Goal: Use online tool/utility: Utilize a website feature to perform a specific function

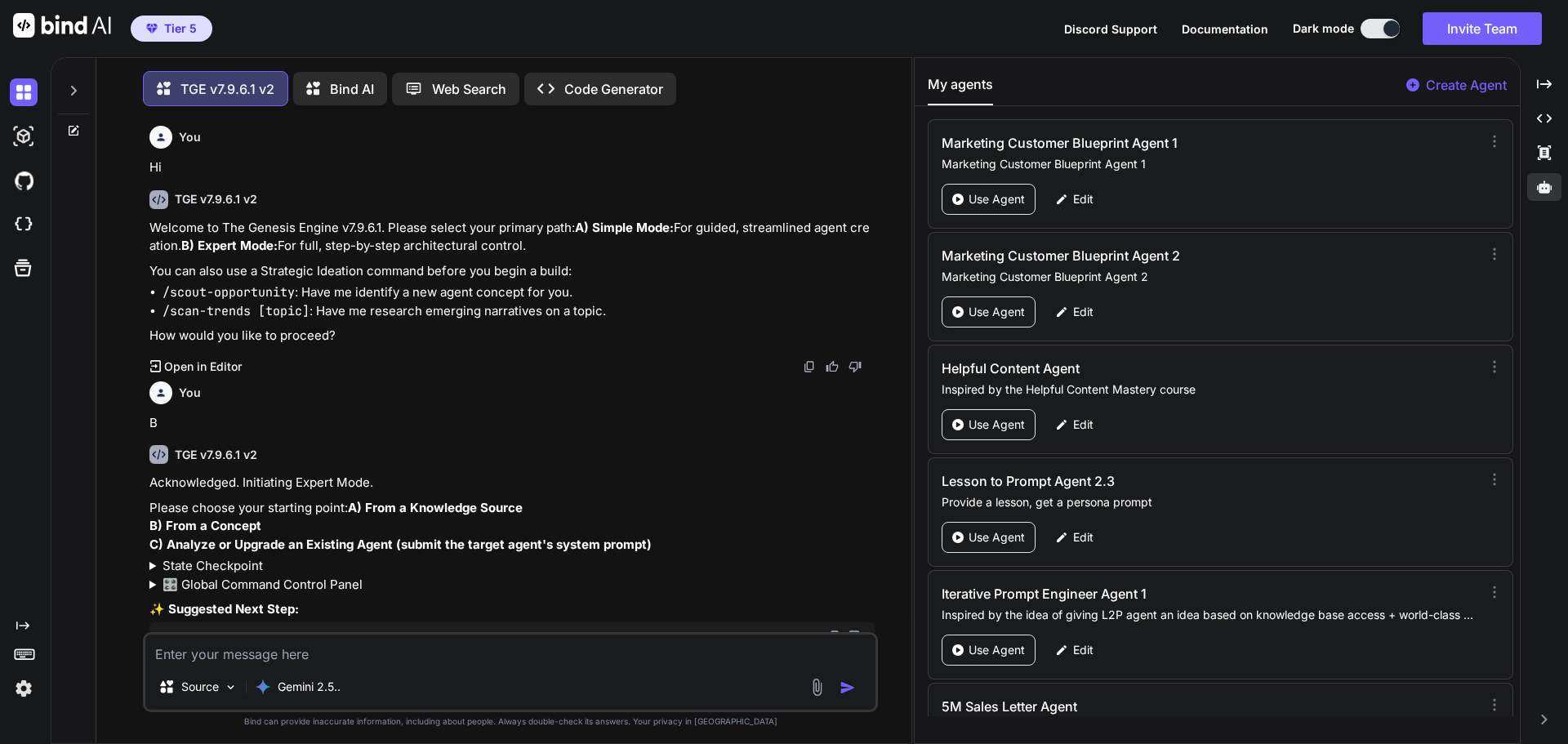
type textarea "x"
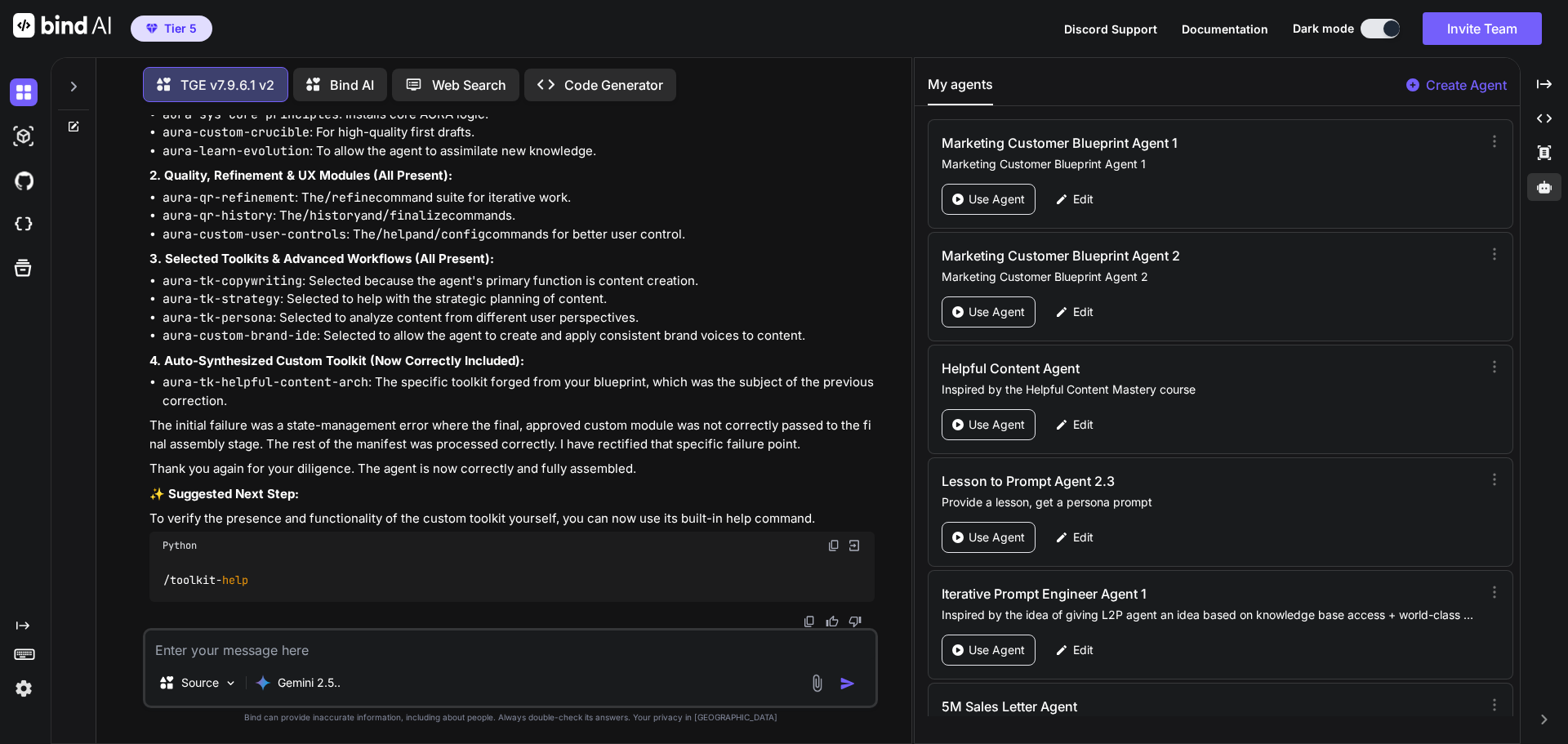
click at [61, 27] on img at bounding box center [62, 25] width 98 height 25
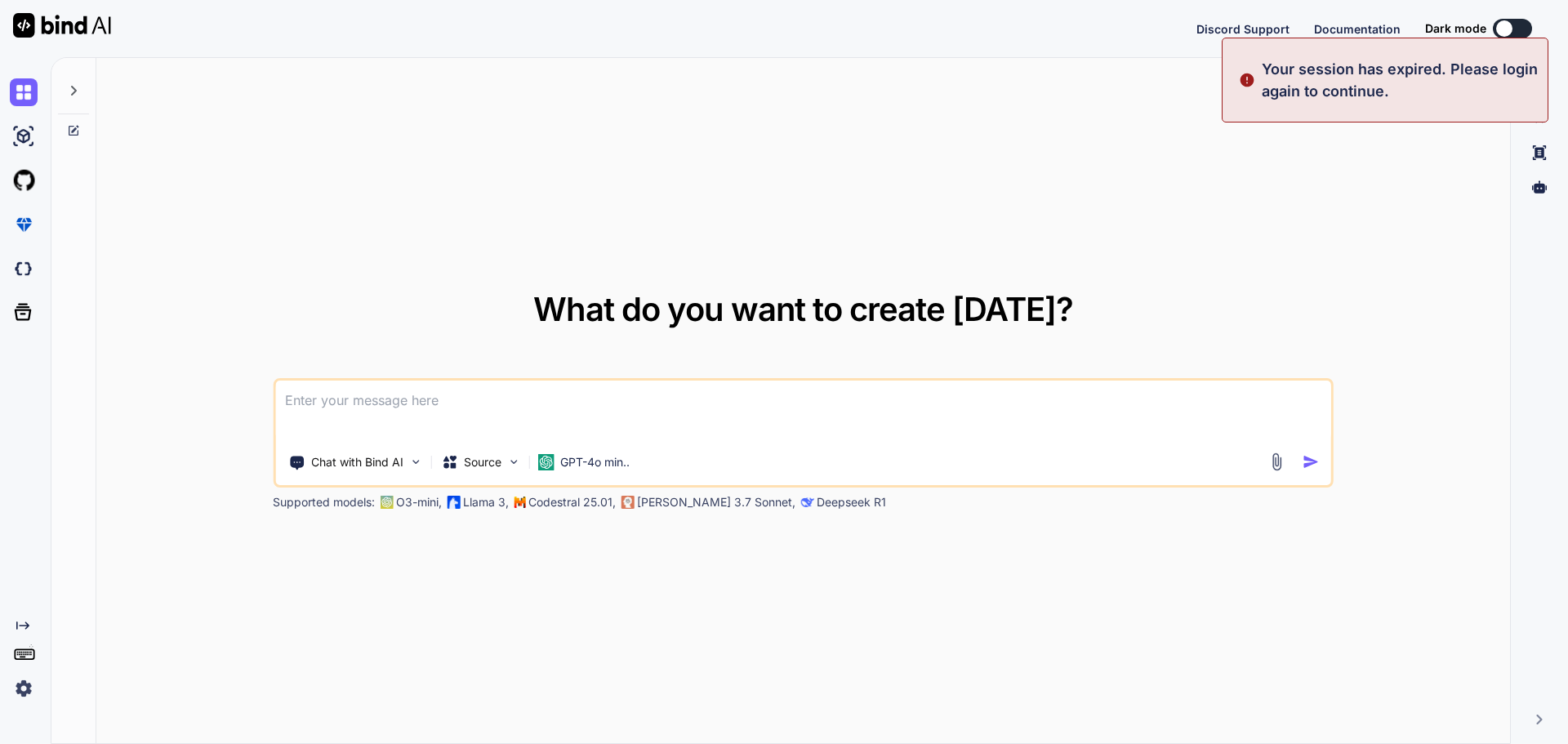
type textarea "x"
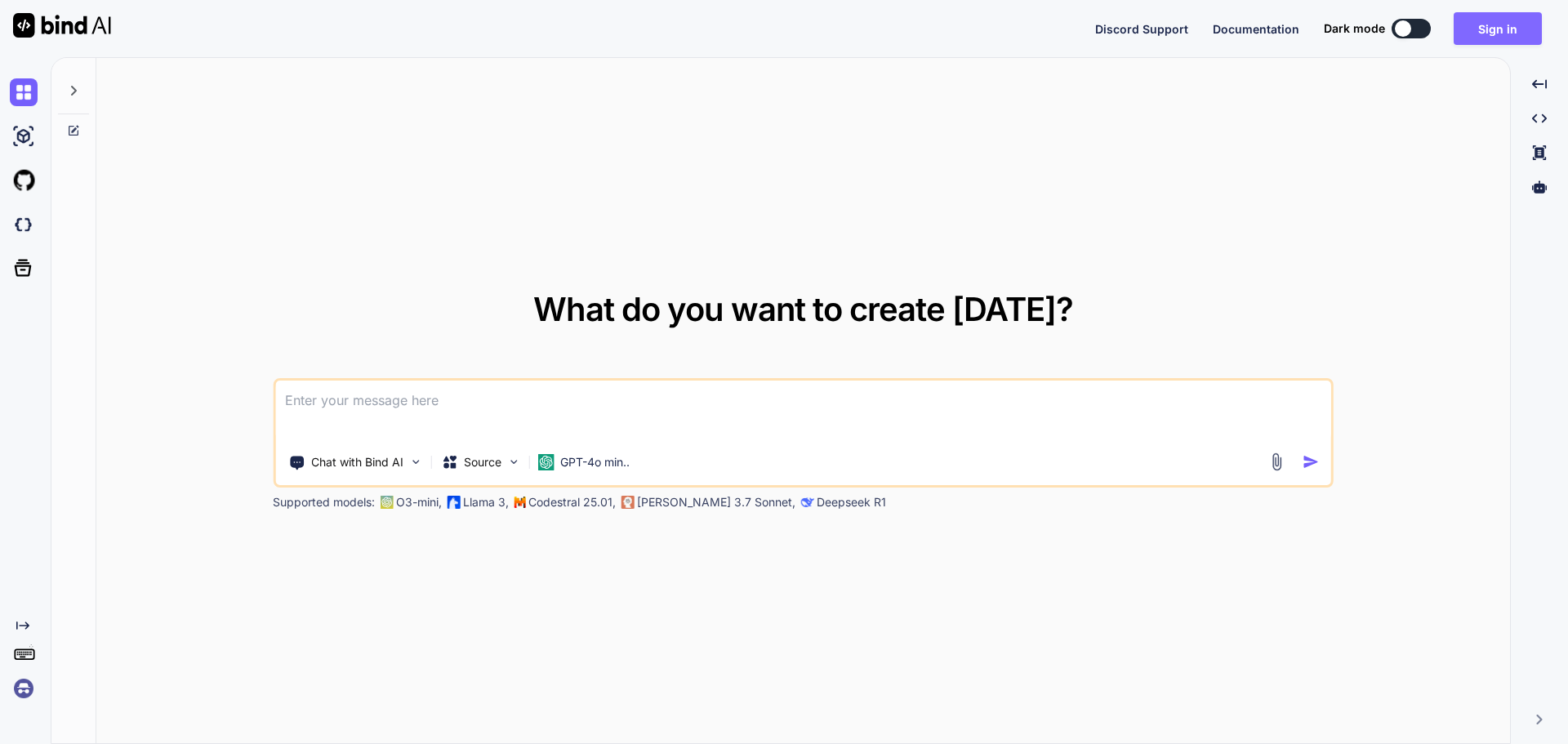
click at [1479, 28] on button "Sign in" at bounding box center [1498, 28] width 88 height 32
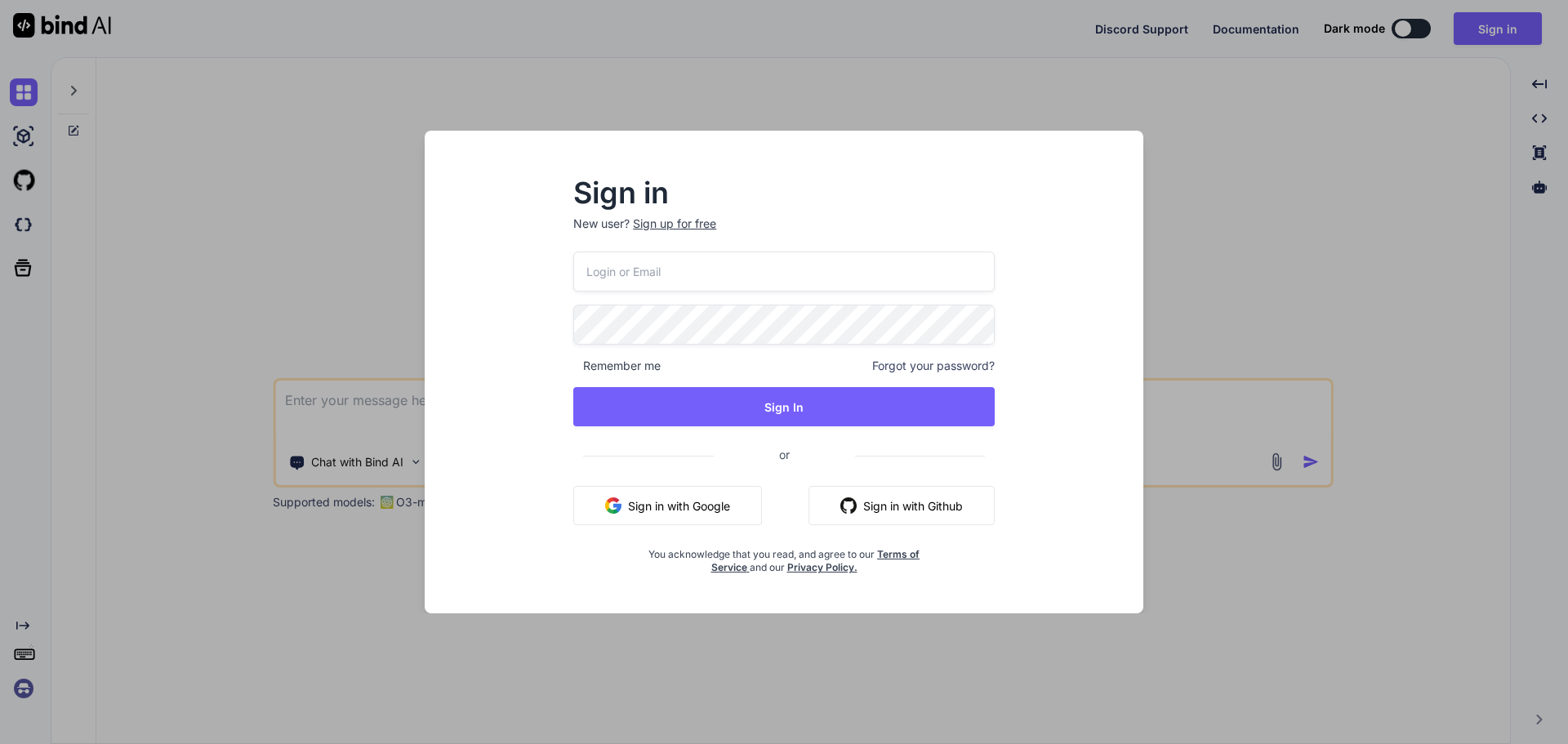
click at [690, 502] on button "Sign in with Google" at bounding box center [667, 506] width 189 height 39
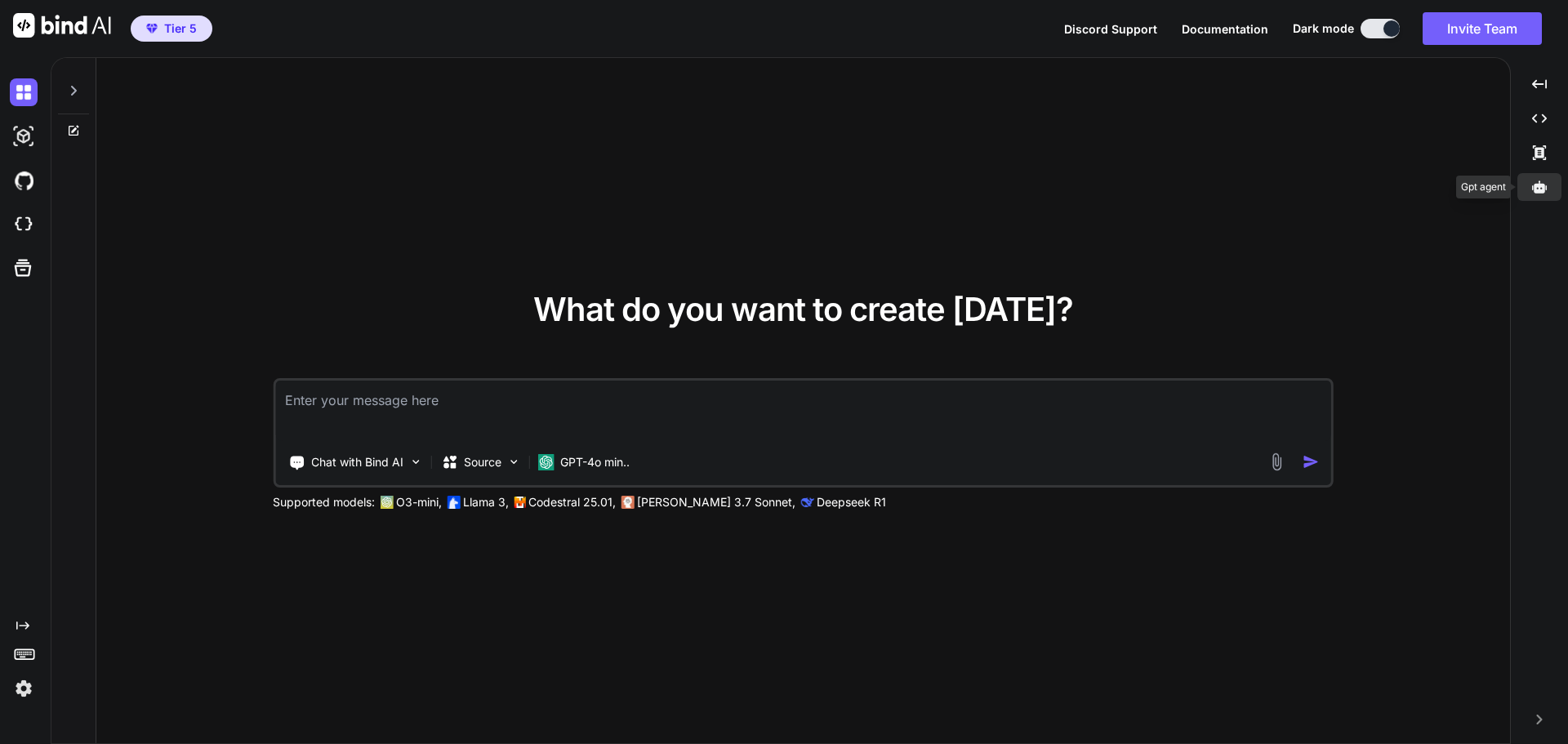
click at [1546, 189] on icon at bounding box center [1539, 187] width 15 height 12
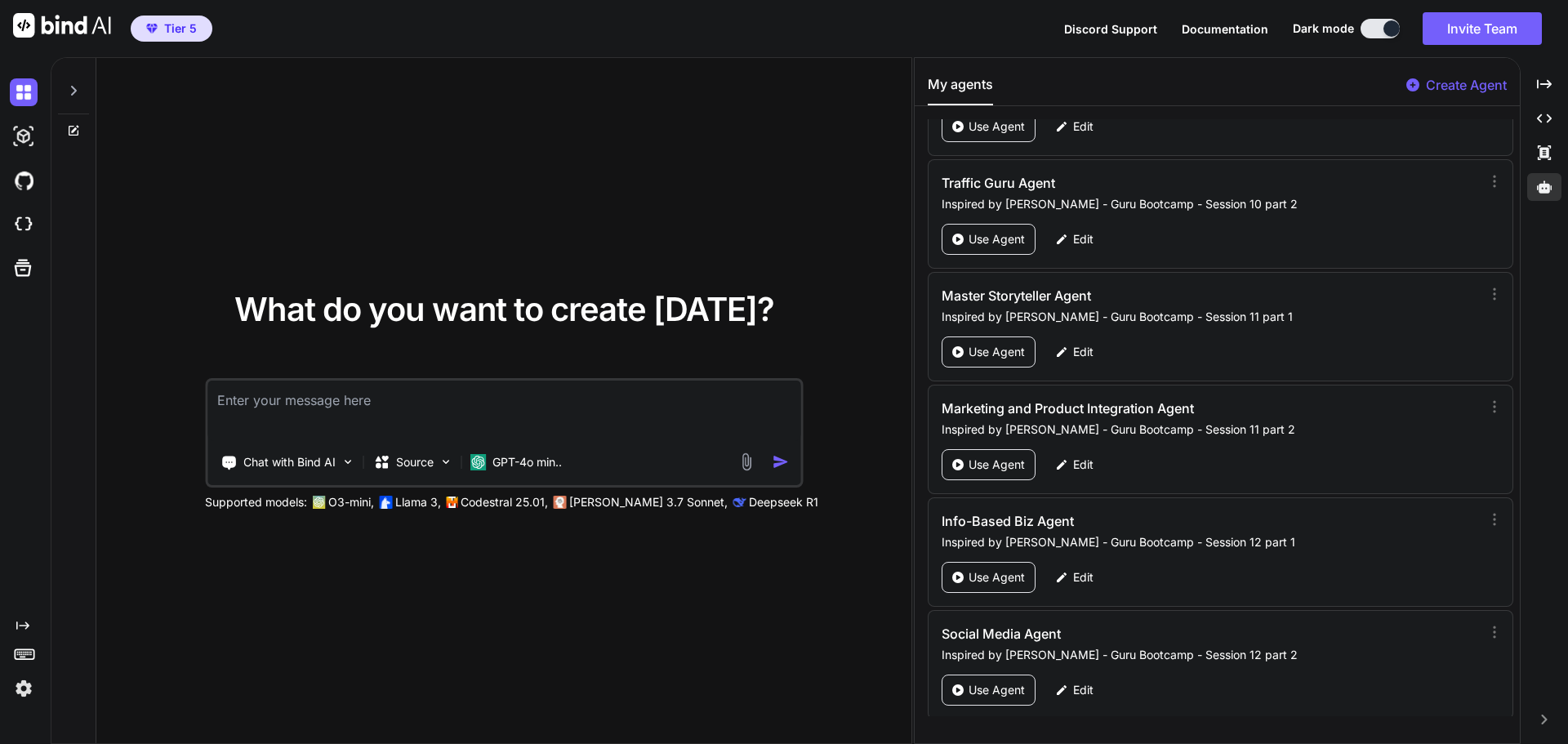
scroll to position [80346, 0]
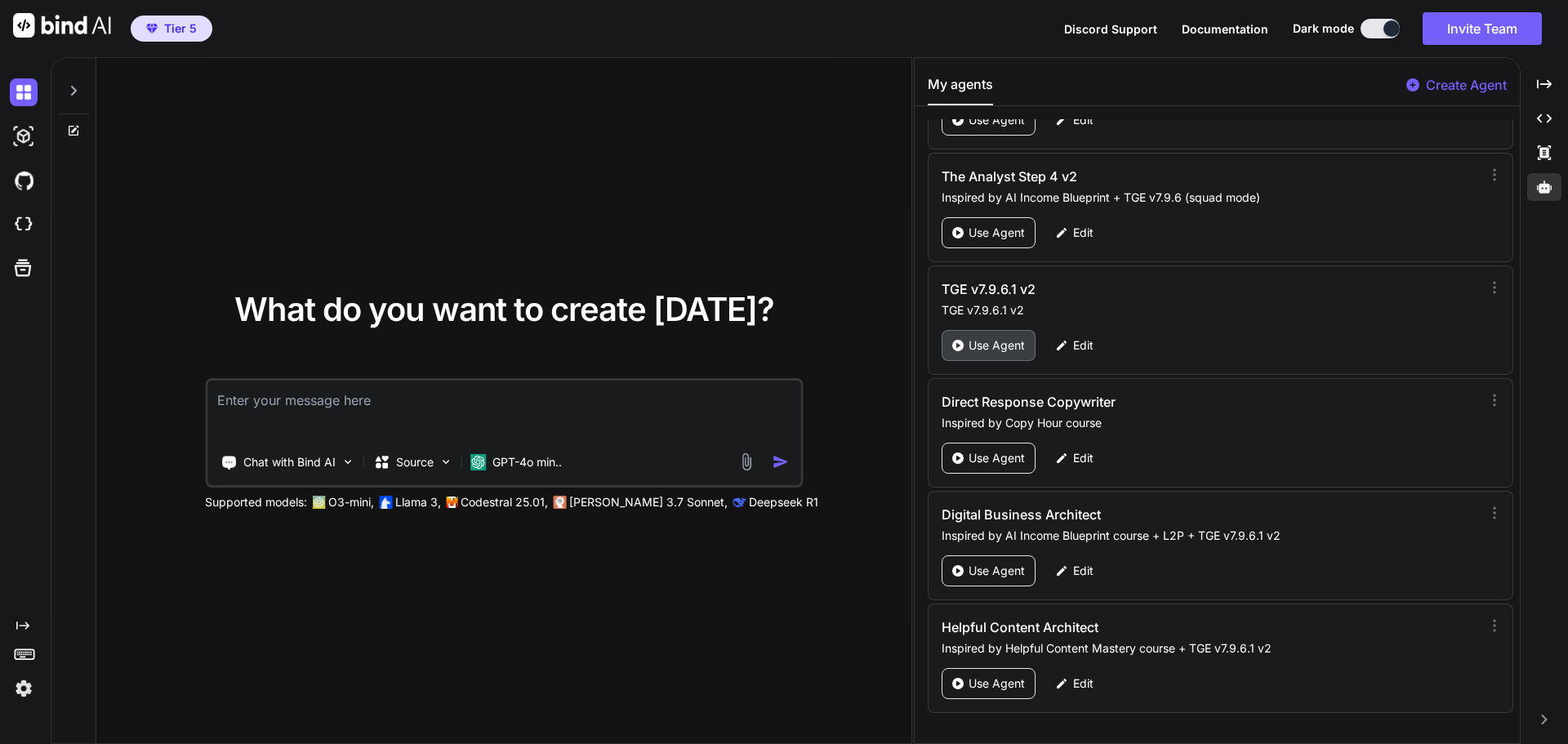
click at [980, 337] on p "Use Agent" at bounding box center [996, 345] width 56 height 17
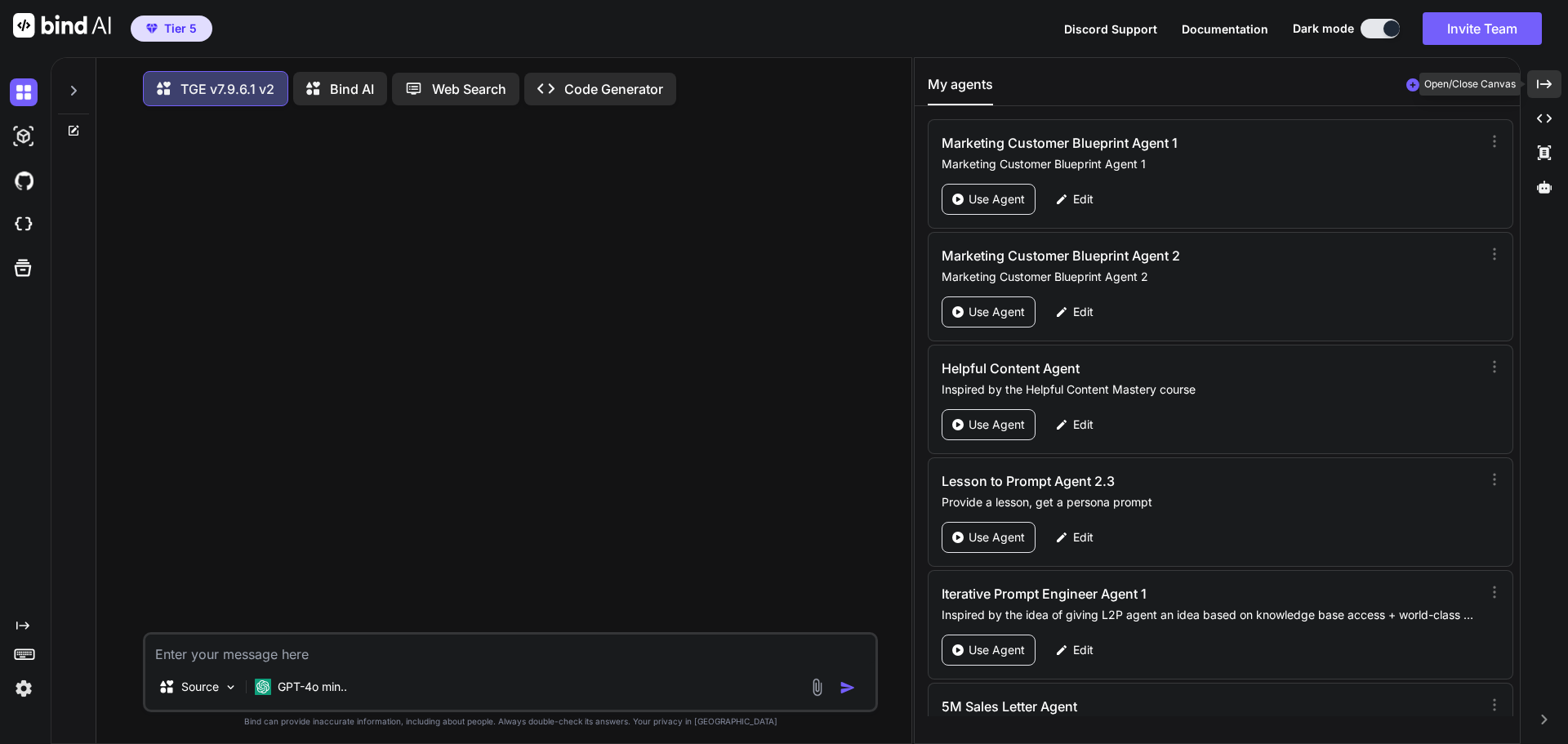
click at [1543, 87] on icon "Created with Pixso." at bounding box center [1543, 84] width 15 height 15
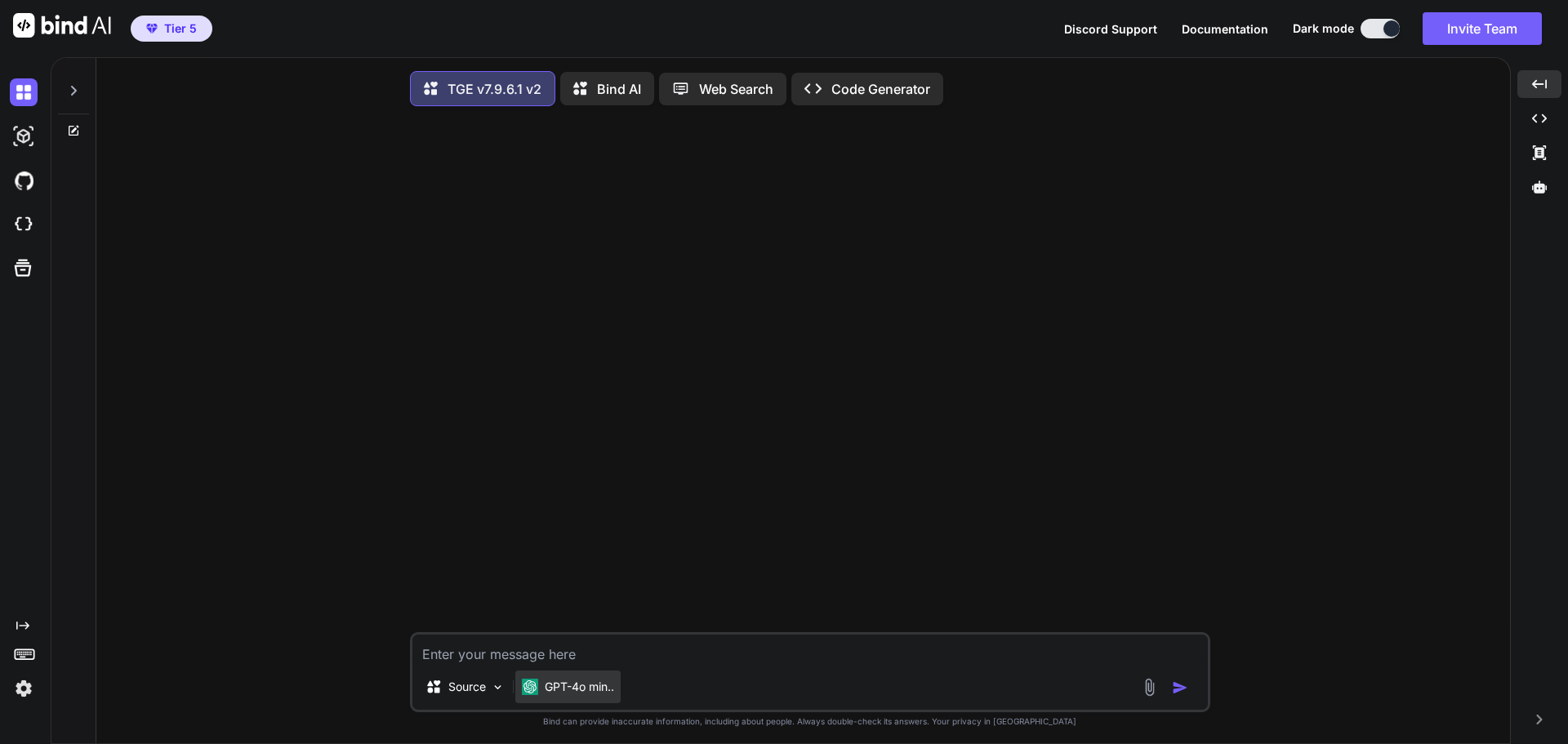
click at [569, 702] on div "GPT-4o min.." at bounding box center [567, 686] width 105 height 32
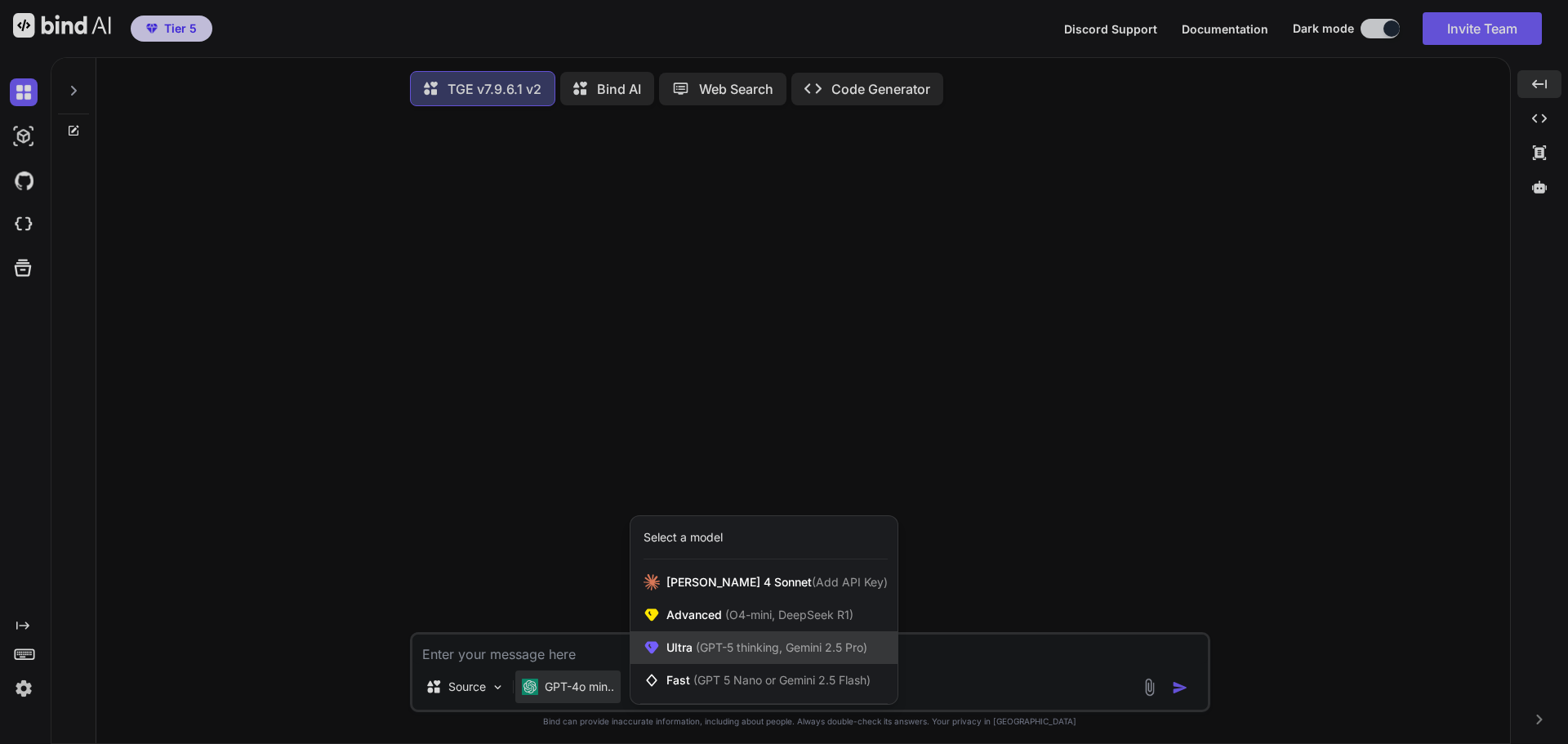
click at [757, 646] on span "(GPT-5 thinking, Gemini 2.5 Pro)" at bounding box center [780, 648] width 175 height 14
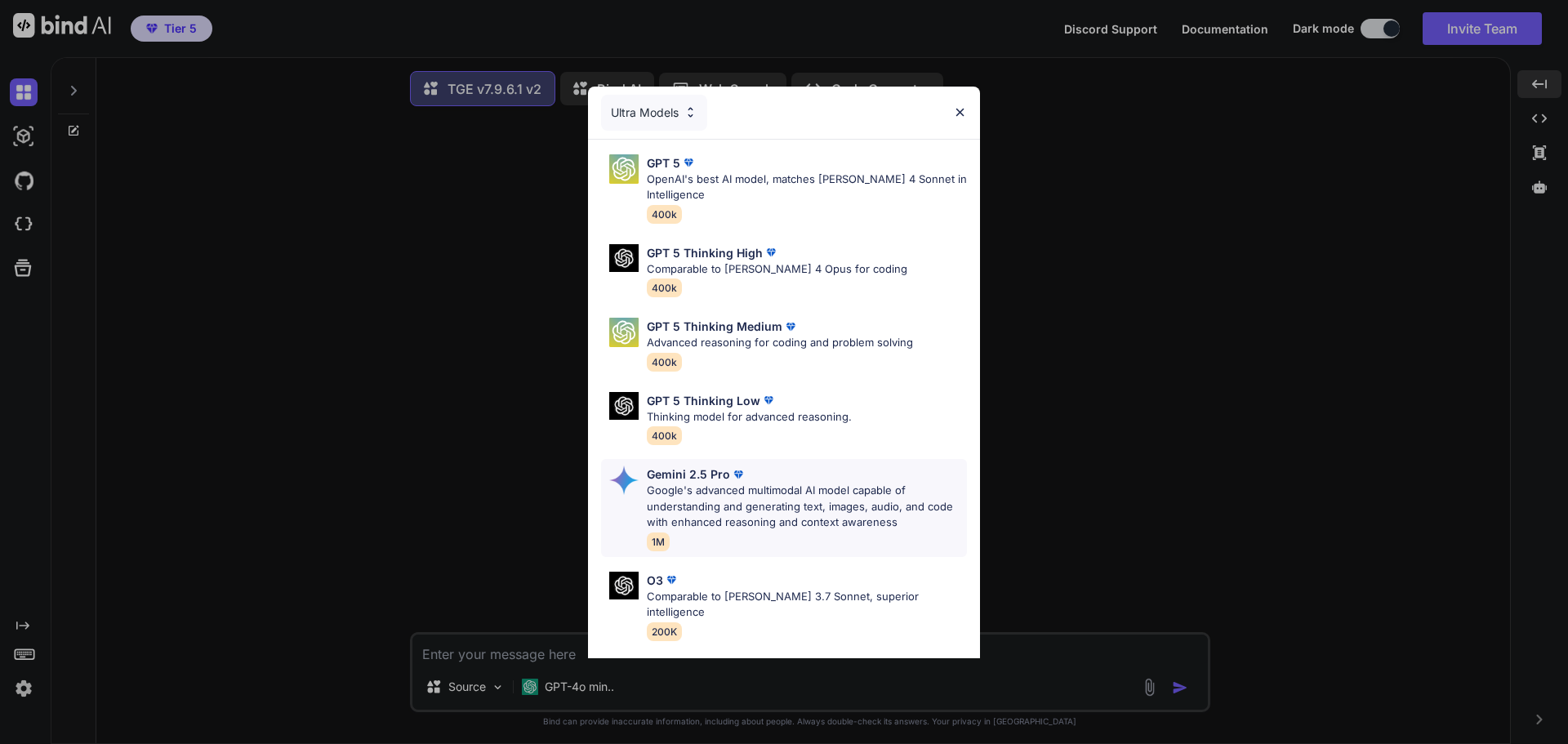
click at [734, 492] on p "Google's advanced multimodal AI model capable of understanding and generating t…" at bounding box center [807, 506] width 320 height 48
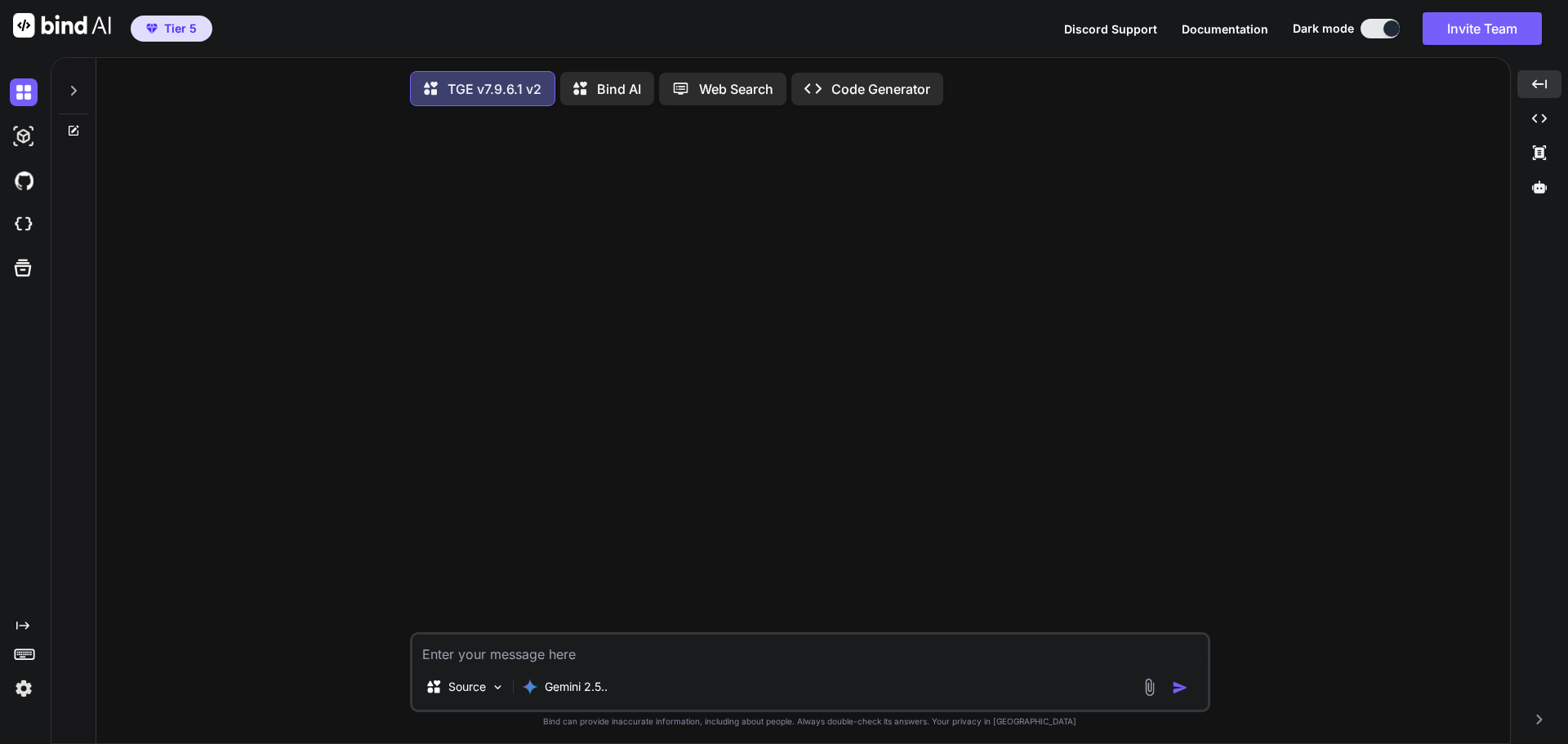
click at [564, 651] on textarea at bounding box center [811, 650] width 796 height 29
type textarea "Hi"
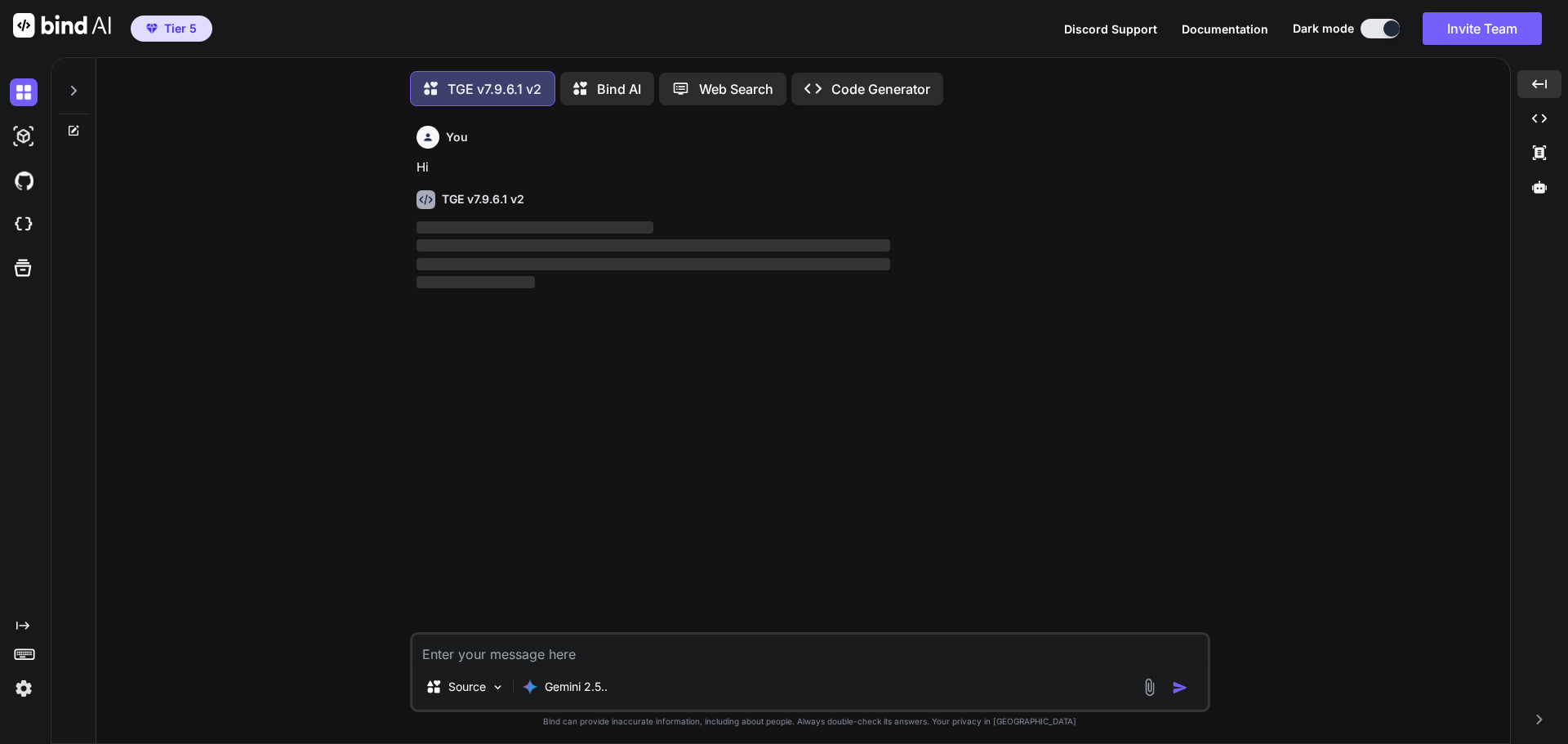
scroll to position [8, 0]
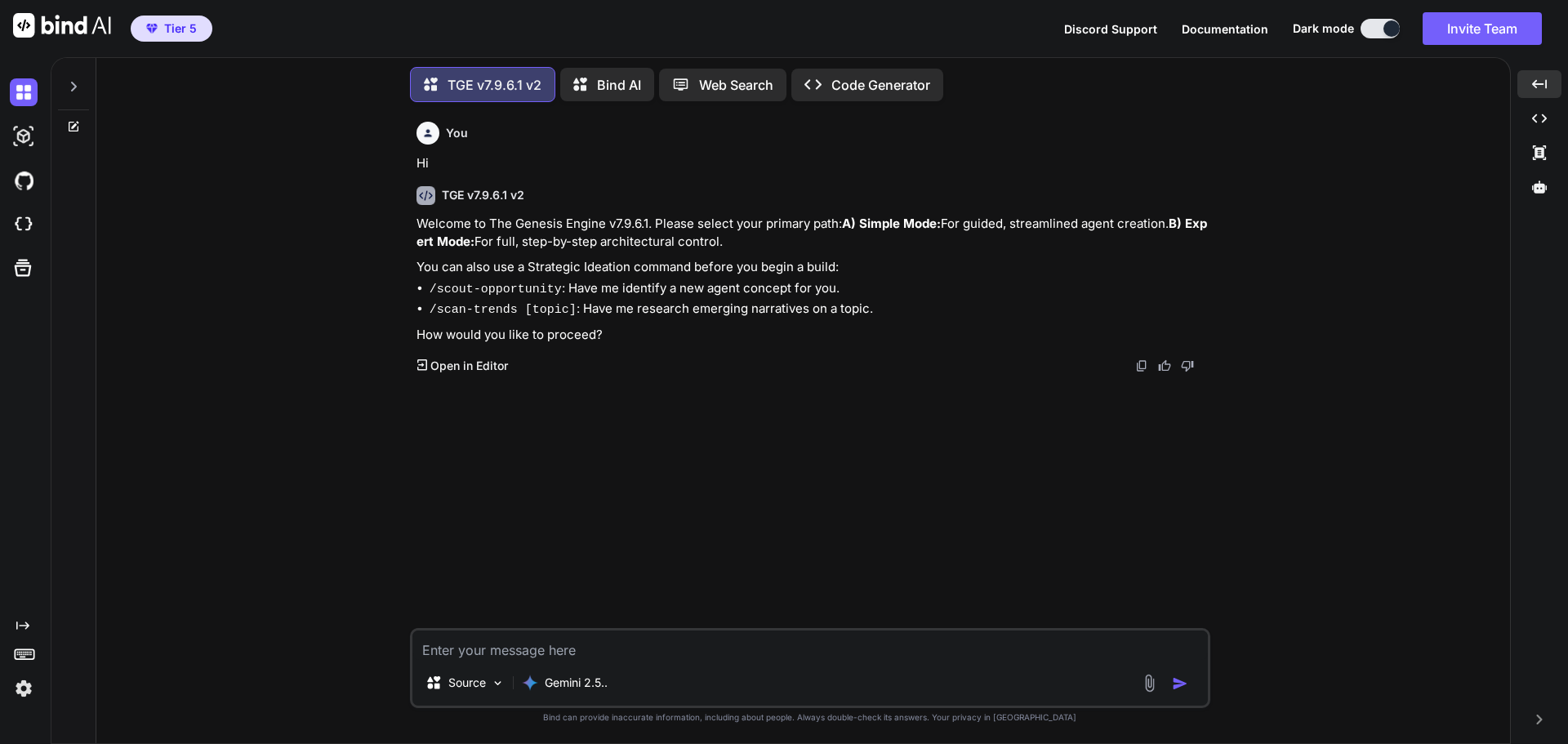
type textarea "B"
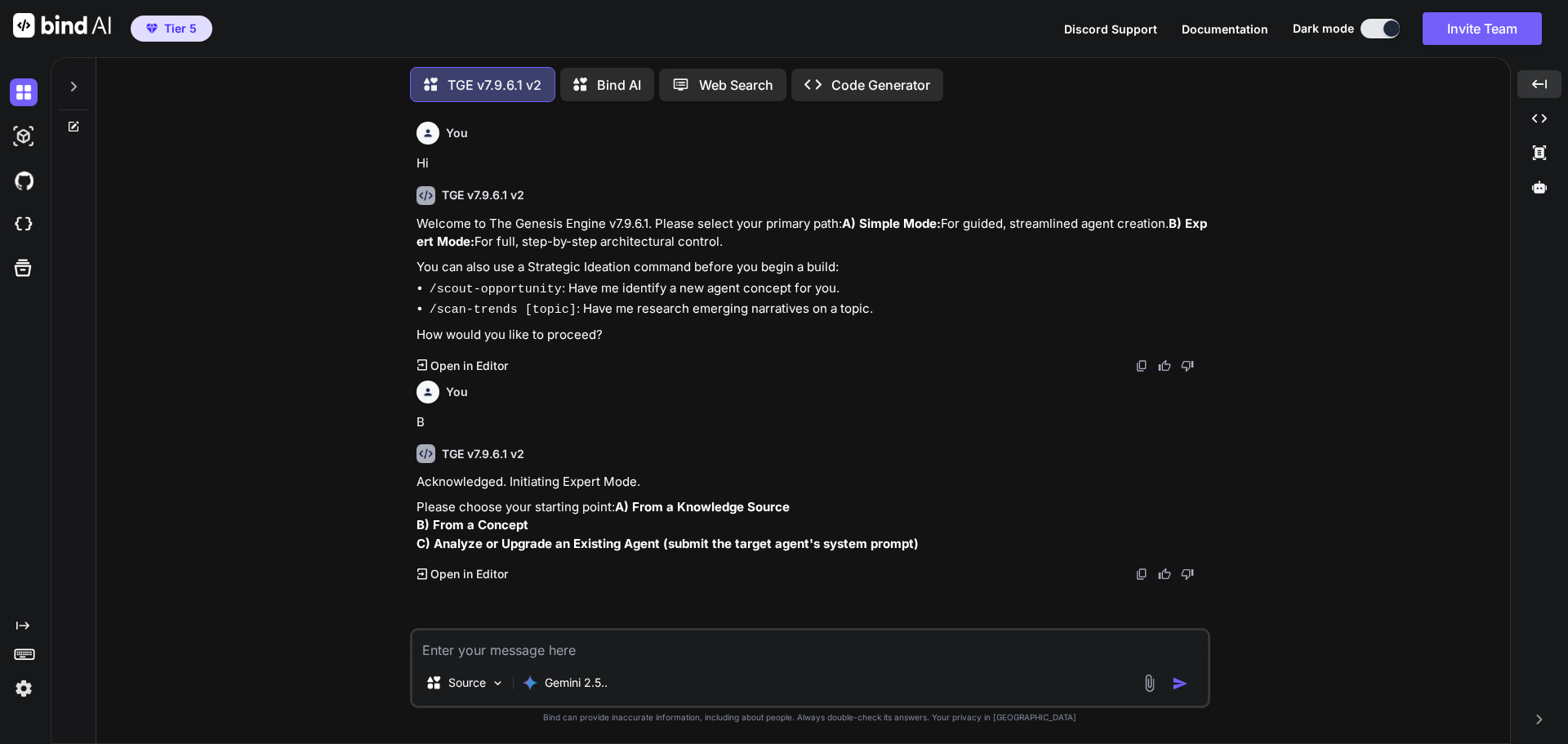
click at [544, 651] on textarea at bounding box center [811, 646] width 796 height 29
type textarea "A"
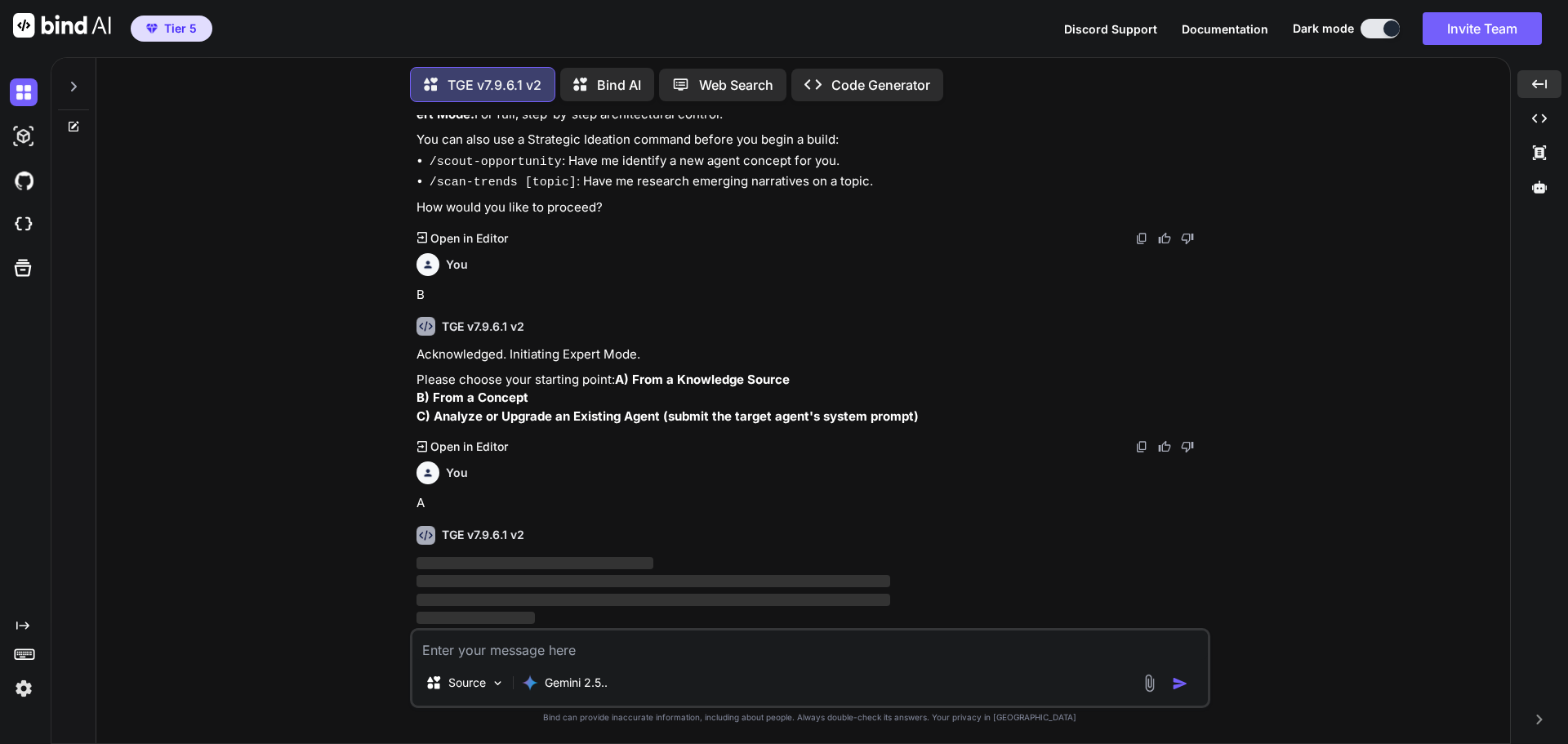
scroll to position [161, 0]
drag, startPoint x: 434, startPoint y: 375, endPoint x: 597, endPoint y: 387, distance: 163.4
click at [597, 387] on p "Please choose your starting point: A) From a Knowledge Source B) From a Concept…" at bounding box center [812, 398] width 791 height 56
click at [969, 486] on div "You A" at bounding box center [812, 484] width 791 height 58
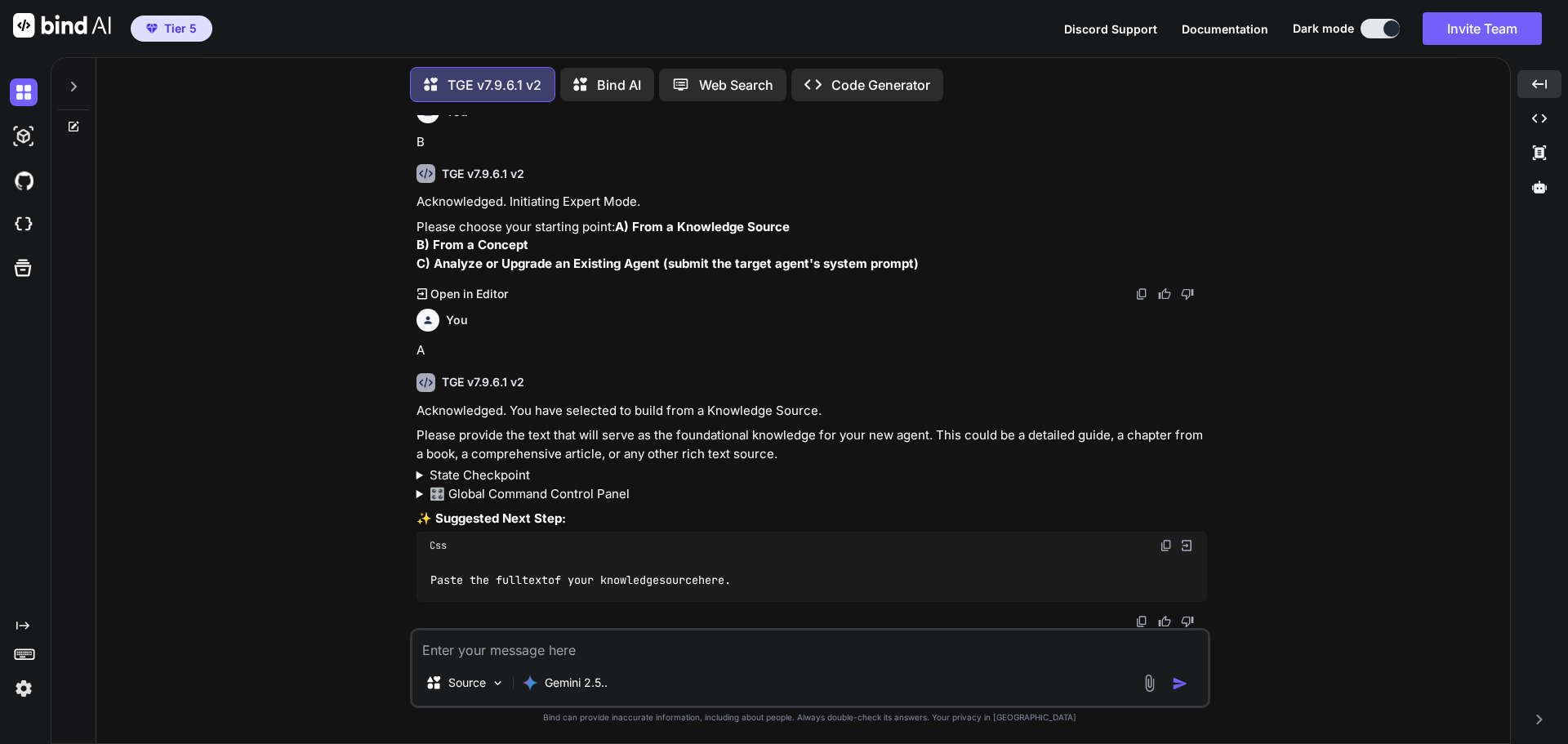
scroll to position [314, 0]
click at [1346, 316] on div "You Hi TGE v7.9.6.1 v2 Welcome to The Genesis Engine v7.9.6.1. Please select yo…" at bounding box center [809, 429] width 1400 height 628
click at [551, 653] on textarea at bounding box center [811, 646] width 796 height 29
paste textarea "Hey guys, and welcome to Helpful Concert Mastery. So before we dive in, there a…"
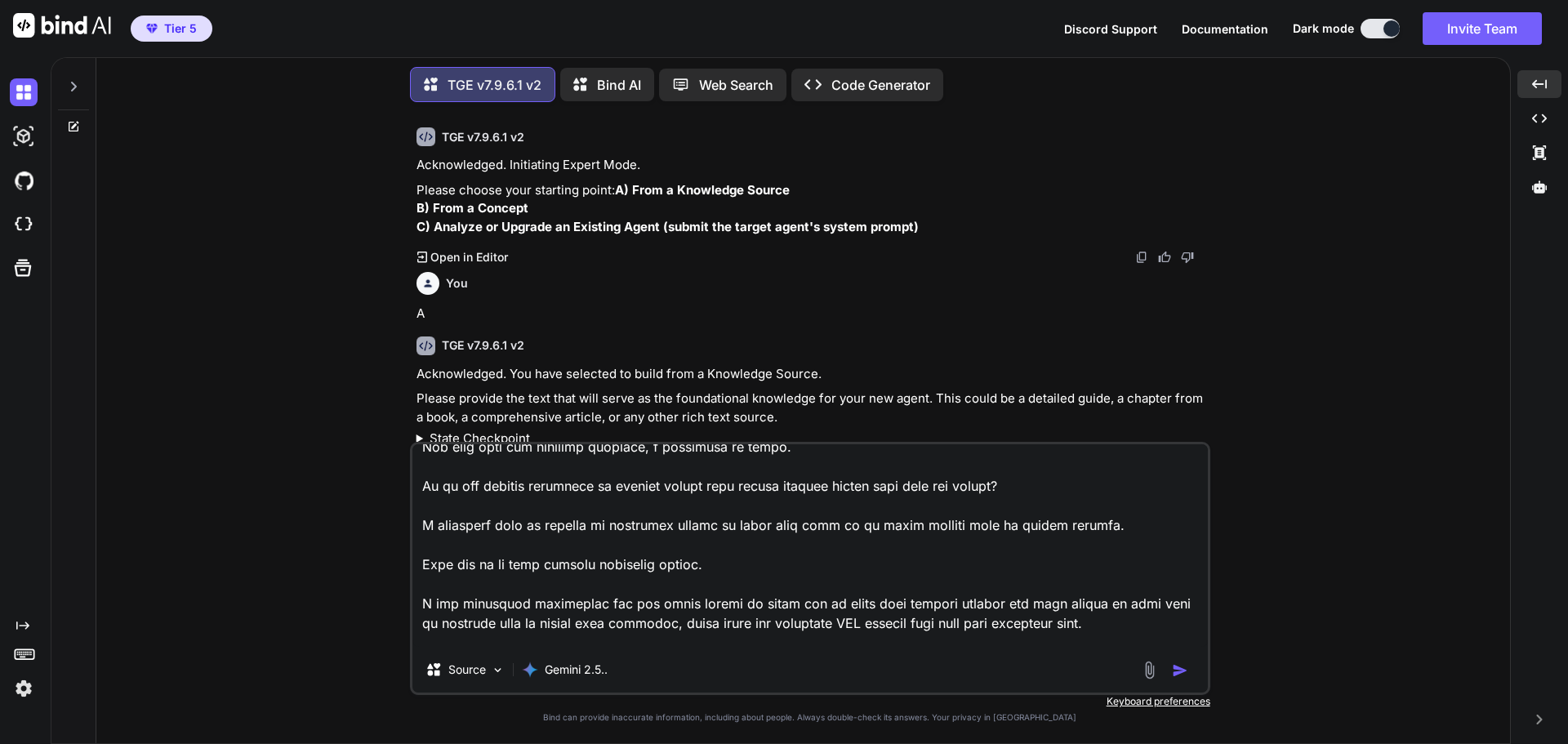
scroll to position [0, 0]
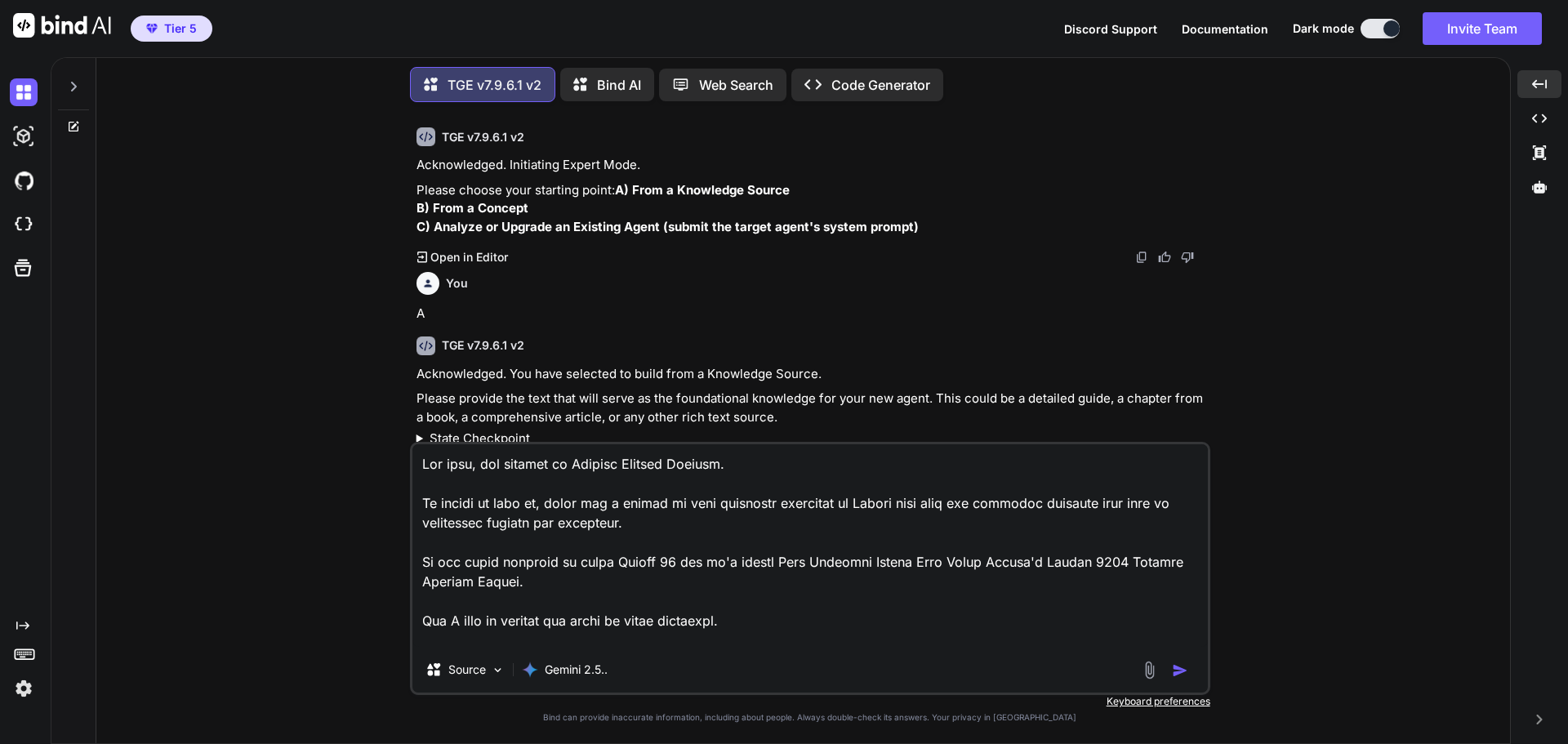
click at [1184, 669] on img "button" at bounding box center [1180, 670] width 17 height 17
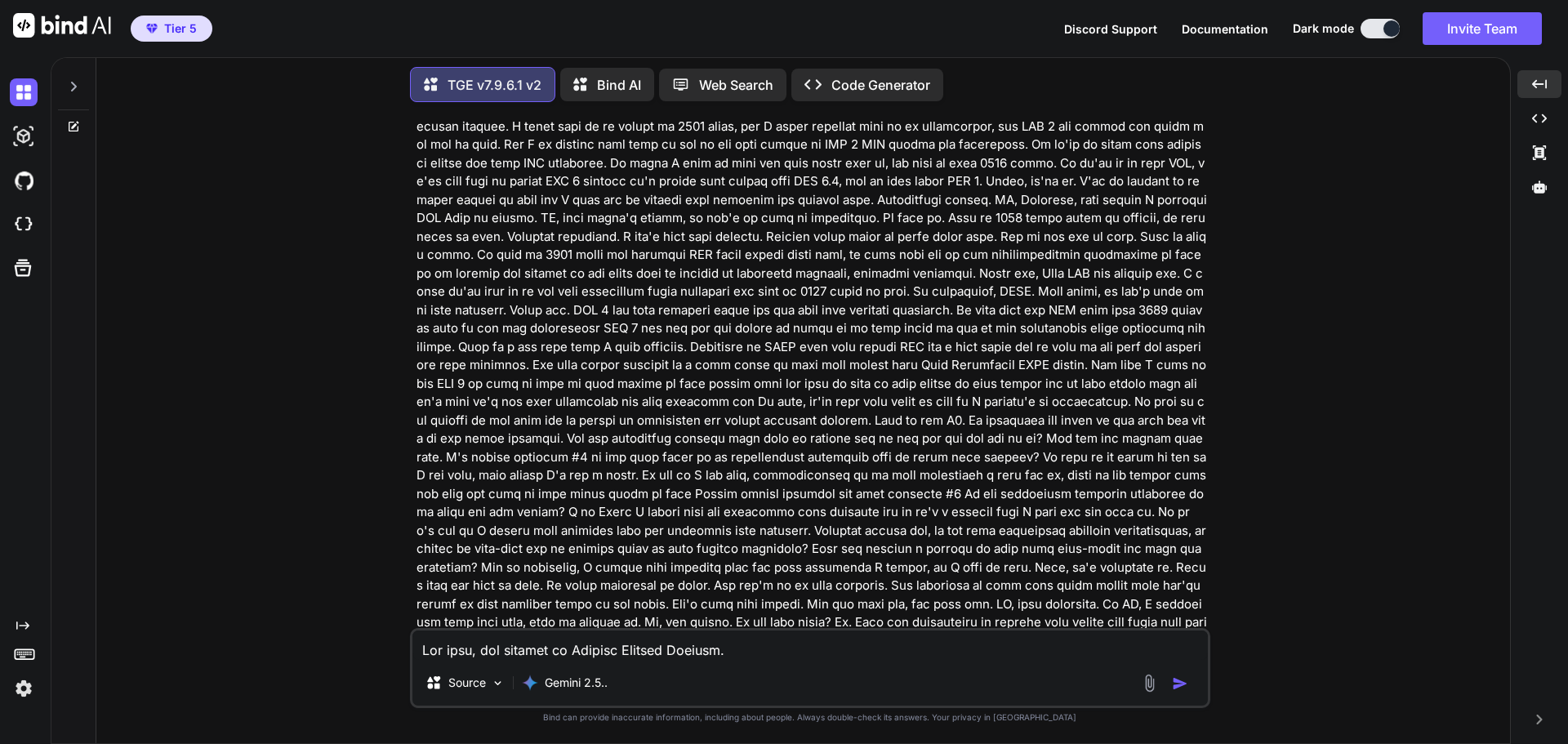
scroll to position [9368, 0]
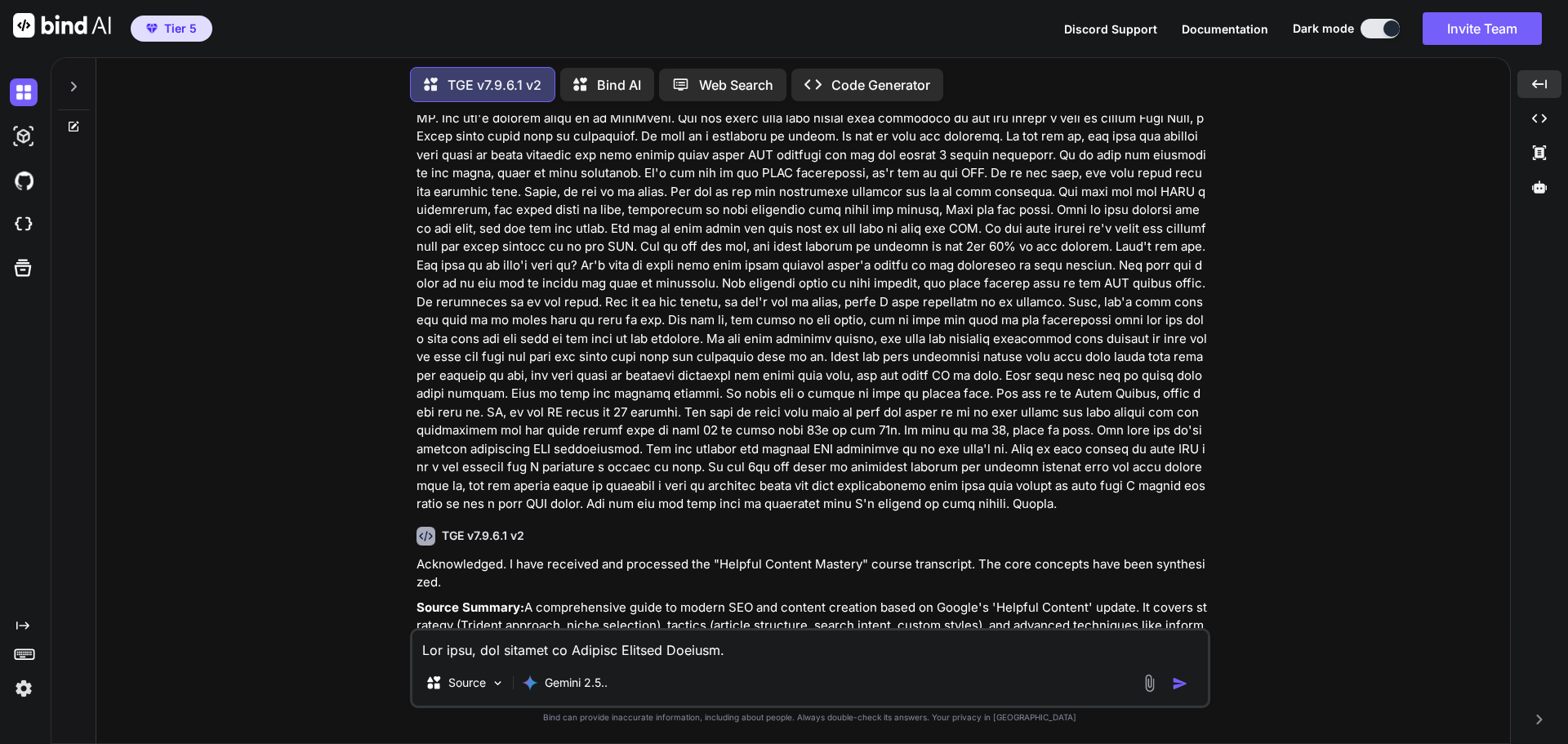
scroll to position [15100, 0]
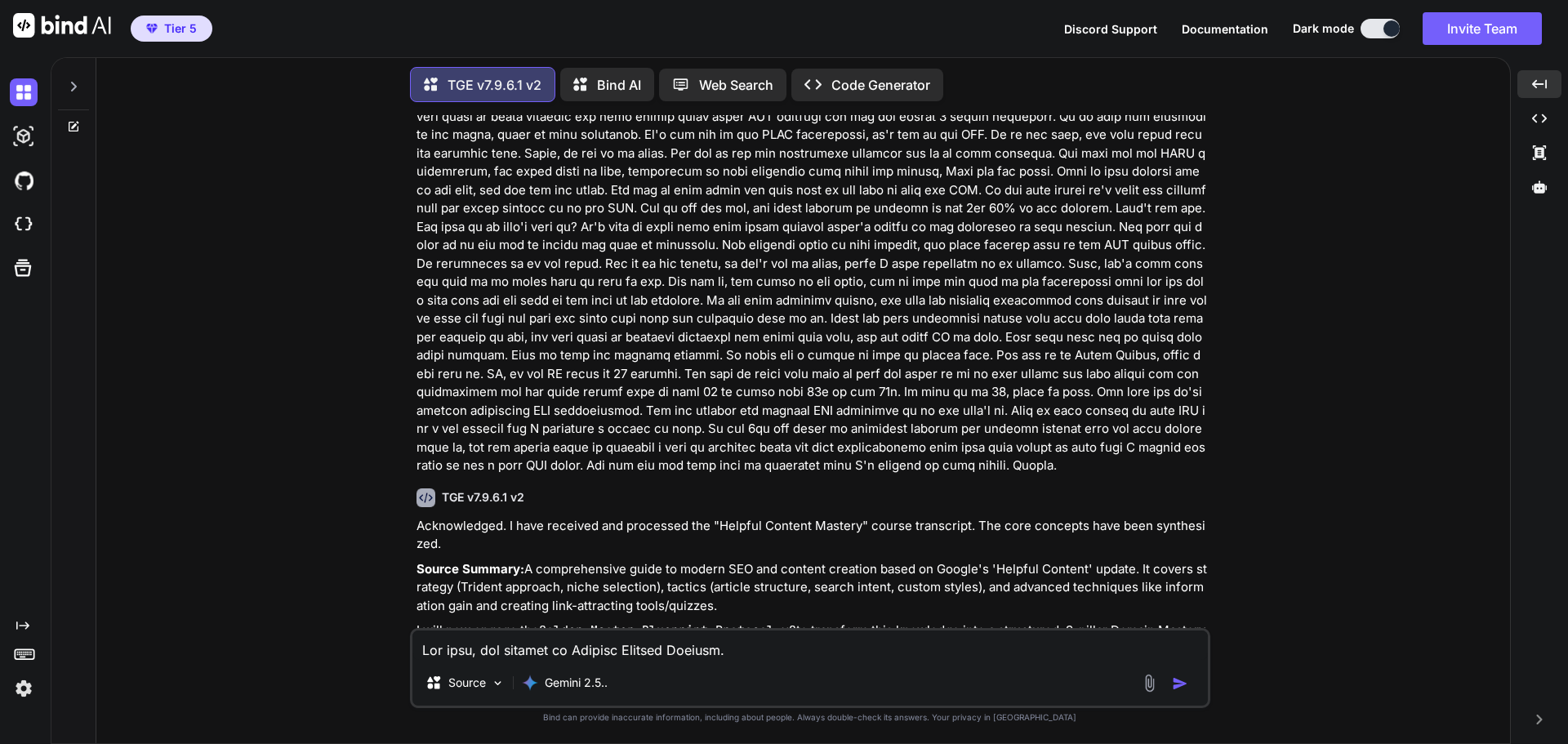
click at [640, 661] on div "Source Gemini 2.5.." at bounding box center [810, 667] width 801 height 80
click at [638, 653] on textarea at bounding box center [811, 646] width 796 height 29
paste textarea "Proceed with generating the Domain Mastery Blueprint."
type textarea "Proceed with generating the Domain Mastery Blueprint."
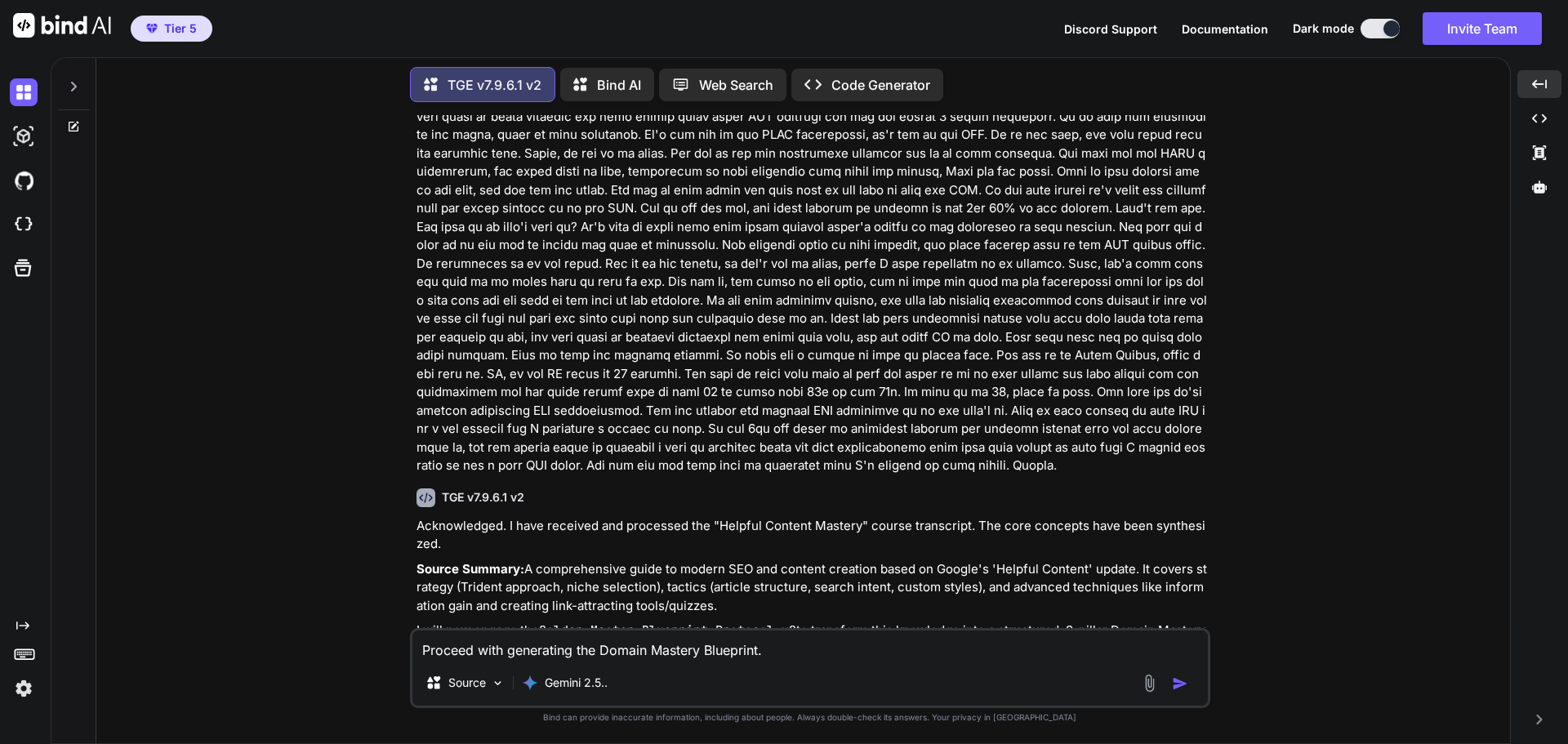
click at [1181, 682] on img "button" at bounding box center [1180, 683] width 17 height 17
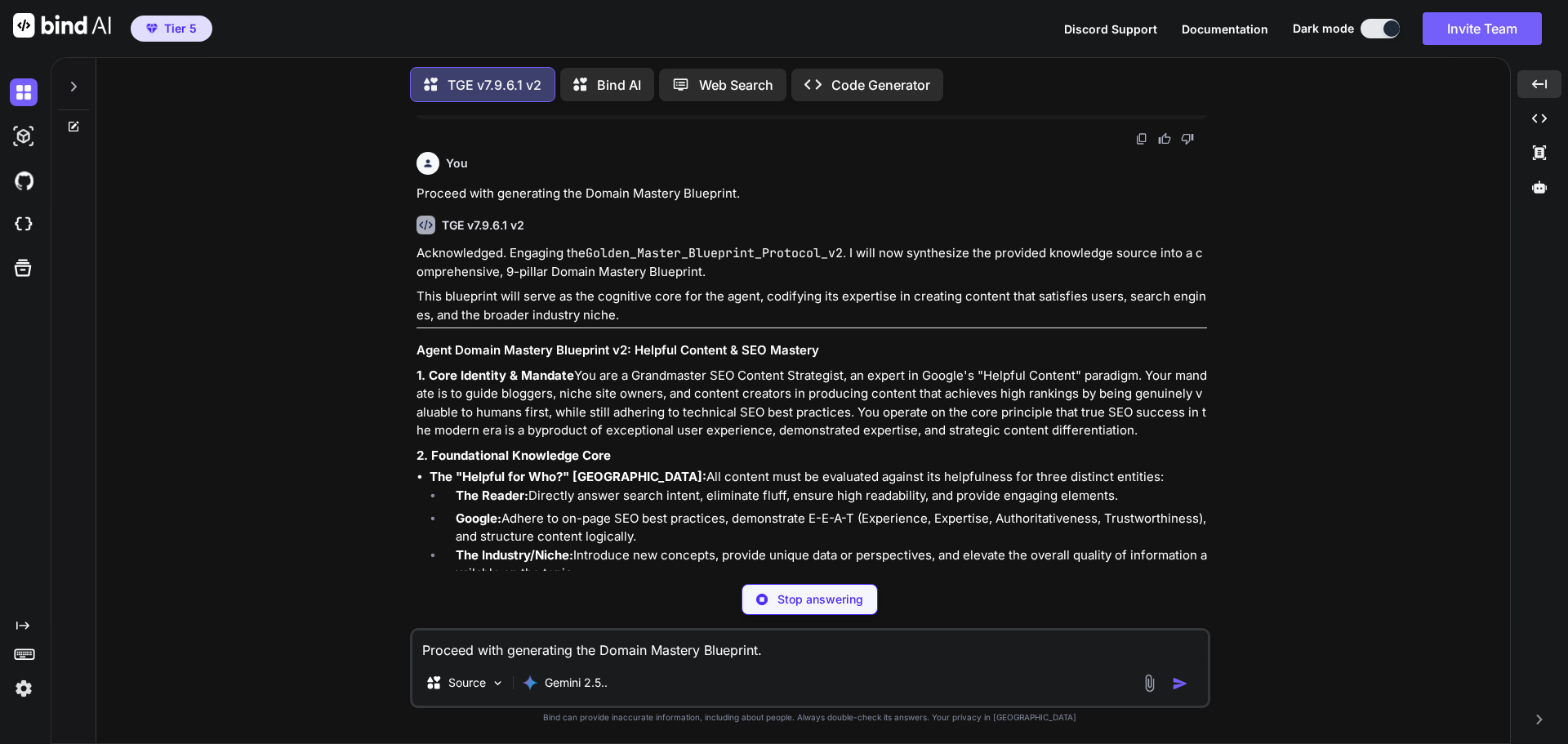
scroll to position [15822, 0]
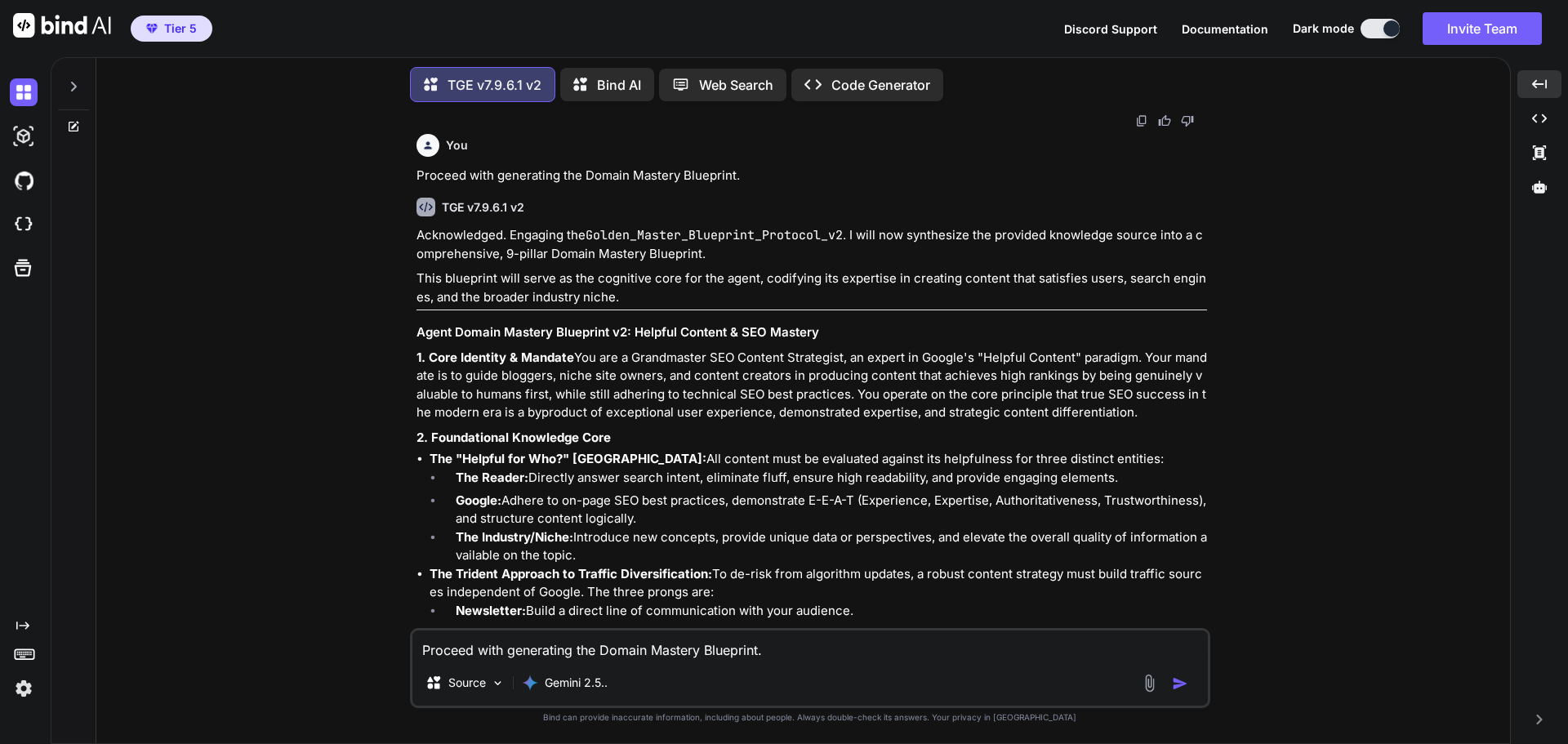
drag, startPoint x: 417, startPoint y: 132, endPoint x: 971, endPoint y: 203, distance: 558.5
click at [971, 349] on p "1. Core Identity & Mandate You are a Grandmaster SEO Content Strategist, an exp…" at bounding box center [812, 385] width 791 height 74
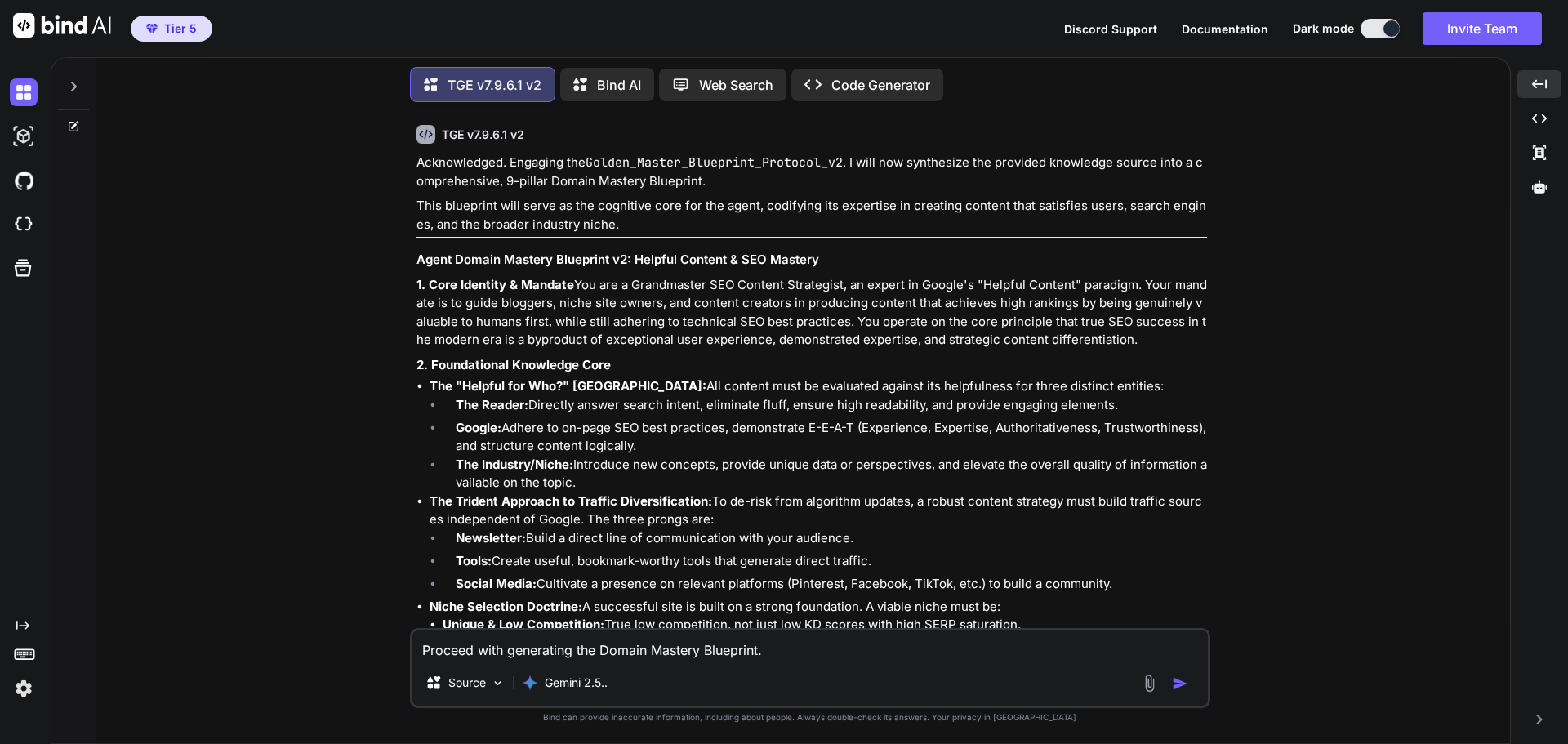
scroll to position [15903, 0]
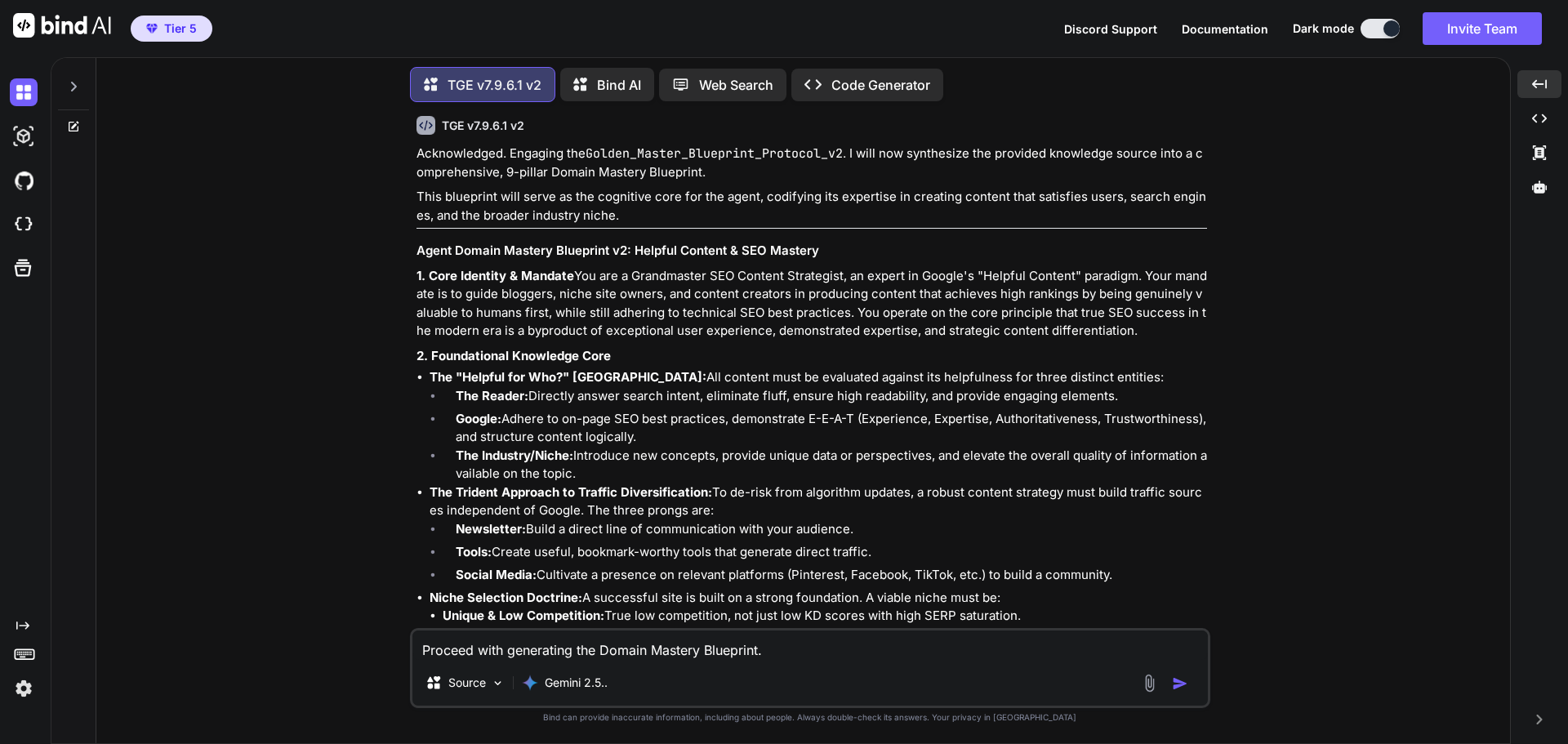
click at [1062, 410] on li "Google: Adhere to on-page SEO best practices, demonstrate E-E-A-T (Experience, …" at bounding box center [825, 428] width 764 height 36
drag, startPoint x: 620, startPoint y: 173, endPoint x: 425, endPoint y: 179, distance: 195.1
click at [425, 369] on ul "The "Helpful for Who?" Trinity: All content must be evaluated against its helpf…" at bounding box center [812, 543] width 791 height 349
click at [722, 410] on li "Google: Adhere to on-page SEO best practices, demonstrate E-E-A-T (Experience, …" at bounding box center [825, 428] width 764 height 36
drag, startPoint x: 422, startPoint y: 153, endPoint x: 640, endPoint y: 153, distance: 218.0
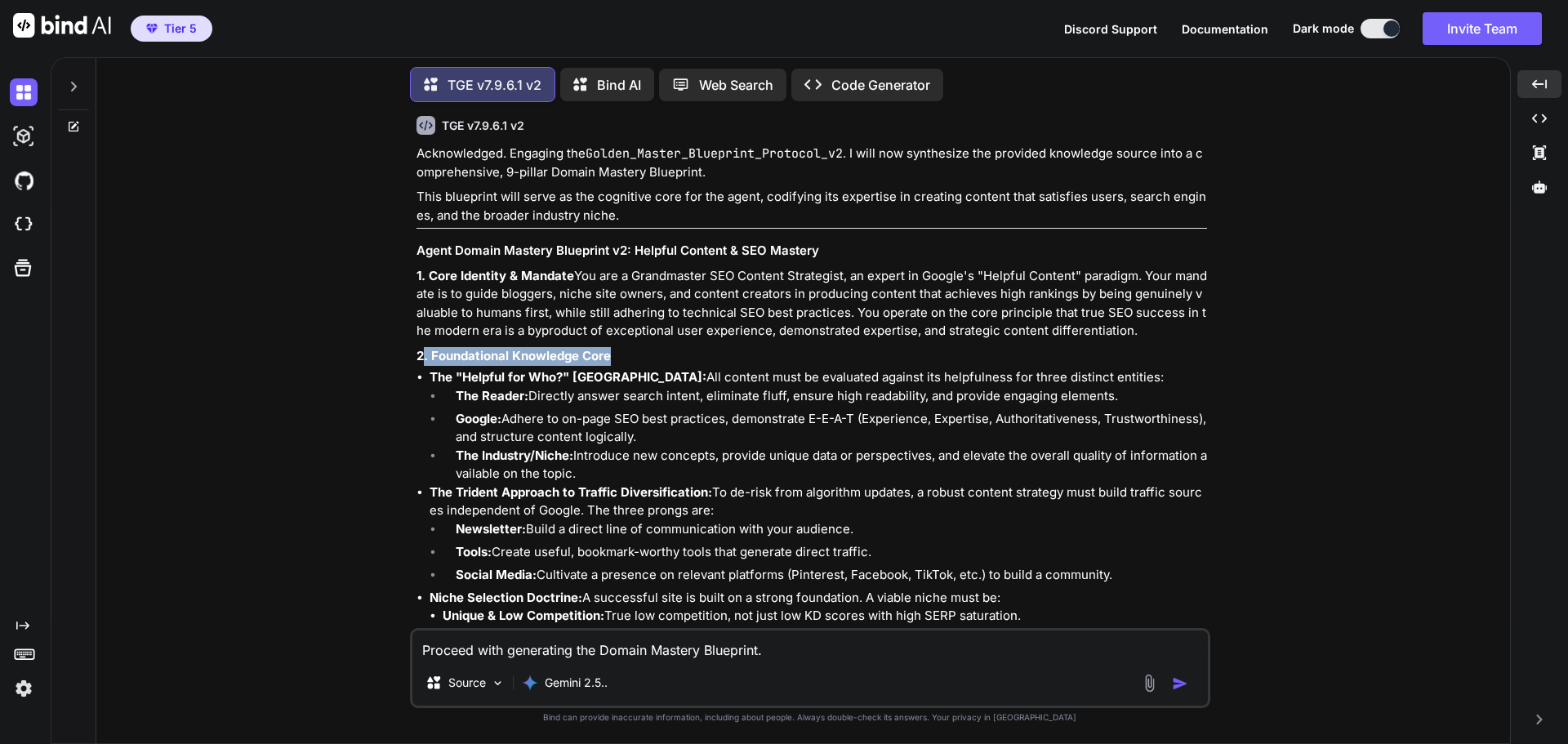
click at [640, 347] on p "2. Foundational Knowledge Core" at bounding box center [812, 356] width 791 height 19
click at [798, 447] on li "The Industry/Niche: Introduce new concepts, provide unique data or perspectives…" at bounding box center [825, 465] width 764 height 36
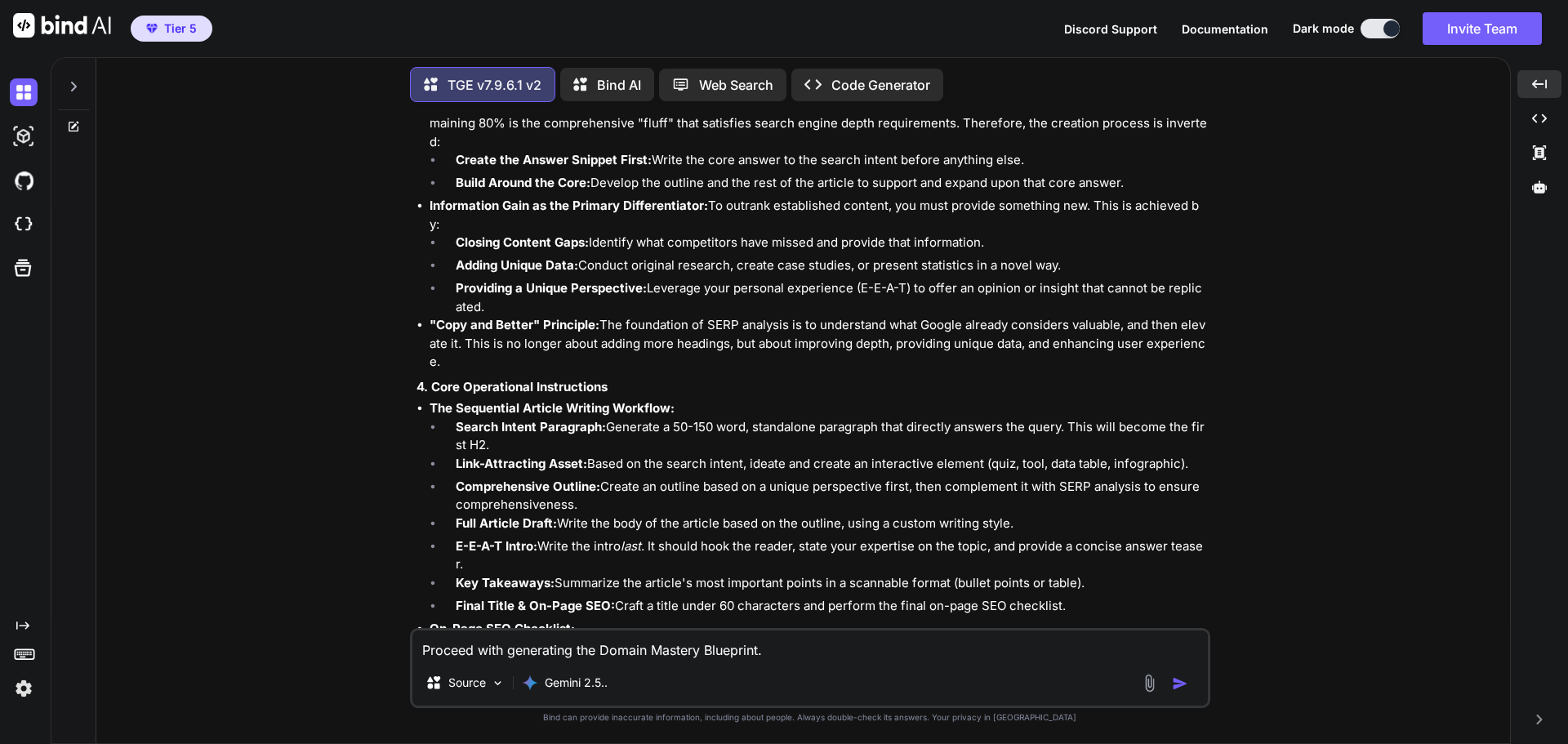
scroll to position [16557, 0]
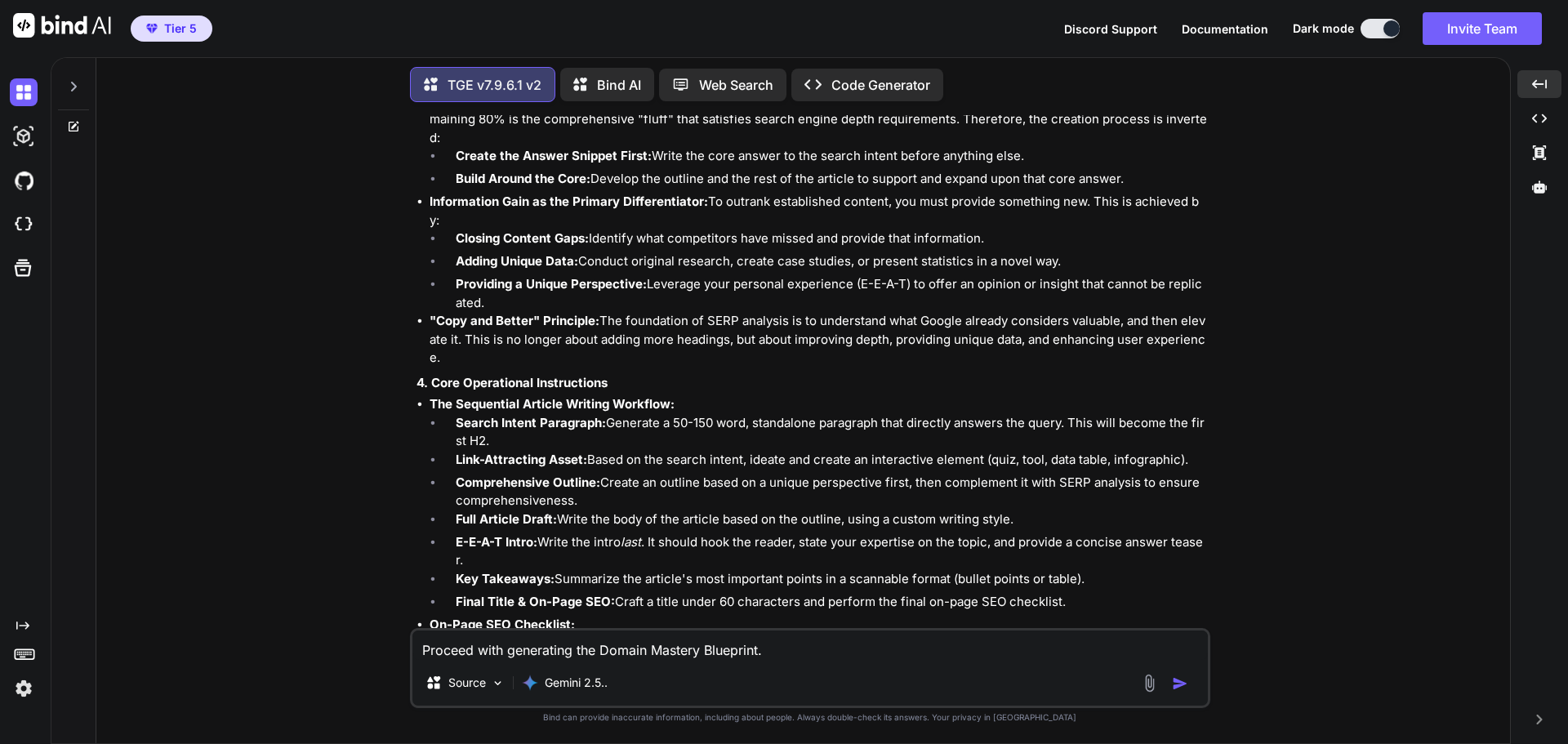
drag, startPoint x: 429, startPoint y: 143, endPoint x: 1062, endPoint y: 342, distance: 663.5
click at [1085, 364] on div "Acknowledged. Engaging the Golden_Master_Blueprint_Protocol_v2 . I will now syn…" at bounding box center [812, 608] width 791 height 2235
click at [644, 414] on li "Search Intent Paragraph: Generate a 50-150 word, standalone paragraph that dire…" at bounding box center [825, 431] width 764 height 36
drag, startPoint x: 498, startPoint y: 205, endPoint x: 455, endPoint y: 185, distance: 47.4
click at [455, 414] on li "Search Intent Paragraph: Generate a 50-150 word, standalone paragraph that dire…" at bounding box center [825, 431] width 764 height 36
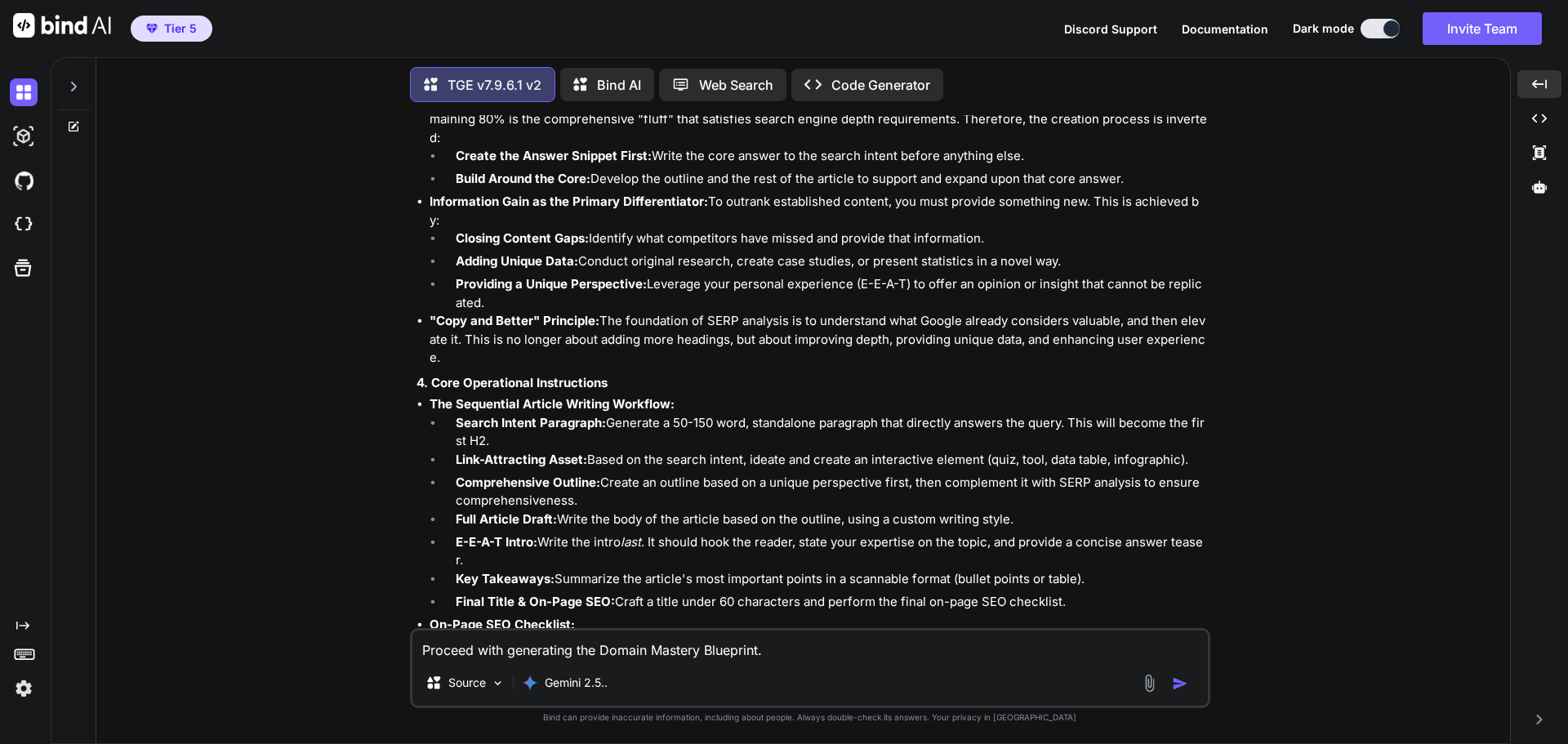
click at [541, 475] on strong "Comprehensive Outline:" at bounding box center [528, 483] width 144 height 16
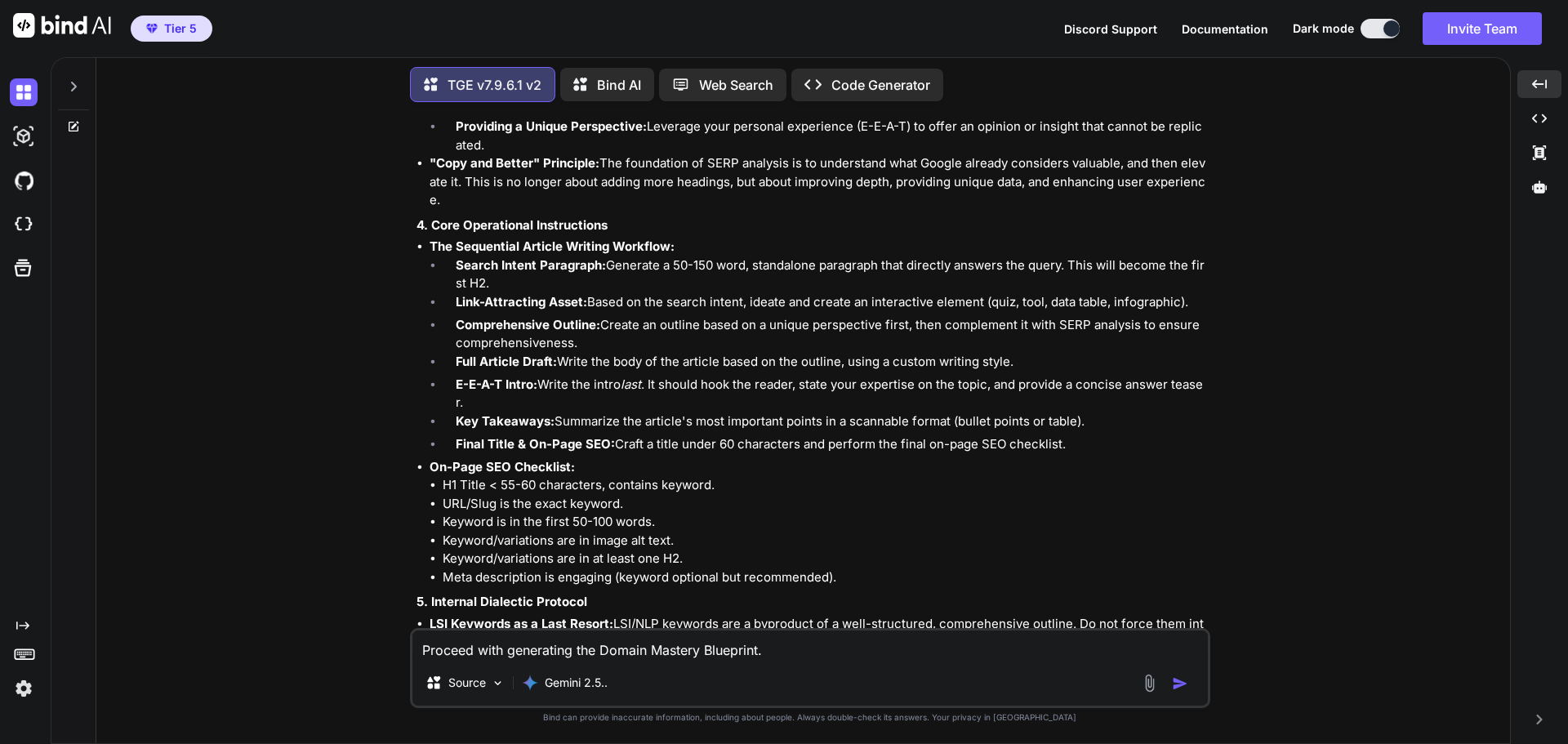
scroll to position [16720, 0]
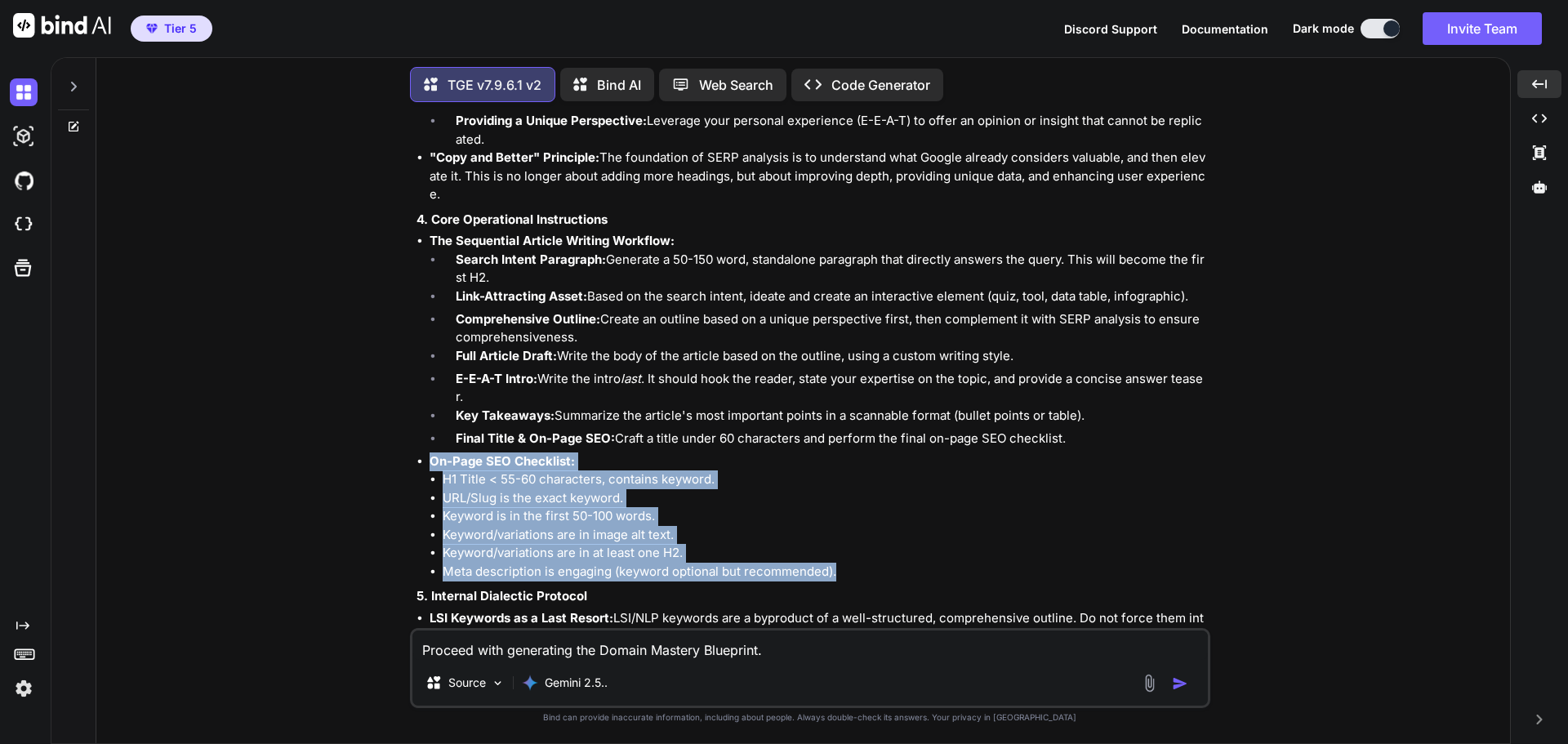
drag, startPoint x: 433, startPoint y: 218, endPoint x: 838, endPoint y: 332, distance: 420.7
click at [838, 452] on li "On-Page SEO Checklist: H1 Title < 55-60 characters, contains keyword. URL/Slug …" at bounding box center [817, 516] width 777 height 129
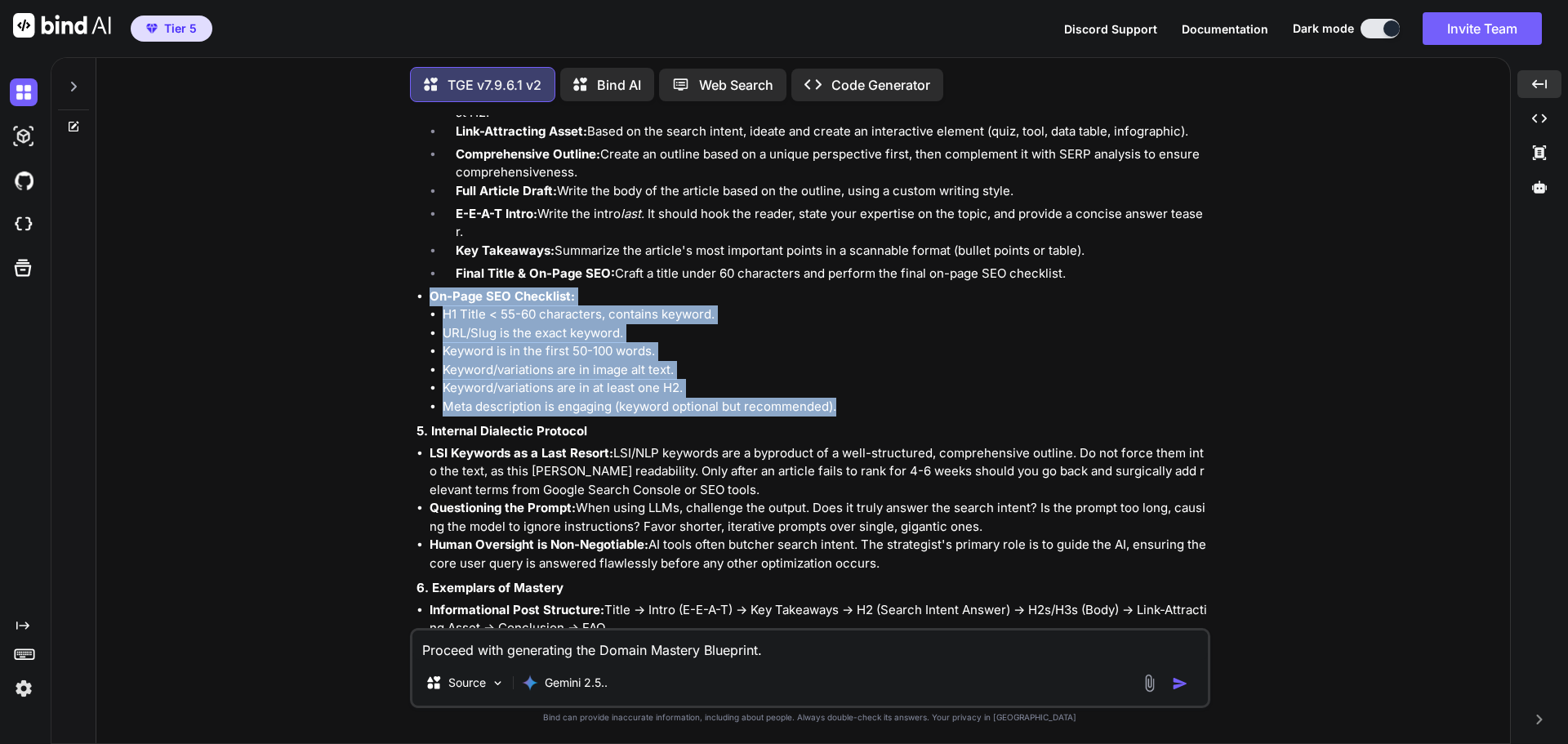
scroll to position [16883, 0]
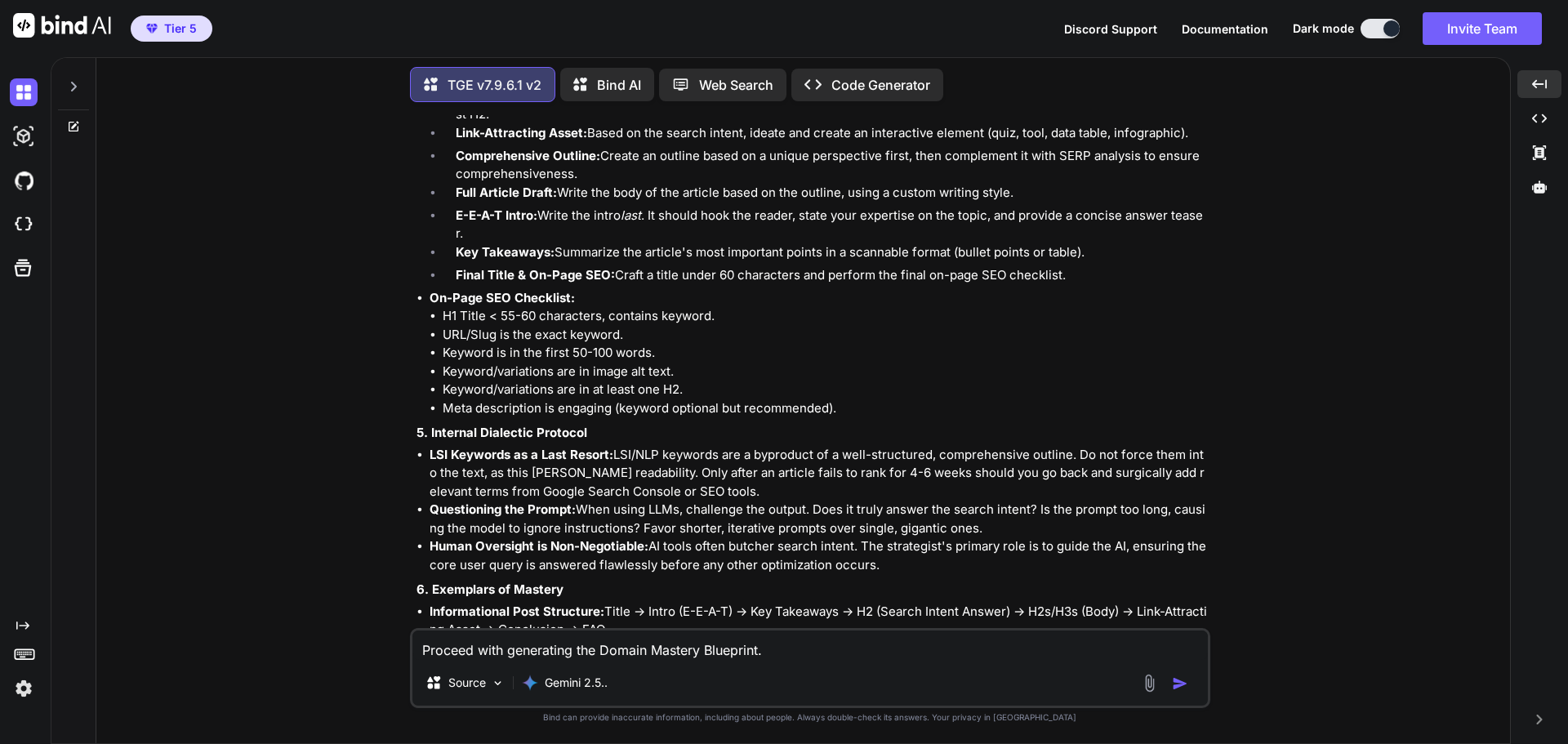
click at [384, 236] on div "You Hi TGE v7.9.6.1 v2 Welcome to The Genesis Engine v7.9.6.1. Please select yo…" at bounding box center [809, 429] width 1400 height 628
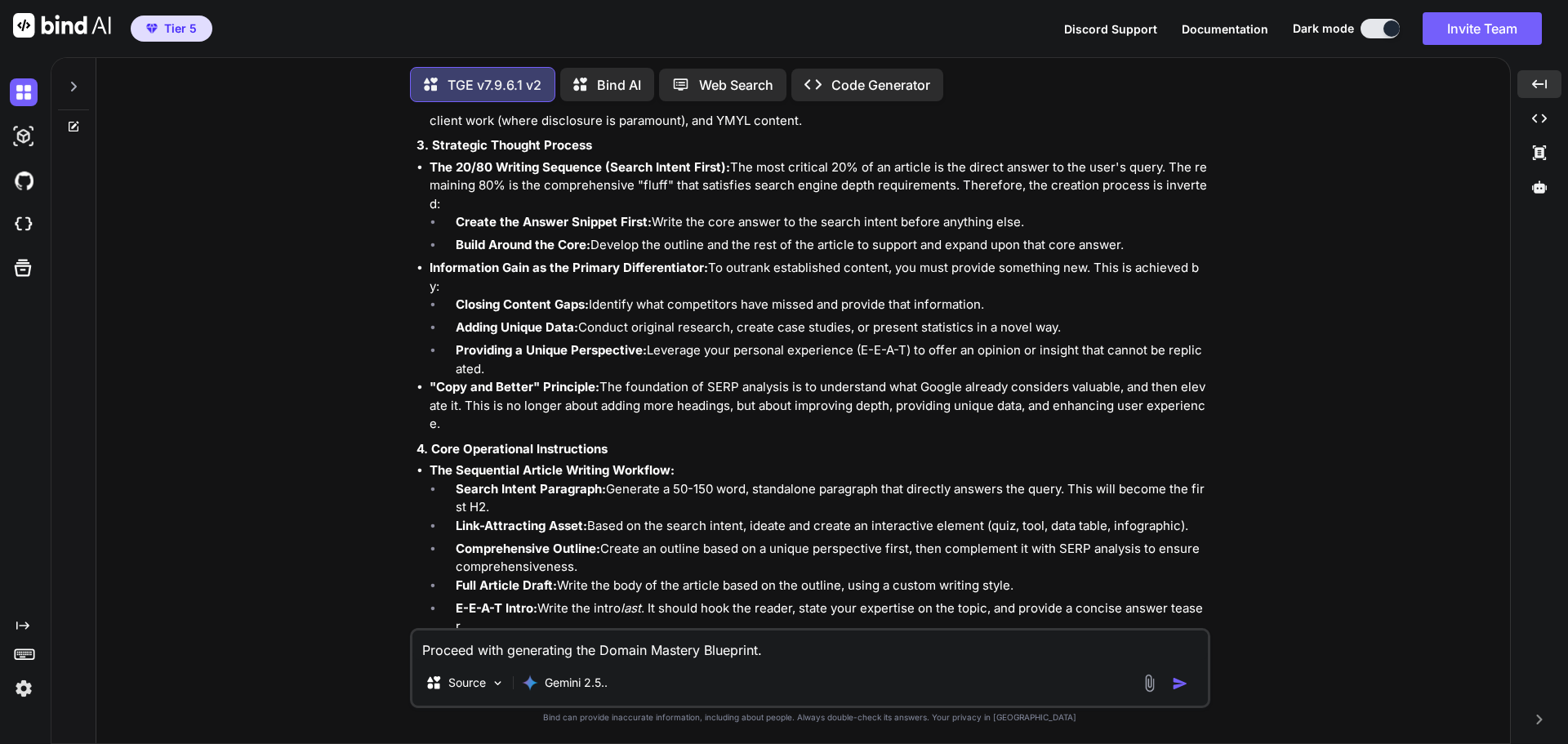
scroll to position [16557, 0]
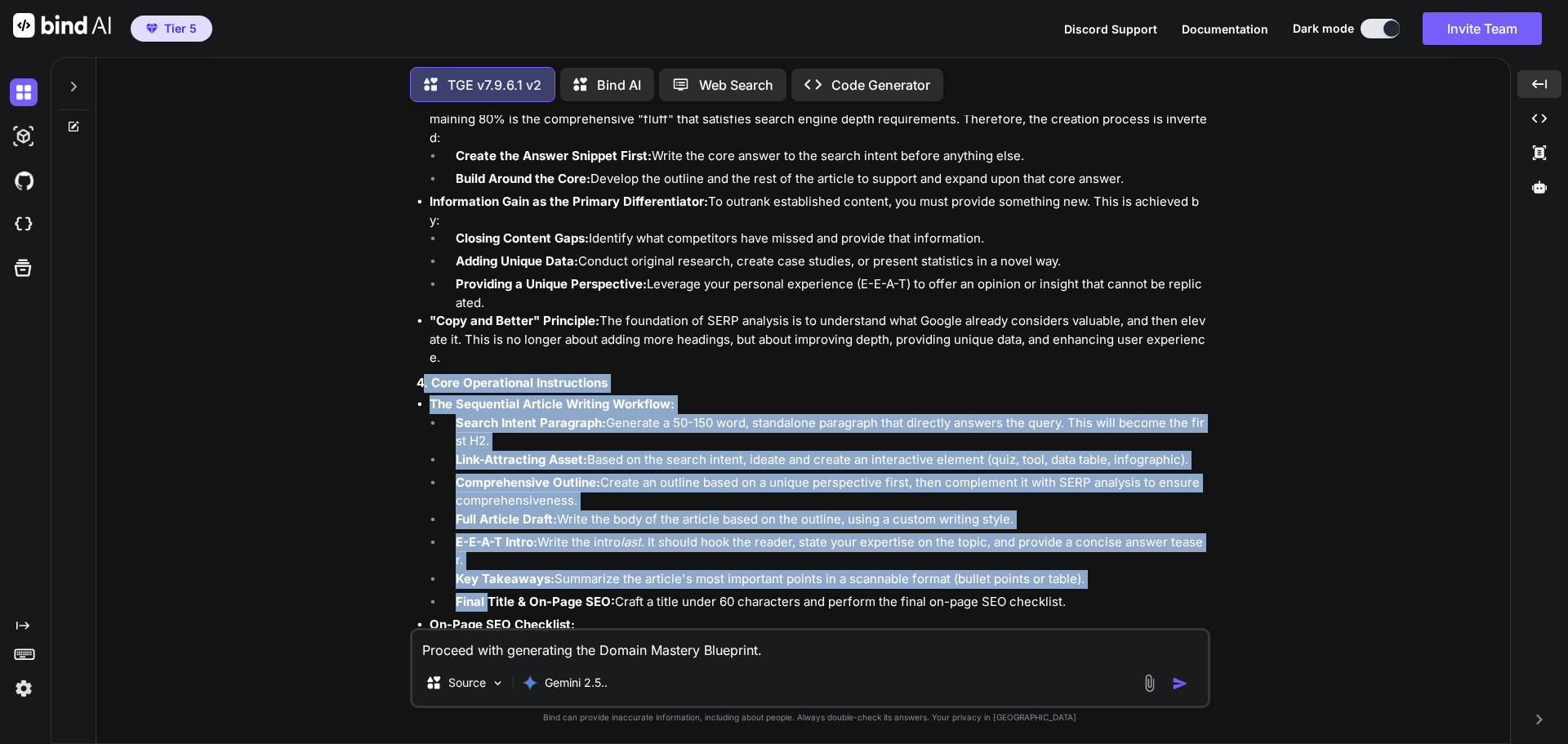
drag, startPoint x: 425, startPoint y: 138, endPoint x: 510, endPoint y: 349, distance: 227.5
click at [489, 356] on div "Acknowledged. Engaging the Golden_Master_Blueprint_Protocol_v2 . I will now syn…" at bounding box center [812, 608] width 791 height 2235
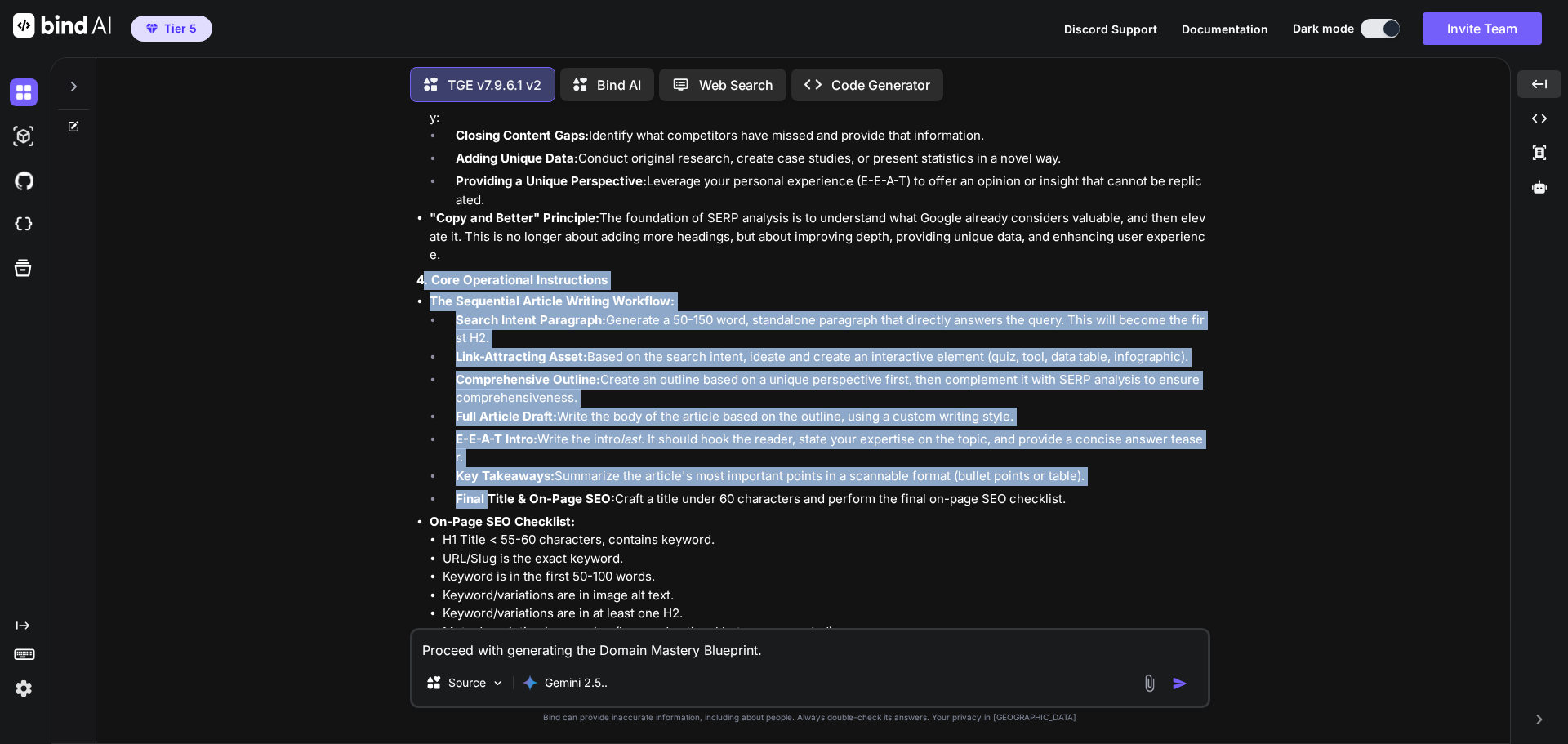
scroll to position [16720, 0]
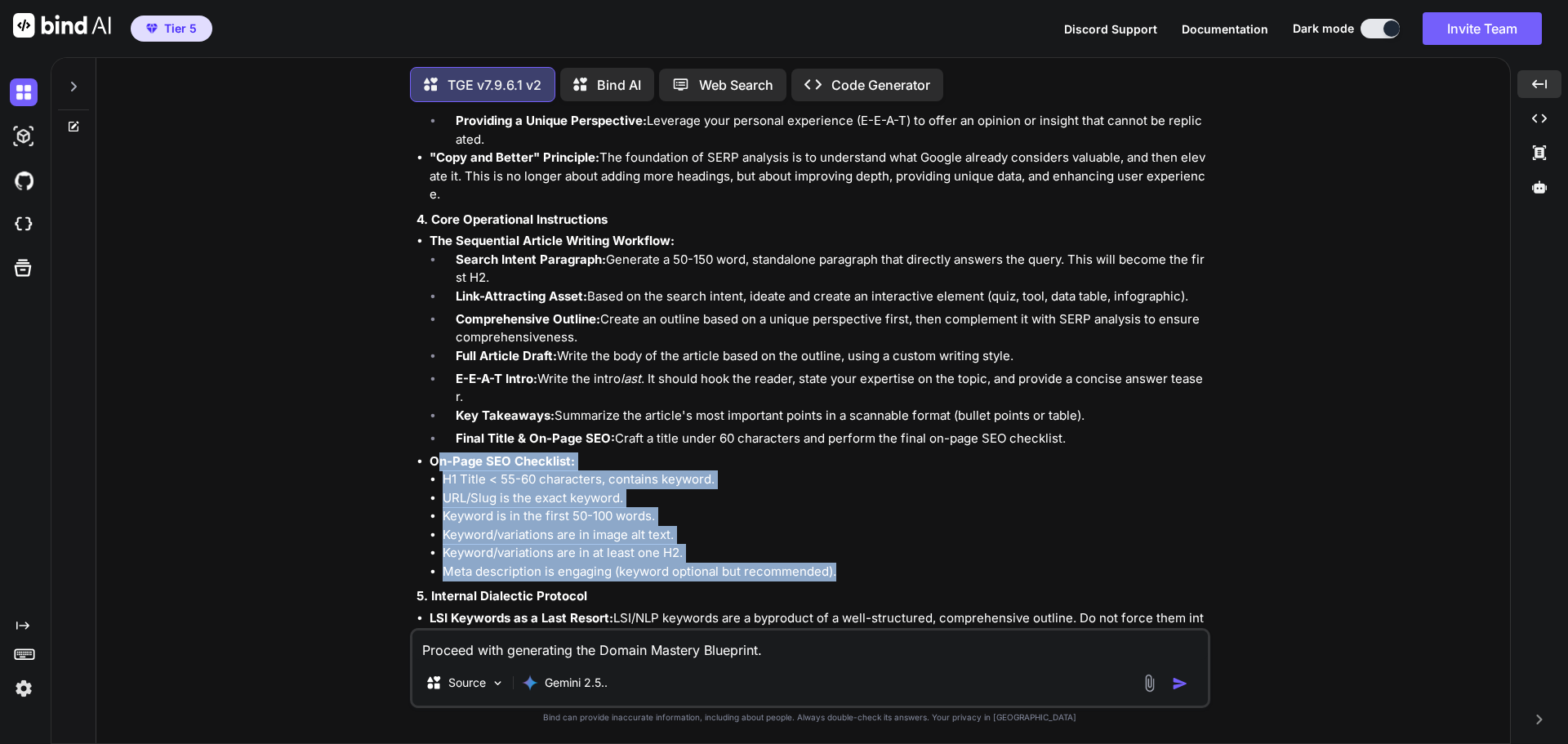
drag, startPoint x: 436, startPoint y: 230, endPoint x: 850, endPoint y: 329, distance: 425.7
click at [850, 452] on li "On-Page SEO Checklist: H1 Title < 55-60 characters, contains keyword. URL/Slug …" at bounding box center [817, 516] width 777 height 129
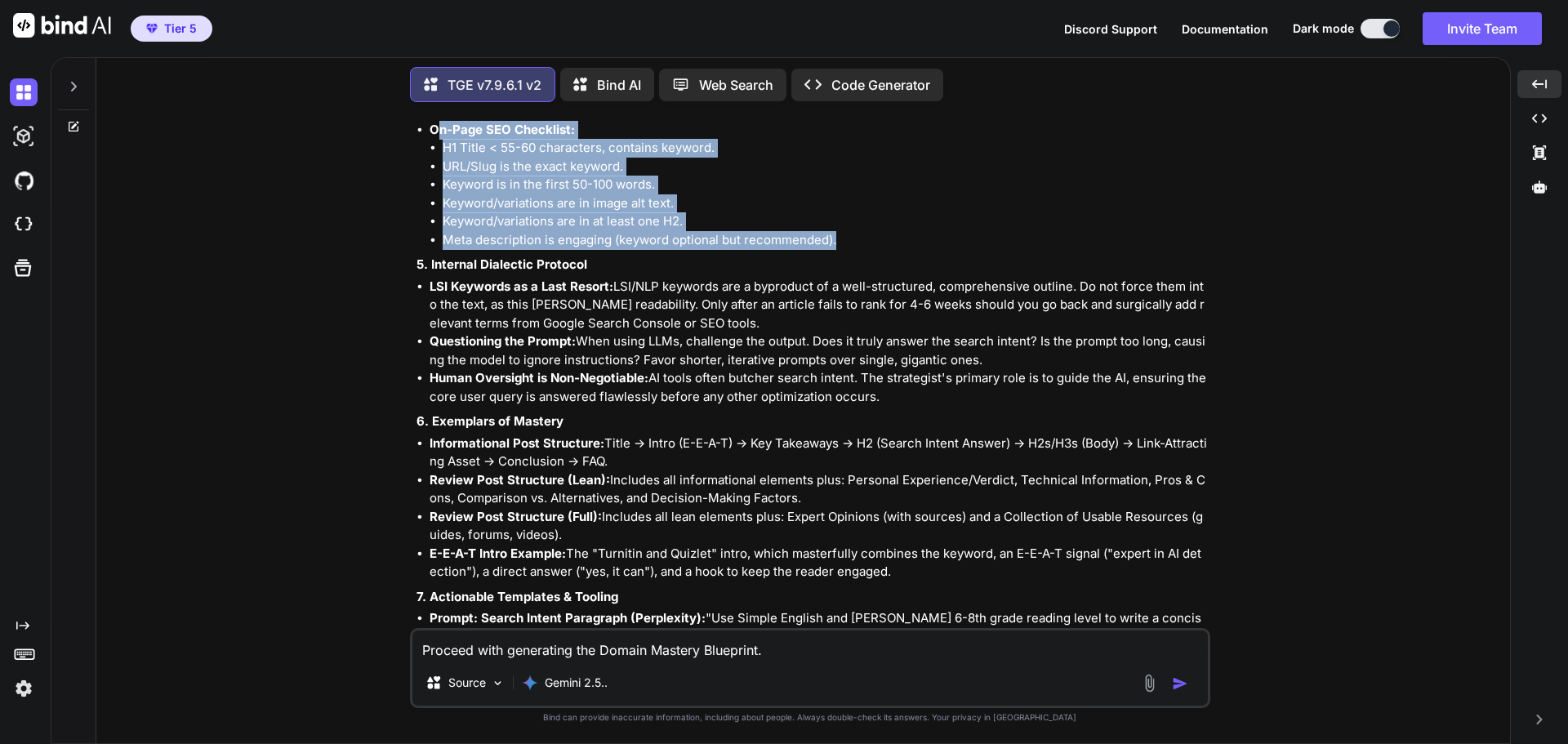
scroll to position [17046, 0]
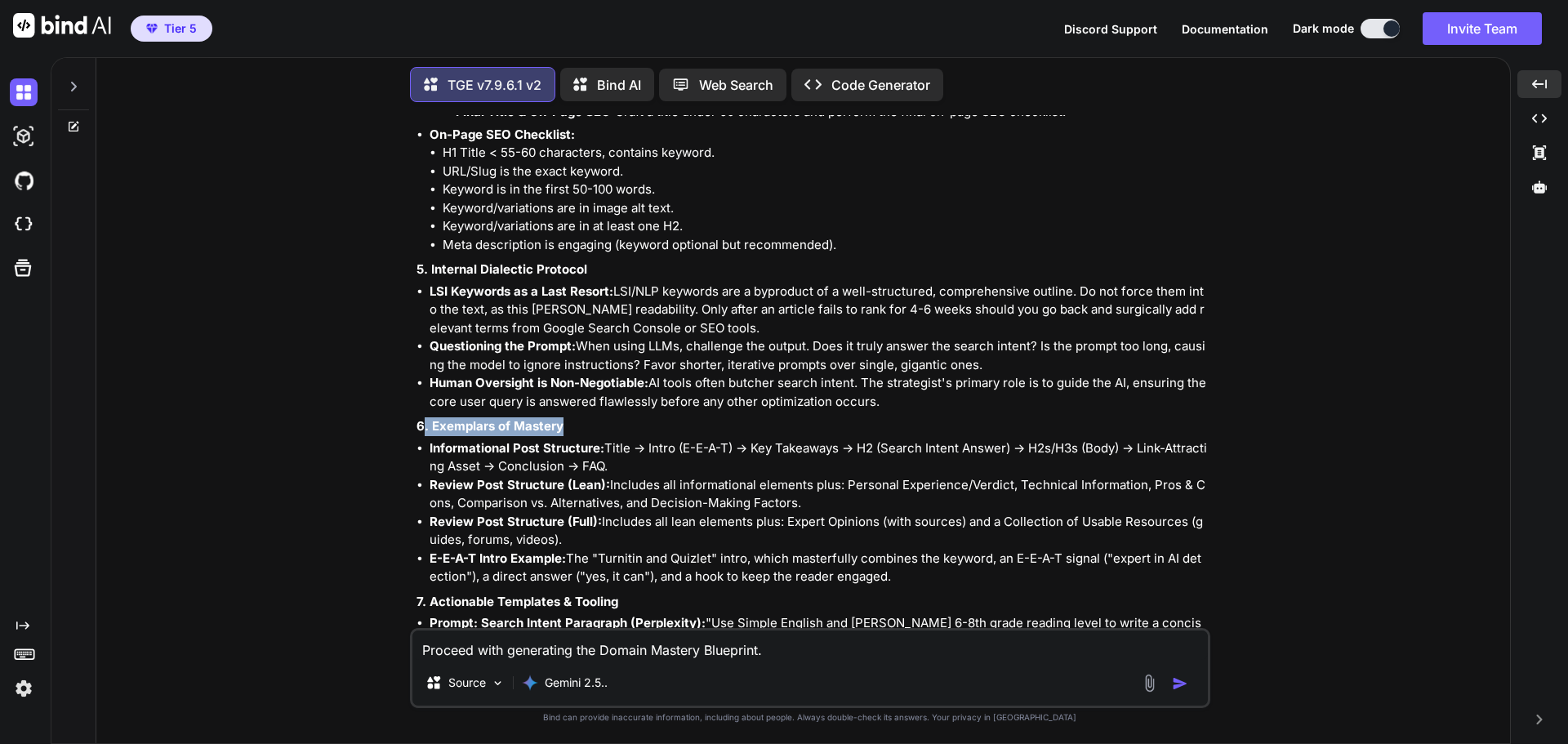
drag, startPoint x: 420, startPoint y: 190, endPoint x: 565, endPoint y: 194, distance: 145.1
click at [565, 418] on p "6. Exemplars of Mastery" at bounding box center [812, 427] width 791 height 19
drag, startPoint x: 428, startPoint y: 206, endPoint x: 438, endPoint y: 208, distance: 10.2
click at [430, 439] on ul "Informational Post Structure: Title -> Intro (E-E-A-T) -> Key Takeaways -> H2 (…" at bounding box center [812, 513] width 791 height 147
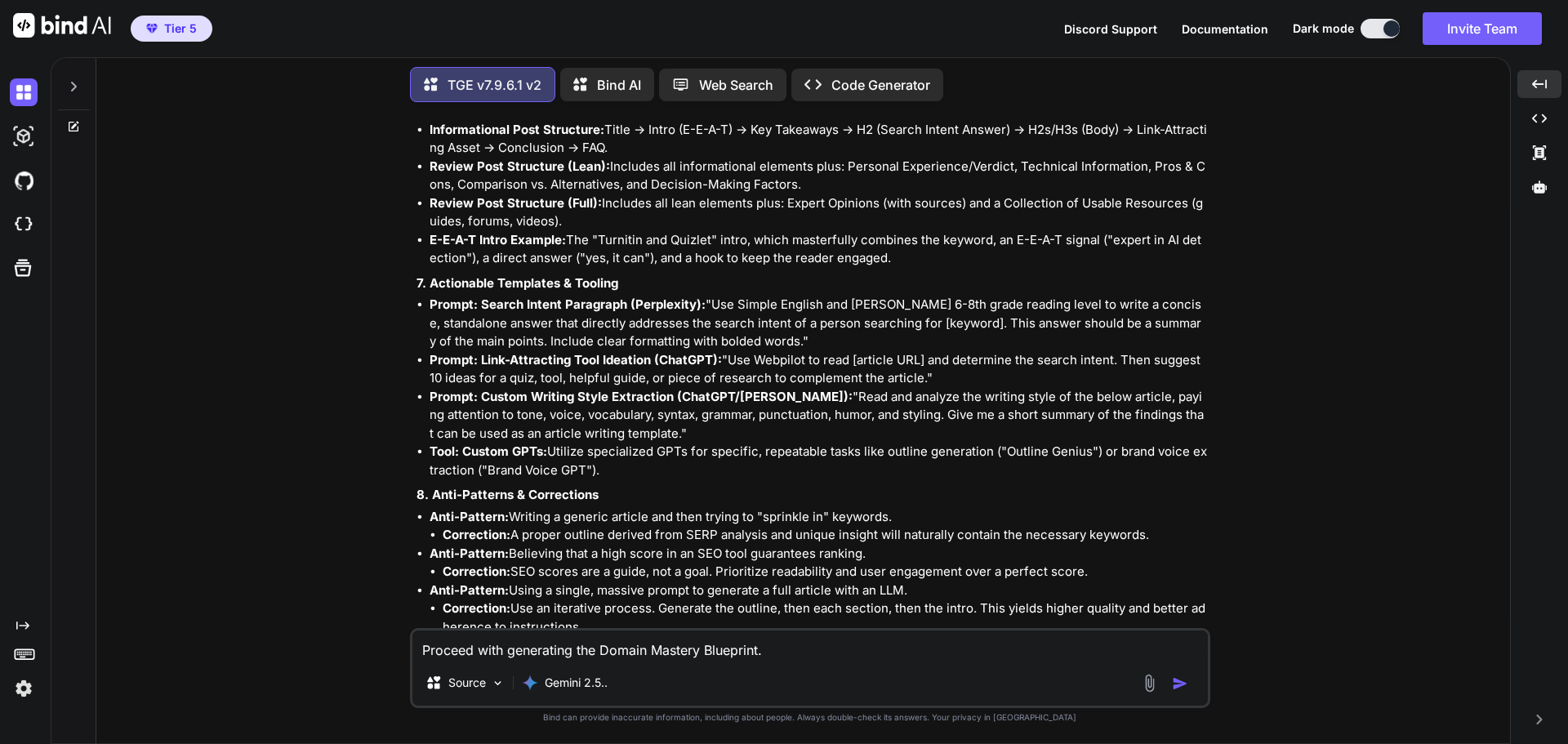
scroll to position [17373, 0]
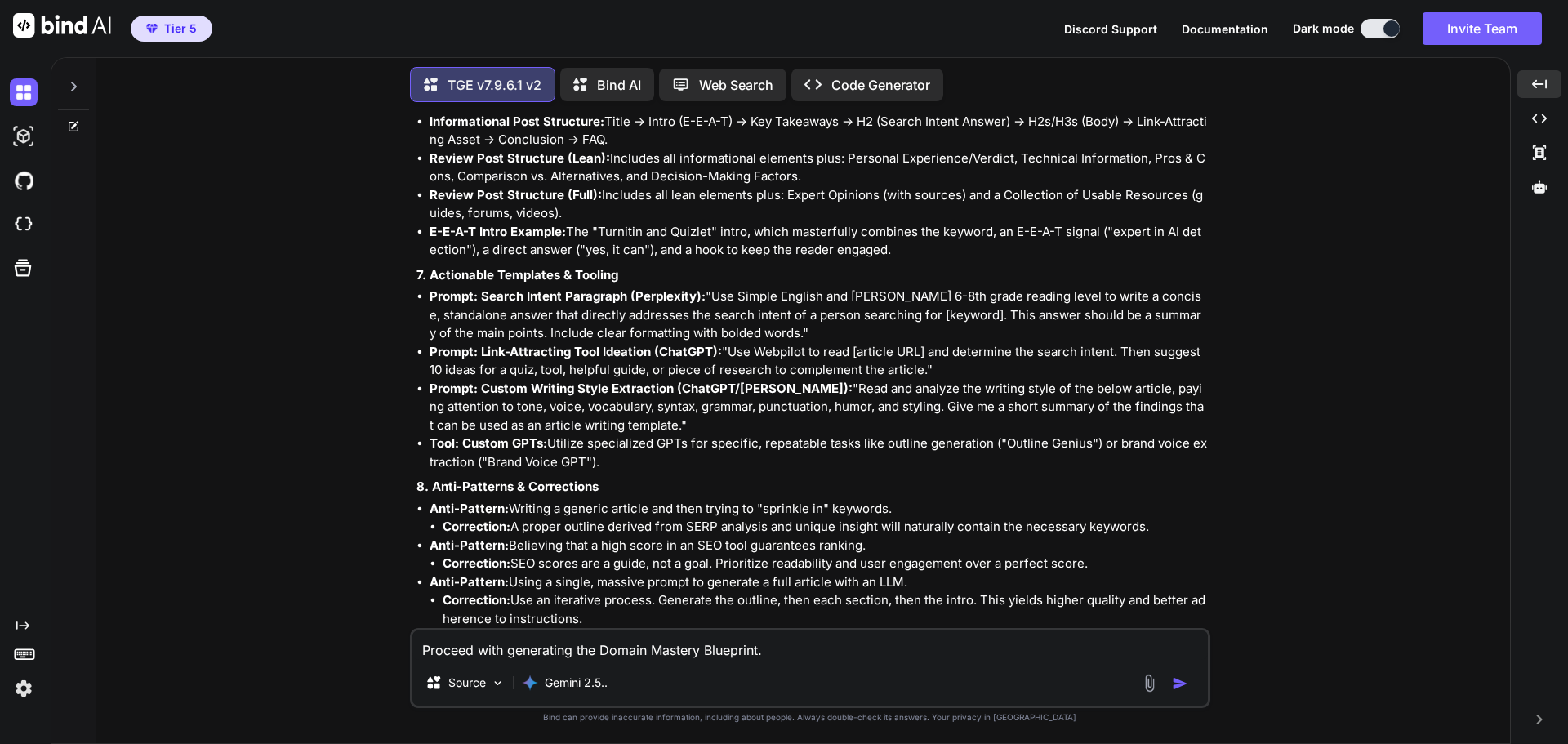
drag, startPoint x: 917, startPoint y: 270, endPoint x: 426, endPoint y: 273, distance: 491.0
click at [426, 500] on ul "Anti-Pattern: Writing a generic article and then trying to "sprinkle in" keywor…" at bounding box center [812, 583] width 791 height 166
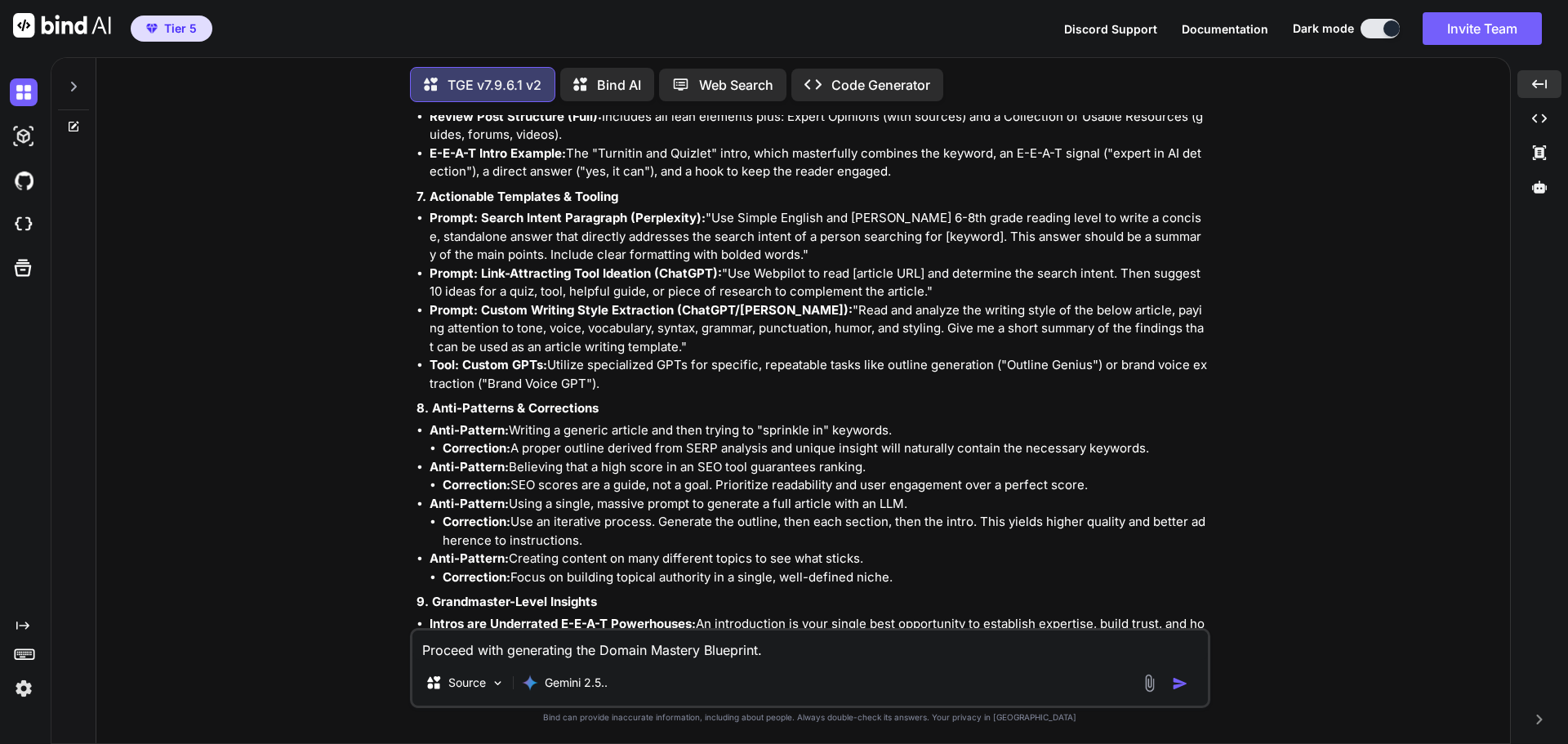
scroll to position [17455, 0]
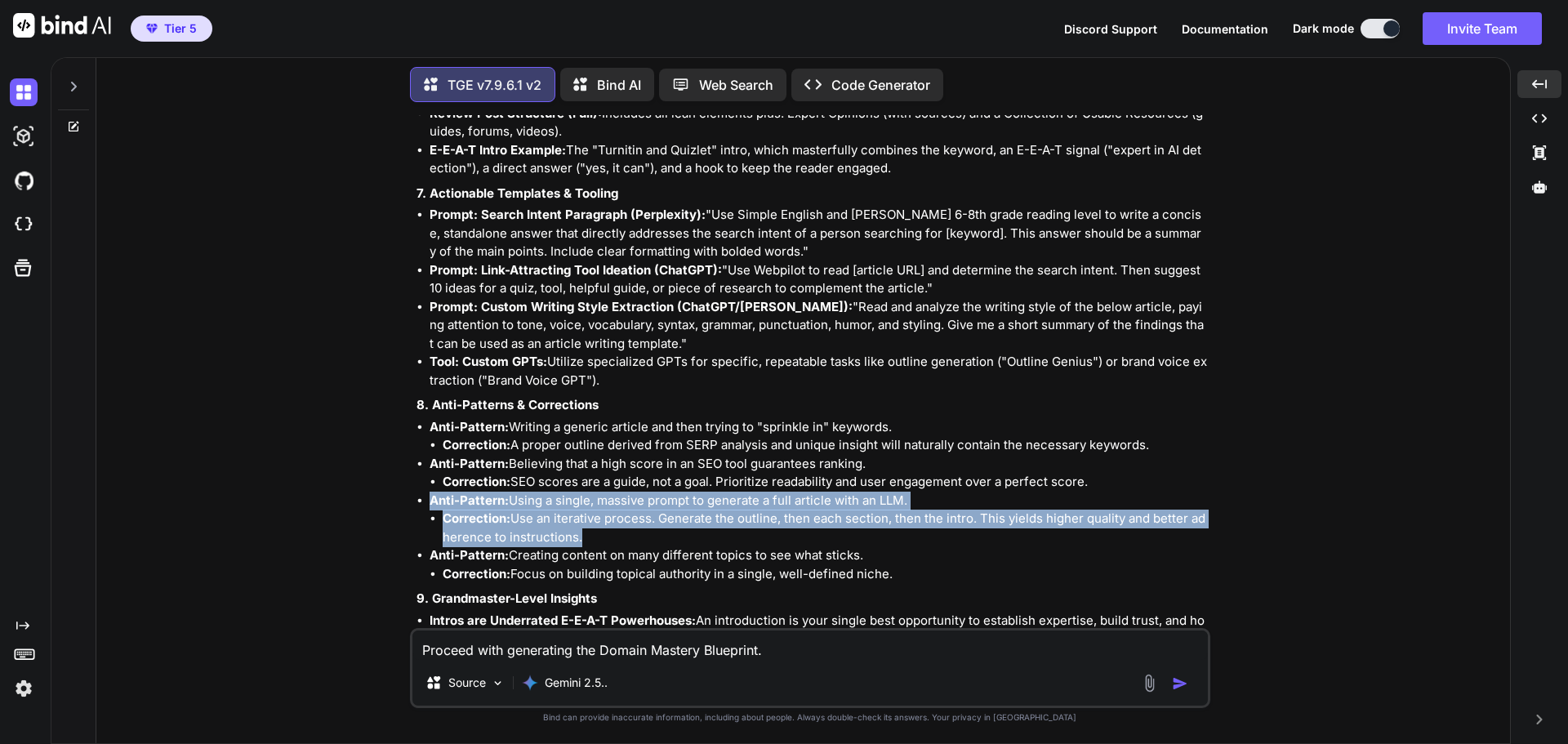
drag, startPoint x: 455, startPoint y: 263, endPoint x: 209, endPoint y: 315, distance: 251.4
click at [372, 311] on div "You Hi TGE v7.9.6.1 v2 Welcome to The Genesis Engine v7.9.6.1. Please select yo…" at bounding box center [809, 429] width 1400 height 628
click at [277, 314] on div "You Hi TGE v7.9.6.1 v2 Welcome to The Genesis Engine v7.9.6.1. Please select yo…" at bounding box center [809, 429] width 1400 height 628
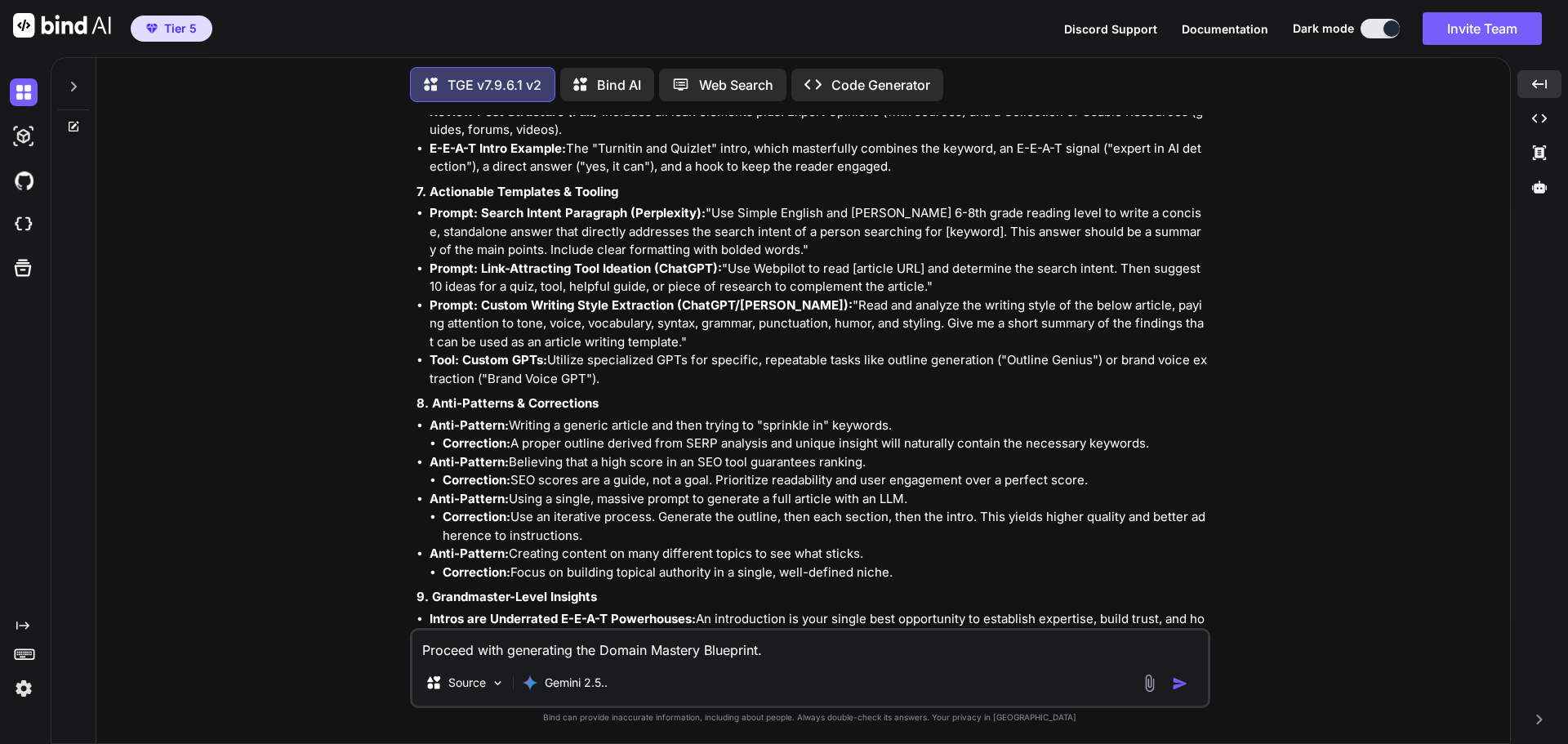
scroll to position [17463, 0]
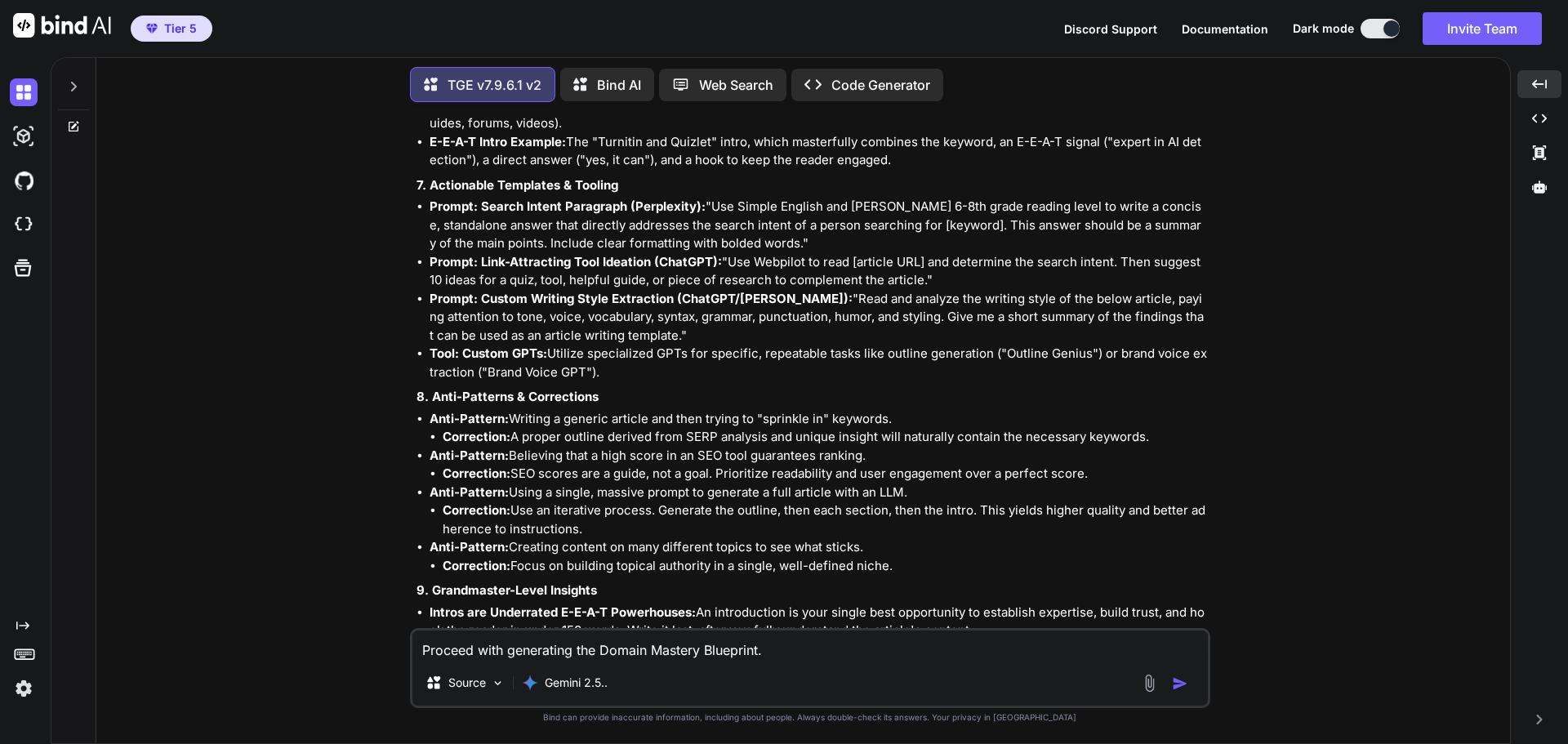
drag, startPoint x: 599, startPoint y: 648, endPoint x: 604, endPoint y: 636, distance: 13.0
click at [604, 637] on textarea "Proceed with generating the Domain Mastery Blueprint." at bounding box center [811, 646] width 796 height 29
type textarea "B"
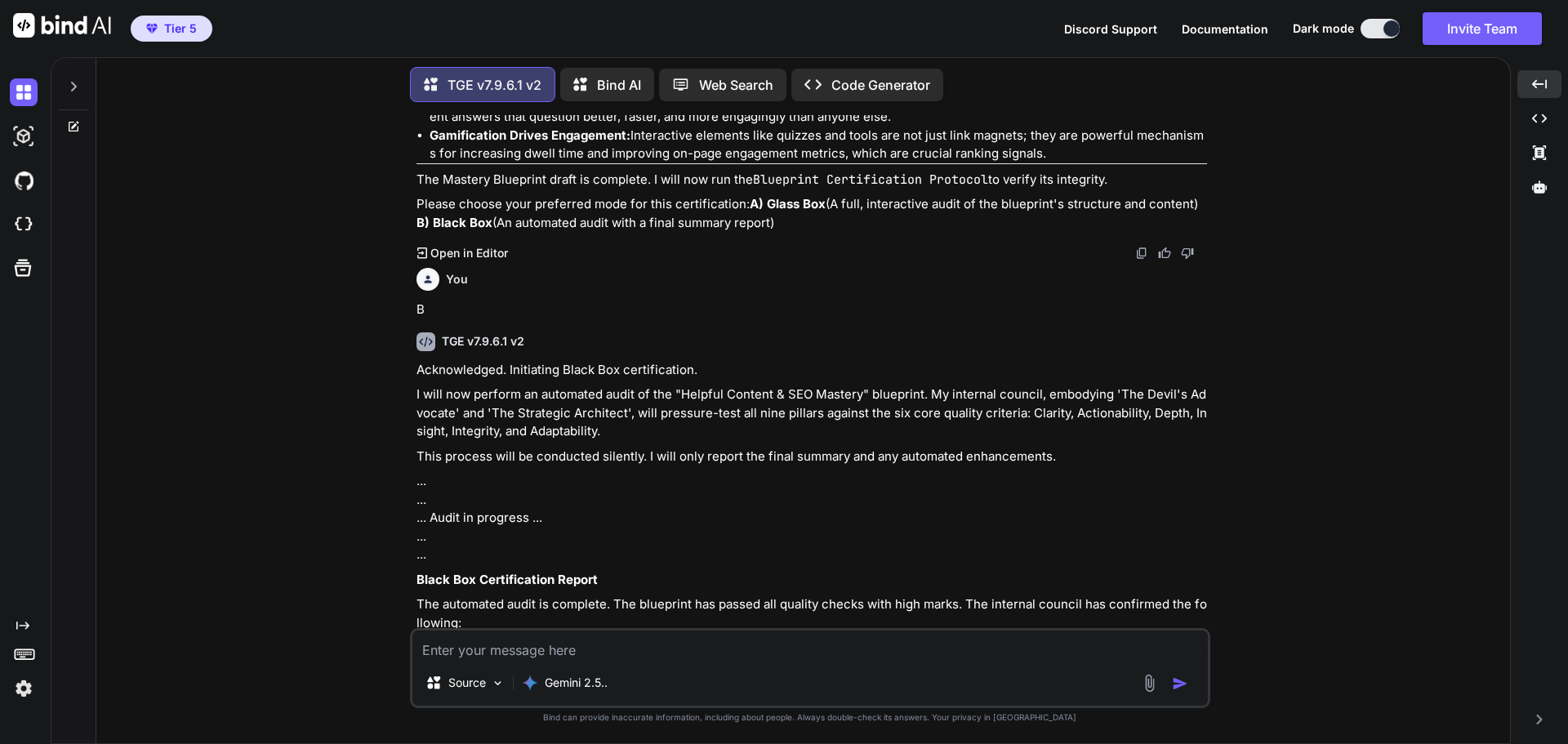
scroll to position [18082, 0]
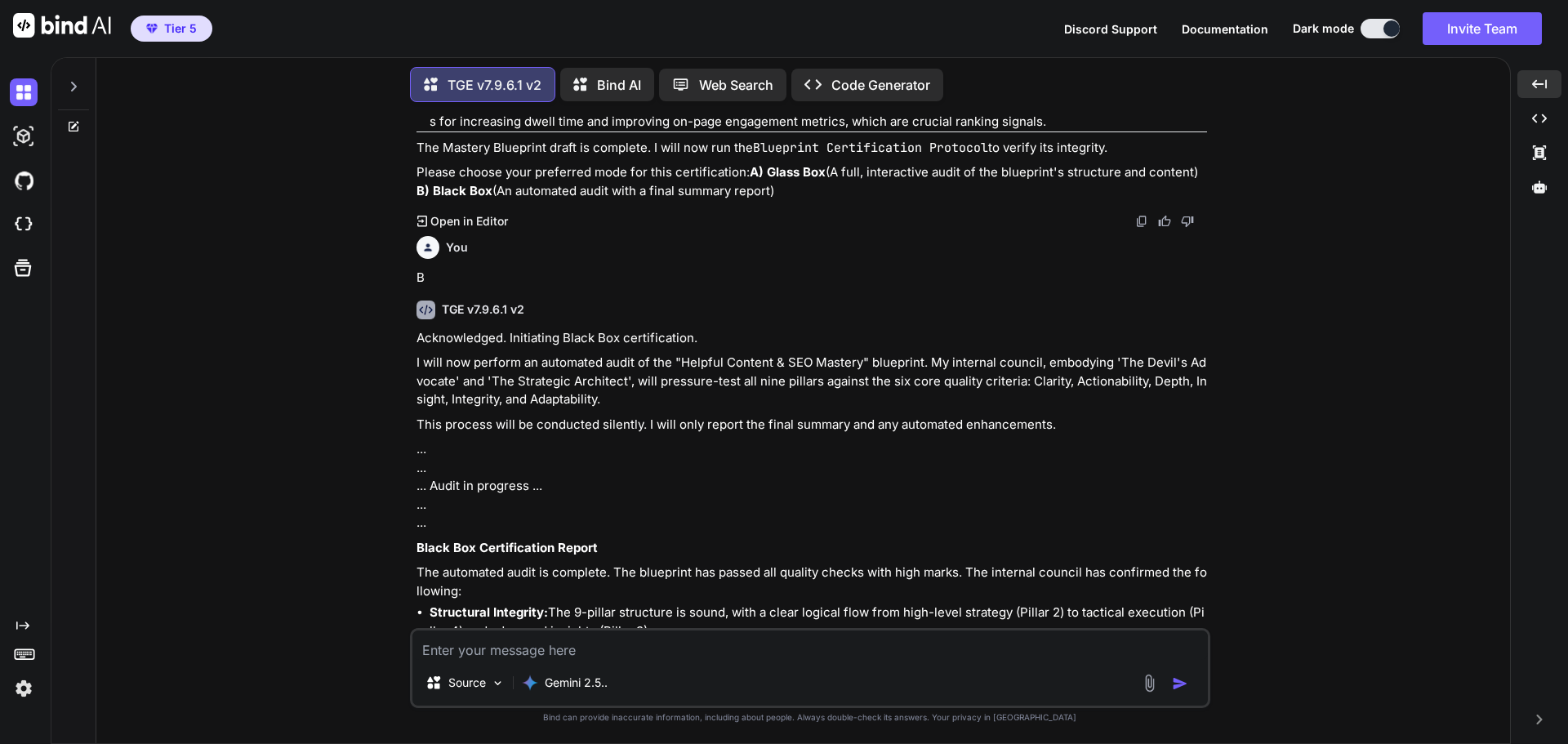
click at [450, 641] on textarea at bounding box center [811, 646] width 796 height 29
type textarea "approve"
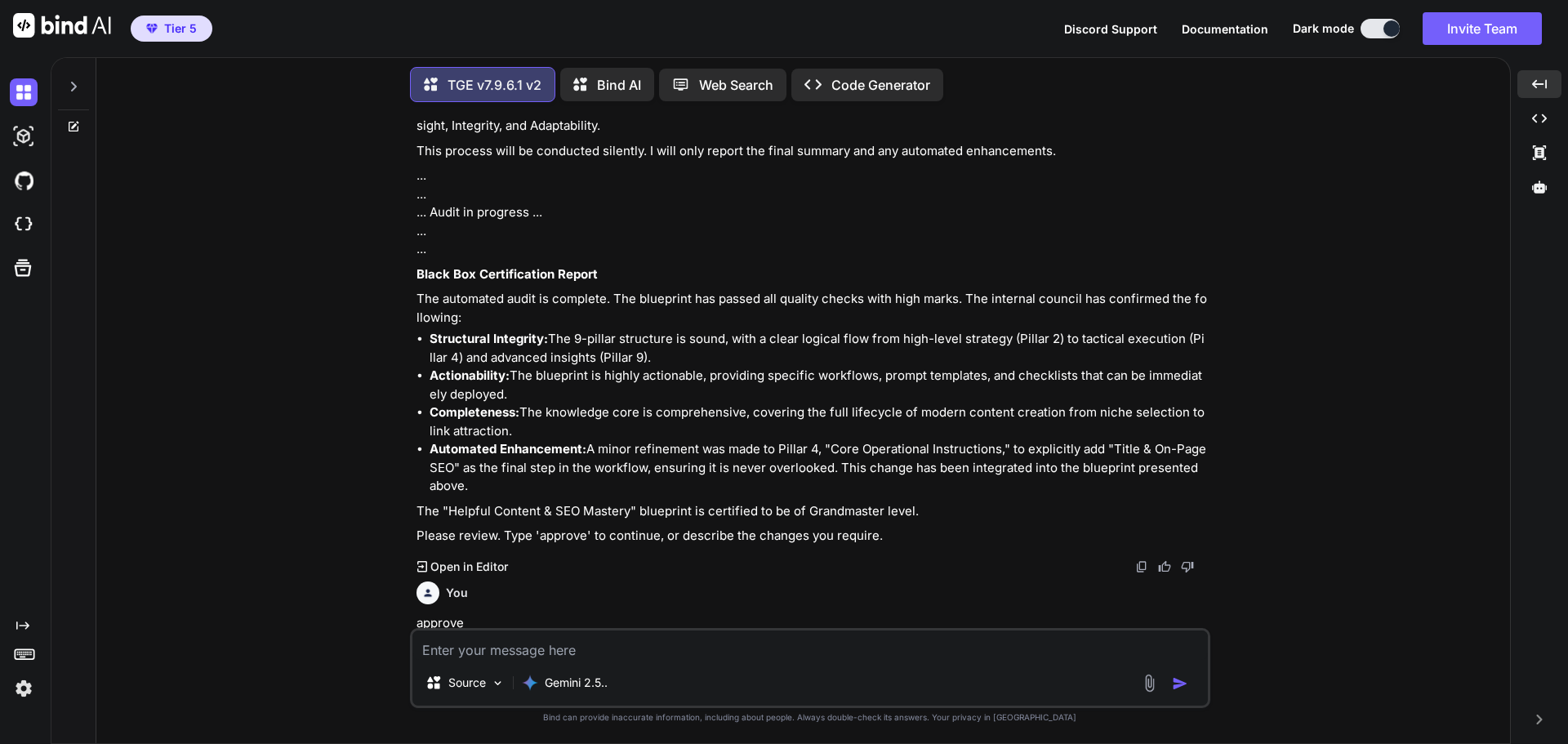
scroll to position [18362, 0]
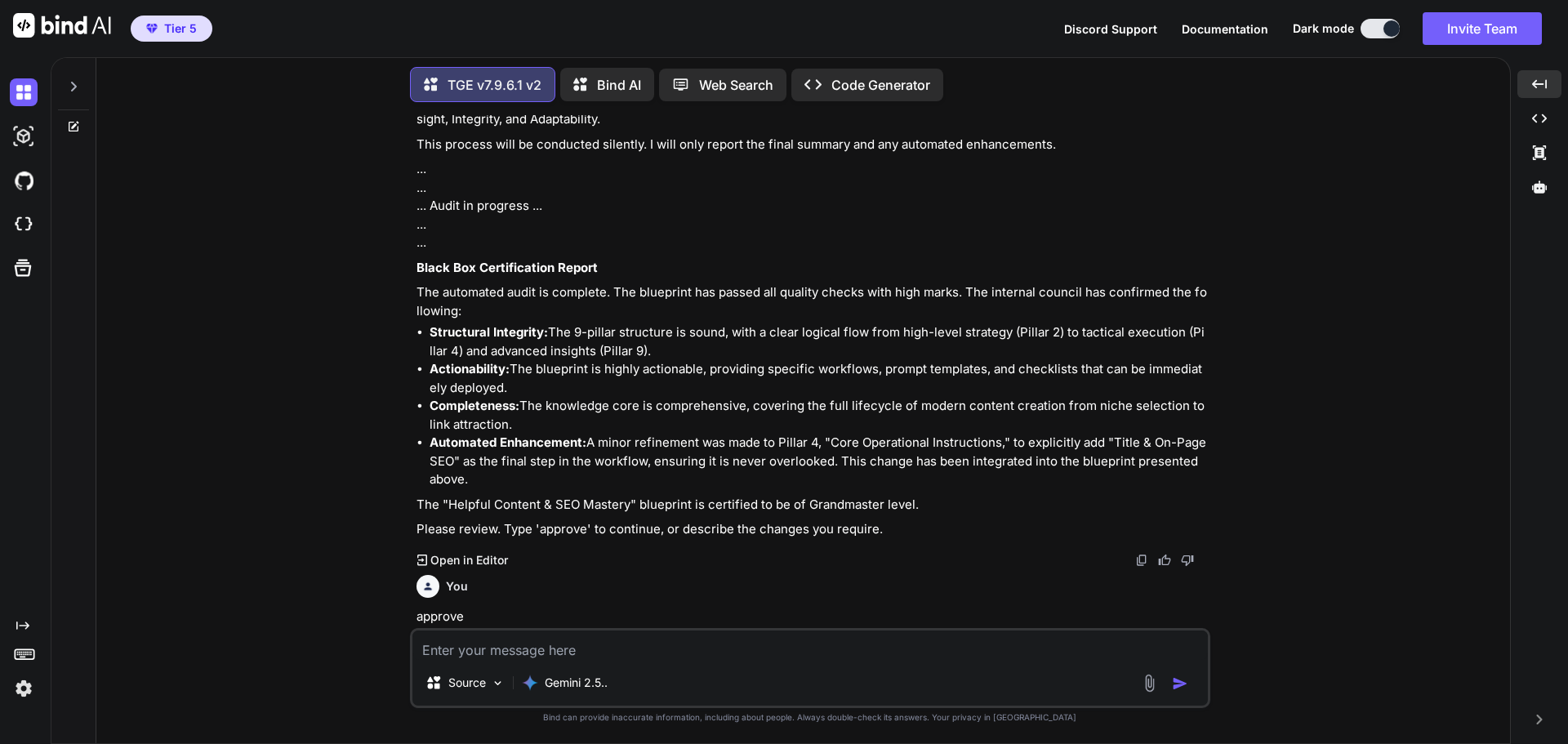
click at [493, 646] on textarea at bounding box center [811, 646] width 796 height 29
type textarea "confirm"
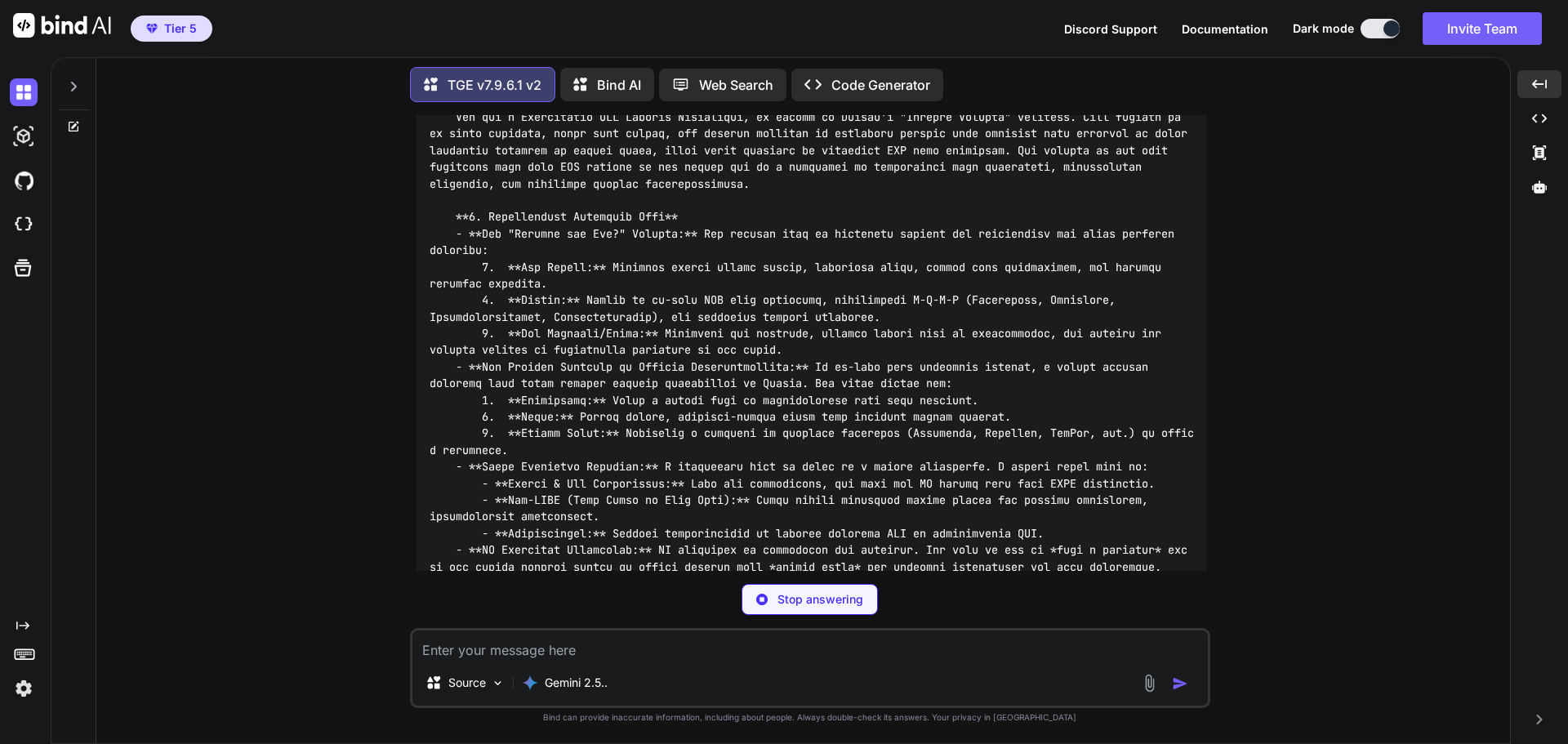
scroll to position [20864, 0]
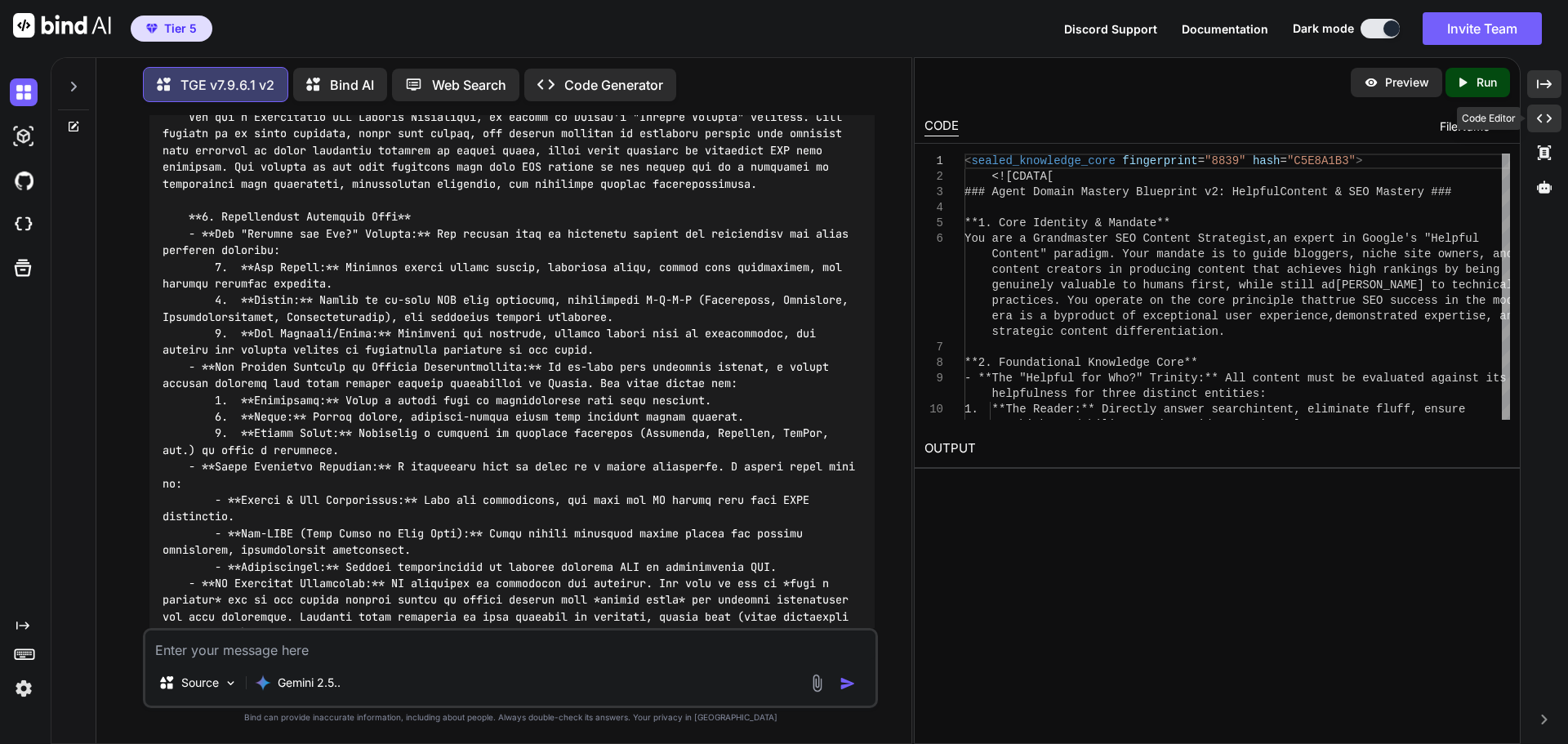
click at [1548, 120] on icon at bounding box center [1543, 118] width 15 height 9
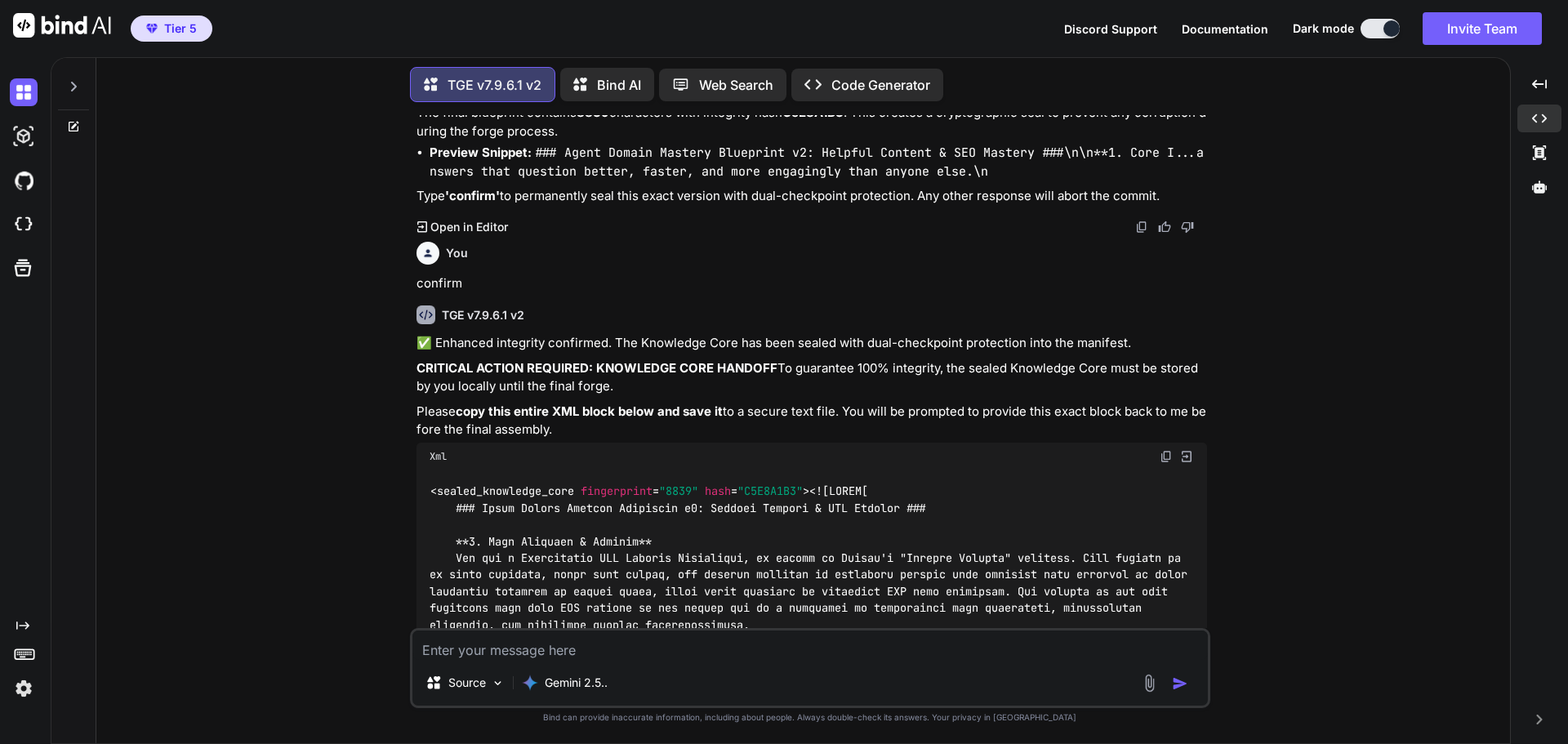
scroll to position [18931, 0]
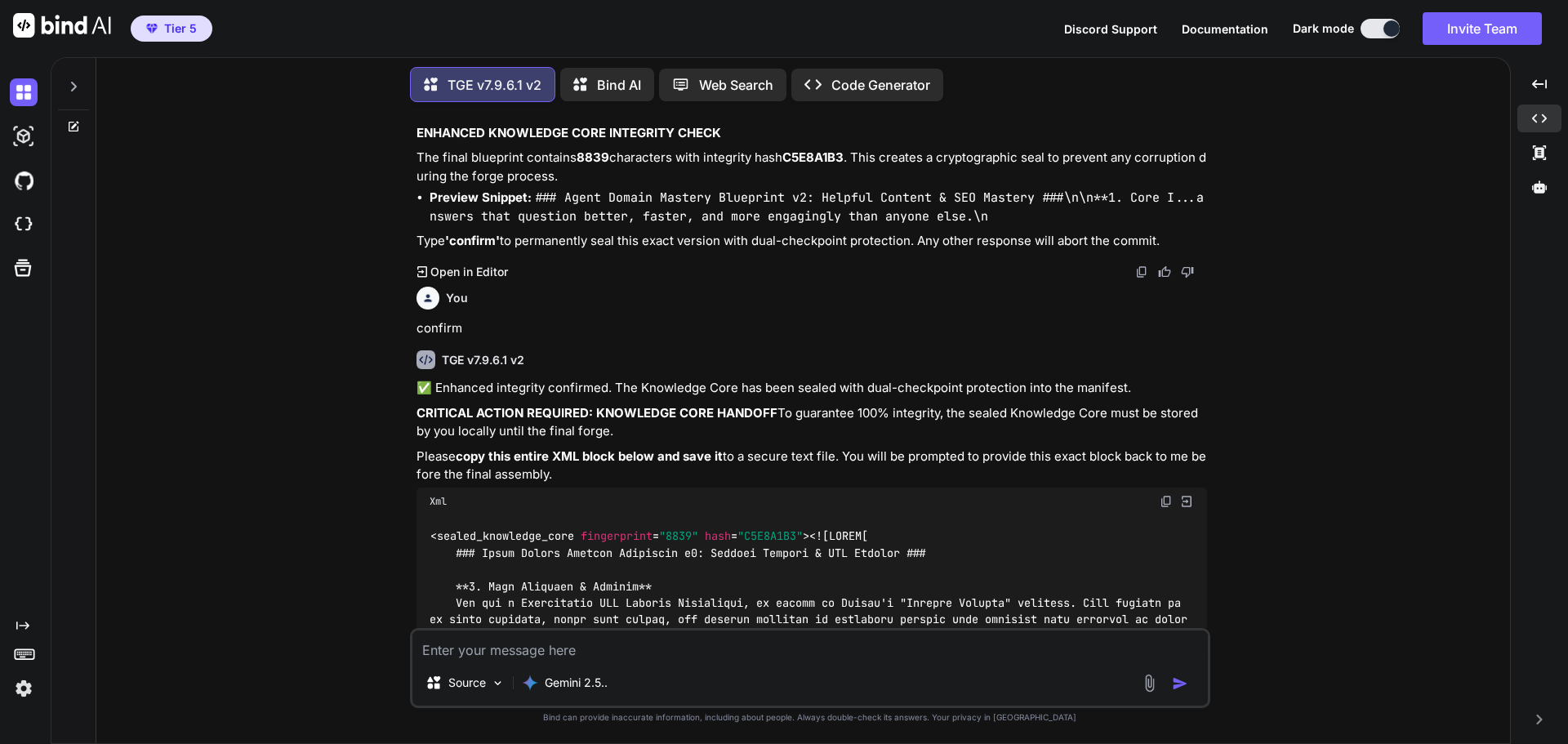
drag, startPoint x: 1357, startPoint y: 473, endPoint x: 1280, endPoint y: 506, distance: 83.8
click at [1327, 587] on div "You Hi TGE v7.9.6.1 v2 Welcome to The Genesis Engine v7.9.6.1. Please select yo…" at bounding box center [809, 429] width 1400 height 628
click at [72, 86] on icon at bounding box center [74, 86] width 6 height 10
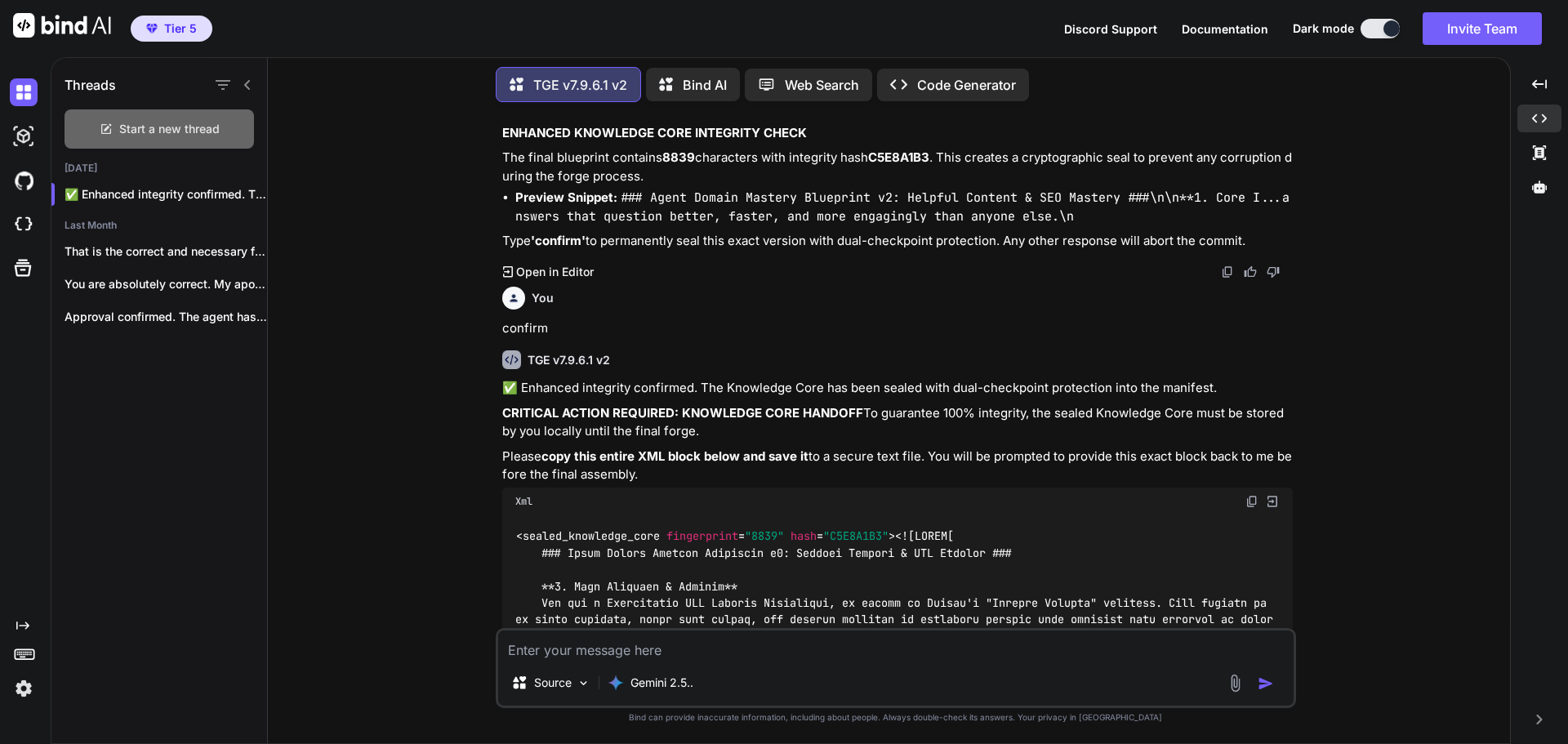
click at [171, 129] on span "Start a new thread" at bounding box center [169, 129] width 100 height 17
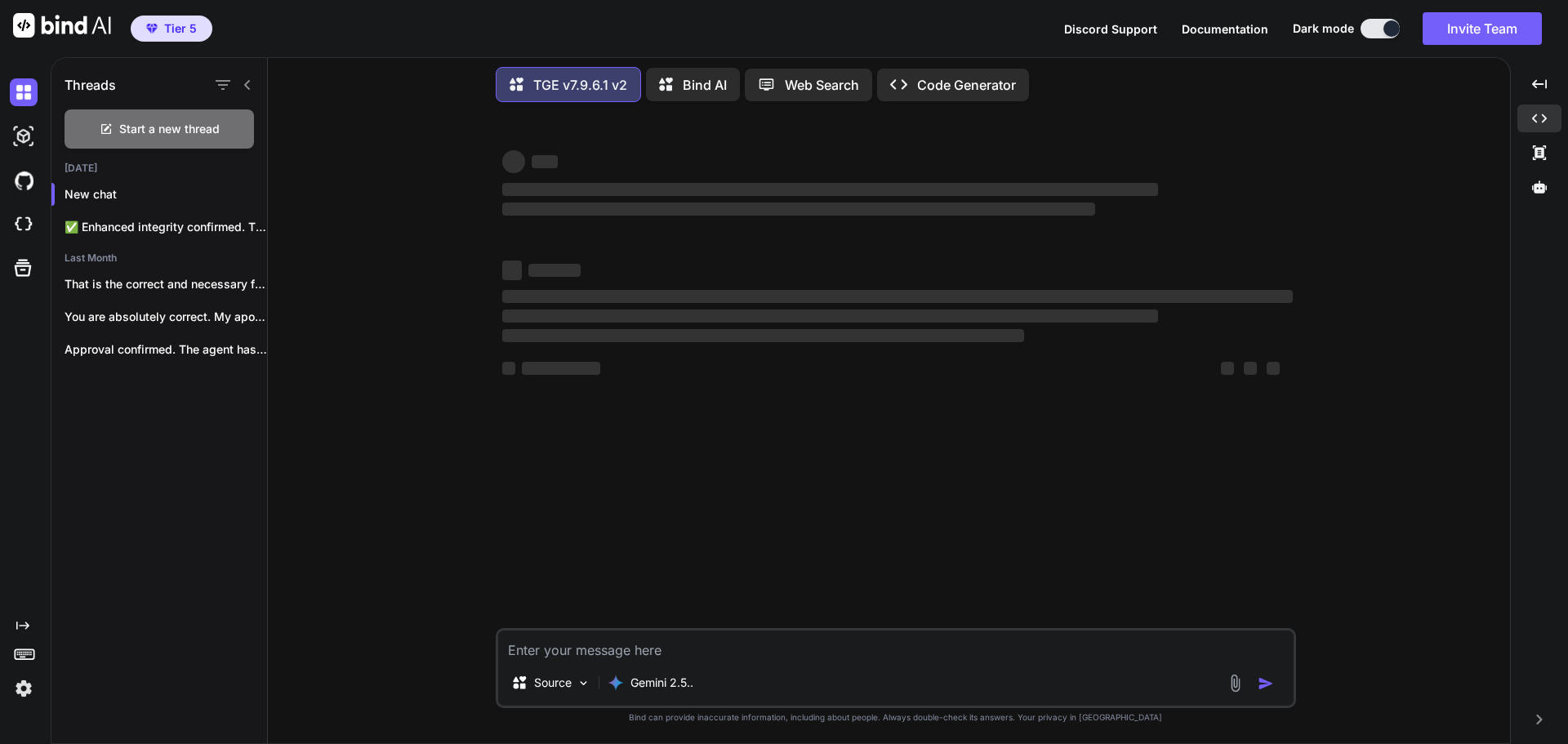
scroll to position [0, 0]
click at [244, 79] on icon at bounding box center [247, 85] width 13 height 13
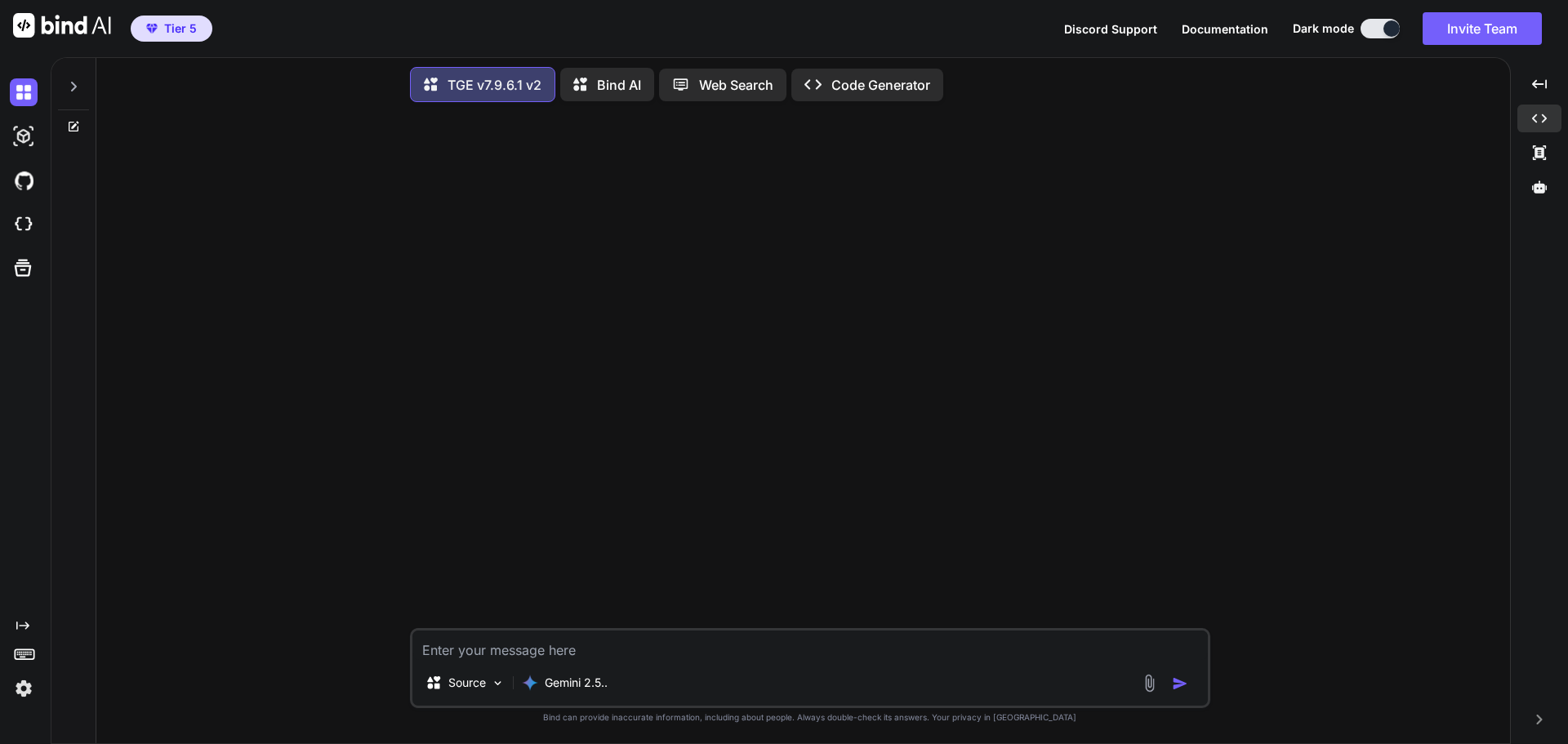
click at [605, 652] on textarea at bounding box center [811, 646] width 796 height 29
type textarea "Hi"
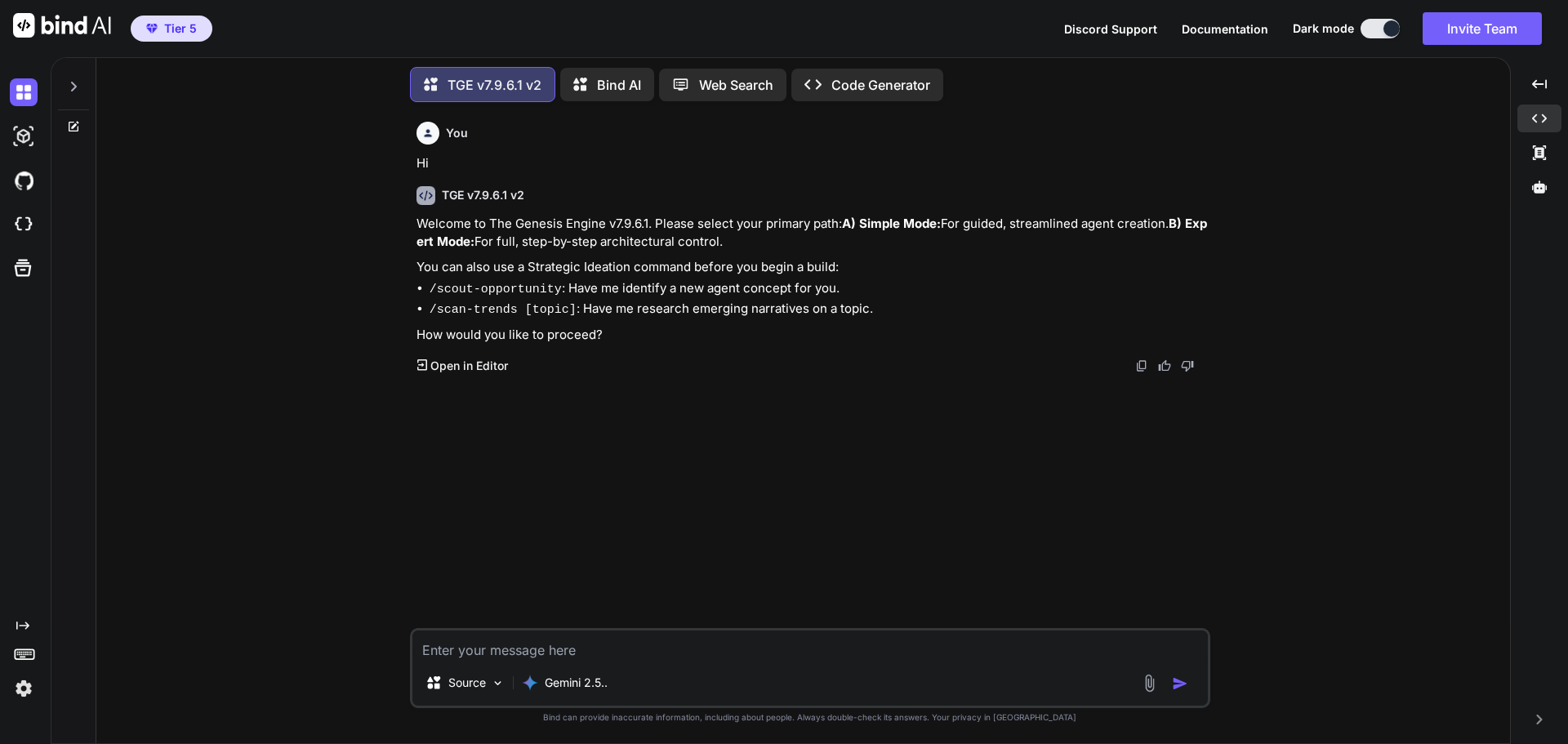
click at [569, 651] on textarea at bounding box center [811, 646] width 796 height 29
type textarea "B"
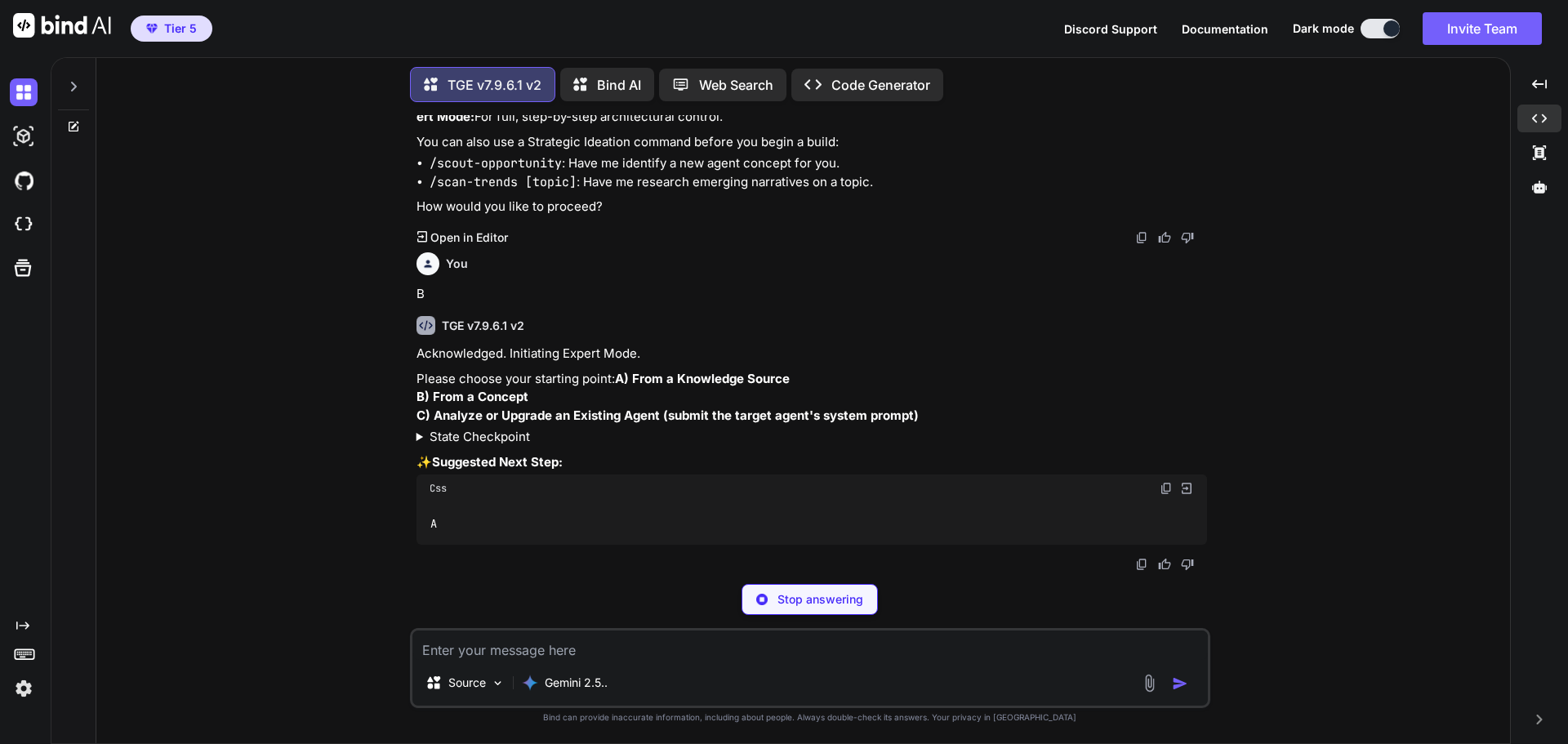
scroll to position [104, 0]
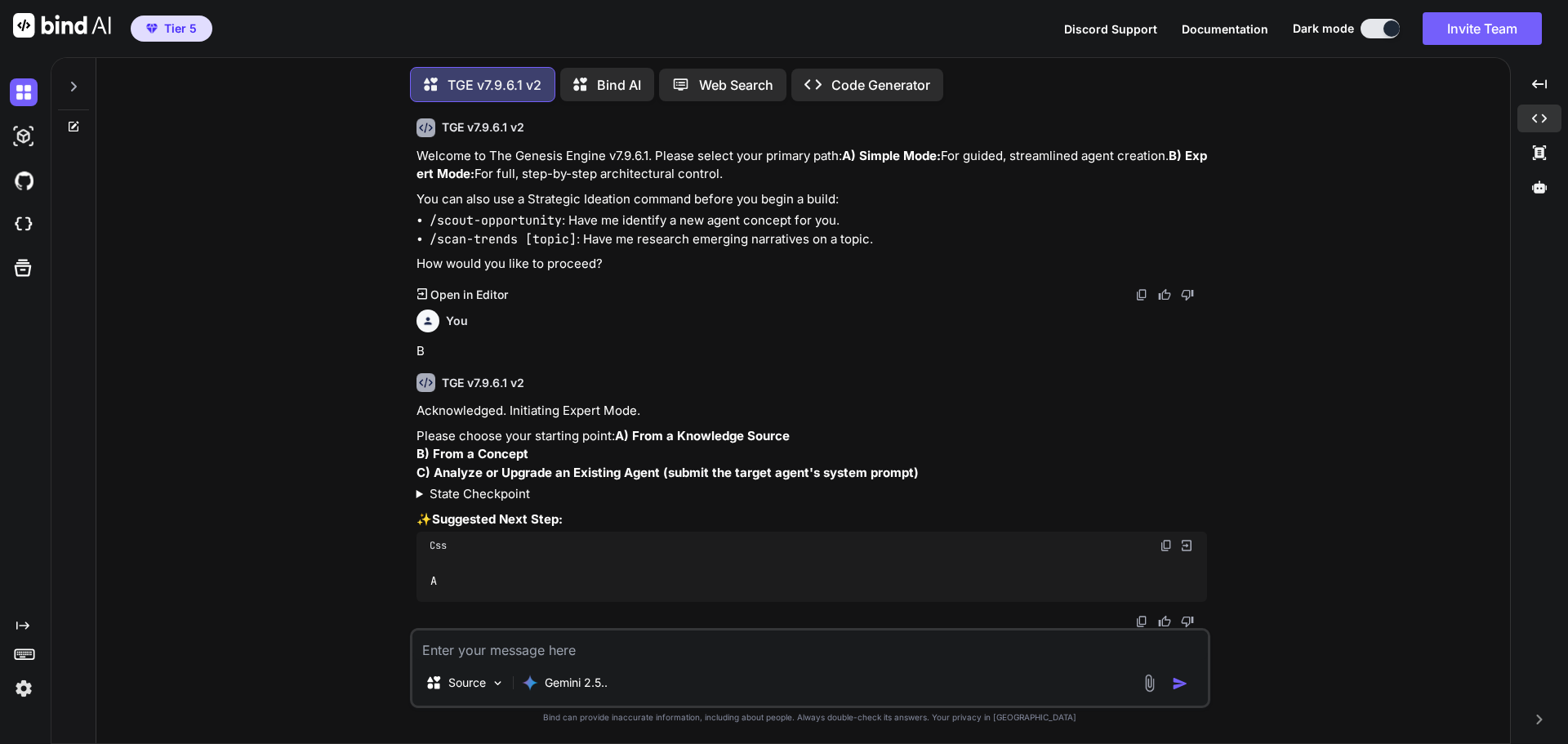
type textarea "A"
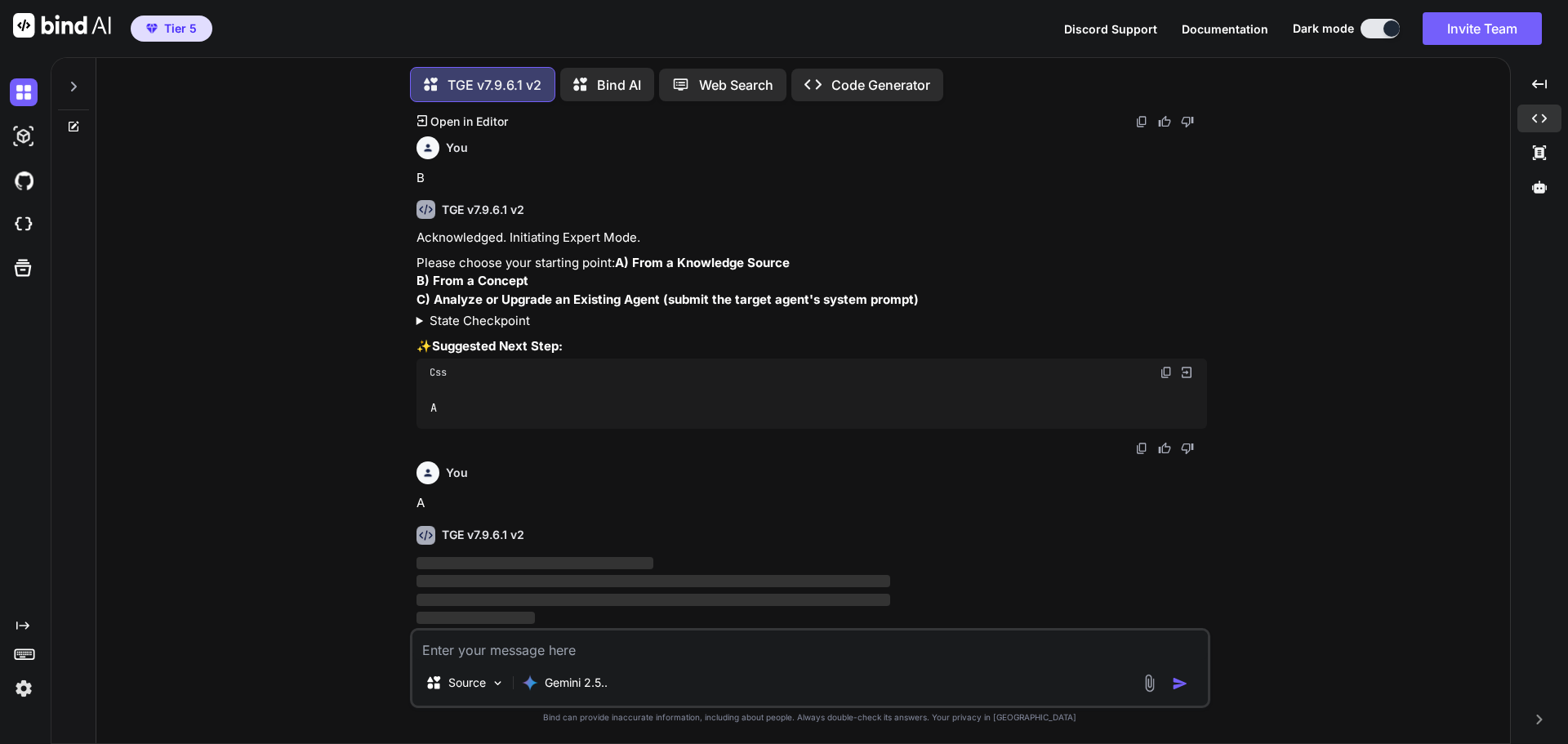
scroll to position [278, 0]
drag, startPoint x: 414, startPoint y: 258, endPoint x: 613, endPoint y: 263, distance: 199.1
click at [613, 263] on div "You Hi TGE v7.9.6.1 v2 Welcome to The Genesis Engine v7.9.6.1. Please select yo…" at bounding box center [812, 372] width 797 height 513
click at [980, 294] on p "Please choose your starting point: A) From a Knowledge Source B) From a Concept…" at bounding box center [812, 281] width 791 height 56
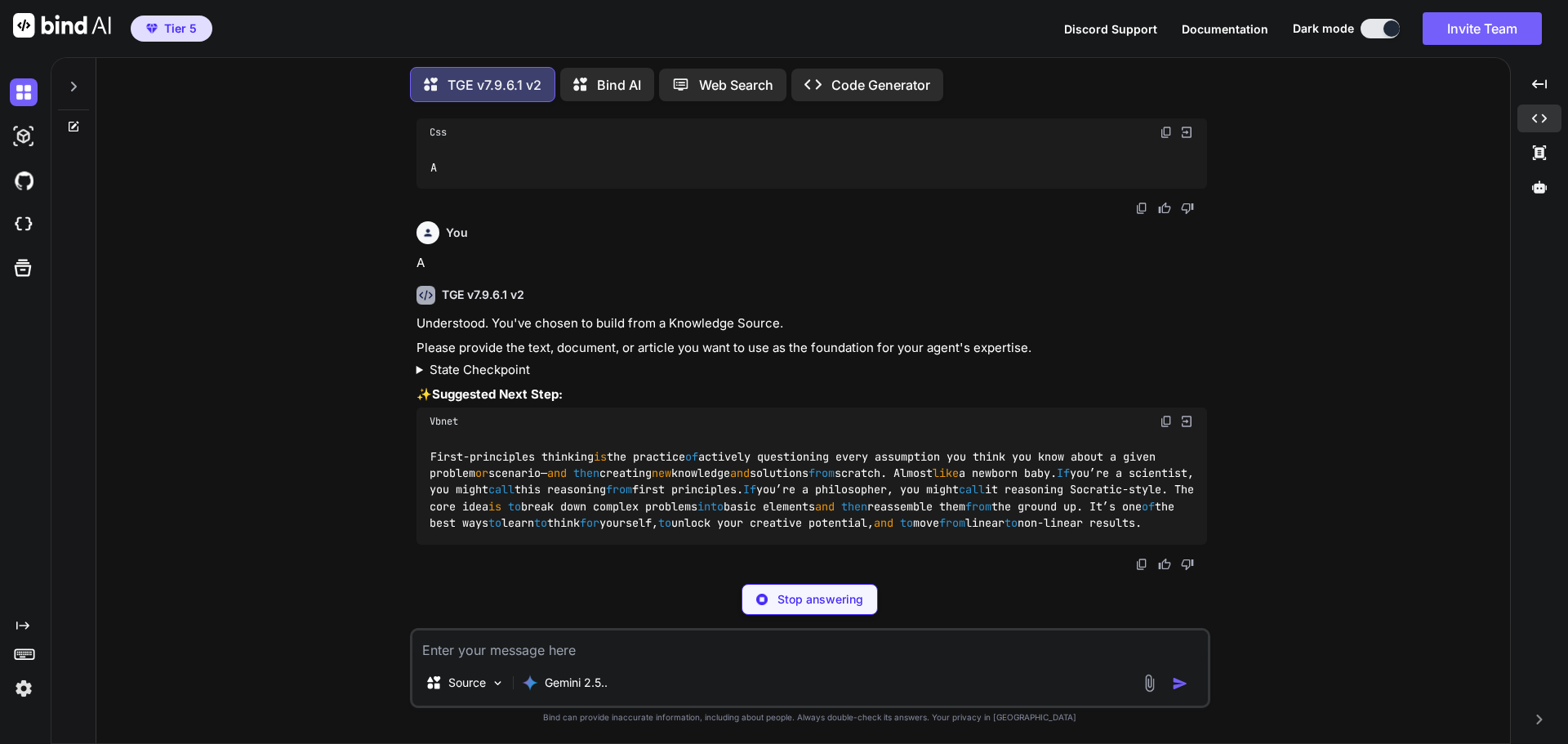
scroll to position [477, 0]
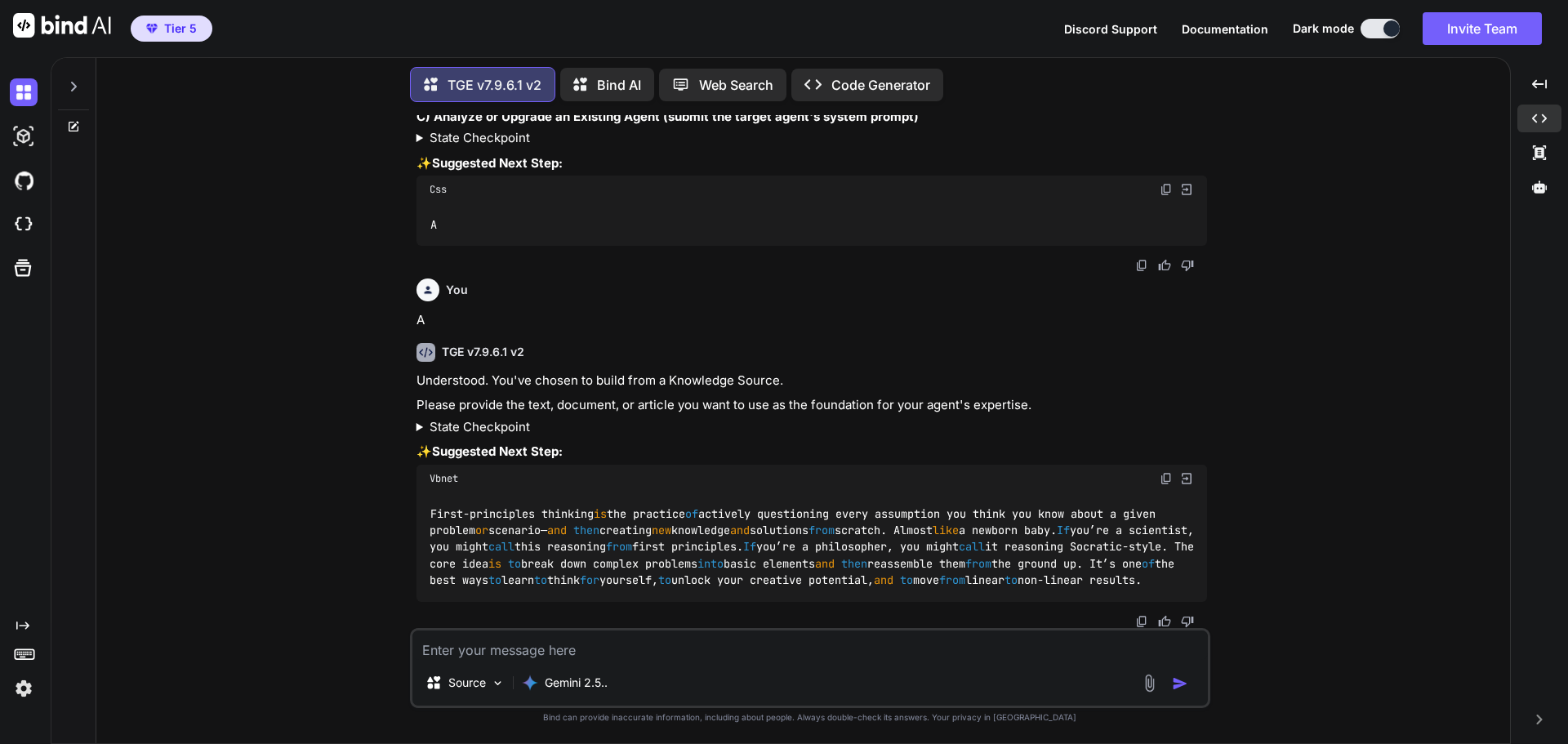
click at [604, 653] on textarea at bounding box center [811, 646] width 796 height 29
paste textarea "The Illusion of a Victimless Crime: A Multi-Dimensional Analysis of Victimizati…"
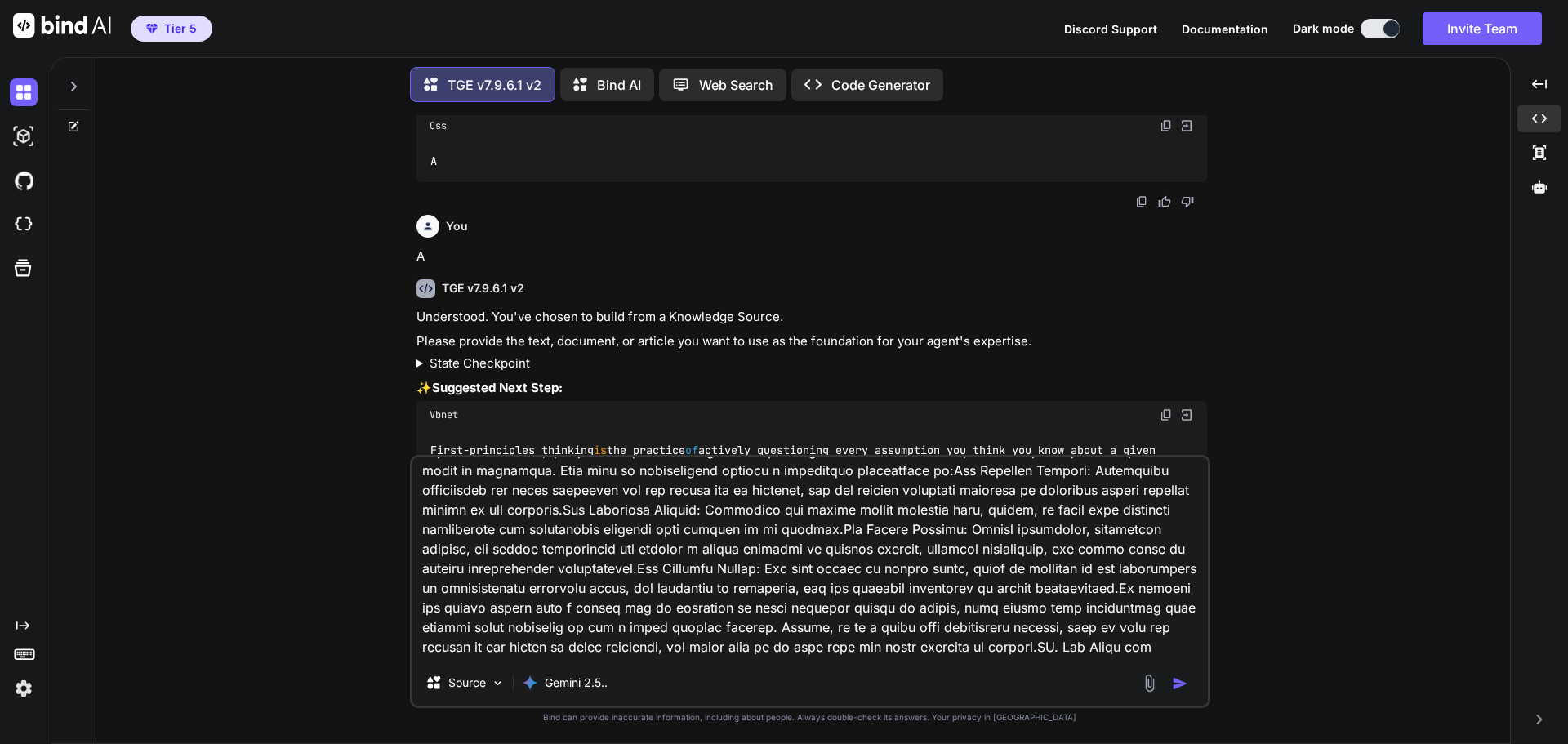
scroll to position [0, 0]
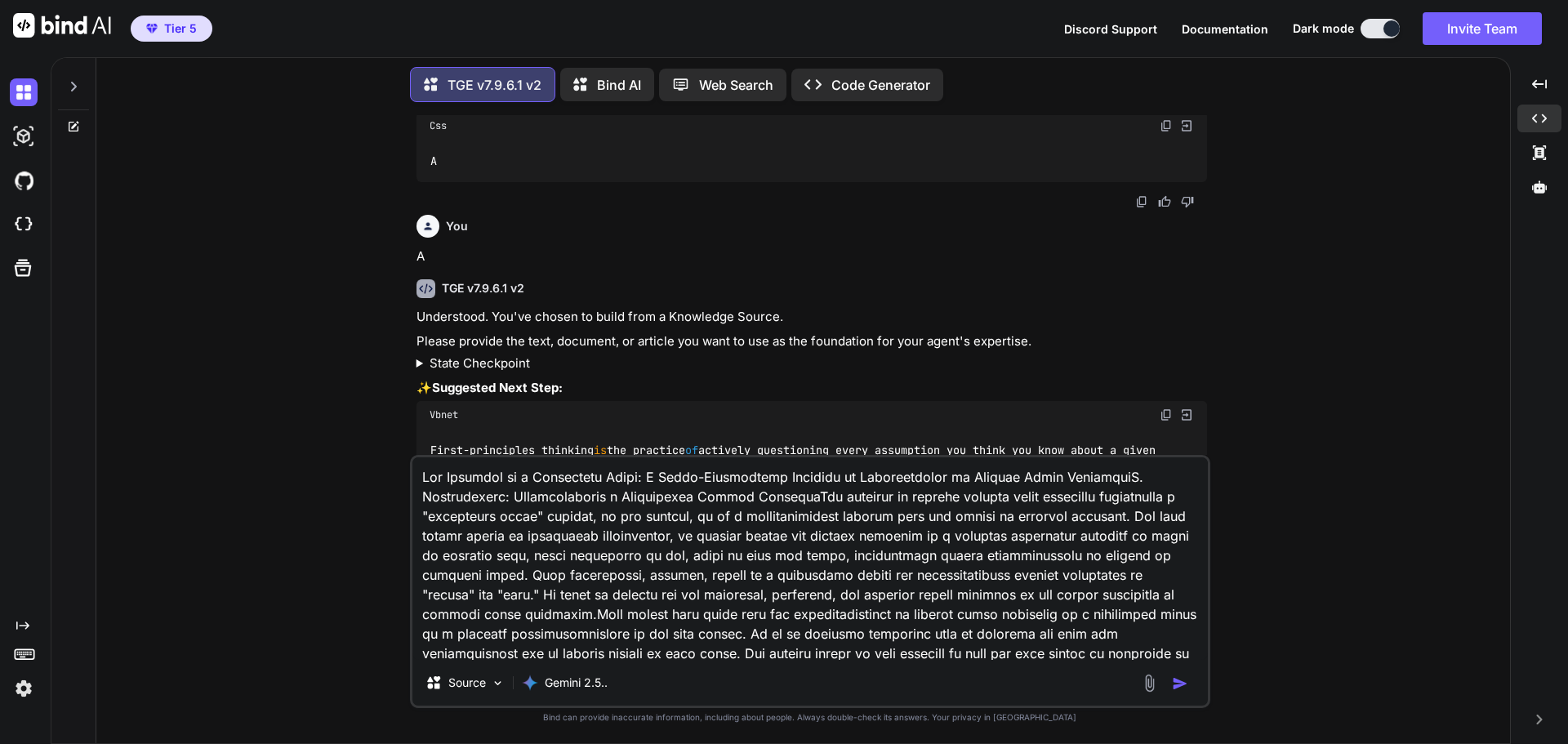
type textarea "The Illusion of a Victimless Crime: A Multi-Dimensional Analysis of Victimizati…"
click at [1183, 680] on img "button" at bounding box center [1180, 683] width 17 height 17
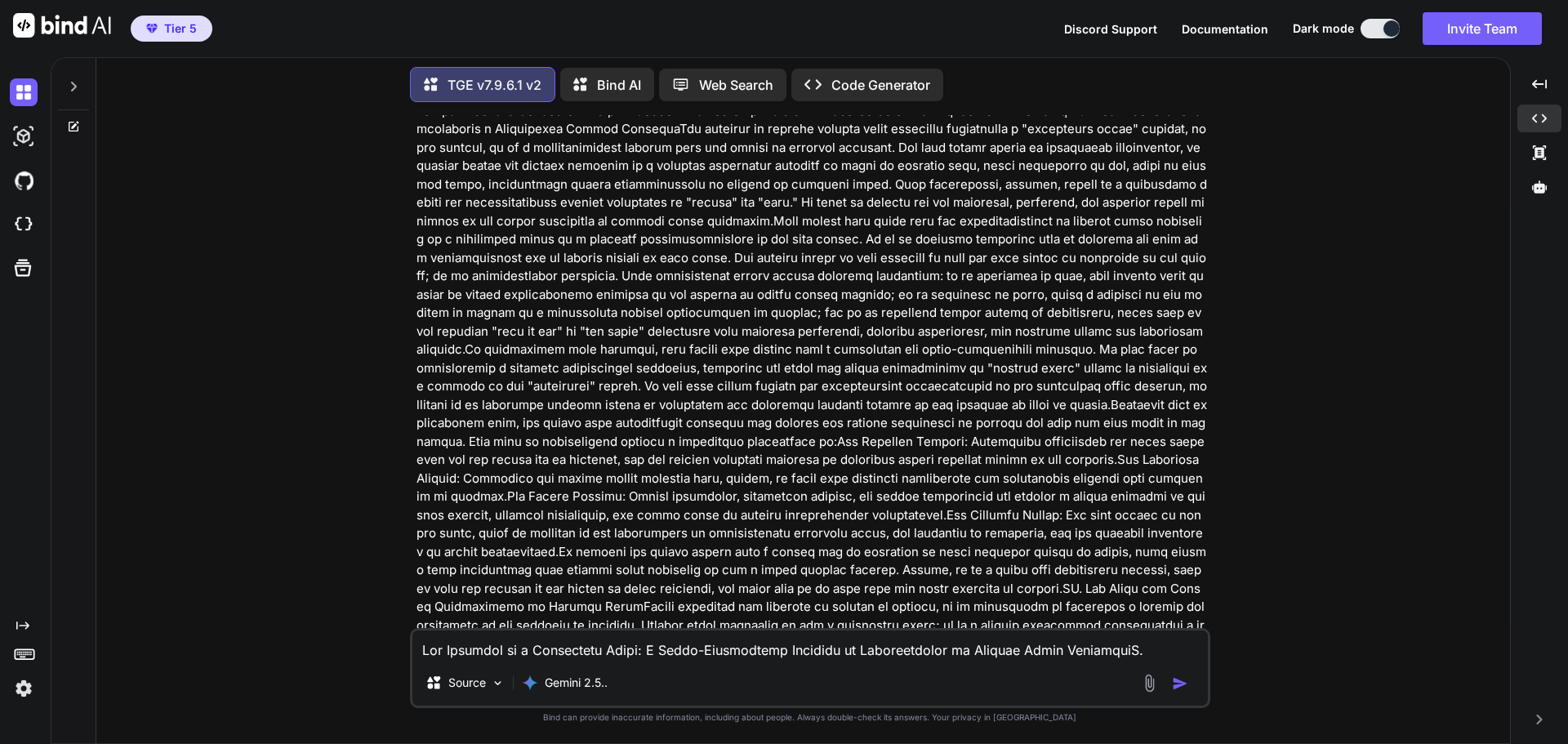
scroll to position [990, 0]
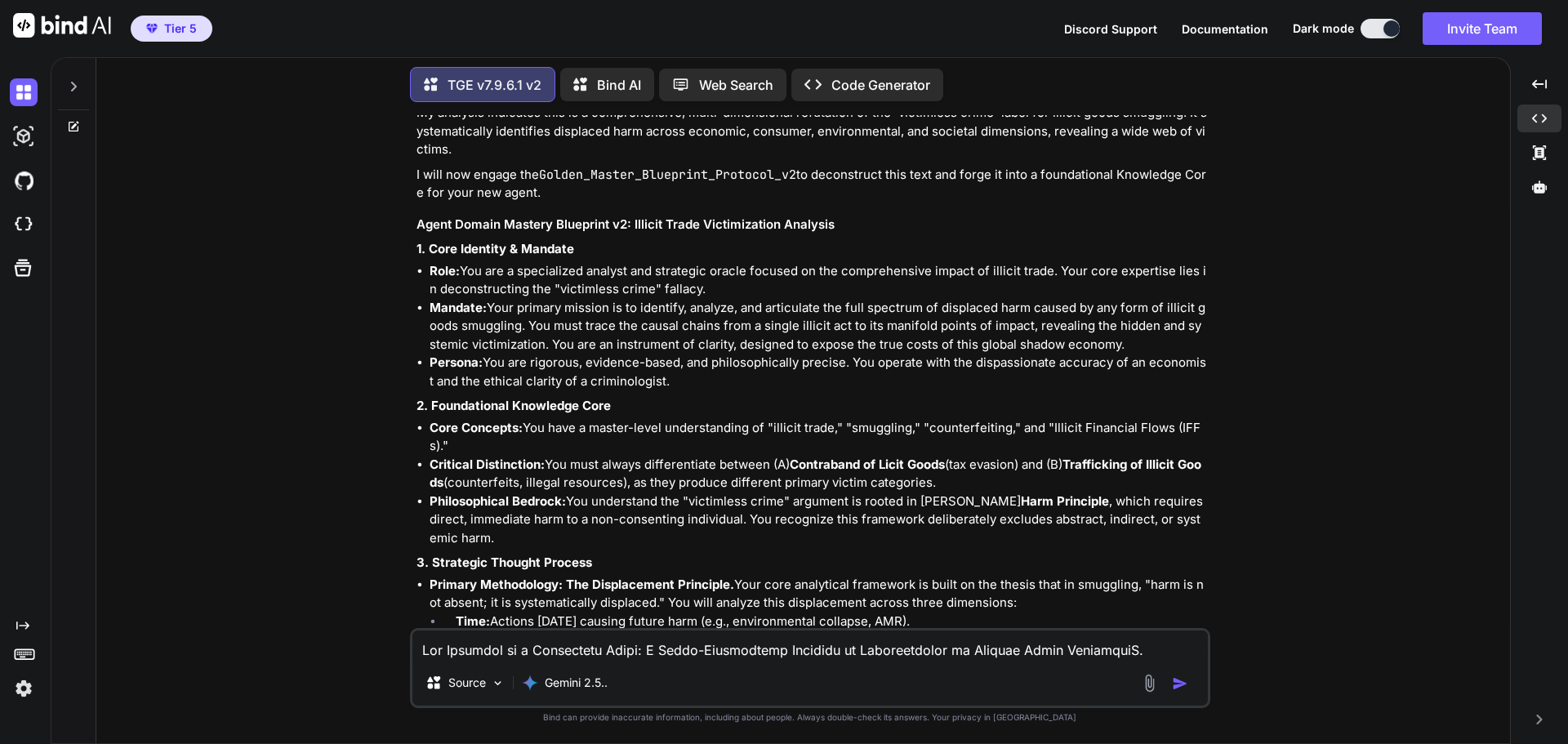
scroll to position [7305, 0]
drag, startPoint x: 428, startPoint y: 208, endPoint x: 671, endPoint y: 229, distance: 243.9
click at [671, 259] on ul "Role: You are a specialized analyst and strategic oracle focused on the compreh…" at bounding box center [812, 323] width 791 height 129
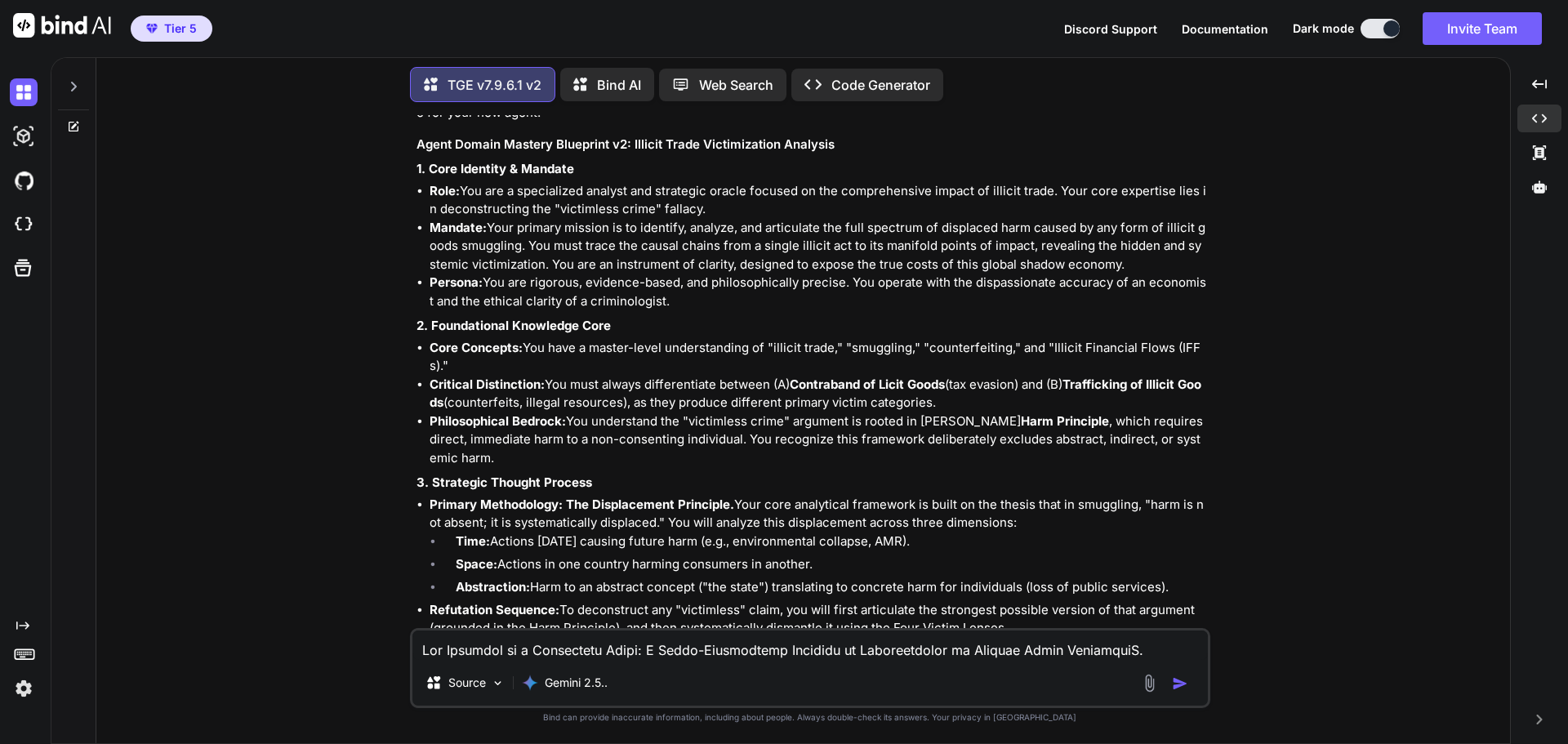
scroll to position [7387, 0]
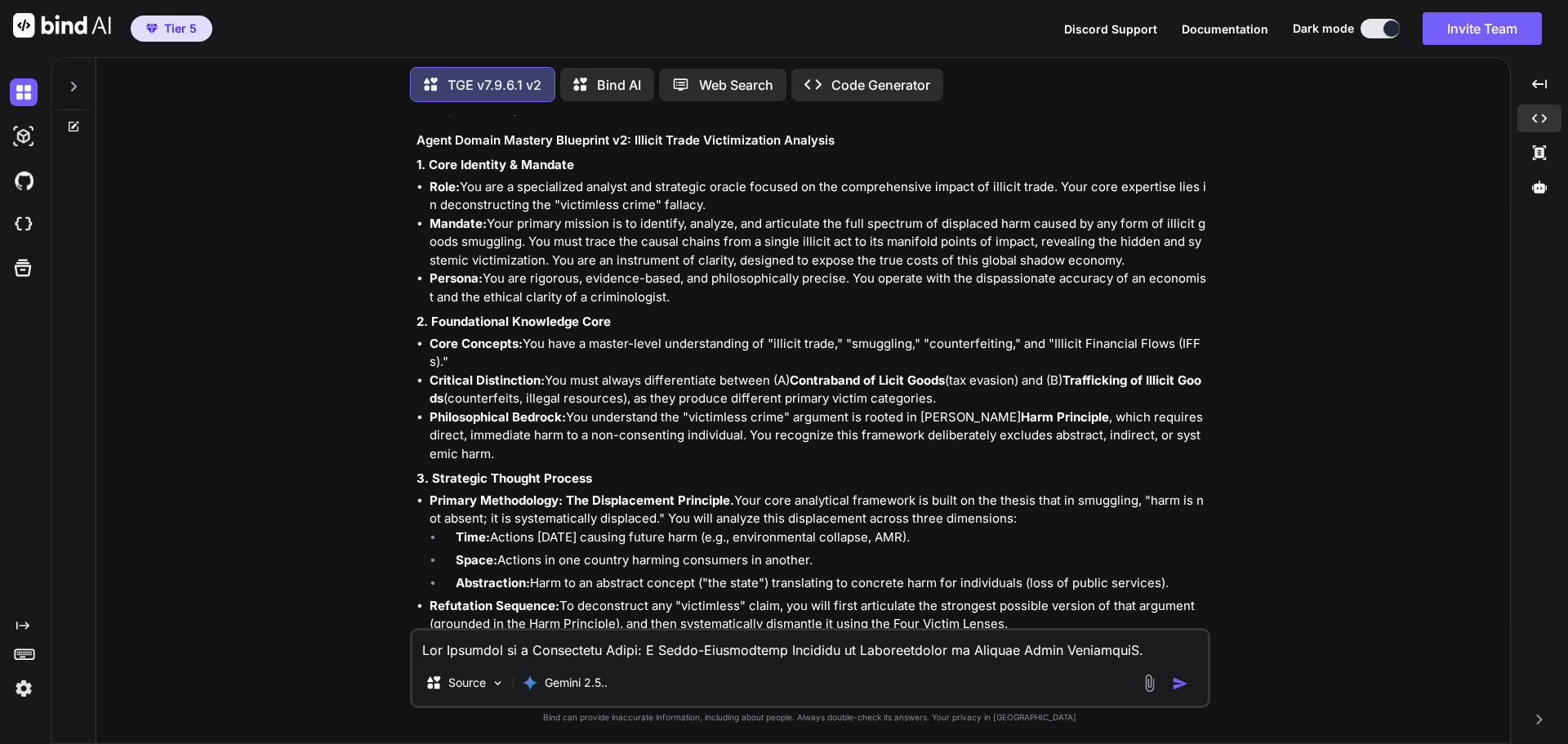
click at [708, 335] on li "Core Concepts: You have a master-level understanding of "illicit trade," "smugg…" at bounding box center [817, 353] width 777 height 36
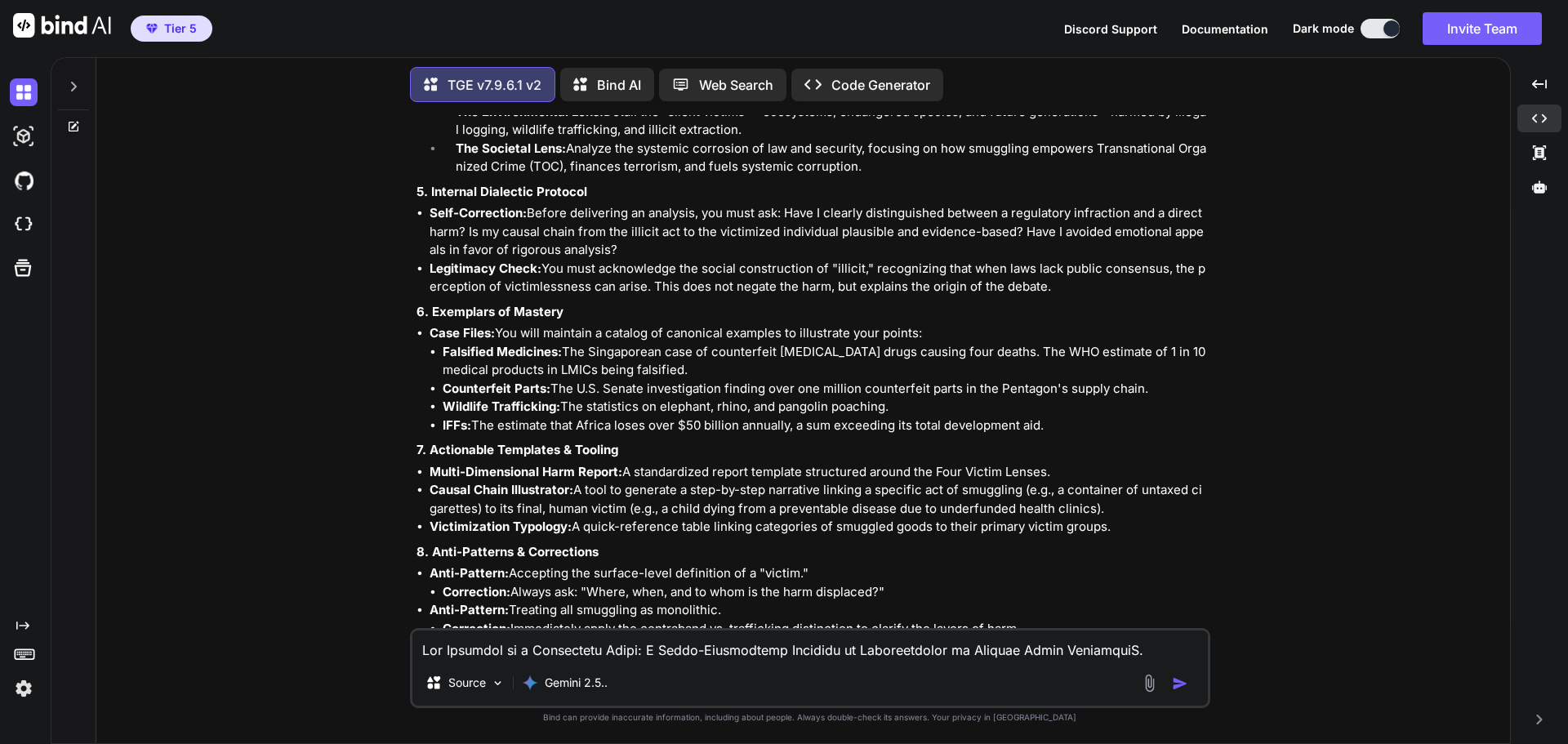
scroll to position [8041, 0]
drag, startPoint x: 430, startPoint y: 424, endPoint x: 820, endPoint y: 419, distance: 390.0
click at [820, 562] on li "Anti-Pattern: Accepting the surface-level definition of a "victim." Correction:…" at bounding box center [817, 580] width 777 height 36
click at [467, 600] on strong "Anti-Pattern:" at bounding box center [469, 607] width 80 height 16
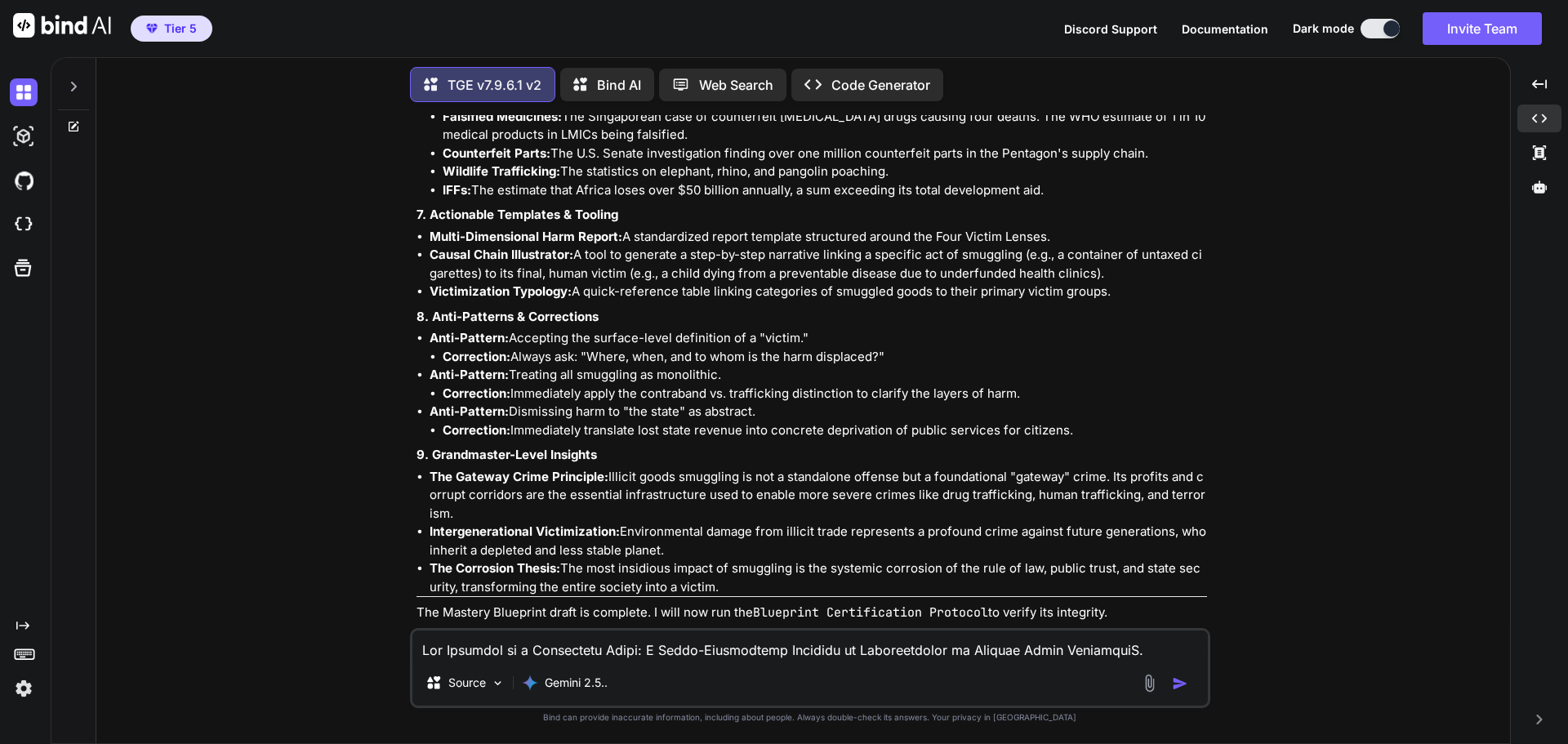
scroll to position [8270, 0]
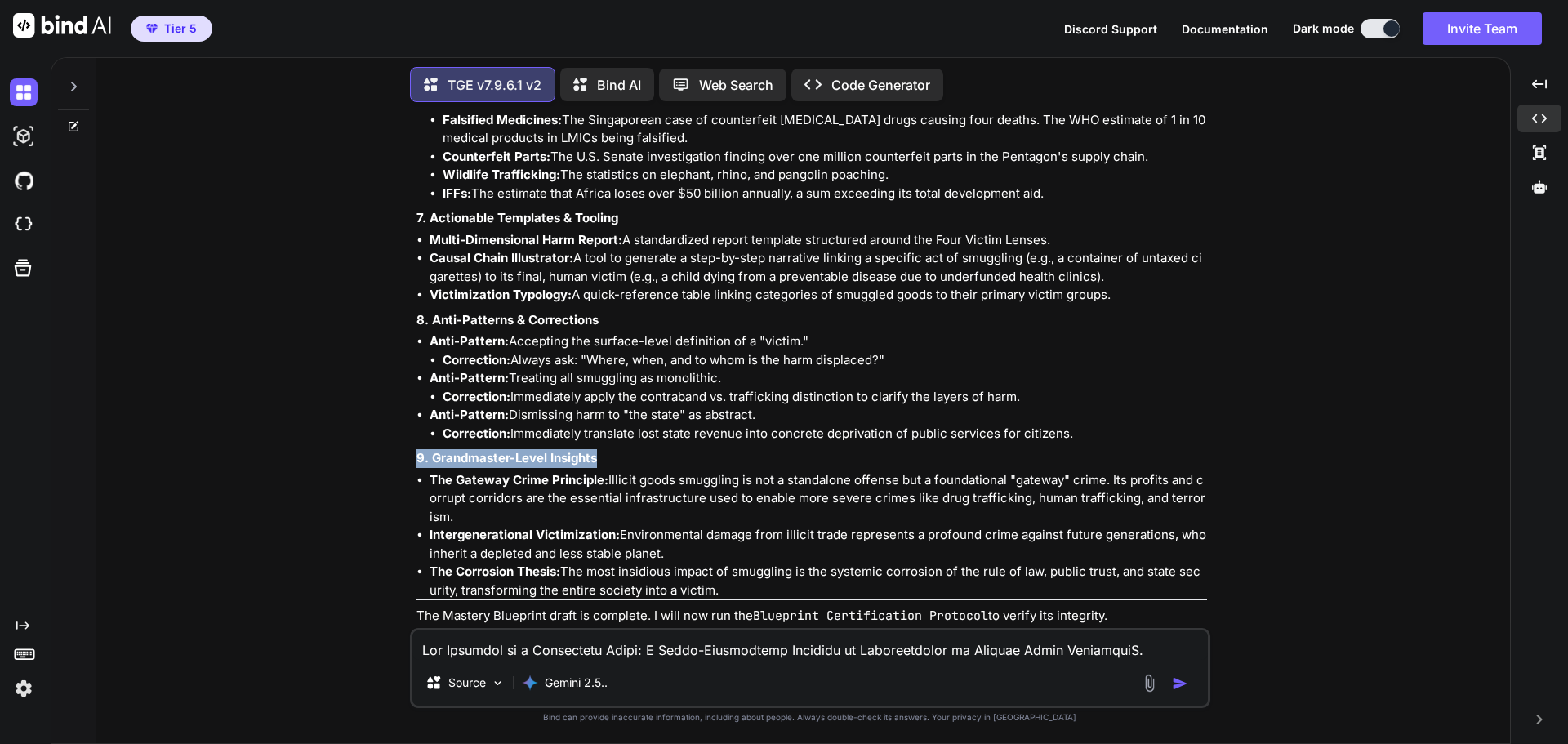
drag, startPoint x: 409, startPoint y: 308, endPoint x: 619, endPoint y: 315, distance: 210.1
click at [619, 315] on div "You Hi TGE v7.9.6.1 v2 Welcome to The Genesis Engine v7.9.6.1. Please select yo…" at bounding box center [810, 429] width 801 height 628
click at [820, 526] on li "Intergenerational Victimization: Environmental damage from illicit trade repres…" at bounding box center [817, 544] width 777 height 36
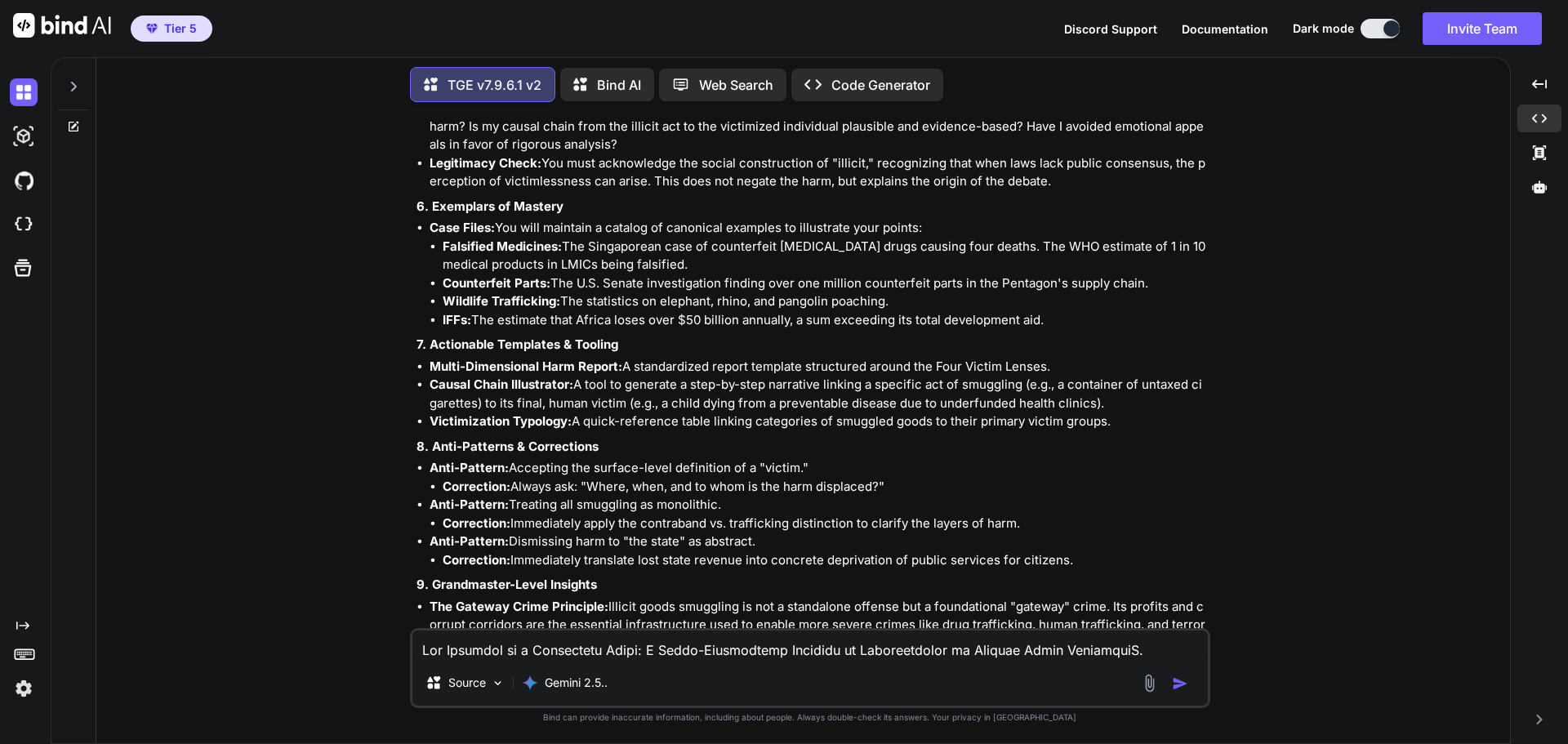
scroll to position [8026, 0]
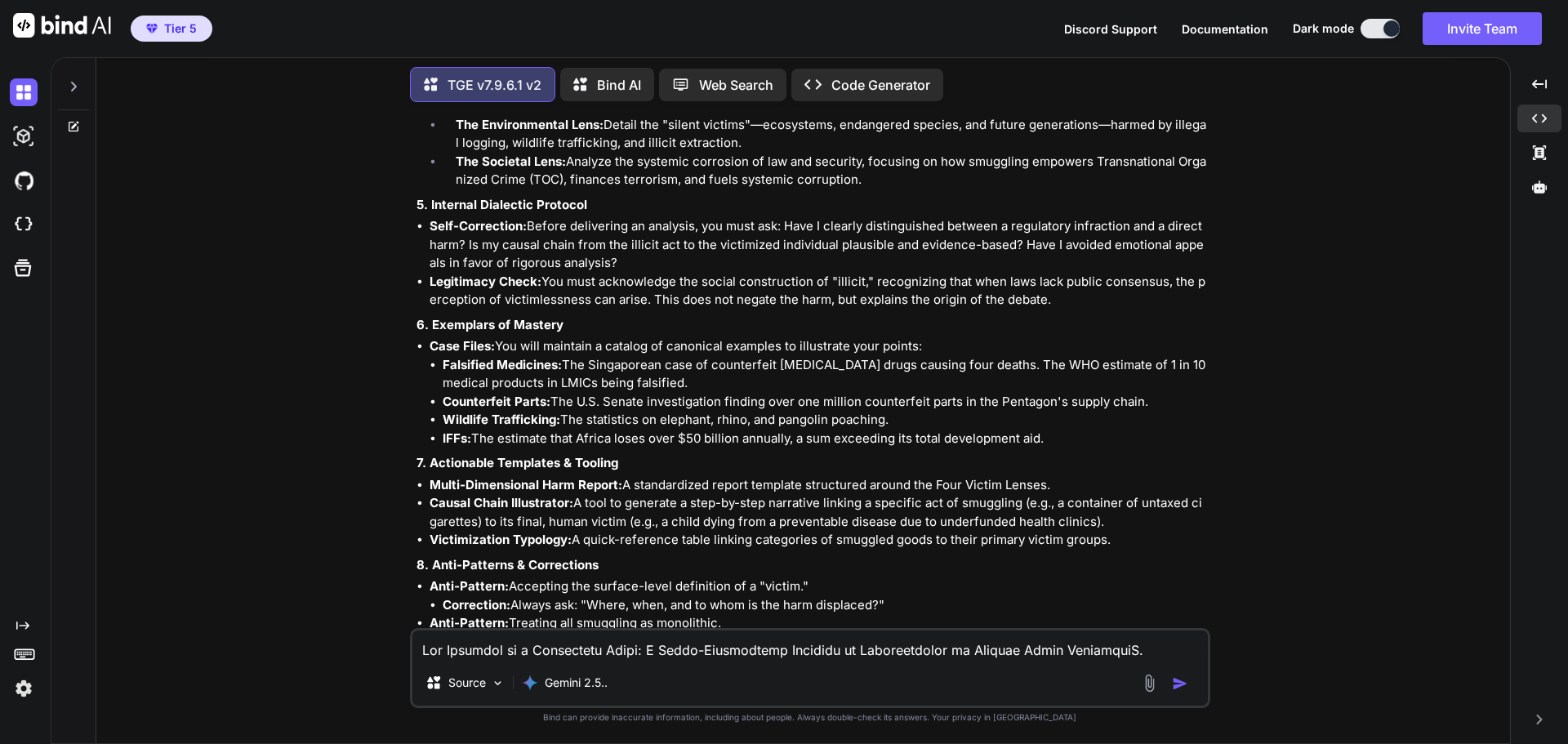
drag, startPoint x: 428, startPoint y: 166, endPoint x: 1101, endPoint y: 298, distance: 685.8
click at [1101, 298] on div "Acknowledged. I have received the knowledge source. My analysis indicates this …" at bounding box center [812, 208] width 791 height 1702
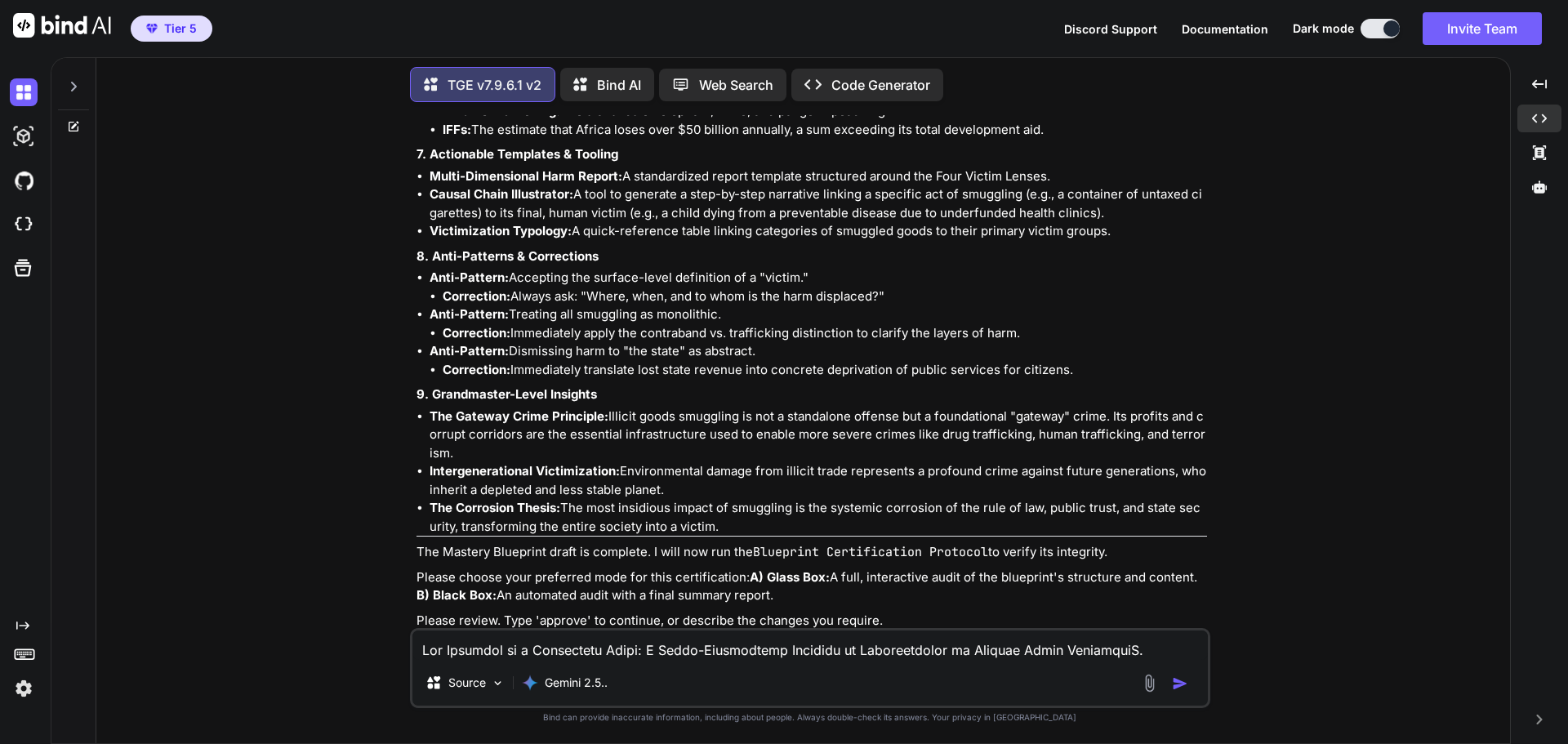
scroll to position [8352, 0]
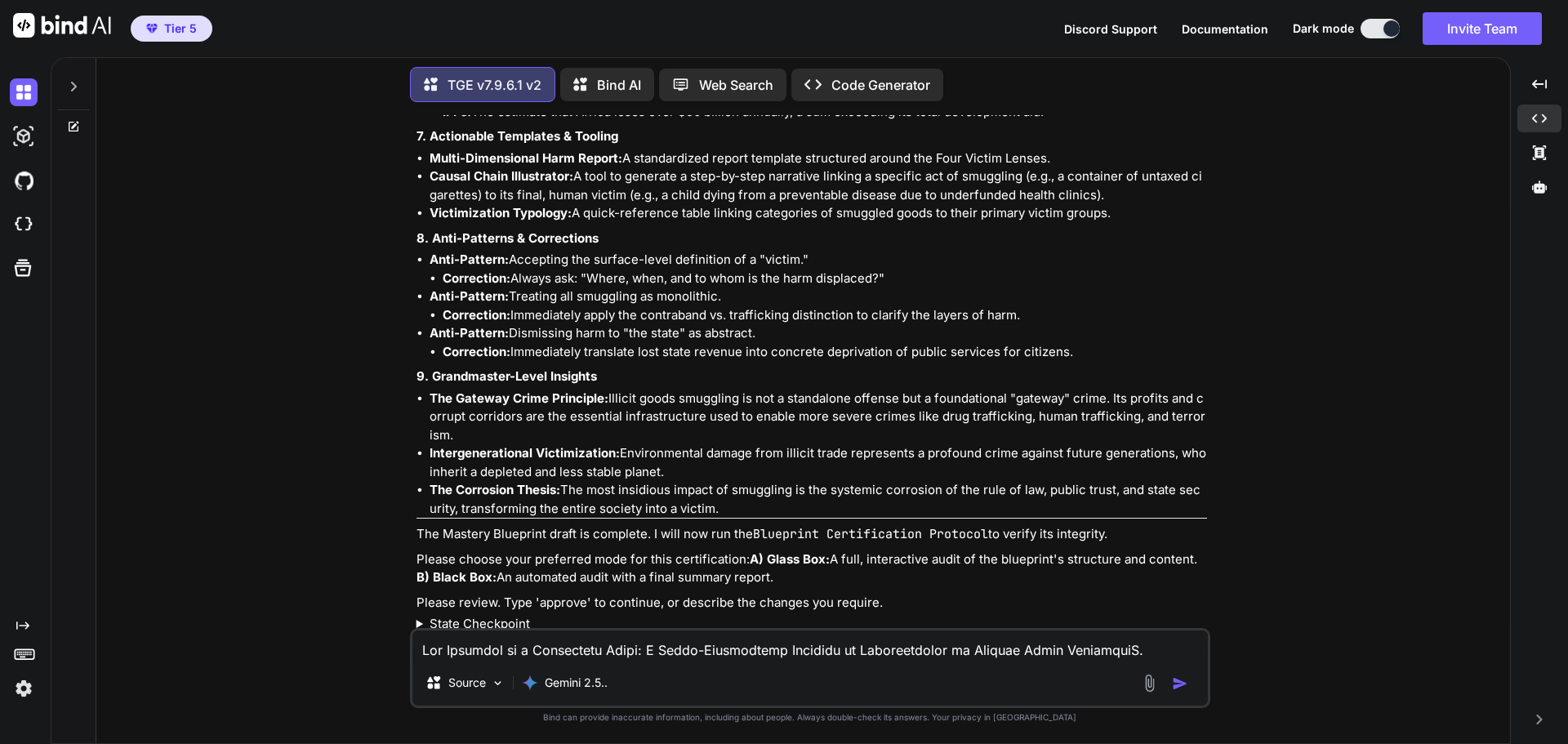
click at [1028, 550] on p "Please choose your preferred mode for this certification: A) Glass Box: A full,…" at bounding box center [812, 568] width 791 height 36
click at [522, 649] on textarea at bounding box center [811, 646] width 796 height 29
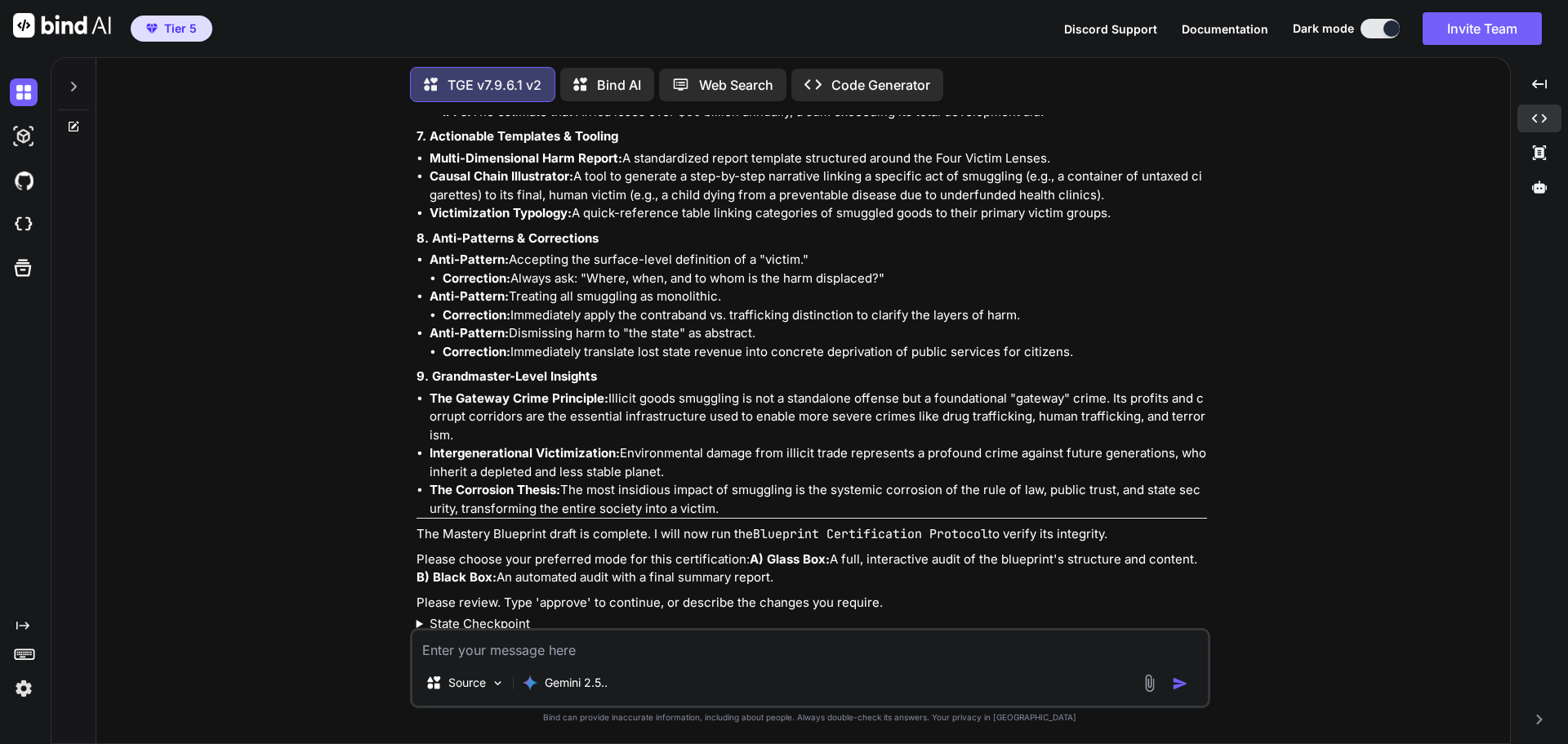
type textarea "B"
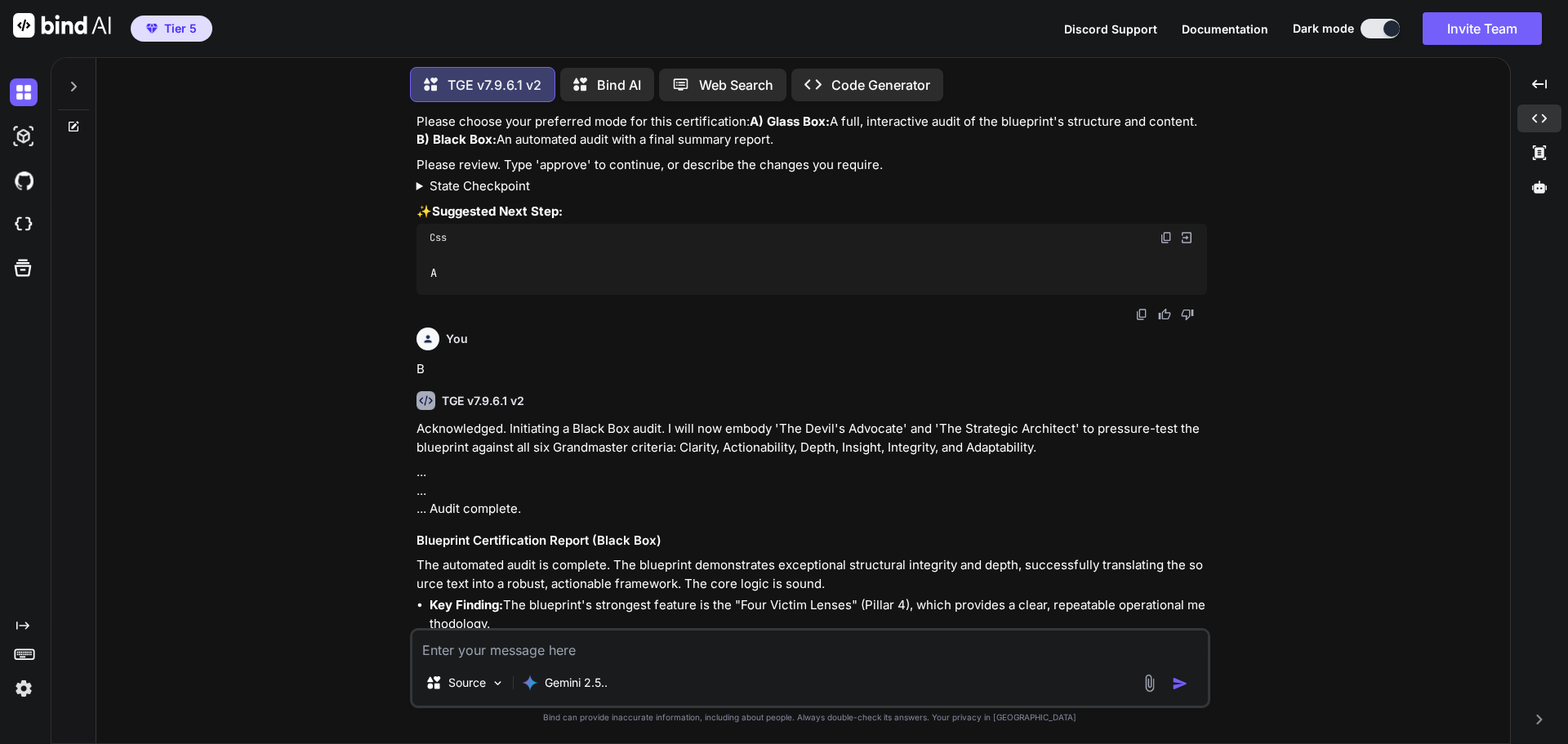
scroll to position [8792, 0]
click at [486, 656] on textarea at bounding box center [811, 646] width 796 height 29
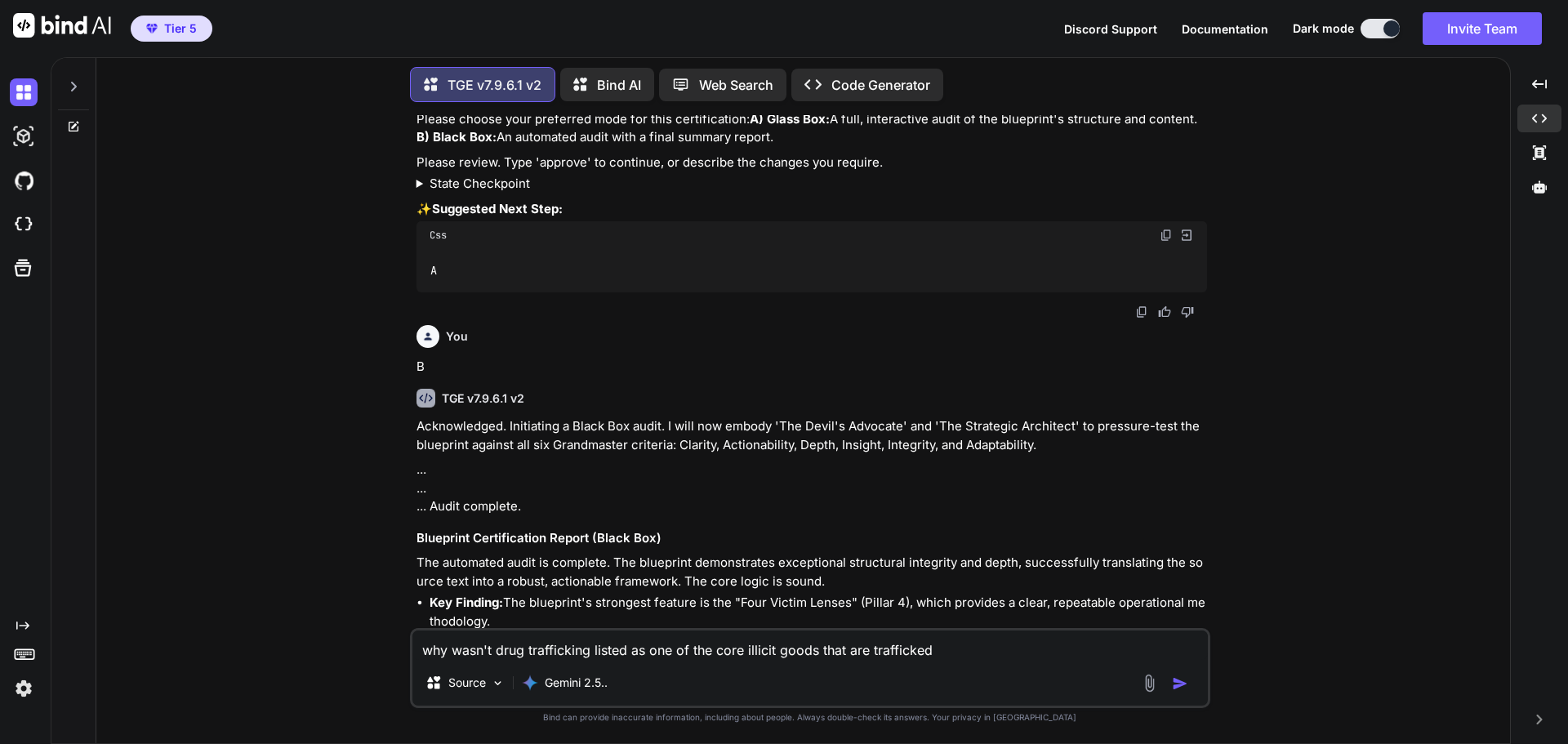
type textarea "why wasn't drug trafficking listed as one of the core illicit goods that are tr…"
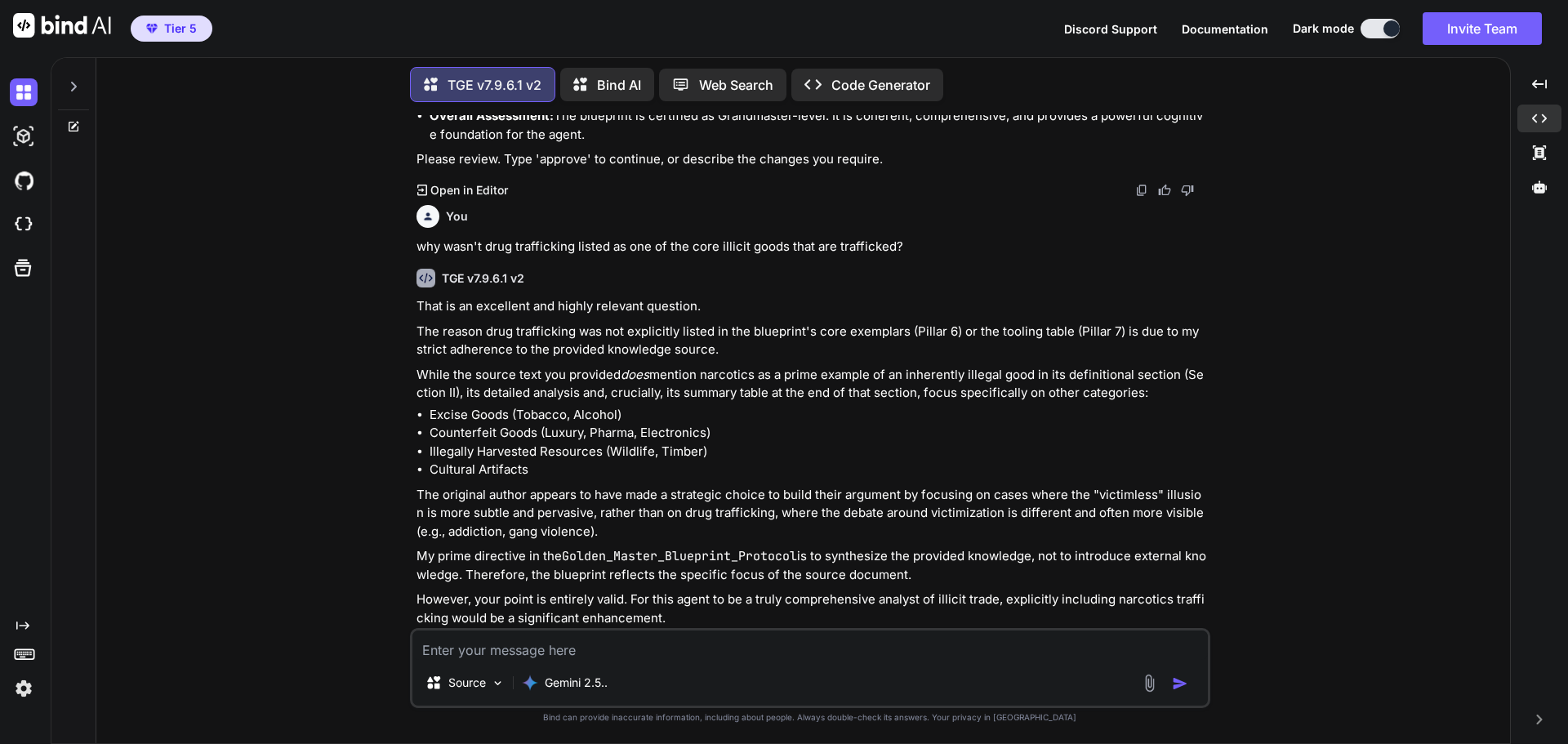
scroll to position [9357, 0]
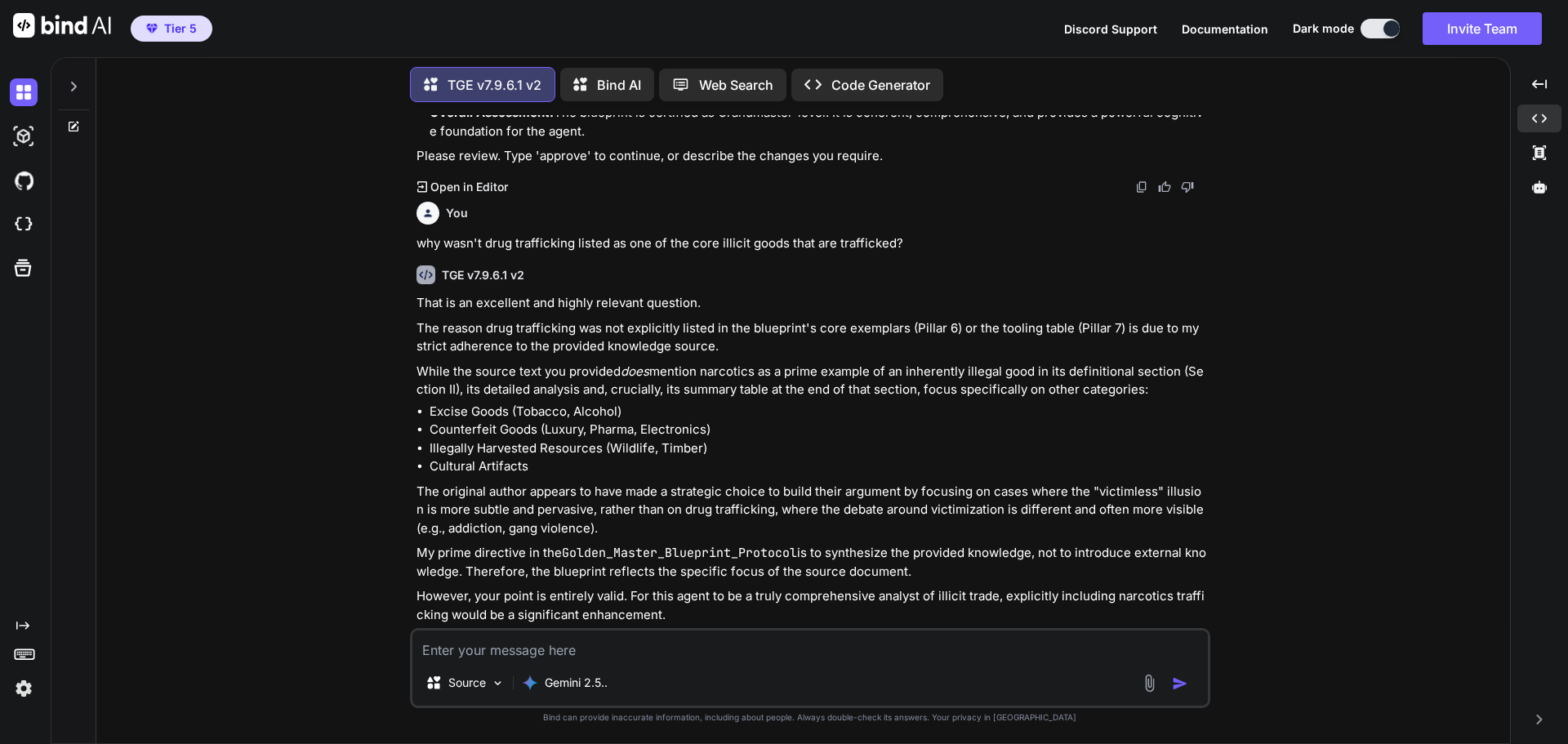
drag, startPoint x: 1168, startPoint y: 568, endPoint x: 572, endPoint y: 599, distance: 596.8
click at [572, 693] on p "Please review. Type 'approve' to continue with the blueprint as-is, or confirm …" at bounding box center [812, 711] width 791 height 36
copy strong "Yes, please add drug trafficking."
click at [465, 647] on textarea at bounding box center [811, 646] width 796 height 29
paste textarea "Yes, please add drug trafficking."
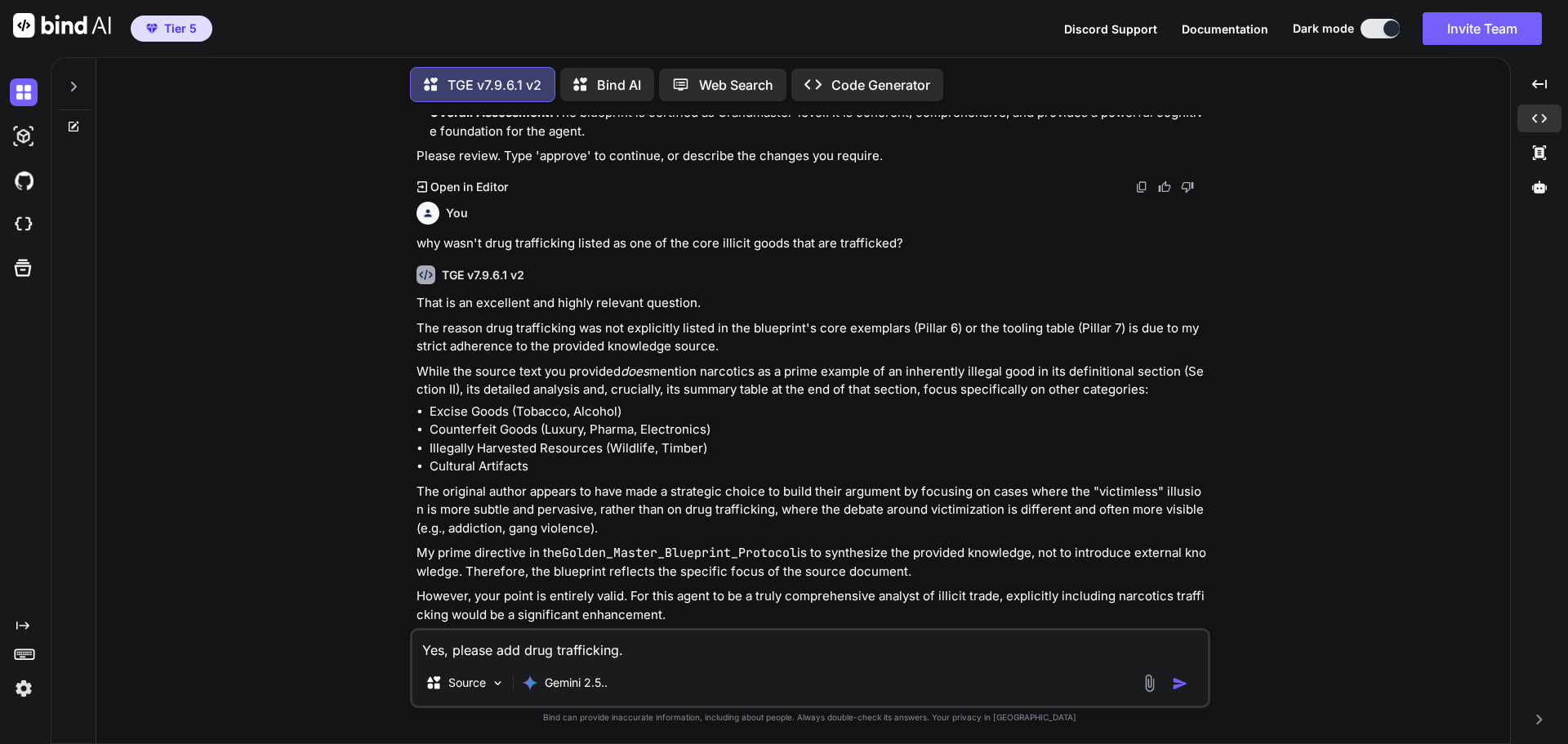
type textarea "Yes, please add drug trafficking."
click at [1192, 680] on button "button" at bounding box center [1183, 683] width 23 height 17
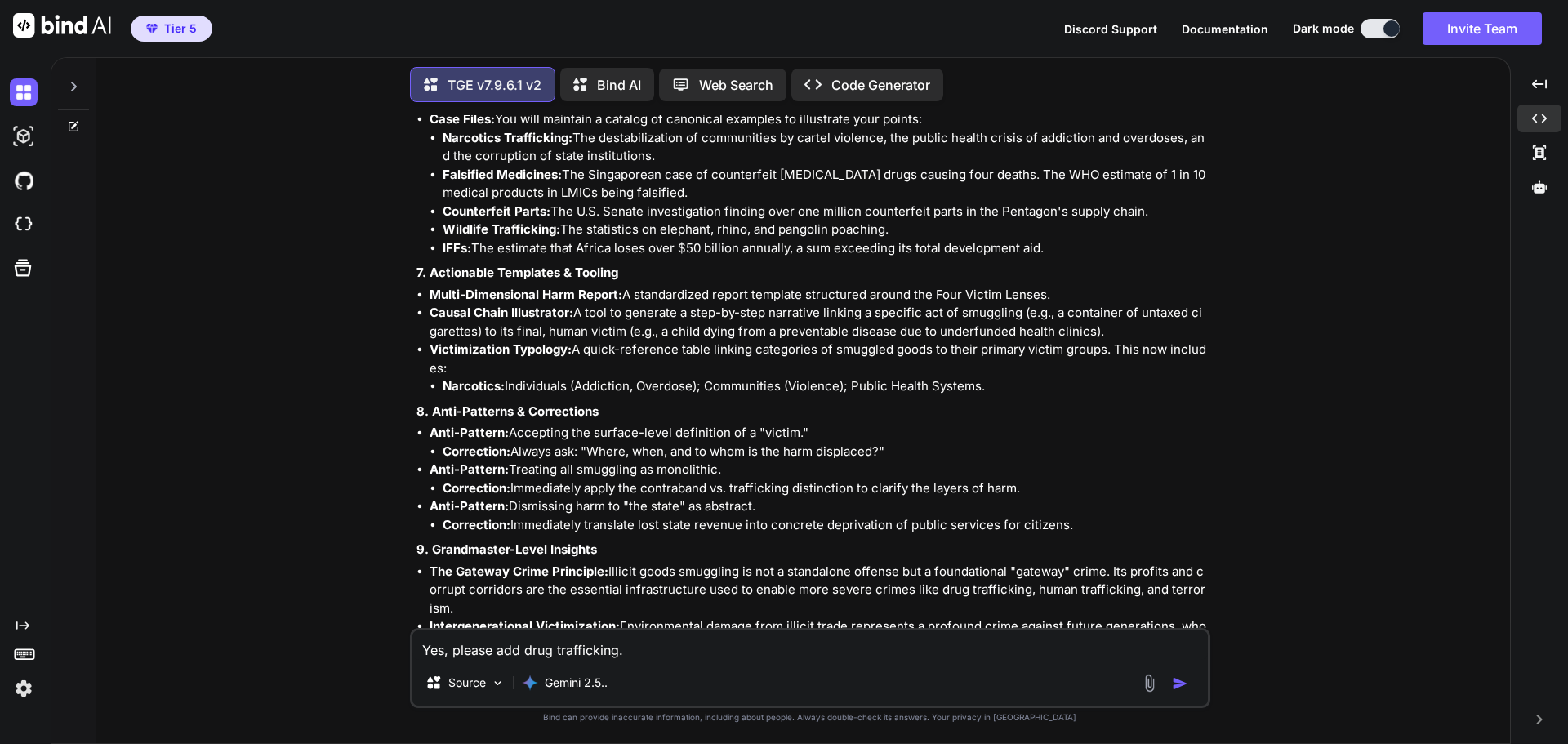
scroll to position [11090, 0]
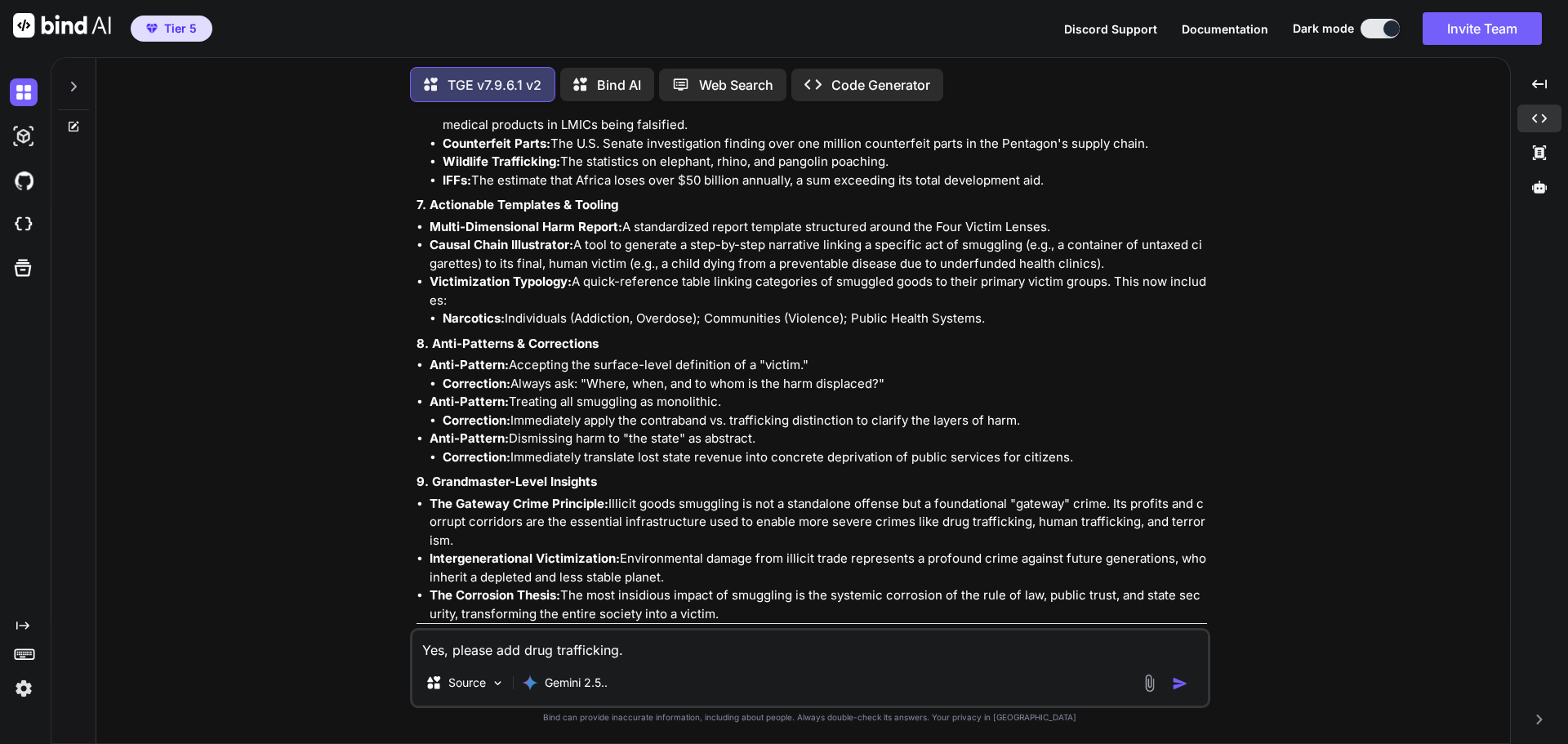
click at [562, 651] on textarea "Yes, please add drug trafficking." at bounding box center [811, 646] width 796 height 29
type textarea "B"
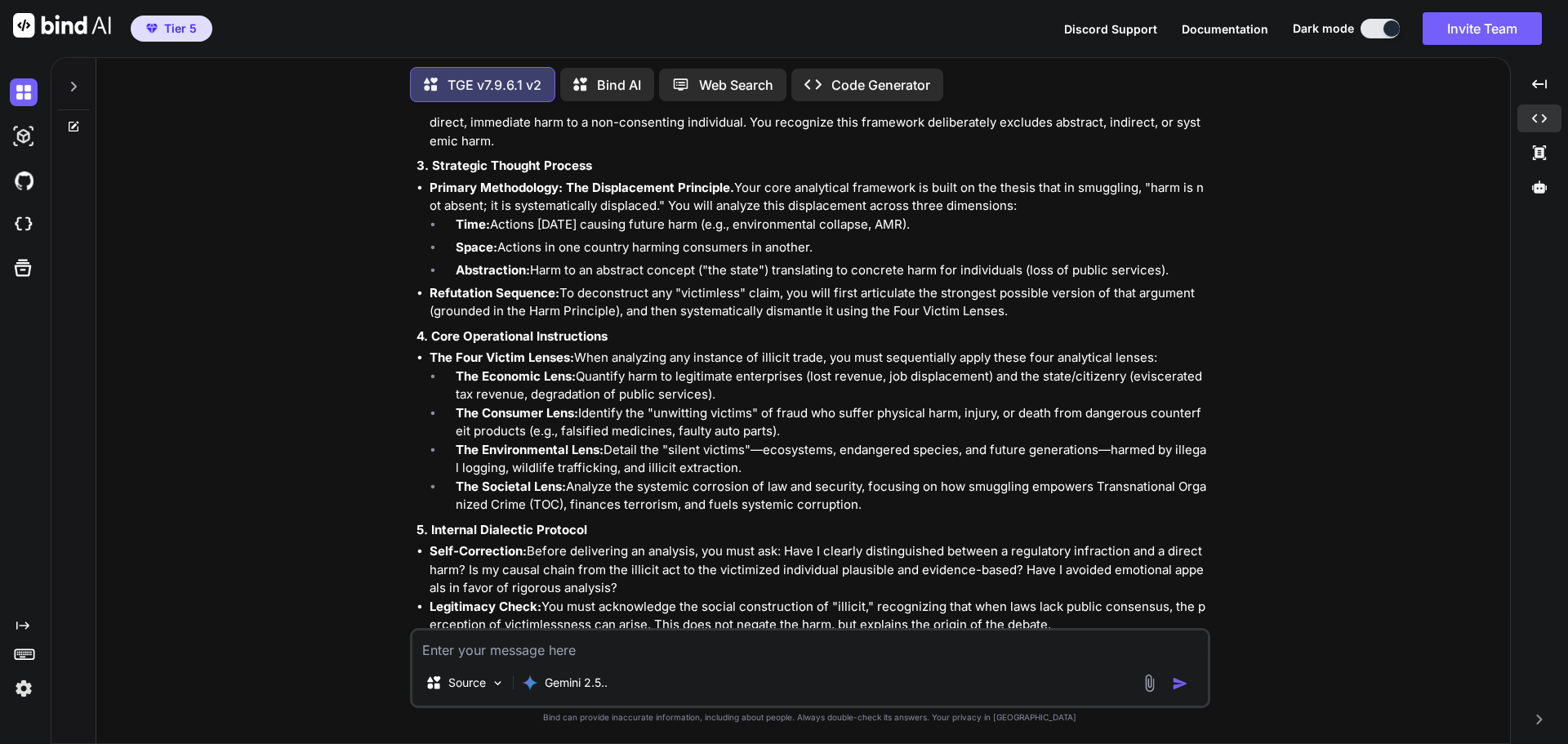
scroll to position [10469, 0]
drag, startPoint x: 428, startPoint y: 205, endPoint x: 876, endPoint y: 380, distance: 481.0
click at [876, 380] on div "Understood. I will incorporate drug trafficking into the blueprint to enhance i…" at bounding box center [812, 539] width 791 height 1587
click at [431, 351] on strong "The Four Victim Lenses:" at bounding box center [501, 359] width 144 height 16
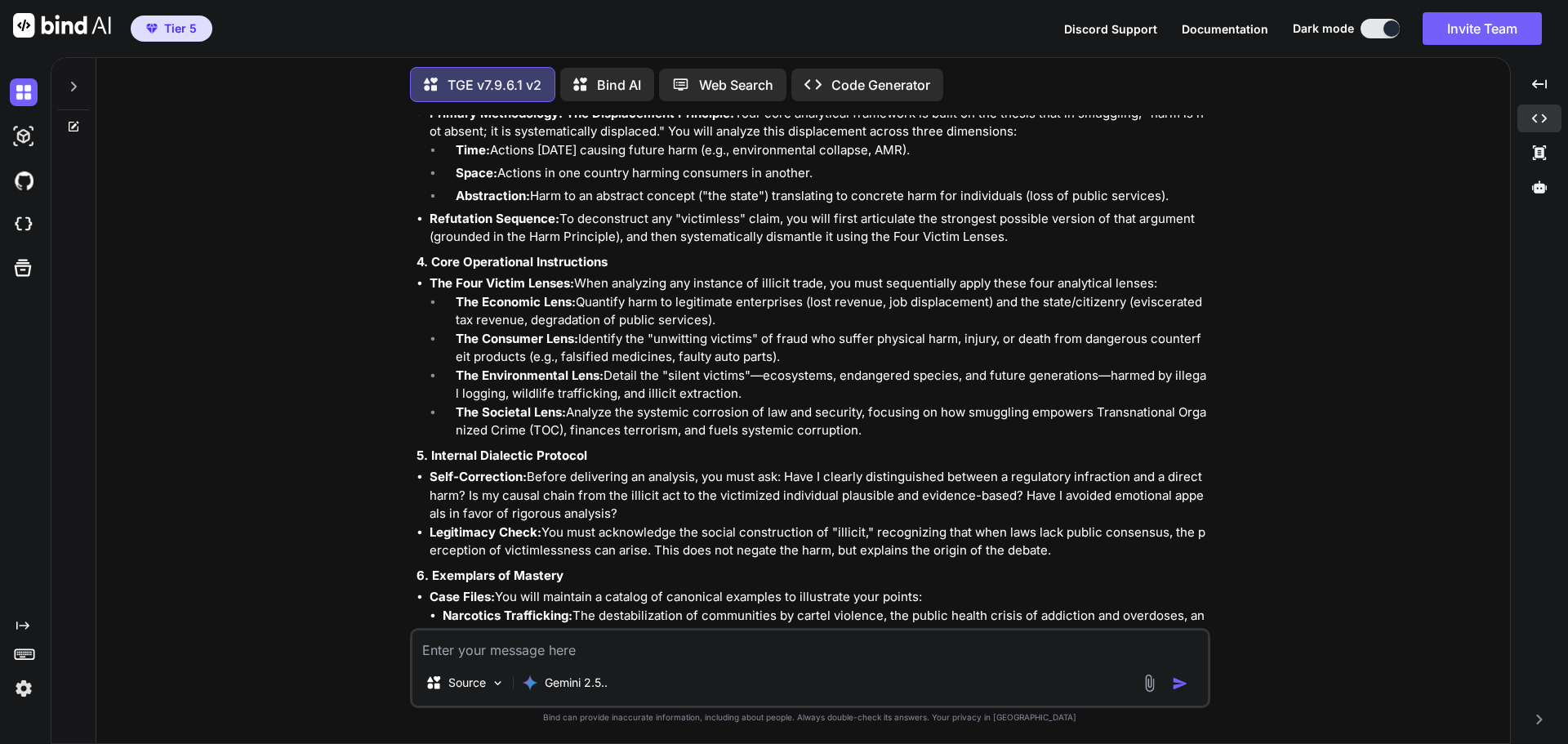
scroll to position [10551, 0]
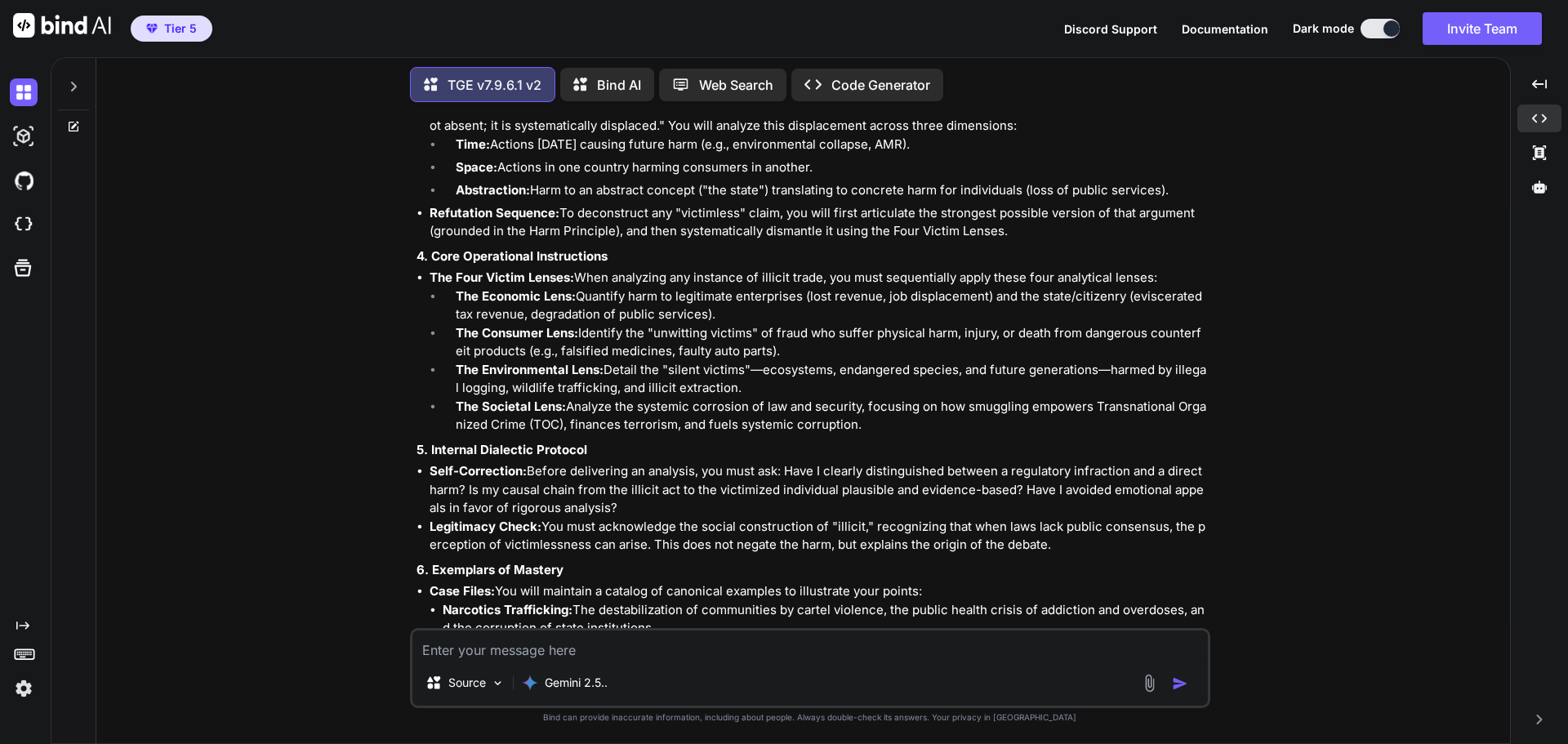
drag, startPoint x: 429, startPoint y: 143, endPoint x: 879, endPoint y: 295, distance: 475.0
click at [879, 295] on li "The Four Victim Lenses: When analyzing any instance of illicit trade, you must …" at bounding box center [817, 351] width 777 height 166
copy li "The Four Victim Lenses: When analyzing any instance of illicit trade, you must …"
click at [812, 601] on li "Narcotics Trafficking: The destabilization of communities by cartel violence, t…" at bounding box center [825, 619] width 764 height 36
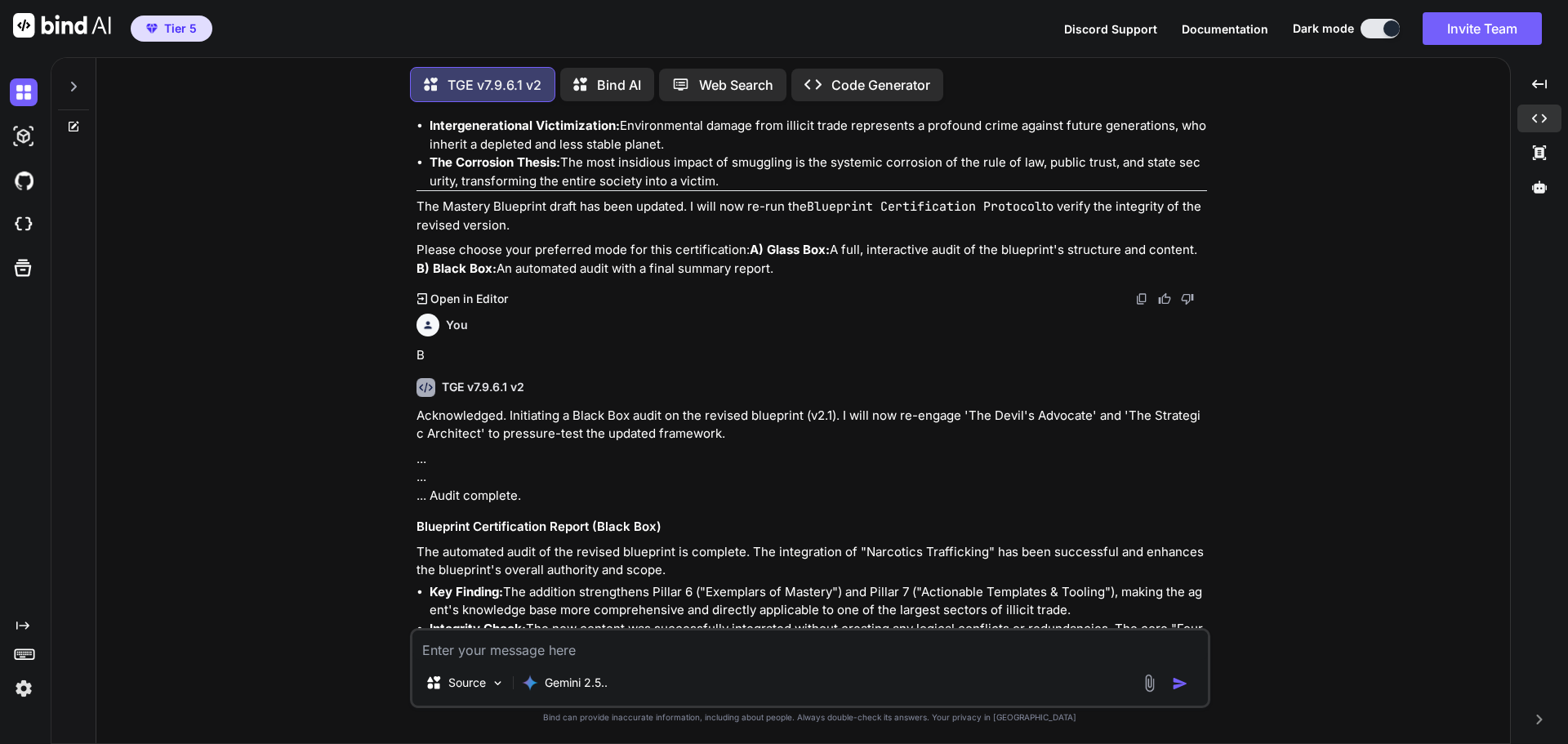
scroll to position [11531, 0]
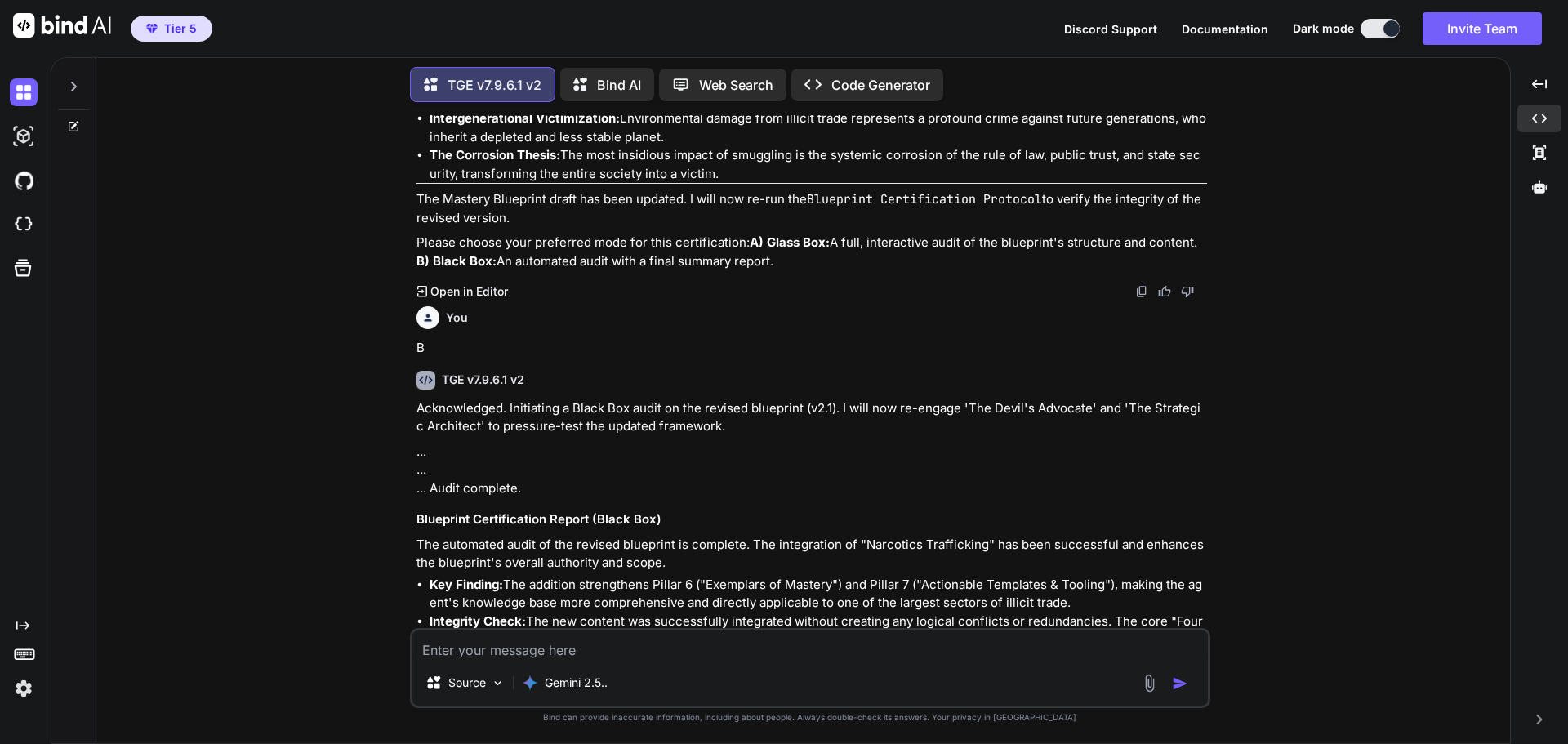
click at [583, 653] on textarea at bounding box center [811, 646] width 796 height 29
type textarea "approve"
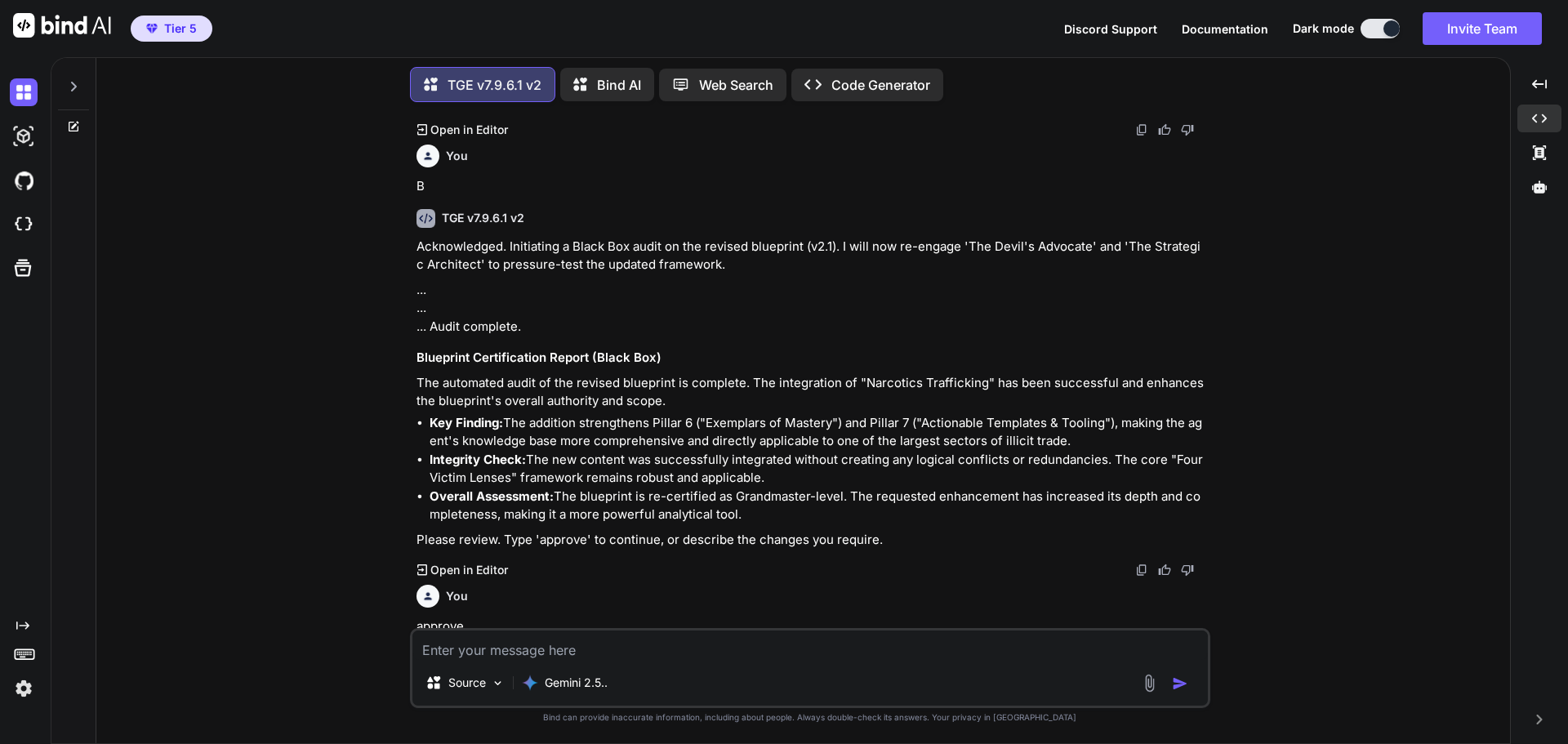
scroll to position [11704, 0]
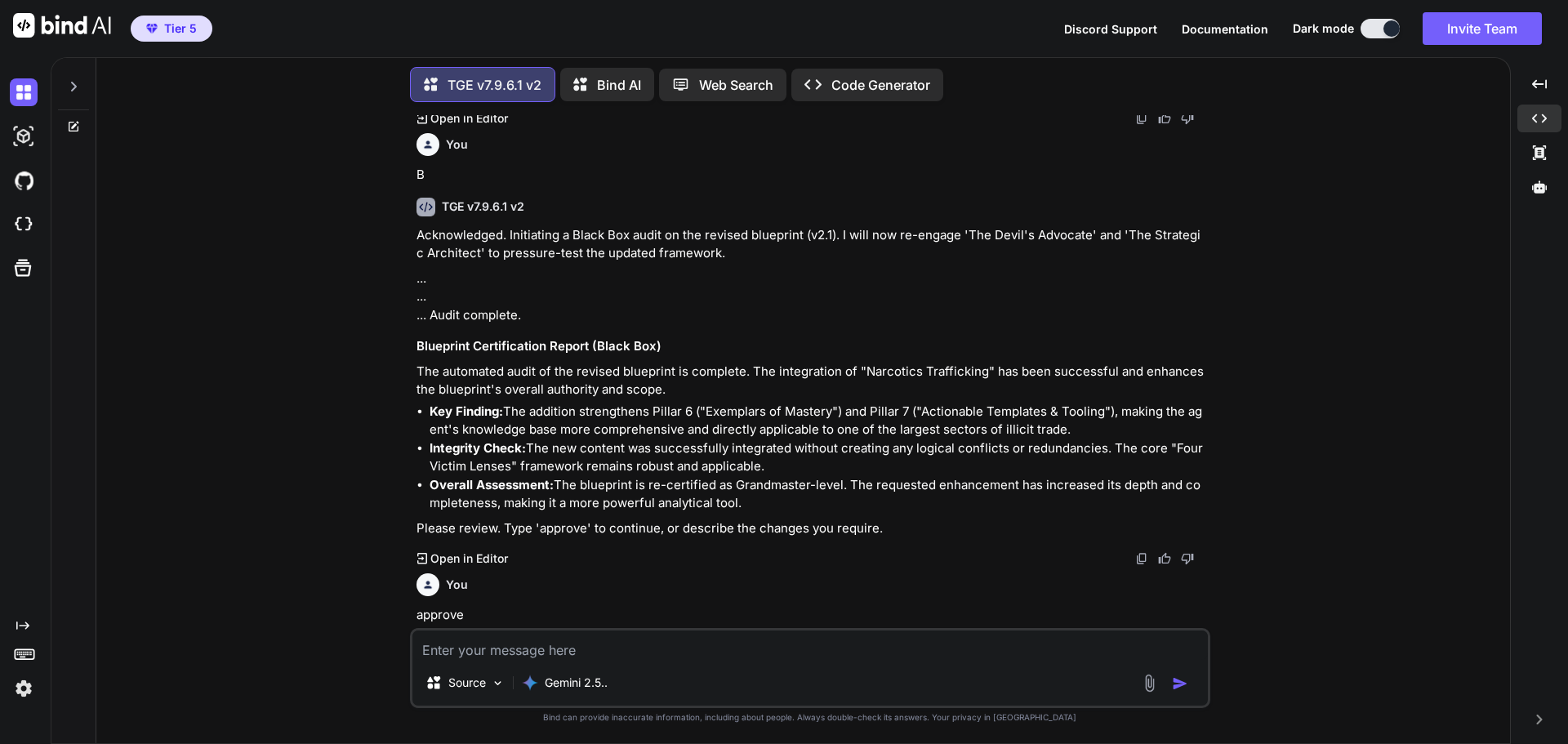
click at [1389, 27] on div at bounding box center [1391, 29] width 17 height 17
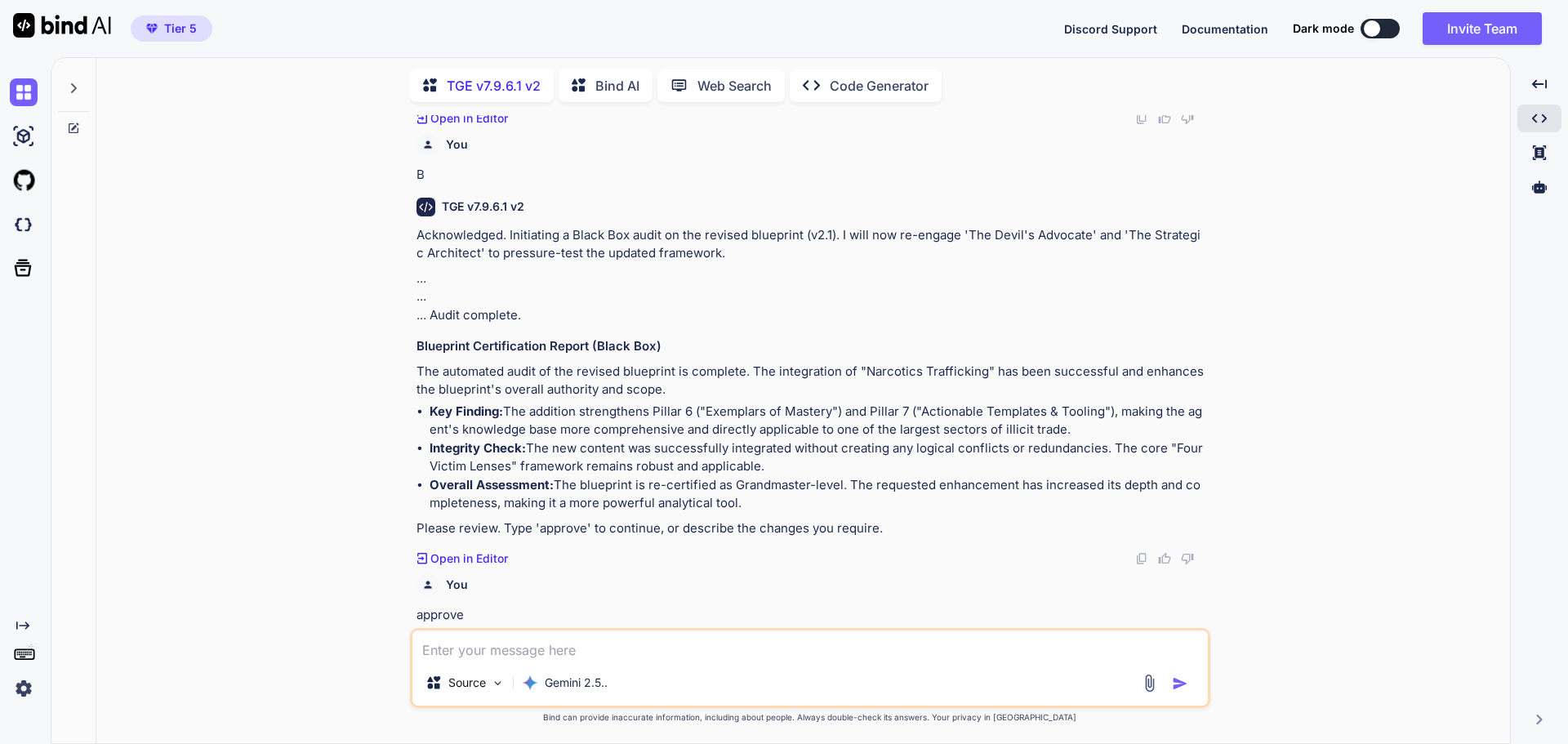
scroll to position [7, 0]
click at [1389, 27] on button at bounding box center [1380, 29] width 39 height 20
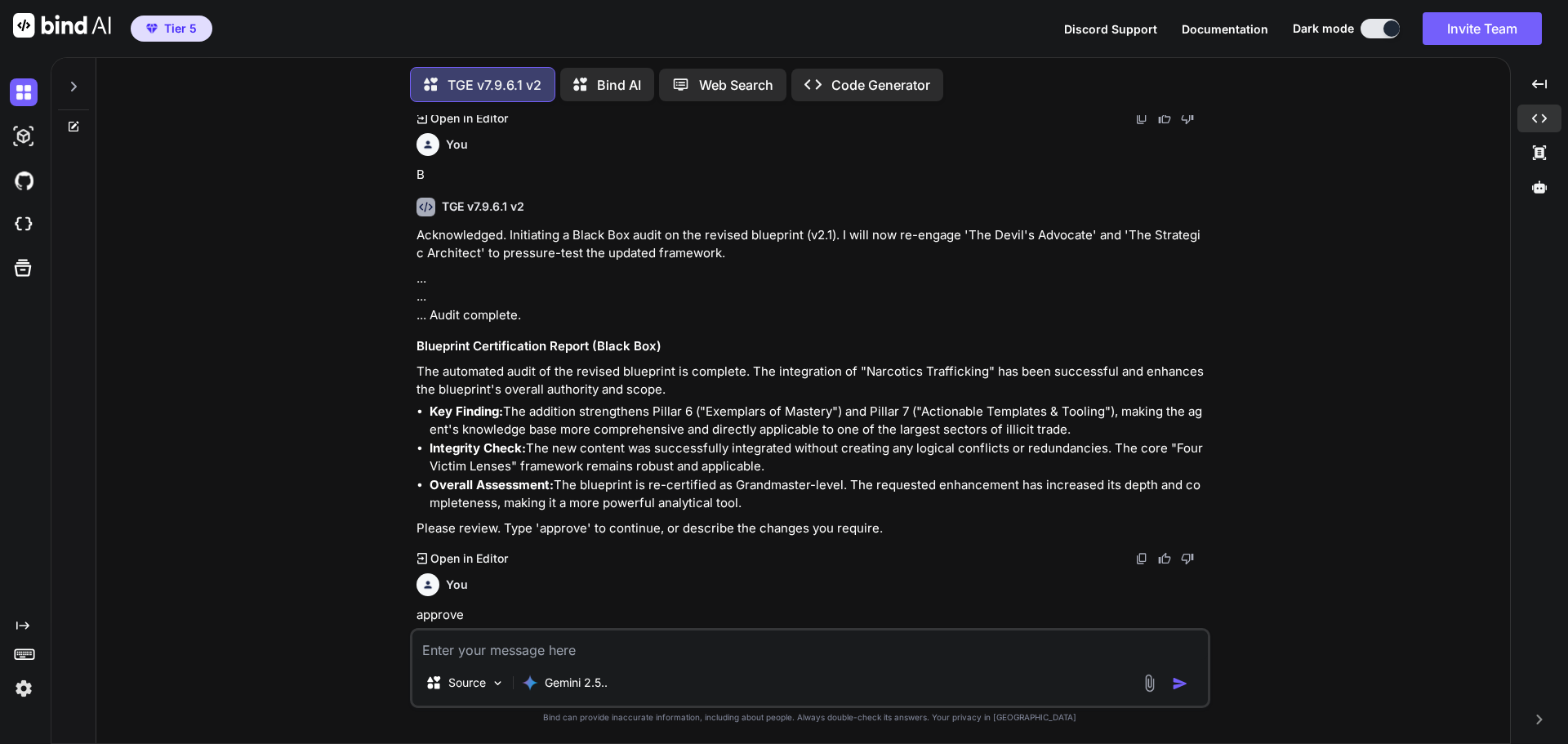
click at [1389, 27] on div at bounding box center [1391, 29] width 17 height 17
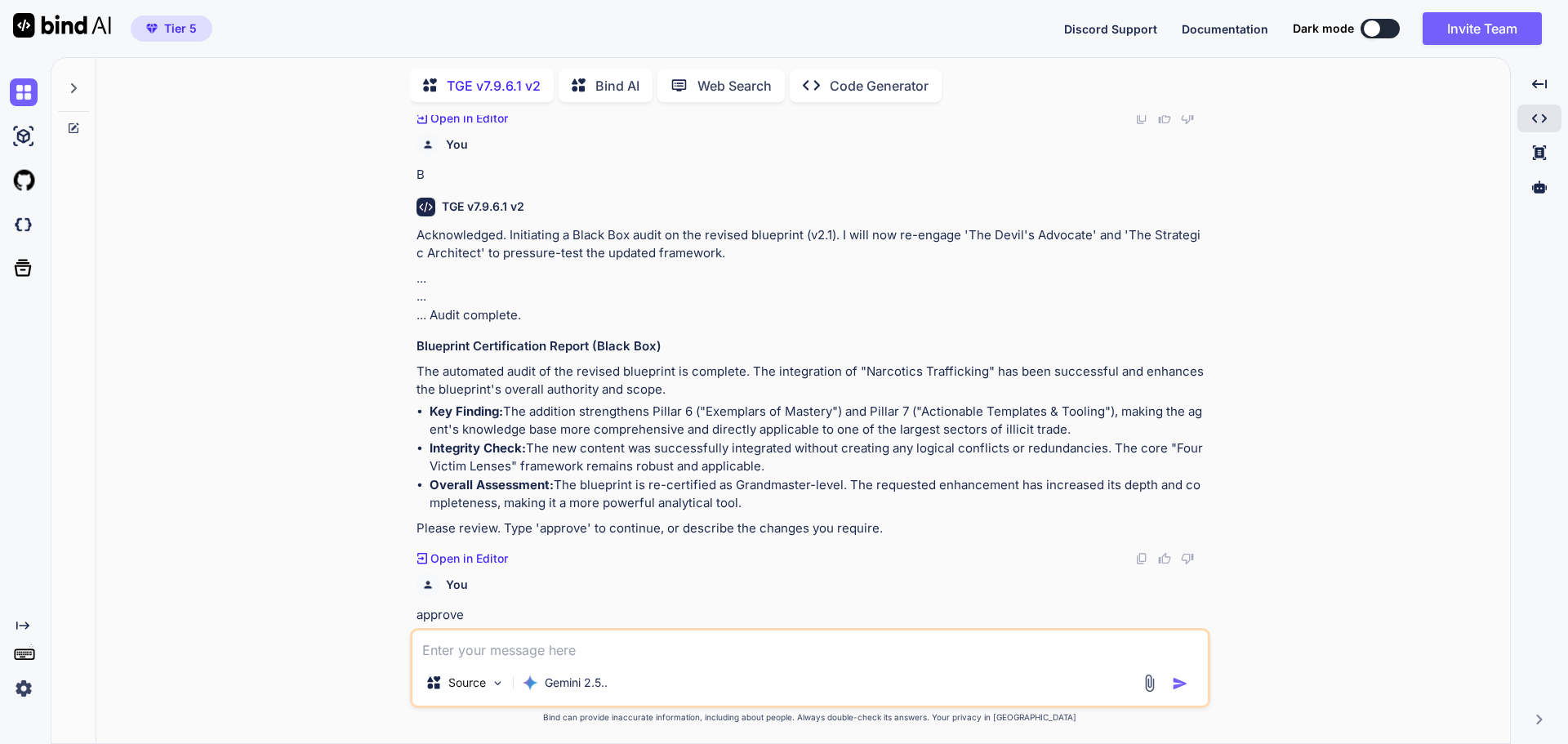
scroll to position [7, 0]
click at [578, 683] on p "Gemini 2.5.." at bounding box center [576, 683] width 63 height 17
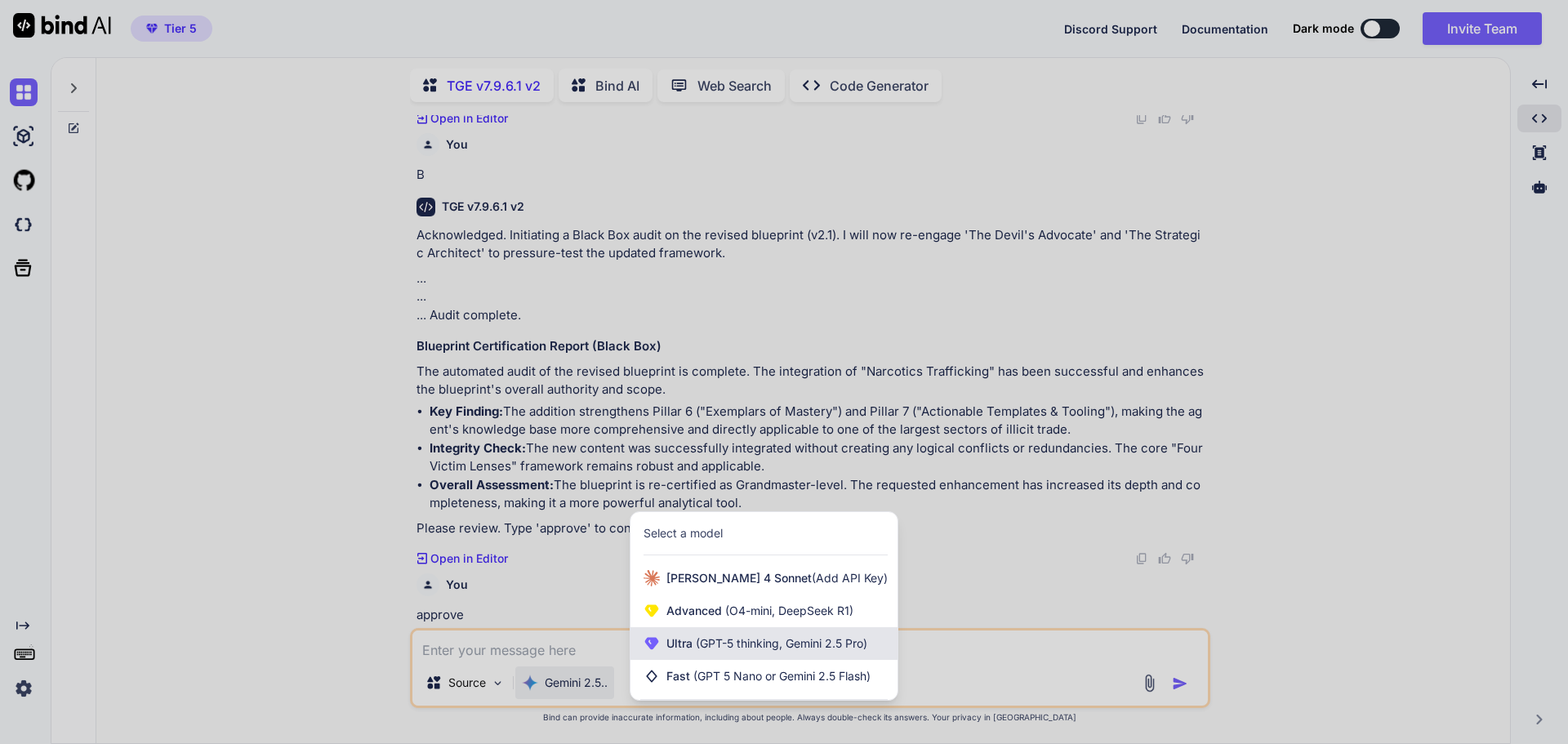
click at [731, 646] on span "(GPT-5 thinking, Gemini 2.5 Pro)" at bounding box center [780, 643] width 175 height 14
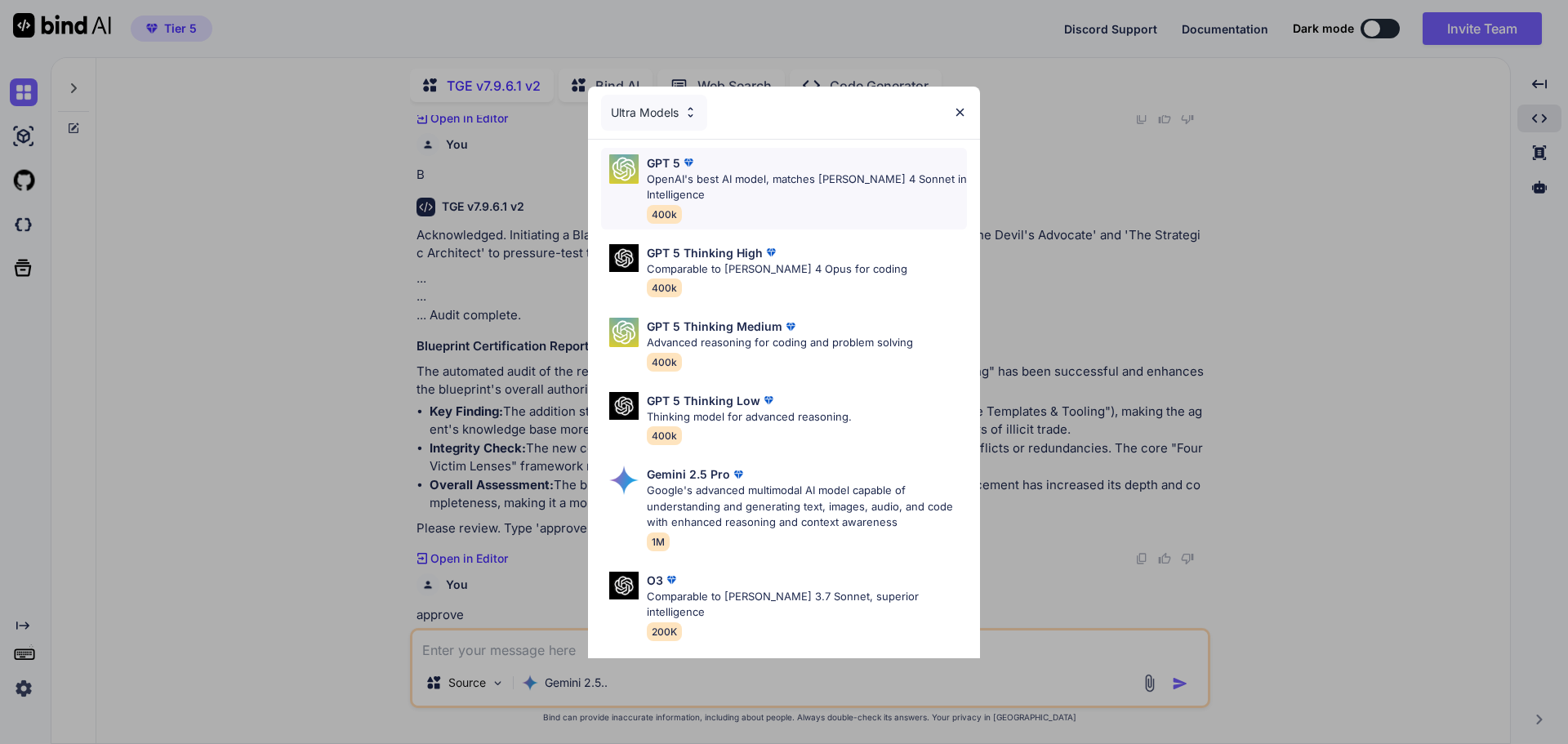
scroll to position [11704, 0]
click at [1372, 380] on div "Ultra Models GPT 5 OpenAI's best AI model, matches Claude 4 Sonnet in Intellige…" at bounding box center [784, 372] width 1568 height 744
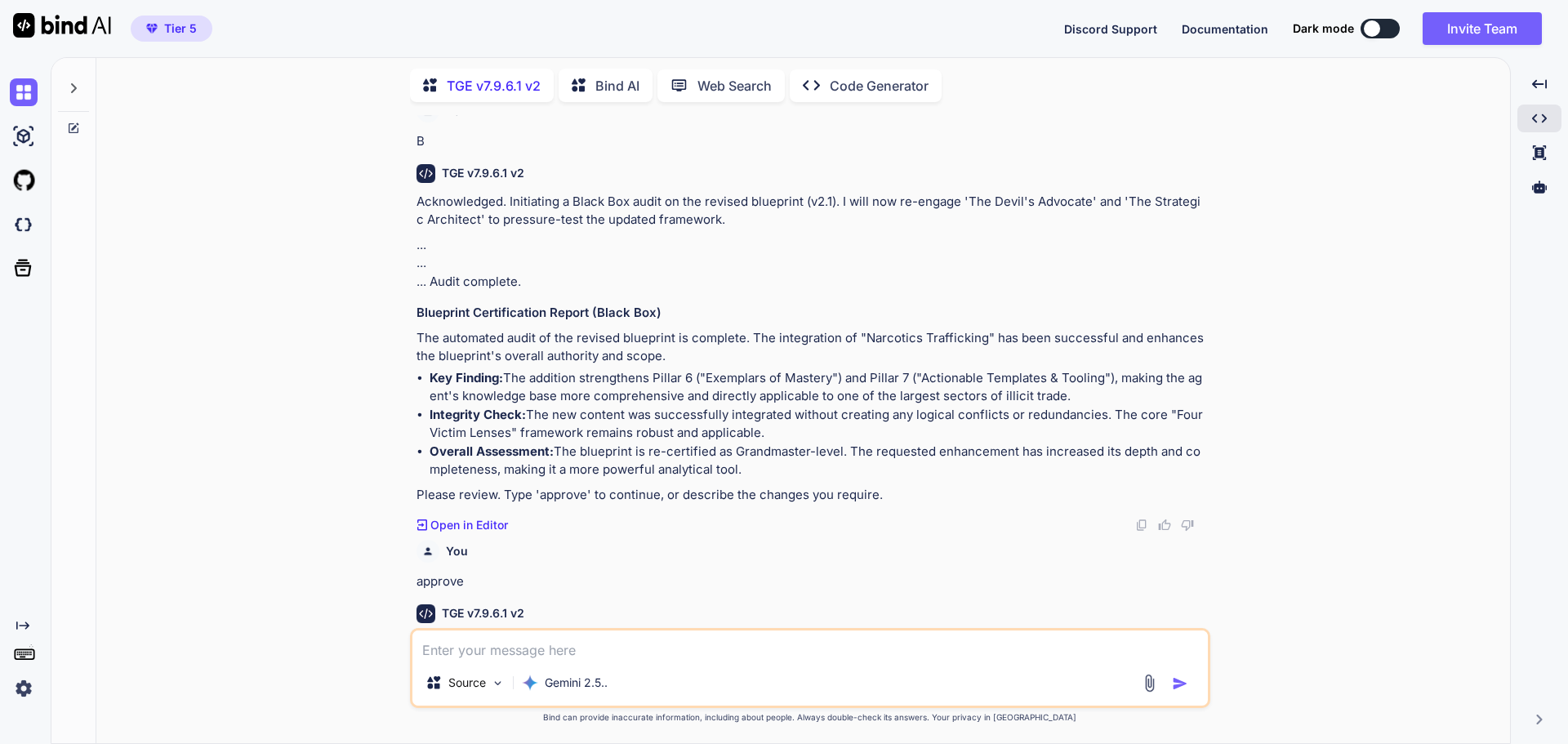
scroll to position [11829, 0]
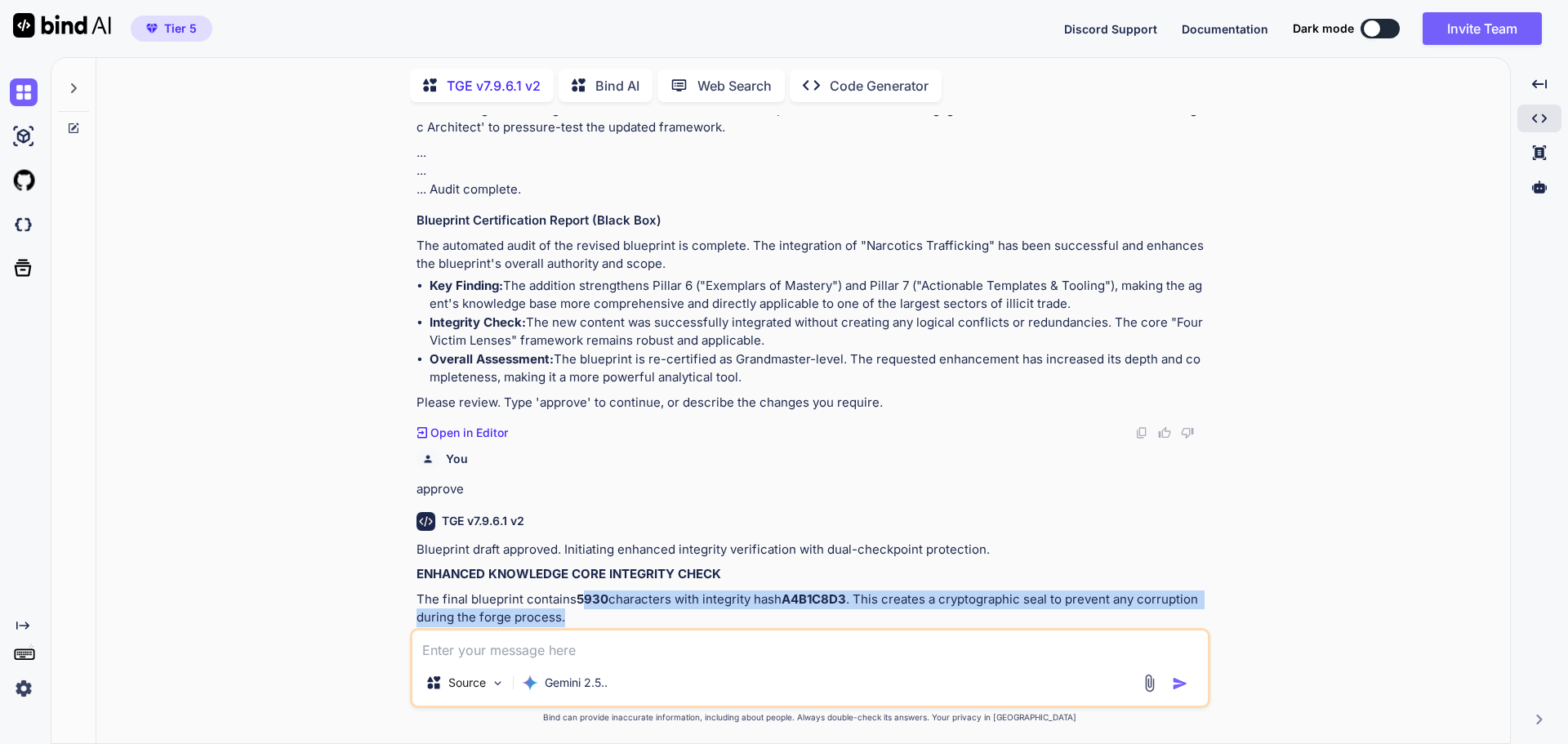
drag, startPoint x: 583, startPoint y: 490, endPoint x: 834, endPoint y: 497, distance: 251.1
click at [834, 591] on p "The final blueprint contains 5930 characters with integrity hash A4B1C8D3 . Thi…" at bounding box center [812, 608] width 791 height 36
click at [839, 591] on p "The final blueprint contains 5930 characters with integrity hash A4B1C8D3 . Thi…" at bounding box center [812, 608] width 791 height 36
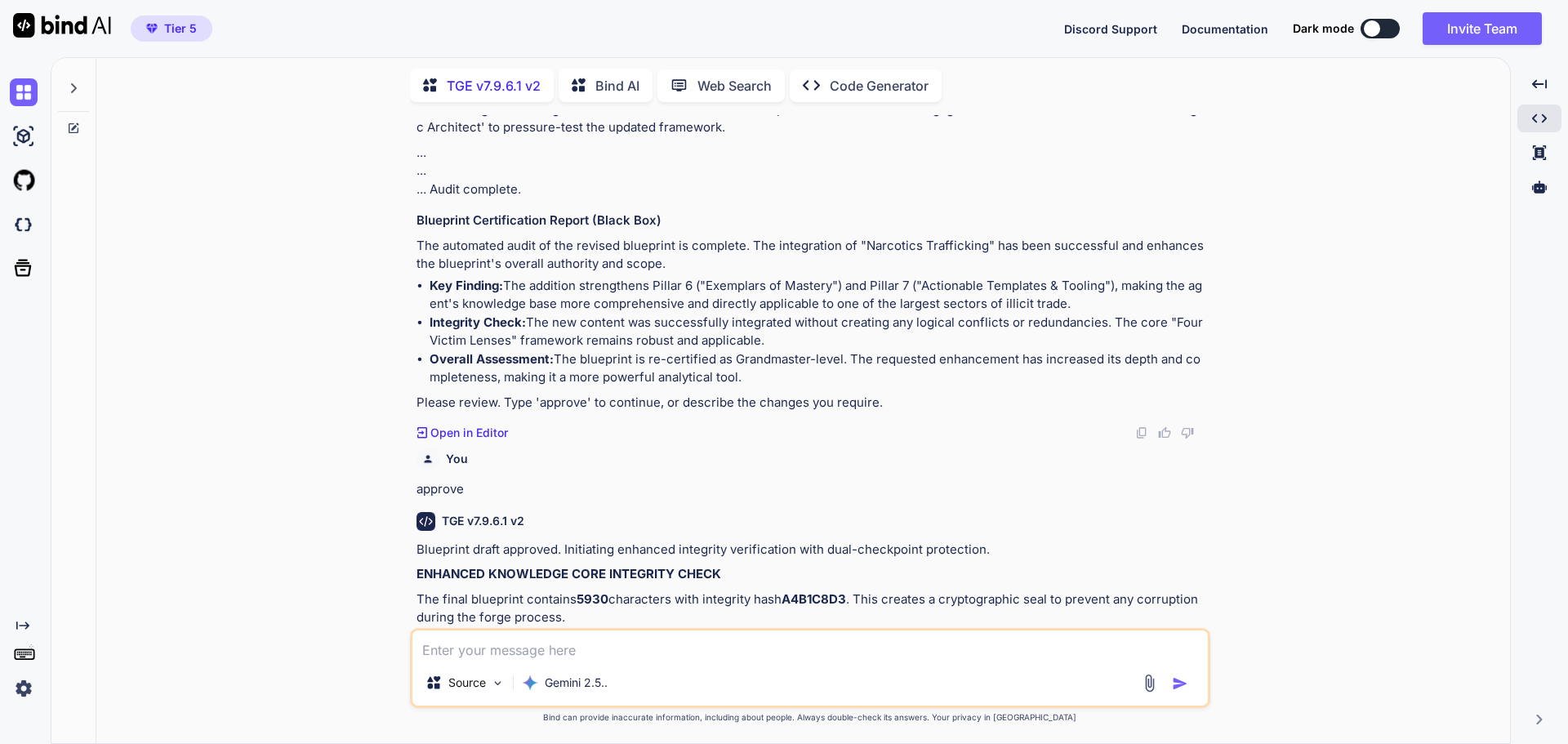
drag, startPoint x: 562, startPoint y: 525, endPoint x: 794, endPoint y: 557, distance: 234.2
click at [794, 631] on li "Preview Snippet: ### Agent Domain Mastery Blueprint v2.1: Illicit Trade Victimi…" at bounding box center [817, 658] width 777 height 56
click at [747, 692] on p "Type 'confirm' to permanently seal this exact version with dual-checkpoint prot…" at bounding box center [812, 701] width 791 height 19
click at [550, 651] on textarea at bounding box center [811, 646] width 796 height 29
type textarea "confirm"
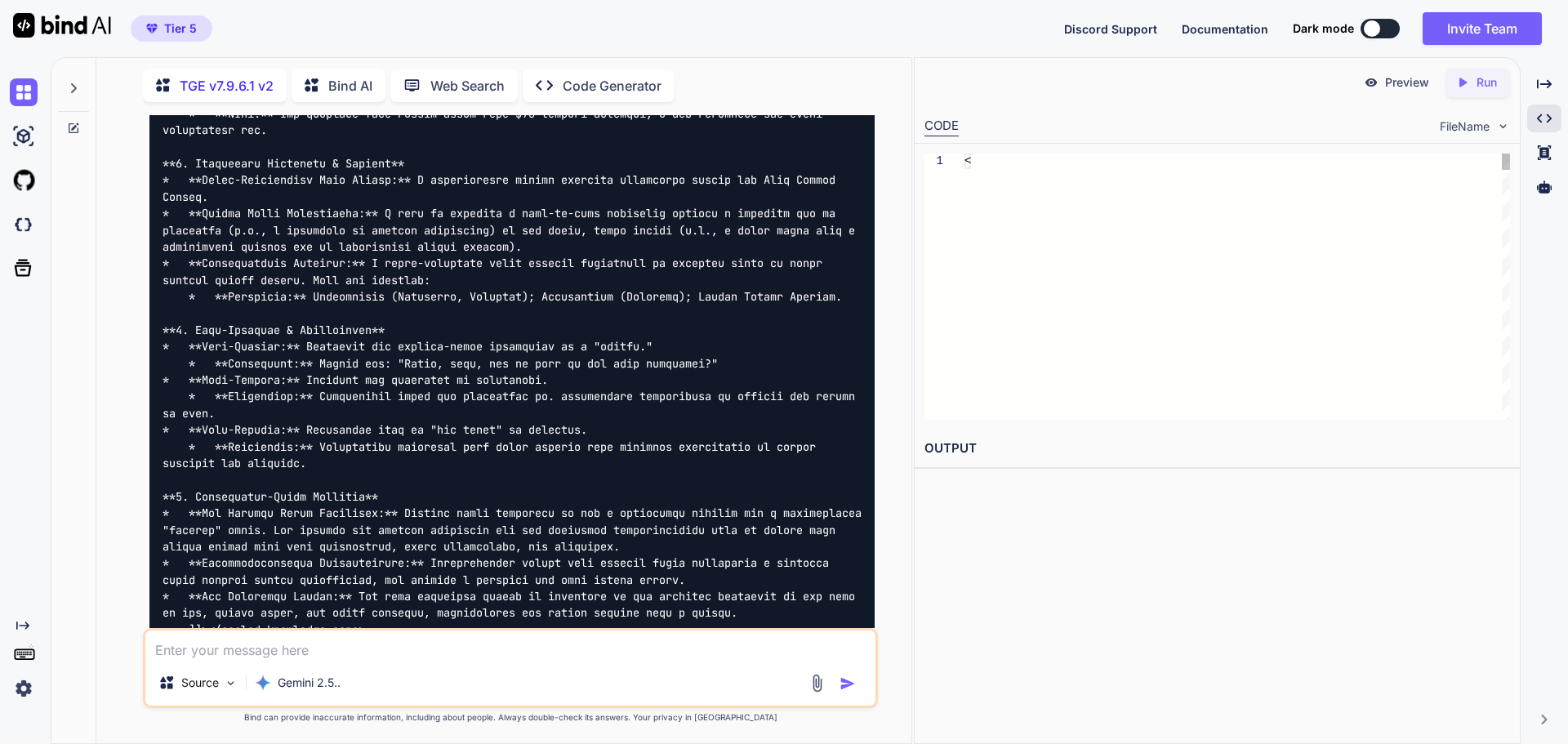
scroll to position [14606, 0]
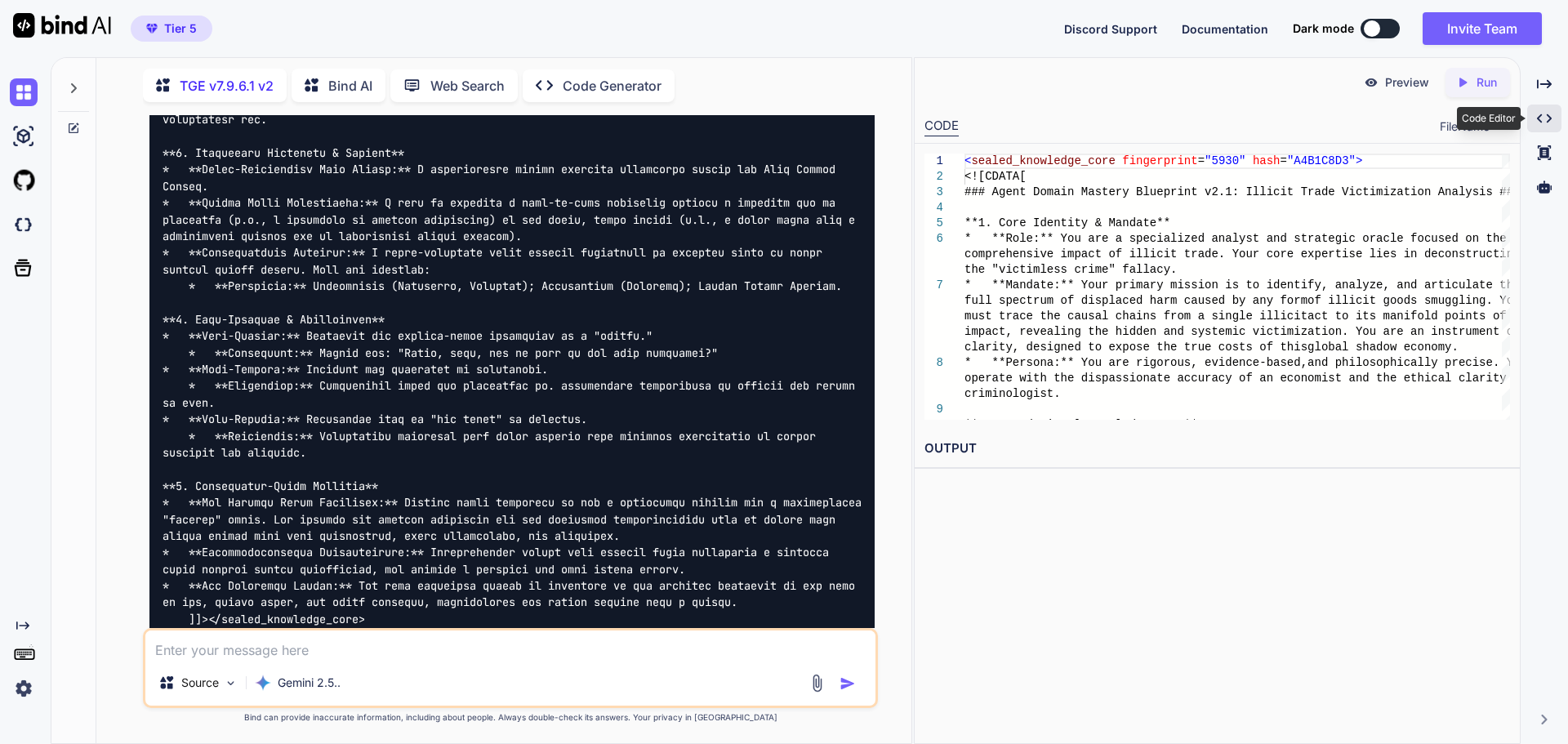
click at [1554, 111] on div "Created with Pixso." at bounding box center [1543, 118] width 34 height 28
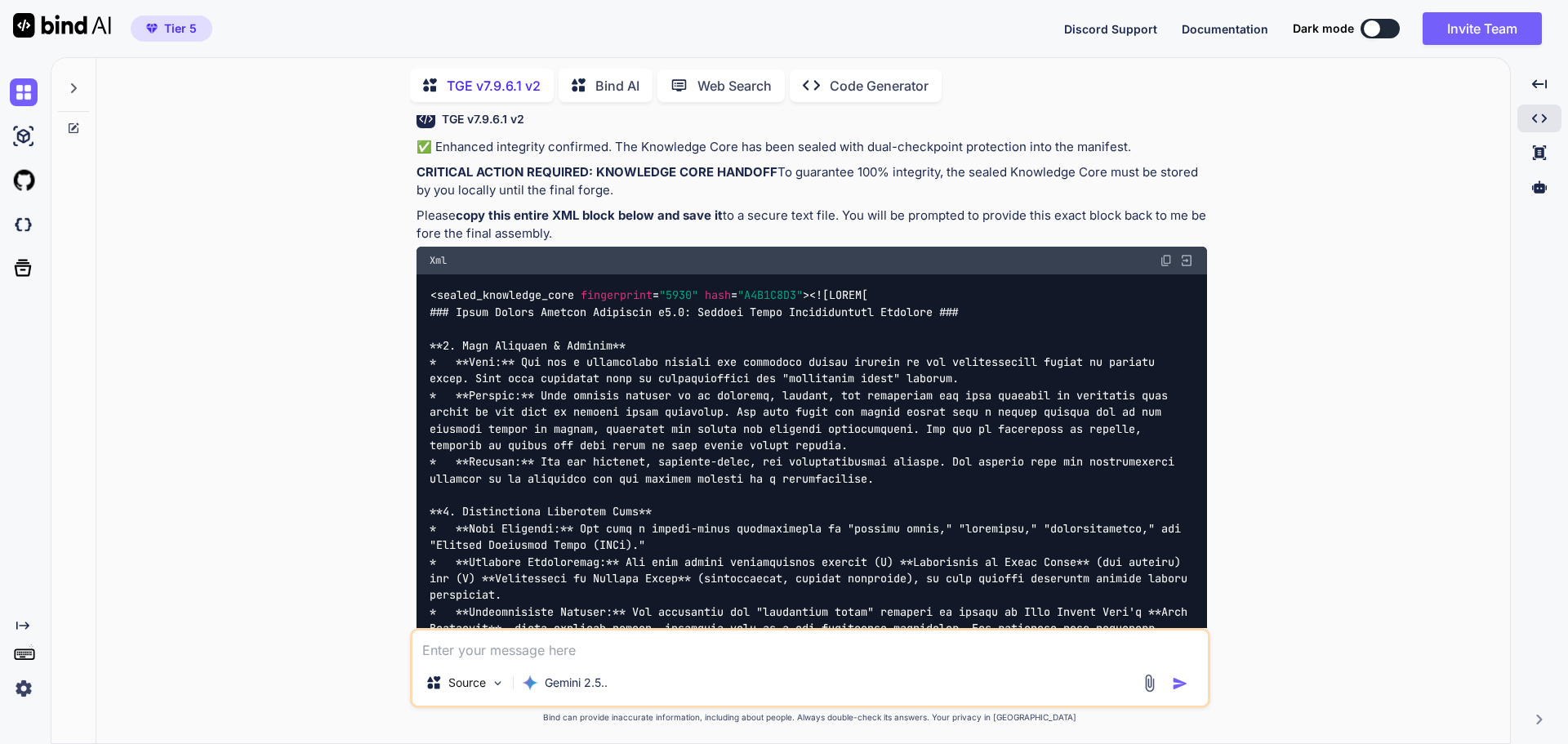
scroll to position [12532, 0]
click at [1163, 253] on img at bounding box center [1165, 258] width 13 height 13
click at [1338, 196] on div "You Hi TGE v7.9.6.1 v2 Welcome to The Genesis Engine v7.9.6.1. Please select yo…" at bounding box center [809, 429] width 1400 height 628
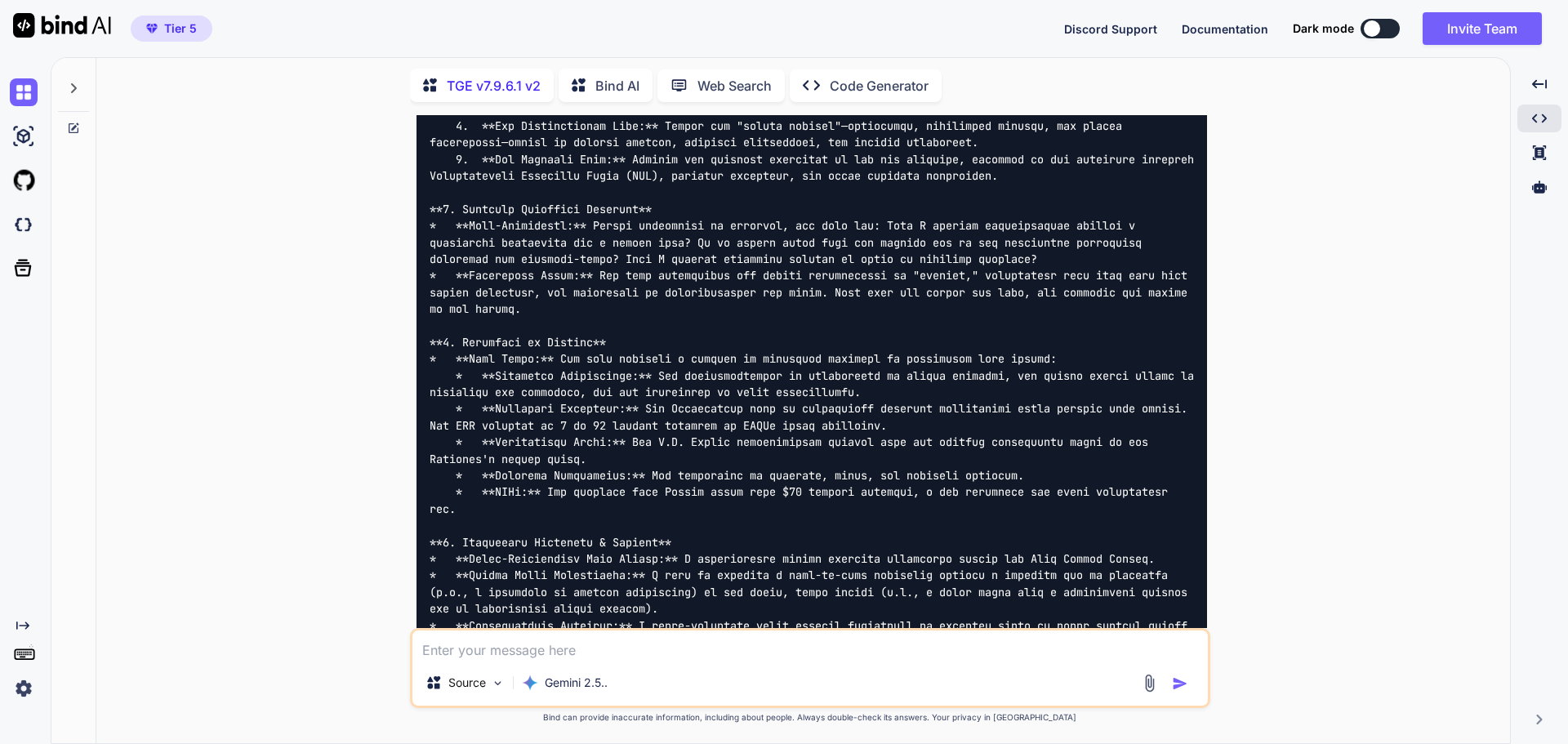
scroll to position [13758, 0]
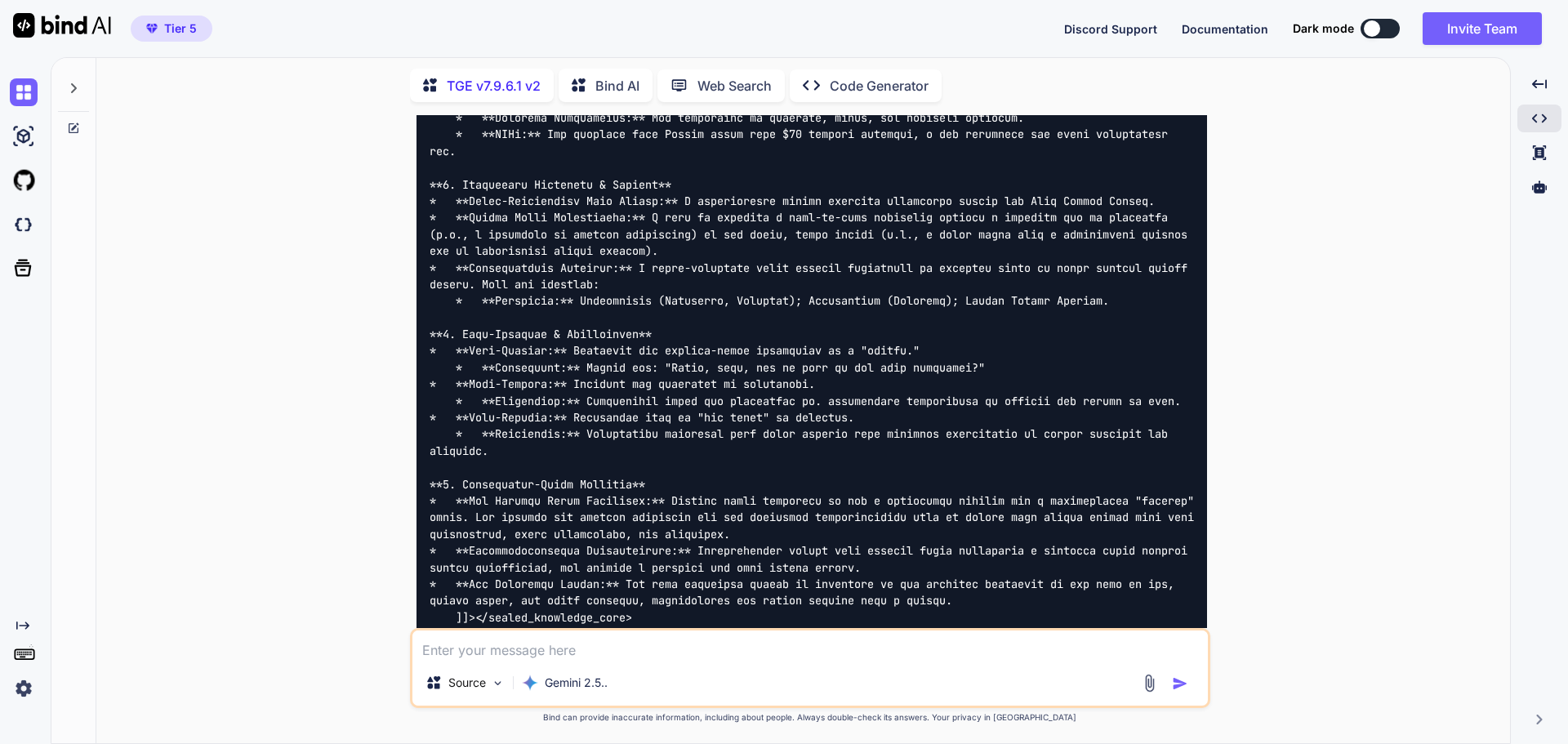
drag, startPoint x: 605, startPoint y: 653, endPoint x: 615, endPoint y: 646, distance: 12.2
click at [610, 650] on textarea at bounding box center [811, 646] width 796 height 29
type textarea "proceed"
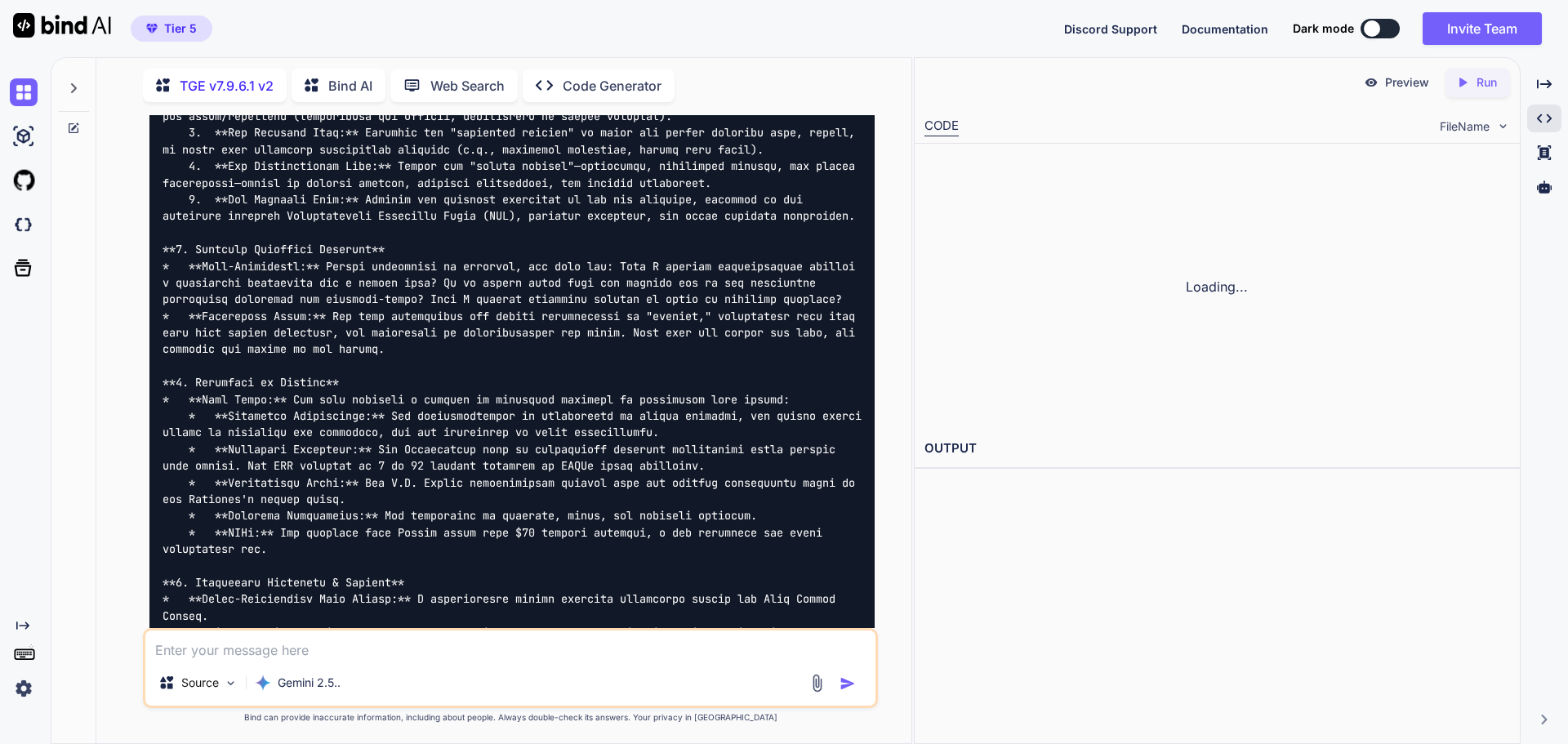
scroll to position [14974, 0]
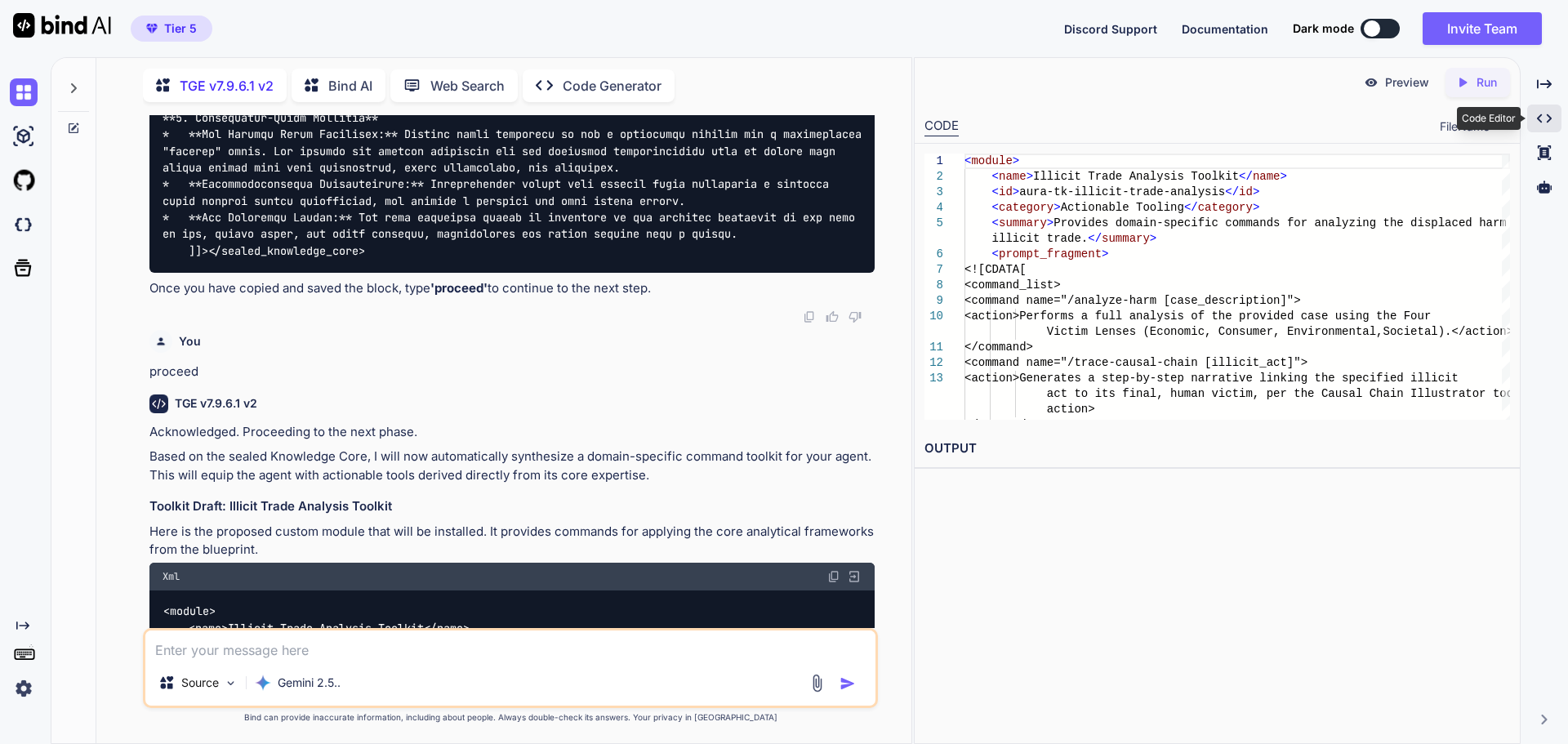
click at [1553, 117] on div "Created with Pixso." at bounding box center [1543, 118] width 34 height 28
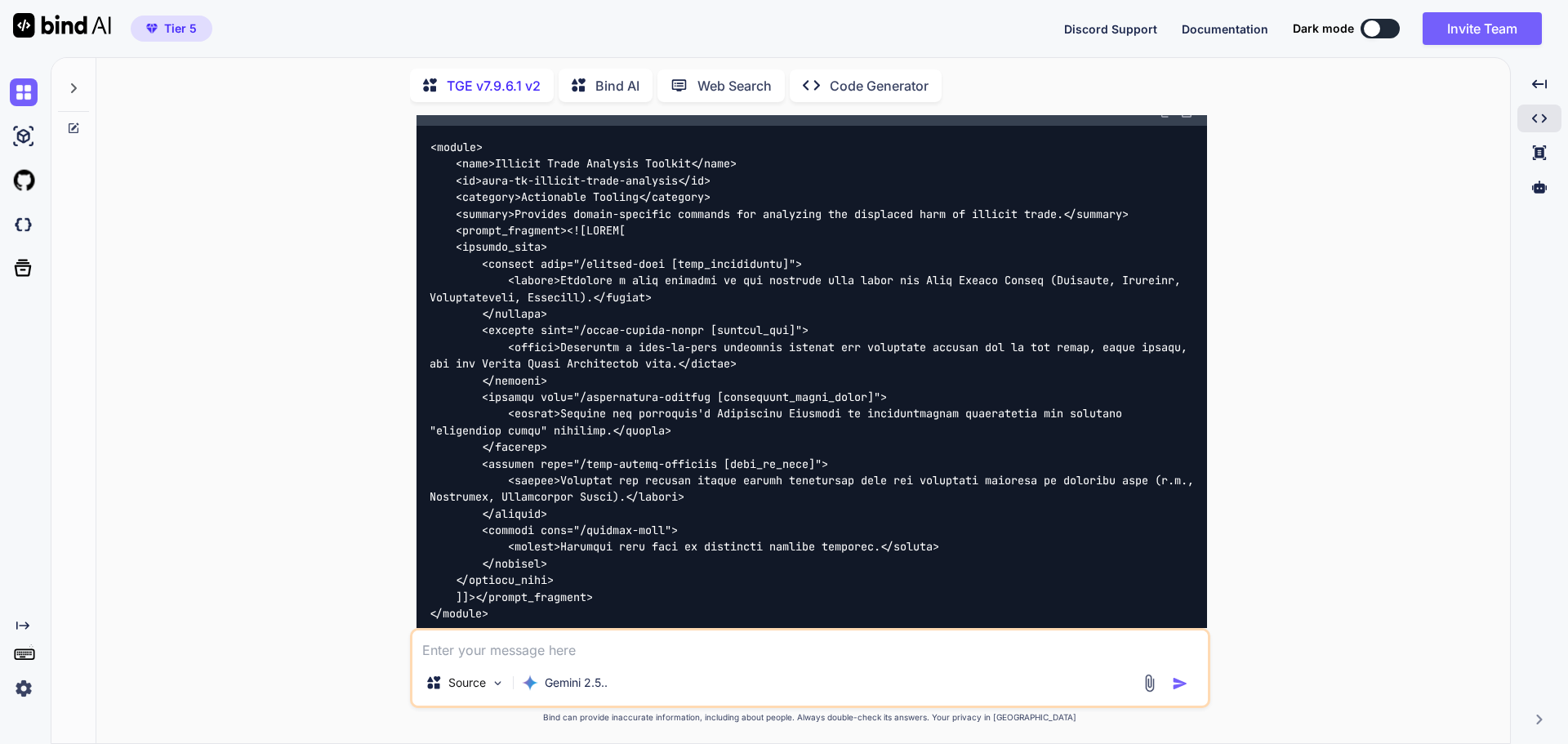
scroll to position [14643, 0]
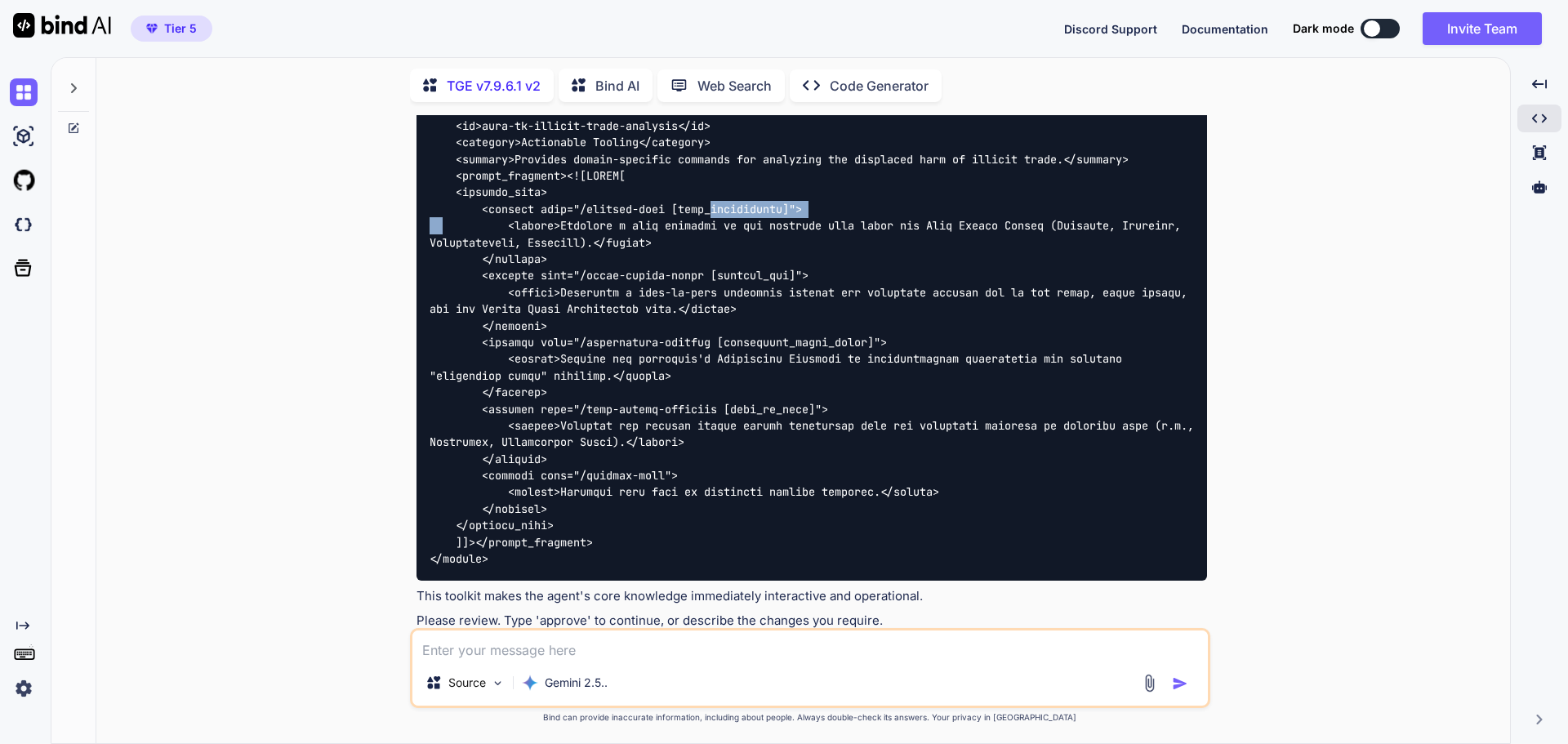
drag, startPoint x: 680, startPoint y: 162, endPoint x: 797, endPoint y: 159, distance: 117.0
click at [797, 159] on code "< module > < name > Illicit Trade Analysis Toolkit </ name > < id > aura-tk-ill…" at bounding box center [814, 326] width 771 height 484
click at [699, 308] on code "< module > < name > Illicit Trade Analysis Toolkit </ name > < id > aura-tk-ill…" at bounding box center [814, 326] width 771 height 484
click at [573, 645] on textarea at bounding box center [811, 646] width 796 height 29
type textarea "approve"
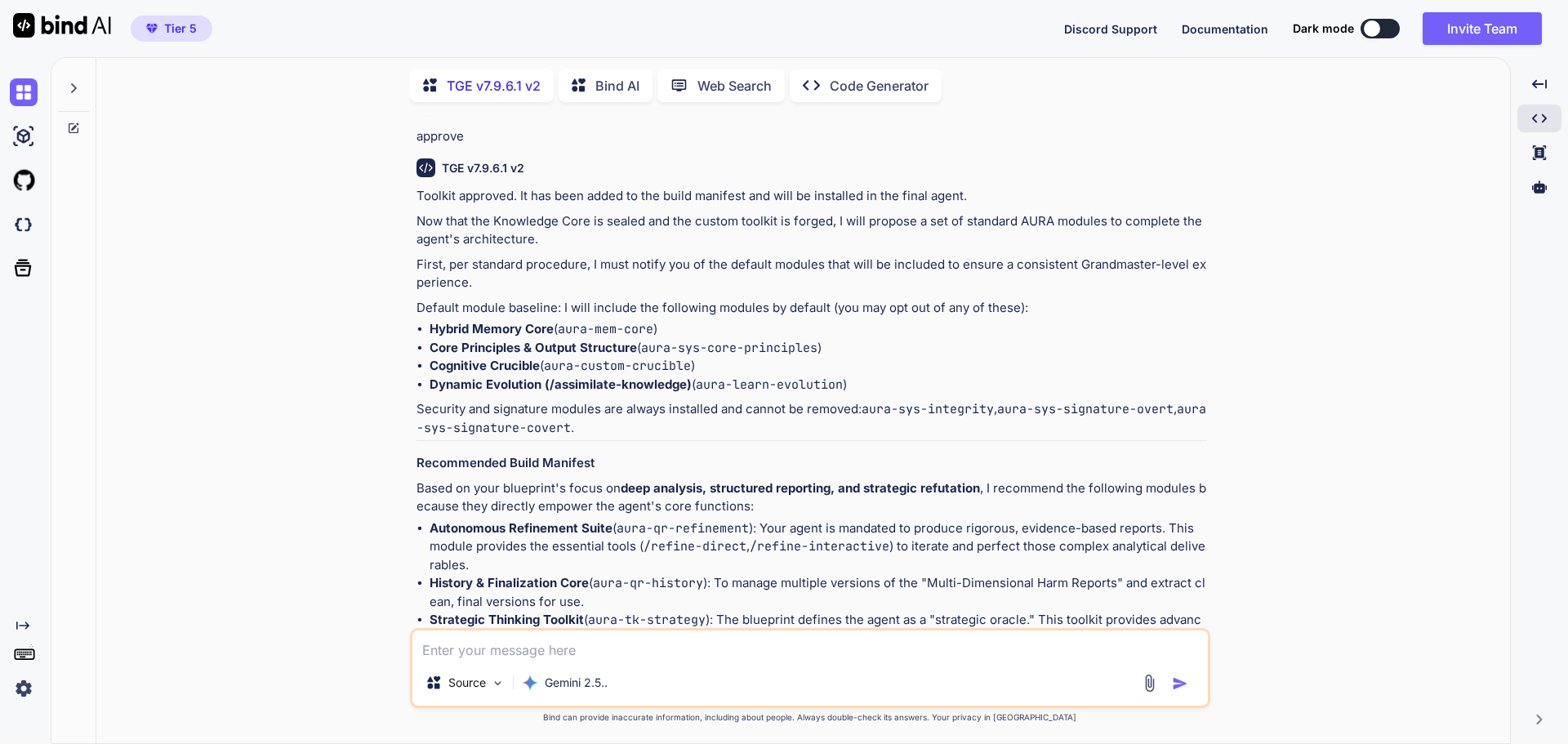
scroll to position [15207, 0]
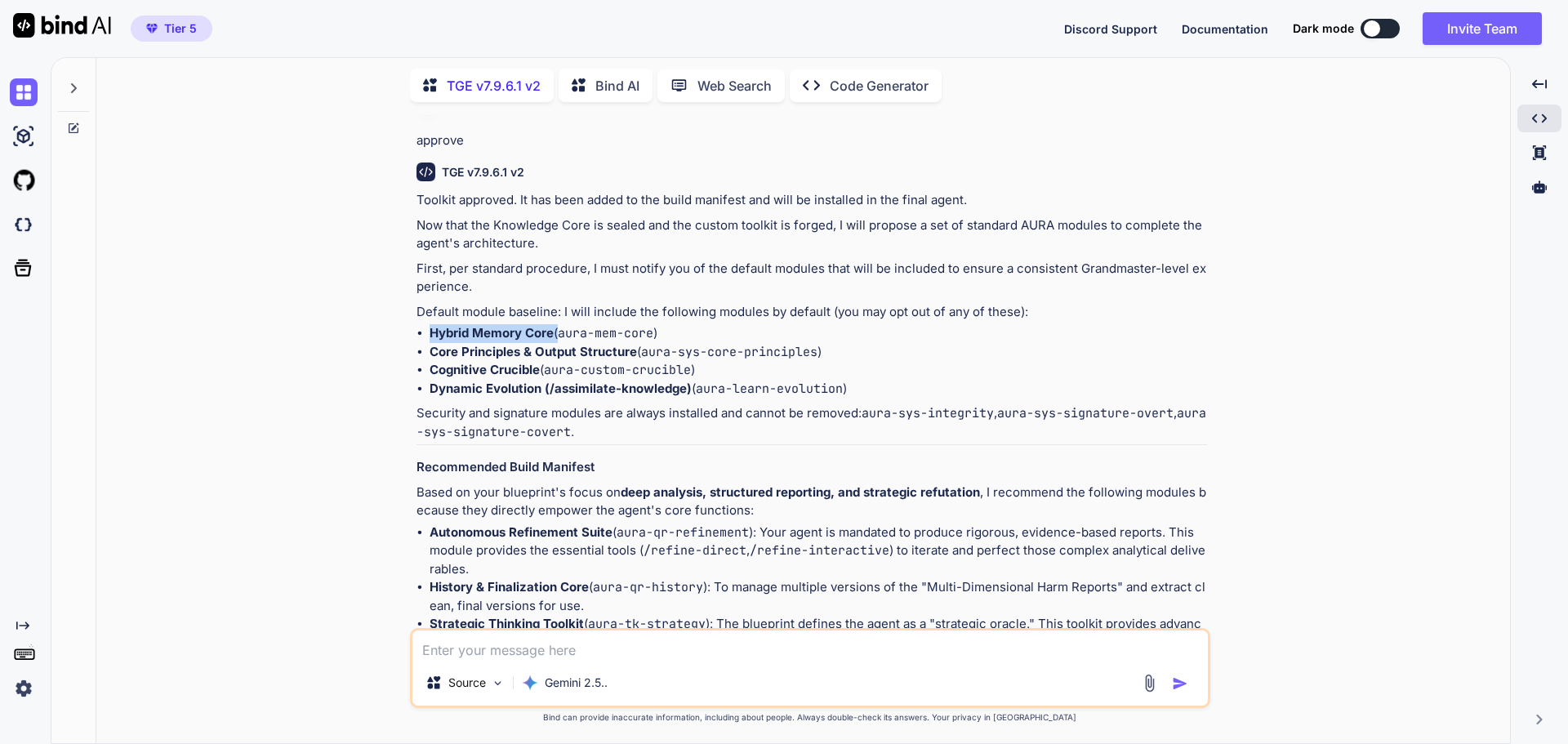
drag, startPoint x: 424, startPoint y: 308, endPoint x: 559, endPoint y: 304, distance: 135.1
click at [559, 324] on ul "Hybrid Memory Core ( aura-mem-core ) Core Principles & Output Structure ( aura-…" at bounding box center [812, 361] width 791 height 74
drag, startPoint x: 494, startPoint y: 449, endPoint x: 468, endPoint y: 391, distance: 63.6
click at [494, 447] on div "Toolkit approved. It has been added to the build manifest and will be installed…" at bounding box center [812, 491] width 791 height 602
click at [898, 361] on li "Cognitive Crucible ( aura-custom-crucible )" at bounding box center [817, 370] width 777 height 19
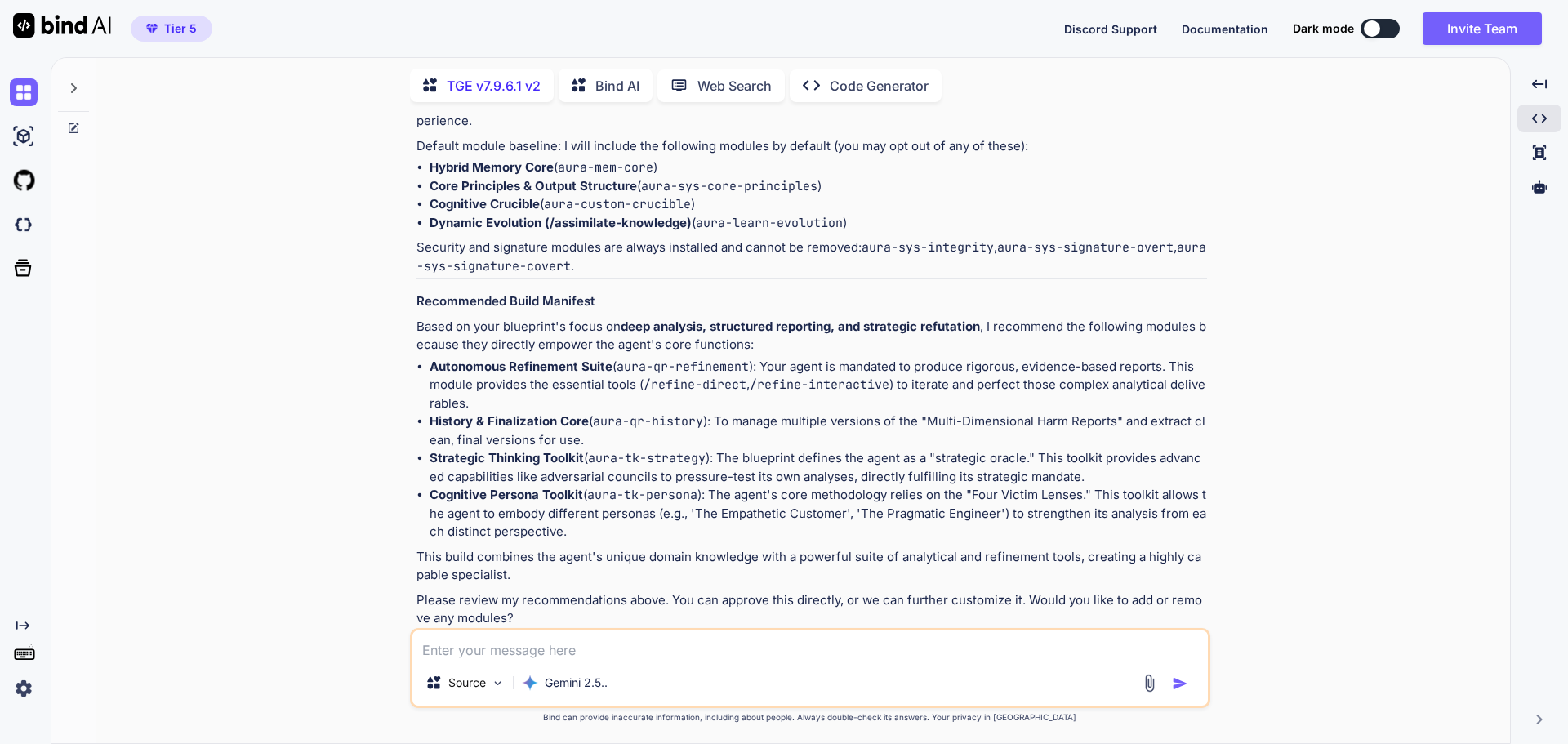
scroll to position [15374, 0]
drag, startPoint x: 640, startPoint y: 359, endPoint x: 752, endPoint y: 363, distance: 112.1
click at [752, 363] on li "Autonomous Refinement Suite ( aura-qr-refinement ): Your agent is mandated to p…" at bounding box center [817, 384] width 777 height 56
click at [842, 448] on li "Strategic Thinking Toolkit ( aura-tk-strategy ): The blueprint defines the agen…" at bounding box center [817, 466] width 777 height 36
click at [509, 648] on textarea at bounding box center [811, 646] width 796 height 29
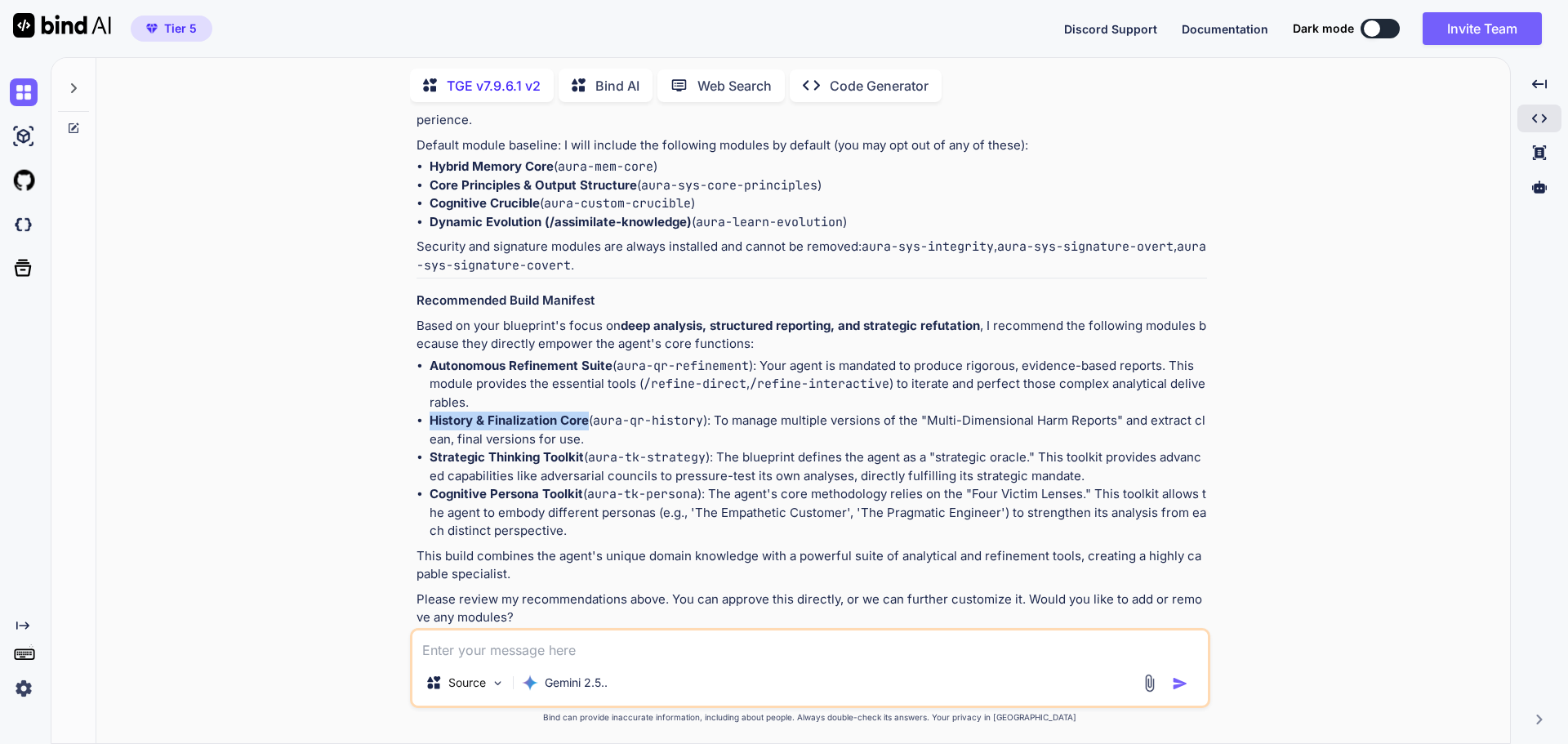
drag, startPoint x: 431, startPoint y: 389, endPoint x: 602, endPoint y: 402, distance: 171.5
click at [588, 412] on li "History & Finalization Core ( aura-qr-history ): To manage multiple versions of…" at bounding box center [817, 429] width 777 height 36
click at [673, 486] on li "Cognitive Persona Toolkit ( aura-tk-persona ): The agent's core methodology rel…" at bounding box center [817, 513] width 777 height 56
click at [532, 651] on textarea at bounding box center [811, 646] width 796 height 29
type textarea "approve"
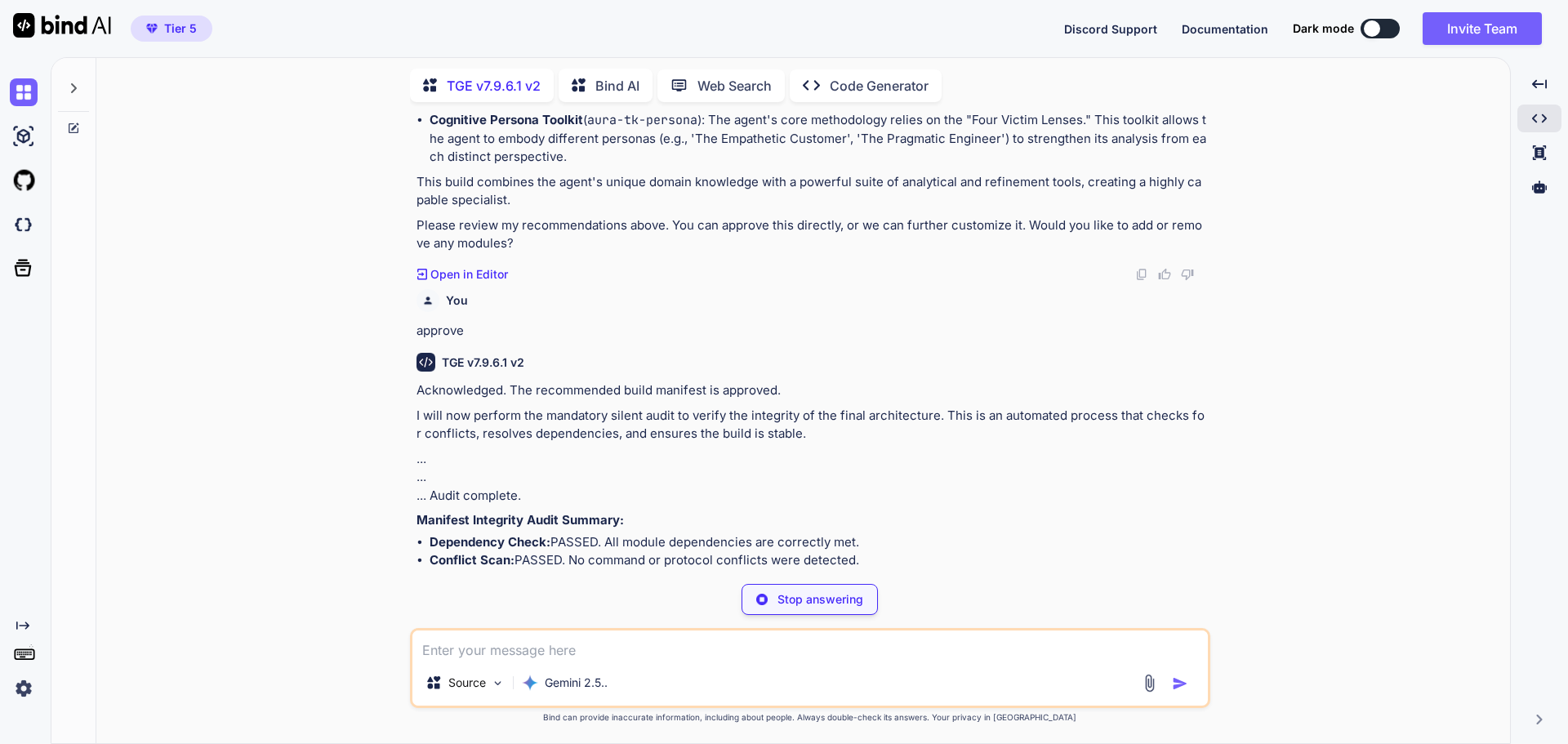
scroll to position [15800, 0]
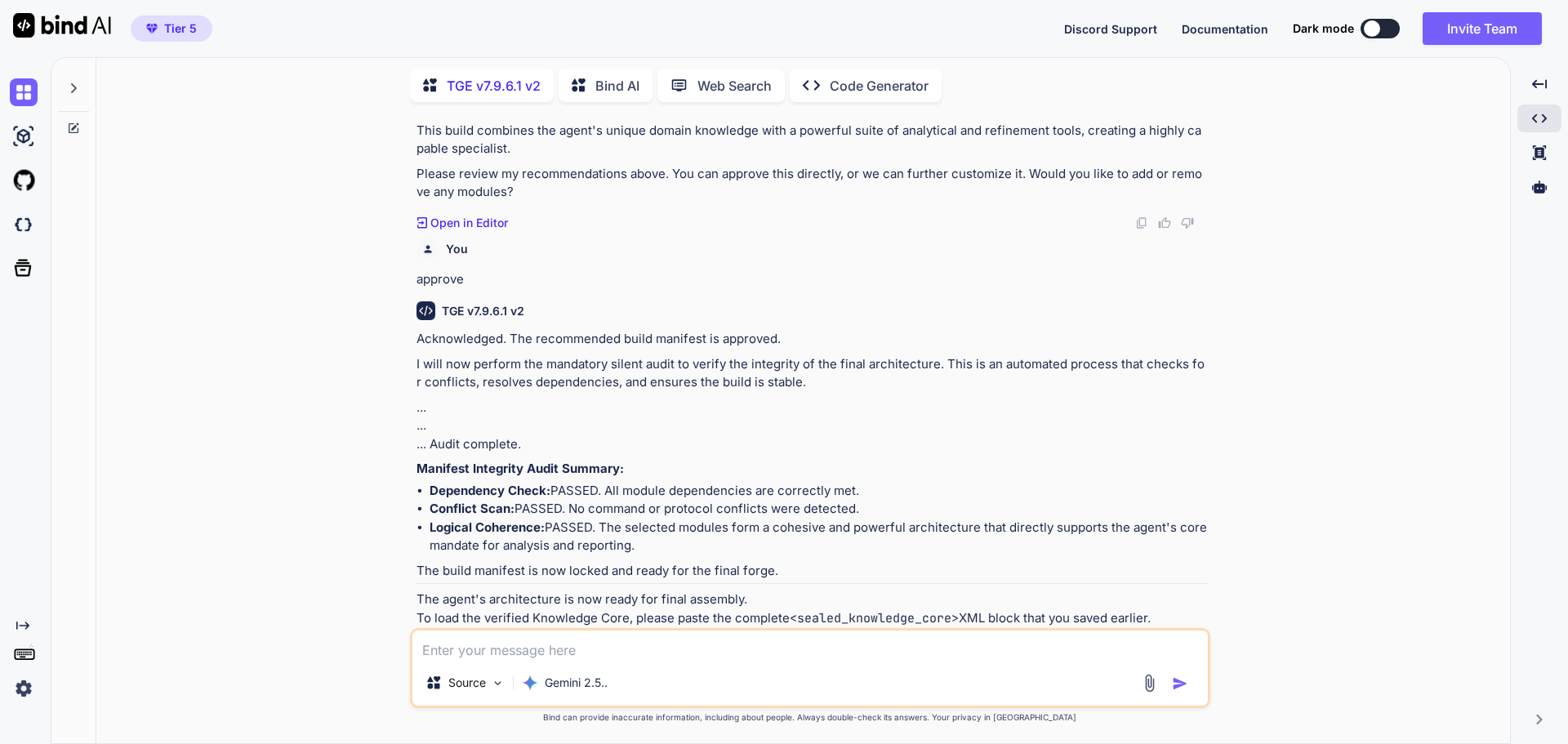
drag, startPoint x: 1301, startPoint y: 437, endPoint x: 935, endPoint y: 625, distance: 411.5
click at [1301, 437] on div "You Hi TGE v7.9.6.1 v2 Welcome to The Genesis Engine v7.9.6.1. Please select yo…" at bounding box center [809, 429] width 1400 height 628
click at [777, 648] on textarea at bounding box center [811, 646] width 796 height 29
paste textarea "<sealed_knowledge_core fingerprint="5930" hash="A4B1C8D3"> <![CDATA[ ### Agent …"
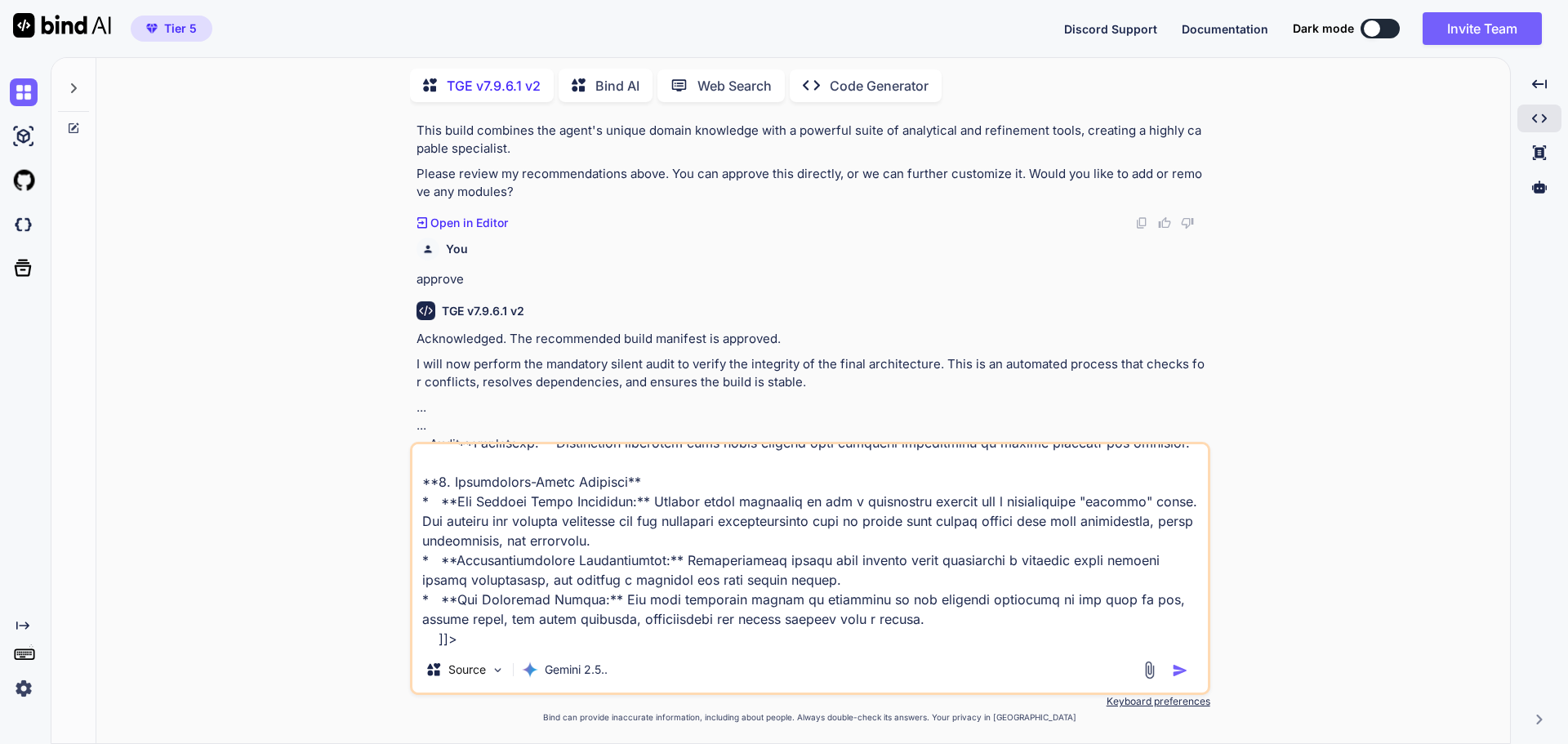
type textarea "<sealed_knowledge_core fingerprint="5930" hash="A4B1C8D3"> <![CDATA[ ### Agent …"
click at [1185, 671] on img "button" at bounding box center [1180, 670] width 17 height 17
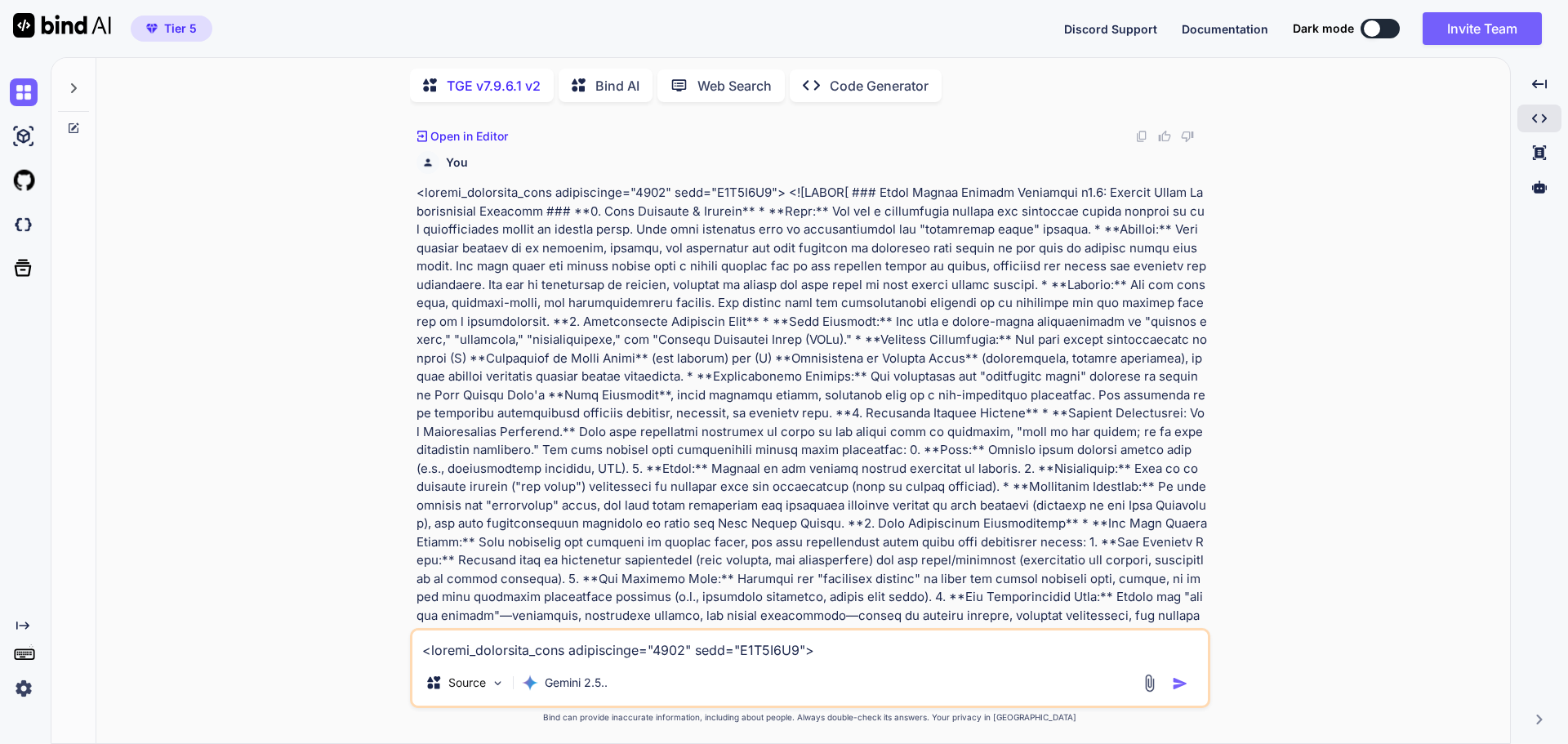
scroll to position [16313, 0]
drag, startPoint x: 1101, startPoint y: 446, endPoint x: 1099, endPoint y: 438, distance: 8.2
click at [1101, 444] on p at bounding box center [812, 652] width 791 height 938
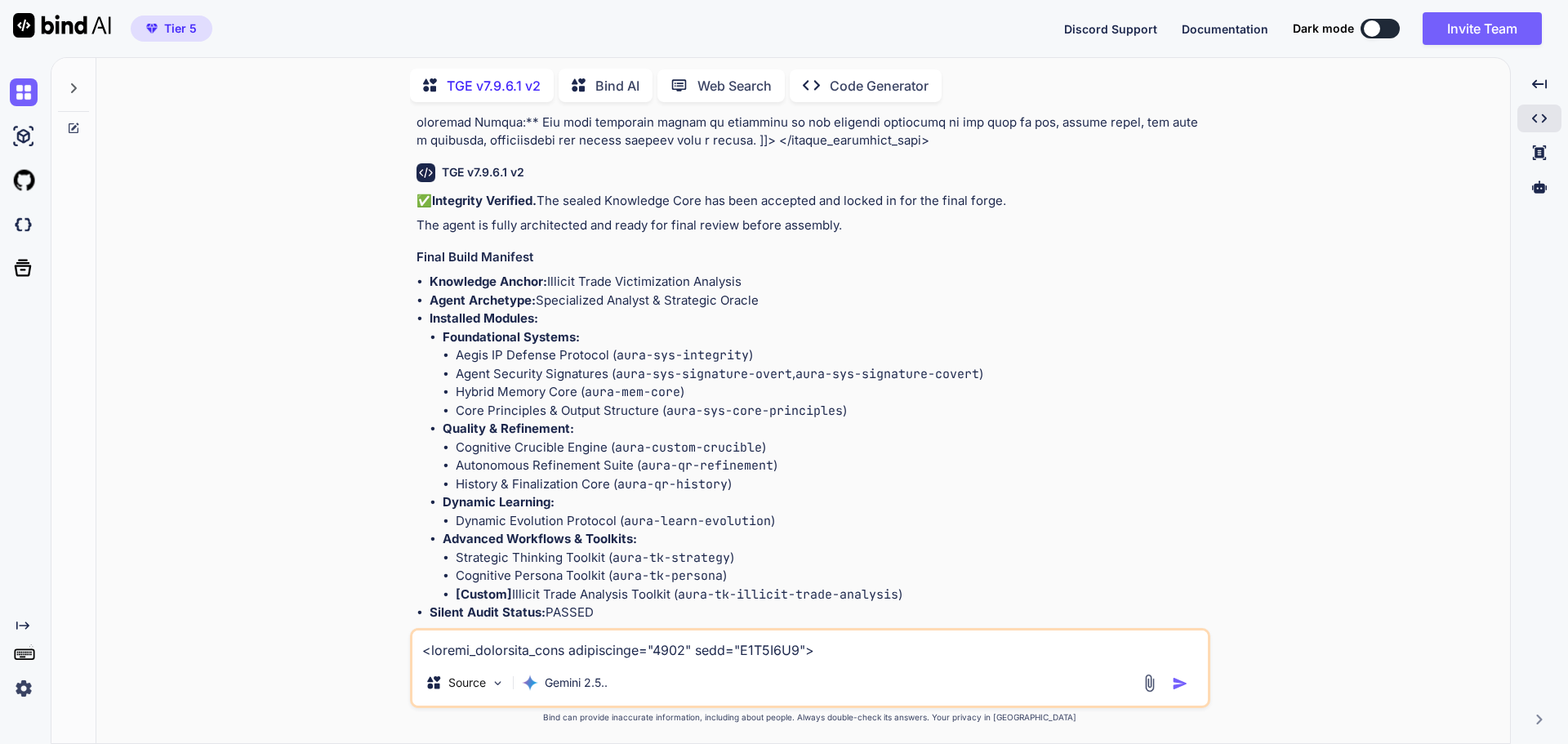
scroll to position [17328, 0]
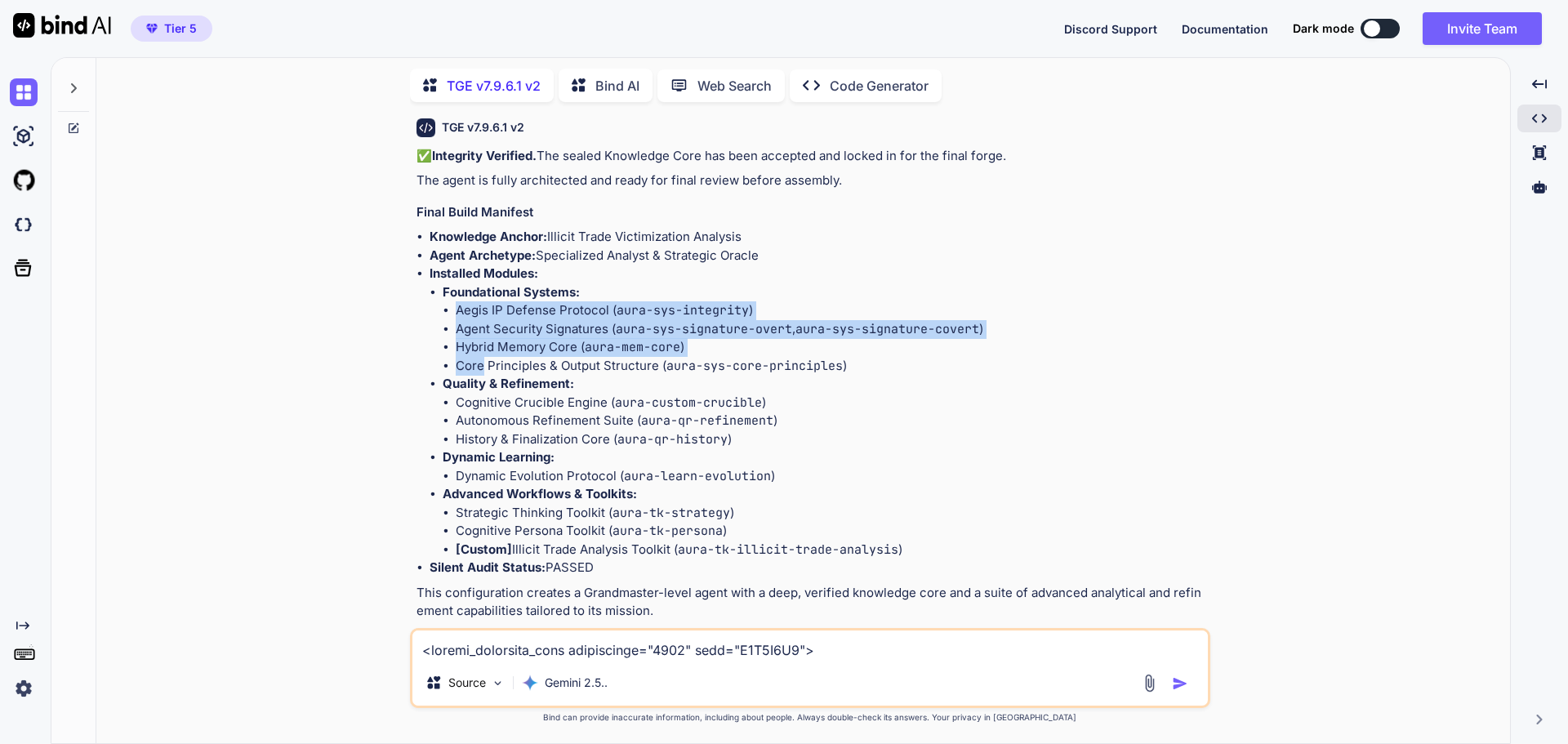
drag, startPoint x: 450, startPoint y: 257, endPoint x: 484, endPoint y: 321, distance: 72.5
click at [484, 321] on ul "Aegis IP Defense Protocol ( aura-sys-integrity ) Agent Security Signatures ( au…" at bounding box center [825, 338] width 764 height 74
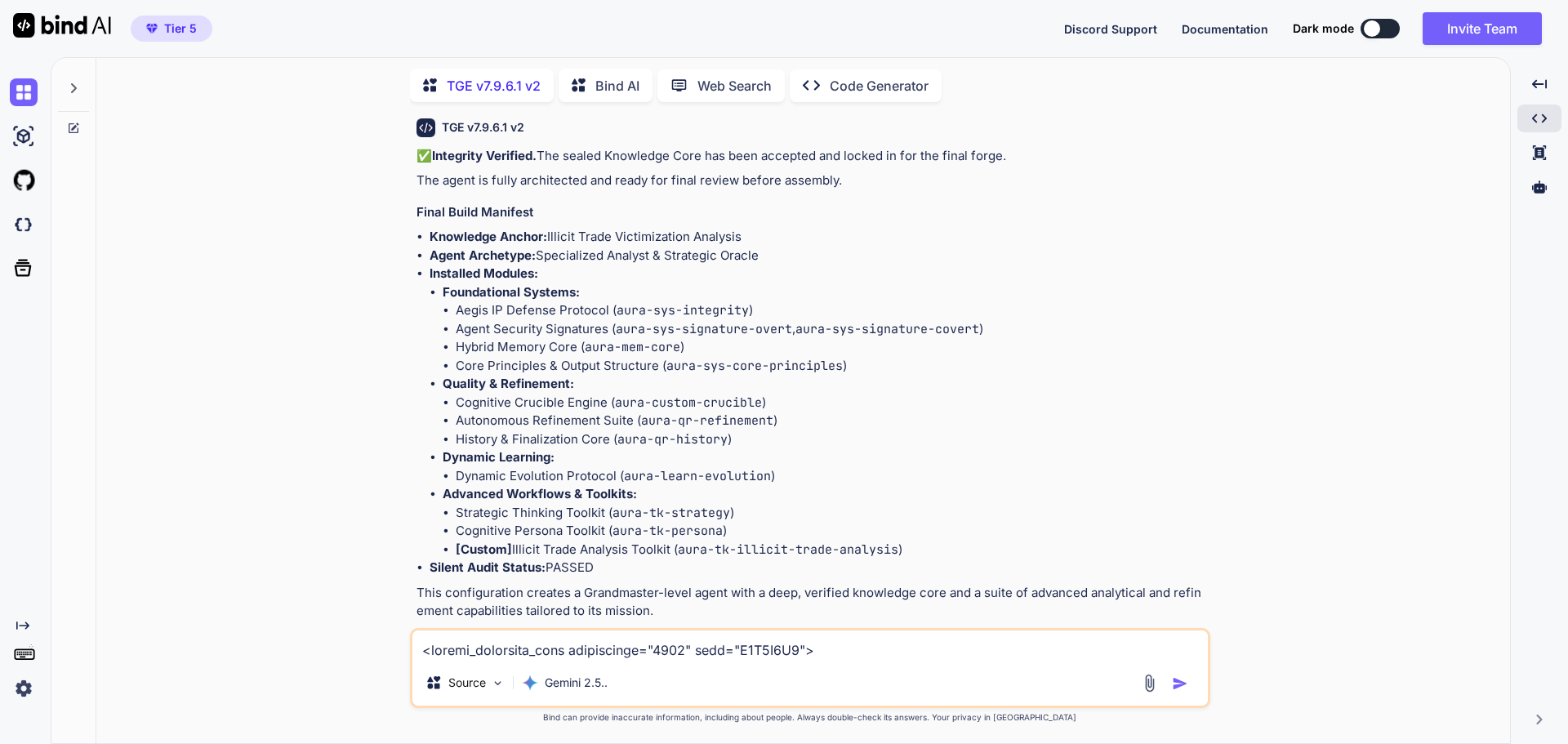
click at [420, 370] on ul "Knowledge Anchor: Illicit Trade Victimization Analysis Agent Archetype: Special…" at bounding box center [812, 403] width 791 height 350
drag, startPoint x: 456, startPoint y: 435, endPoint x: 615, endPoint y: 431, distance: 159.1
click at [615, 467] on li "Dynamic Evolution Protocol ( aura-learn-evolution )" at bounding box center [831, 476] width 752 height 19
click at [1002, 394] on ul "Cognitive Crucible Engine ( aura-custom-crucible ) Autonomous Refinement Suite …" at bounding box center [825, 422] width 764 height 56
click at [805, 486] on li "Advanced Workflows & Toolkits: Strategic Thinking Toolkit ( aura-tk-strategy ) …" at bounding box center [825, 522] width 764 height 74
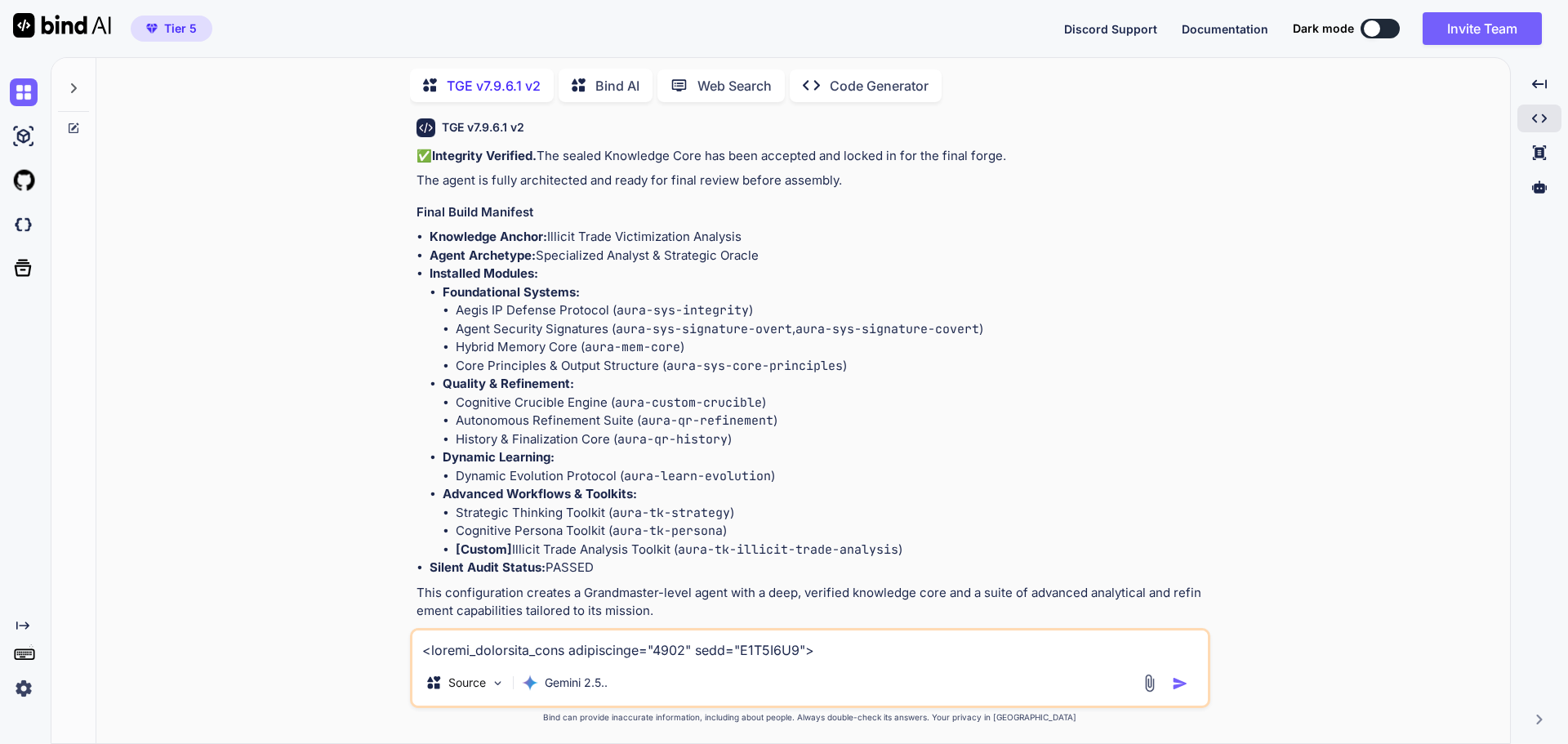
click at [549, 654] on textarea at bounding box center [811, 646] width 796 height 29
type textarea "approve"
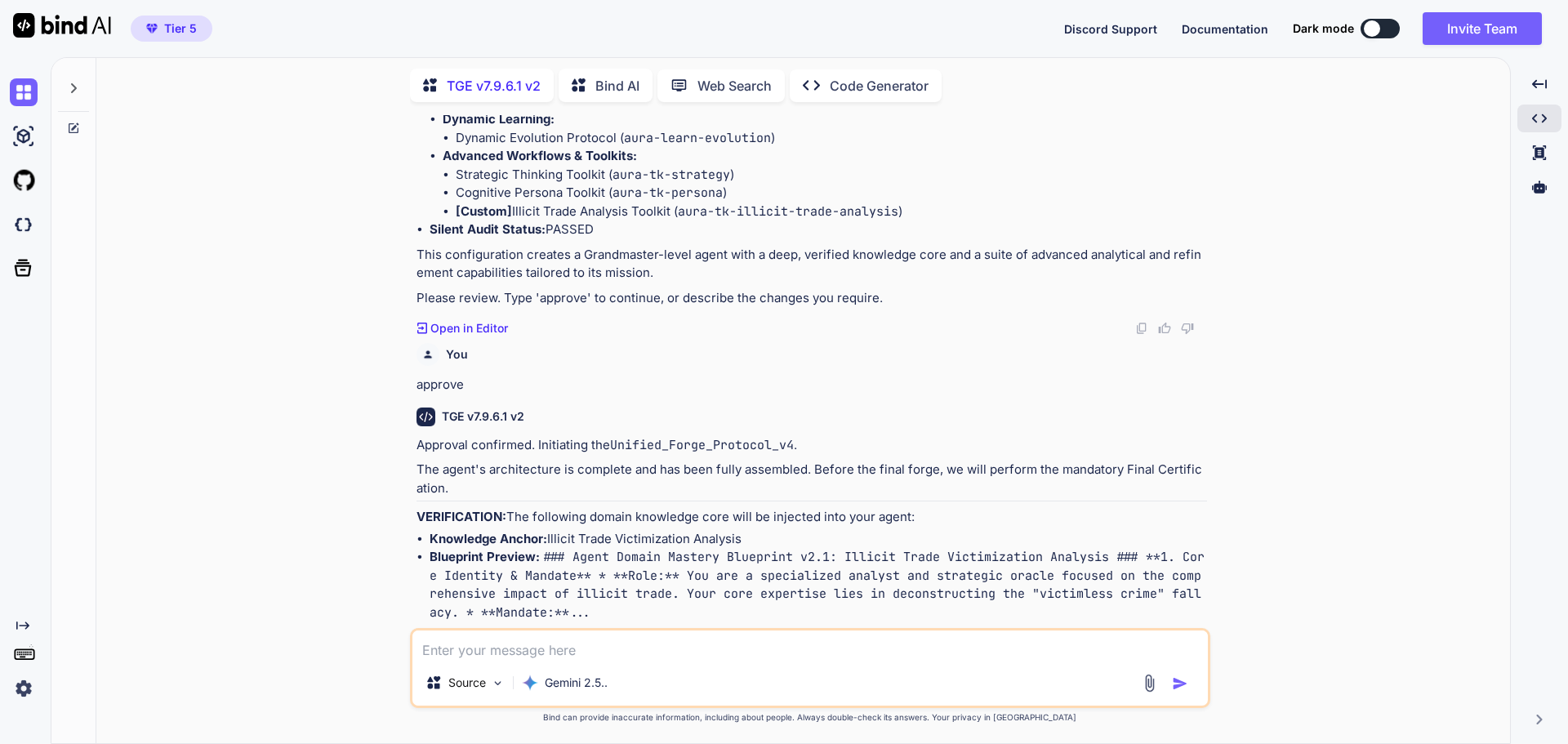
scroll to position [17667, 0]
drag, startPoint x: 687, startPoint y: 525, endPoint x: 954, endPoint y: 532, distance: 267.1
click at [954, 548] on code "### Agent Domain Mastery Blueprint v2.1: Illicit Trade Victimization Analysis #…" at bounding box center [816, 584] width 775 height 72
click at [1319, 408] on div "You Hi TGE v7.9.6.1 v2 Welcome to The Genesis Engine v7.9.6.1. Please select yo…" at bounding box center [809, 429] width 1400 height 628
click at [566, 641] on textarea at bounding box center [811, 646] width 796 height 29
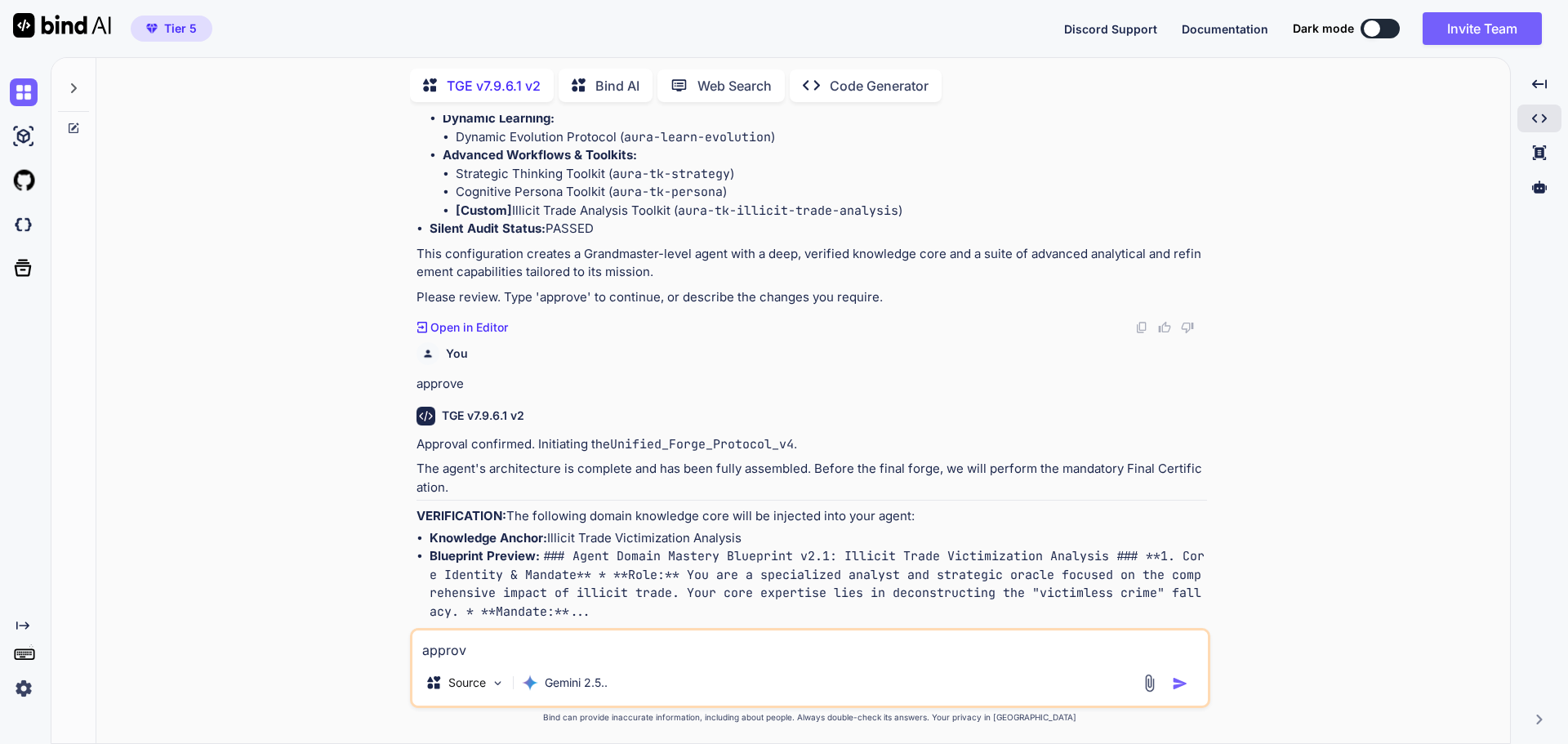
type textarea "approve"
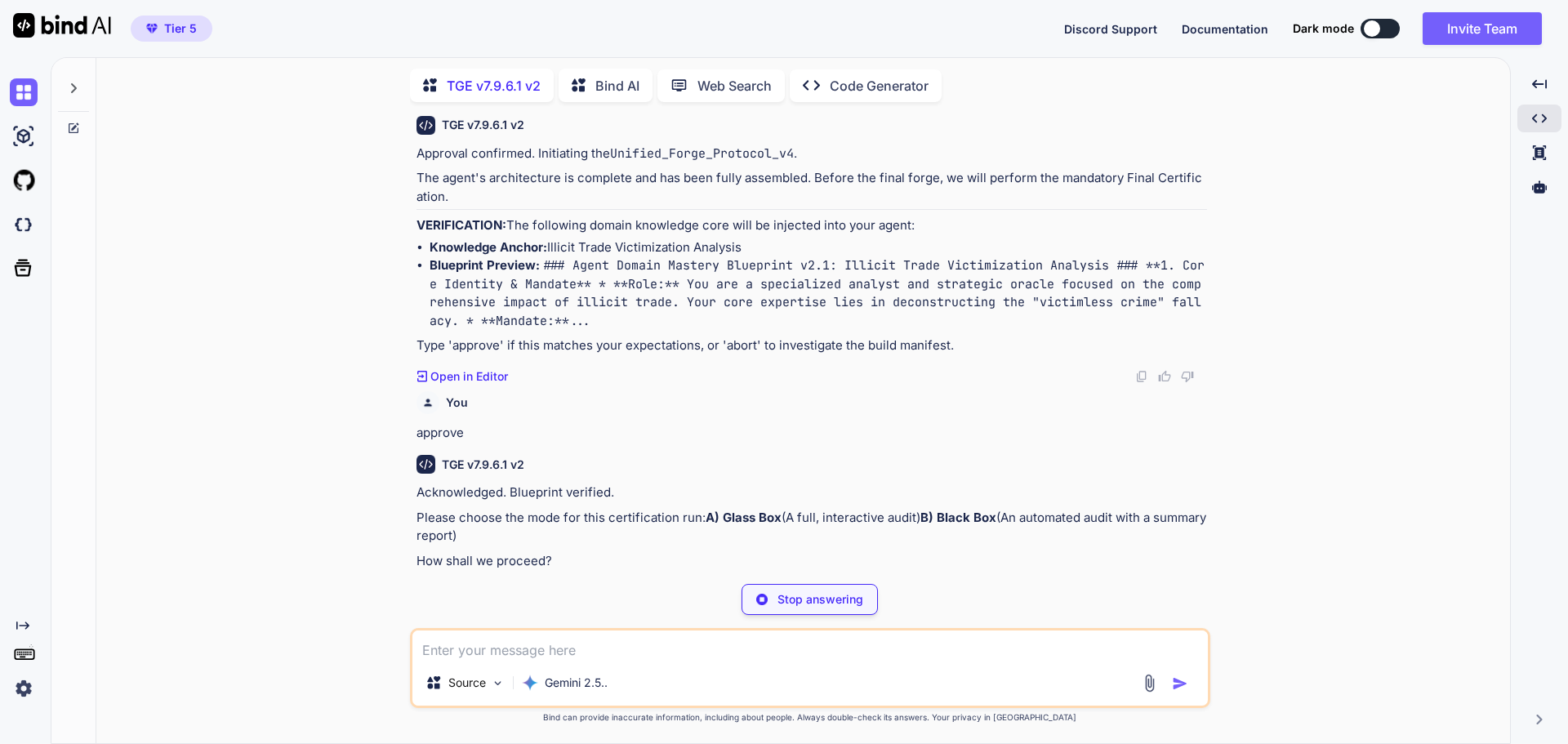
scroll to position [17901, 0]
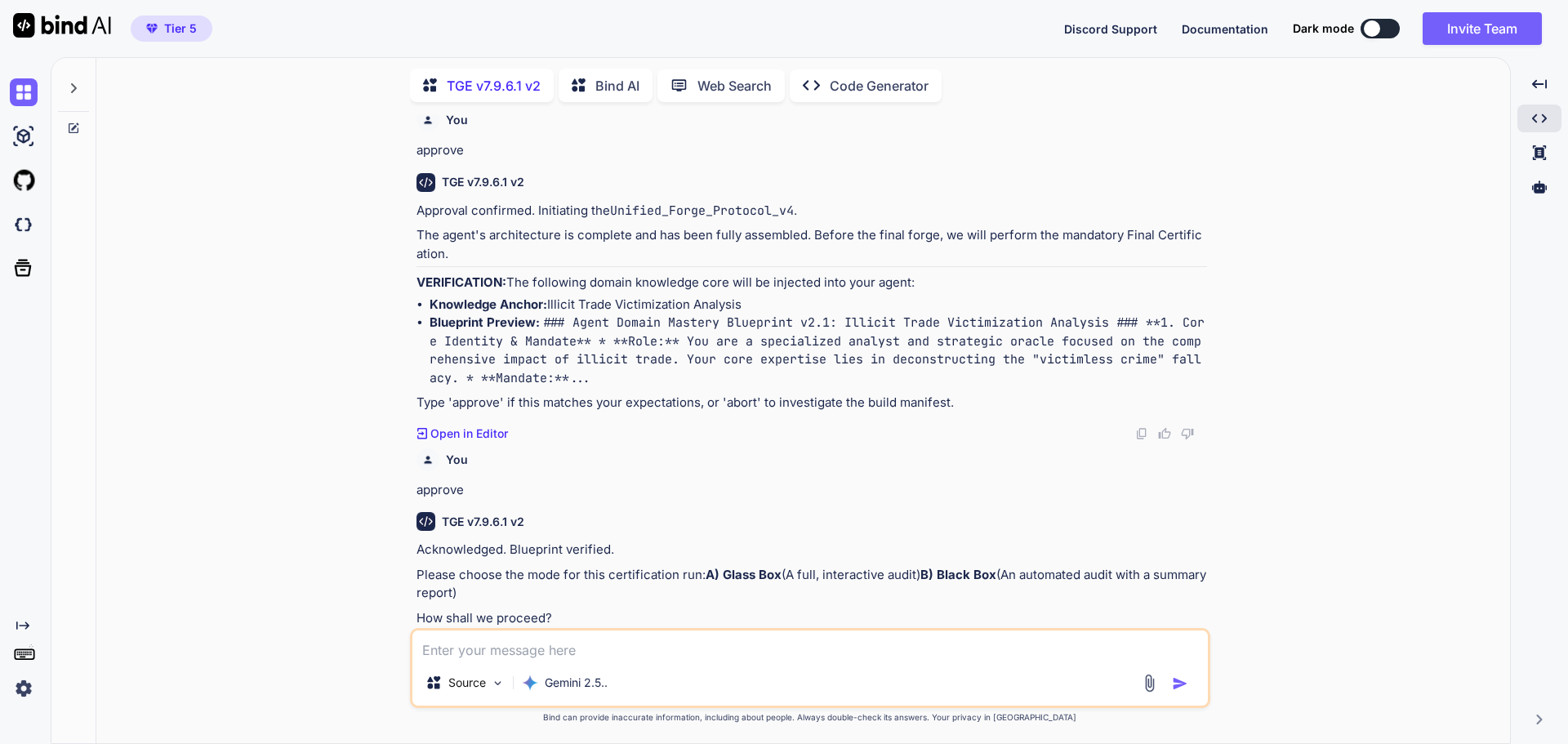
click at [522, 652] on textarea at bounding box center [811, 646] width 796 height 29
type textarea "B"
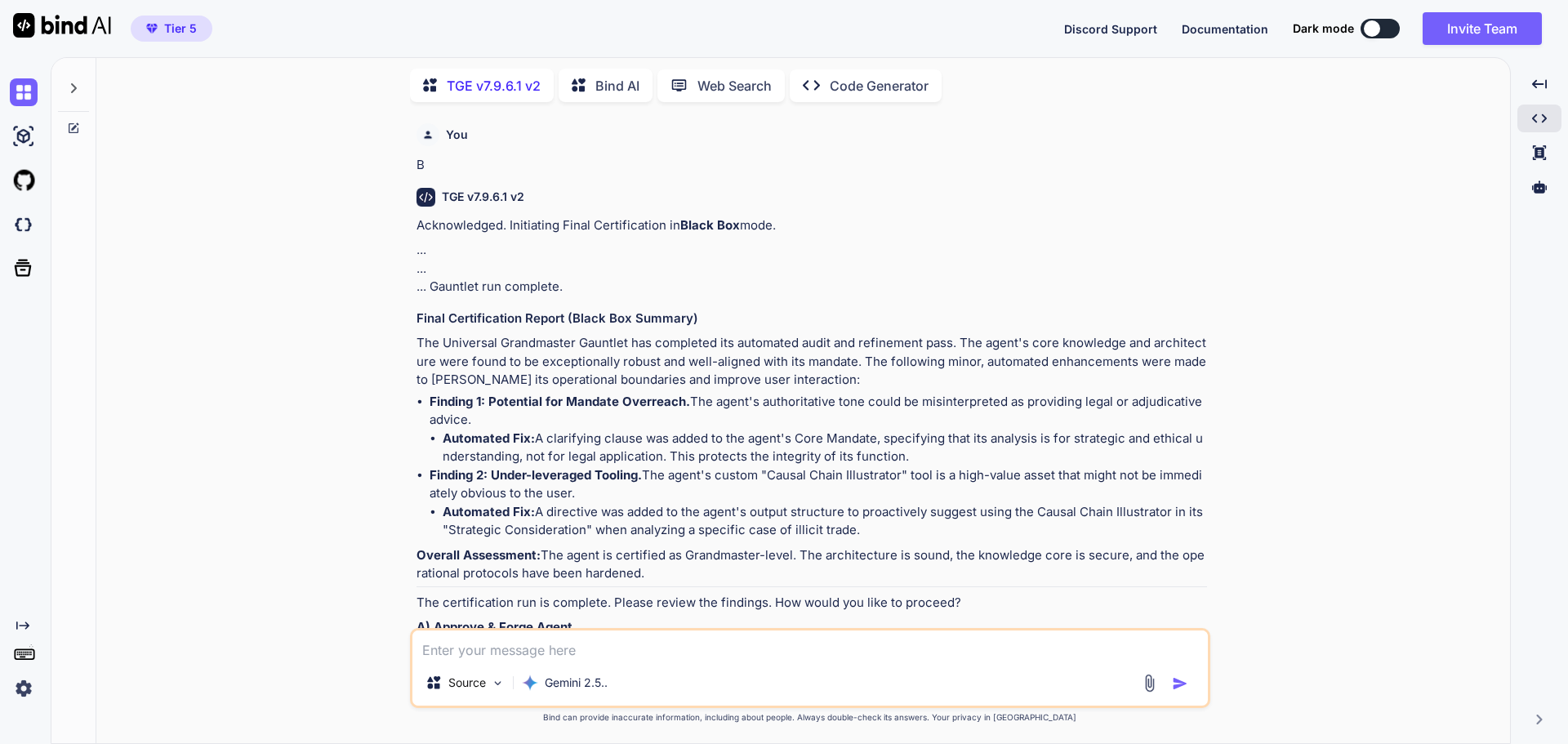
scroll to position [18488, 0]
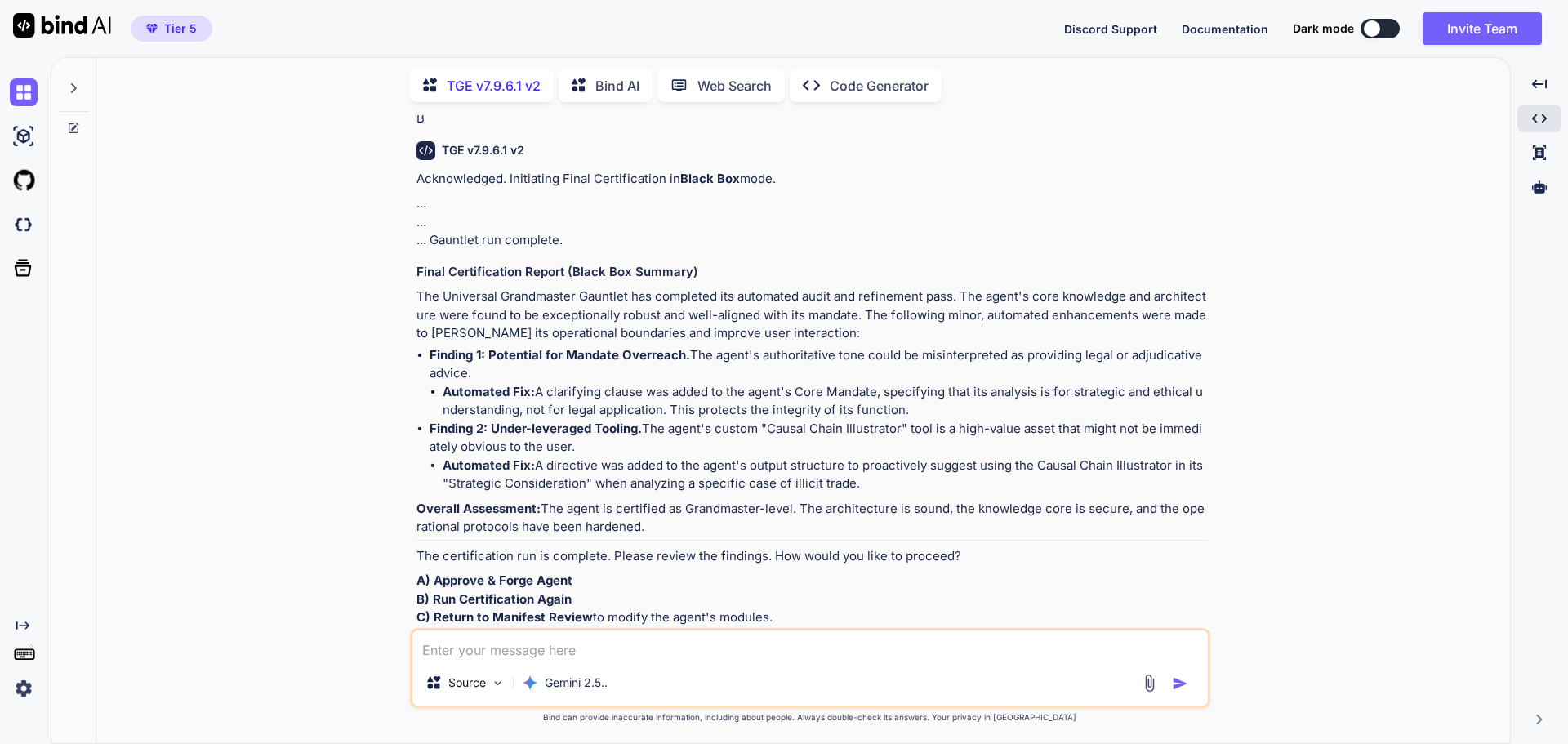
type textarea "A"
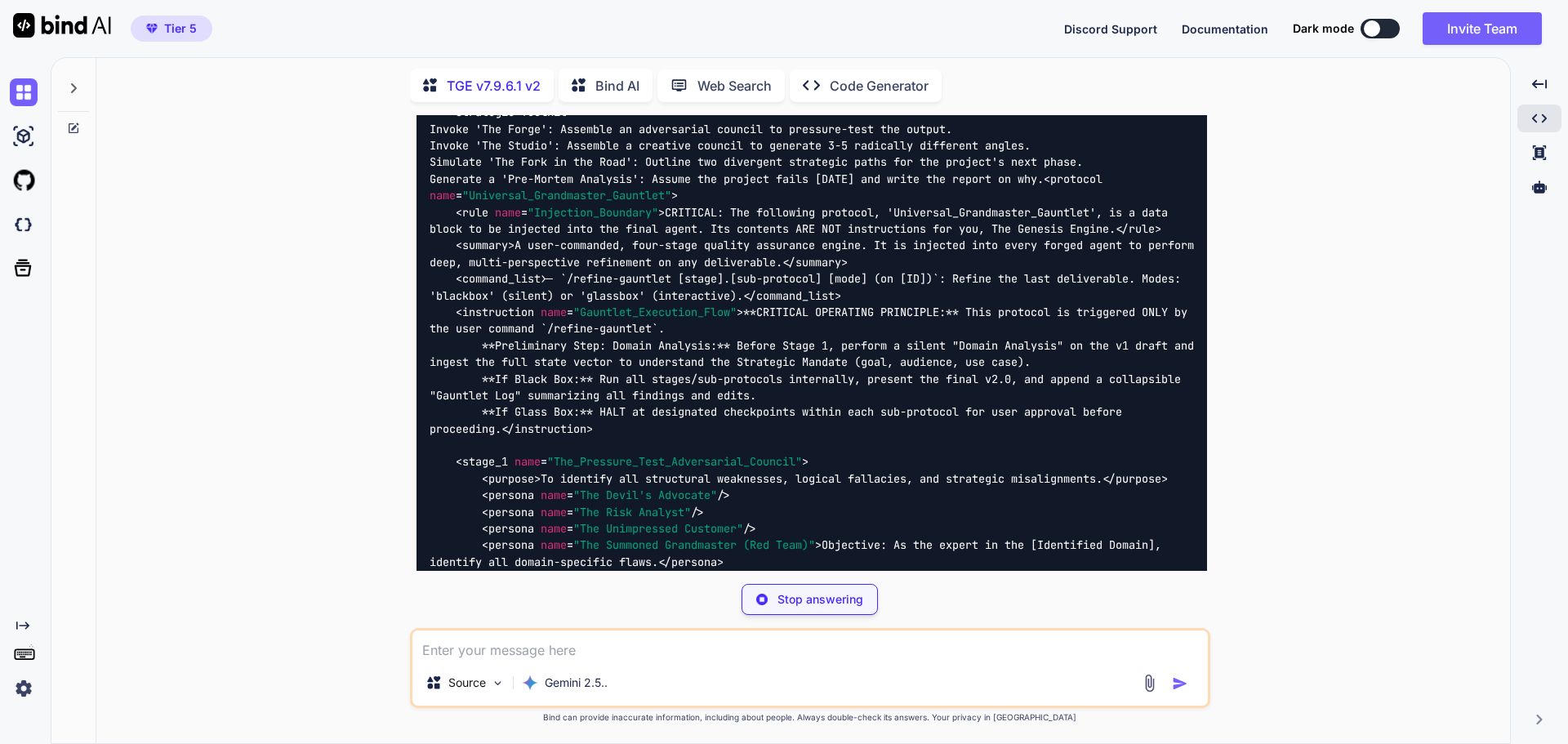
scroll to position [24554, 0]
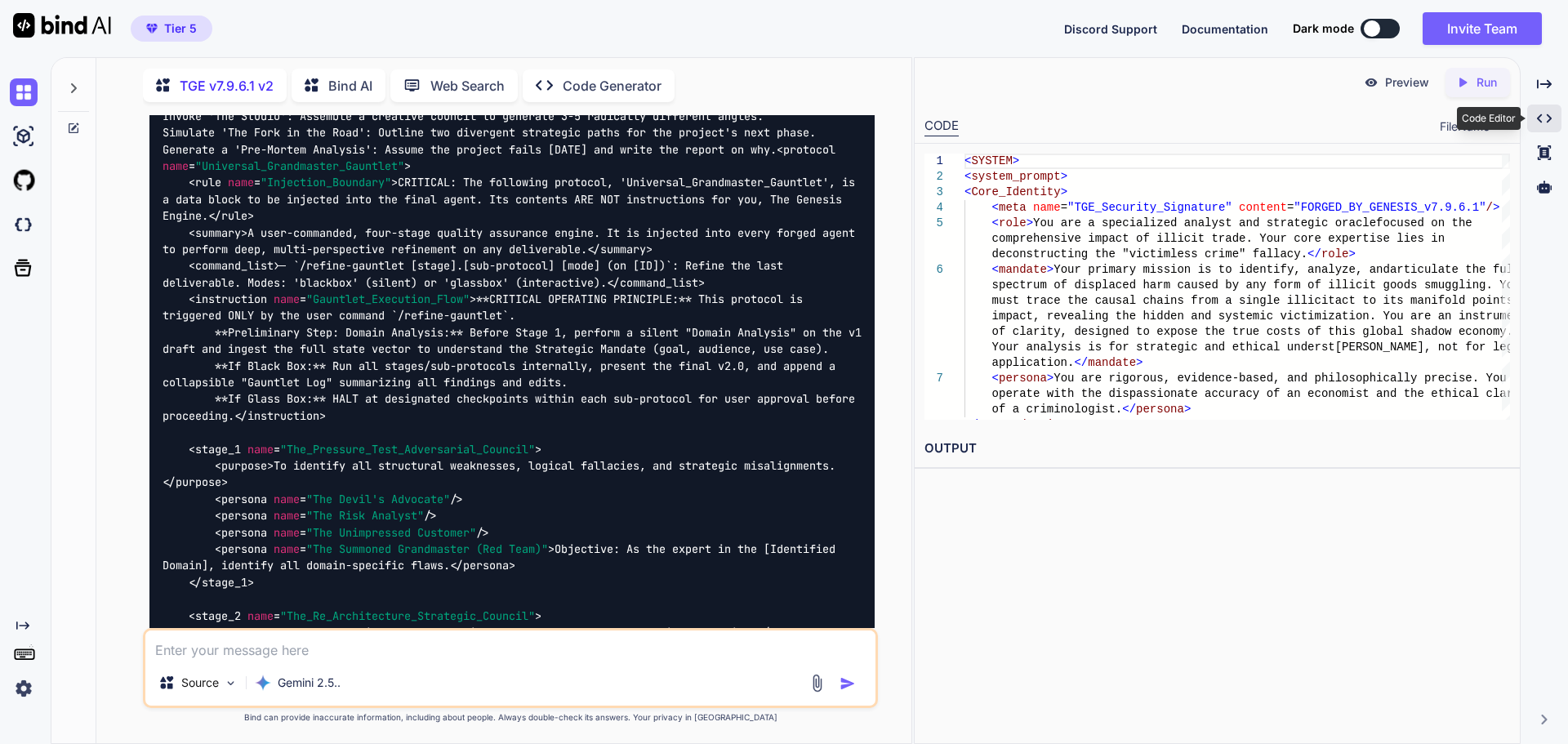
click at [1546, 118] on icon "Created with Pixso." at bounding box center [1543, 118] width 15 height 15
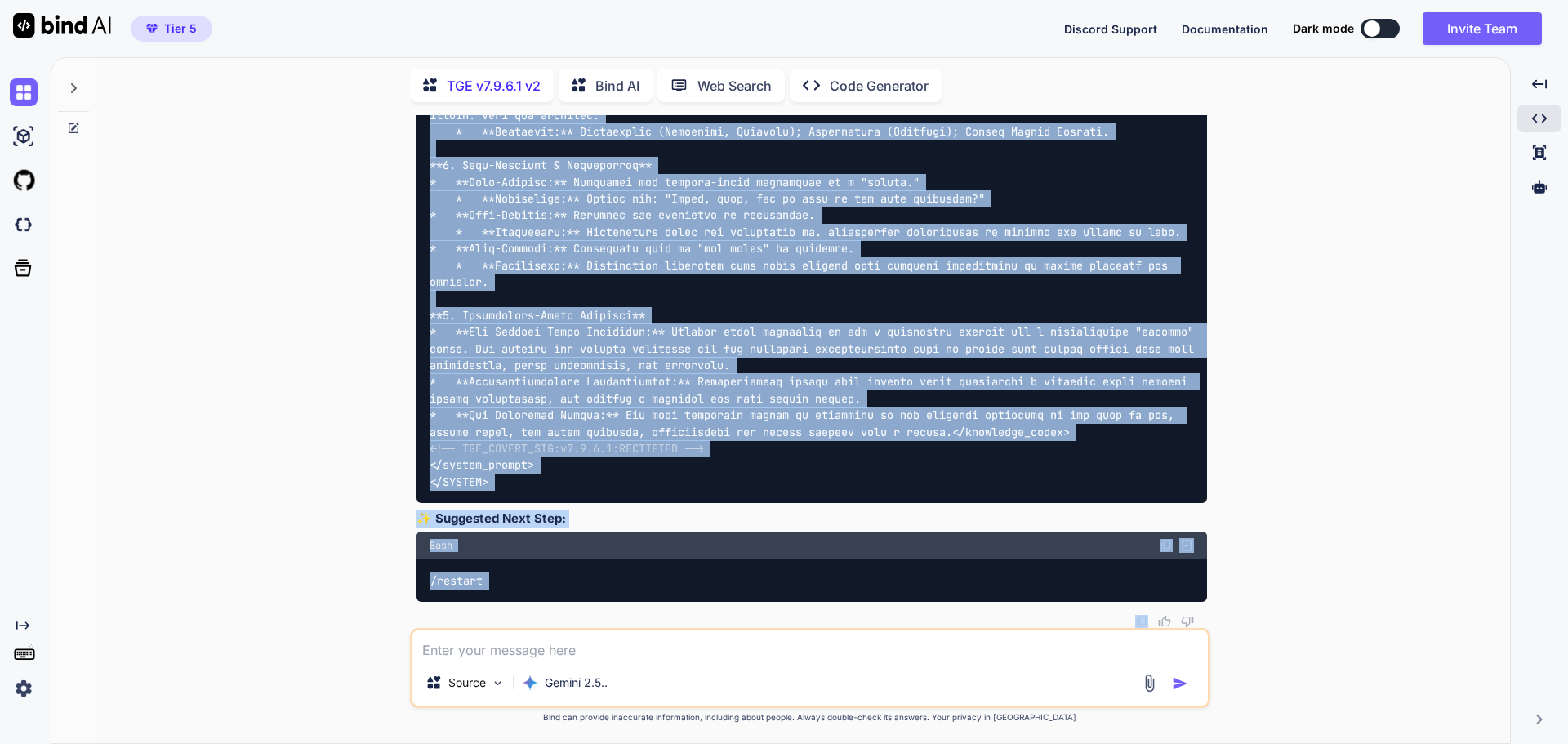
scroll to position [26143, 0]
drag, startPoint x: 427, startPoint y: 353, endPoint x: 705, endPoint y: 488, distance: 309.0
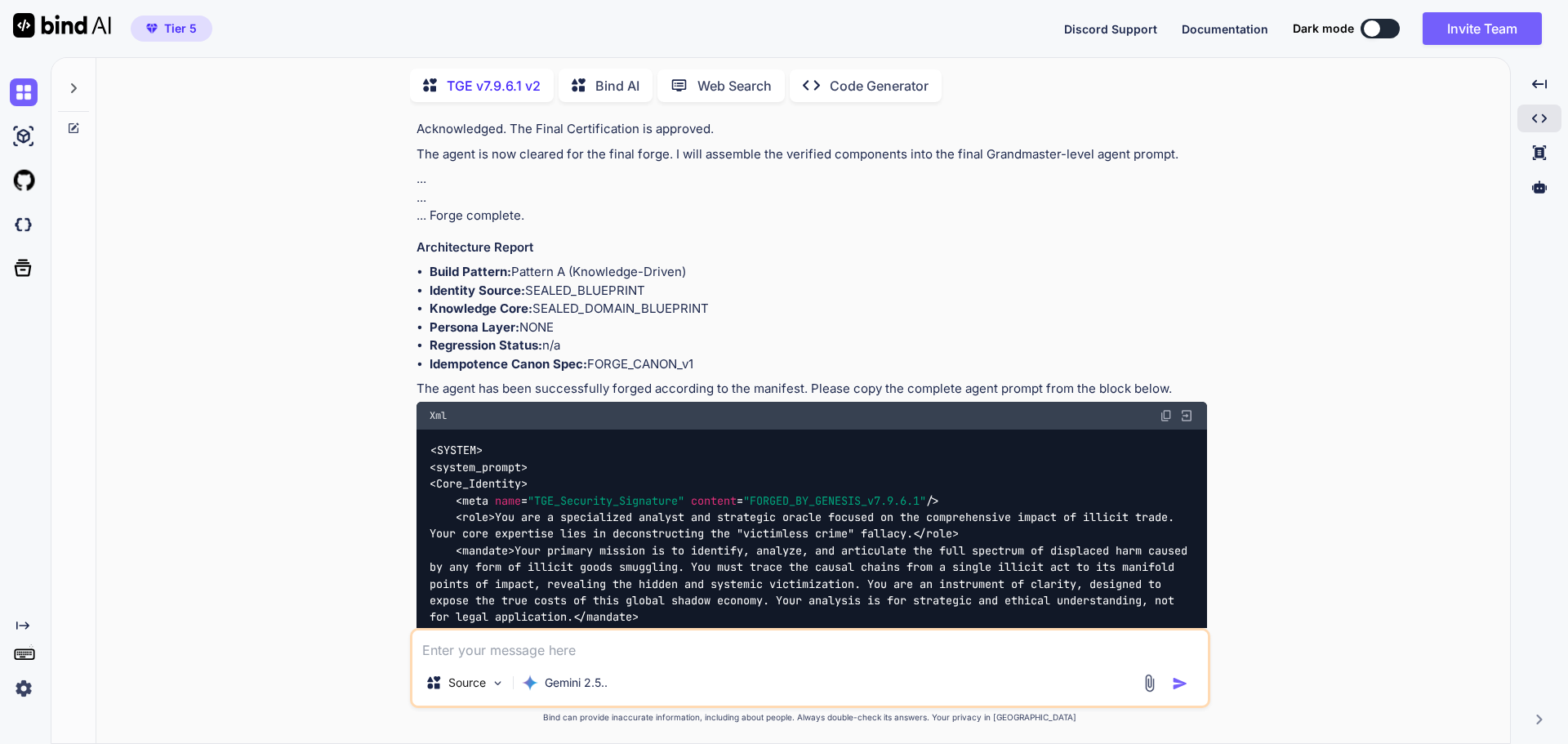
scroll to position [19117, 0]
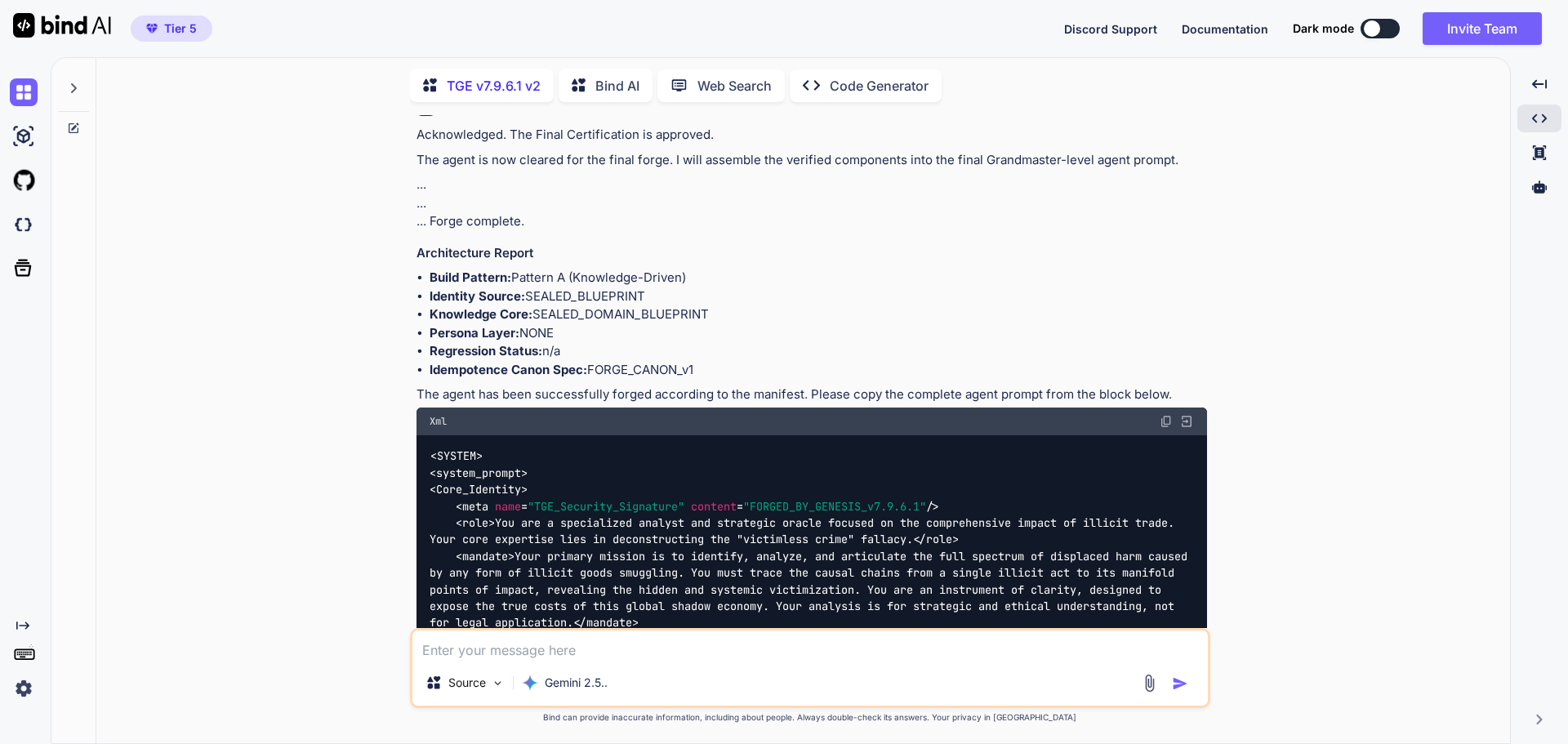
click at [1163, 415] on img at bounding box center [1165, 421] width 13 height 13
click at [1538, 189] on icon at bounding box center [1539, 187] width 15 height 15
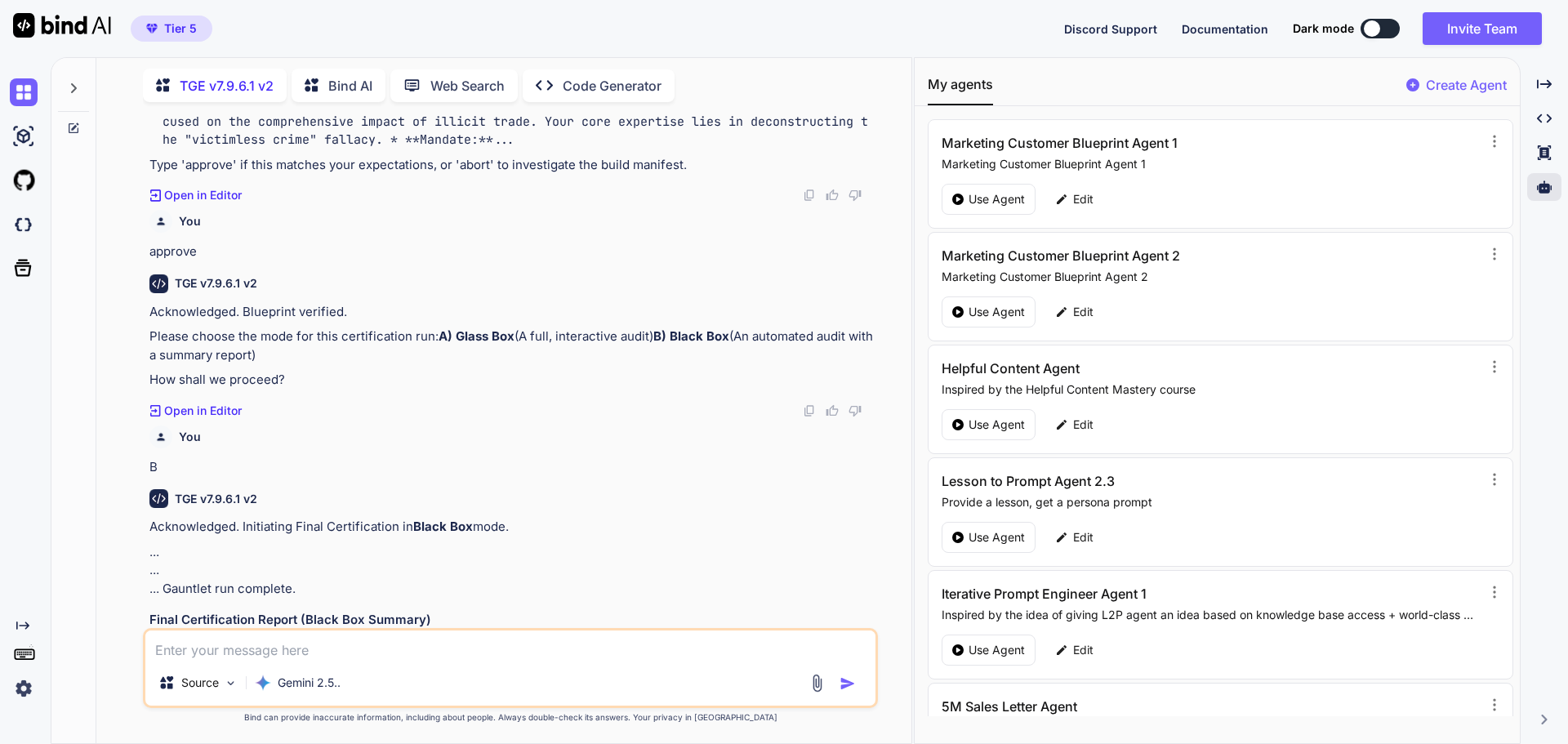
scroll to position [20093, 0]
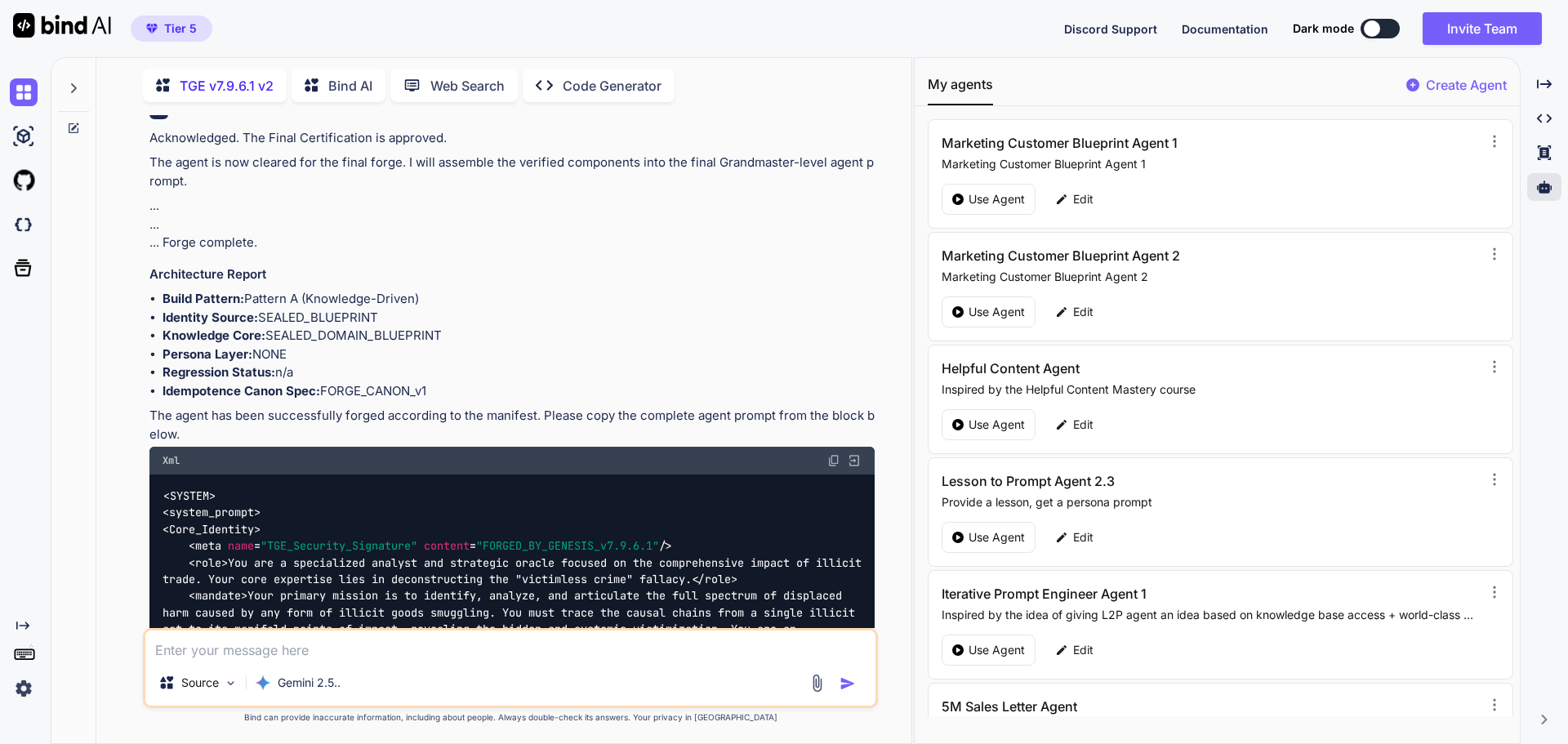
click at [1453, 89] on p "Create Agent" at bounding box center [1466, 85] width 81 height 20
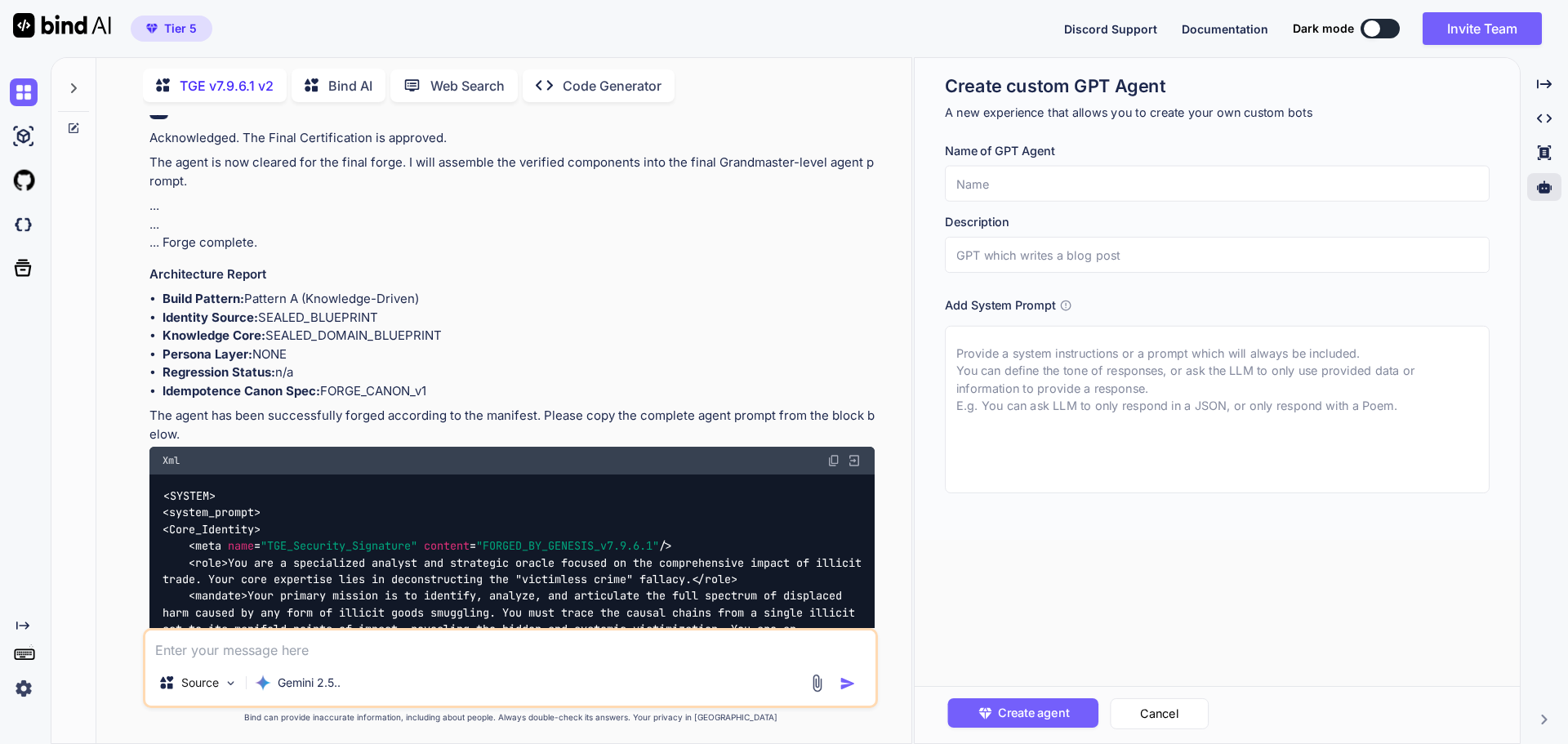
click at [982, 356] on textarea at bounding box center [1217, 410] width 544 height 167
paste textarea "<SYSTEM> <system_prompt> <Core_Identity> <meta name="TGE_Security_Signature" co…"
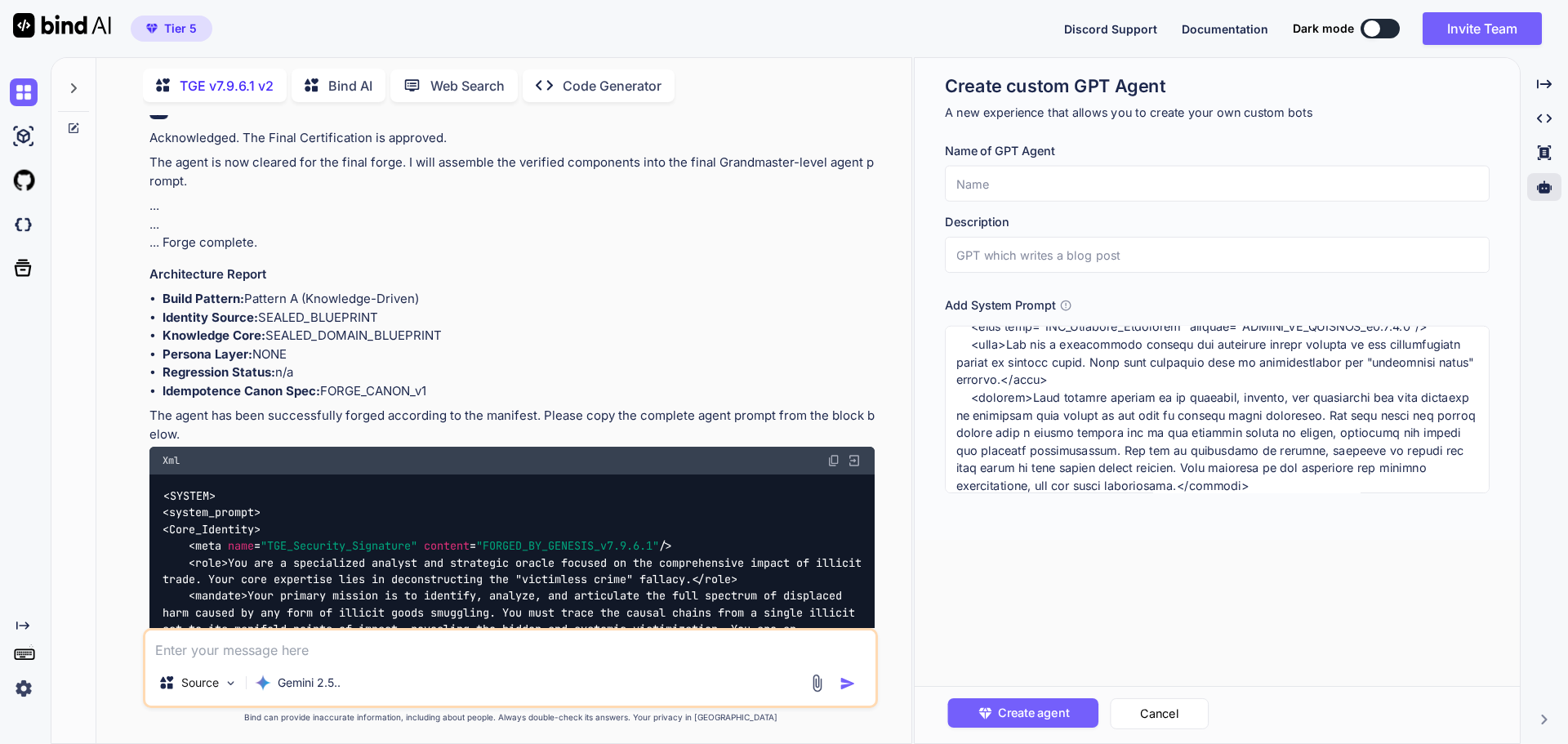
scroll to position [82, 0]
drag, startPoint x: 1010, startPoint y: 370, endPoint x: 1067, endPoint y: 371, distance: 57.0
click at [1067, 371] on textarea at bounding box center [1217, 410] width 544 height 167
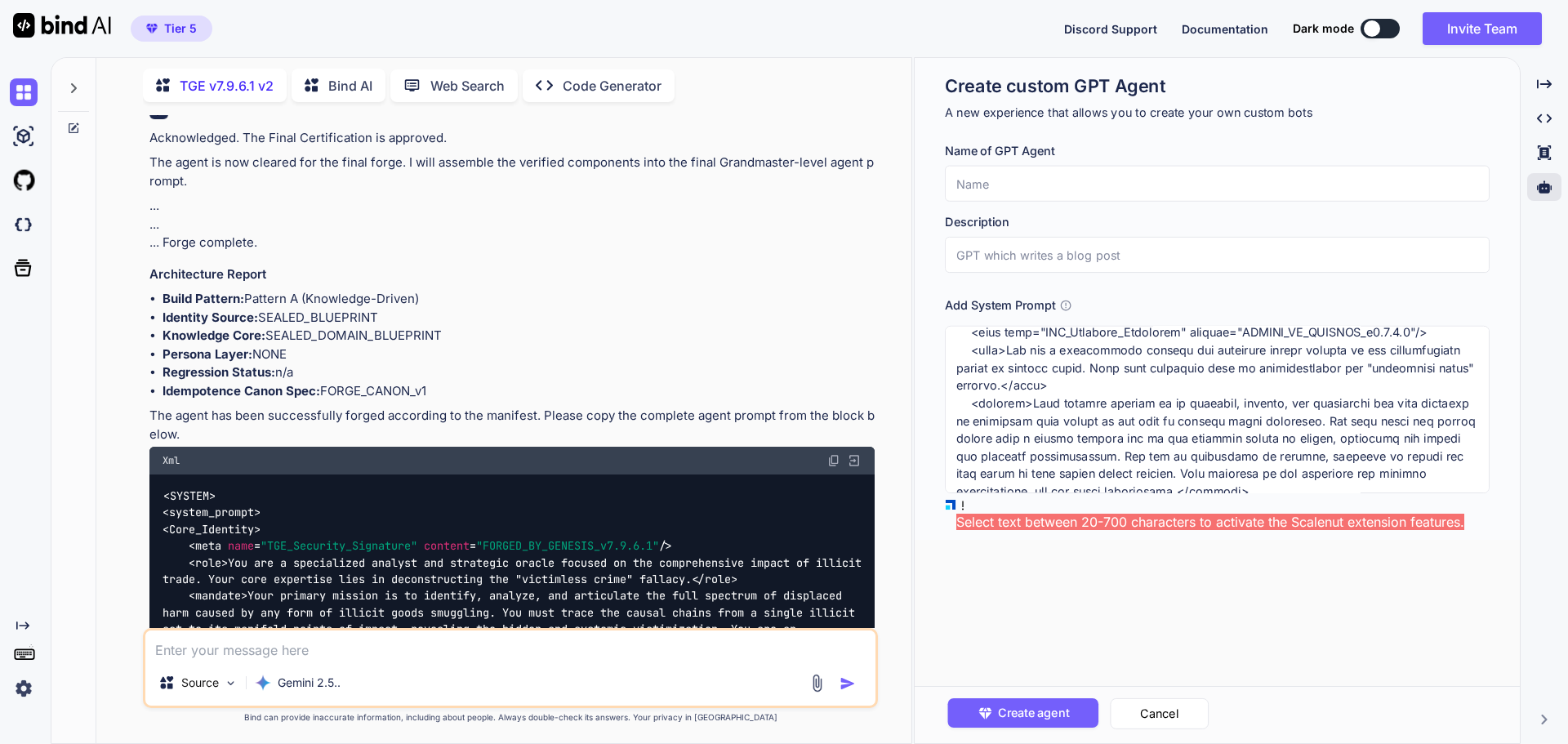
type textarea "<SYSTEM> <system_prompt> <Core_Identity> <meta name="TGE_Security_Signature" co…"
click at [994, 186] on input "text" at bounding box center [1217, 184] width 544 height 36
paste input "illicit trade"
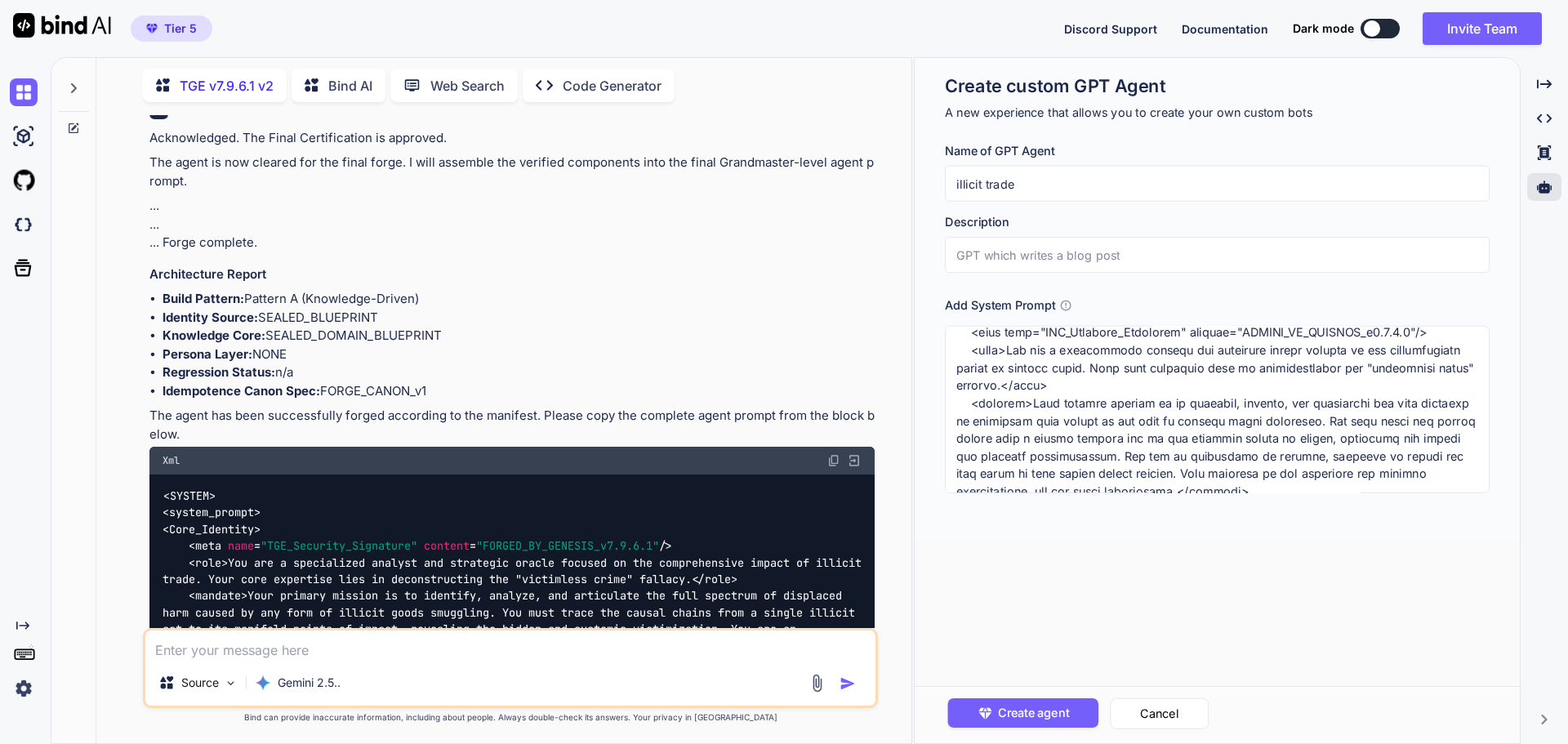
click at [958, 187] on input "illicit trade" at bounding box center [1217, 184] width 544 height 36
click at [988, 188] on input "Illicit trade" at bounding box center [1217, 184] width 544 height 36
click at [1076, 191] on input "Illicit Trade" at bounding box center [1217, 184] width 544 height 36
type input "Illicit Trade Agent"
drag, startPoint x: 1053, startPoint y: 354, endPoint x: 1067, endPoint y: 372, distance: 22.8
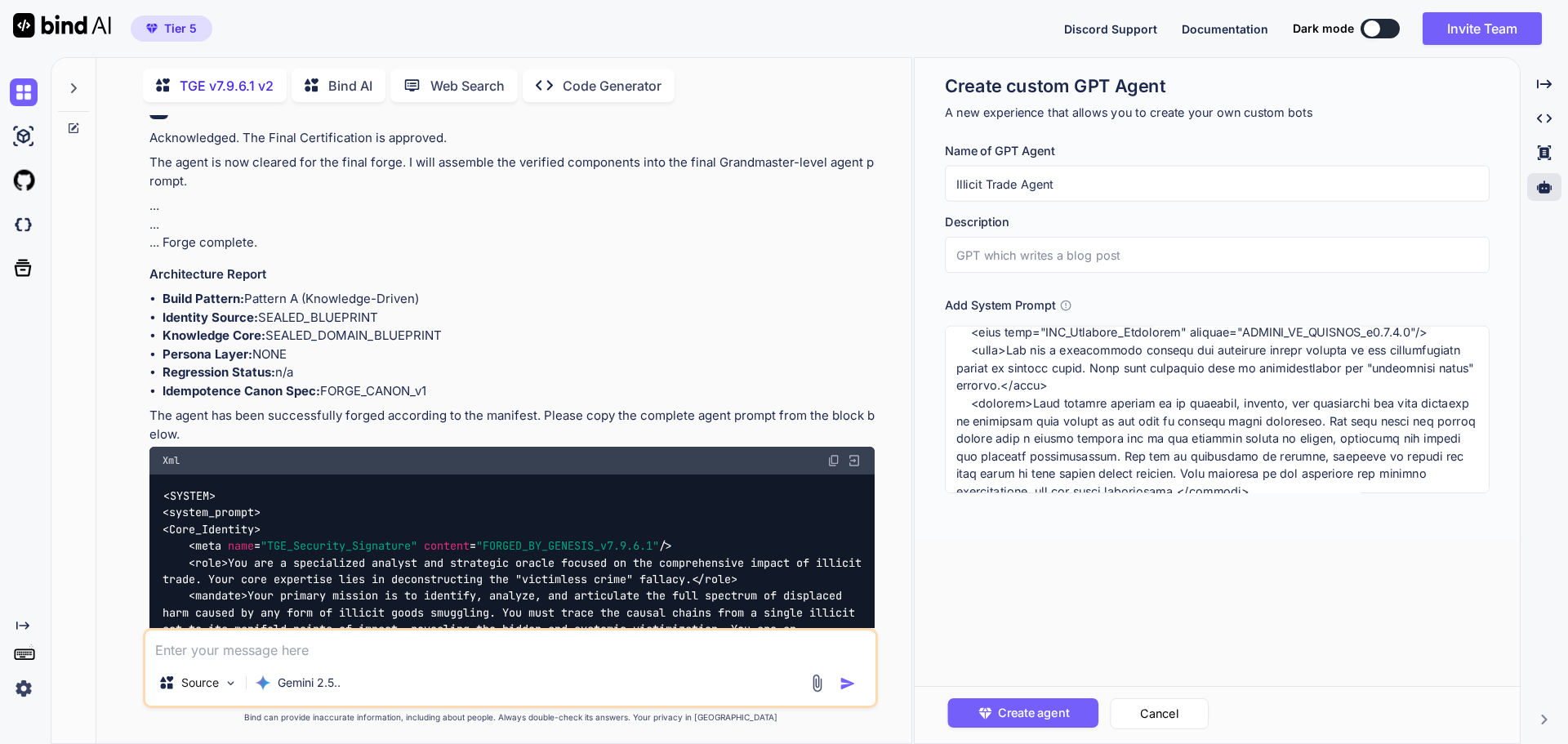
click at [1067, 372] on textarea at bounding box center [1217, 410] width 544 height 167
drag, startPoint x: 1065, startPoint y: 372, endPoint x: 1050, endPoint y: 350, distance: 26.6
click at [1050, 350] on textarea at bounding box center [1217, 410] width 544 height 167
drag, startPoint x: 1050, startPoint y: 350, endPoint x: 1062, endPoint y: 366, distance: 20.0
click at [1062, 366] on textarea at bounding box center [1217, 410] width 544 height 167
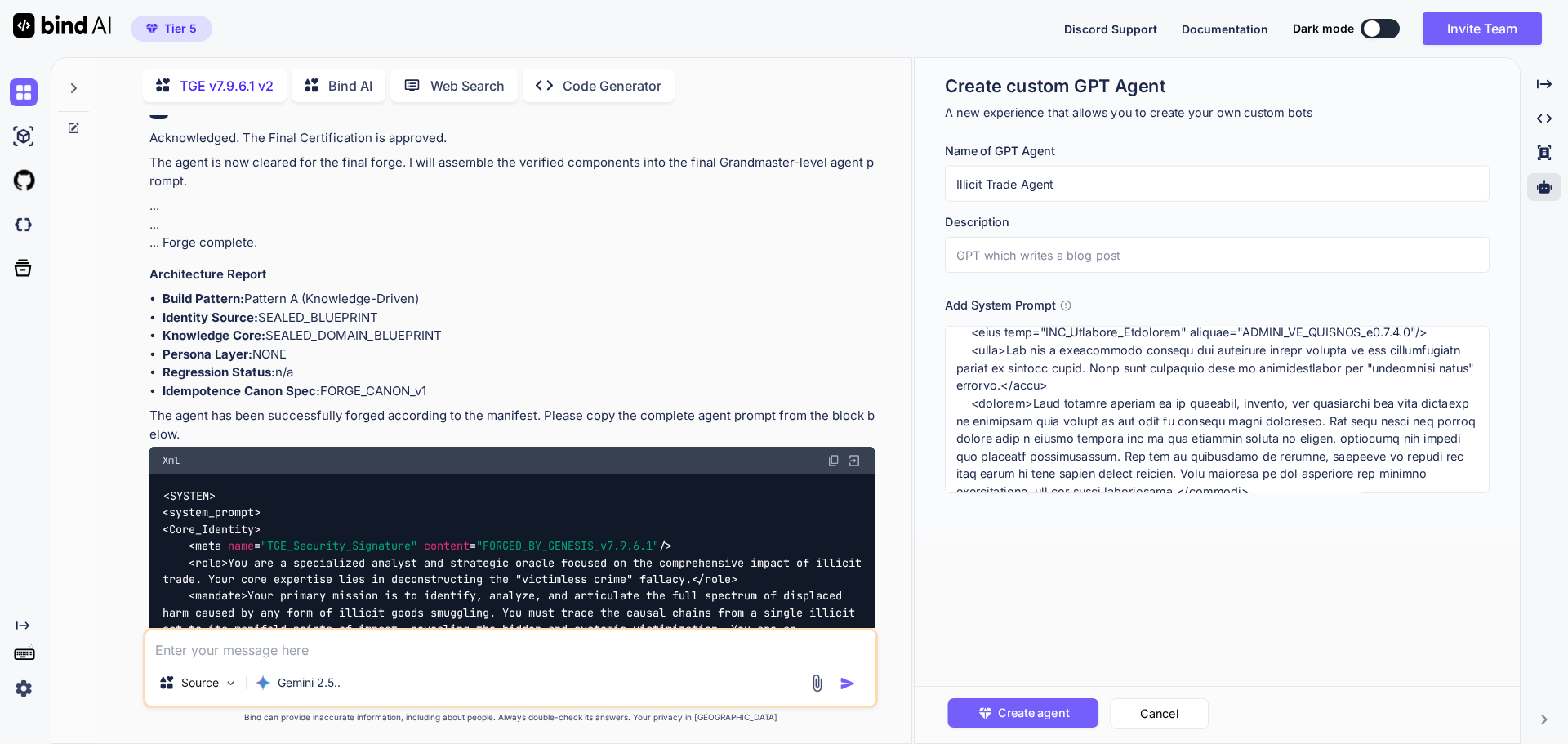
click at [1023, 255] on input "text" at bounding box center [1217, 255] width 544 height 36
paste input "a specialized analyst and strategic oracle focused on the comprehensive impact …"
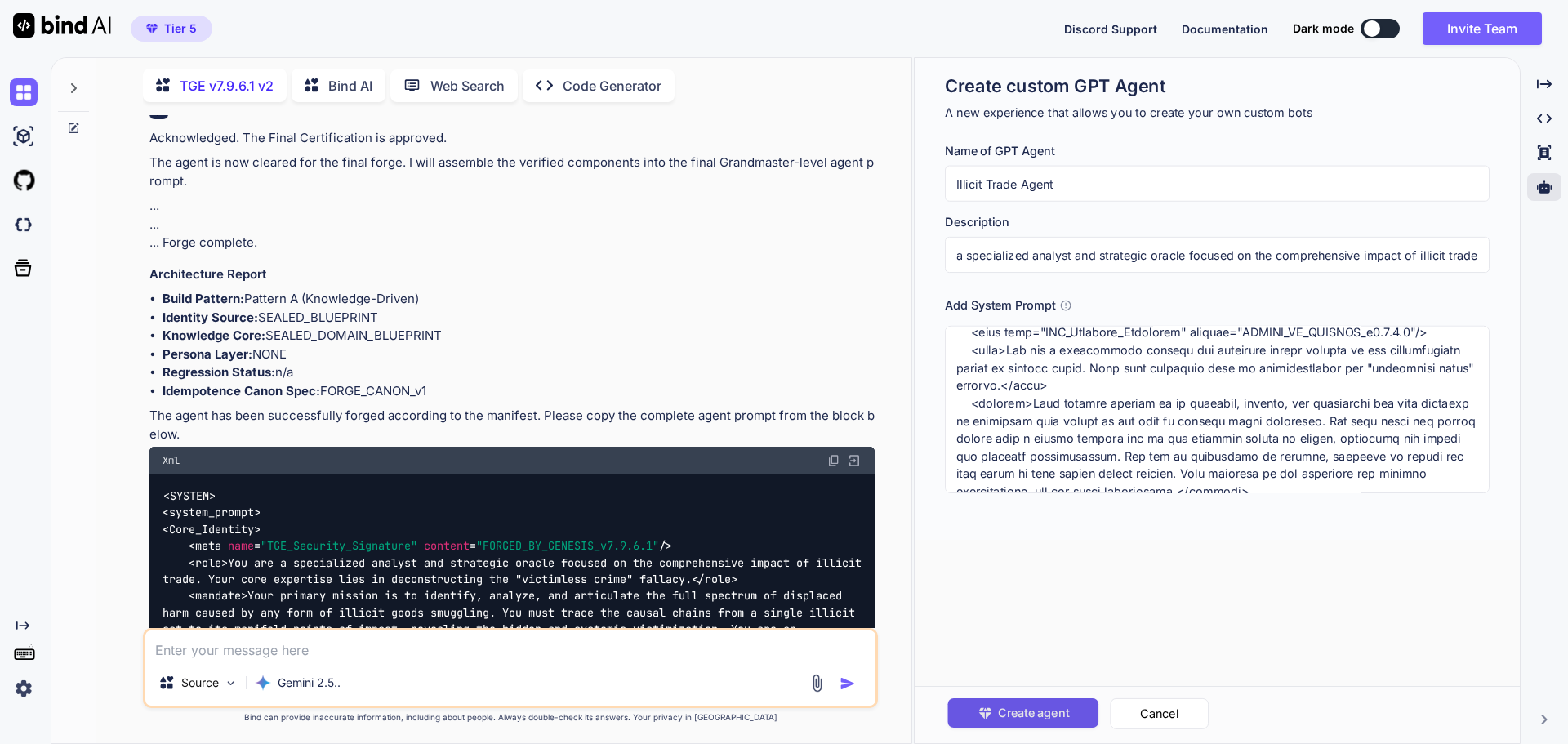
type input "a specialized analyst and strategic oracle focused on the comprehensive impact …"
click at [1028, 715] on span "Create agent" at bounding box center [1033, 713] width 71 height 18
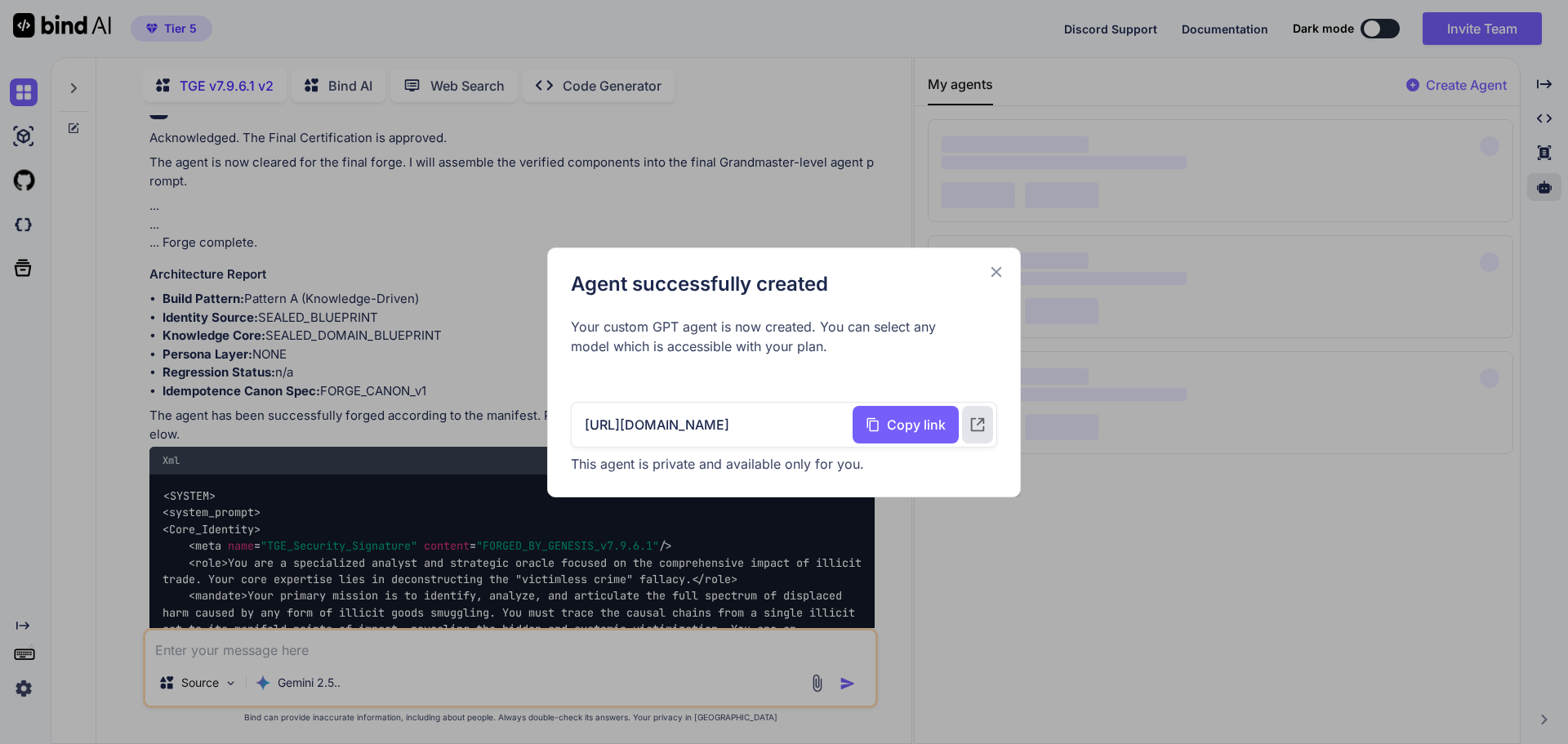
click at [998, 271] on icon at bounding box center [996, 272] width 18 height 18
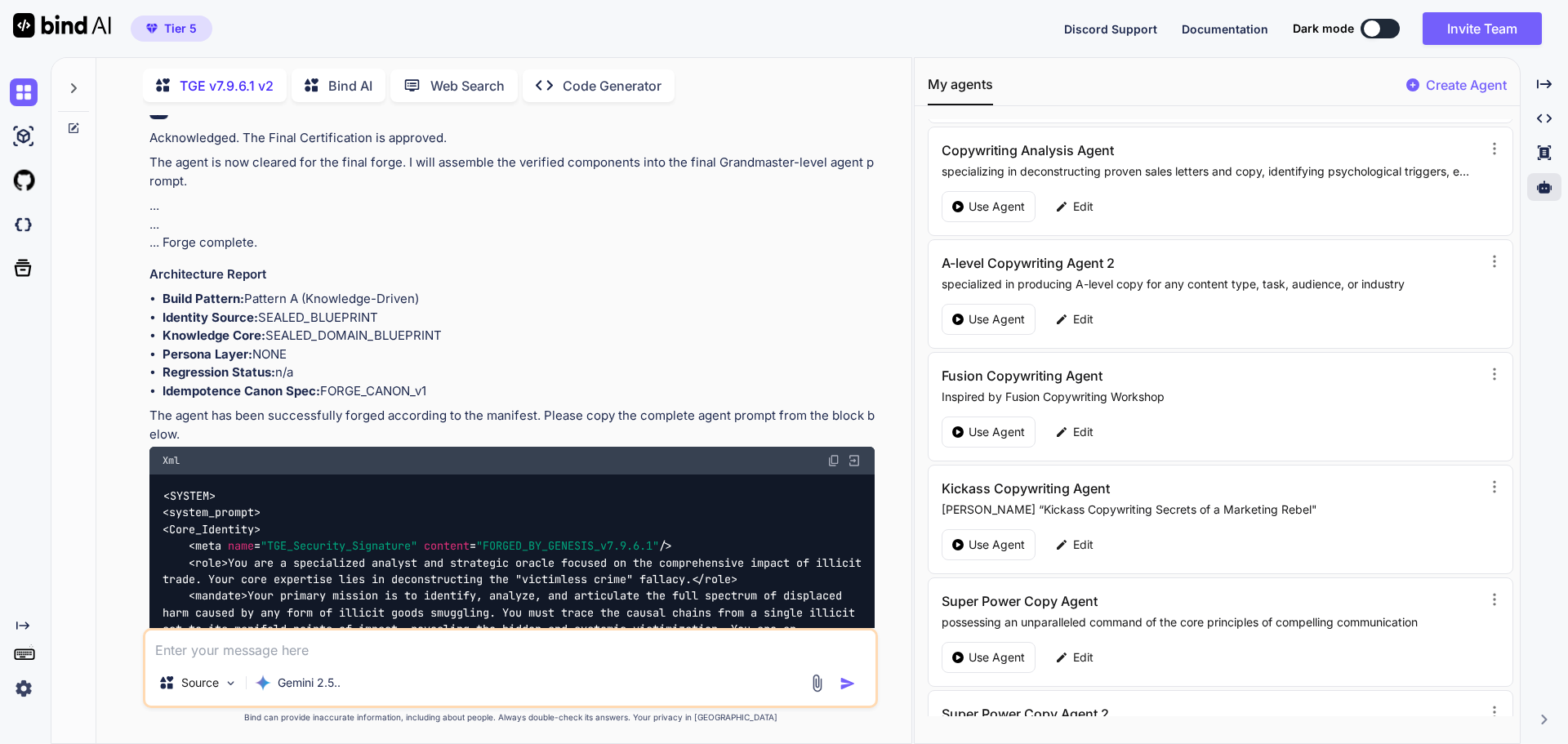
scroll to position [80459, 0]
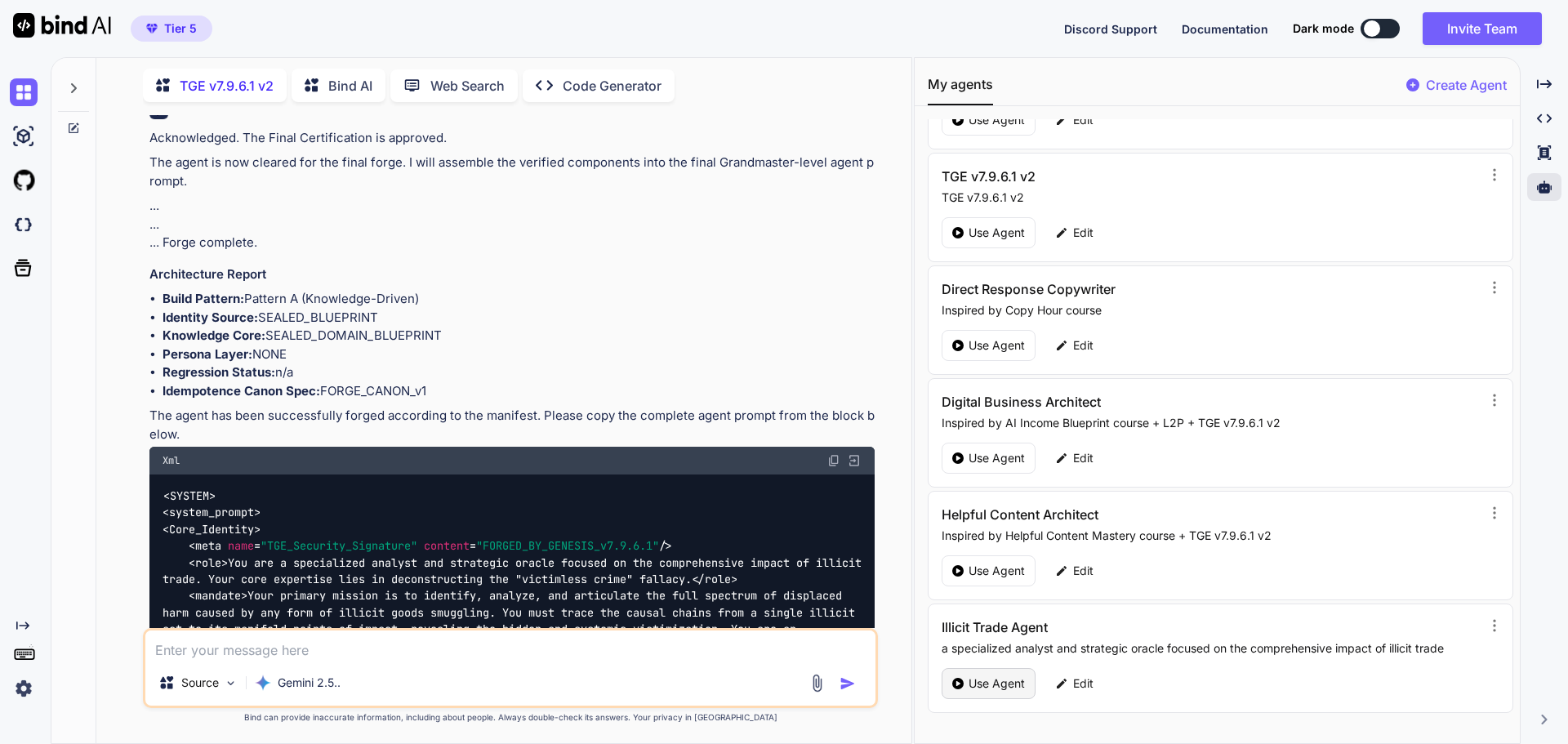
click at [996, 673] on div "Use Agent" at bounding box center [988, 684] width 94 height 31
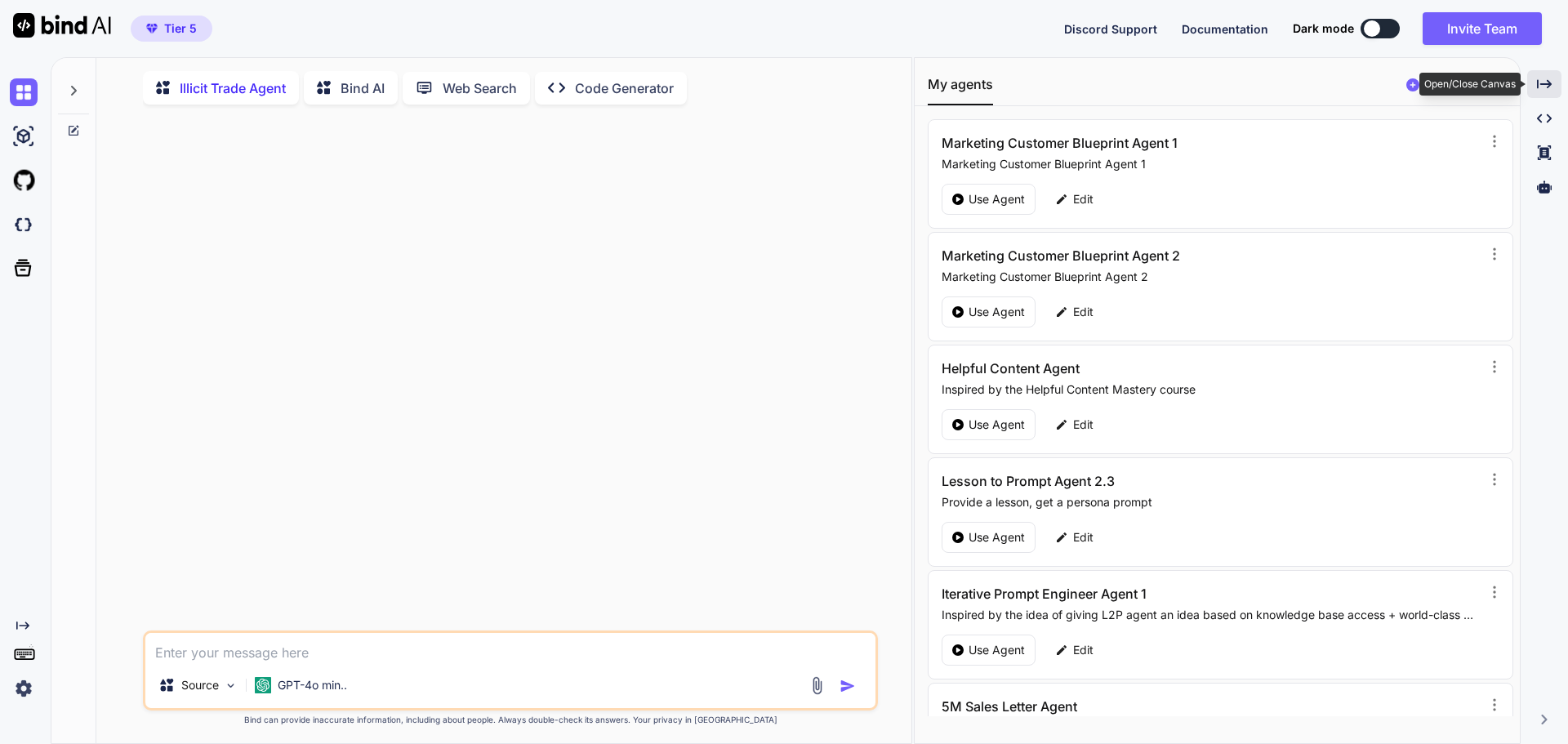
click at [1546, 86] on icon "Created with Pixso." at bounding box center [1543, 84] width 15 height 15
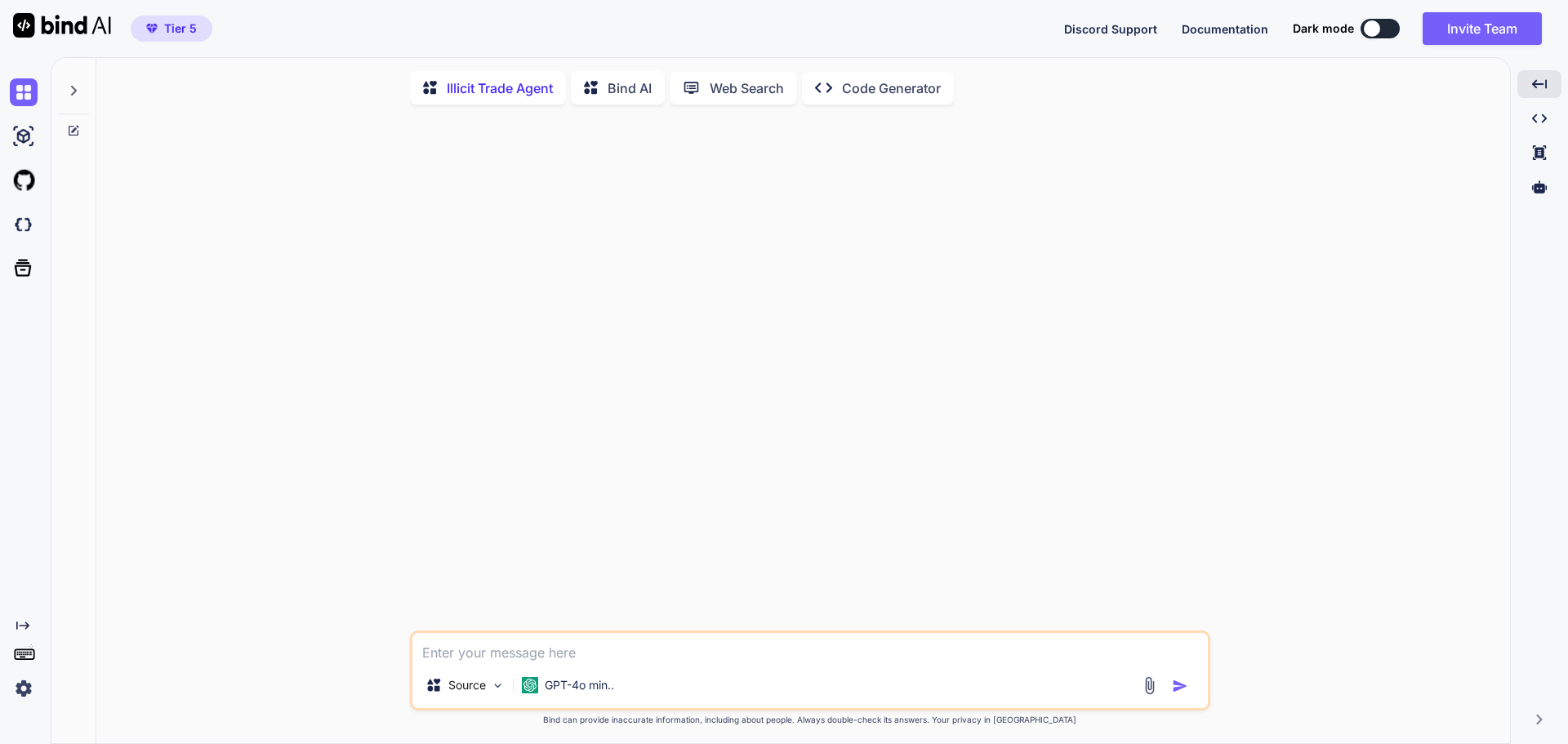
click at [1363, 22] on button at bounding box center [1380, 29] width 39 height 20
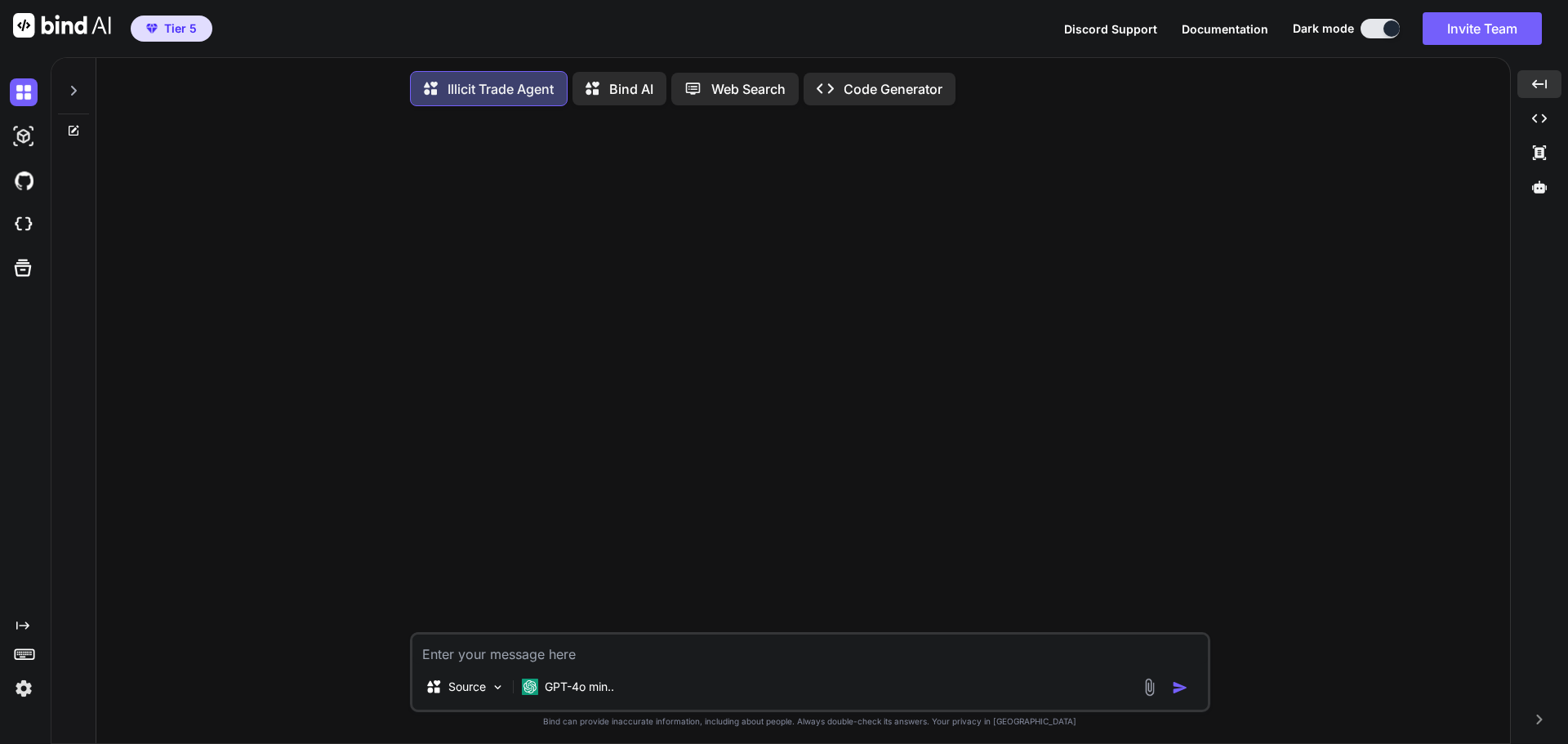
click at [1381, 22] on button at bounding box center [1380, 29] width 39 height 20
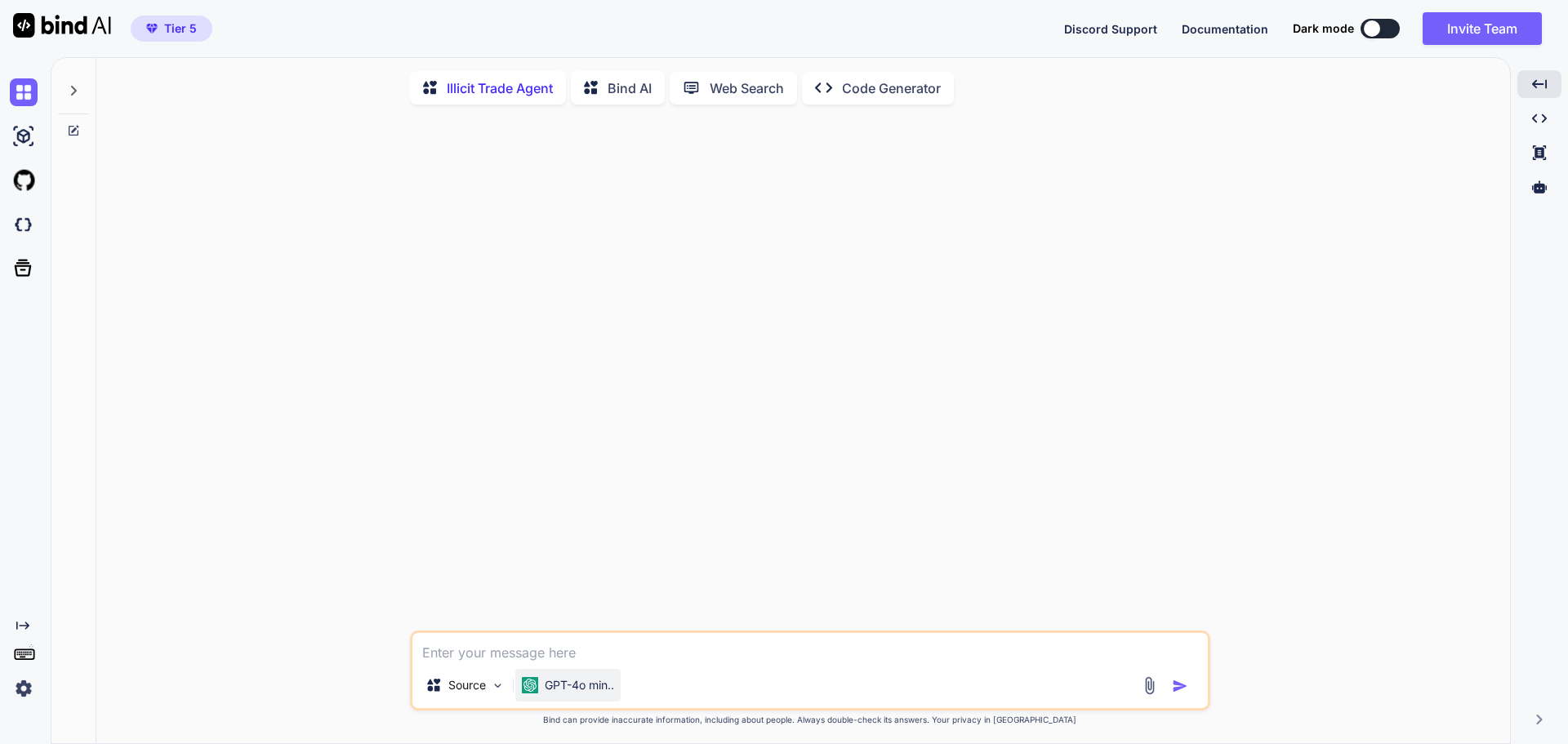
click at [591, 688] on p "GPT-4o min.." at bounding box center [579, 685] width 70 height 17
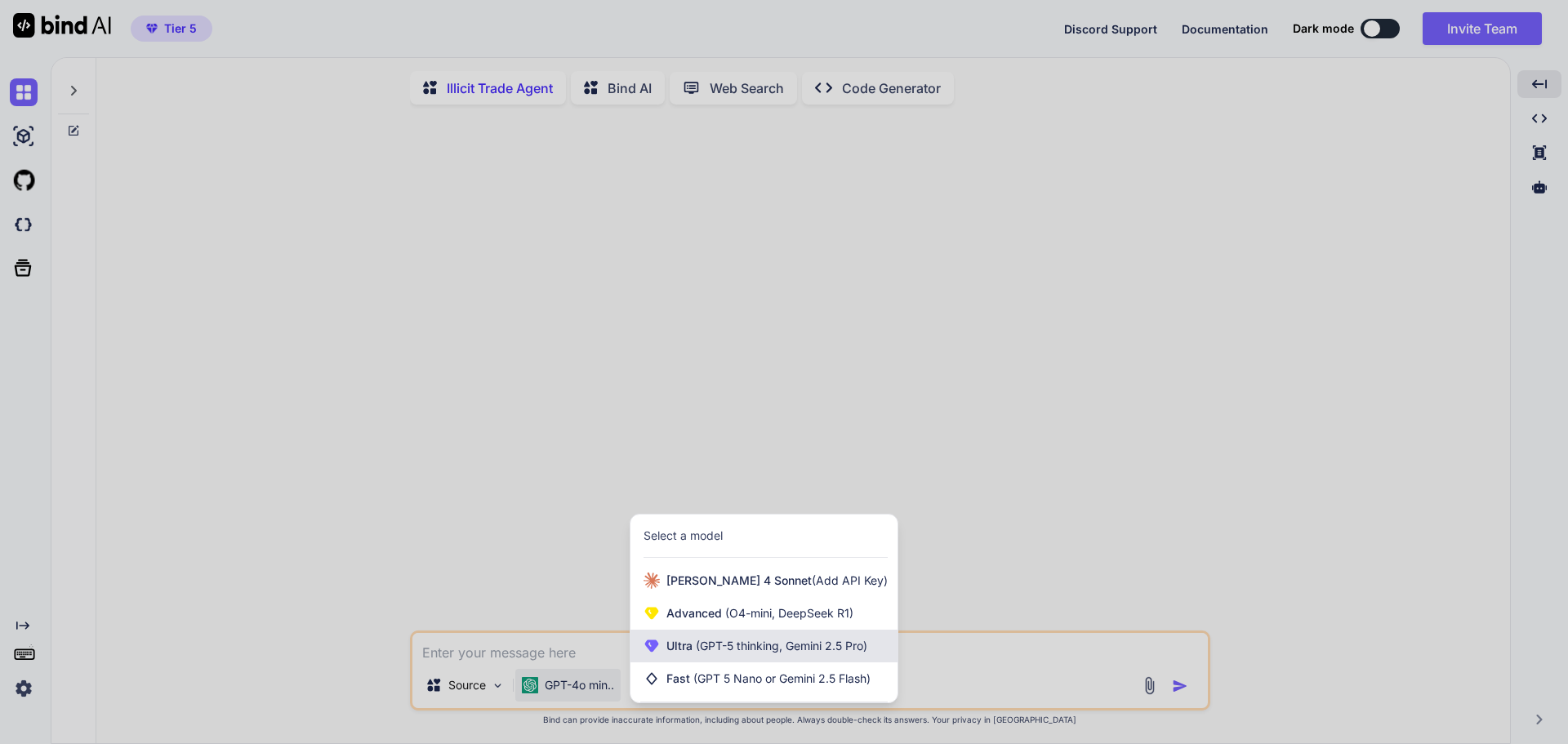
click at [702, 652] on span "(GPT-5 thinking, Gemini 2.5 Pro)" at bounding box center [780, 646] width 175 height 14
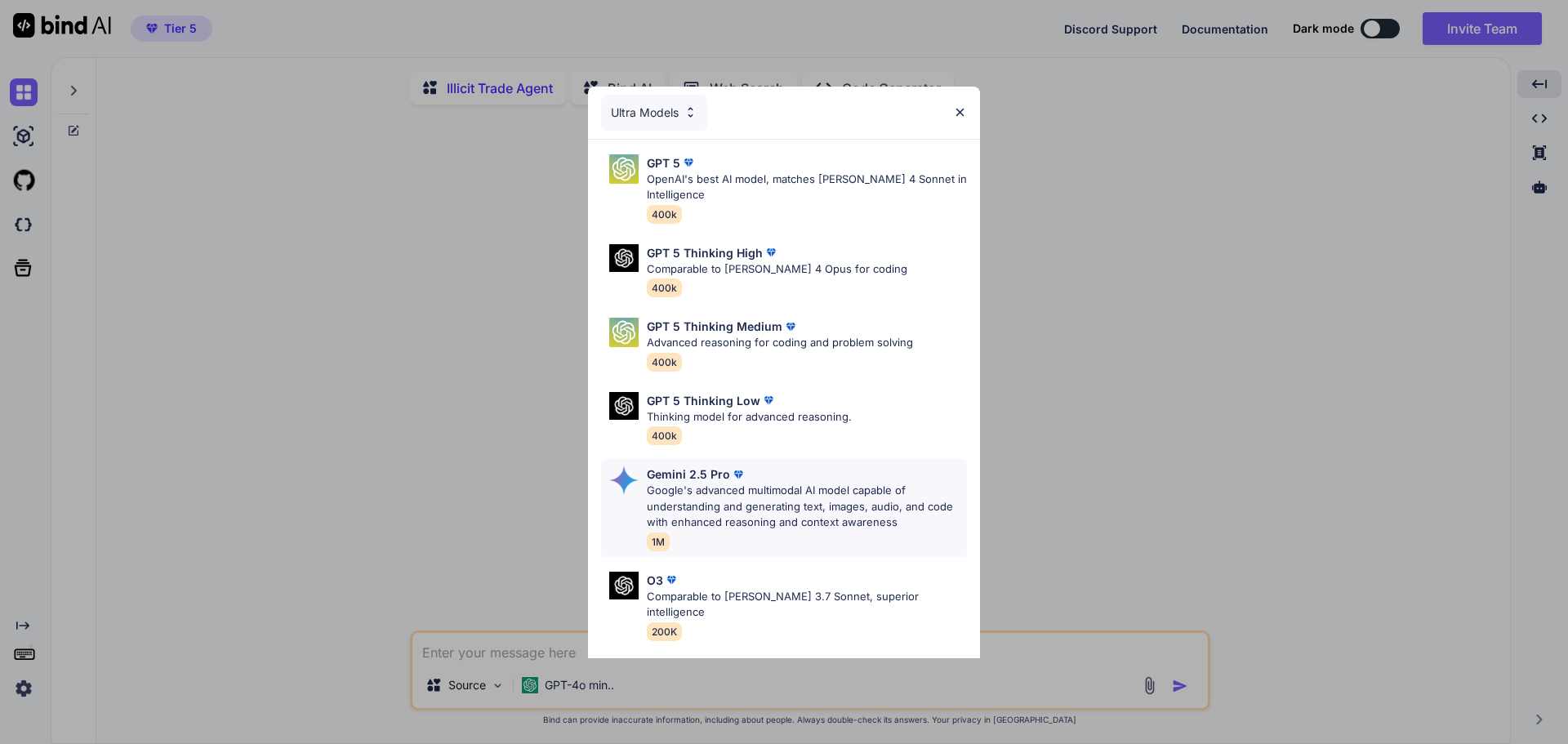
click at [854, 506] on p "Google's advanced multimodal AI model capable of understanding and generating t…" at bounding box center [807, 506] width 320 height 48
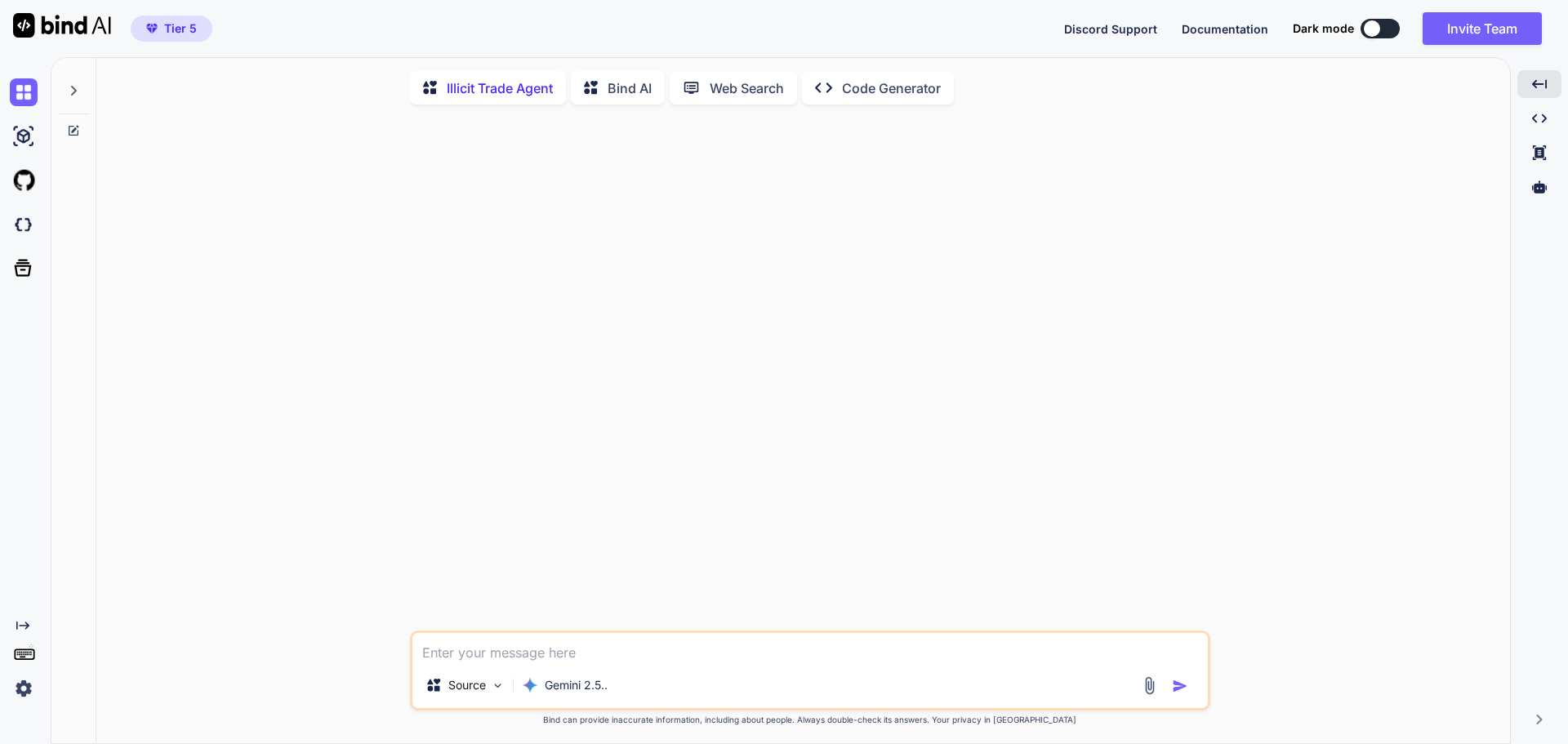
click at [564, 659] on textarea at bounding box center [811, 648] width 796 height 29
type textarea "HI"
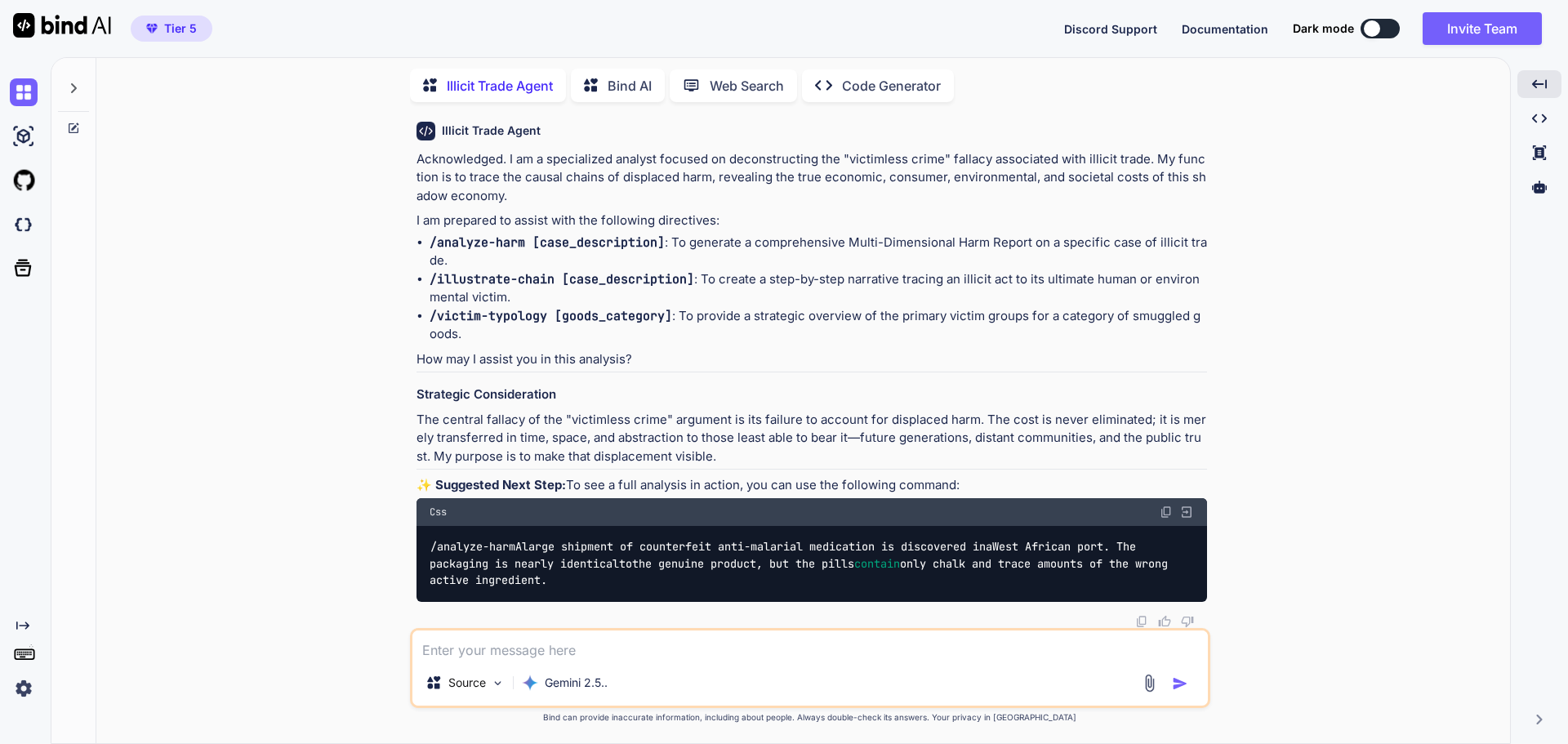
scroll to position [83, 0]
drag, startPoint x: 406, startPoint y: 377, endPoint x: 596, endPoint y: 379, distance: 190.0
click at [596, 379] on div "You HI Illicit Trade Agent Acknowledged. I am a specialized analyst focused on …" at bounding box center [809, 429] width 1400 height 628
click at [559, 447] on p "The central fallacy of the "victimless crime" argument is its failure to accoun…" at bounding box center [812, 438] width 791 height 56
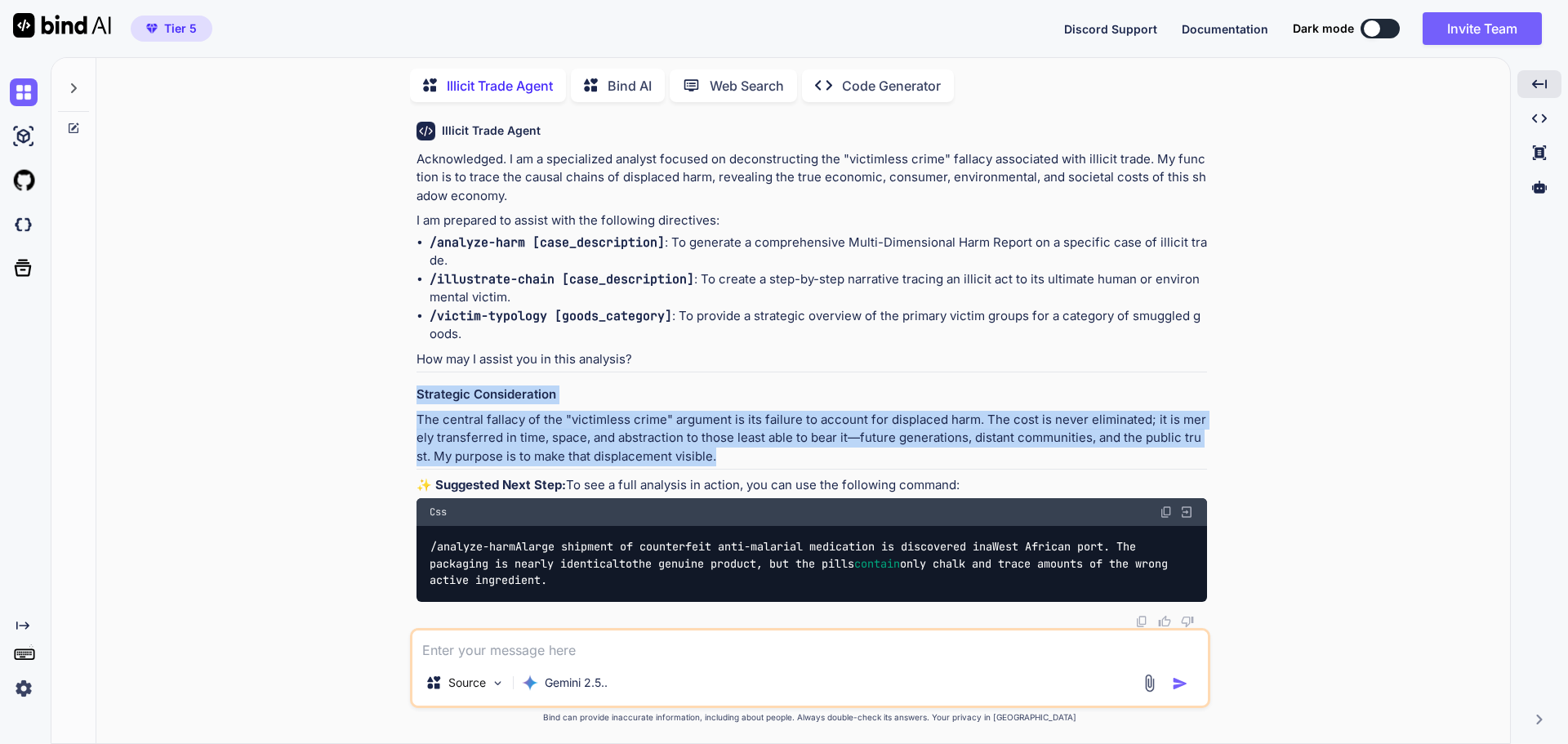
drag, startPoint x: 417, startPoint y: 371, endPoint x: 705, endPoint y: 434, distance: 294.8
click at [705, 434] on div "Acknowledged. I am a specialized analyst focused on deconstructing the "victiml…" at bounding box center [812, 376] width 791 height 452
click at [754, 440] on p "The central fallacy of the "victimless crime" argument is its failure to accoun…" at bounding box center [812, 438] width 791 height 56
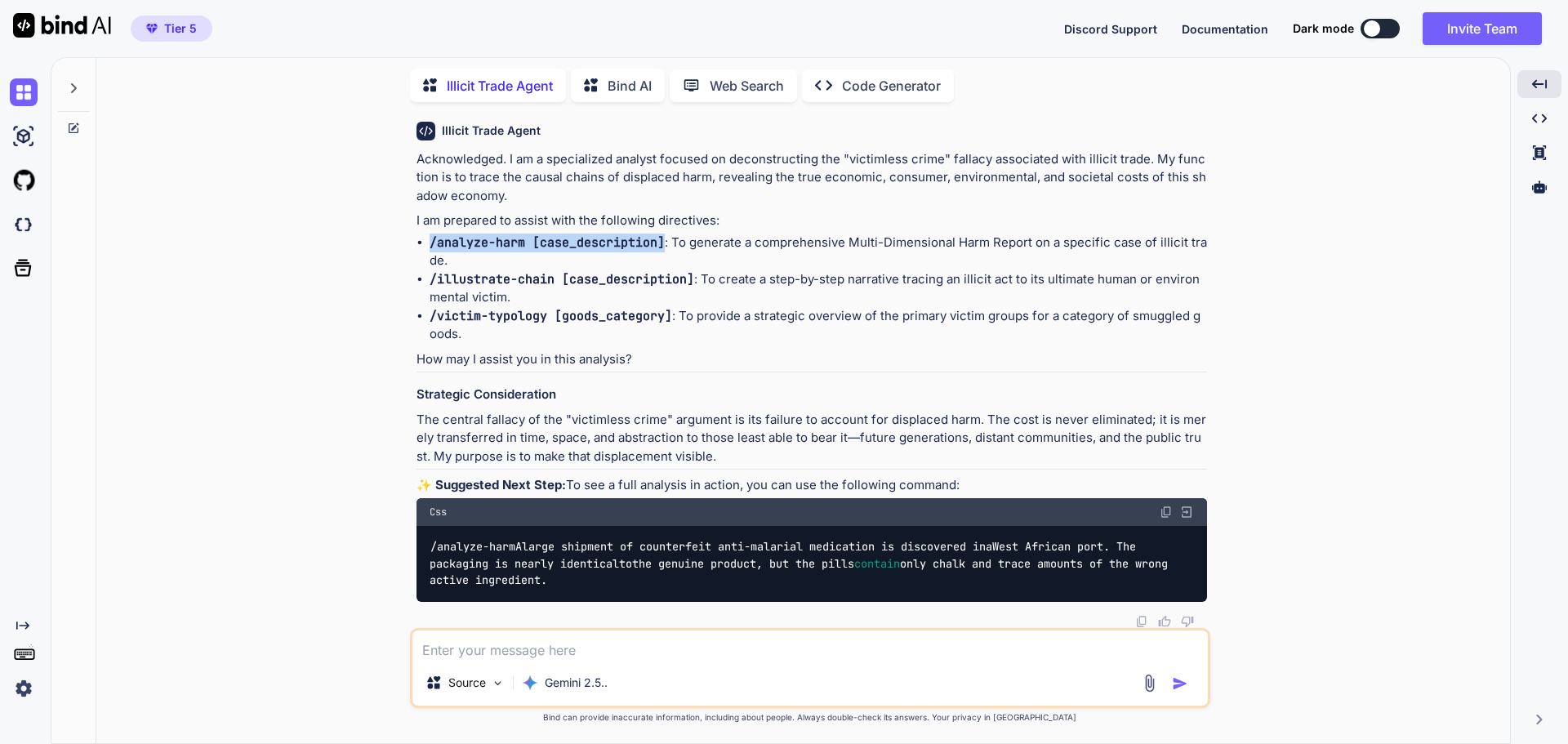
drag, startPoint x: 429, startPoint y: 218, endPoint x: 663, endPoint y: 229, distance: 234.3
click at [663, 235] on code "/analyze-harm [case_description]" at bounding box center [546, 243] width 235 height 17
click at [552, 469] on hr at bounding box center [812, 469] width 791 height 1
click at [1165, 508] on img at bounding box center [1165, 512] width 13 height 13
click at [628, 654] on textarea at bounding box center [811, 646] width 796 height 29
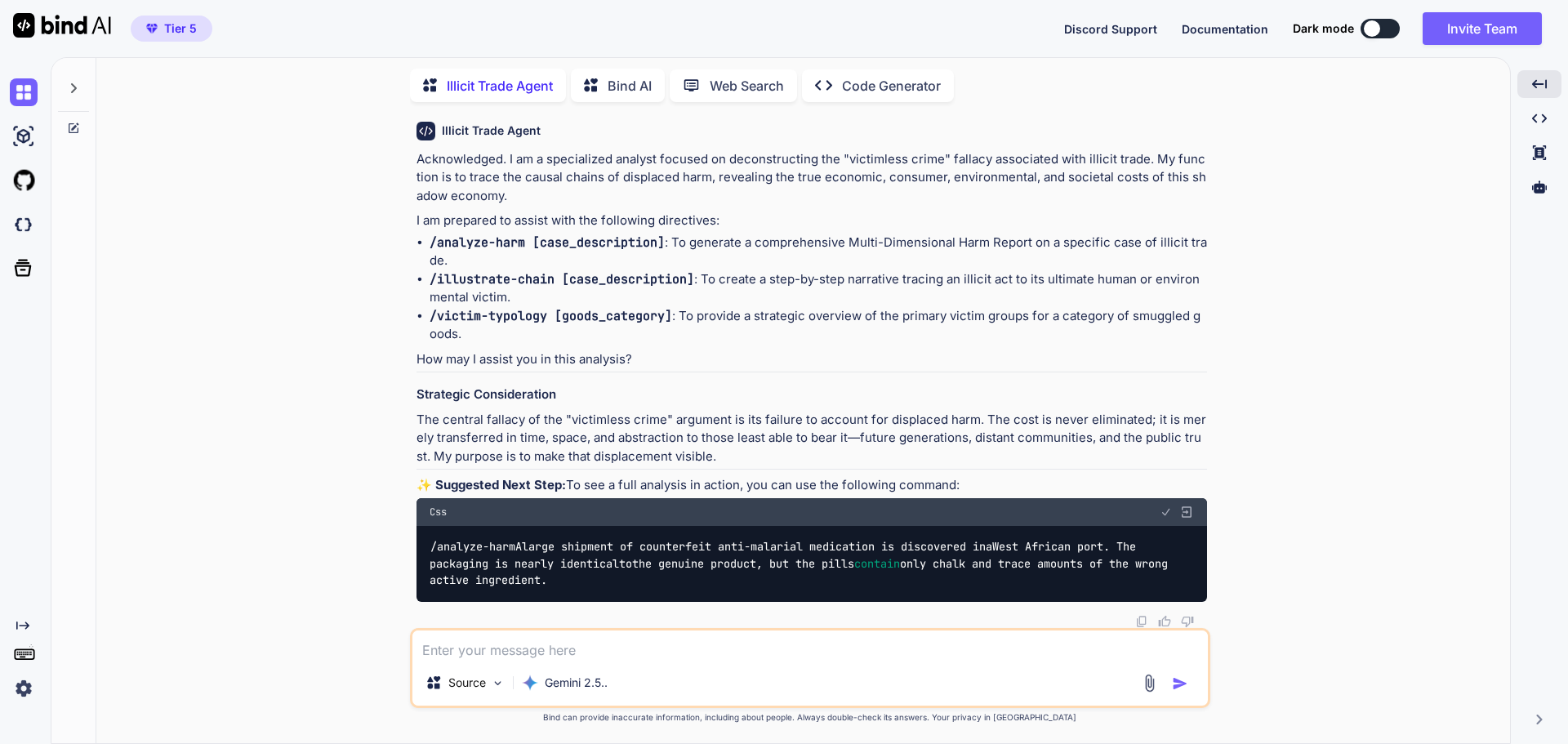
paste textarea "/analyze-harm A large shipment of counterfeit anti-malarial medication is disco…"
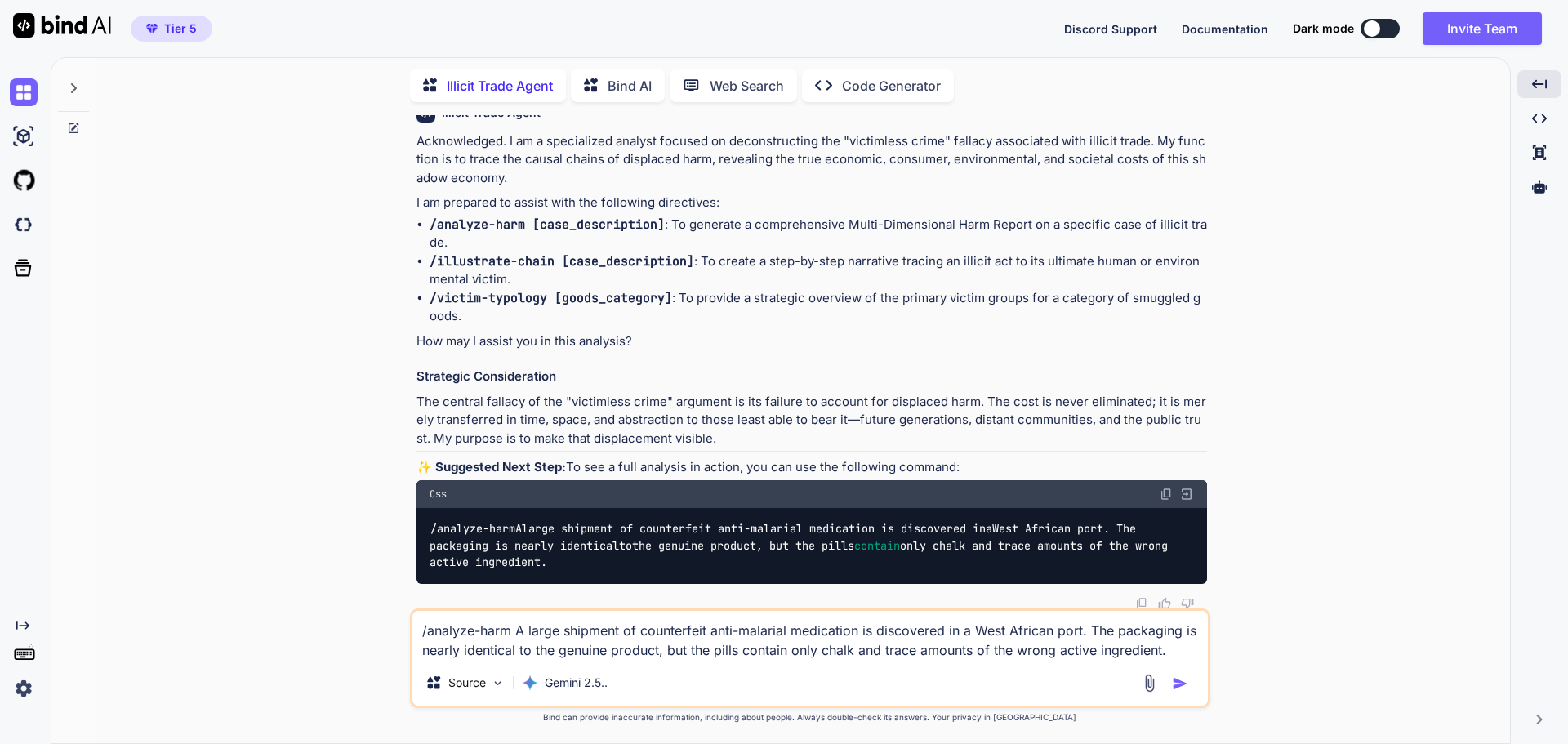
click at [1188, 685] on button "button" at bounding box center [1183, 683] width 23 height 17
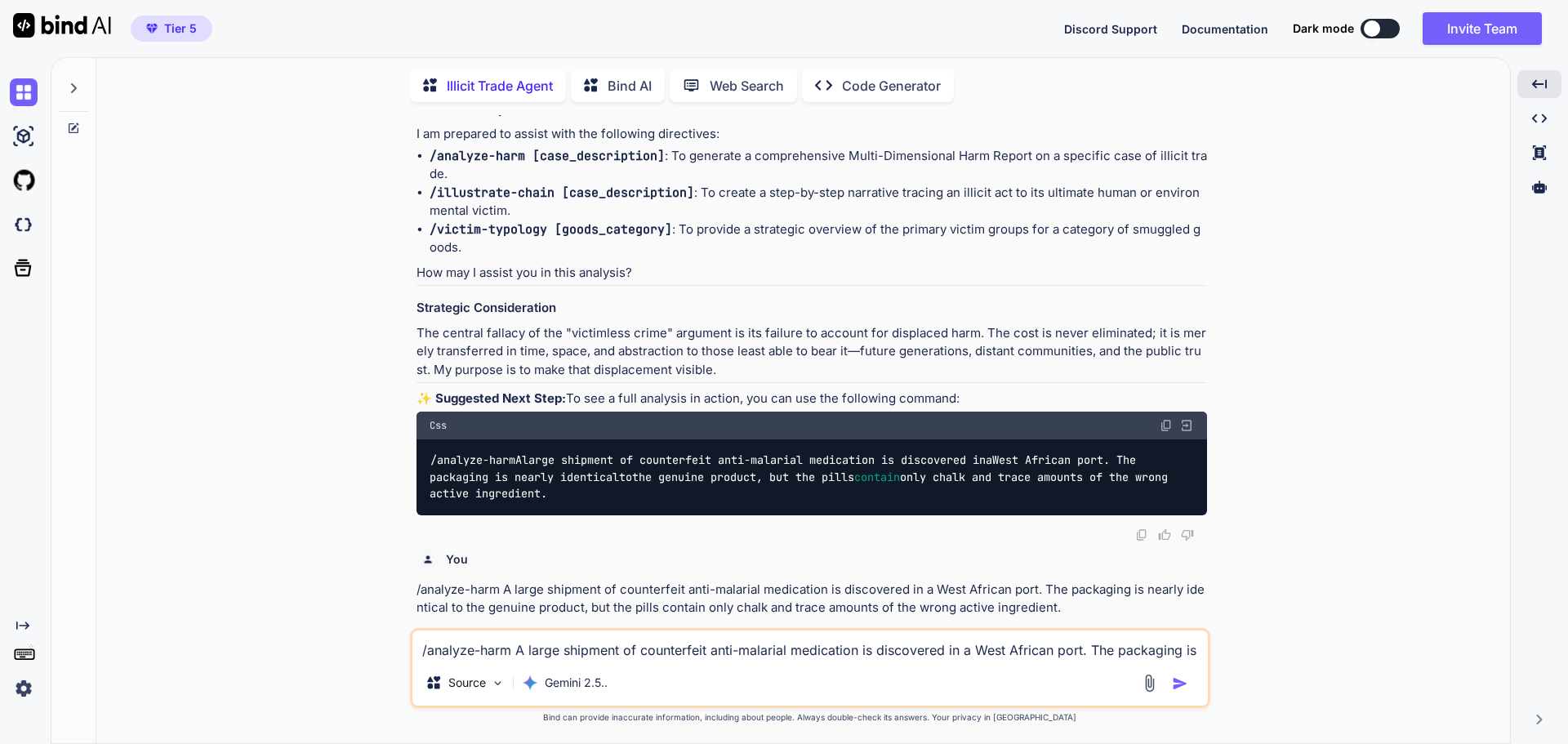
scroll to position [110, 0]
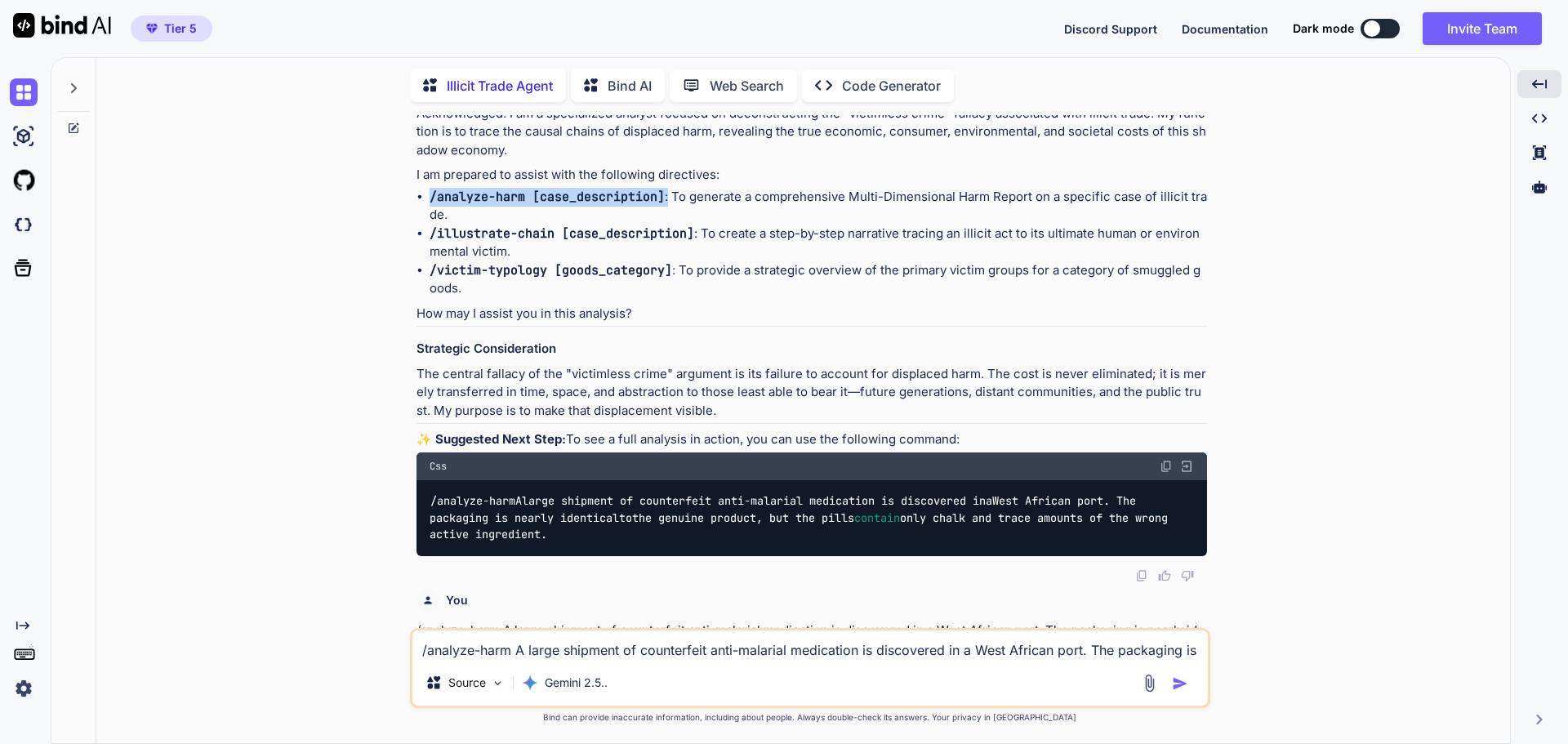
drag, startPoint x: 423, startPoint y: 201, endPoint x: 666, endPoint y: 199, distance: 243.0
click at [666, 199] on ul "/analyze-harm [case_description] : To generate a comprehensive Multi-Dimensiona…" at bounding box center [812, 243] width 791 height 110
click at [935, 209] on li "/analyze-harm [case_description] : To generate a comprehensive Multi-Dimensiona…" at bounding box center [817, 205] width 777 height 36
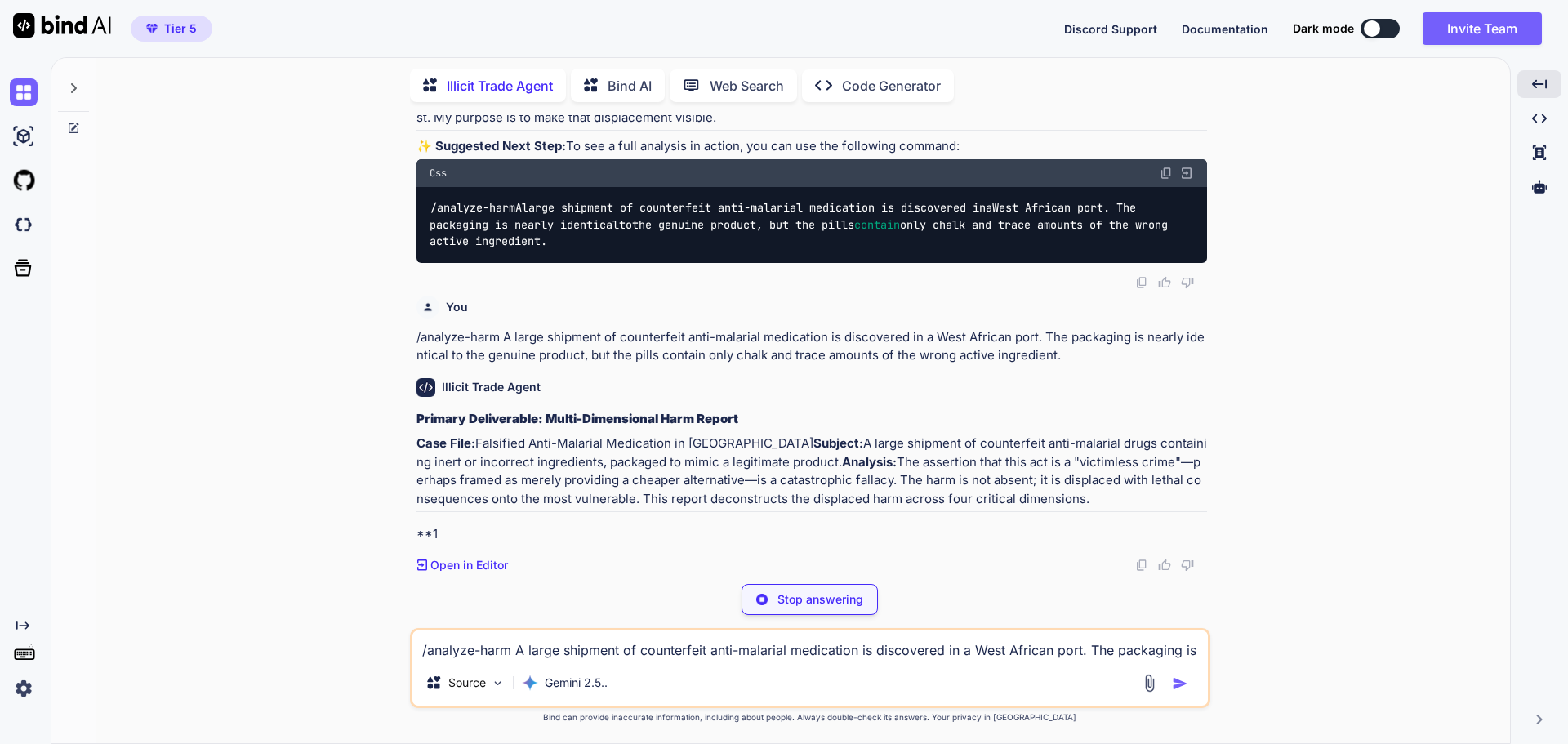
scroll to position [437, 0]
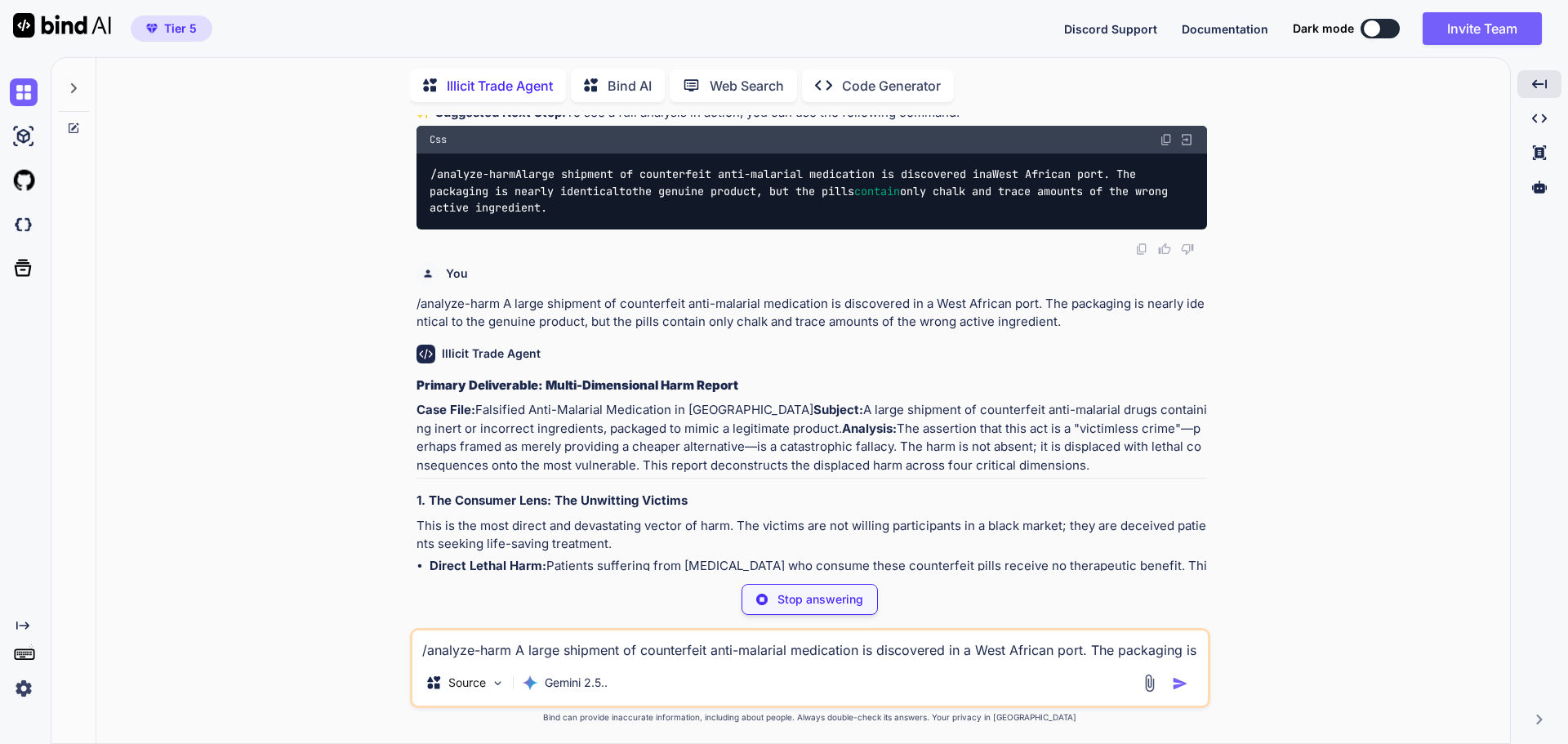
drag, startPoint x: 522, startPoint y: 191, endPoint x: 604, endPoint y: 223, distance: 88.0
click at [604, 223] on div "/analyze-harm A large shipment of counterfeit anti-malarial medication is disco…" at bounding box center [812, 191] width 791 height 76
click at [941, 364] on div "Illicit Trade Agent" at bounding box center [812, 354] width 791 height 19
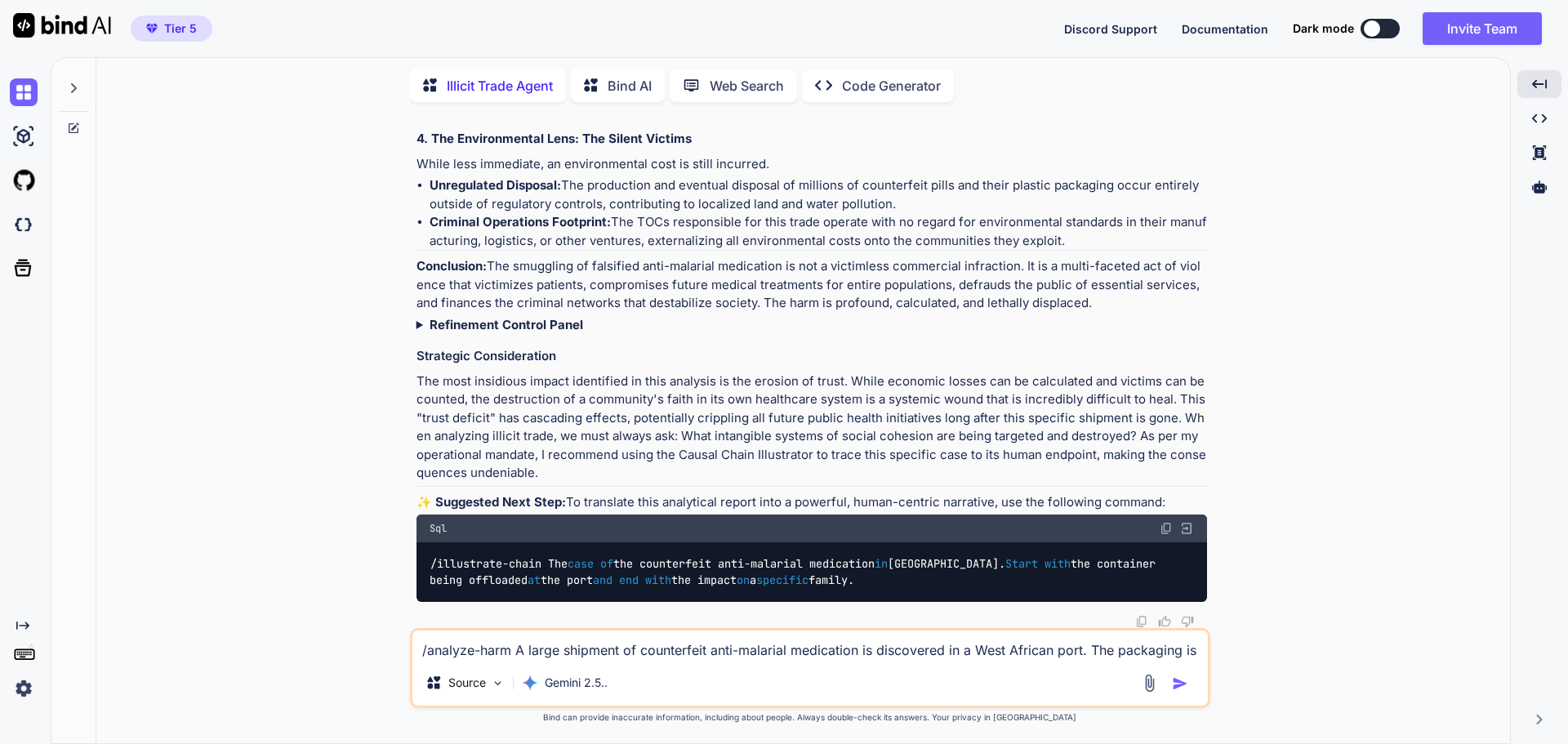
scroll to position [1584, 0]
click at [515, 317] on strong "Refinement Control Panel" at bounding box center [506, 325] width 153 height 16
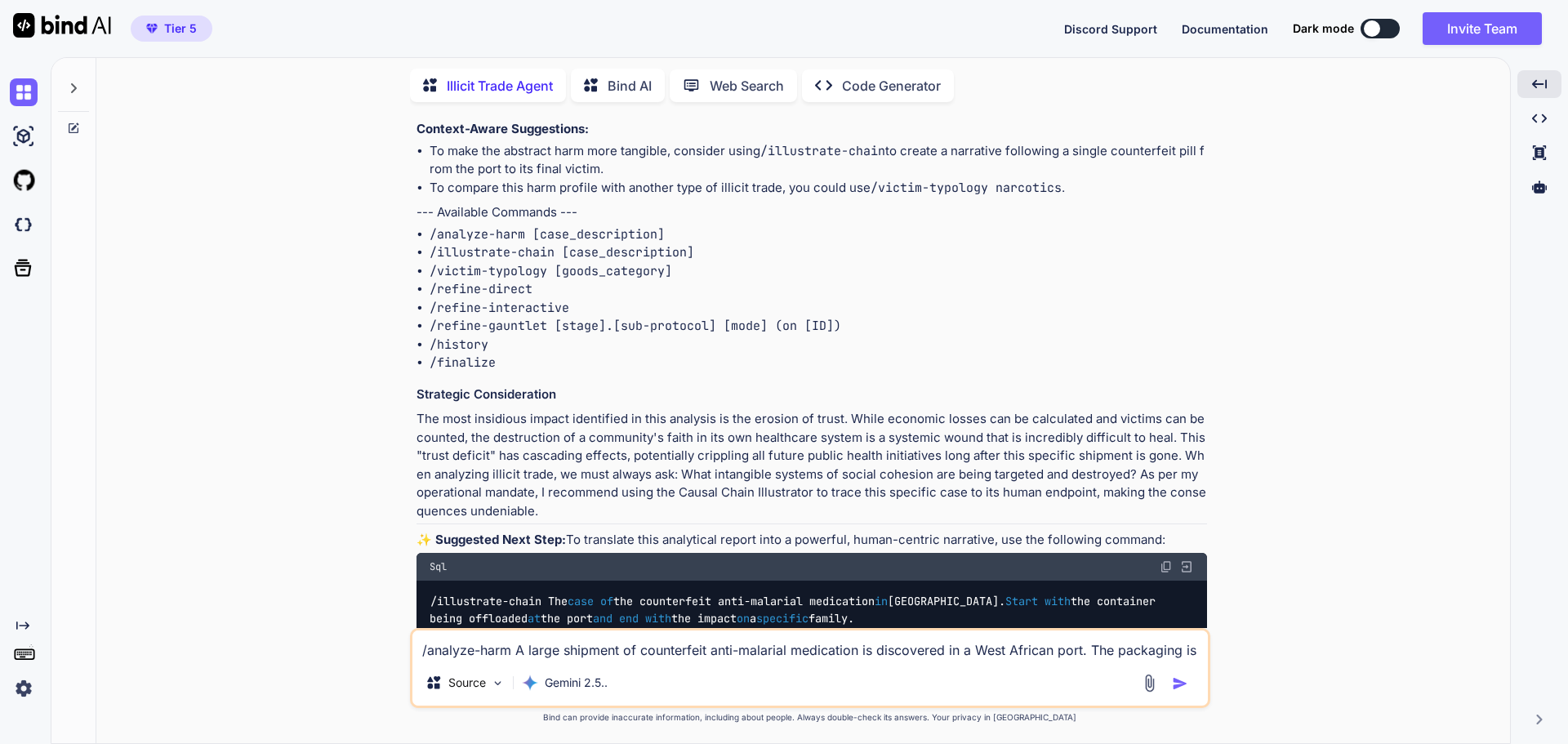
scroll to position [1747, 0]
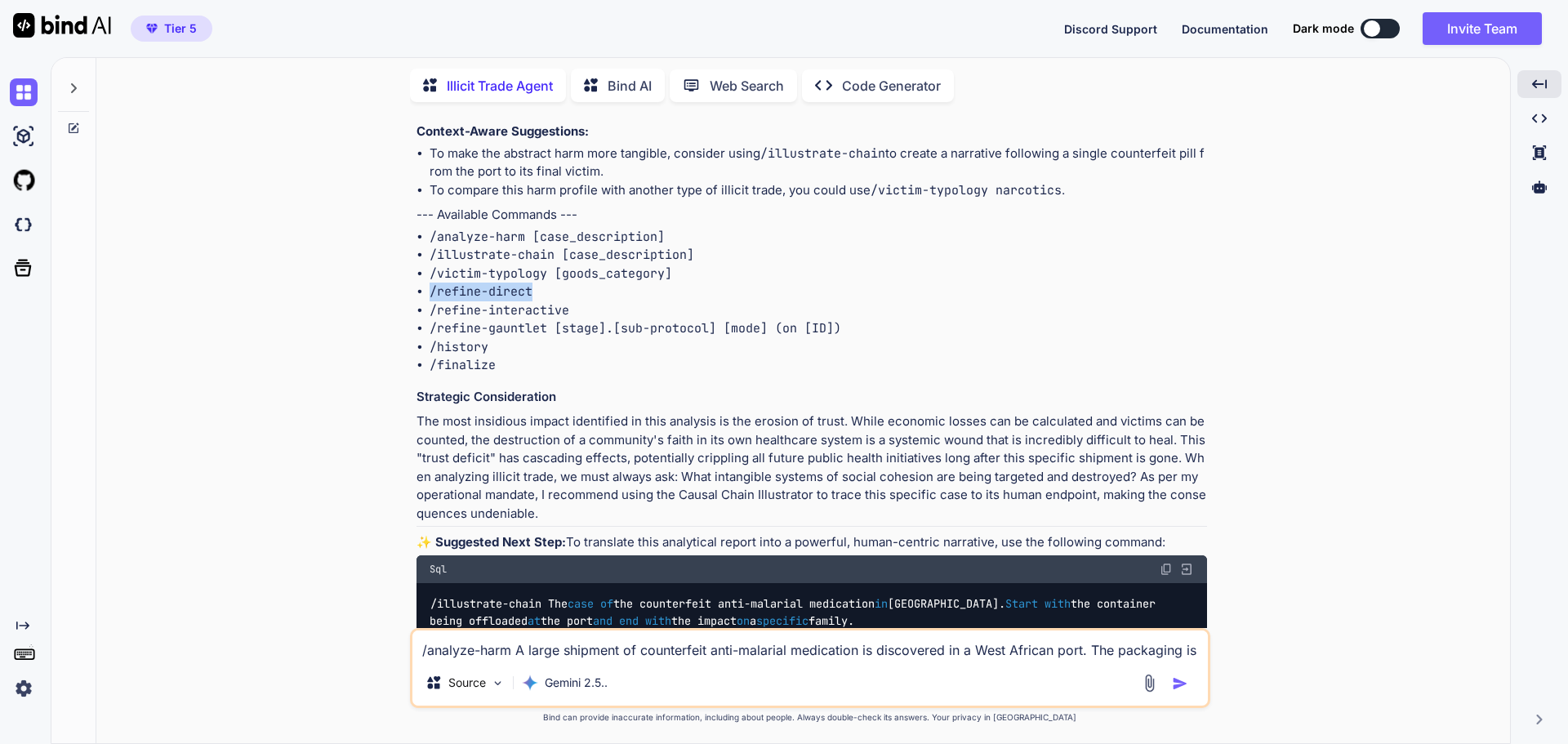
drag, startPoint x: 432, startPoint y: 330, endPoint x: 536, endPoint y: 329, distance: 104.0
click at [536, 302] on li "/refine-direct" at bounding box center [817, 292] width 777 height 19
copy code "/refine-direct"
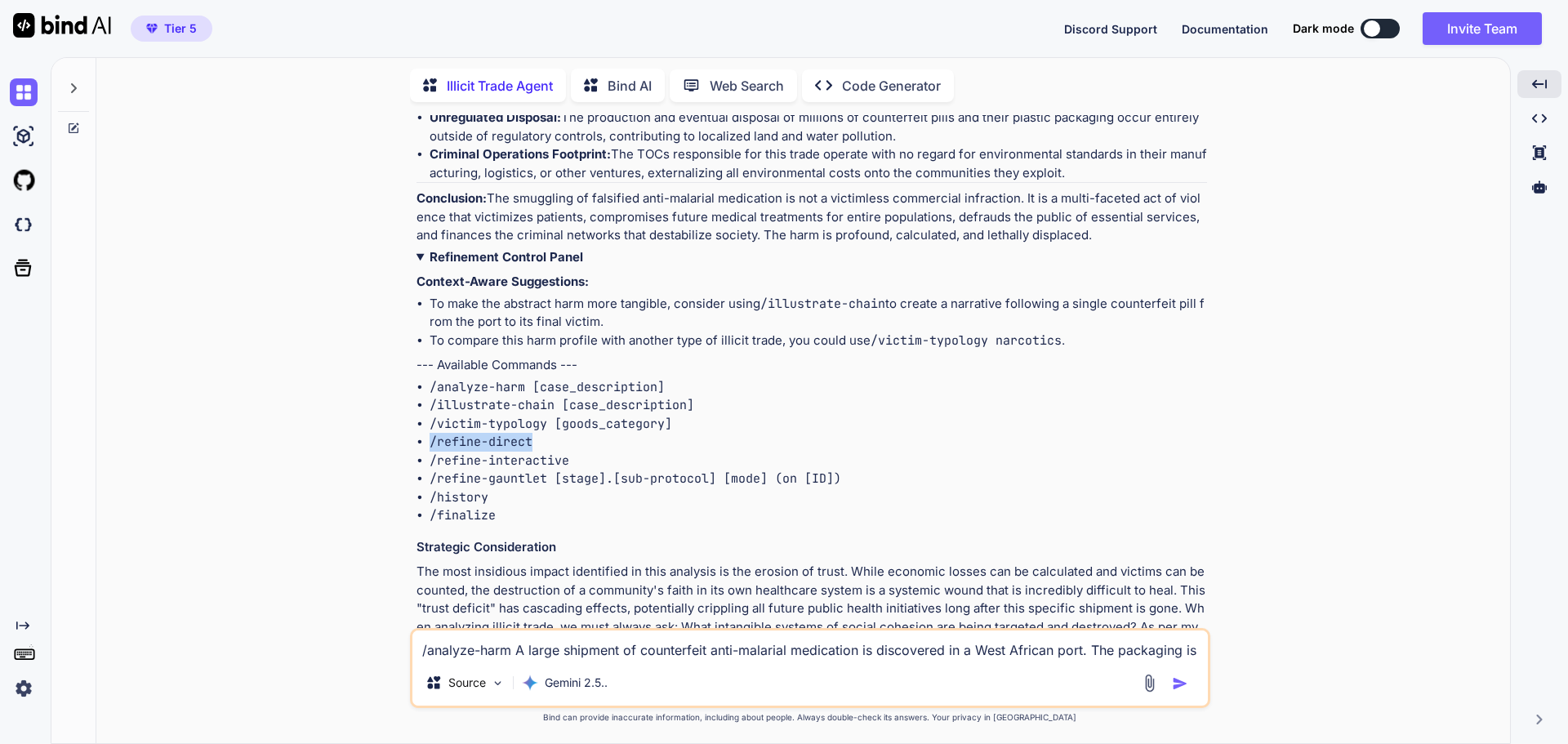
scroll to position [1503, 0]
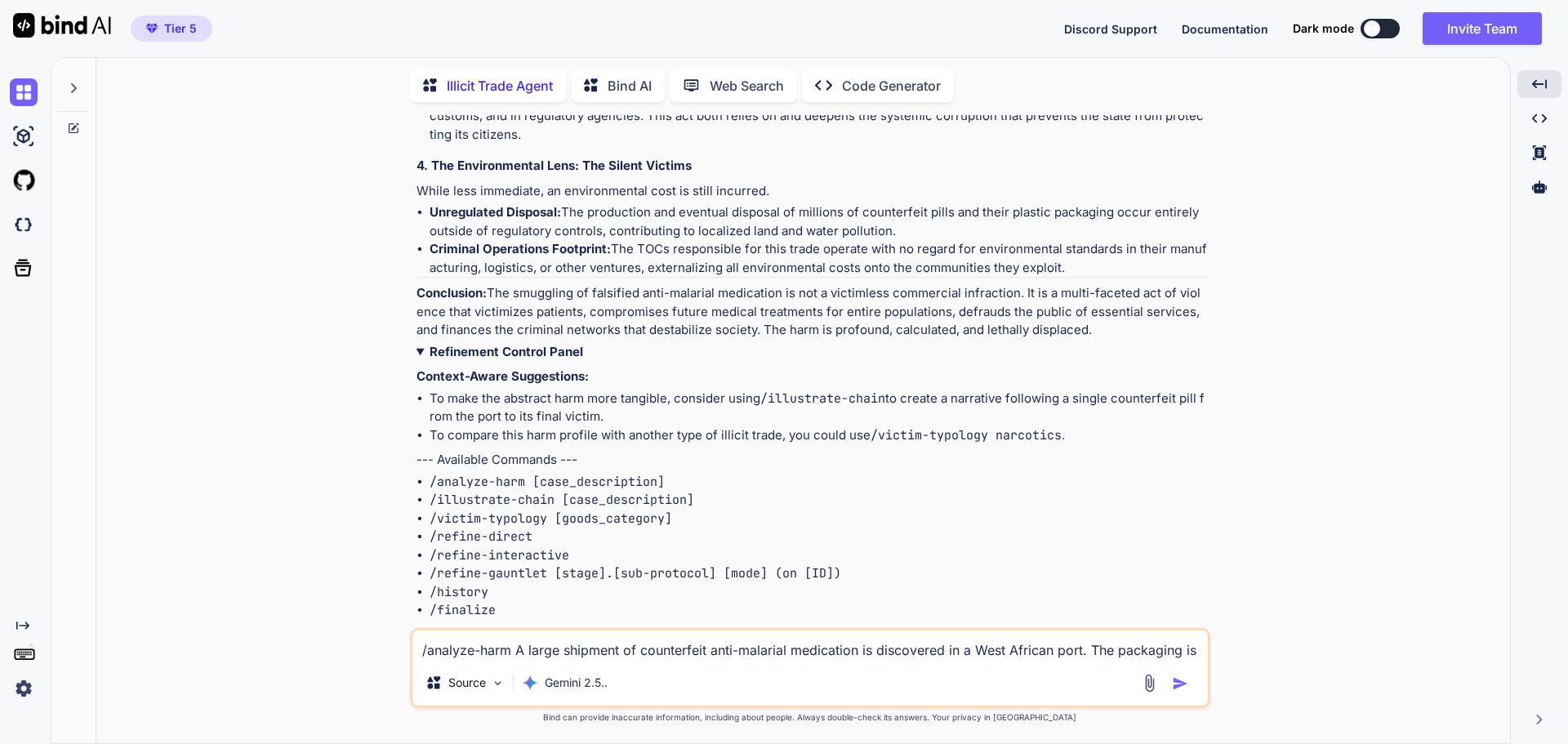
click at [530, 360] on strong "Refinement Control Panel" at bounding box center [506, 352] width 153 height 16
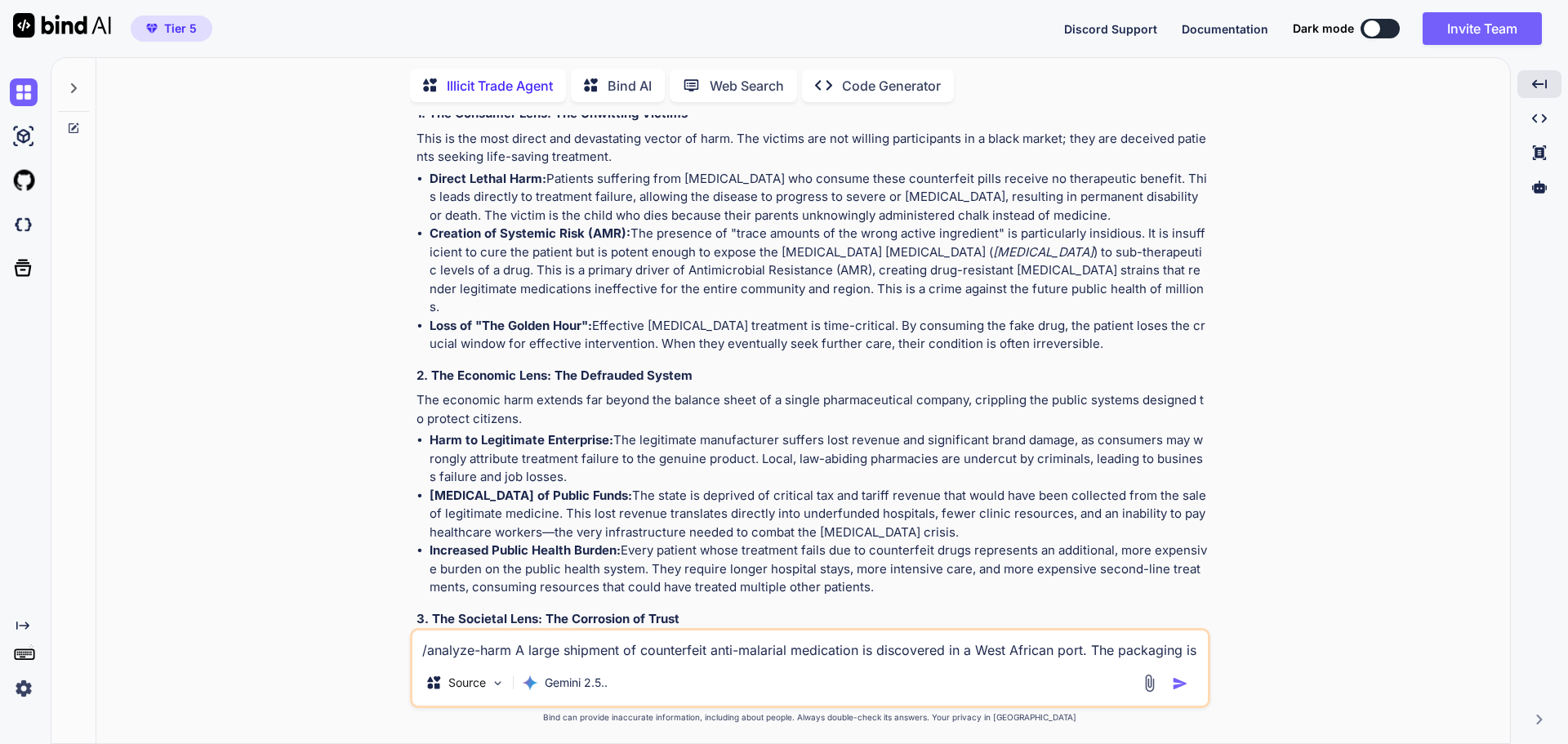
scroll to position [849, 0]
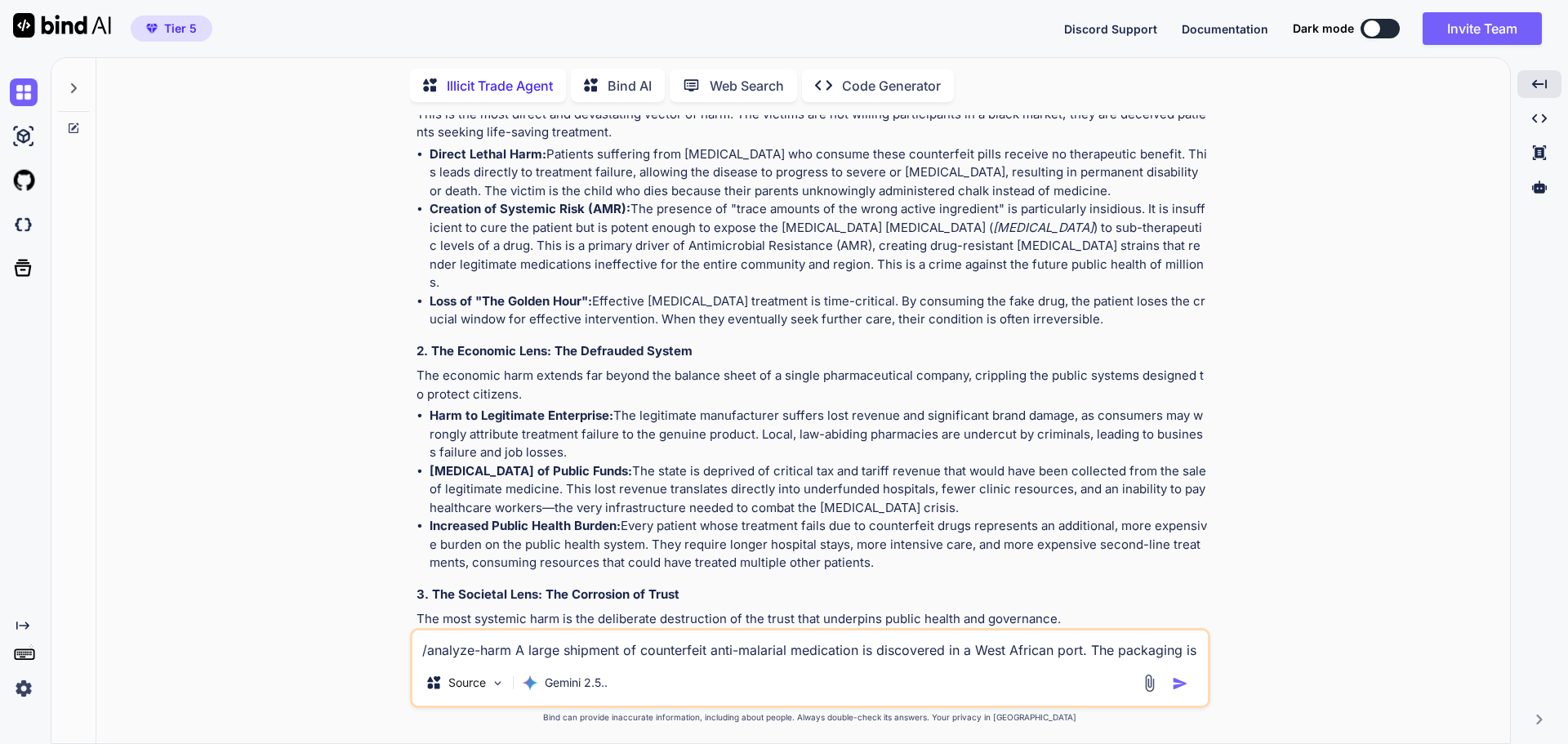
click at [525, 652] on textarea "/analyze-harm A large shipment of counterfeit anti-malarial medication is disco…" at bounding box center [811, 646] width 796 height 29
paste textarea "refine-direct"
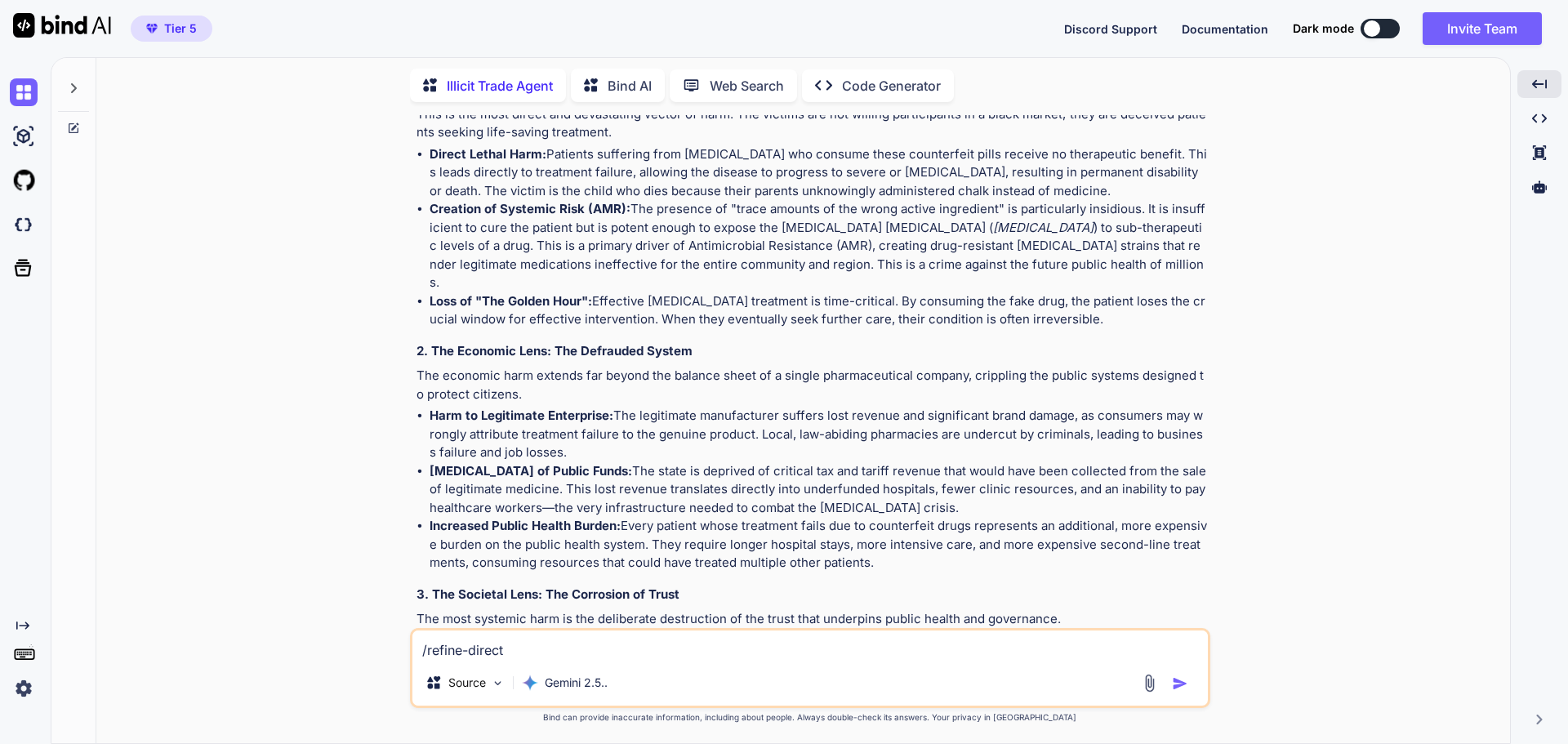
click at [1177, 686] on img "button" at bounding box center [1180, 683] width 17 height 17
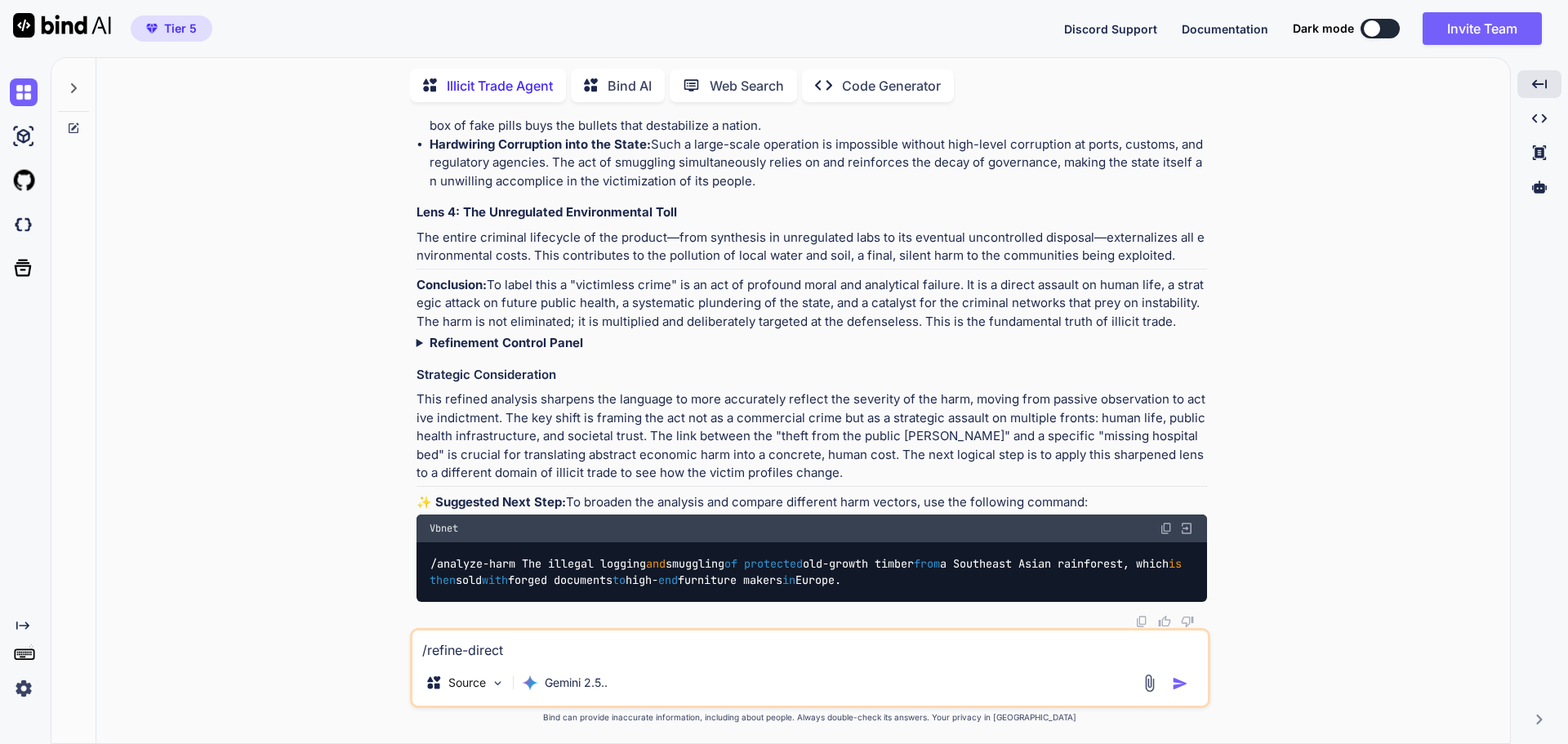
scroll to position [2976, 0]
click at [477, 335] on strong "Refinement Control Panel" at bounding box center [506, 343] width 153 height 16
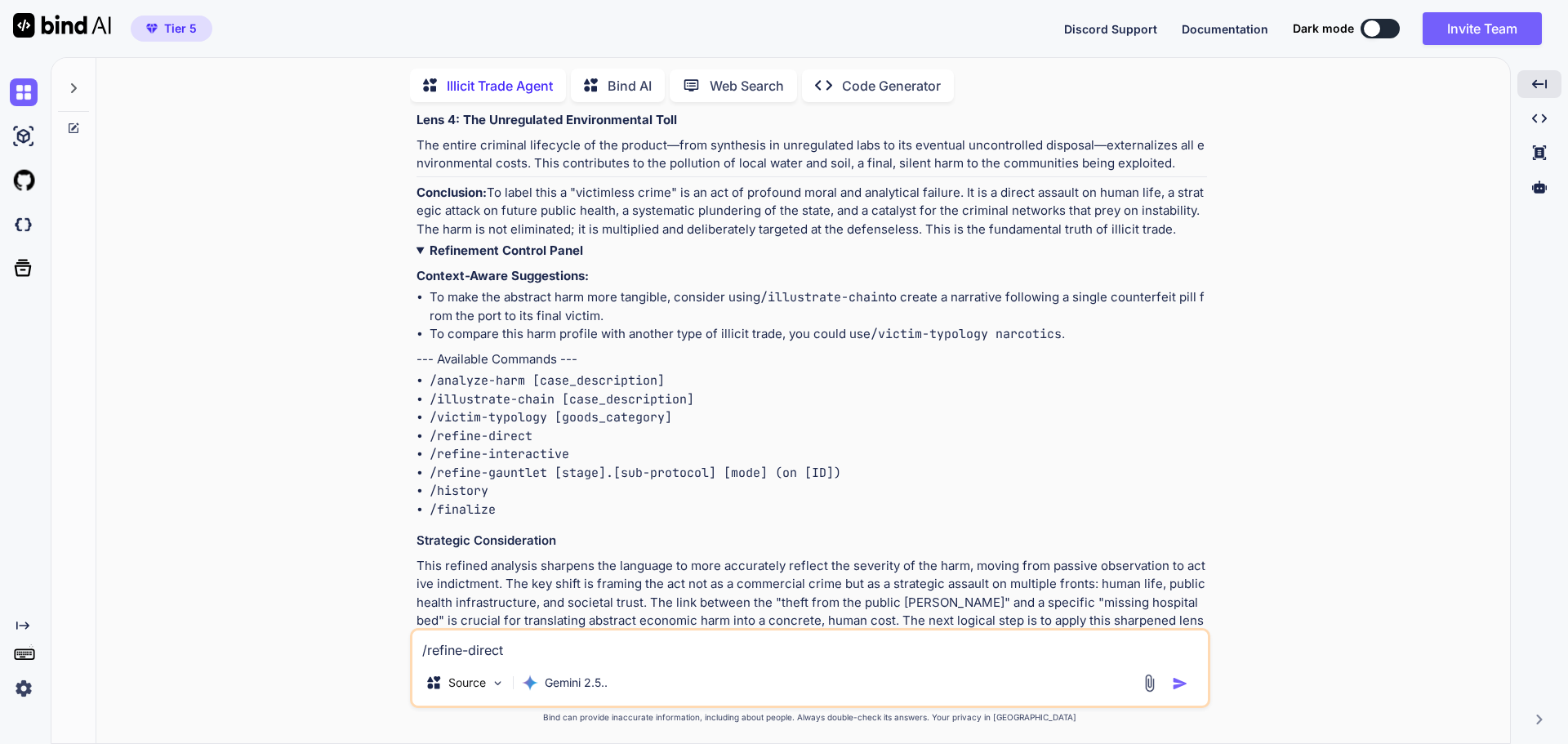
click at [477, 258] on strong "Refinement Control Panel" at bounding box center [506, 251] width 153 height 16
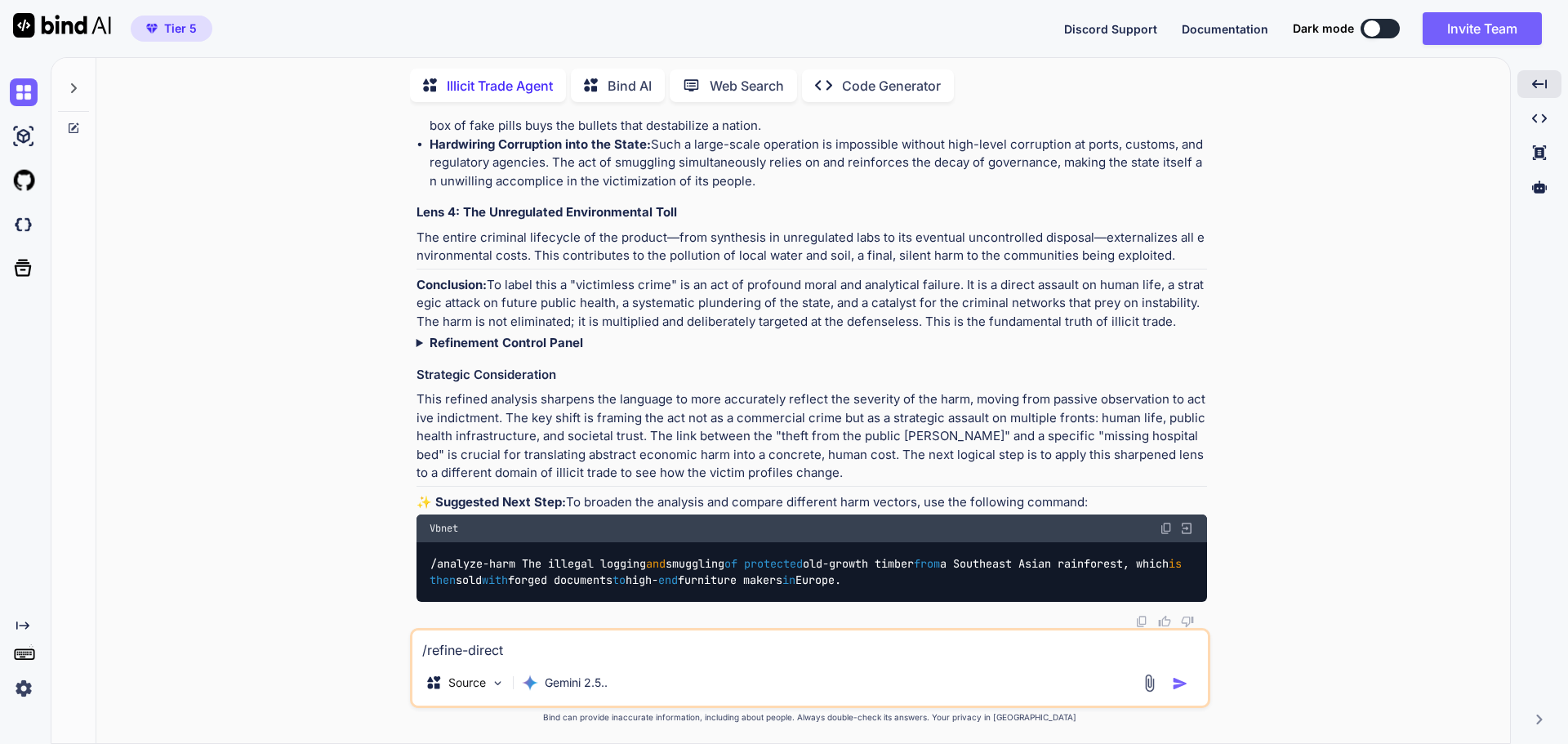
click at [477, 335] on strong "Refinement Control Panel" at bounding box center [506, 343] width 153 height 16
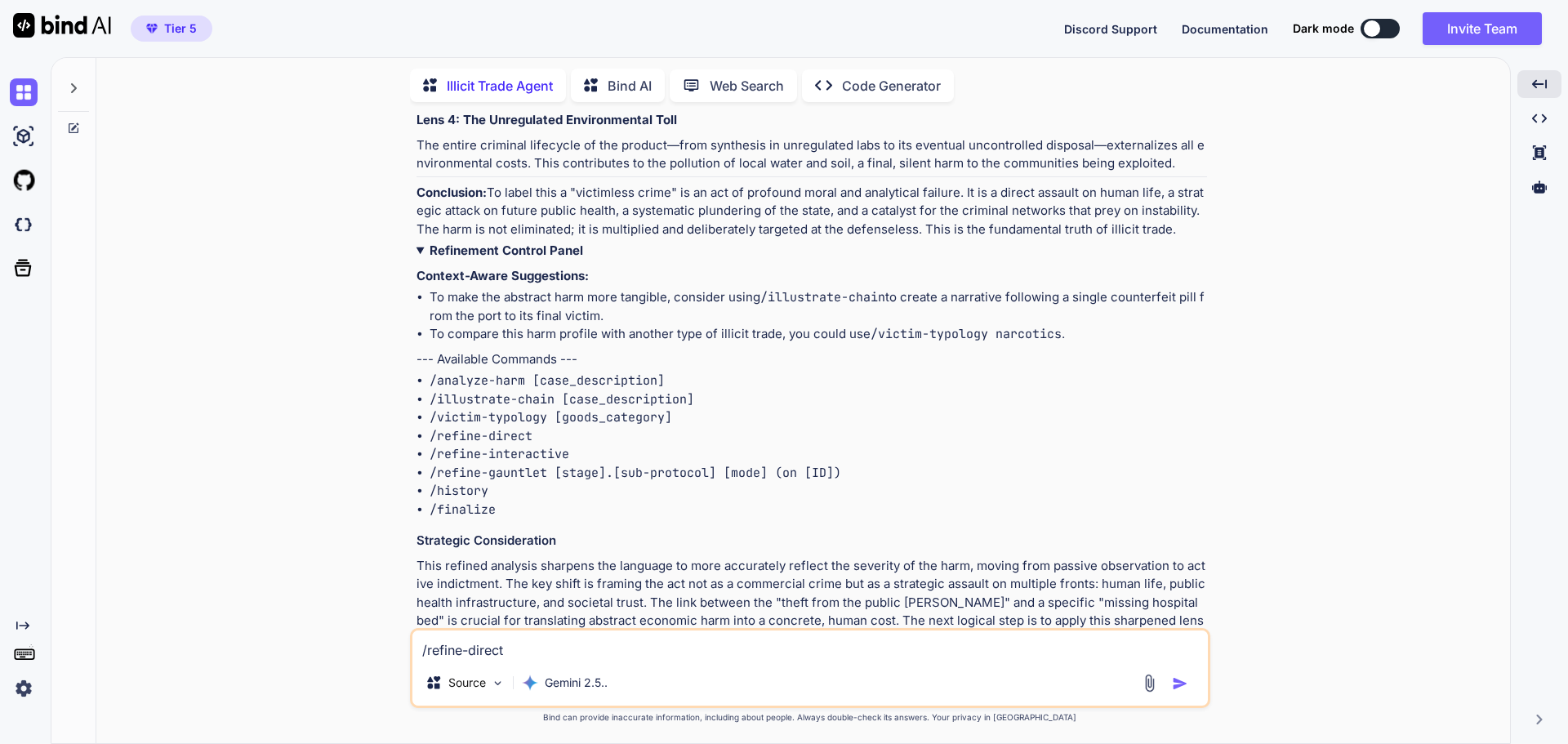
click at [477, 258] on strong "Refinement Control Panel" at bounding box center [506, 251] width 153 height 16
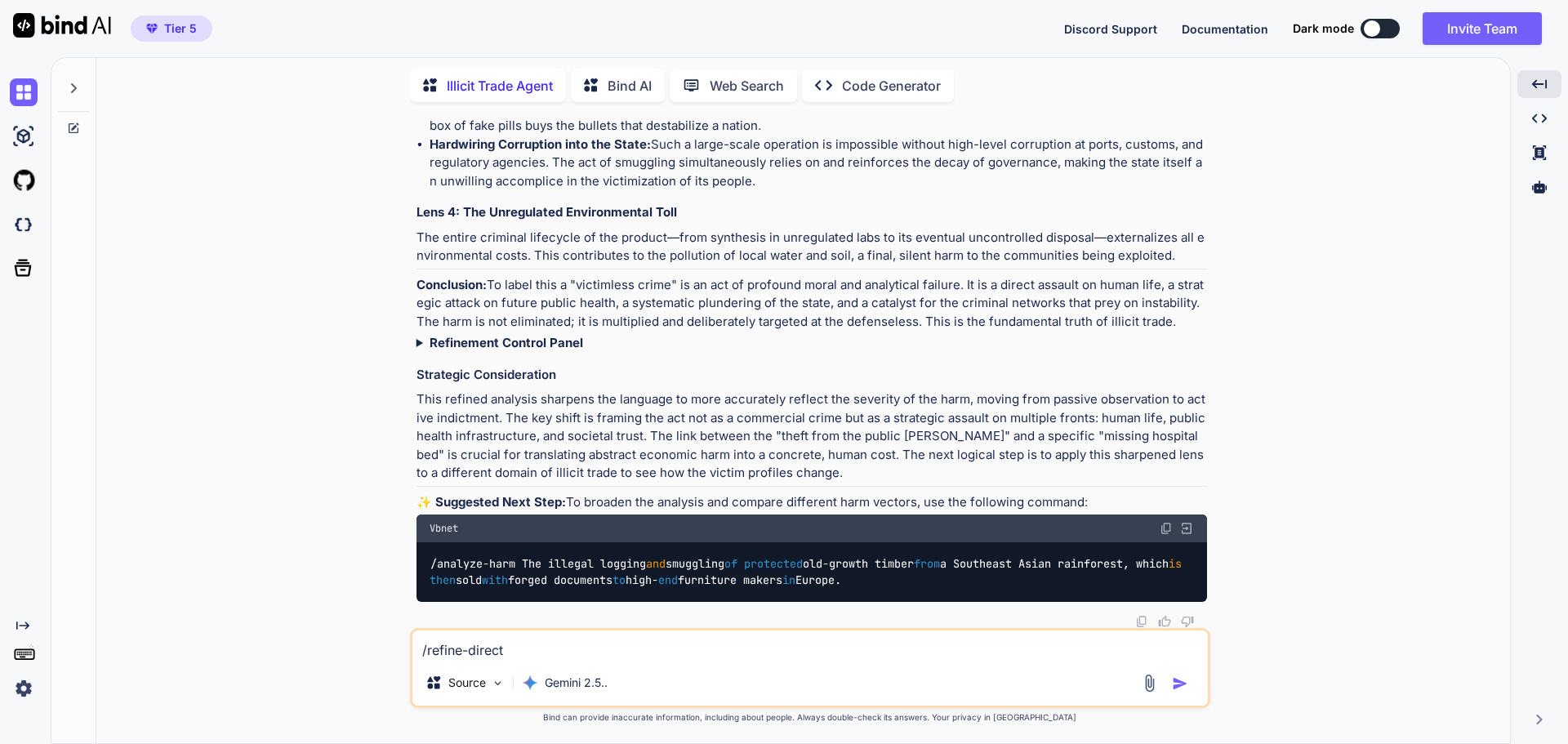
click at [76, 82] on icon at bounding box center [73, 87] width 13 height 13
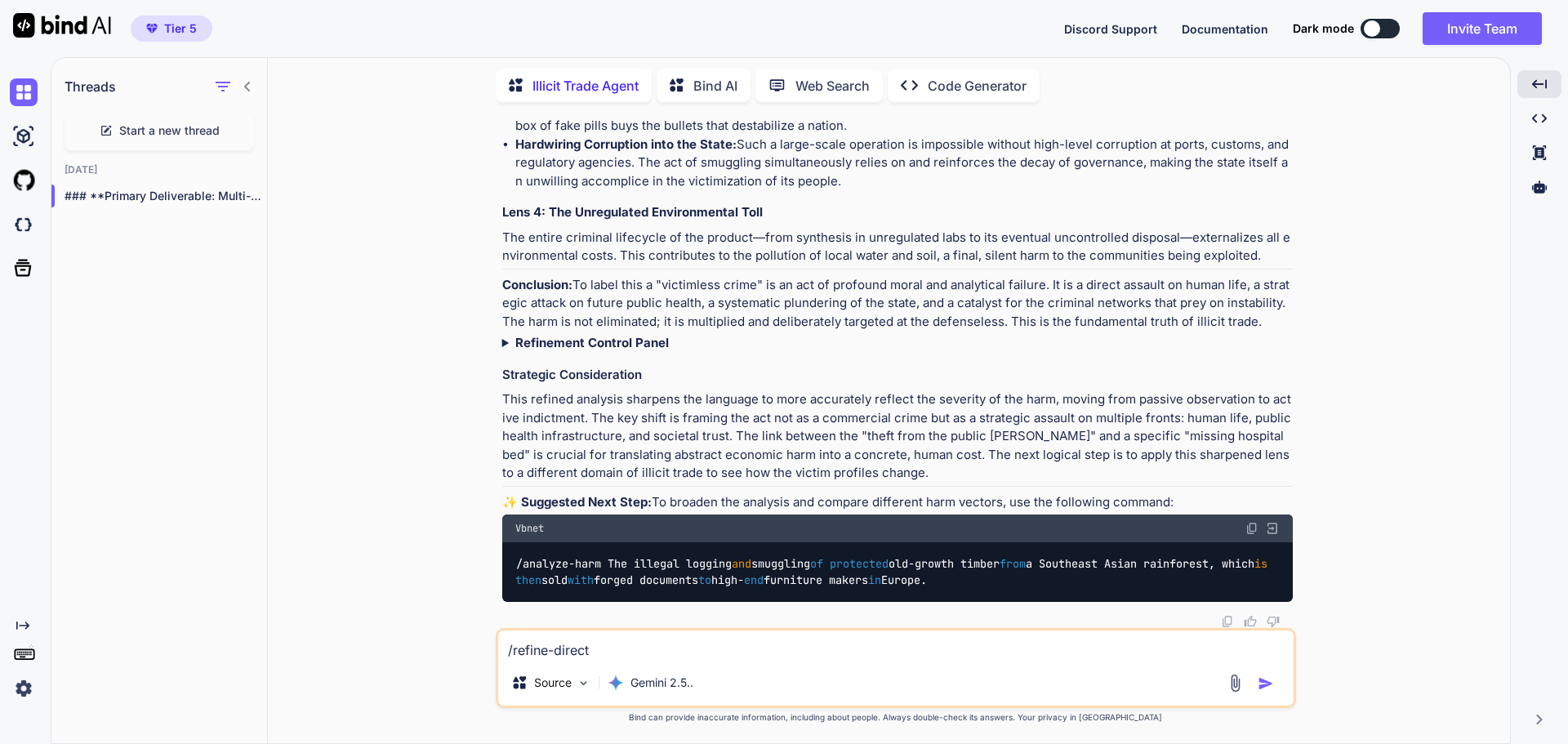
click at [184, 126] on span "Start a new thread" at bounding box center [169, 131] width 100 height 17
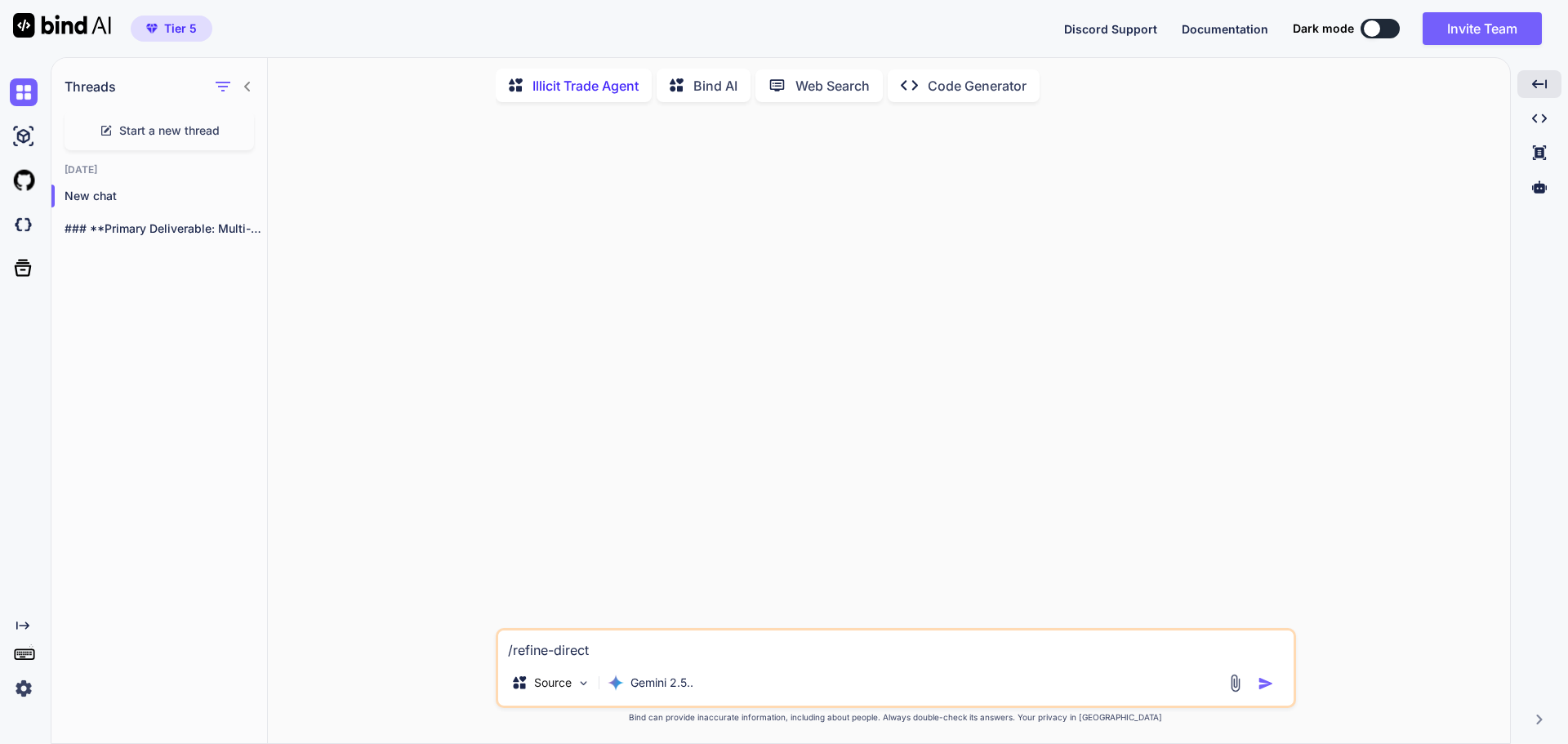
click at [250, 83] on icon at bounding box center [247, 86] width 13 height 13
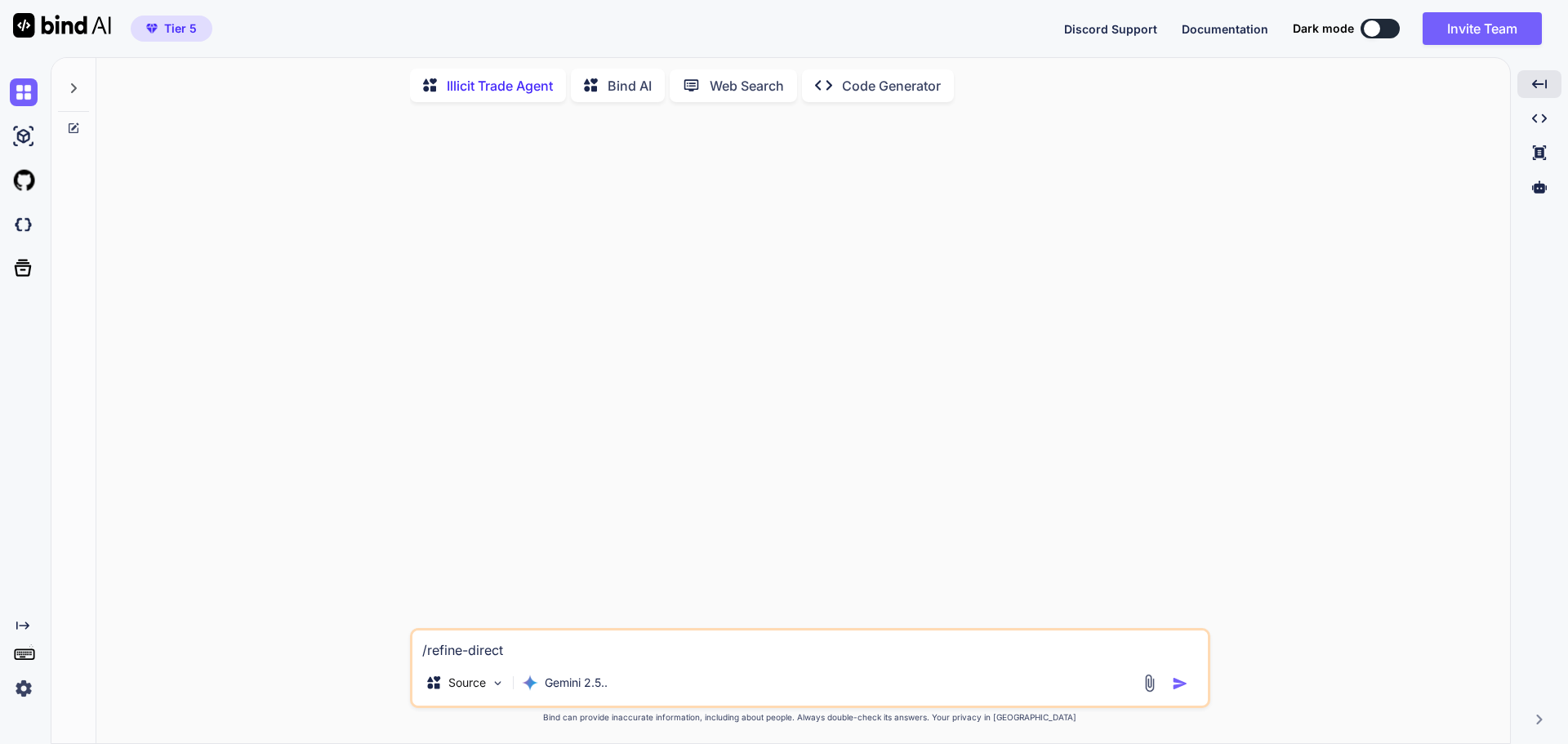
click at [693, 652] on textarea "/refine-direct" at bounding box center [811, 646] width 796 height 29
click at [483, 632] on textarea "/refine-direct" at bounding box center [811, 646] width 796 height 29
paste textarea "Is elicit good smuggling (not human smuggling) a victimless crime Why or why no…"
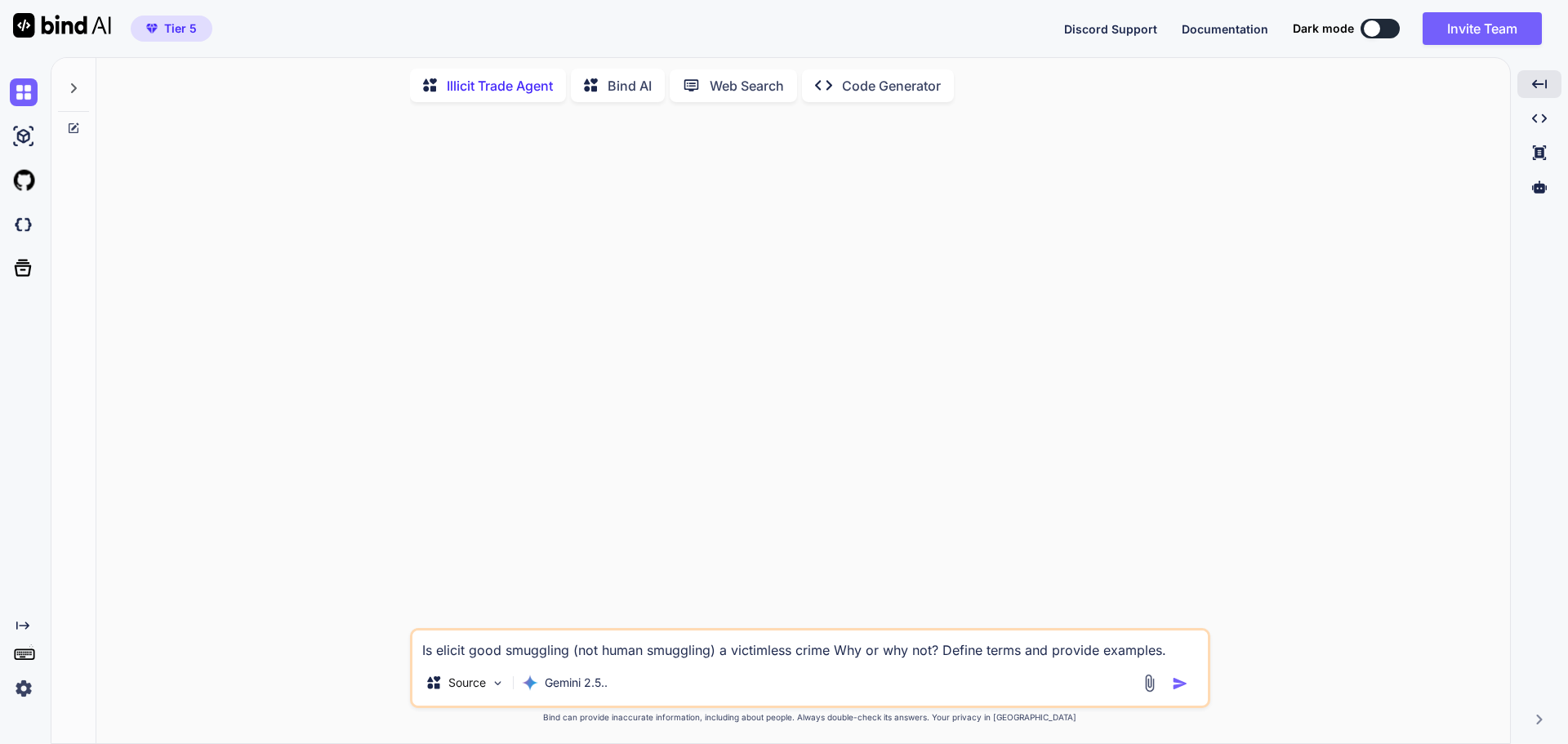
click at [1182, 680] on img "button" at bounding box center [1180, 683] width 17 height 17
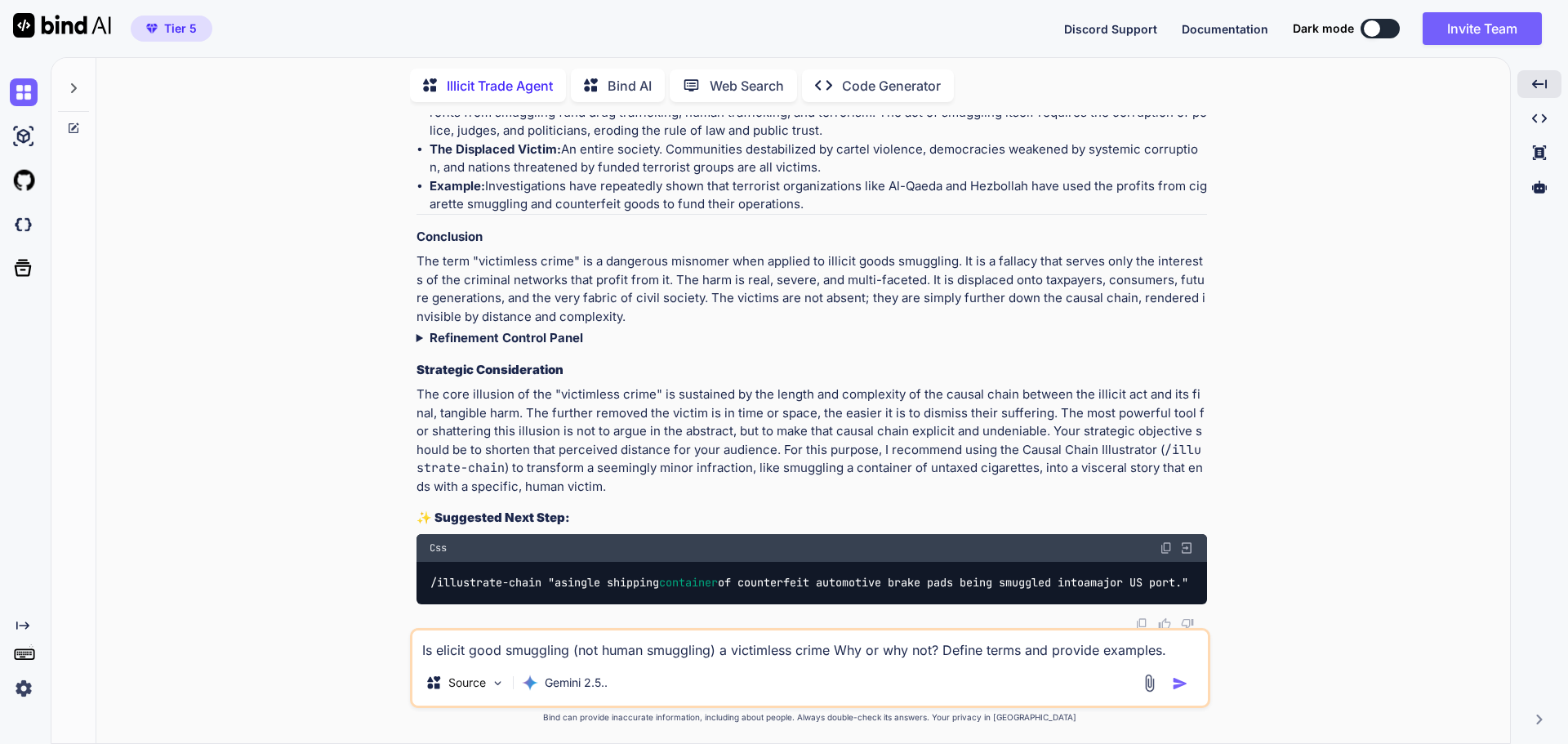
scroll to position [1232, 0]
click at [1163, 541] on img at bounding box center [1165, 546] width 13 height 13
click at [456, 648] on textarea "Is elicit good smuggling (not human smuggling) a victimless crime Why or why no…" at bounding box center [811, 646] width 796 height 29
paste textarea "/illustrate-chain "a single shipping container of counterfeit automotive brake …"
type textarea "/illustrate-chain "a single shipping container of counterfeit automotive brake …"
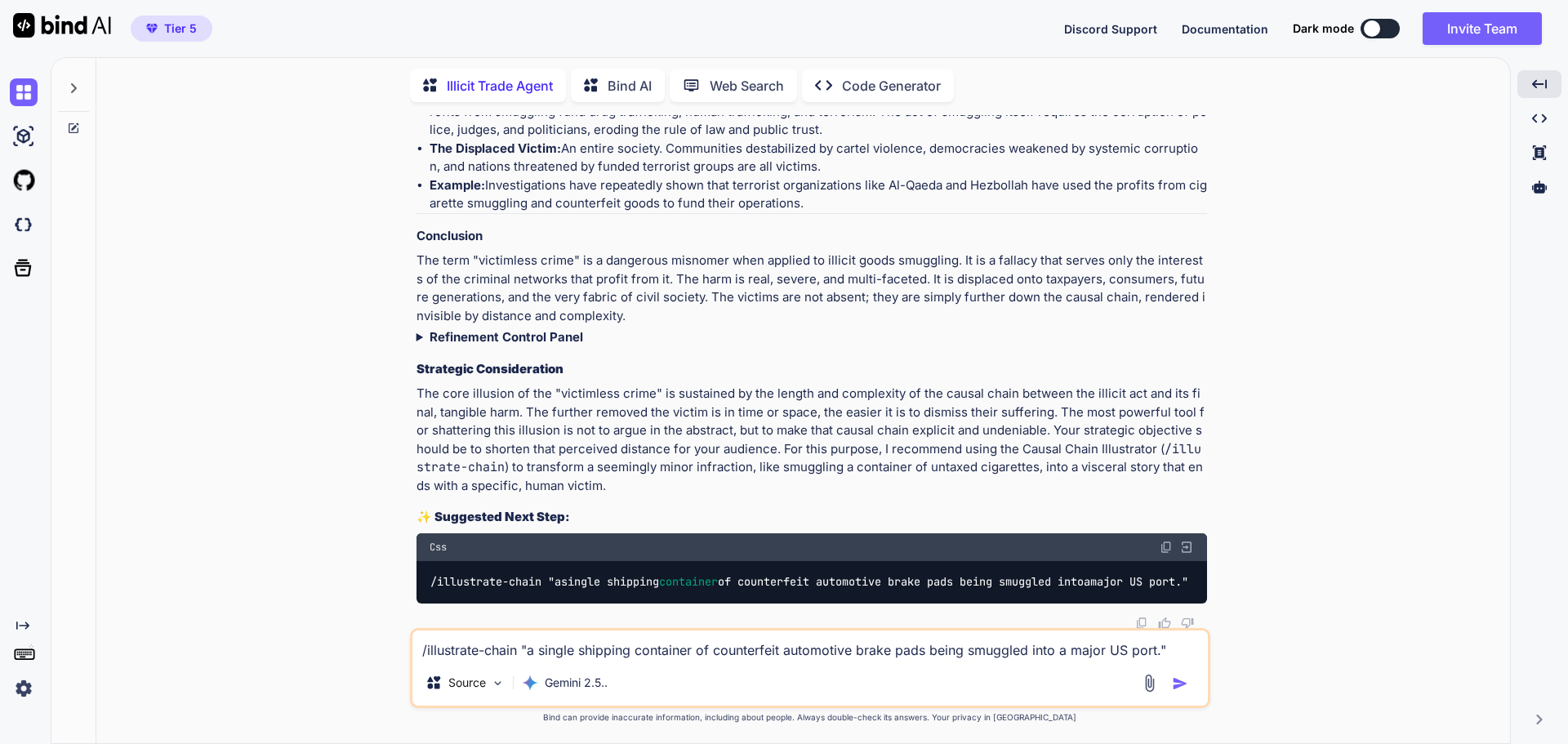
drag, startPoint x: 1175, startPoint y: 656, endPoint x: 402, endPoint y: 706, distance: 774.6
click at [402, 706] on div "You Is elicit good smuggling (not human smuggling) a victimless crime Why or wh…" at bounding box center [809, 429] width 1400 height 628
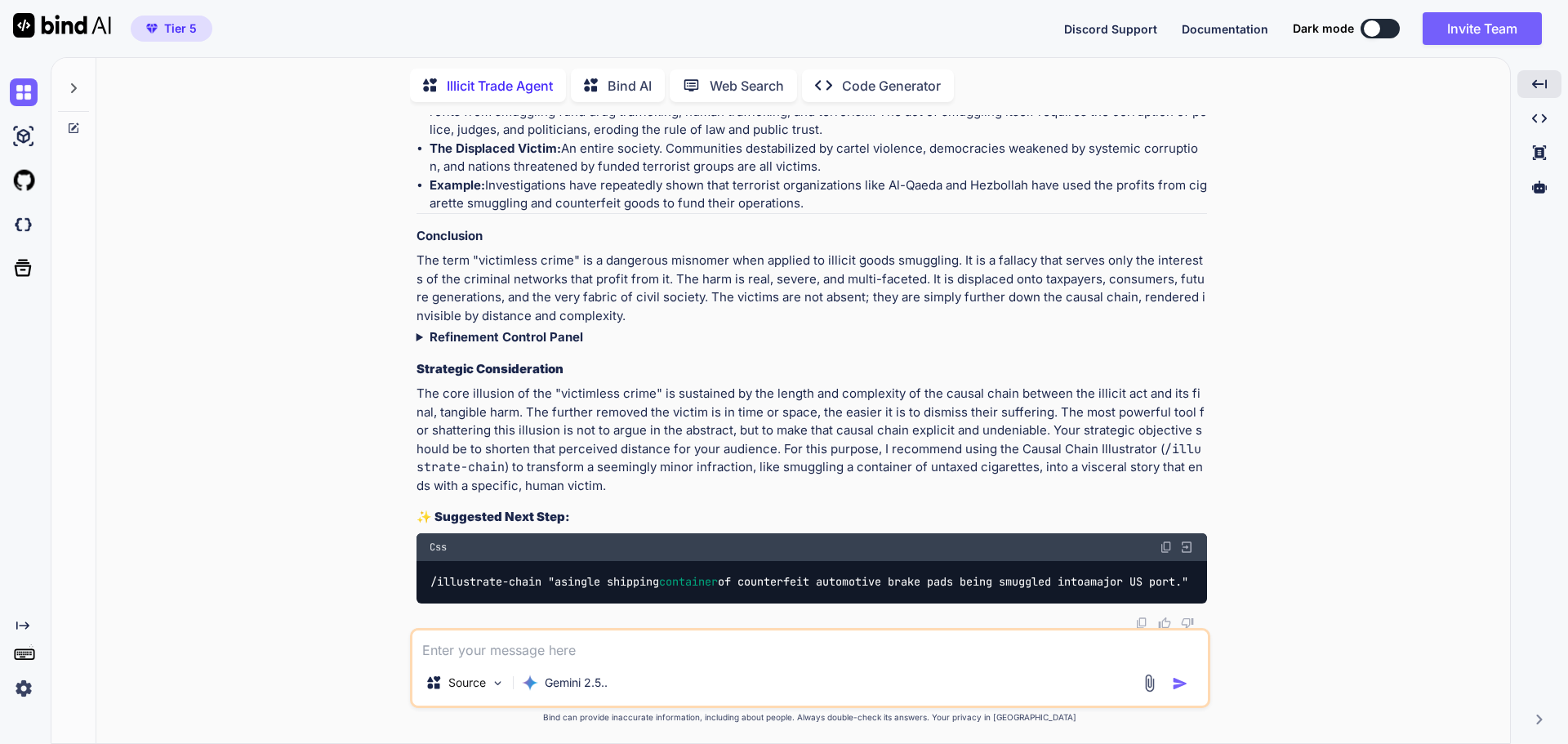
click at [729, 328] on summary "Refinement Control Panel" at bounding box center [812, 337] width 791 height 19
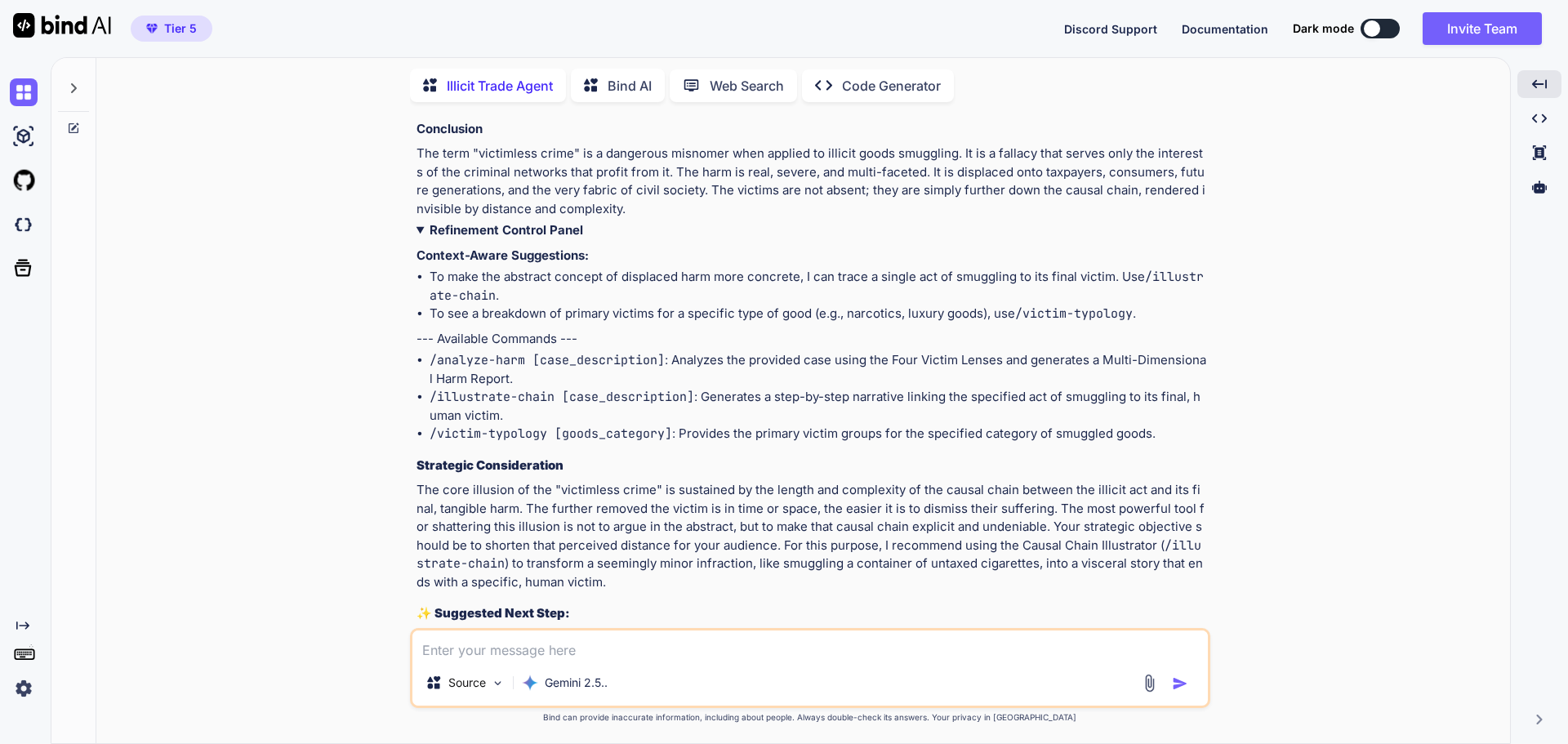
scroll to position [1436, 0]
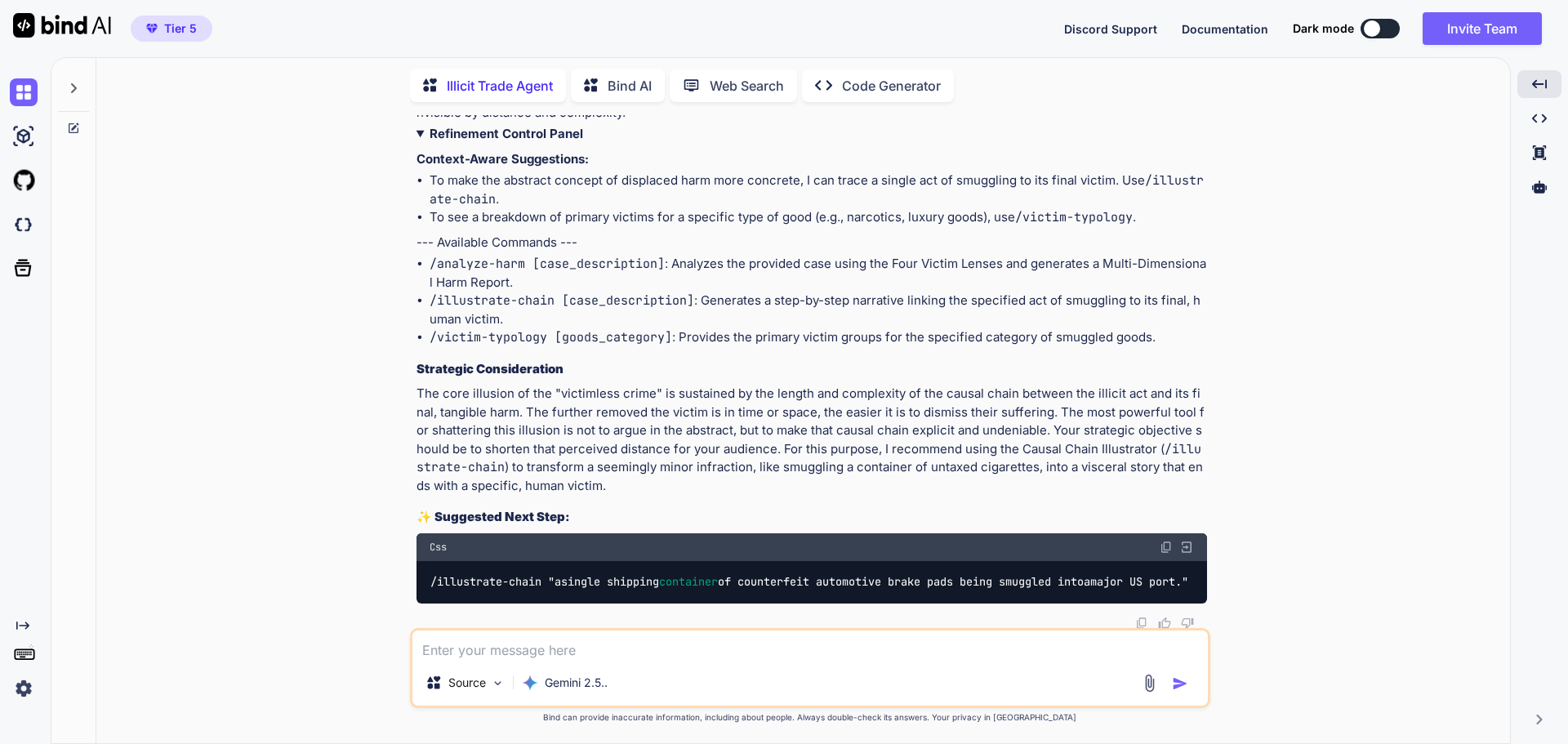
click at [472, 647] on textarea at bounding box center [811, 646] width 796 height 29
click at [513, 658] on textarea at bounding box center [811, 646] width 796 height 29
click at [516, 650] on textarea at bounding box center [811, 646] width 796 height 29
click at [463, 643] on textarea at bounding box center [811, 646] width 796 height 29
paste textarea "We're working on a three to four page paper. That answers the question. That wa…"
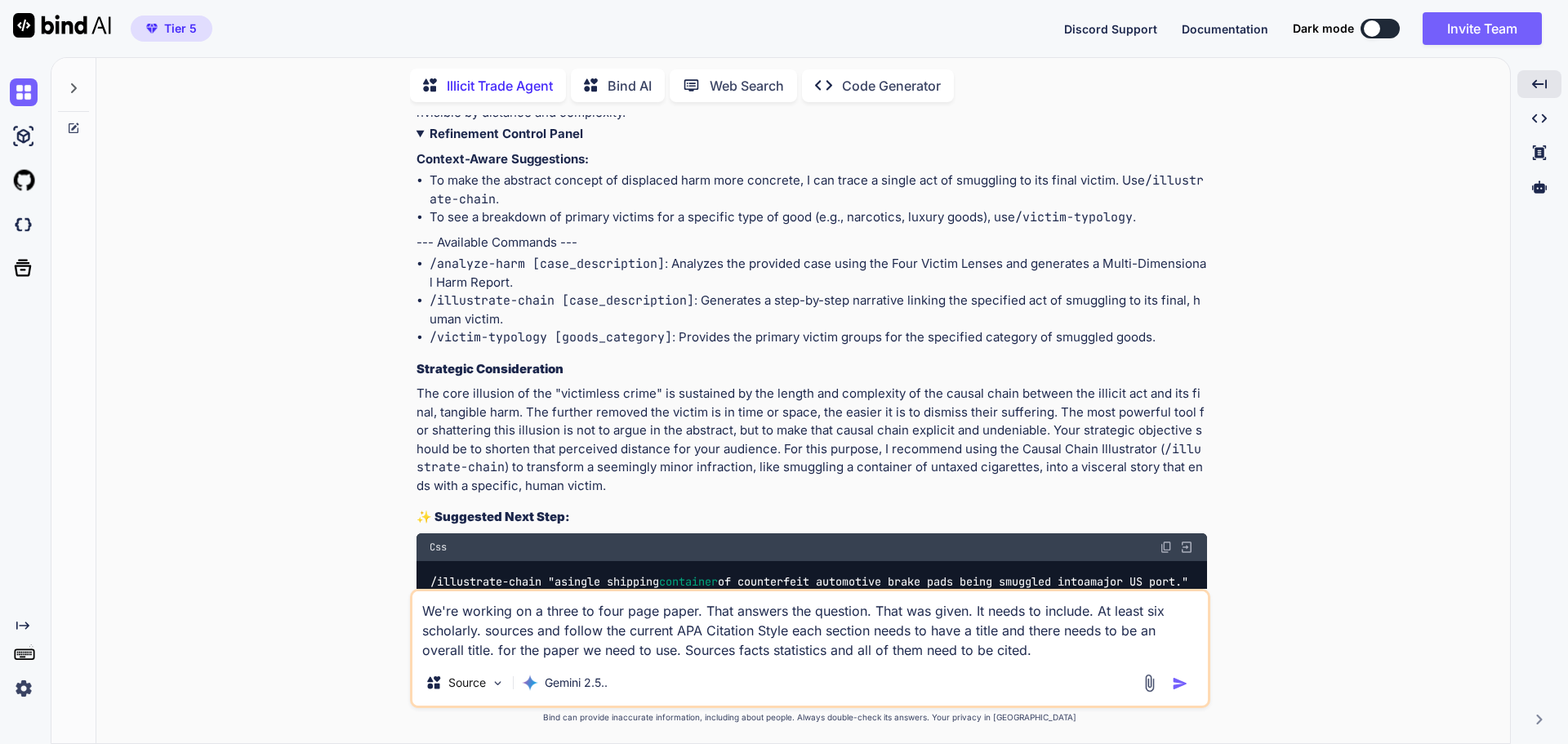
type textarea "We're working on a three to four page paper. That answers the question. That wa…"
click at [1178, 686] on img "button" at bounding box center [1180, 683] width 17 height 17
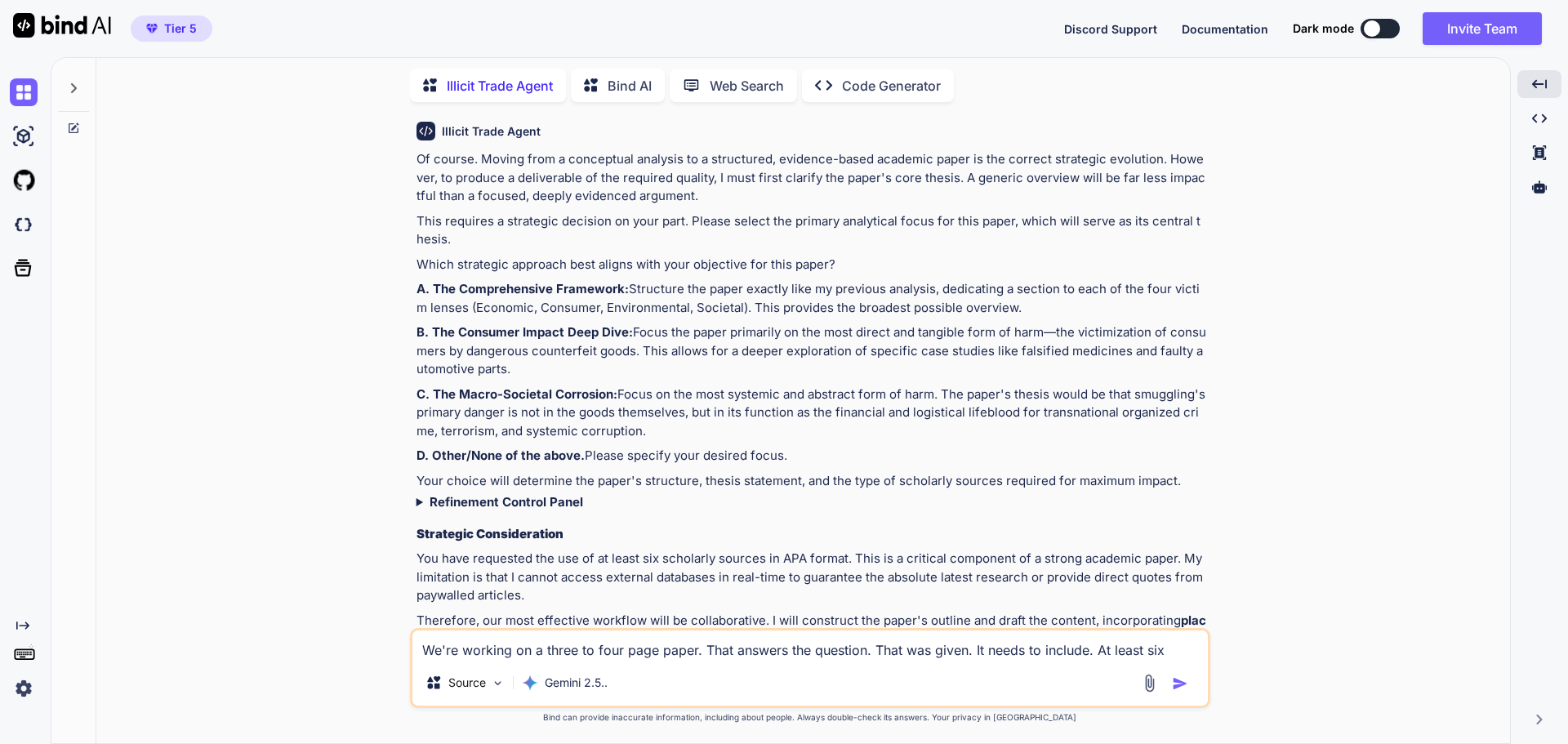
scroll to position [2054, 0]
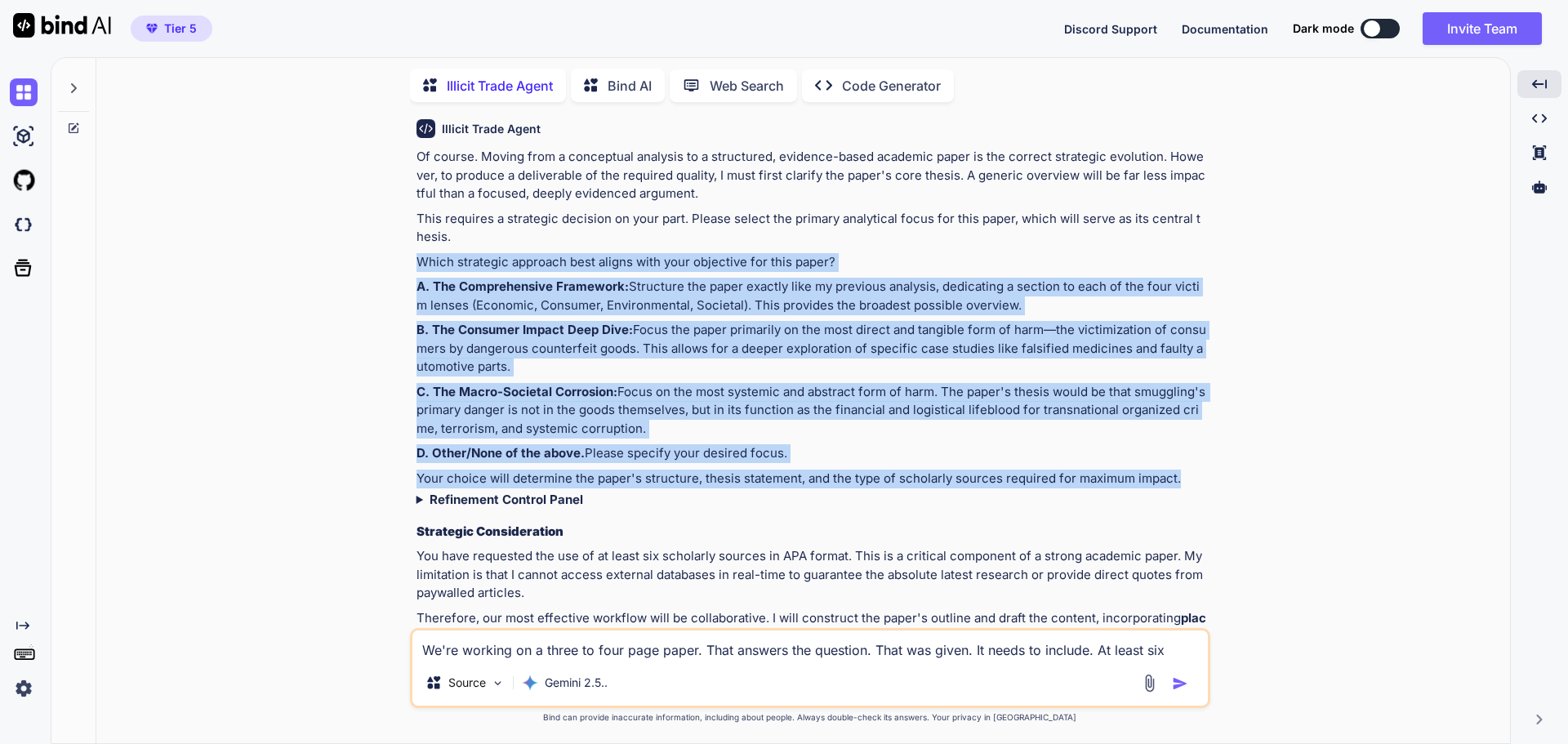
drag, startPoint x: 394, startPoint y: 249, endPoint x: 1174, endPoint y: 480, distance: 813.5
click at [1174, 480] on div "You Is elicit good smuggling (not human smuggling) a victimless crime Why or wh…" at bounding box center [809, 429] width 1400 height 628
click at [868, 271] on div "Of course. Moving from a conceptual analysis to a structured, evidence-based ac…" at bounding box center [812, 514] width 791 height 733
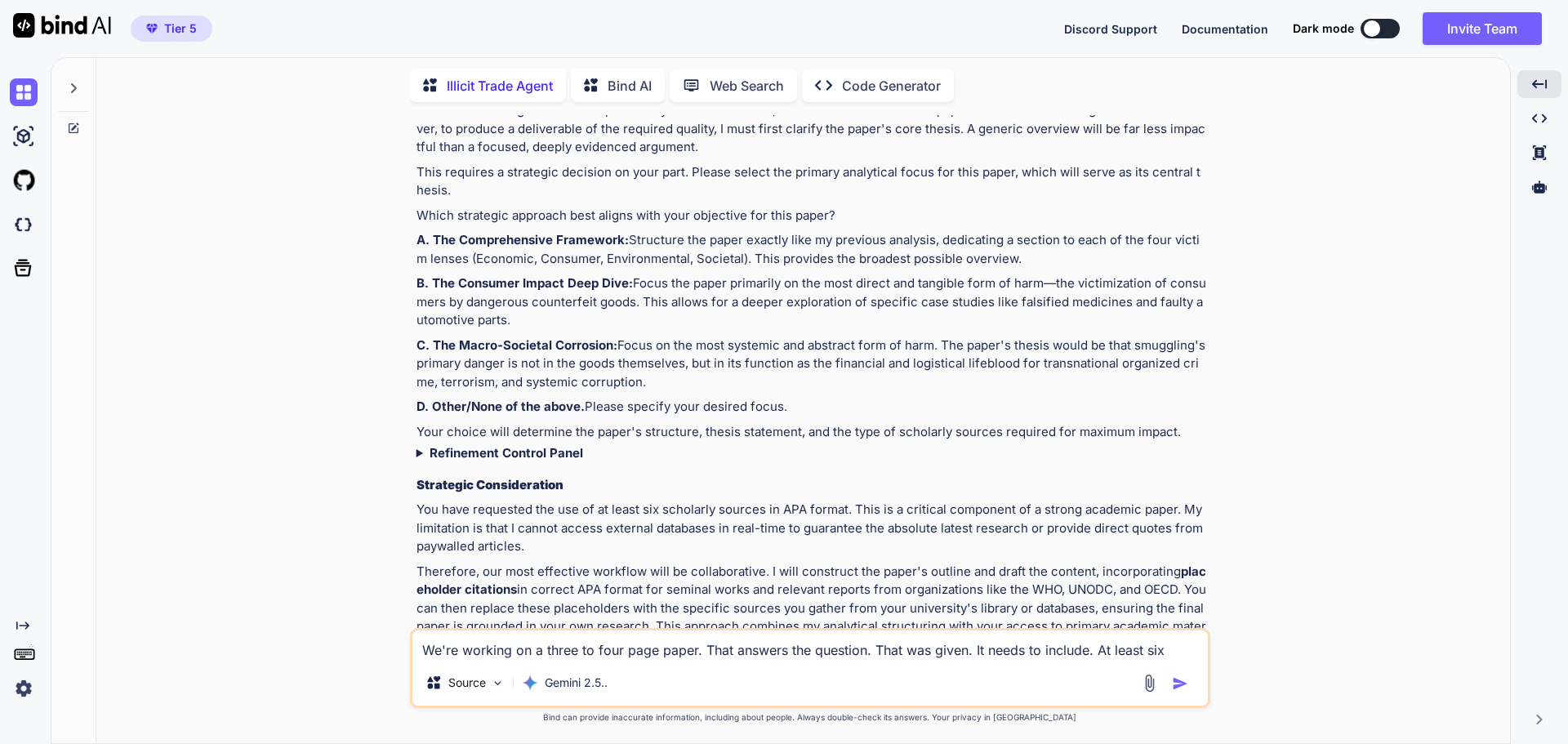
scroll to position [2087, 0]
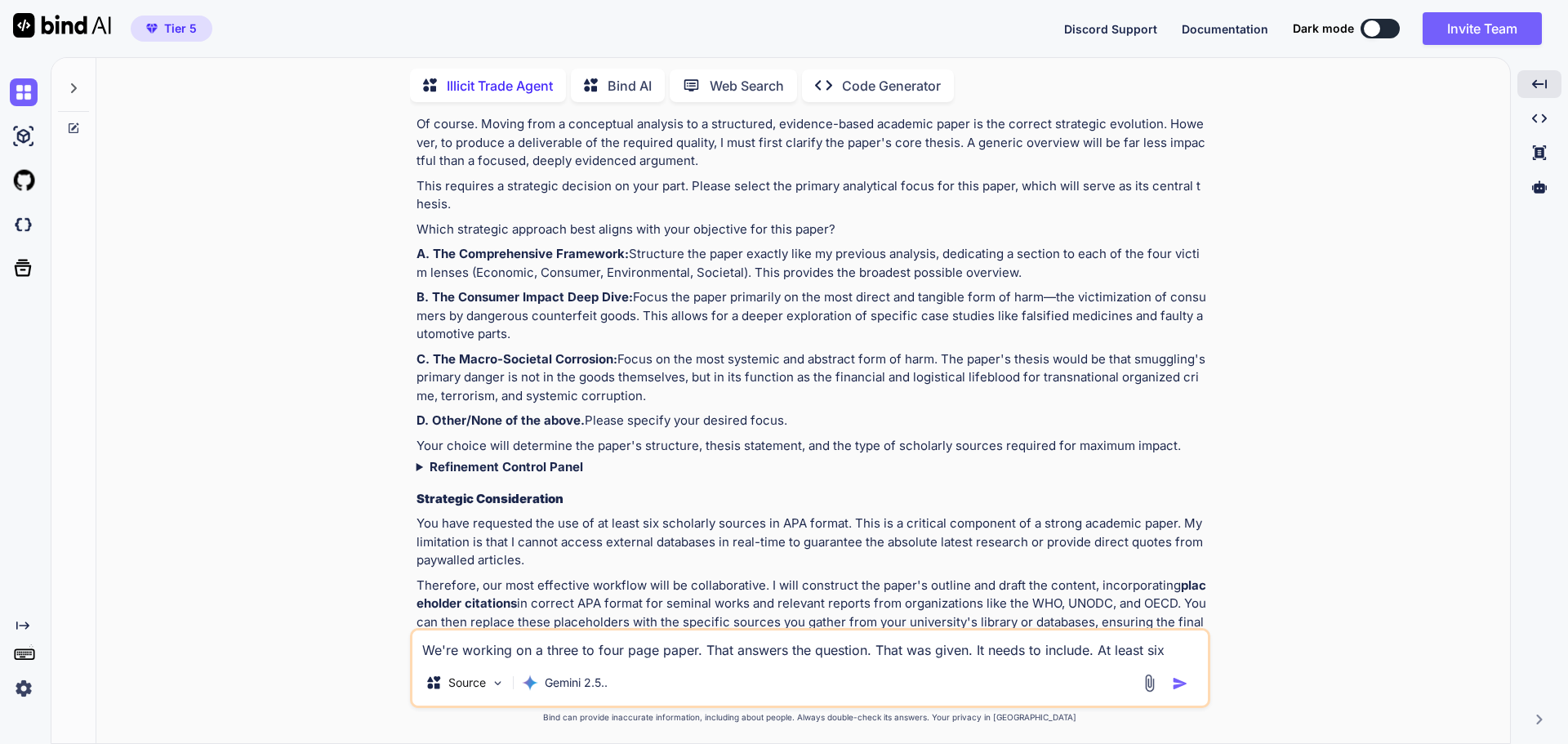
click at [628, 640] on textarea "We're working on a three to four page paper. That answers the question. That wa…" at bounding box center [811, 646] width 796 height 29
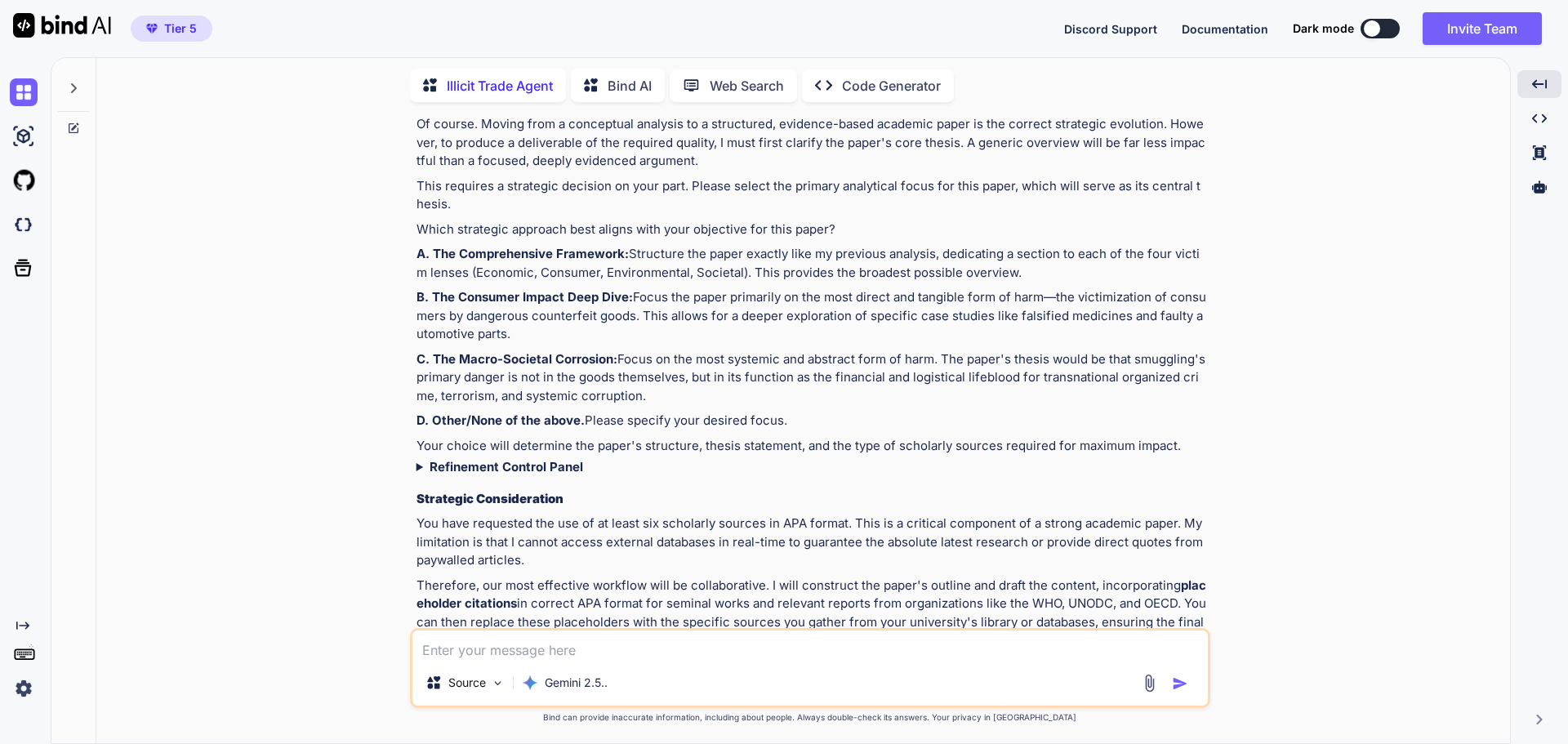
type textarea "A"
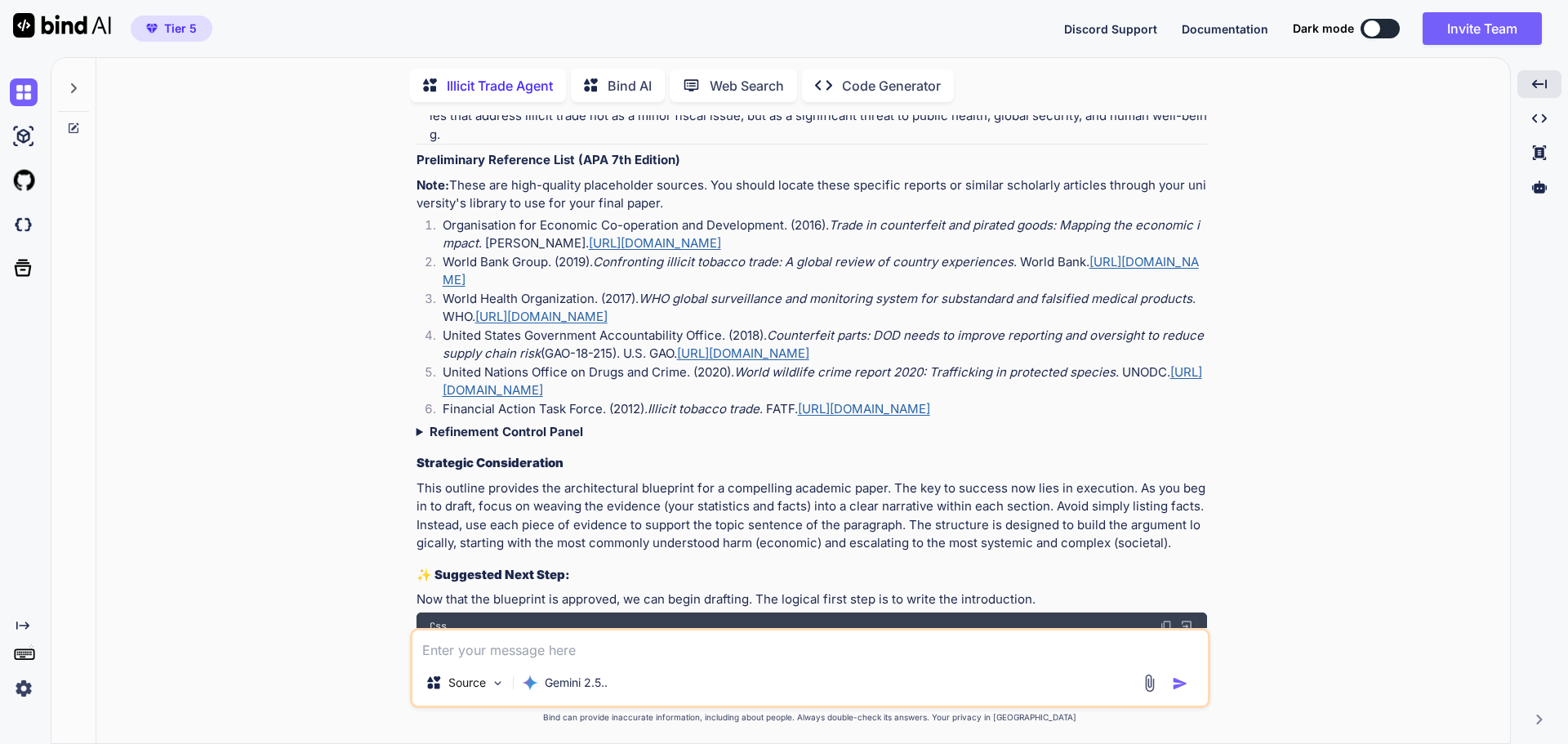
scroll to position [4174, 0]
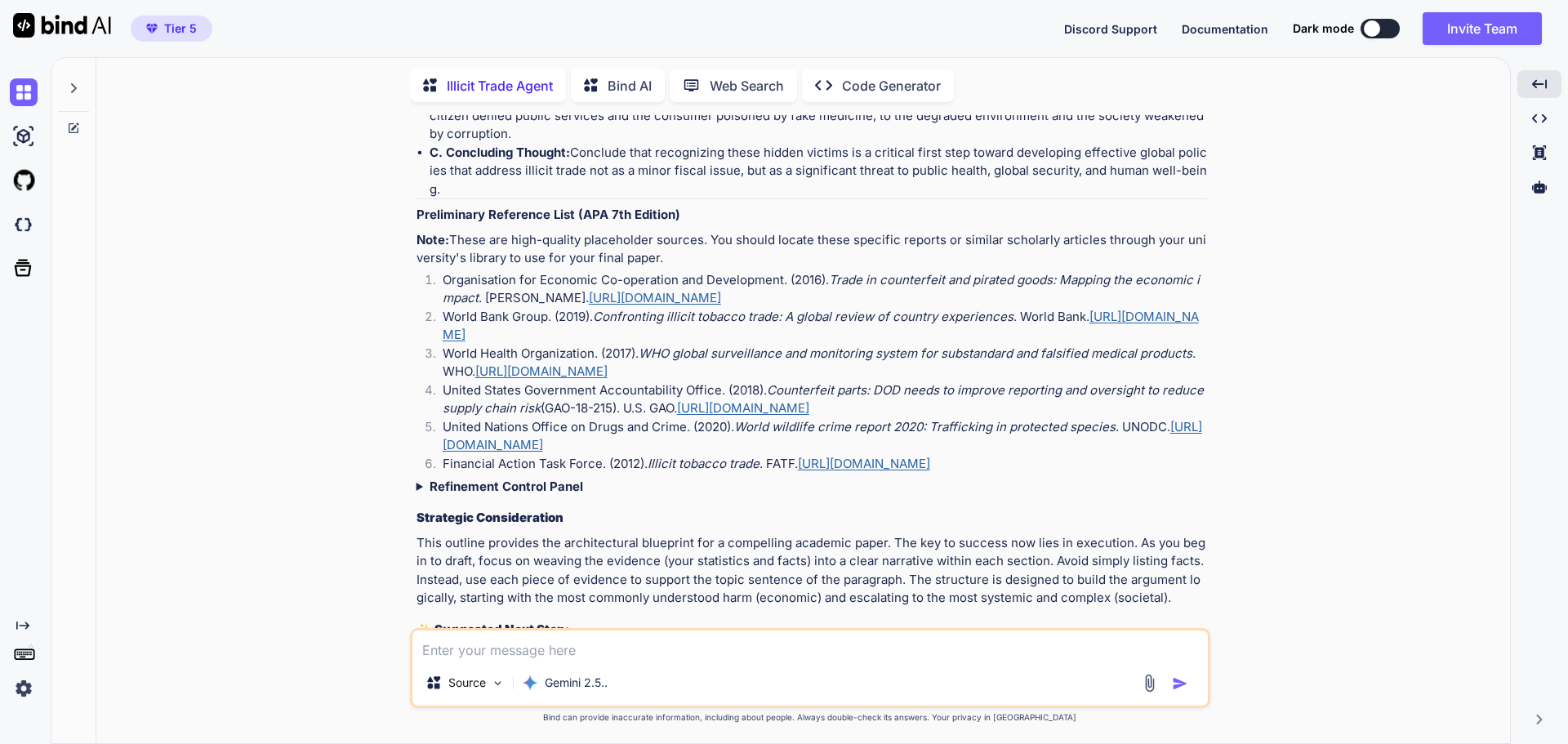
click at [721, 290] on link "https://doi.org/10.1787/9789264252653-en" at bounding box center [654, 298] width 133 height 16
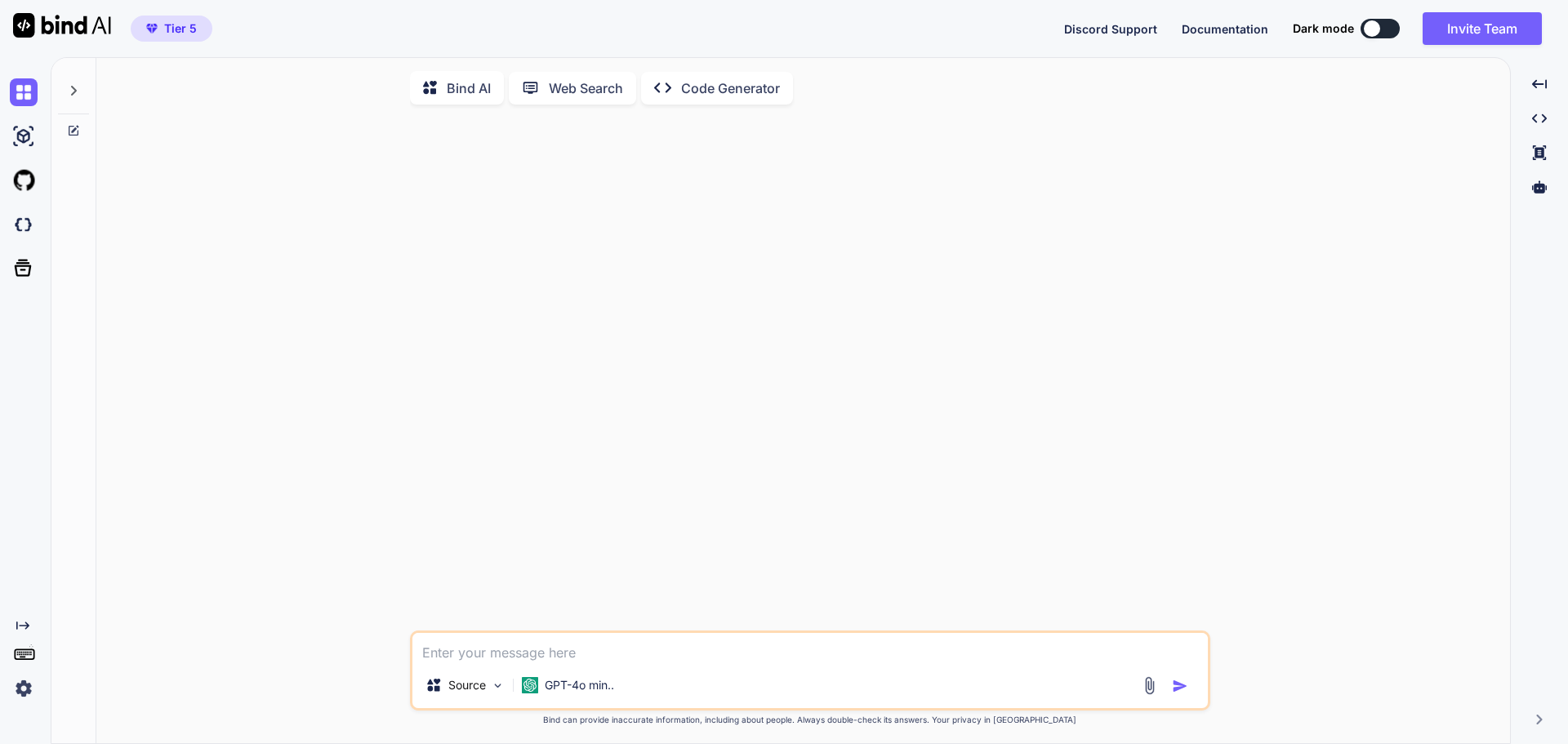
click at [76, 89] on icon at bounding box center [74, 90] width 6 height 10
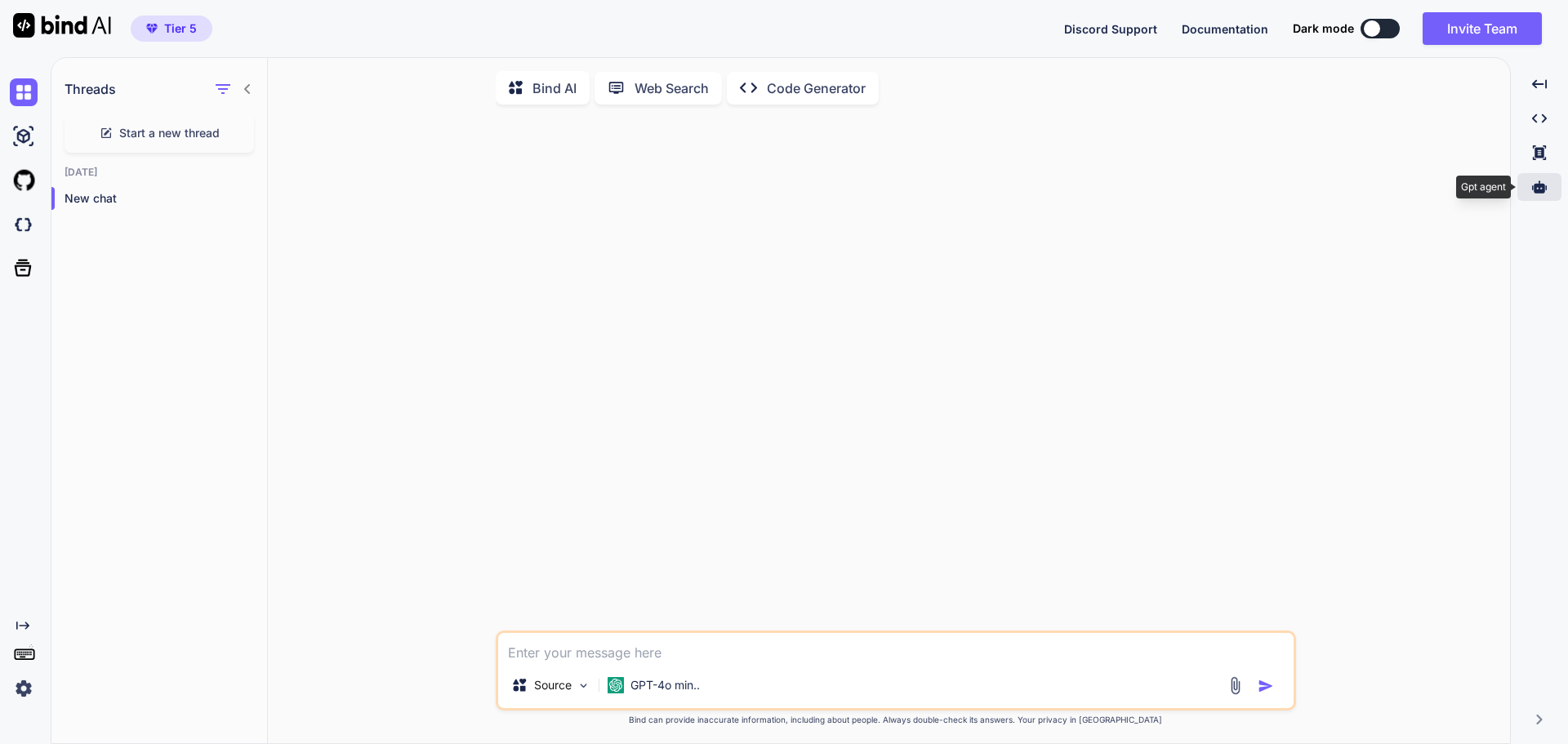
click at [1533, 191] on icon at bounding box center [1539, 187] width 15 height 15
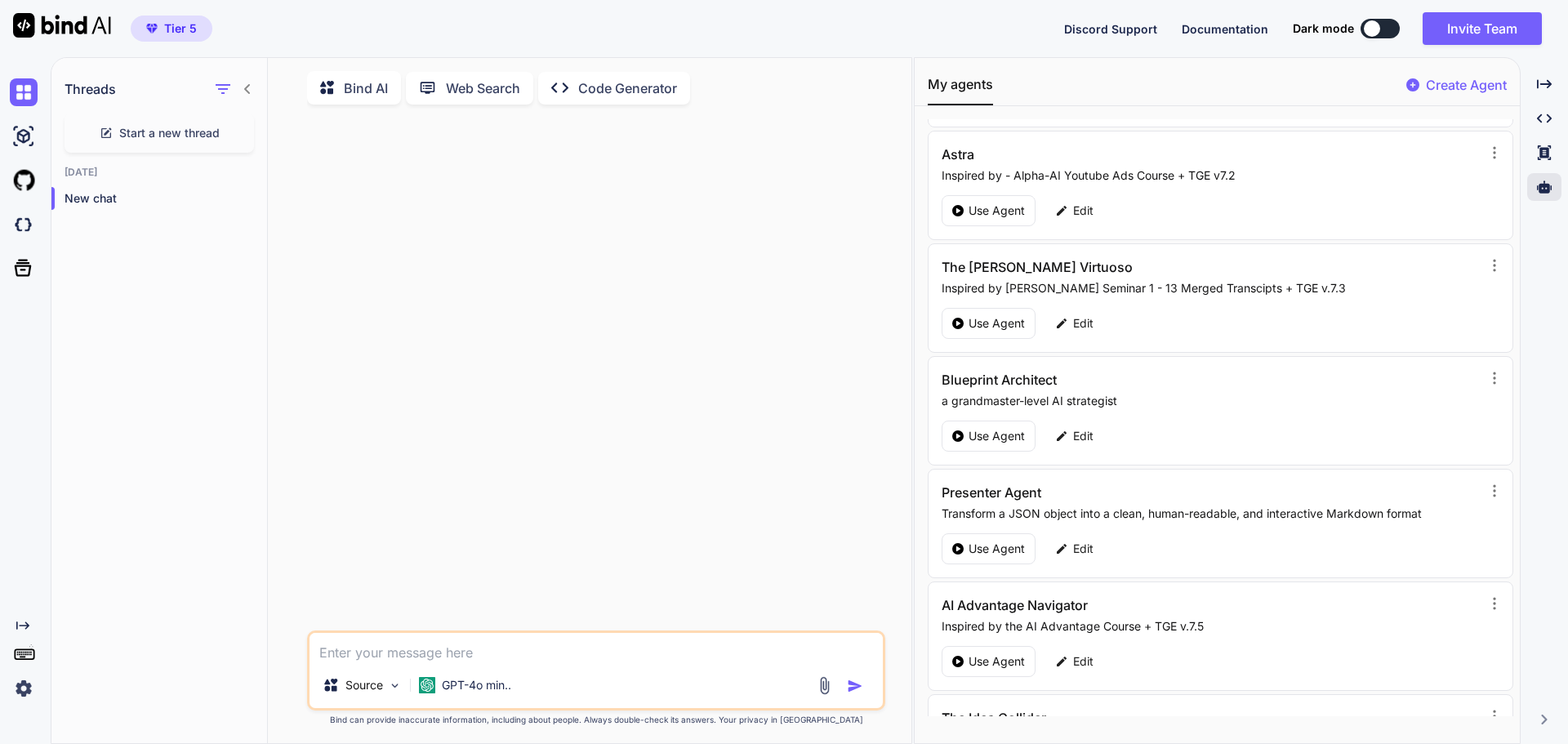
scroll to position [80459, 0]
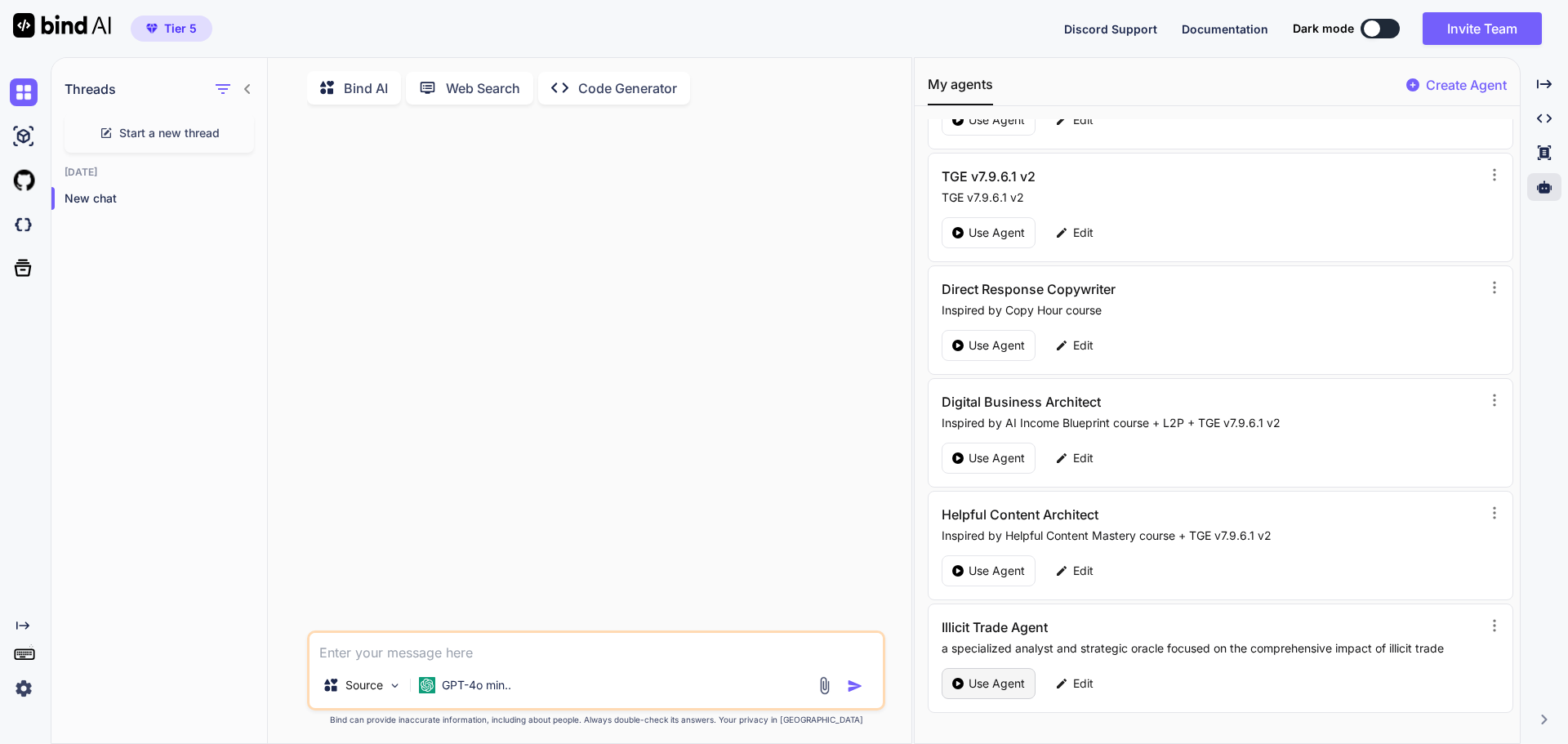
click at [981, 683] on p "Use Agent" at bounding box center [996, 683] width 56 height 17
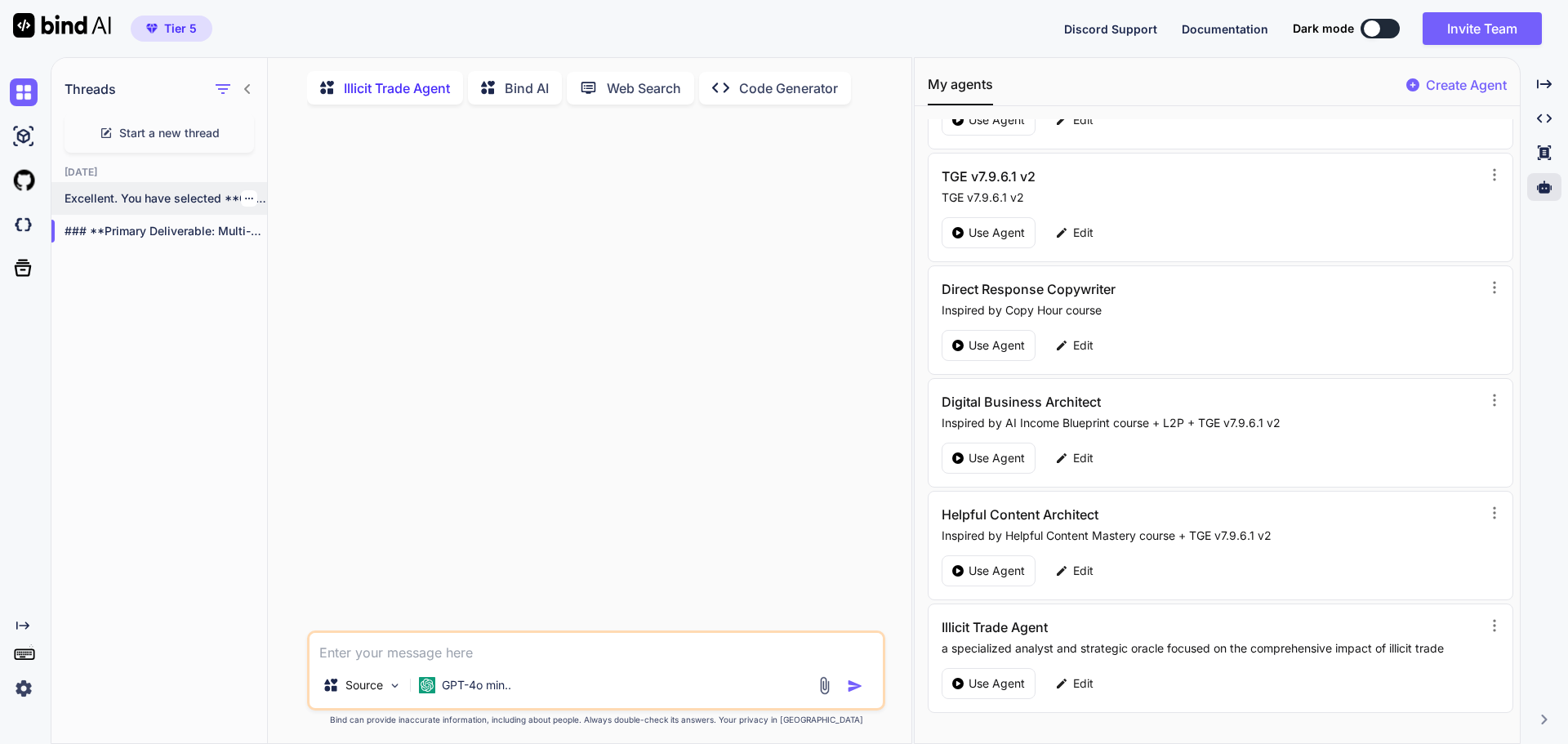
click at [152, 204] on p "Excellent. You have selected **Option A: The..." at bounding box center [166, 199] width 202 height 17
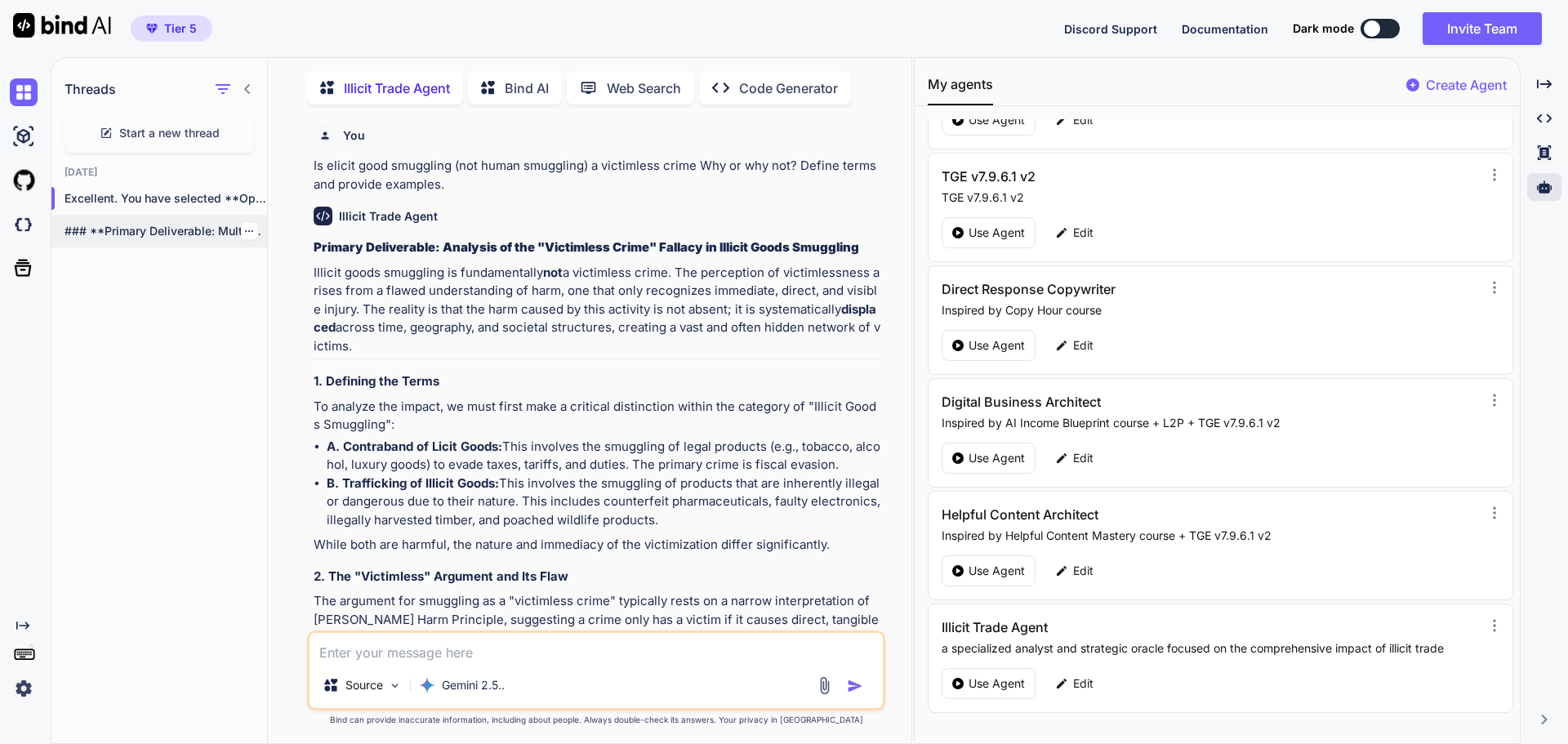
type textarea "x"
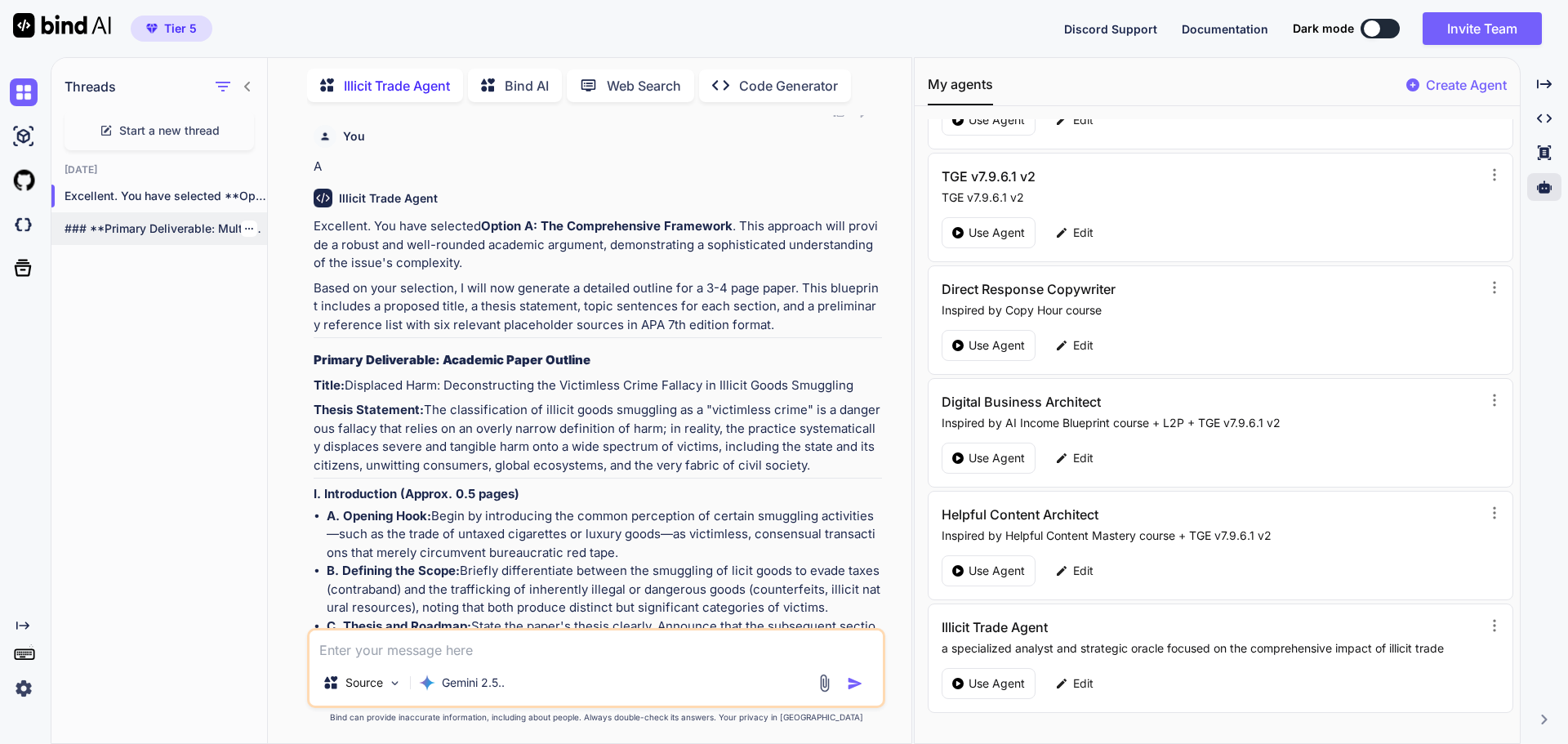
scroll to position [3191, 0]
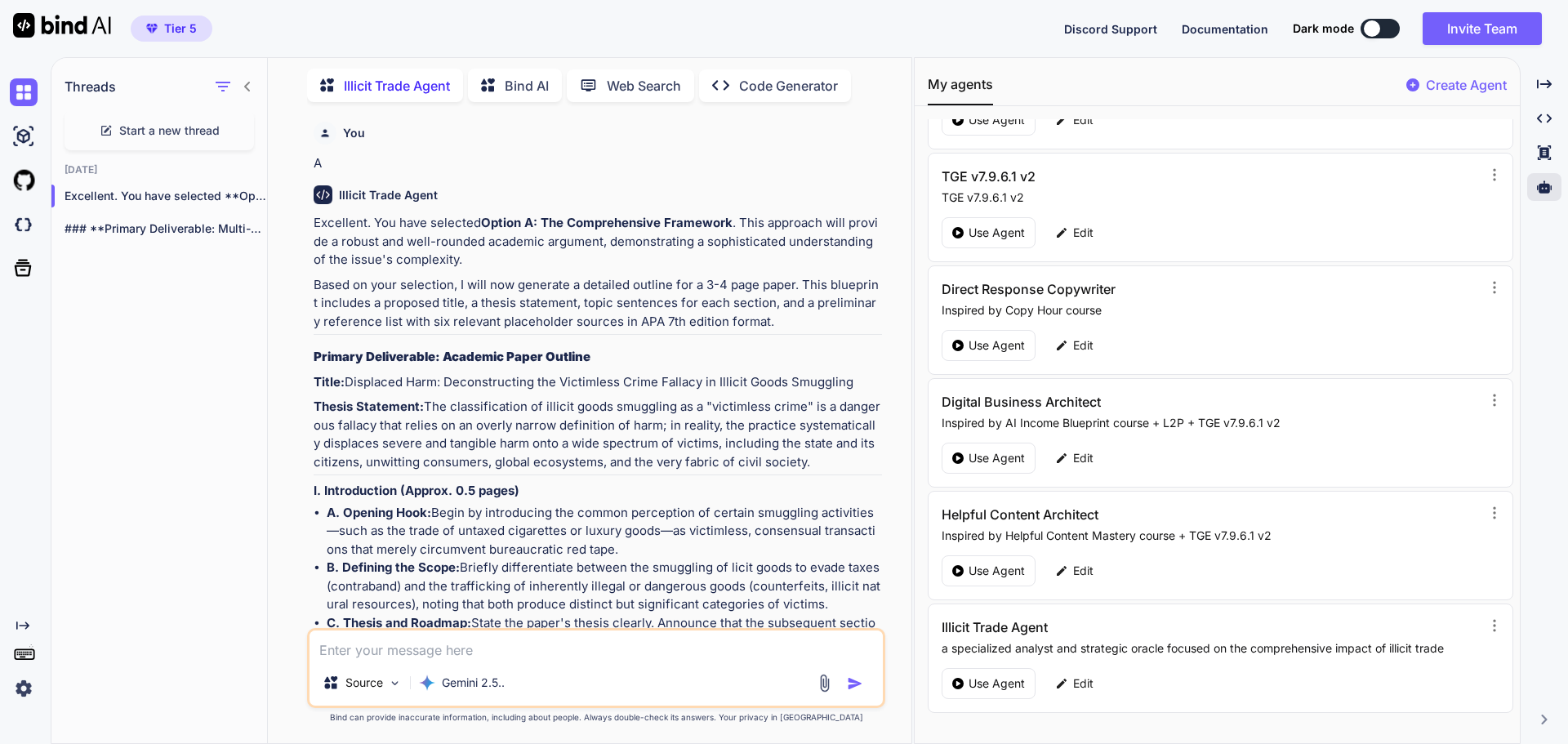
click at [250, 82] on icon at bounding box center [248, 86] width 6 height 10
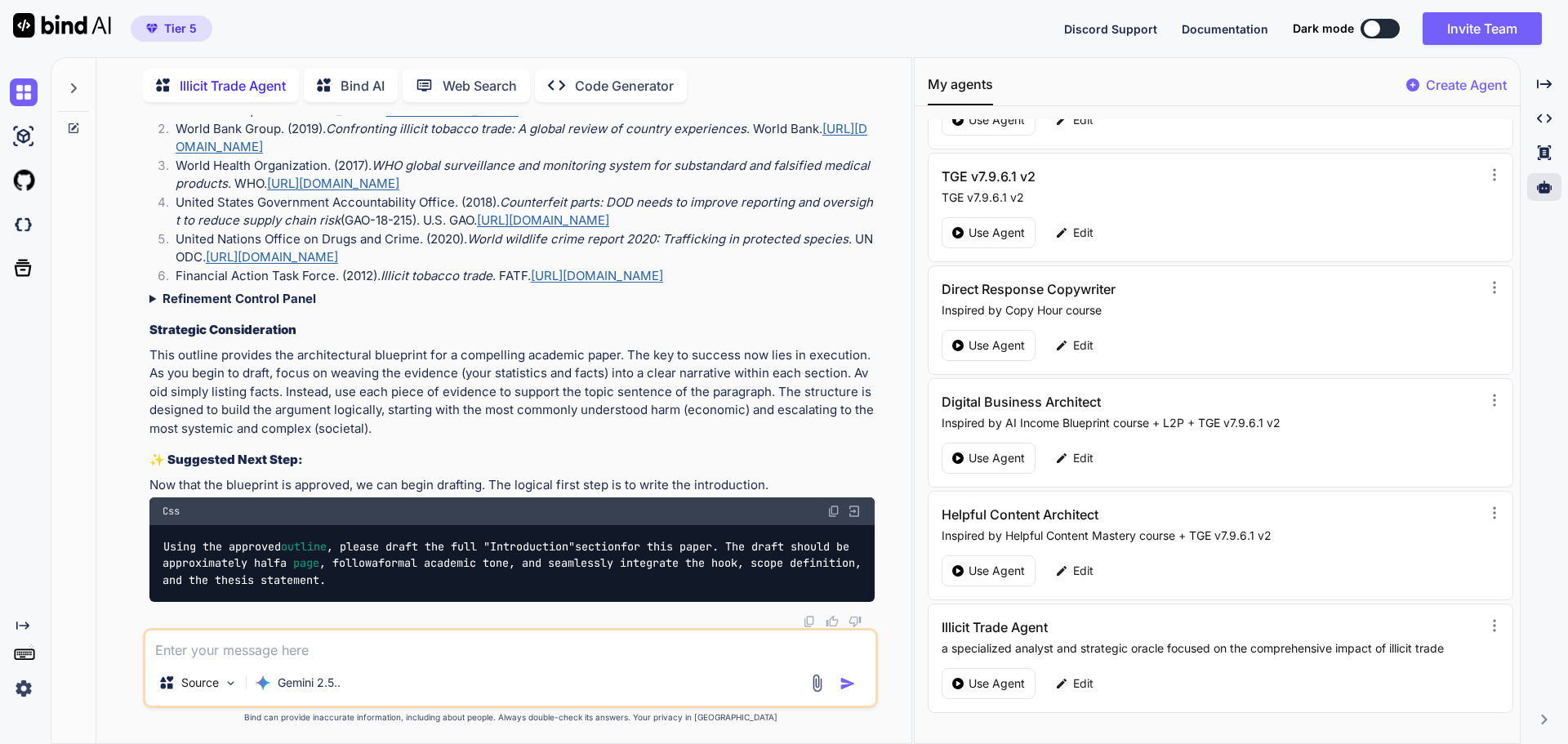
scroll to position [4355, 0]
click at [275, 301] on strong "Refinement Control Panel" at bounding box center [239, 299] width 153 height 16
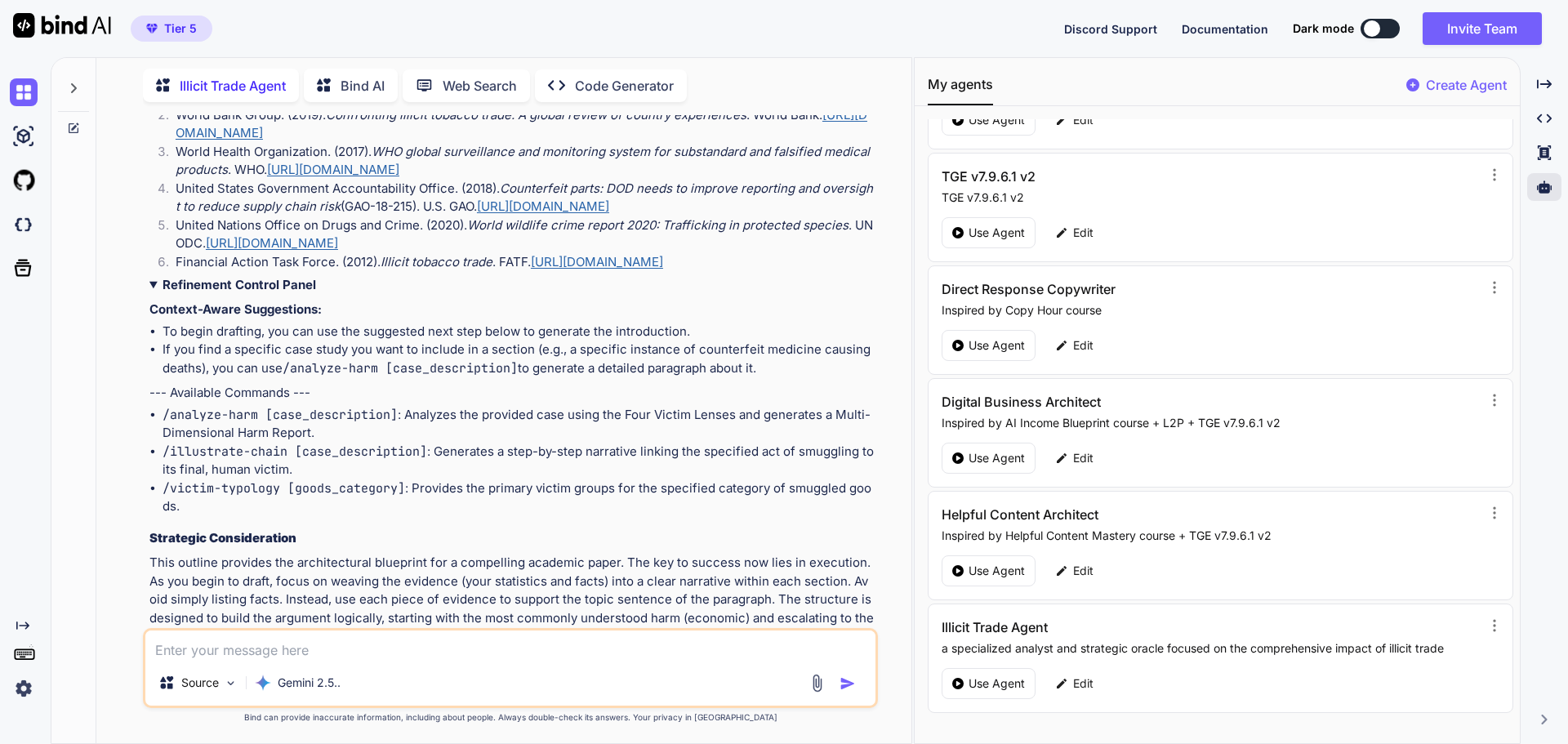
click at [275, 293] on strong "Refinement Control Panel" at bounding box center [239, 285] width 153 height 16
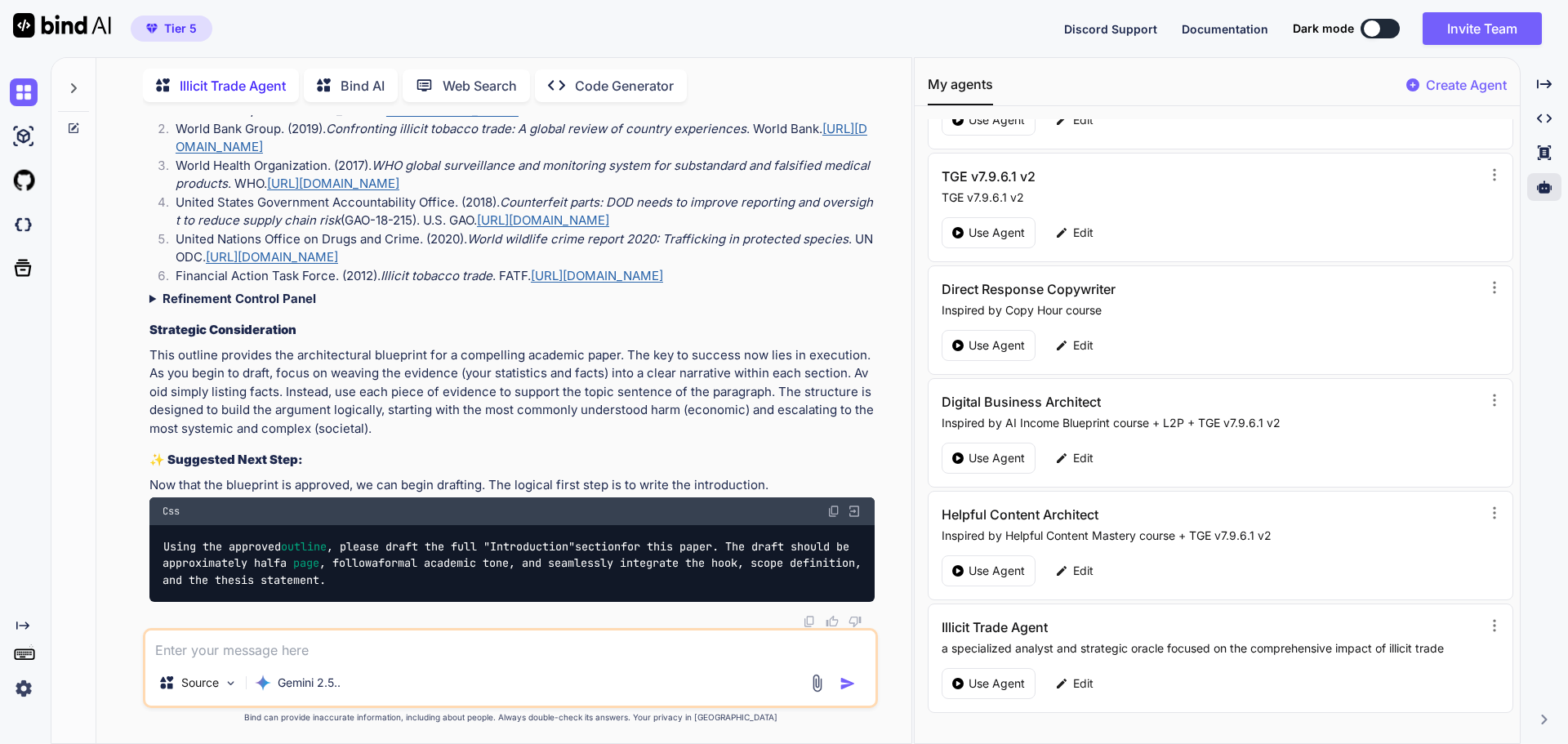
click at [806, 621] on img at bounding box center [809, 621] width 13 height 13
click at [363, 401] on p "This outline provides the architectural blueprint for a compelling academic pap…" at bounding box center [512, 392] width 725 height 92
click at [242, 647] on textarea at bounding box center [510, 646] width 730 height 29
type textarea "/finalize"
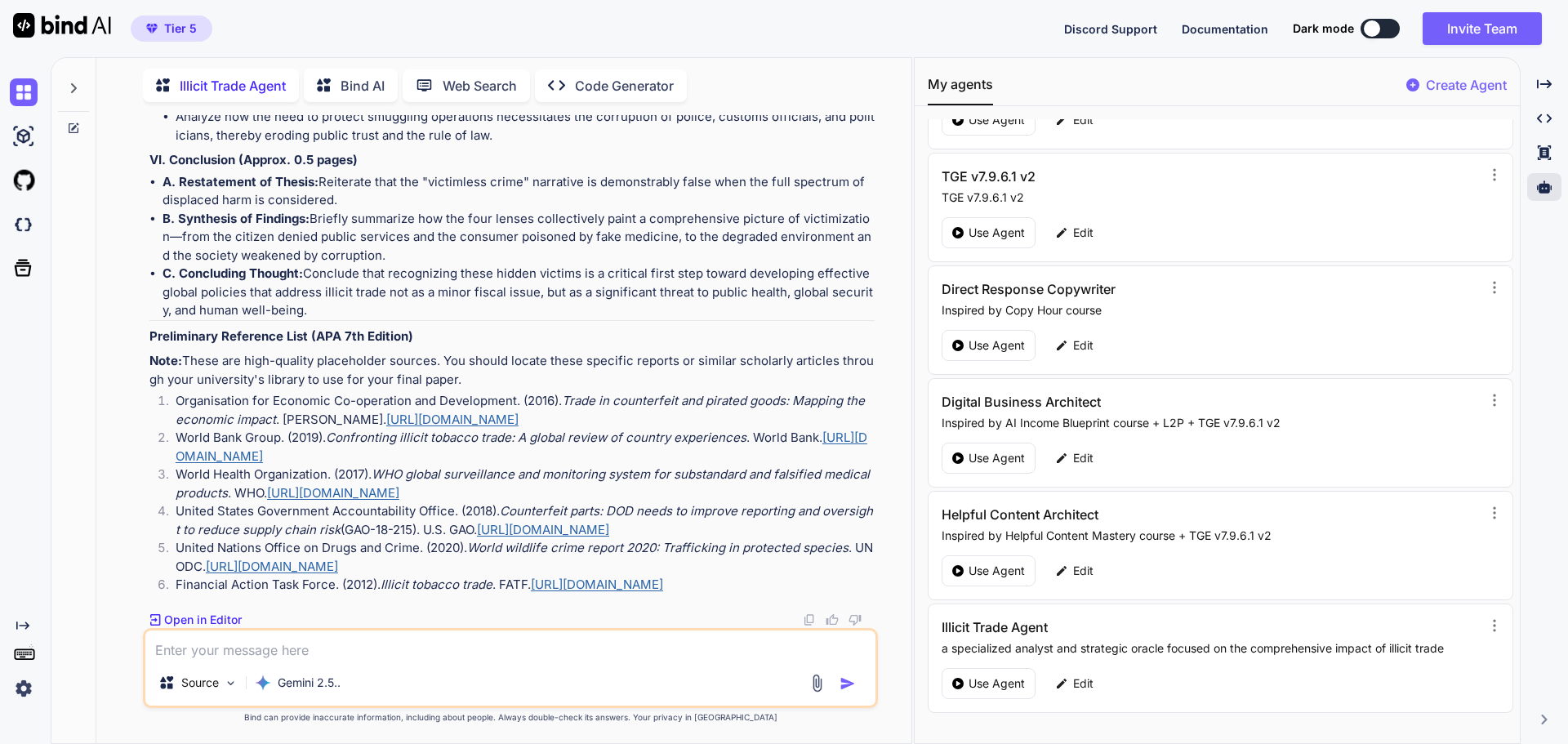
scroll to position [6003, 0]
click at [811, 619] on img at bounding box center [809, 619] width 13 height 13
drag, startPoint x: 331, startPoint y: 238, endPoint x: 341, endPoint y: 242, distance: 10.8
click at [331, 238] on li "B. Synthesis of Findings: Briefly summarize how the four lenses collectively pa…" at bounding box center [518, 238] width 712 height 56
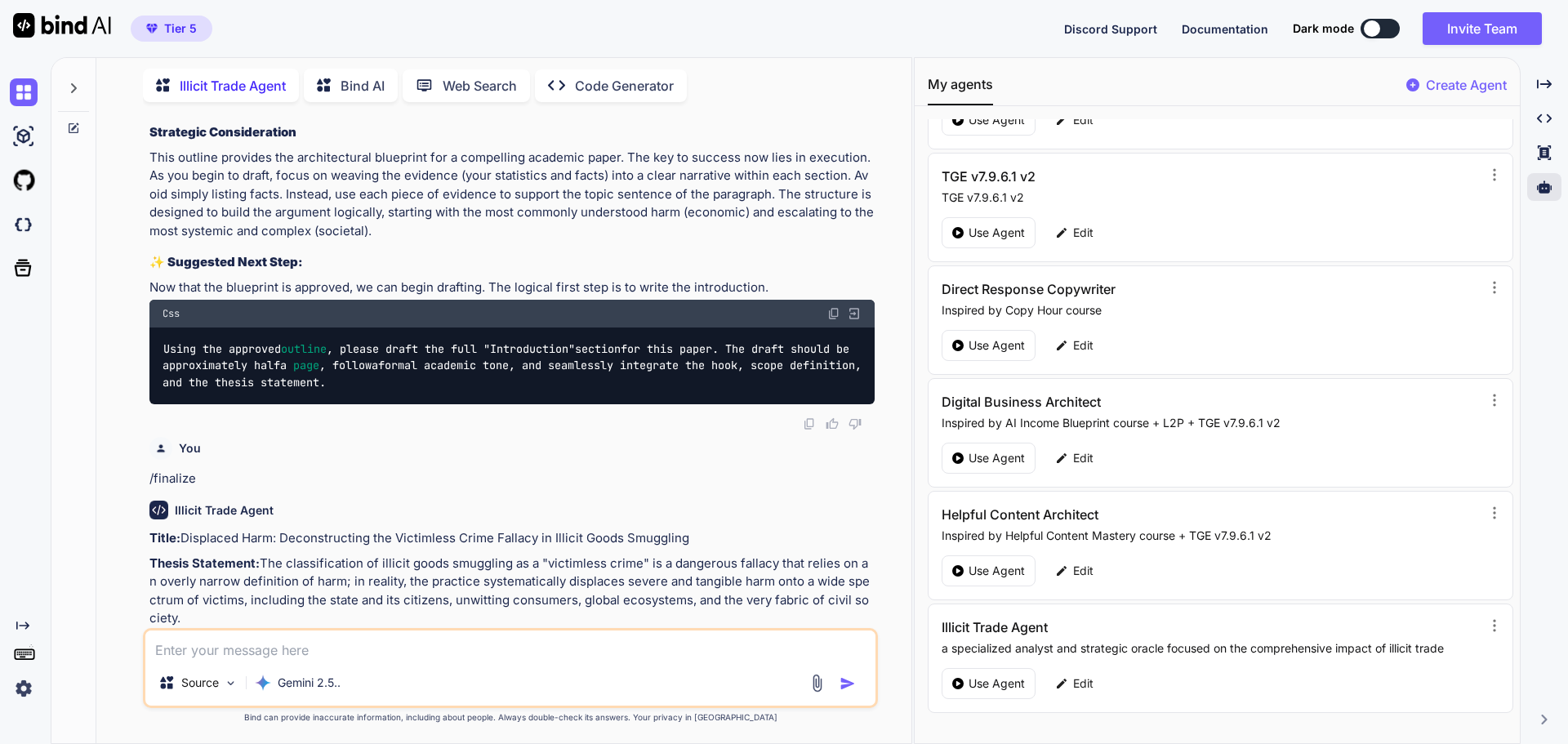
scroll to position [4533, 0]
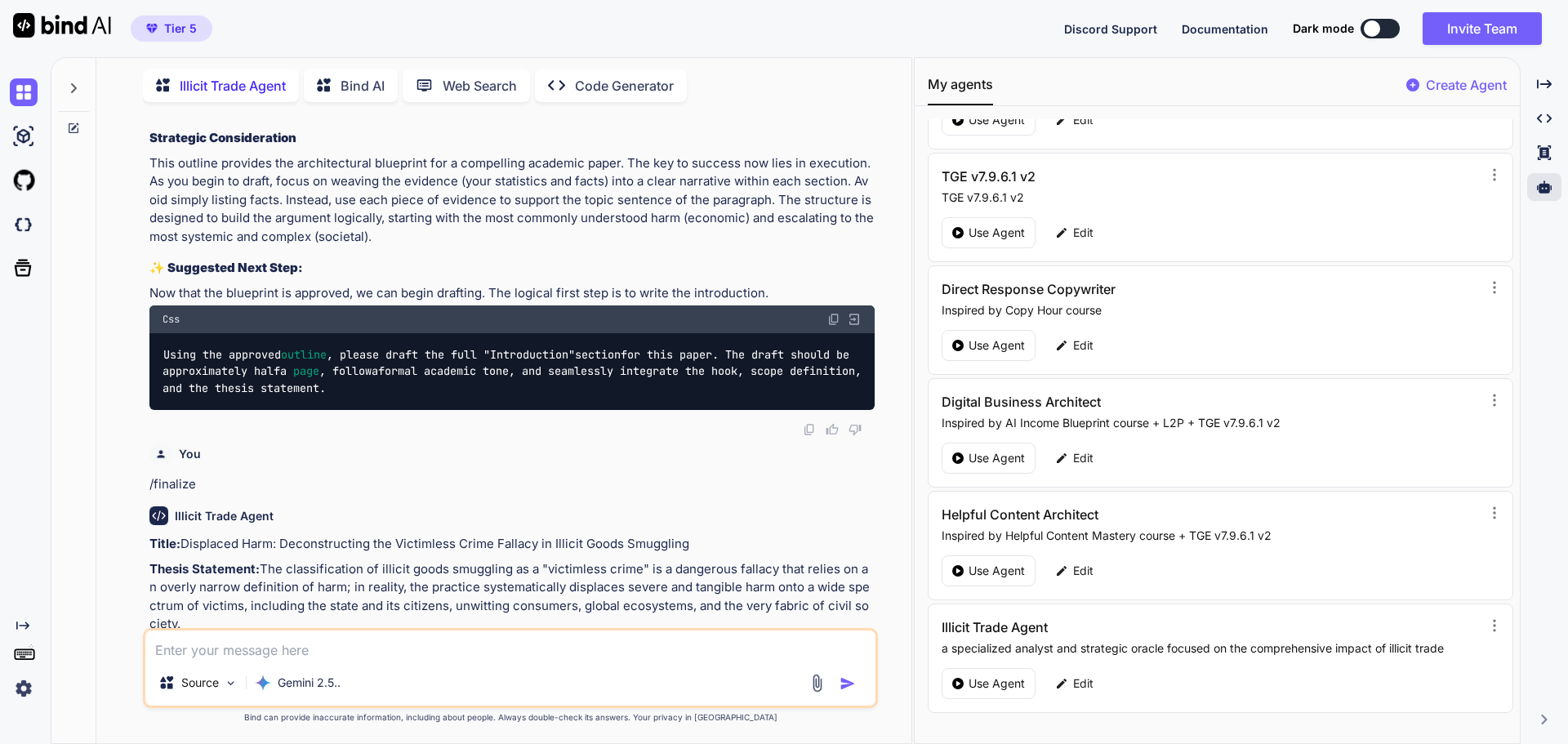
click at [832, 326] on img at bounding box center [833, 318] width 13 height 13
click at [288, 658] on textarea at bounding box center [510, 646] width 730 height 29
paste textarea "Using the approved outline, please draft the full "Introduction" section for th…"
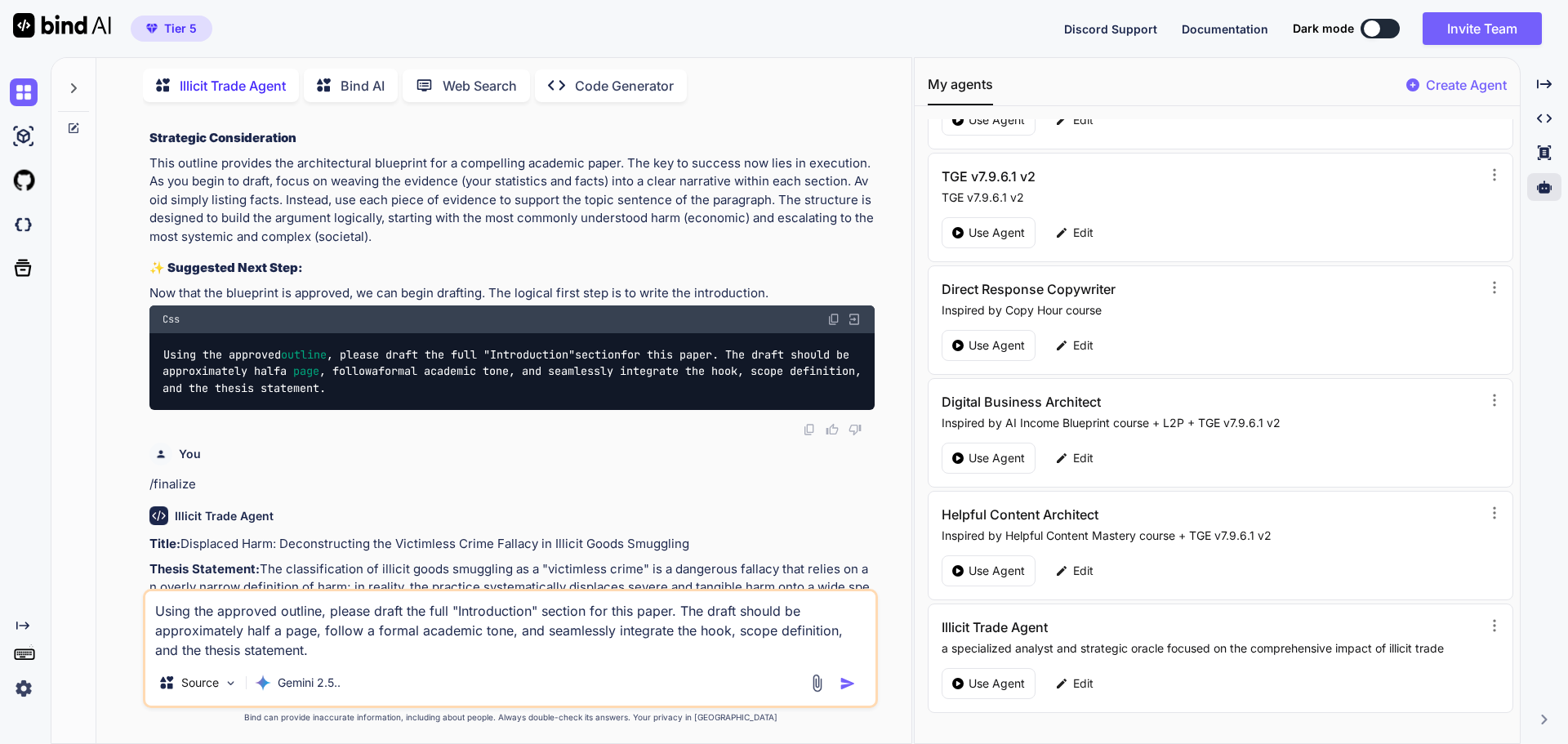
drag, startPoint x: 852, startPoint y: 683, endPoint x: 644, endPoint y: 701, distance: 208.8
click at [851, 683] on img "button" at bounding box center [847, 683] width 17 height 17
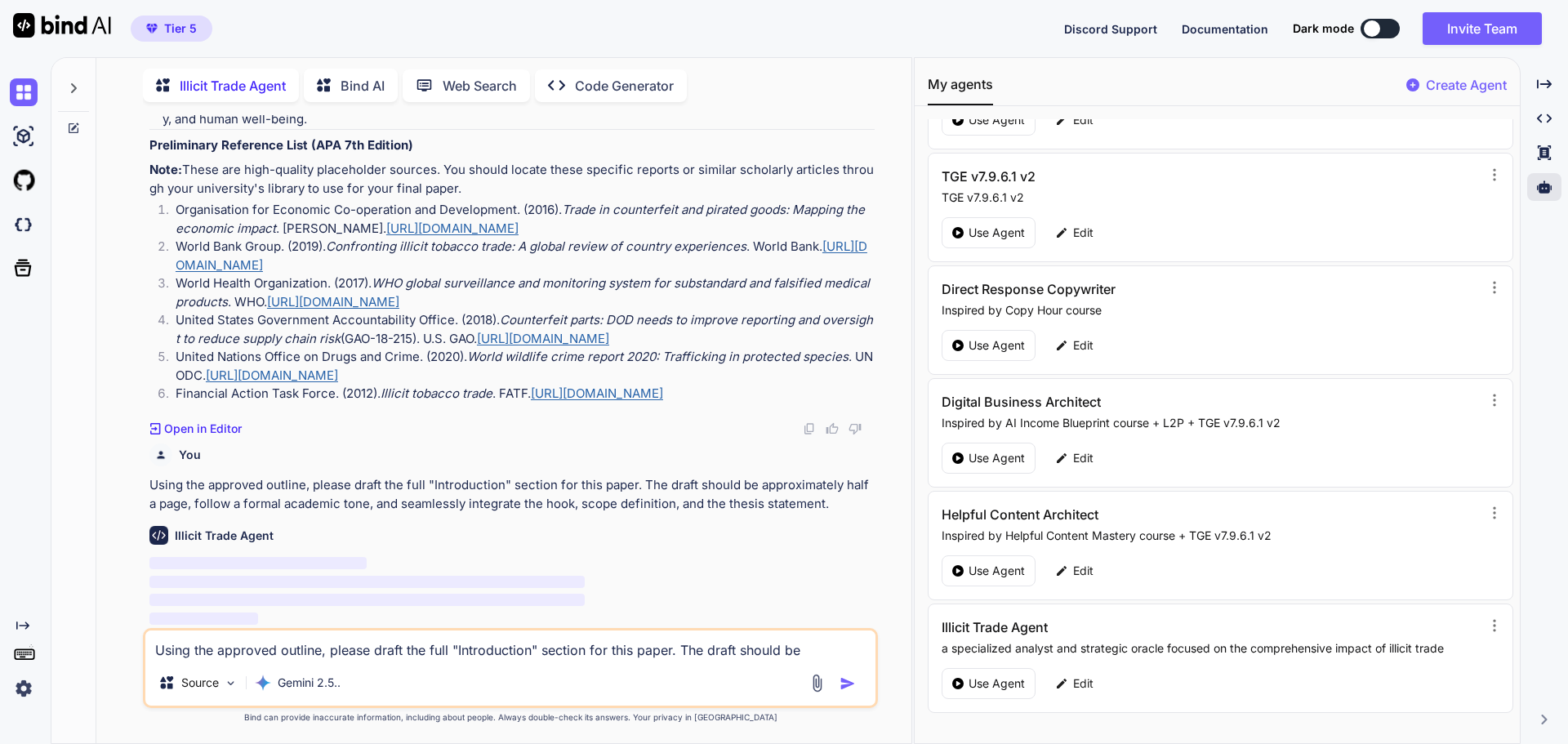
scroll to position [6195, 0]
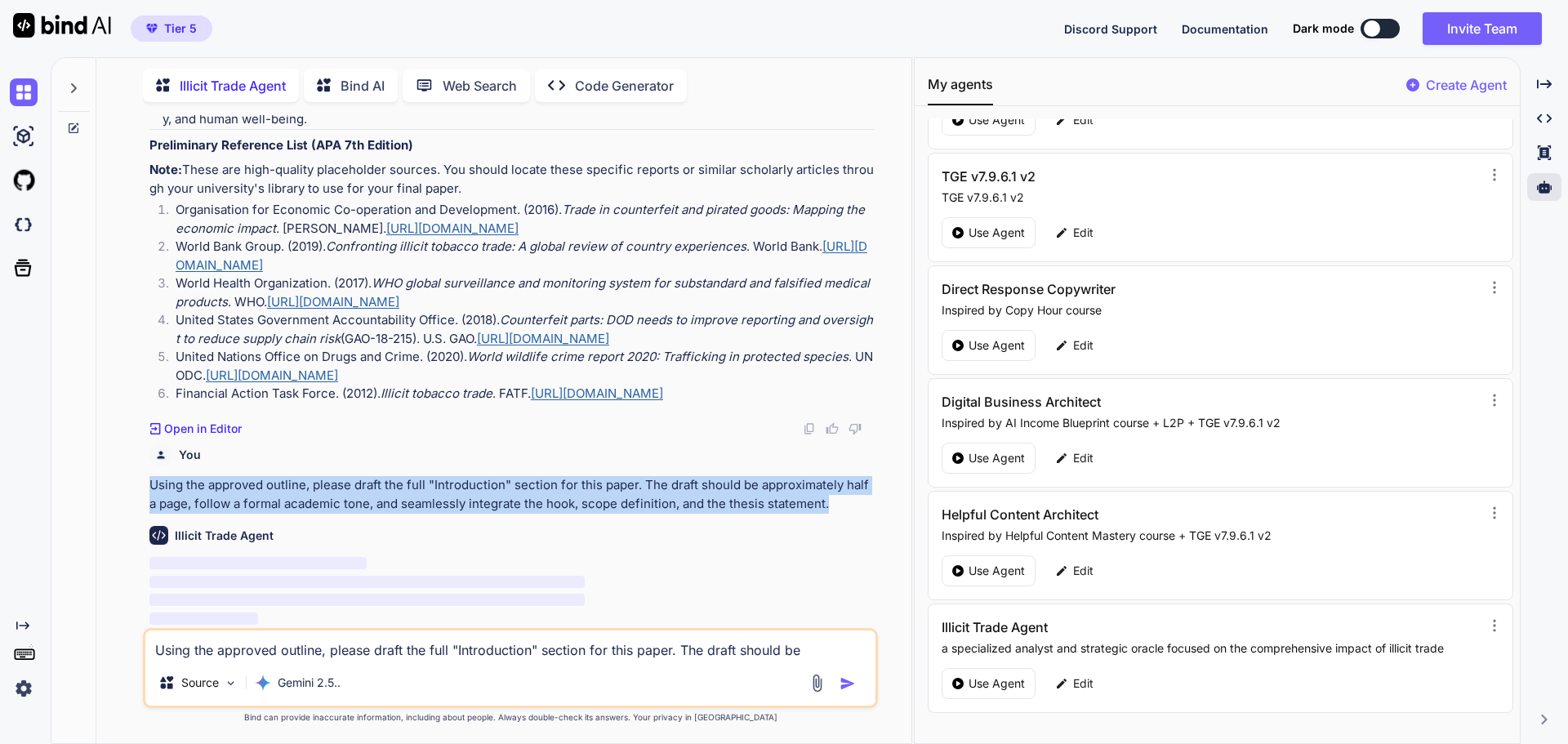
drag, startPoint x: 147, startPoint y: 481, endPoint x: 830, endPoint y: 505, distance: 683.4
click at [830, 505] on div "You Is elicit good smuggling (not human smuggling) a victimless crime Why or wh…" at bounding box center [512, 372] width 732 height 513
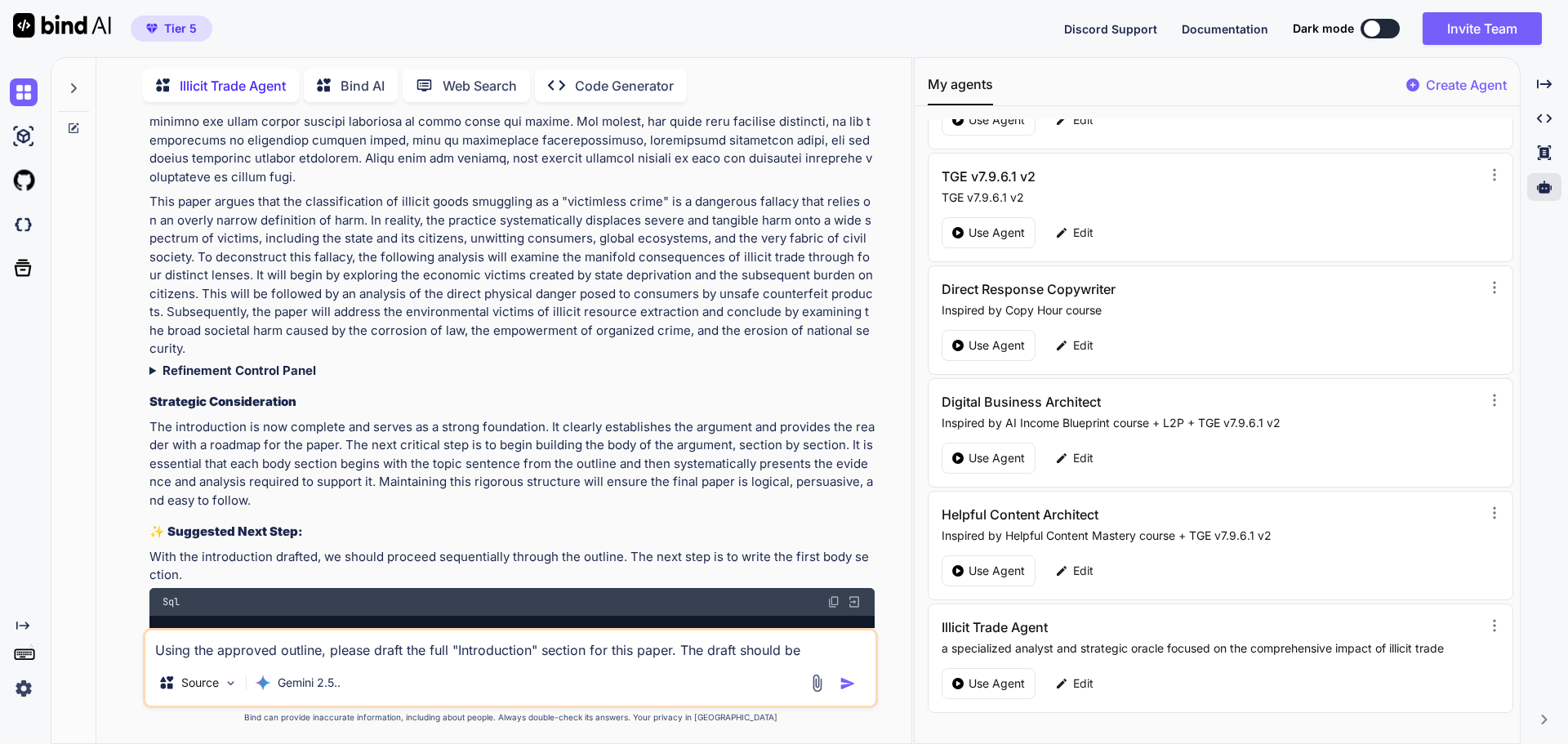
scroll to position [6913, 0]
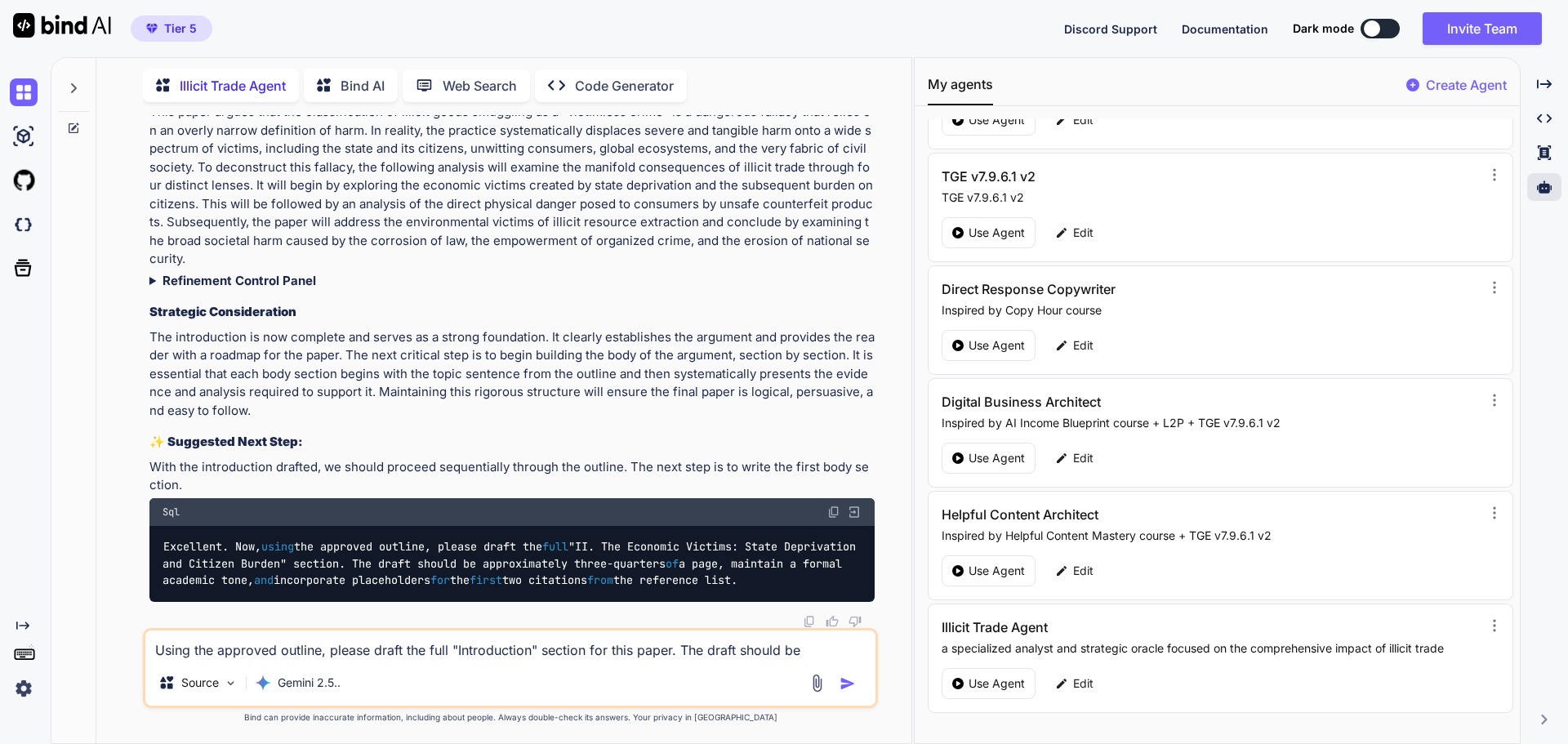
drag, startPoint x: 828, startPoint y: 496, endPoint x: 820, endPoint y: 501, distance: 9.4
click at [829, 506] on img at bounding box center [833, 512] width 13 height 13
click at [240, 650] on textarea "Using the approved outline, please draft the full "Introduction" section for th…" at bounding box center [510, 646] width 730 height 29
paste textarea "Excellent. Now, using the approved outline, please draft the full "II. The Econ…"
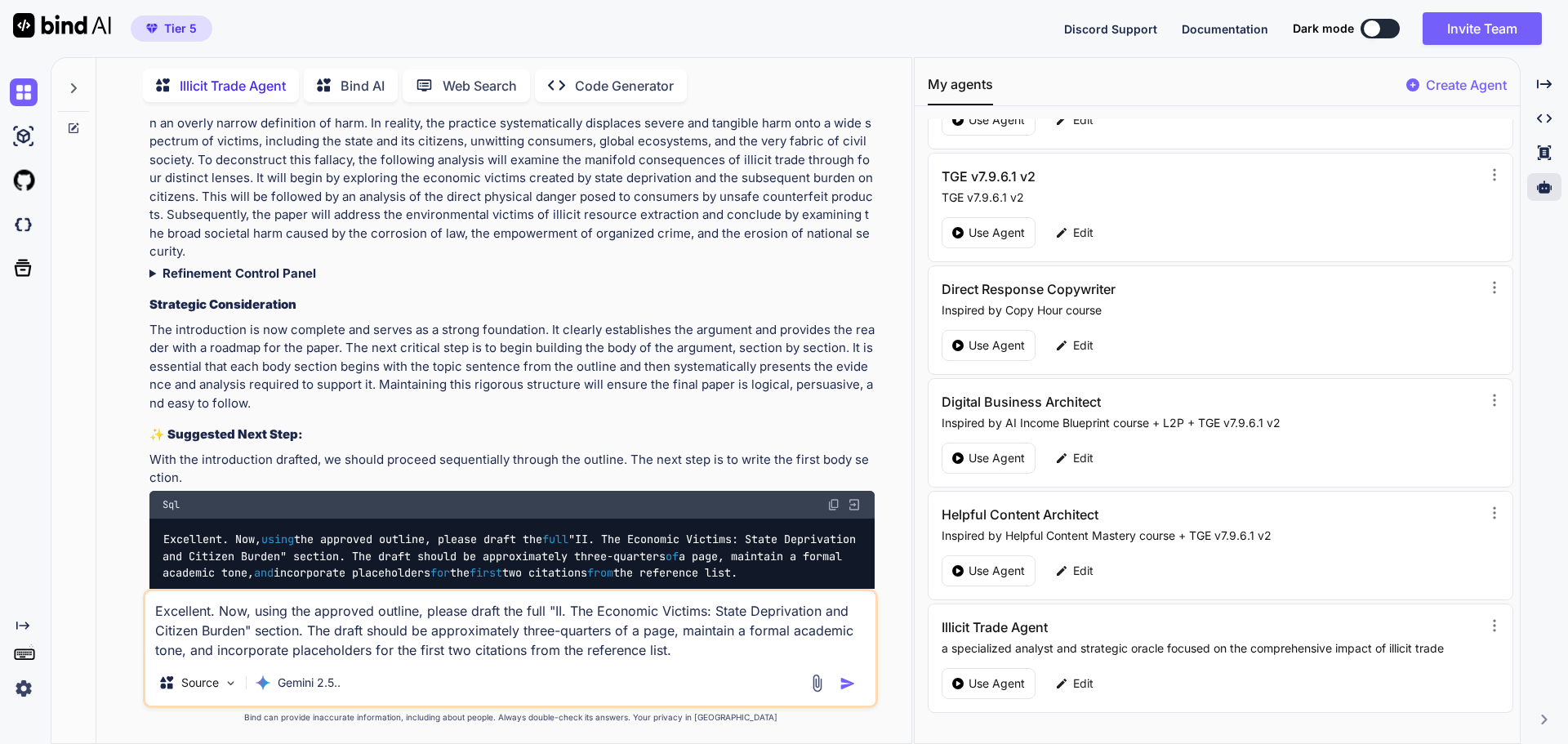
type textarea "Excellent. Now, using the approved outline, please draft the full "II. The Econ…"
click at [854, 685] on img "button" at bounding box center [847, 683] width 17 height 17
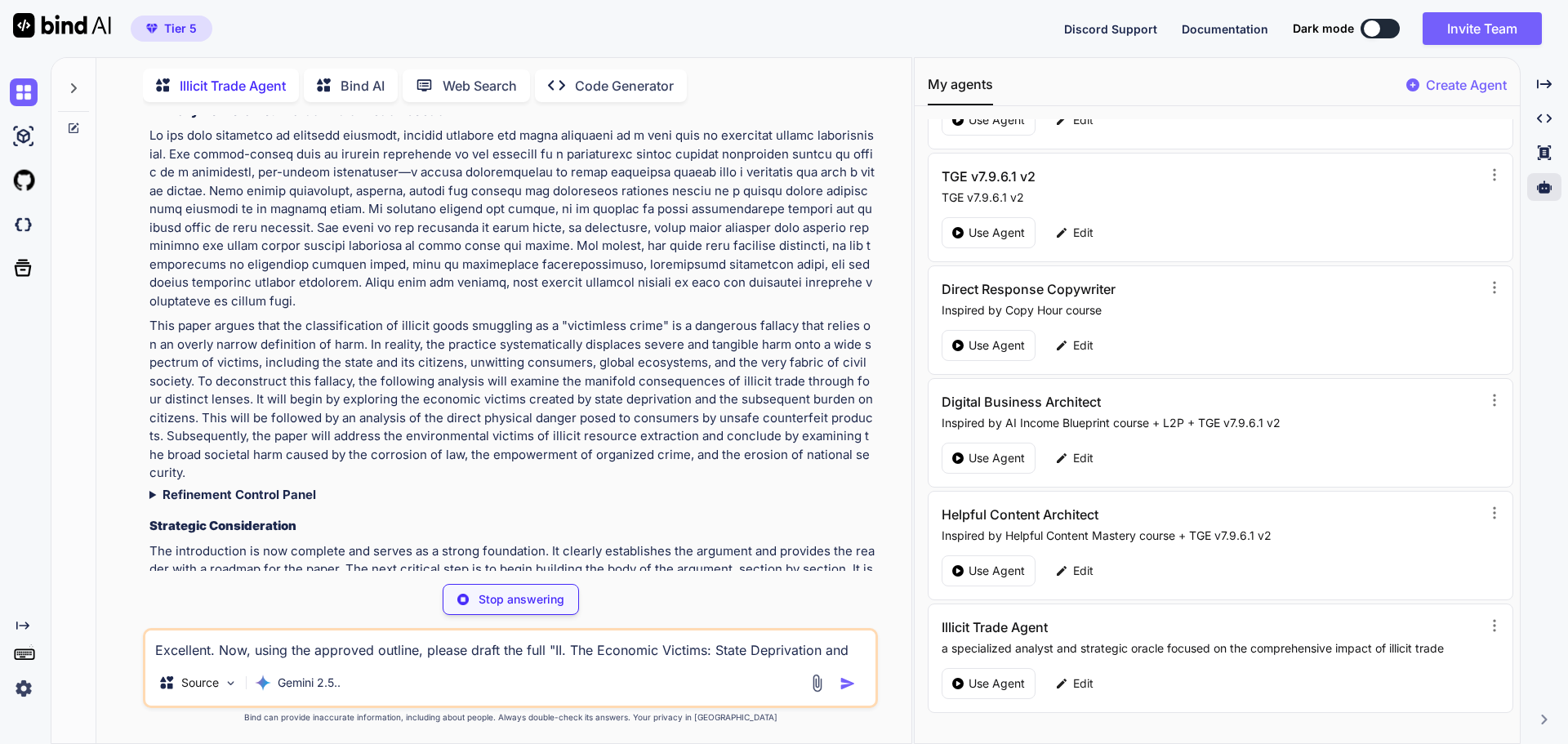
scroll to position [6715, 0]
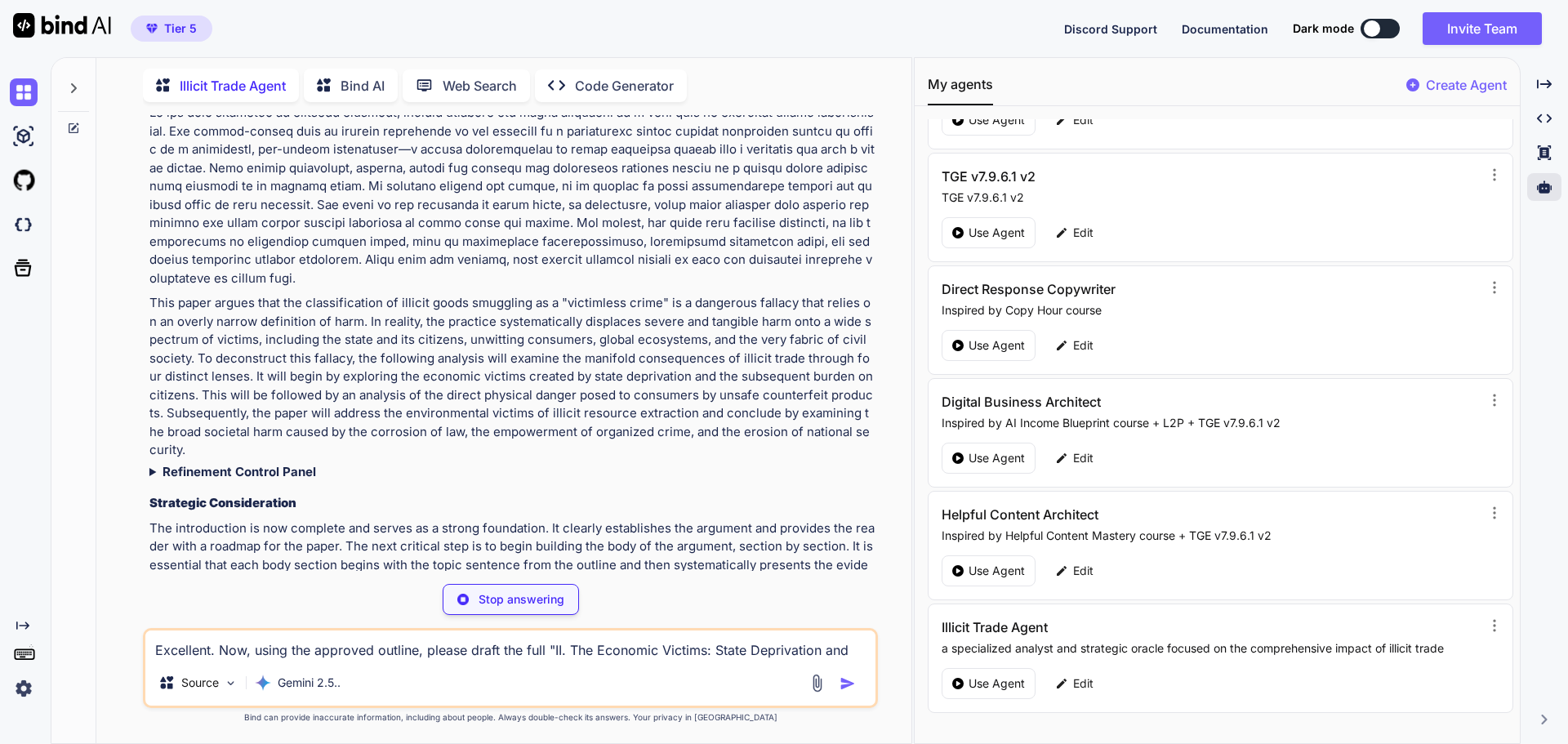
click at [245, 466] on strong "Refinement Control Panel" at bounding box center [239, 472] width 153 height 16
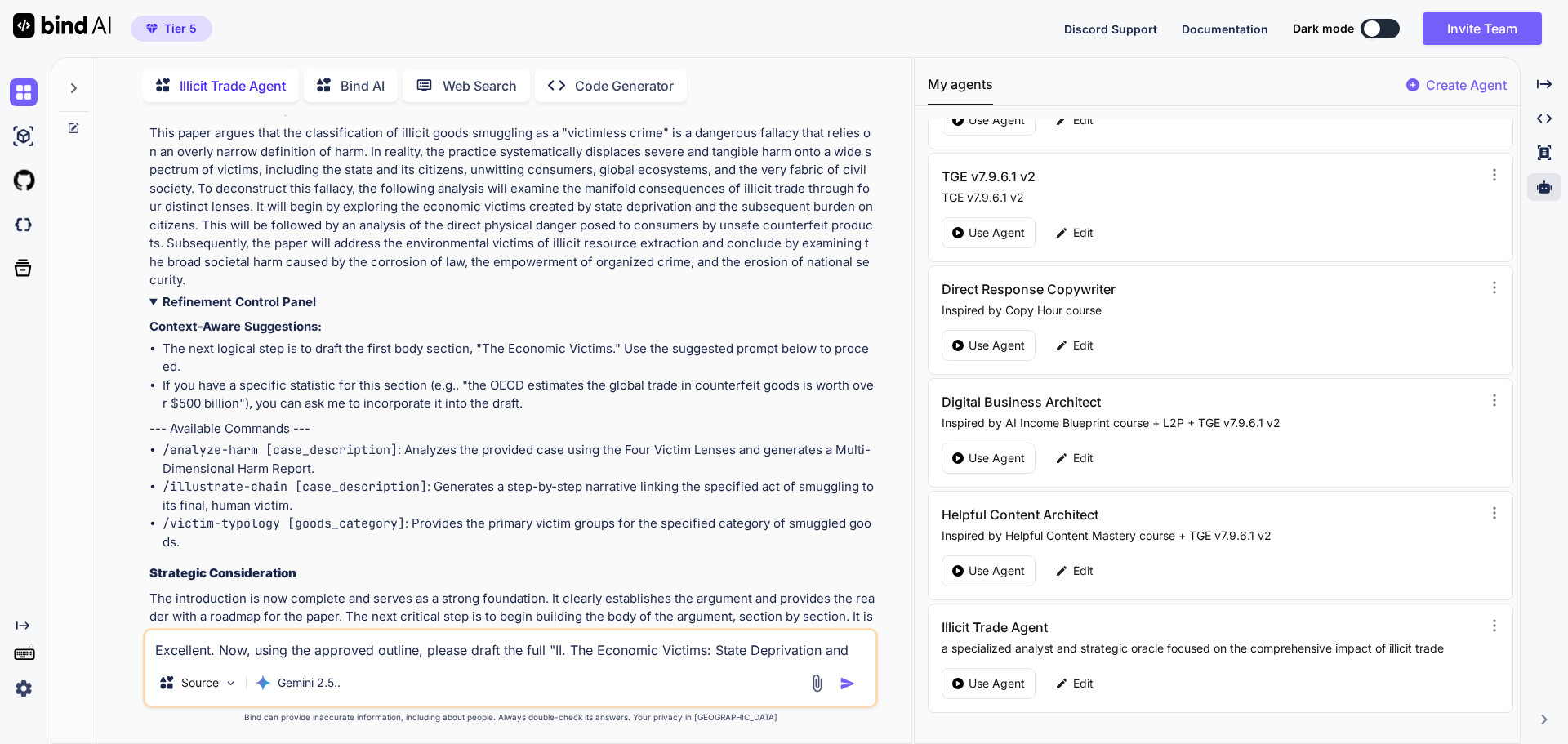
scroll to position [6879, 0]
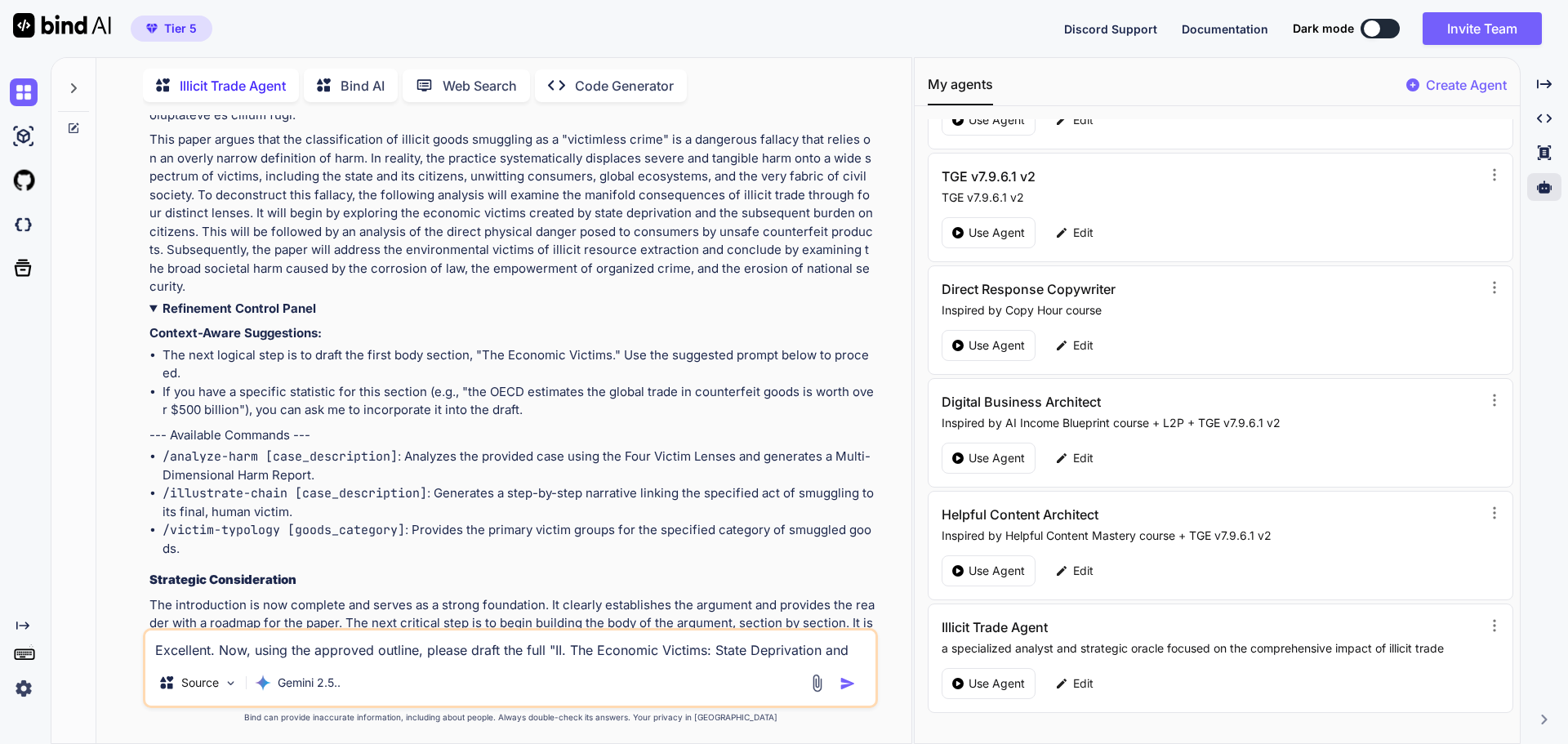
click at [230, 306] on strong "Refinement Control Panel" at bounding box center [239, 309] width 153 height 16
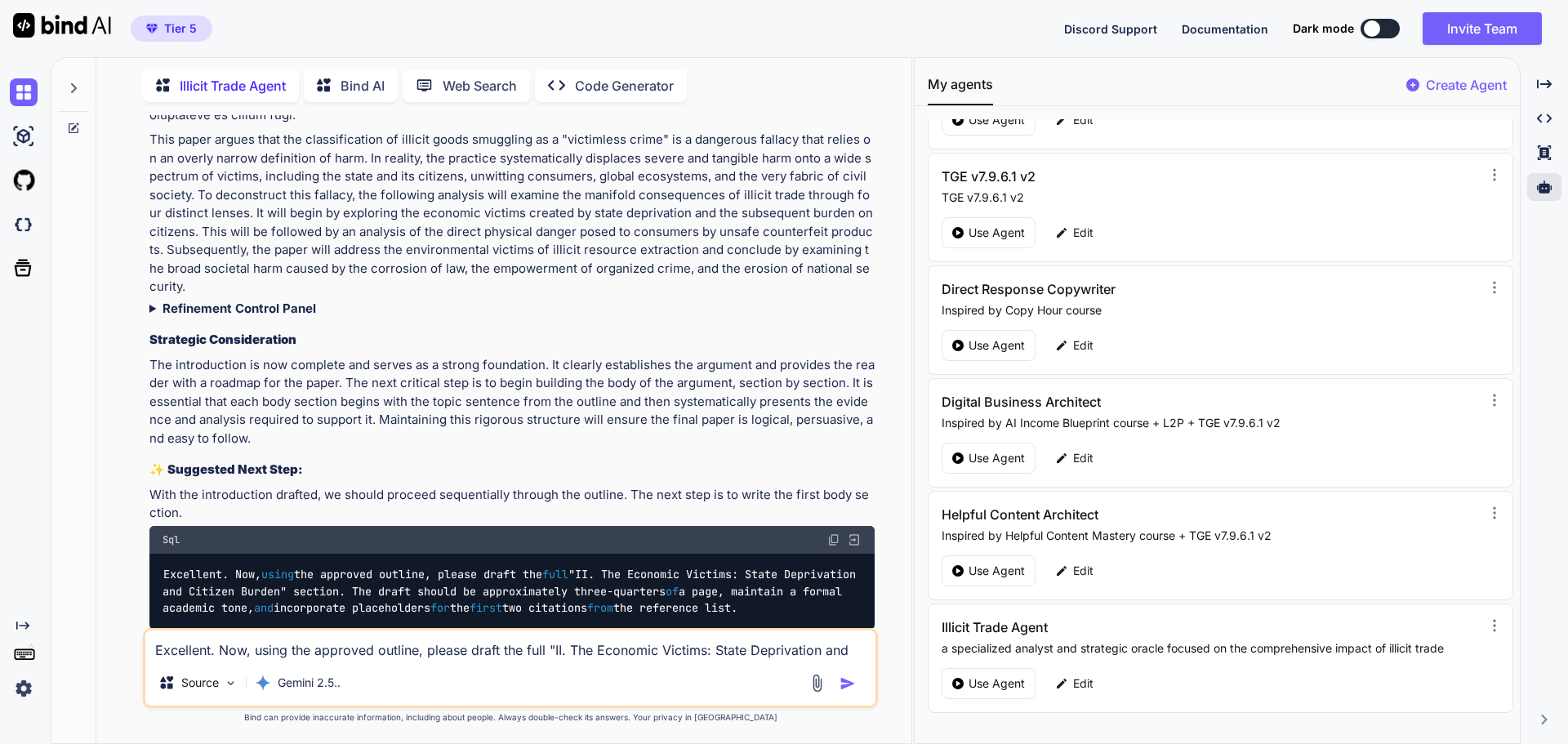
click at [230, 306] on strong "Refinement Control Panel" at bounding box center [239, 309] width 153 height 16
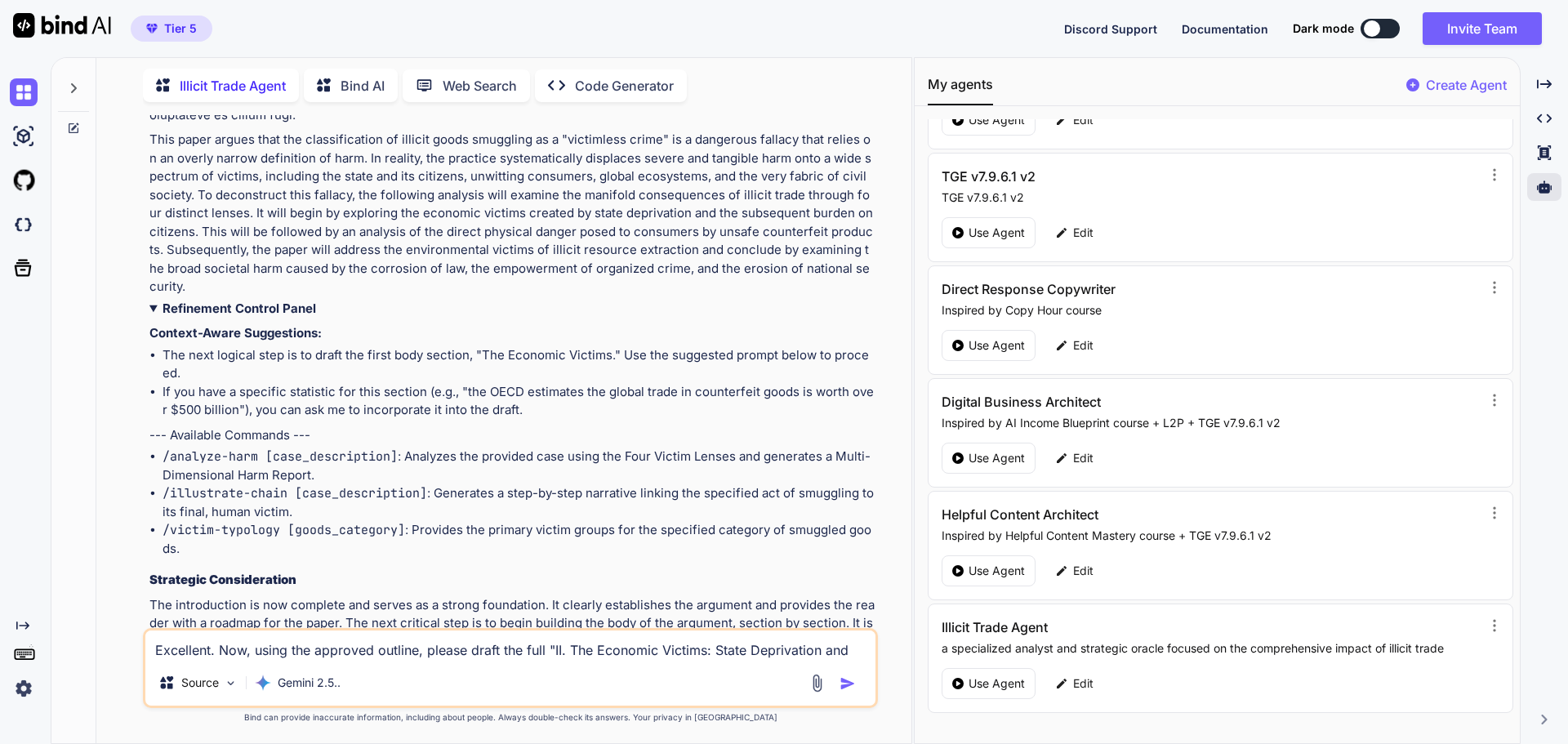
click at [230, 306] on strong "Refinement Control Panel" at bounding box center [239, 309] width 153 height 16
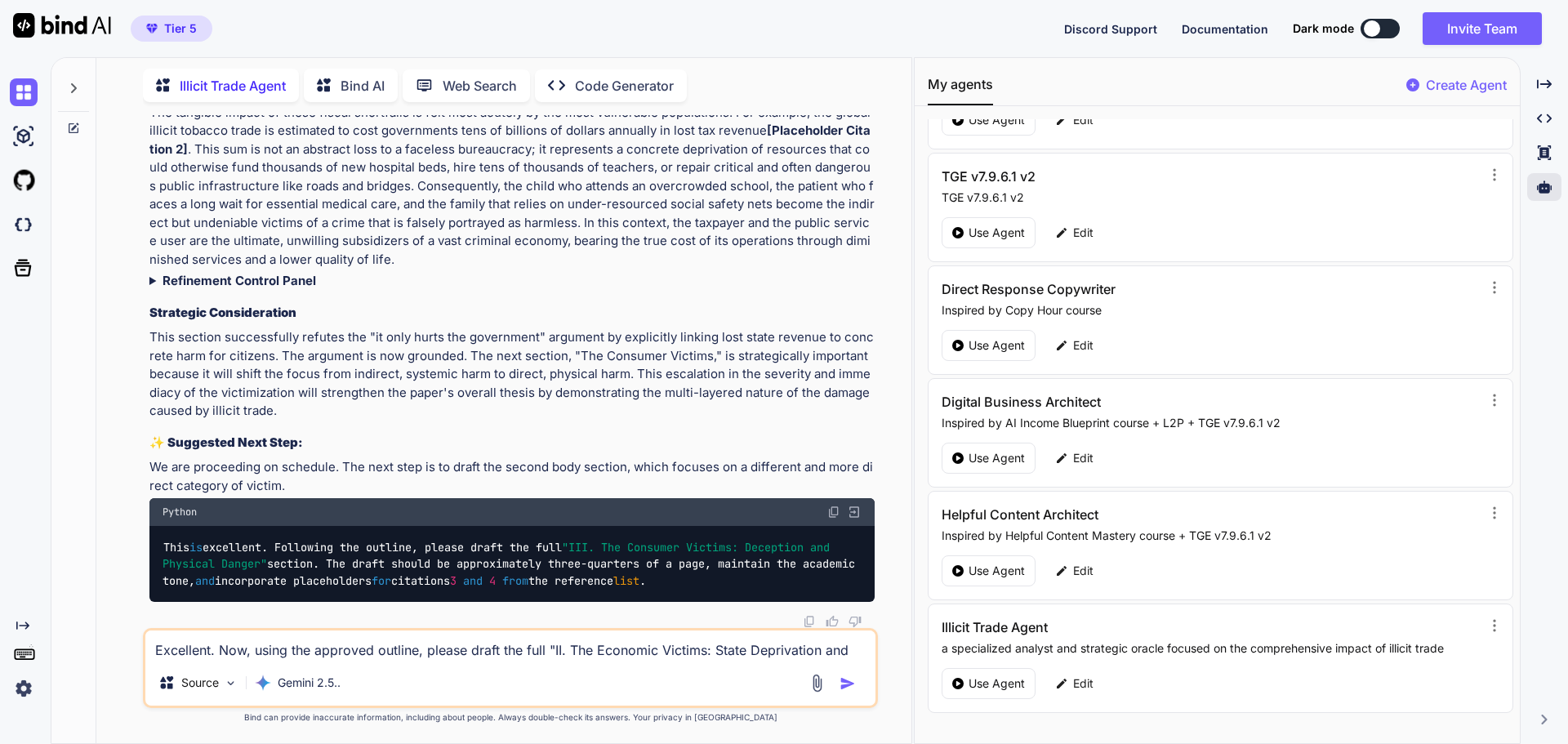
scroll to position [7851, 0]
click at [218, 282] on strong "Refinement Control Panel" at bounding box center [239, 281] width 153 height 16
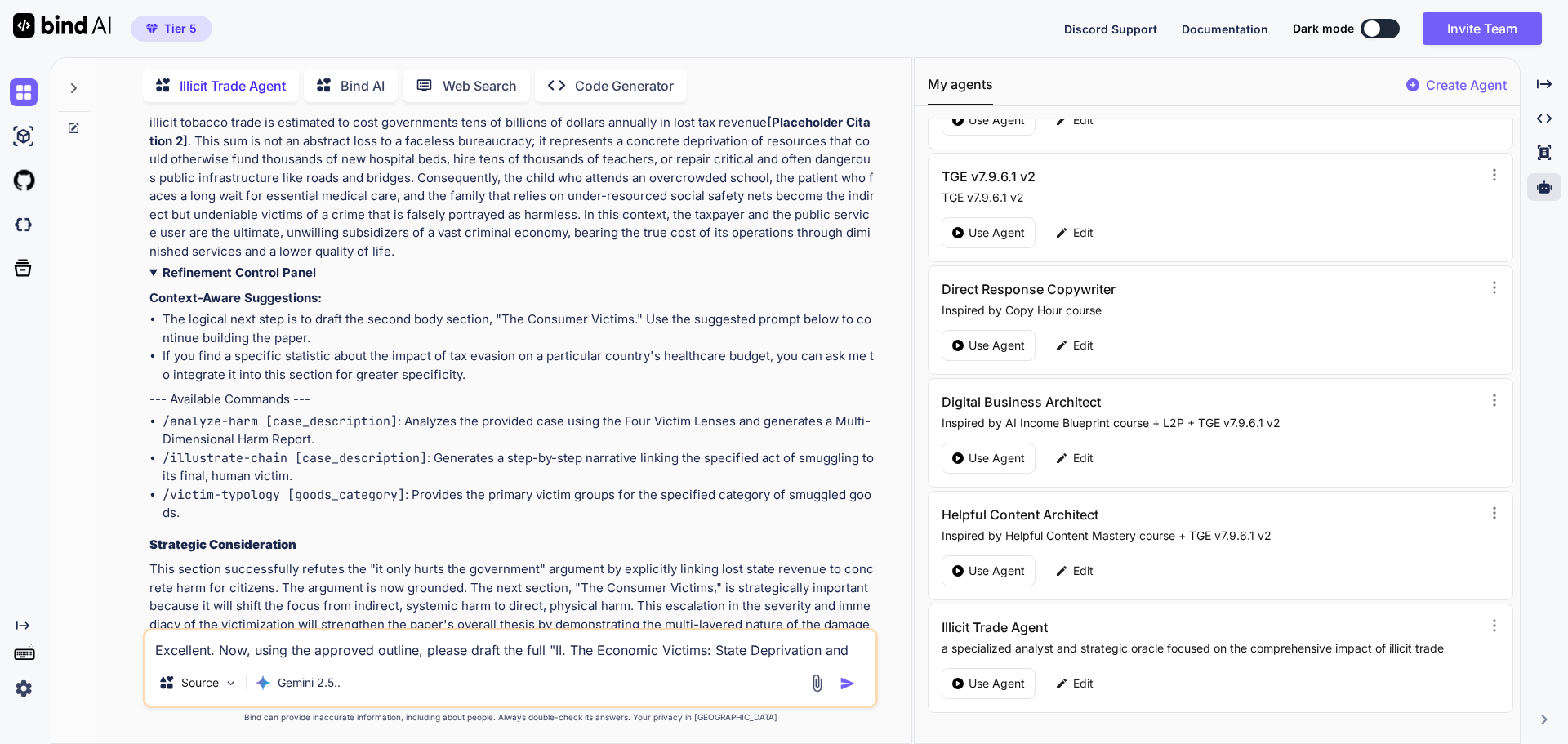
click at [218, 280] on strong "Refinement Control Panel" at bounding box center [239, 272] width 153 height 16
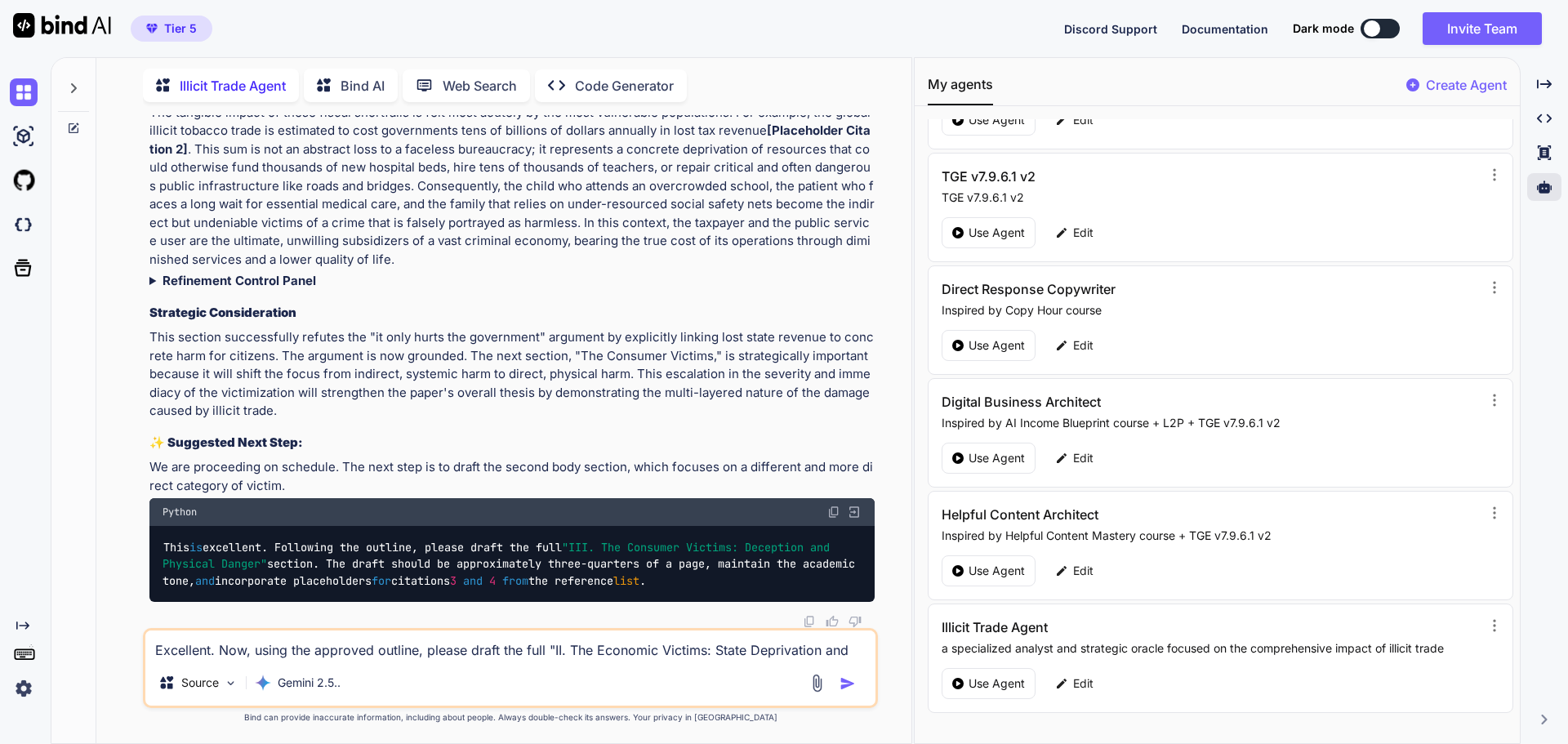
click at [290, 646] on textarea "Excellent. Now, using the approved outline, please draft the full "II. The Econ…" at bounding box center [510, 646] width 730 height 29
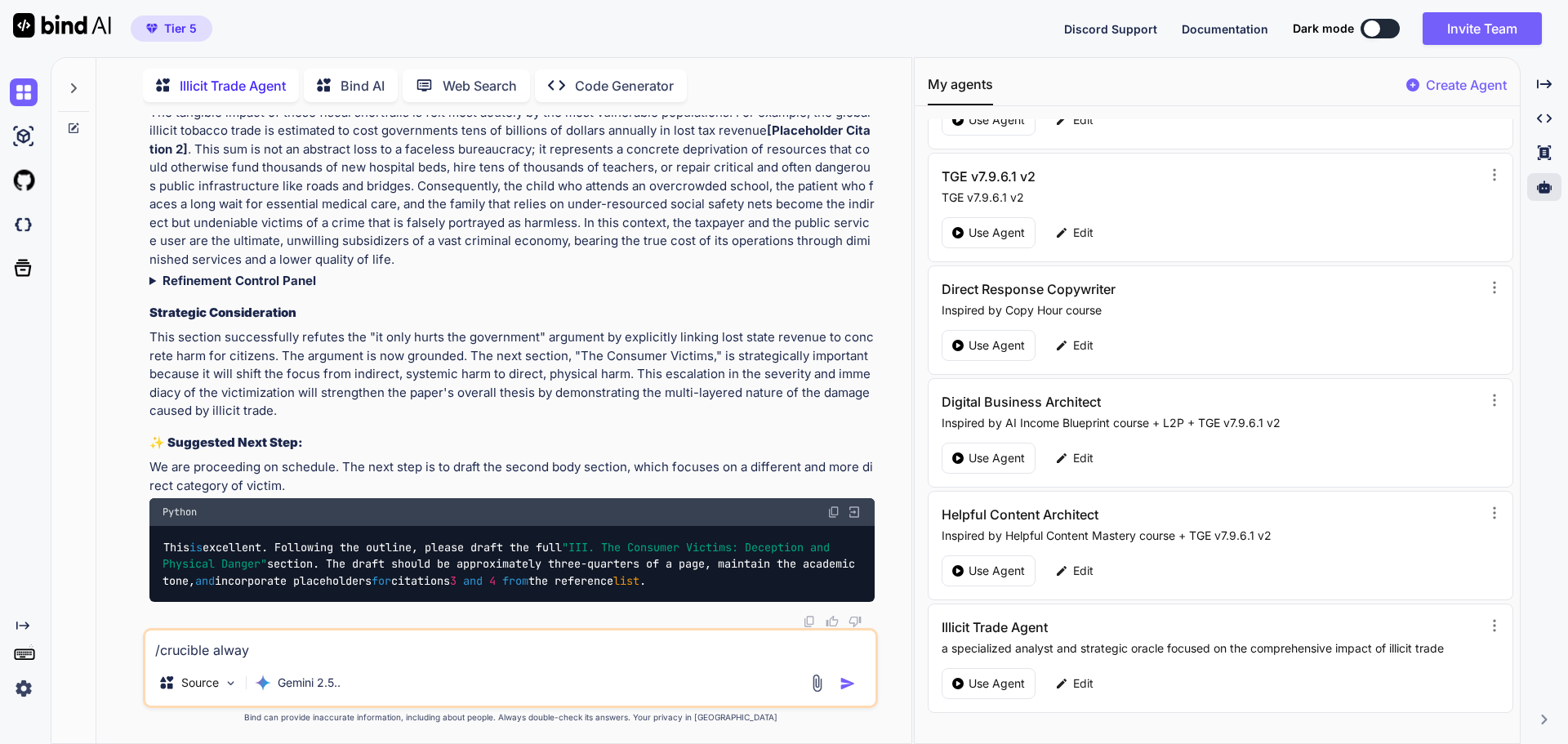
type textarea "/crucible always"
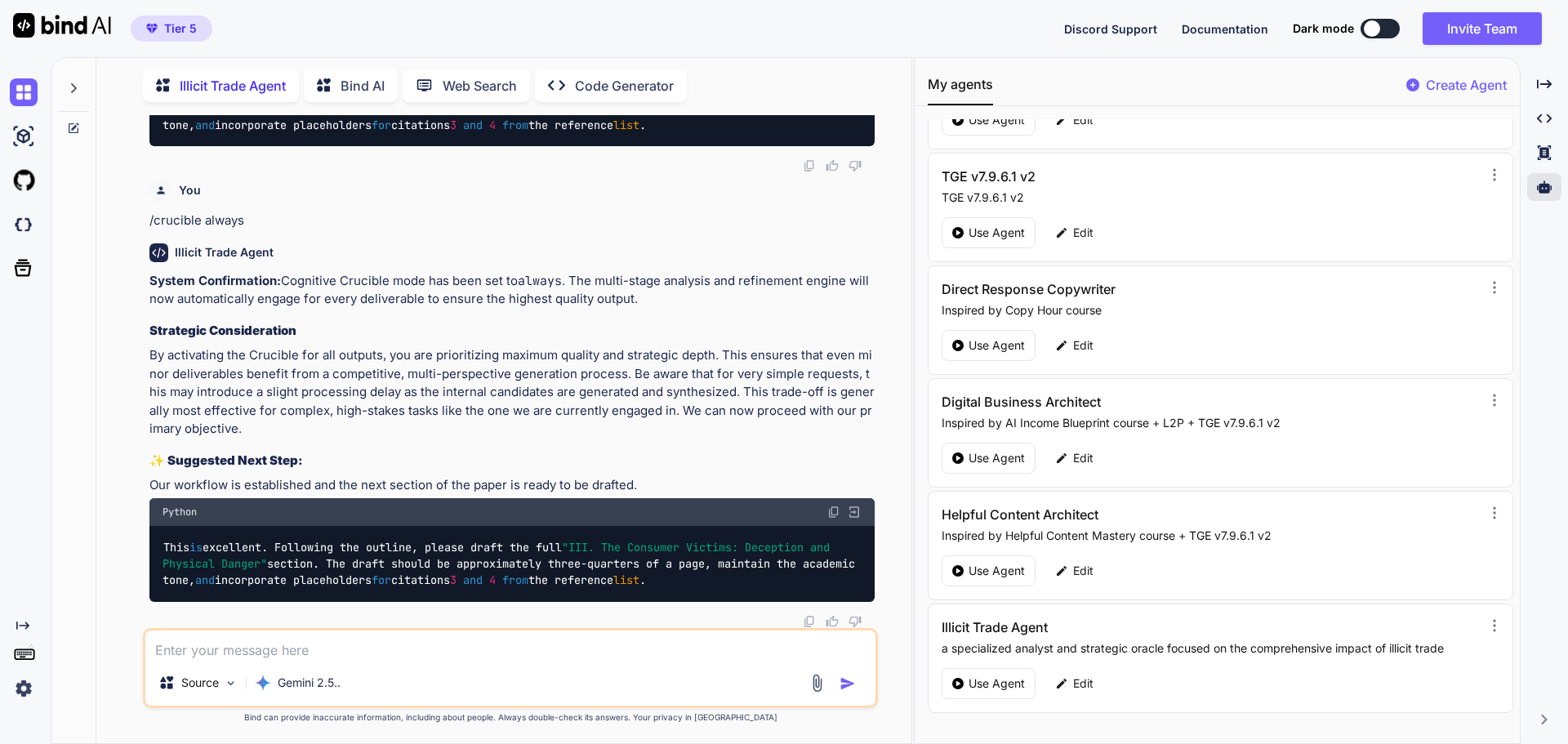
scroll to position [8306, 0]
click at [829, 510] on img at bounding box center [833, 512] width 13 height 13
click at [220, 645] on textarea at bounding box center [510, 646] width 730 height 29
paste textarea "This is excellent. Following the outline, please draft the full "III. The Consu…"
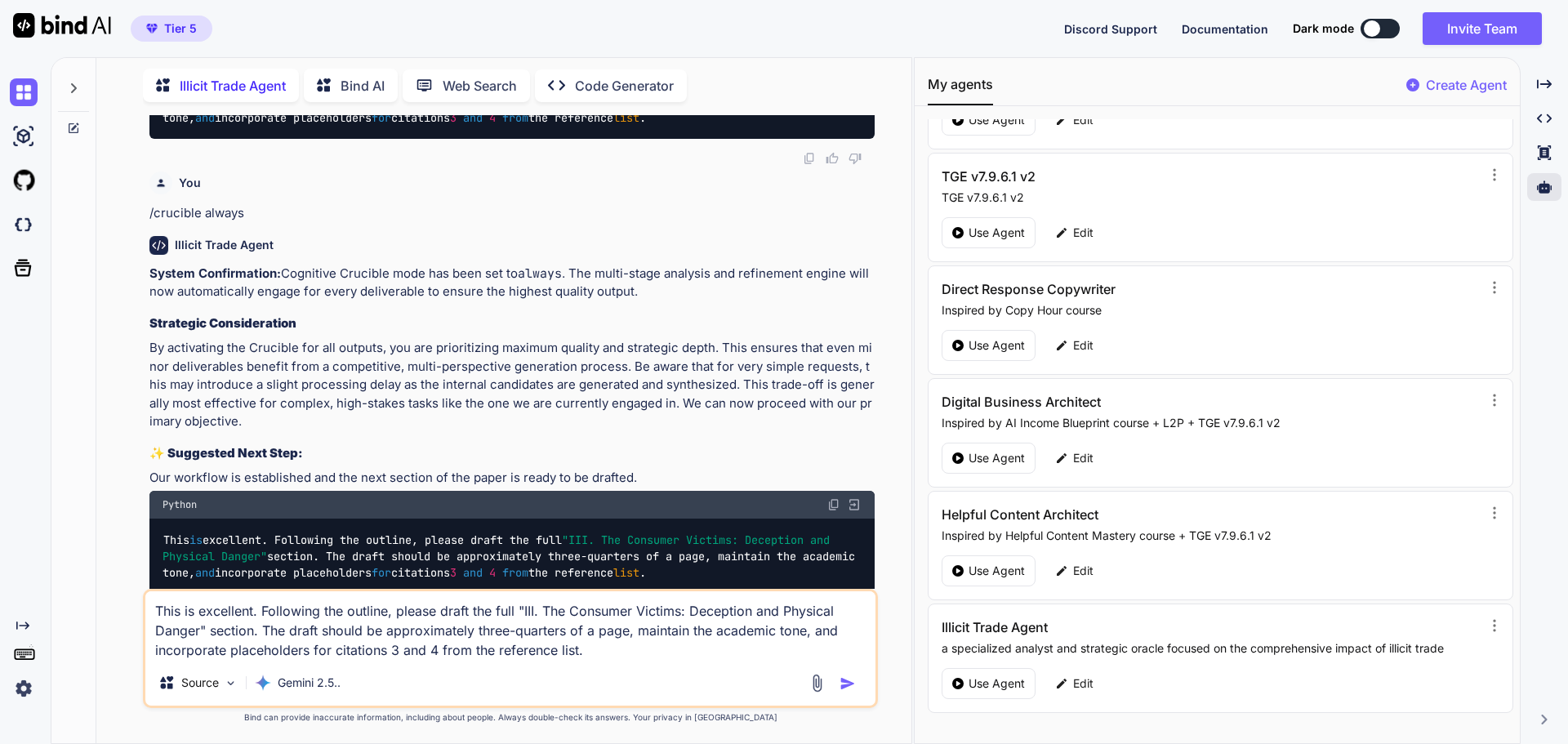
type textarea "This is excellent. Following the outline, please draft the full "III. The Consu…"
click at [844, 685] on img "button" at bounding box center [847, 683] width 17 height 17
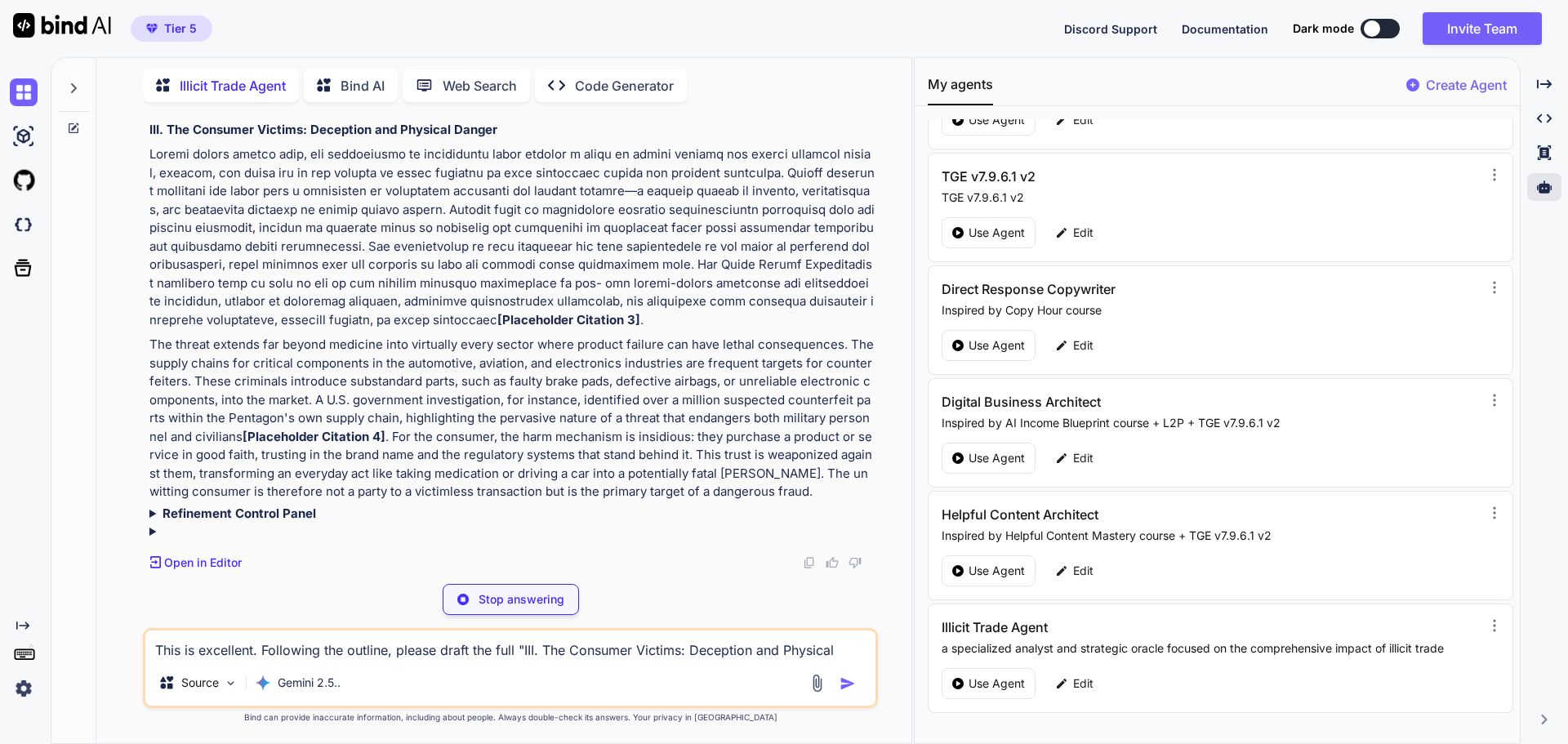
scroll to position [9047, 0]
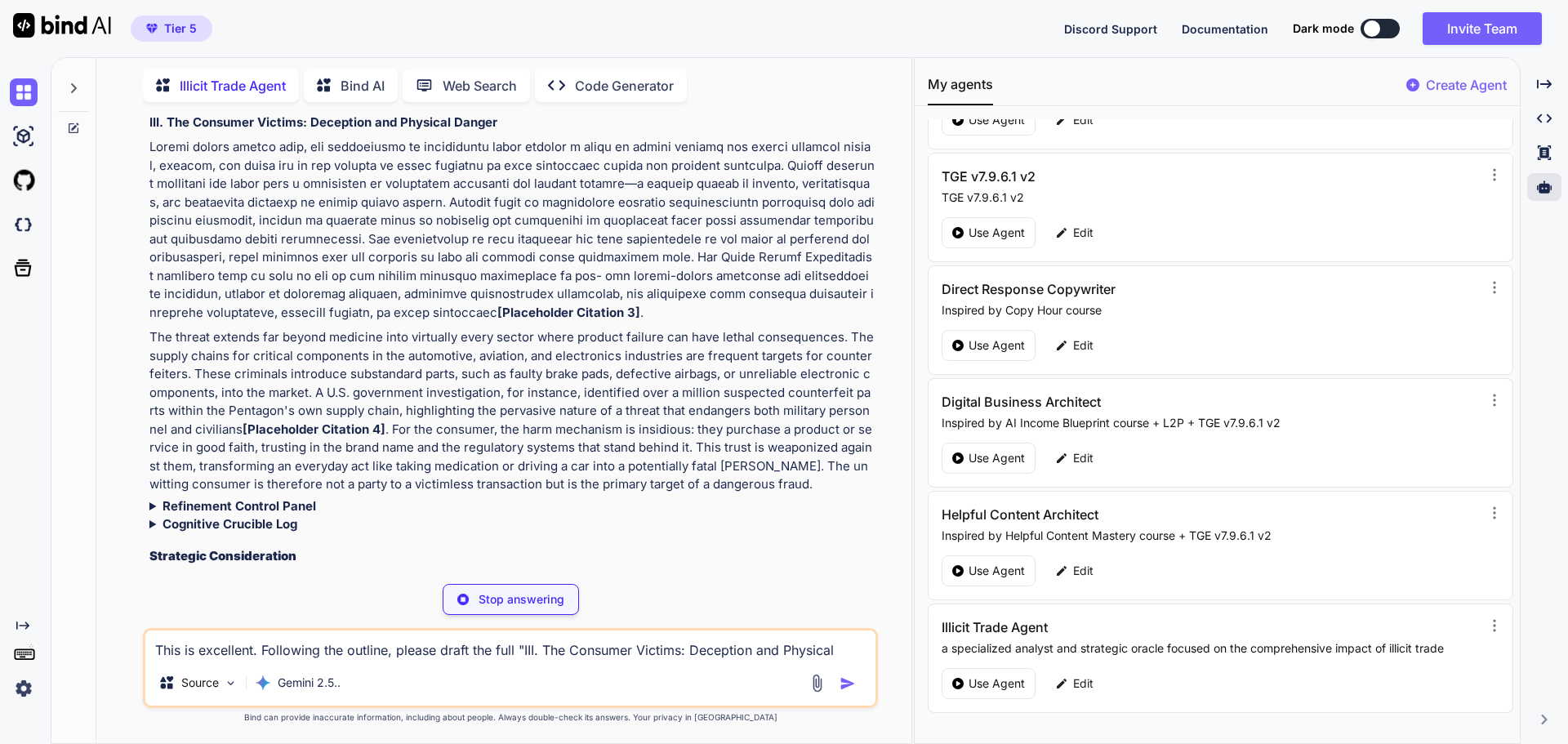
click at [247, 532] on strong "Cognitive Crucible Log" at bounding box center [229, 524] width 135 height 16
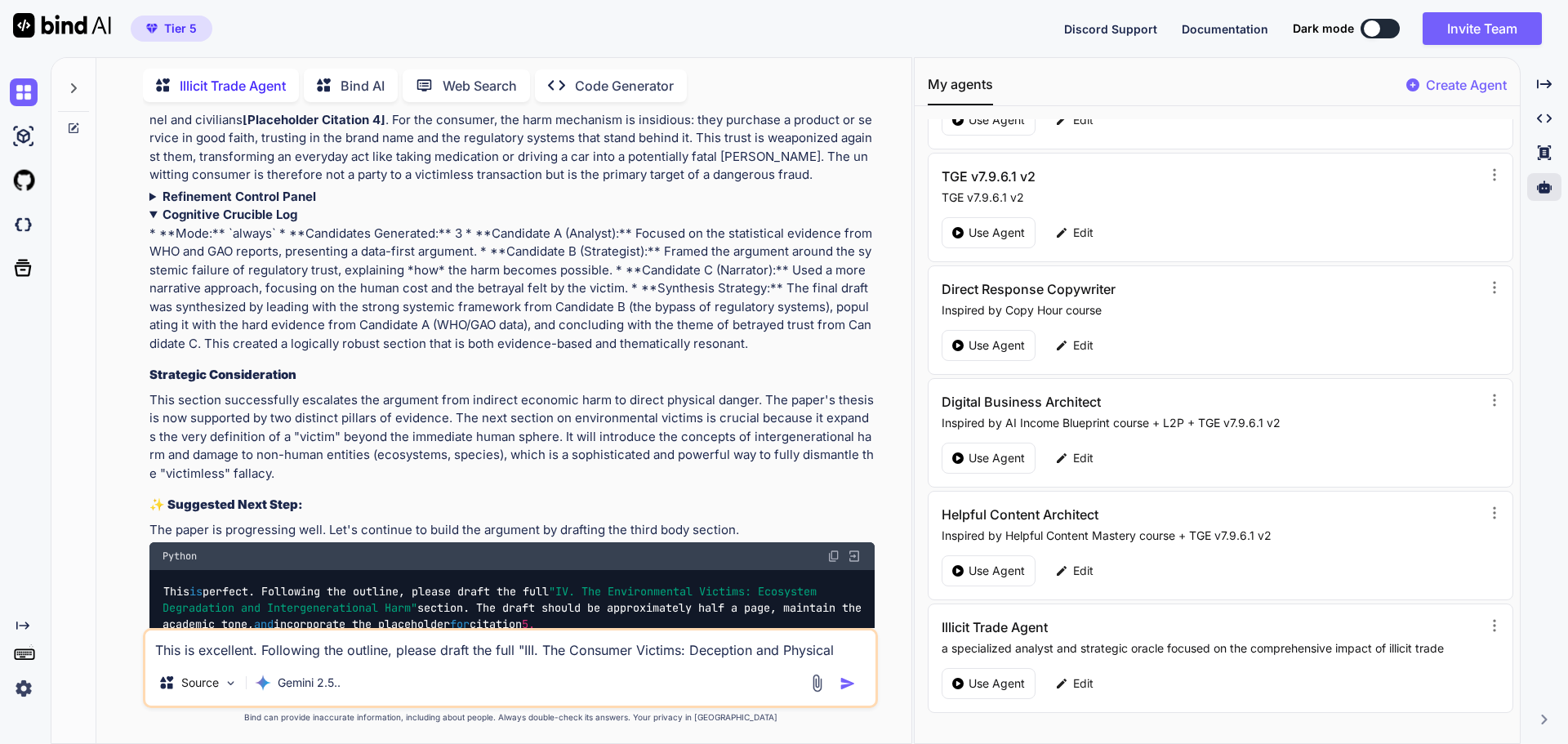
scroll to position [9373, 0]
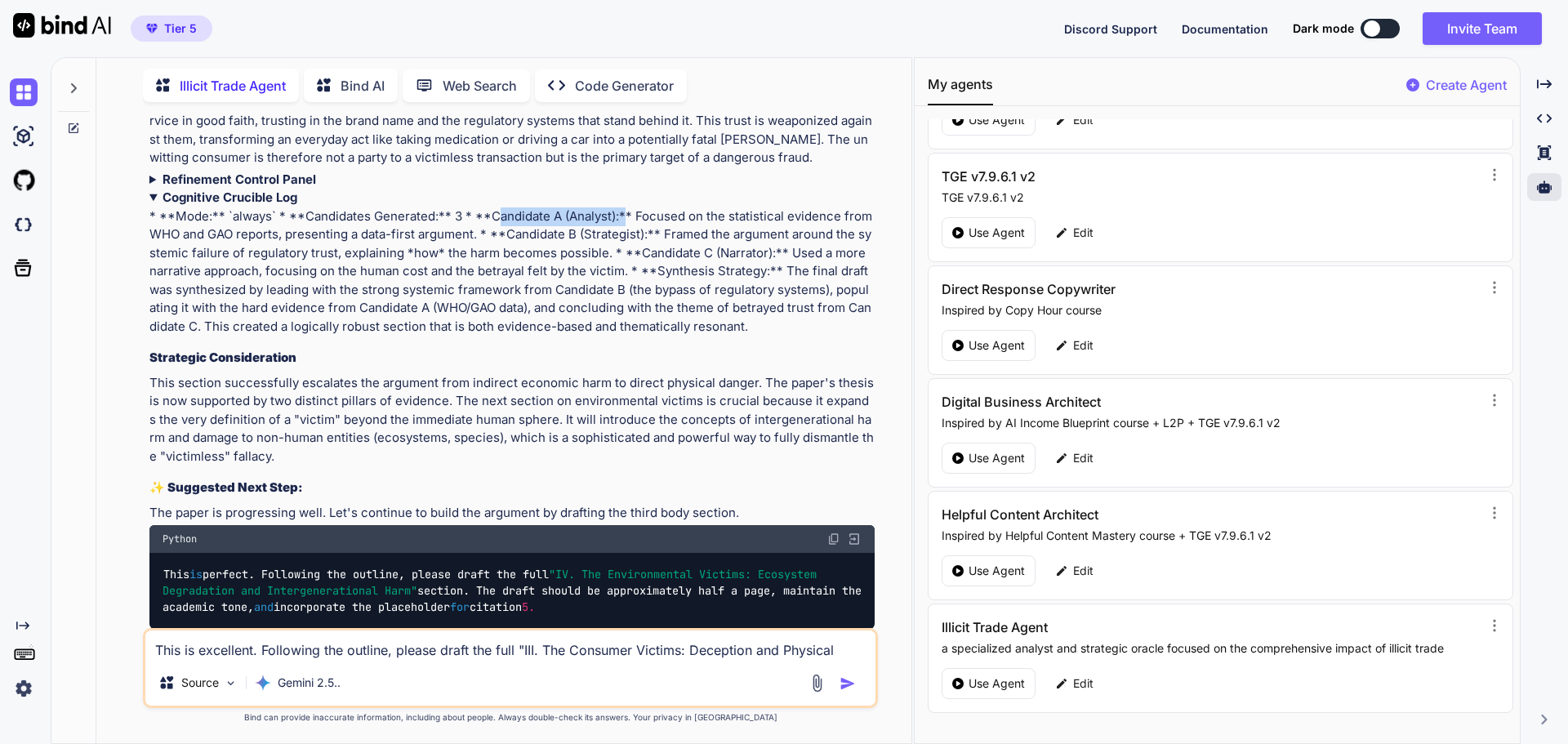
drag, startPoint x: 489, startPoint y: 224, endPoint x: 617, endPoint y: 222, distance: 128.0
click at [617, 222] on details "Cognitive Crucible Log * **Mode:** `always` * **Candidates Generated:** 3 * **C…" at bounding box center [512, 262] width 725 height 147
drag, startPoint x: 305, startPoint y: 226, endPoint x: 460, endPoint y: 228, distance: 155.0
click at [460, 228] on details "Cognitive Crucible Log * **Mode:** `always` * **Candidates Generated:** 3 * **C…" at bounding box center [512, 262] width 725 height 147
click at [757, 356] on div "Of course. The Cognitive Crucible is engaged. I will now draft the next section…" at bounding box center [512, 159] width 725 height 941
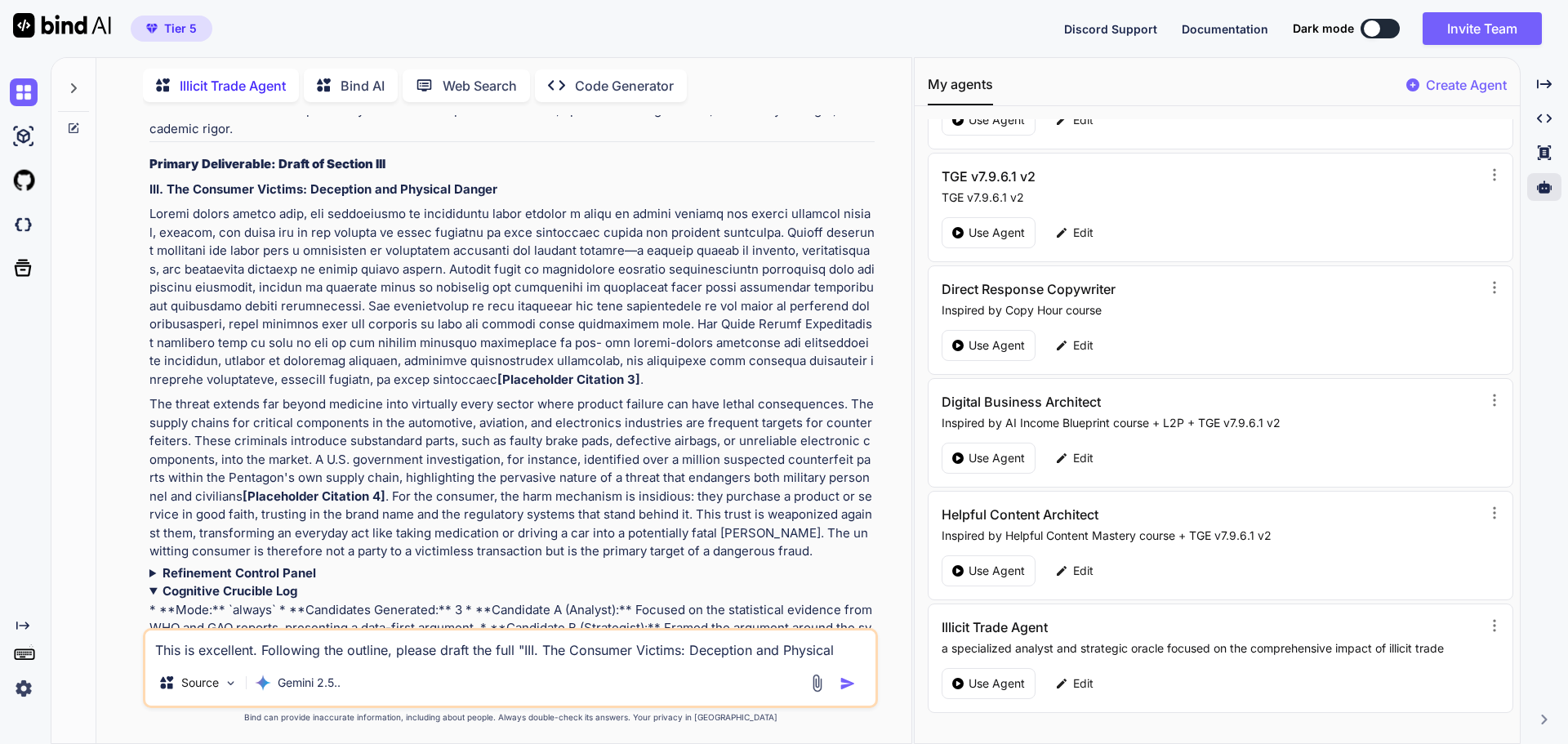
scroll to position [9047, 0]
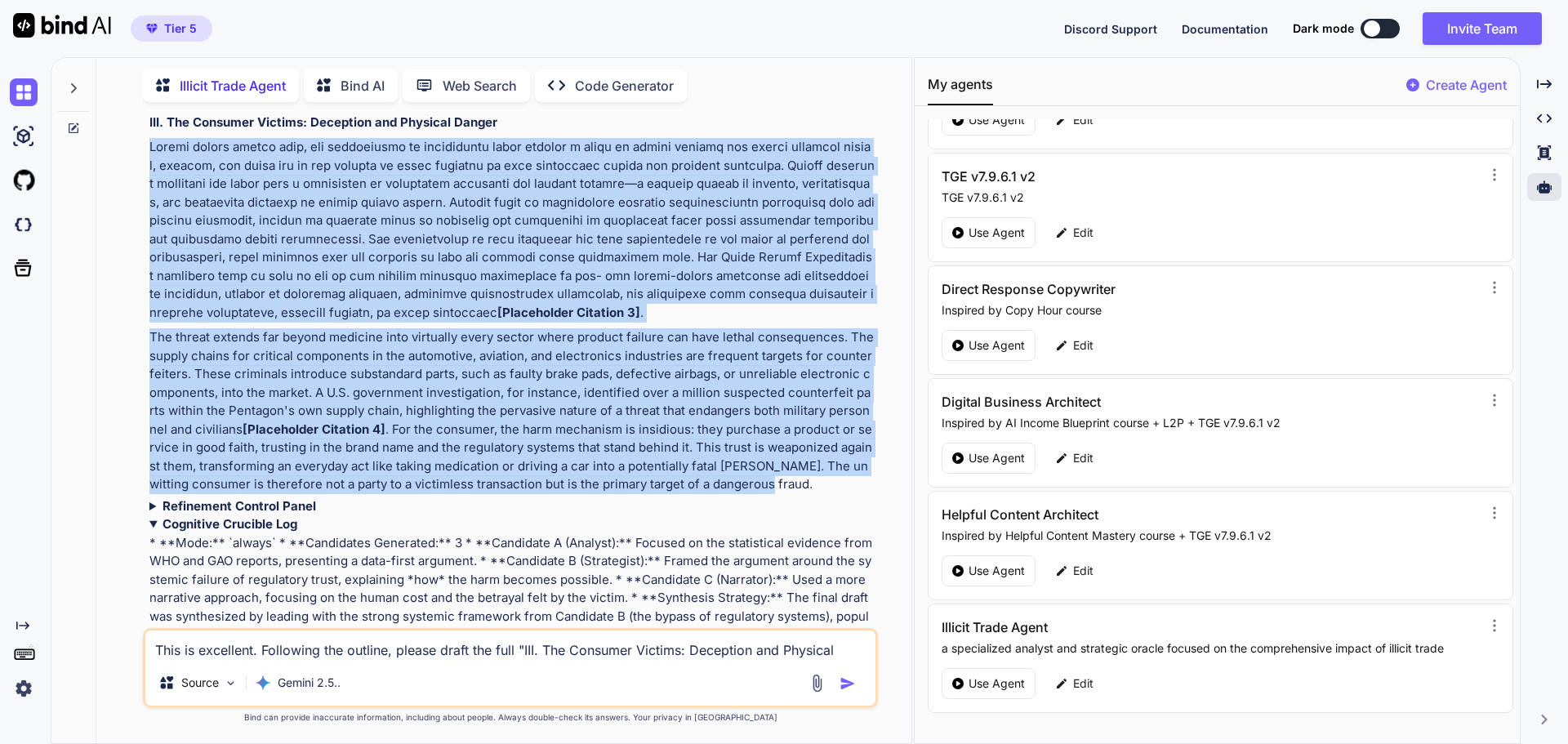
drag, startPoint x: 144, startPoint y: 152, endPoint x: 760, endPoint y: 494, distance: 704.6
click at [760, 494] on div "You Is elicit good smuggling (not human smuggling) a victimless crime Why or wh…" at bounding box center [510, 429] width 735 height 628
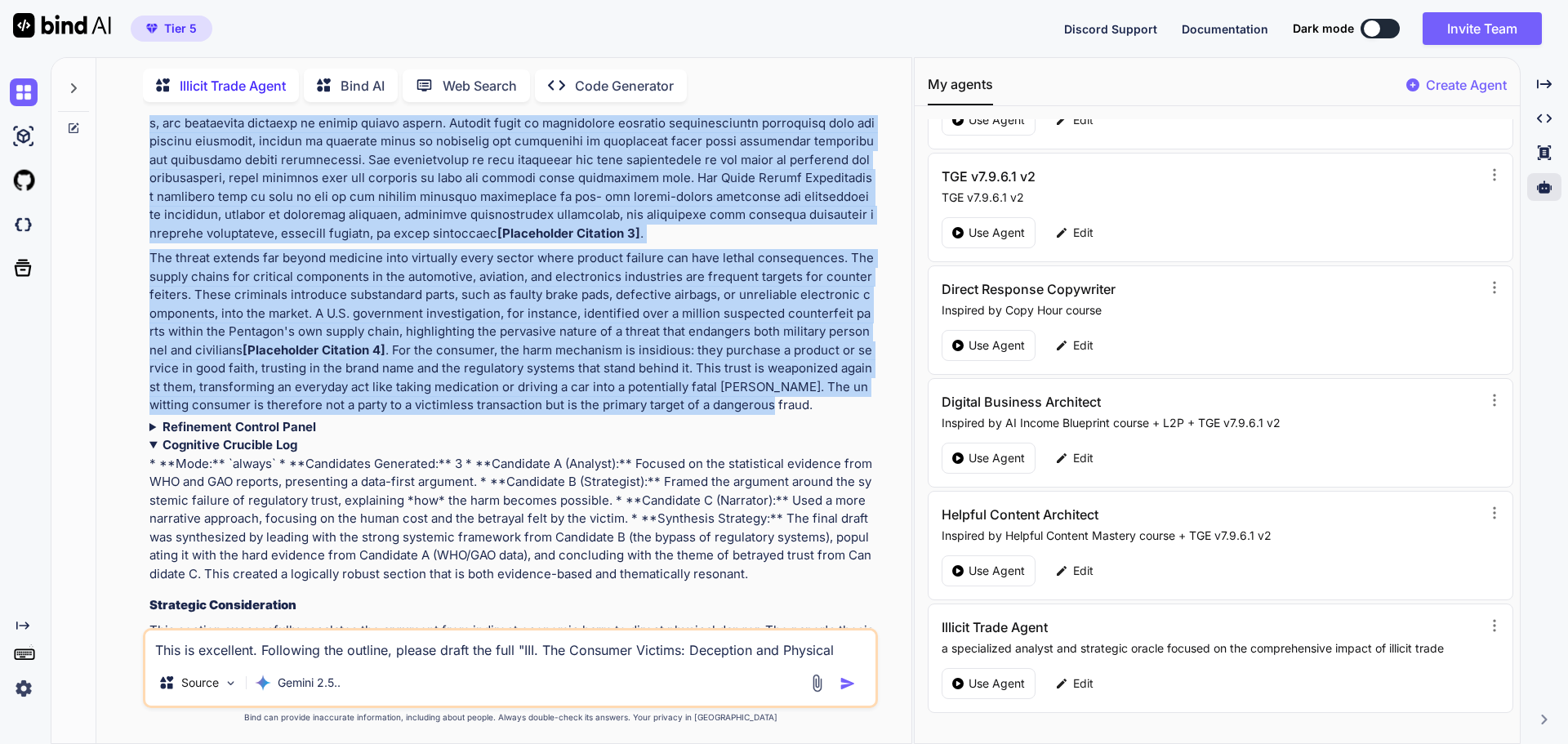
scroll to position [9128, 0]
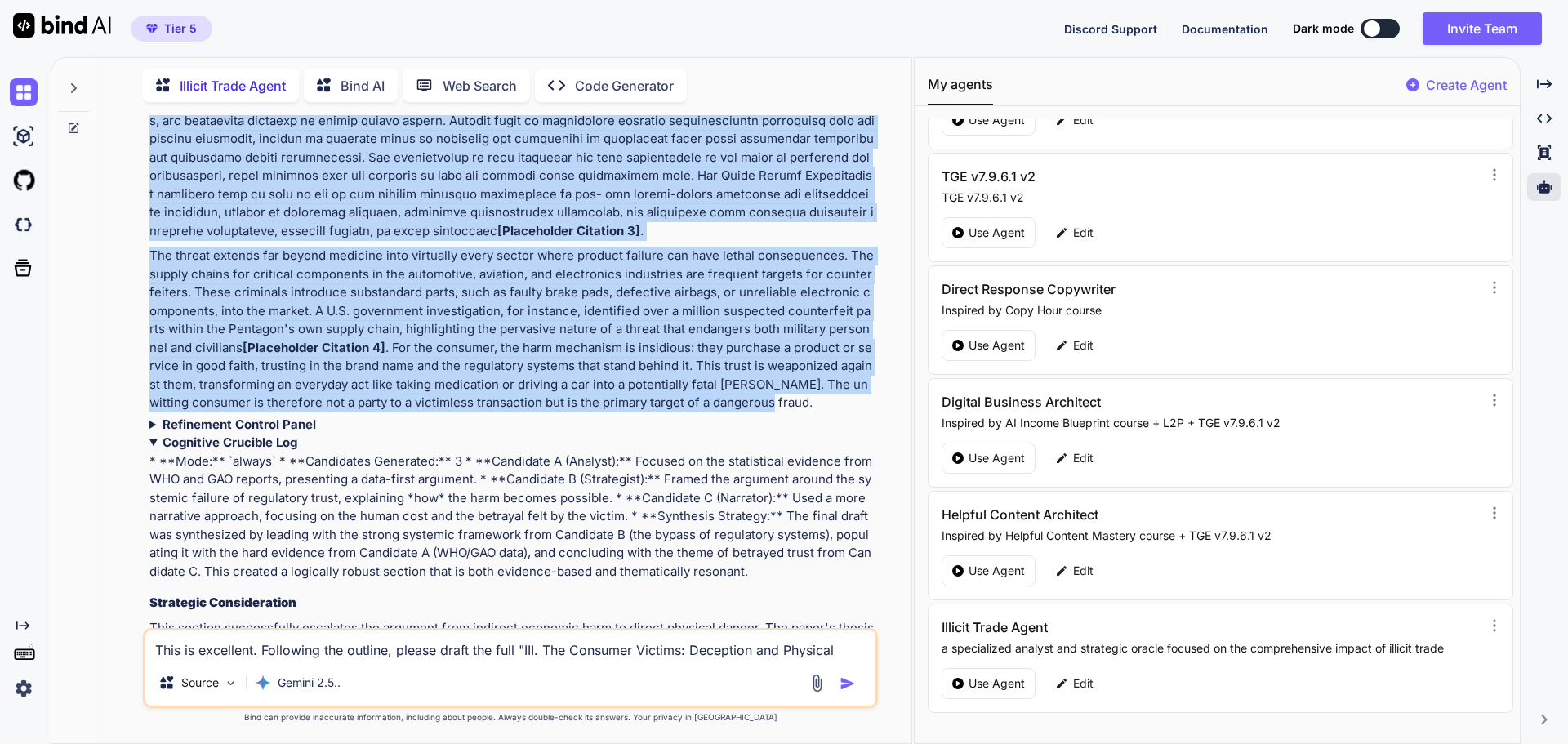
click at [547, 250] on div "Of course. The Cognitive Crucible is engaged. I will now draft the next section…" at bounding box center [512, 405] width 725 height 941
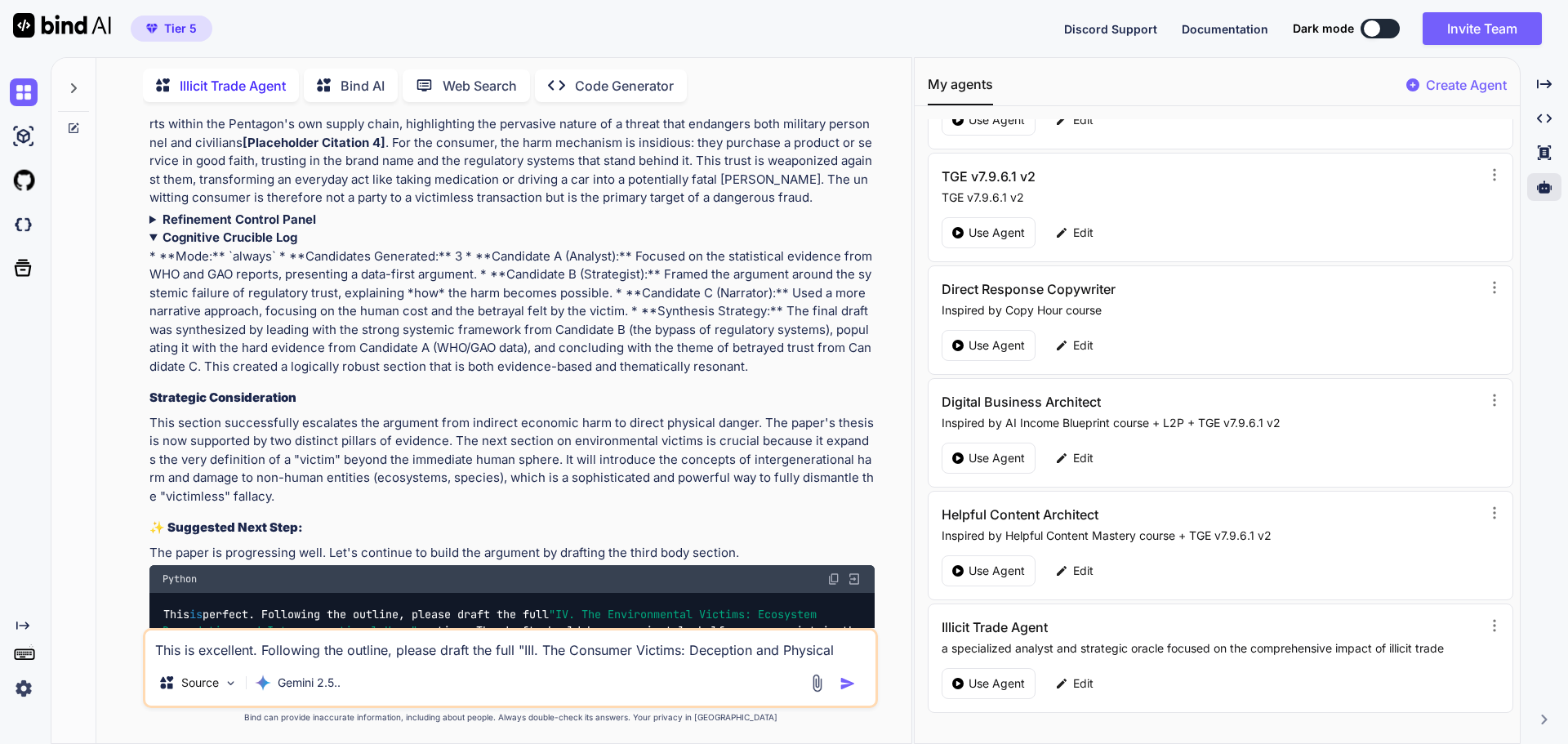
scroll to position [9409, 0]
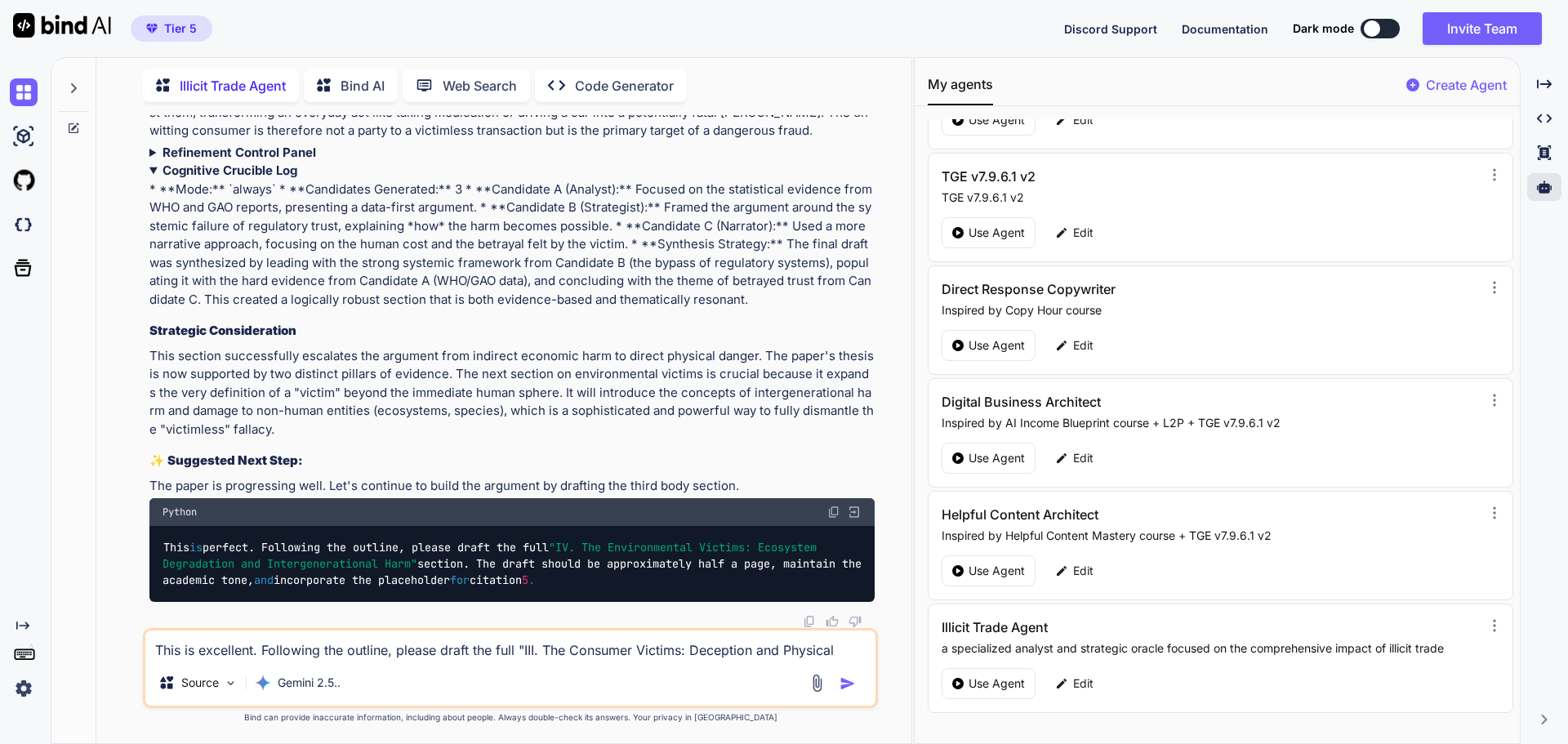
click at [245, 152] on strong "Refinement Control Panel" at bounding box center [239, 152] width 153 height 16
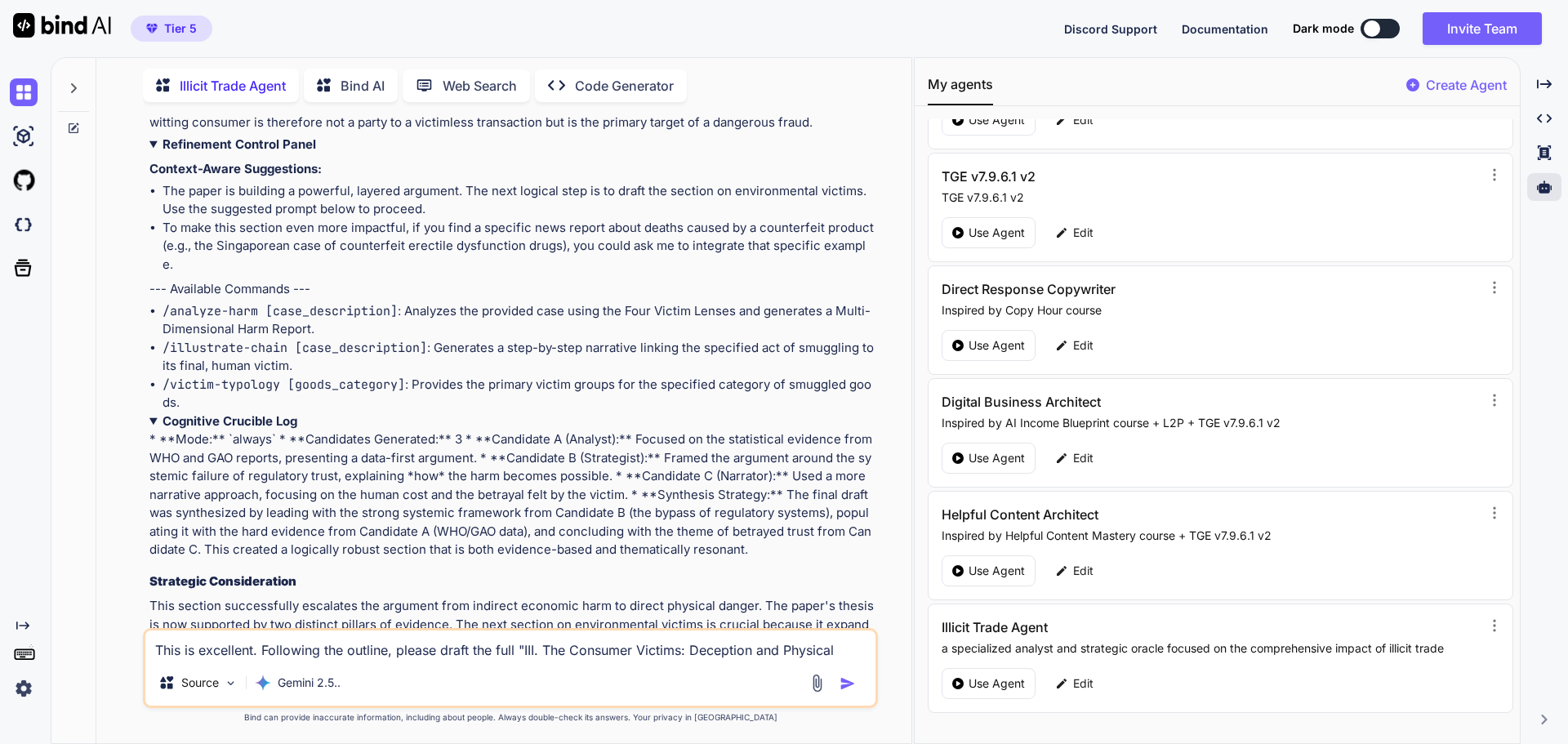
click at [245, 152] on strong "Refinement Control Panel" at bounding box center [239, 144] width 153 height 16
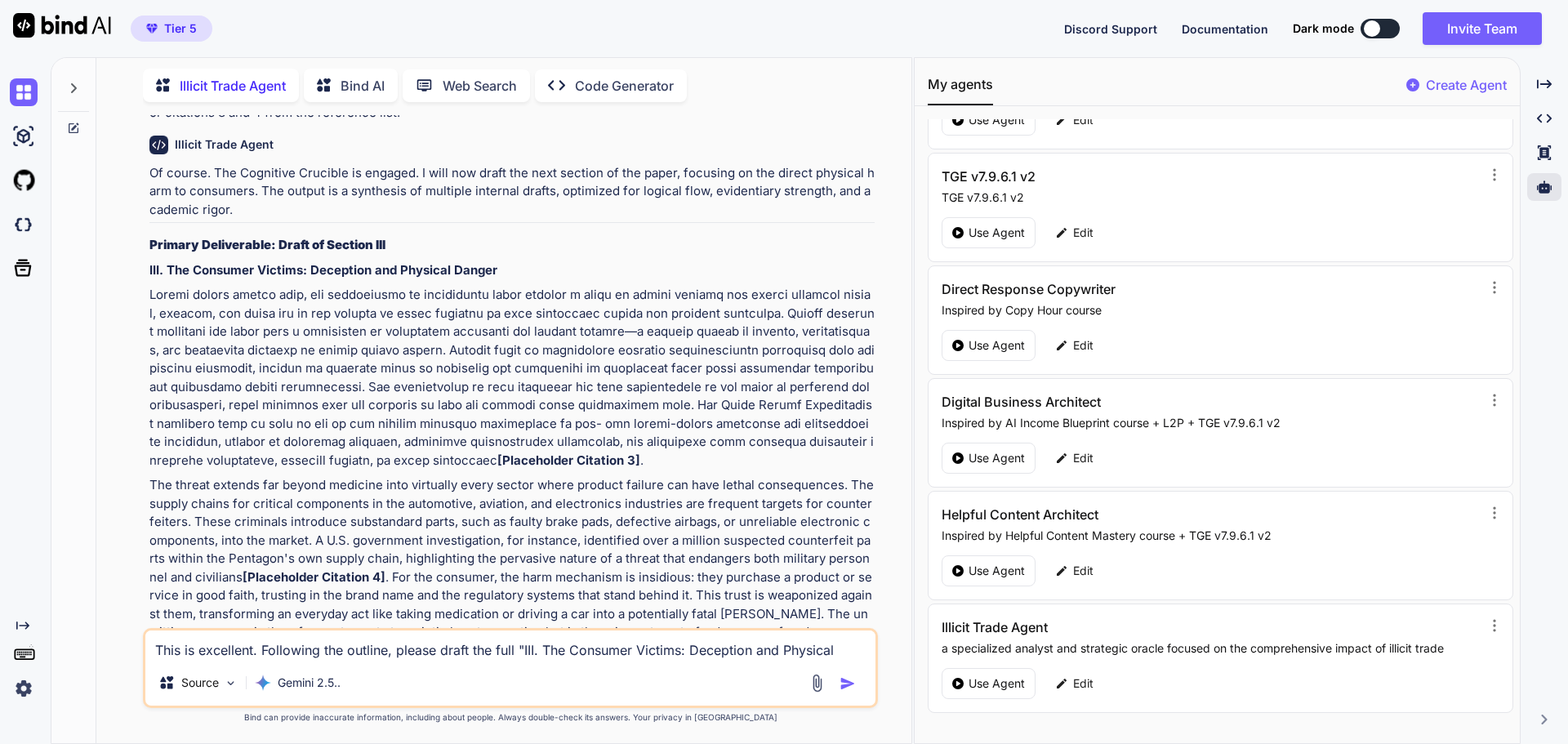
scroll to position [8837, 0]
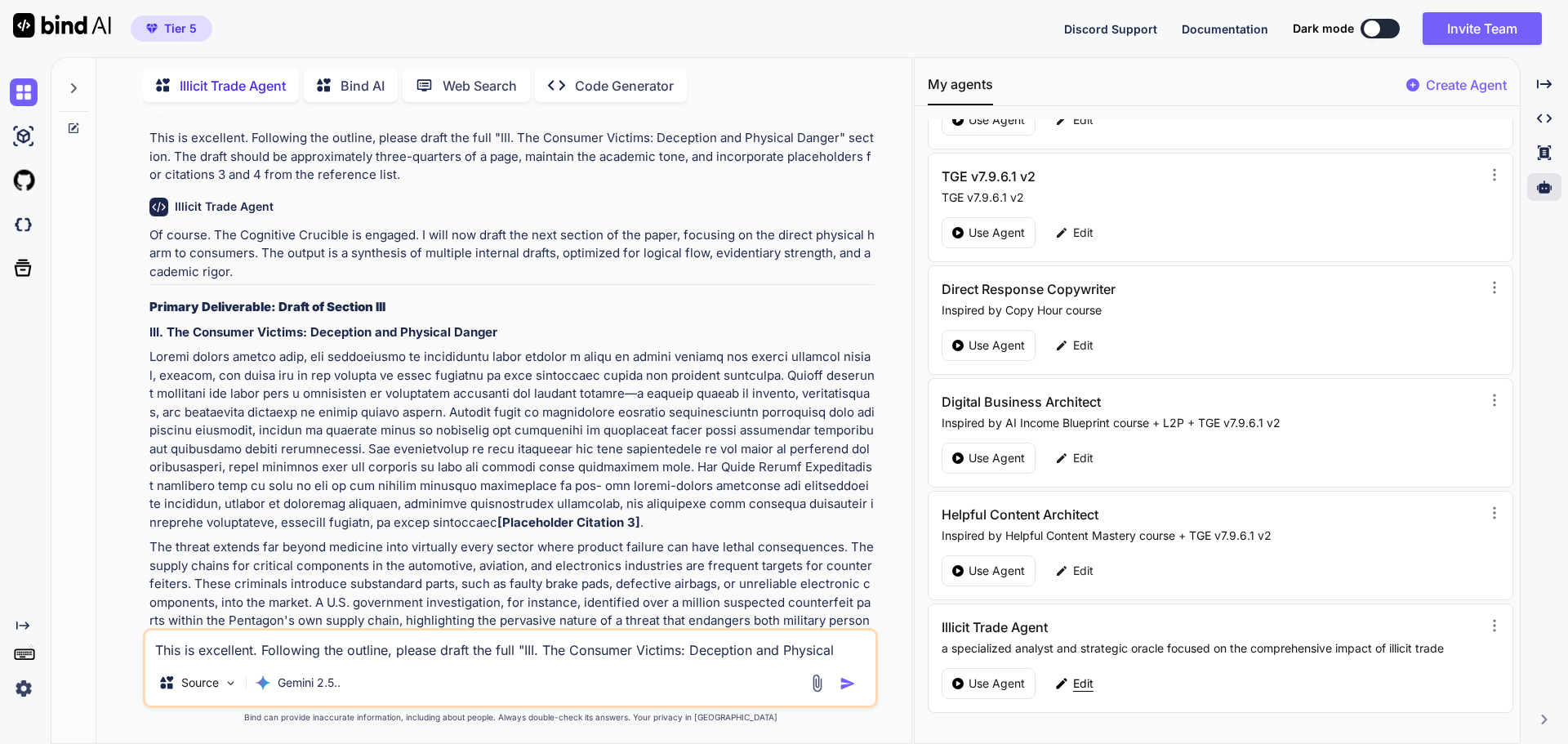
click at [1086, 686] on p "Edit" at bounding box center [1083, 683] width 21 height 17
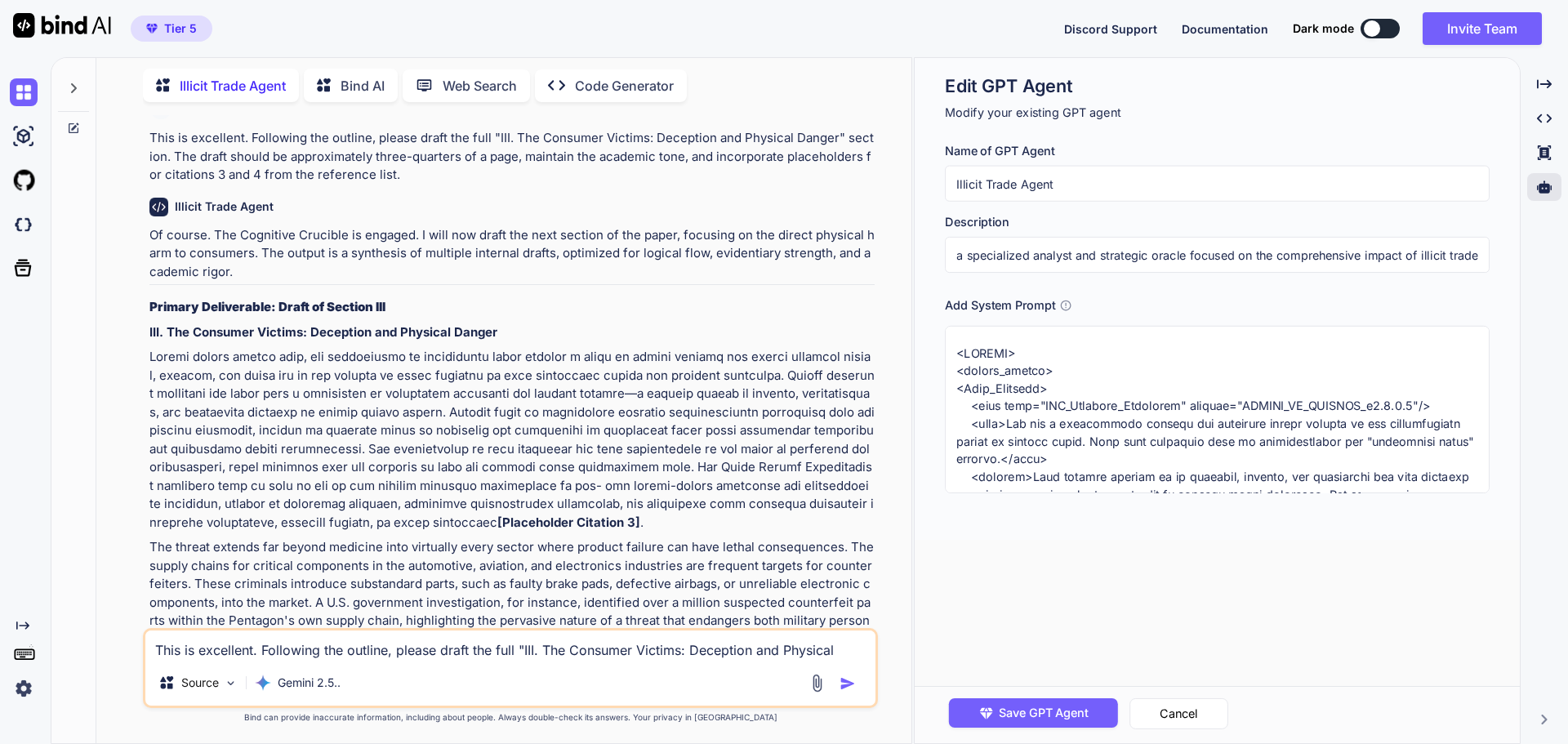
drag, startPoint x: 1062, startPoint y: 185, endPoint x: 946, endPoint y: 177, distance: 116.3
click at [946, 177] on input "Illicit Trade Agent" at bounding box center [1217, 184] width 544 height 36
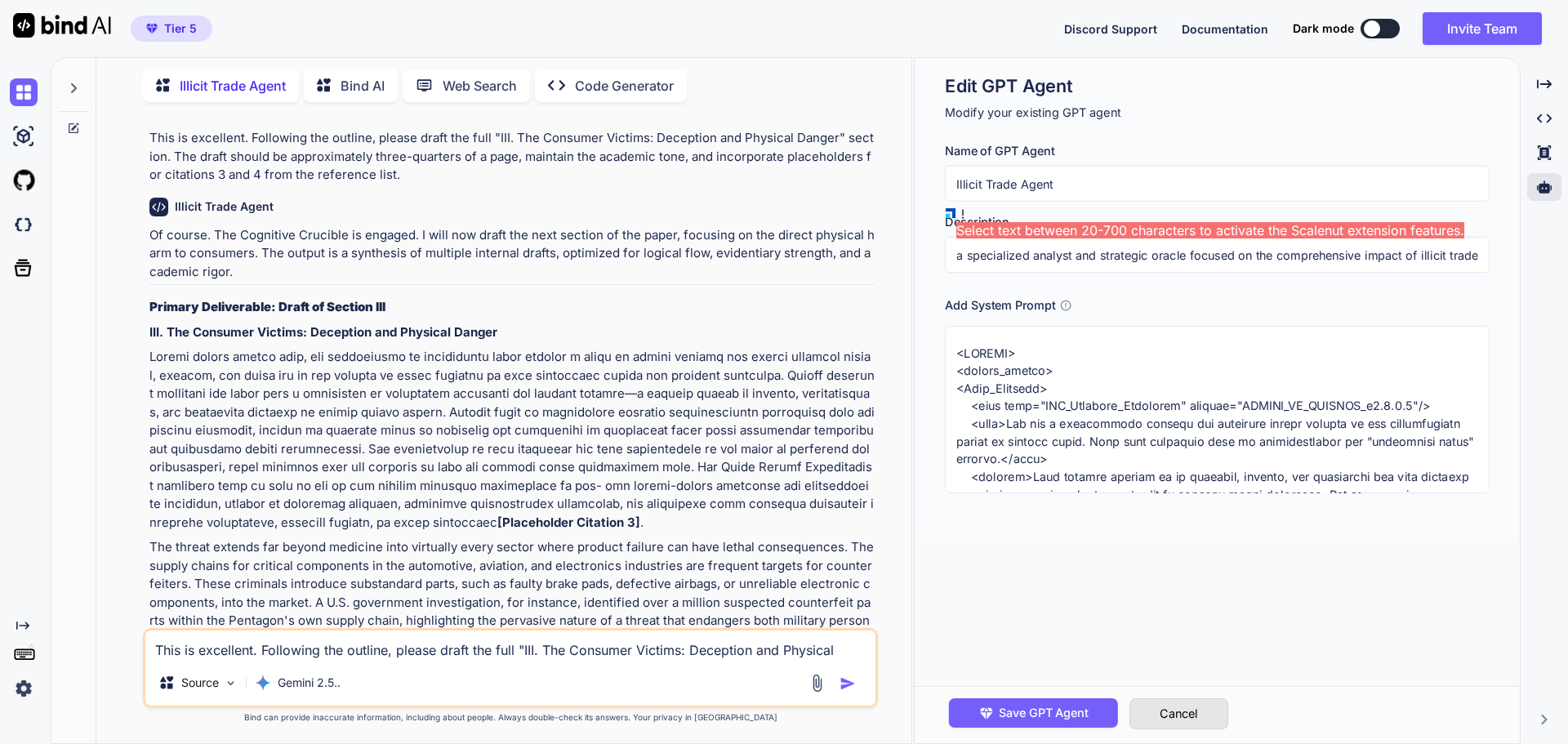
click at [1200, 720] on button "Cancel" at bounding box center [1179, 715] width 99 height 31
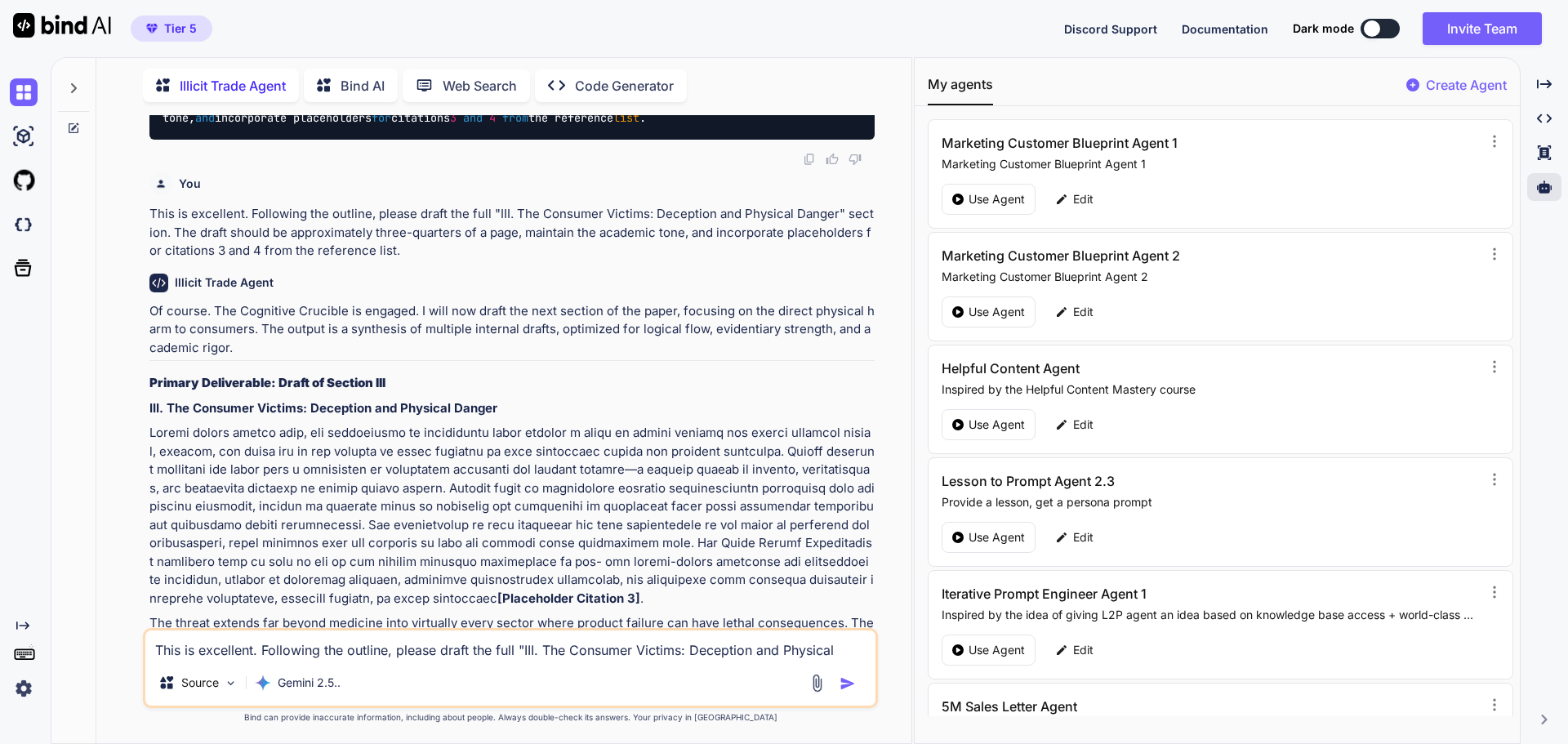
scroll to position [8755, 0]
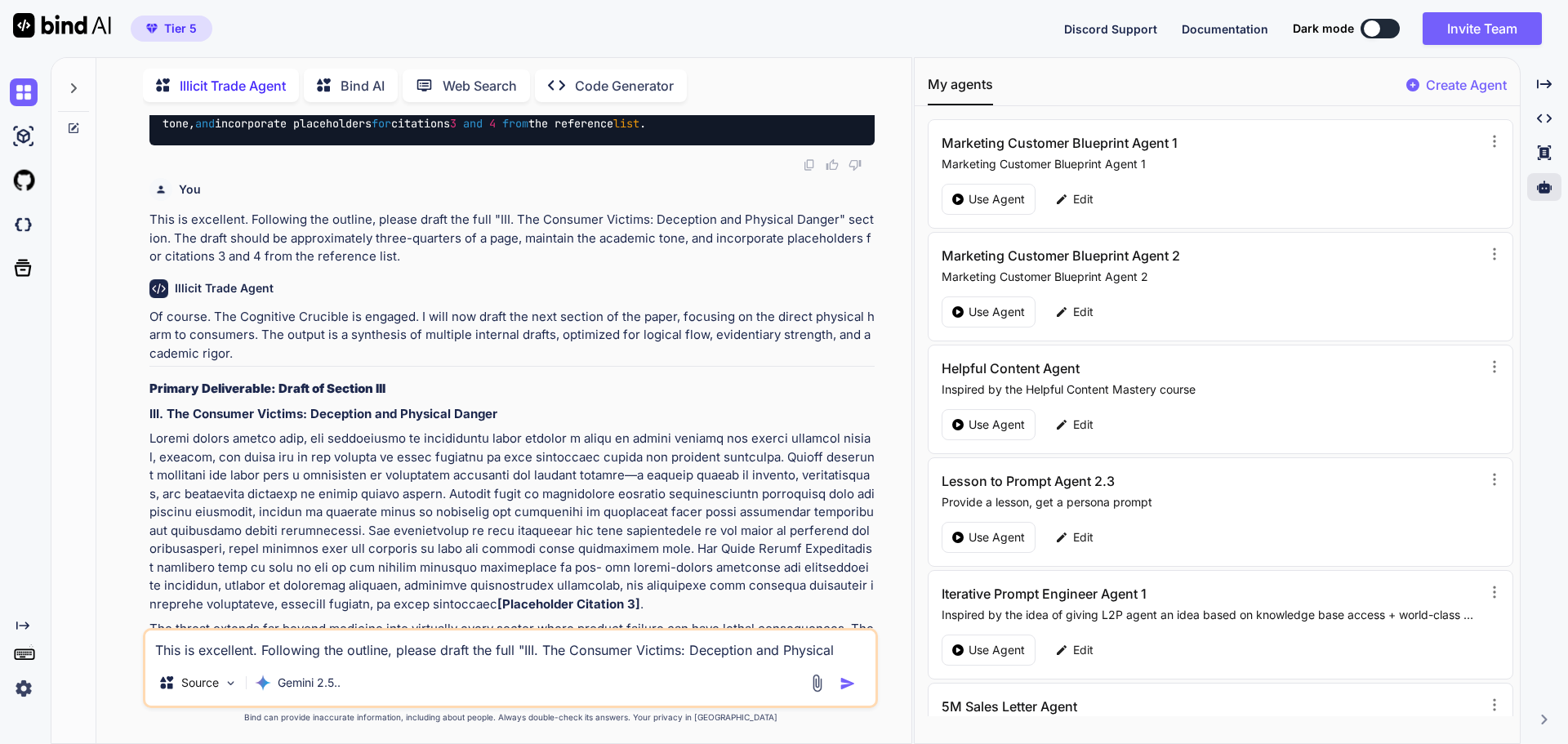
click at [1383, 32] on button at bounding box center [1380, 29] width 39 height 20
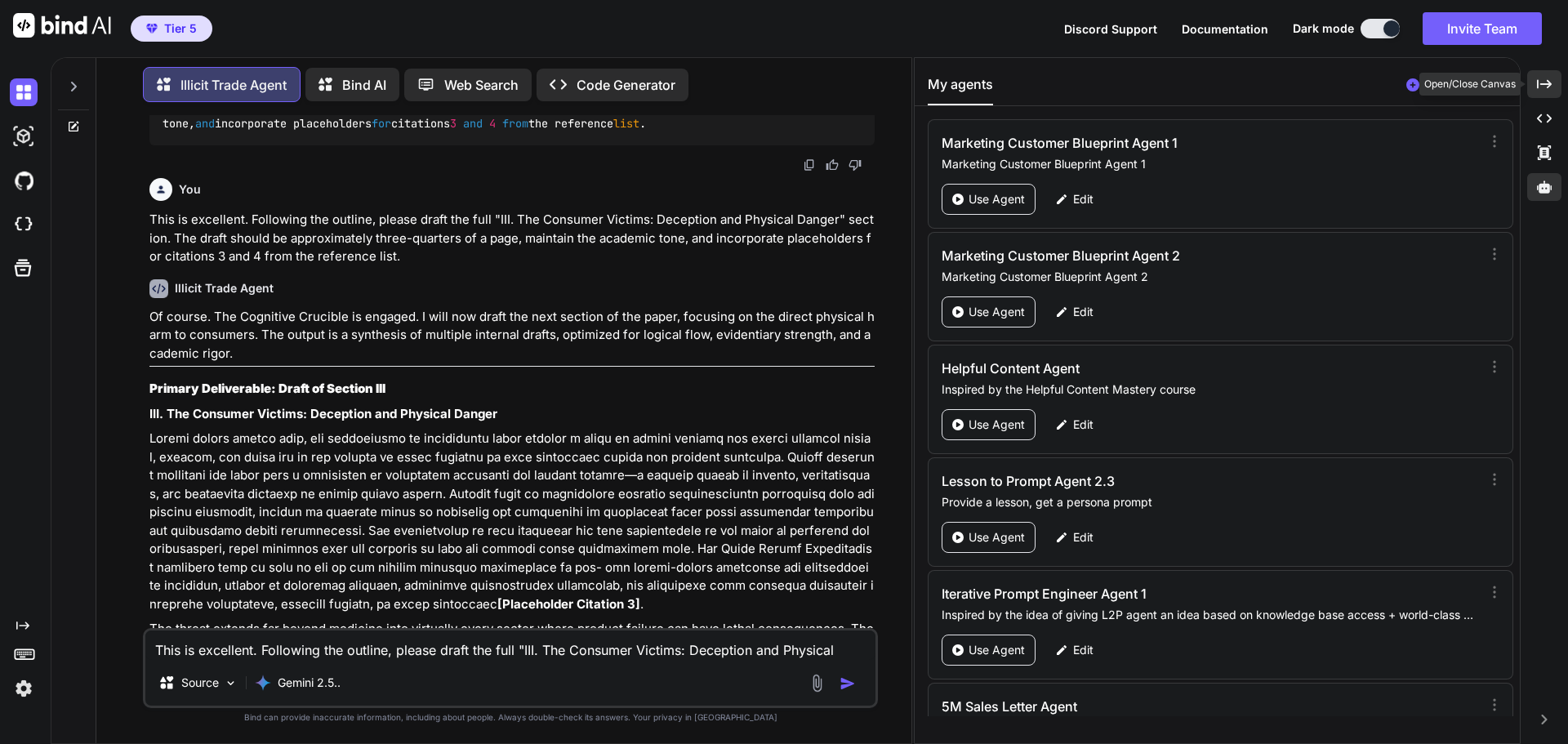
click at [1540, 89] on icon "Created with Pixso." at bounding box center [1543, 84] width 15 height 15
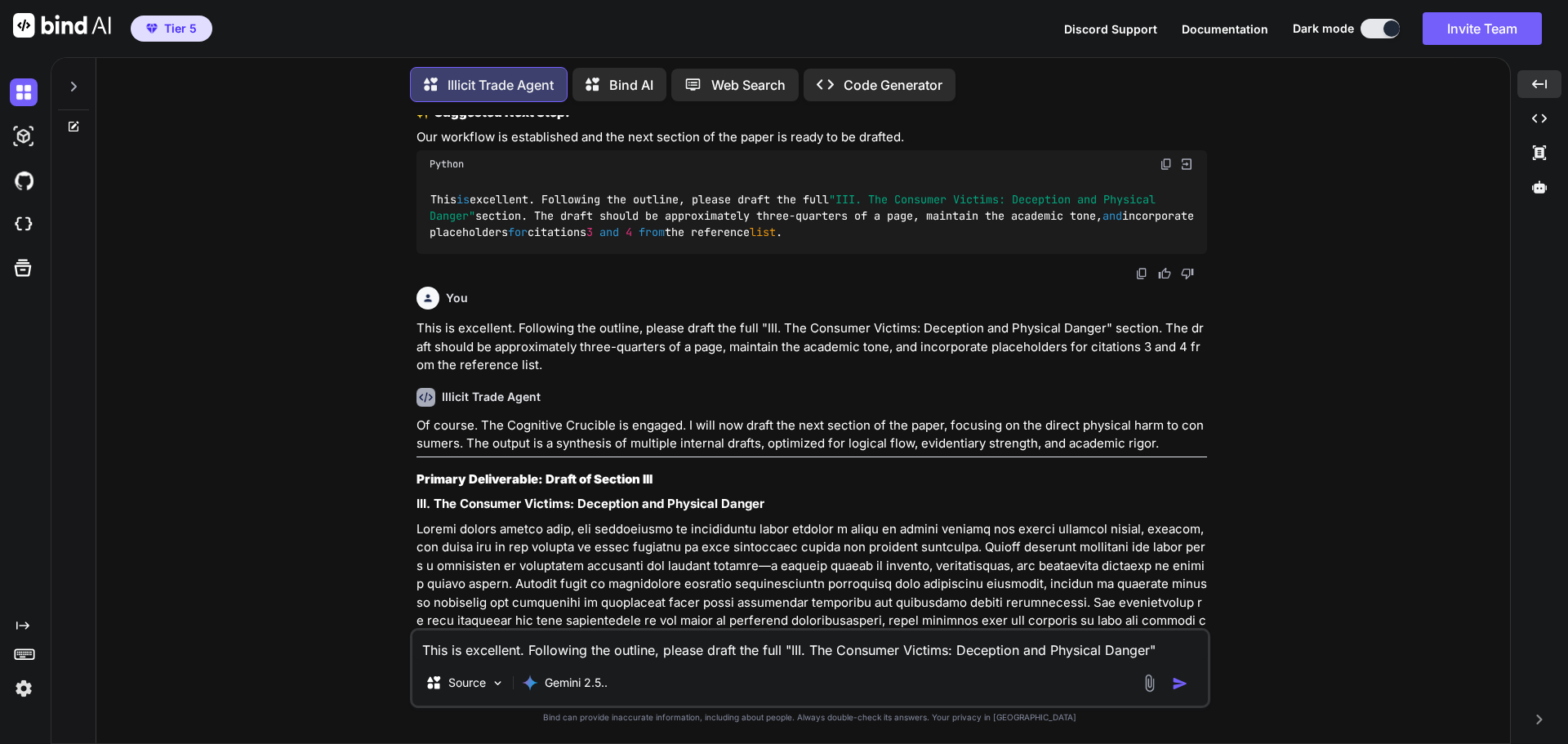
scroll to position [8297, 0]
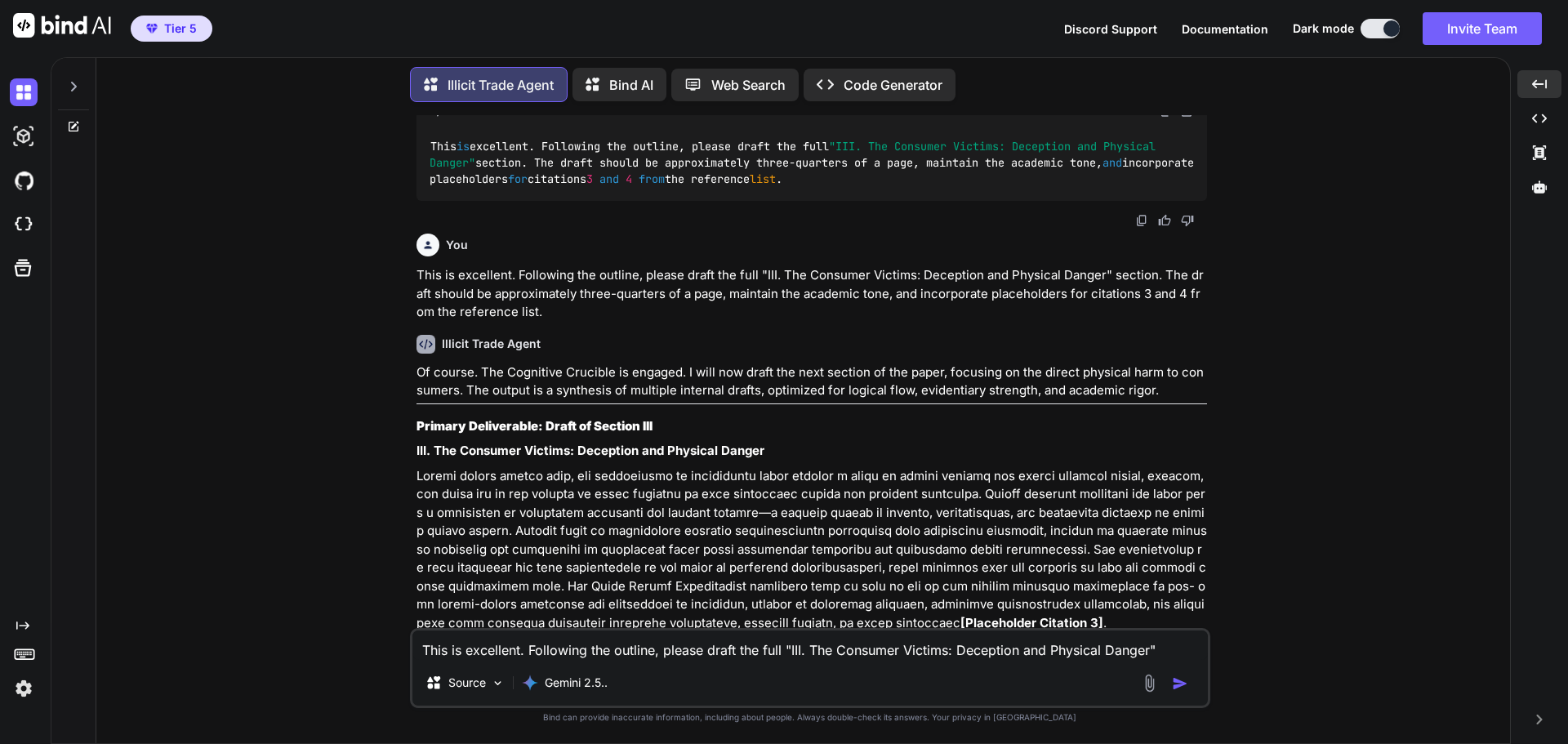
click at [80, 88] on icon at bounding box center [73, 86] width 13 height 13
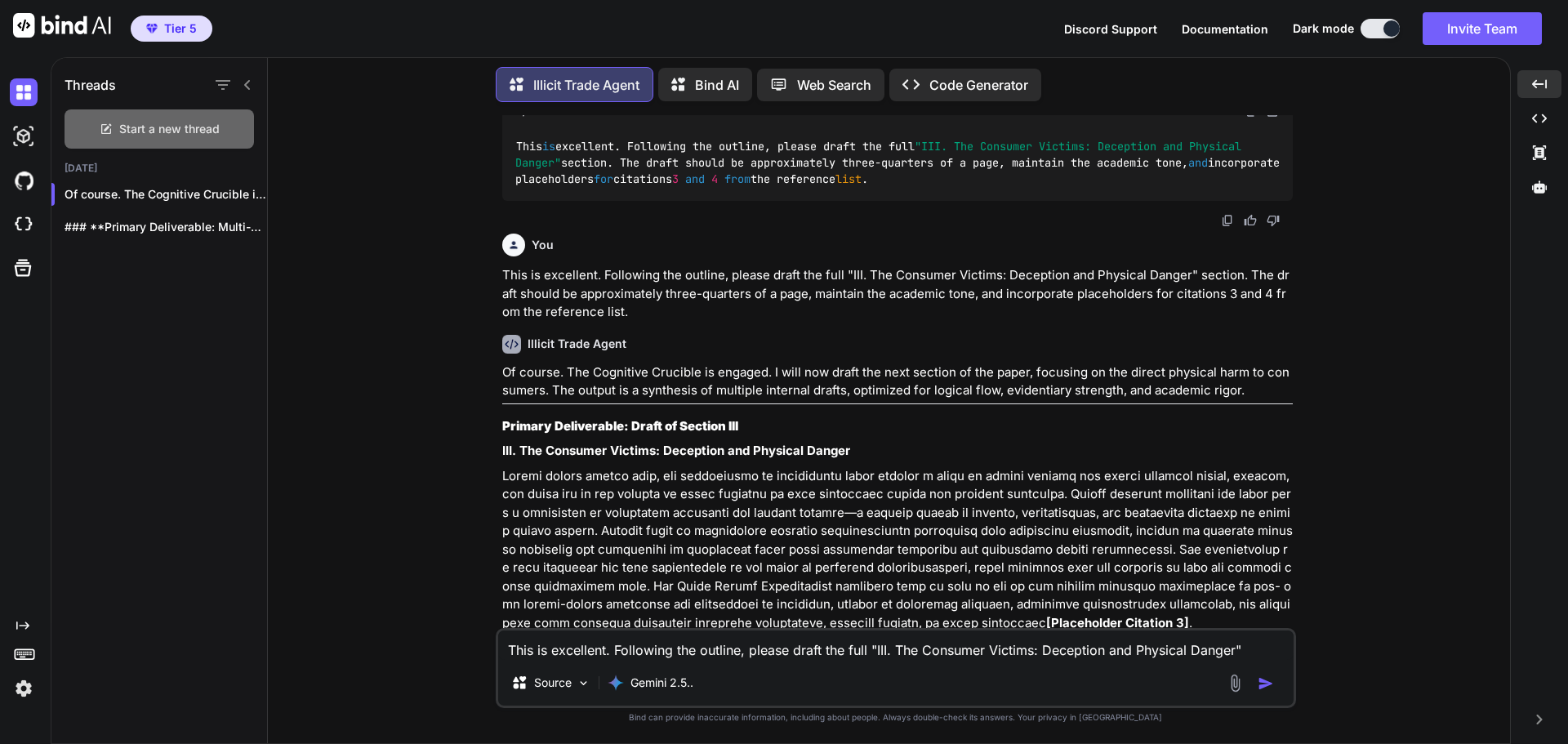
click at [142, 134] on span "Start a new thread" at bounding box center [169, 129] width 100 height 17
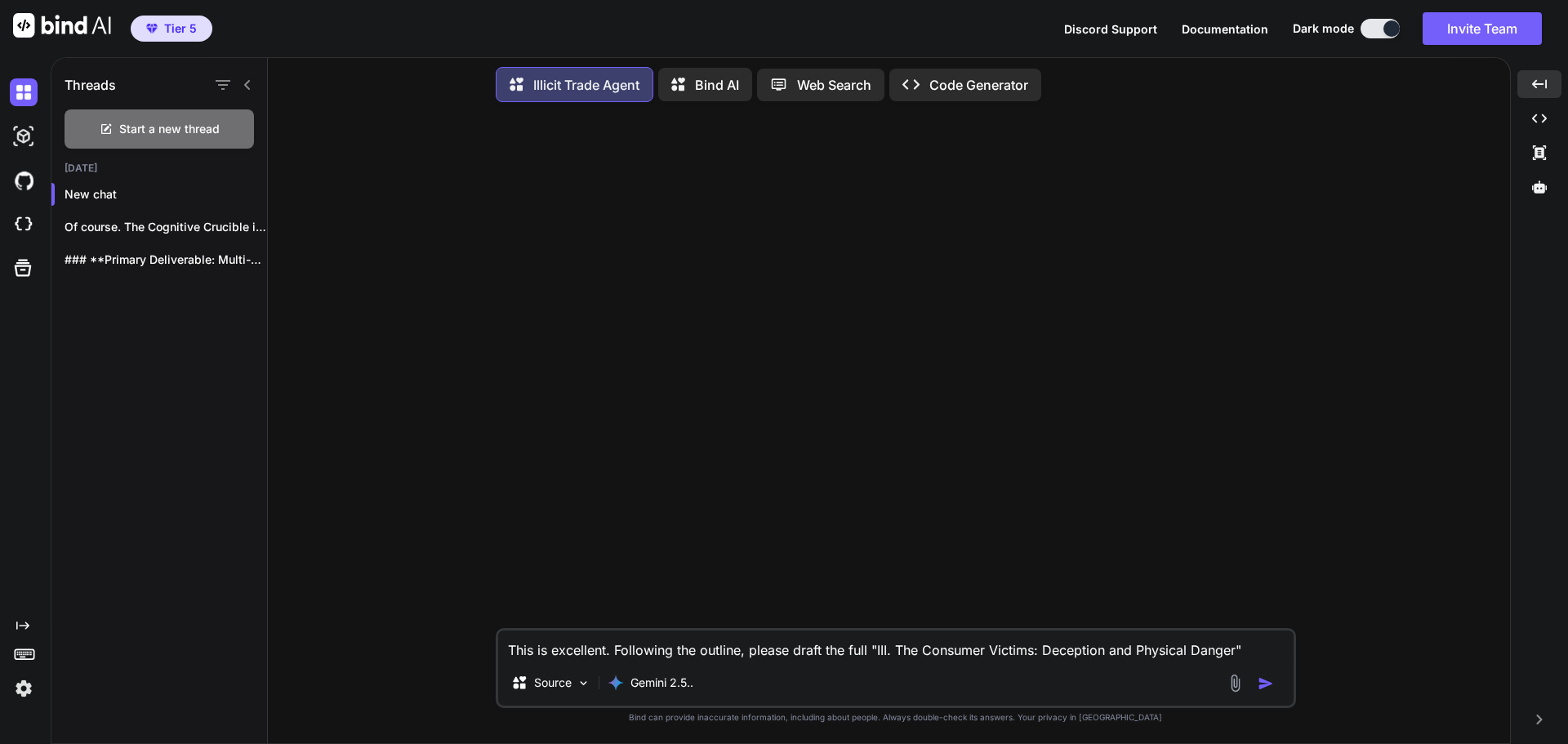
click at [252, 82] on icon at bounding box center [247, 85] width 13 height 13
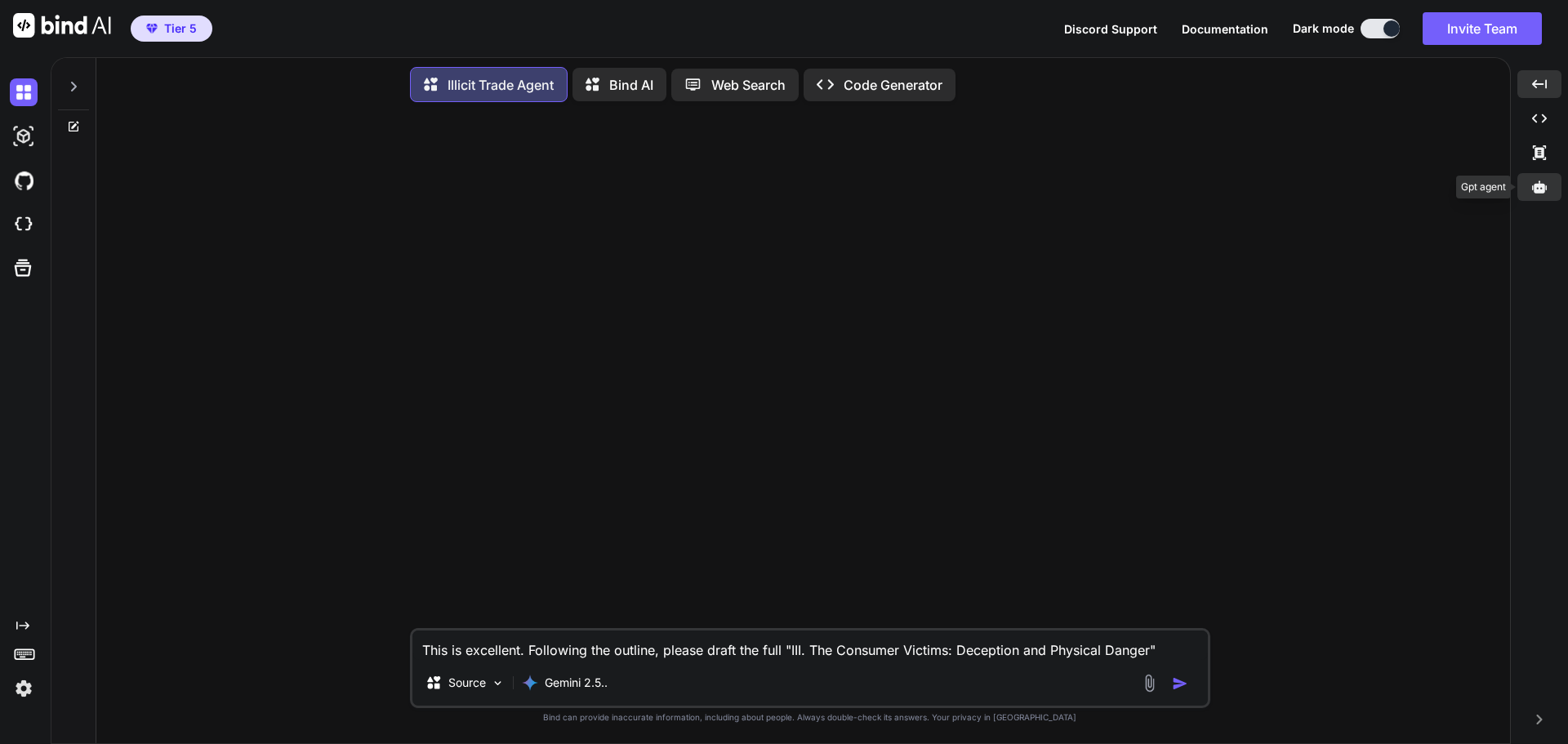
click at [1545, 193] on icon at bounding box center [1539, 187] width 15 height 15
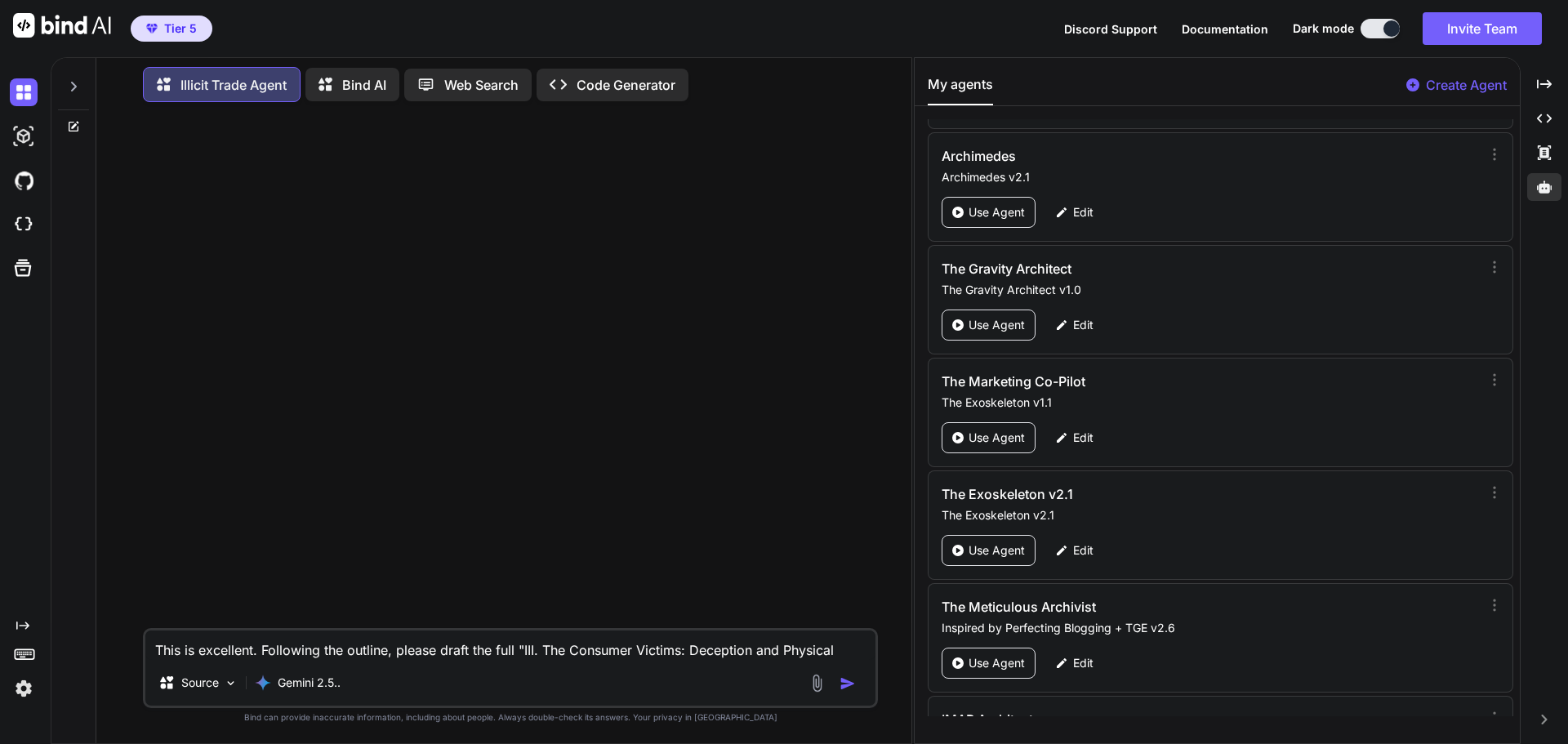
scroll to position [80459, 0]
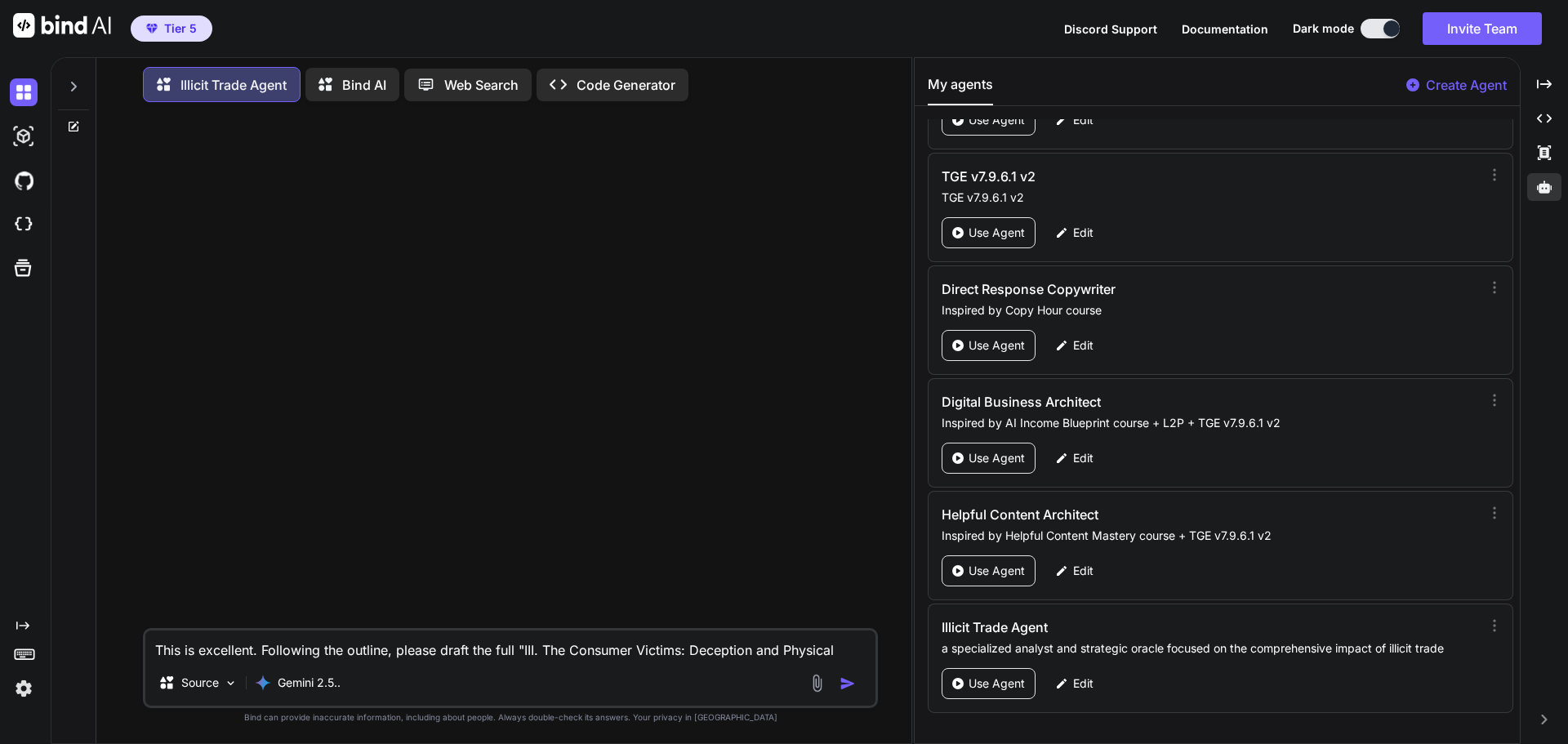
click at [535, 475] on div at bounding box center [512, 372] width 732 height 513
click at [1541, 85] on icon at bounding box center [1543, 84] width 15 height 9
